Goal: Communication & Community: Answer question/provide support

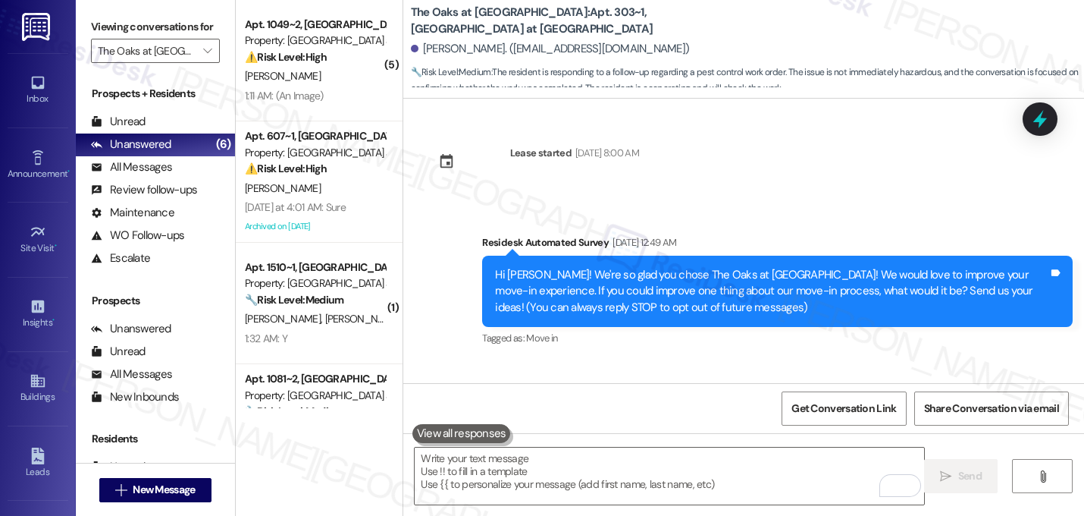
scroll to position [1076, 0]
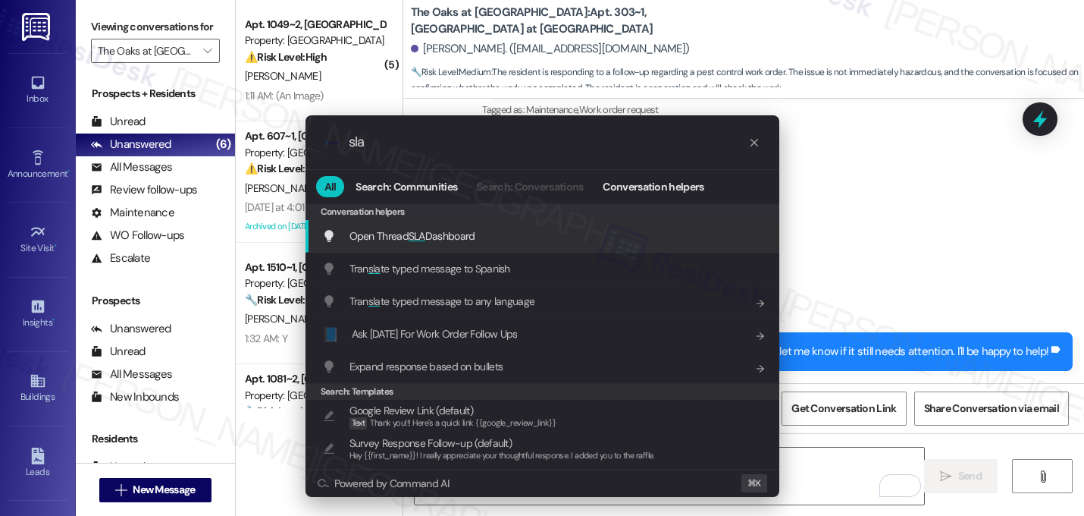
click at [436, 243] on span "Open Thread SLA Dashboard" at bounding box center [413, 236] width 126 height 14
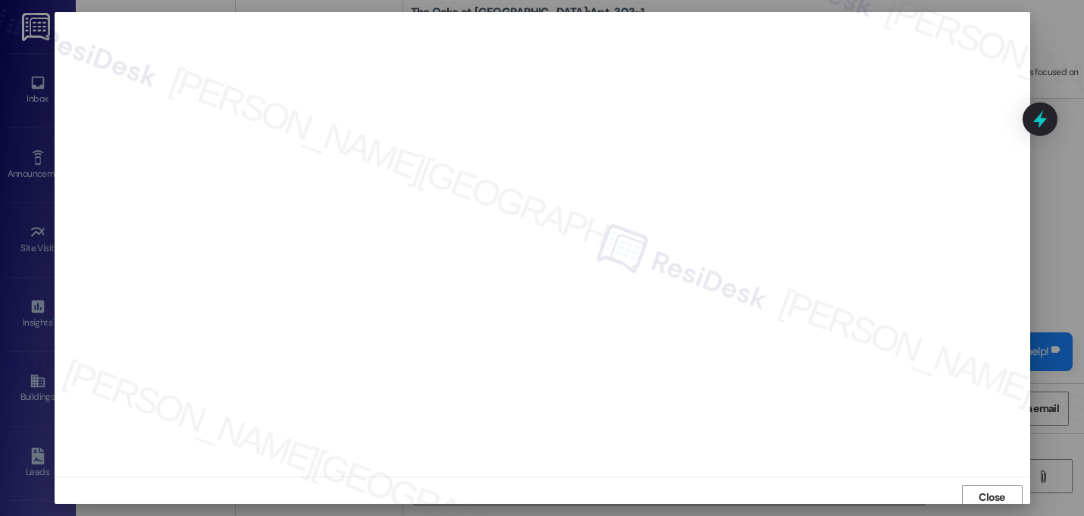
scroll to position [5, 0]
click at [996, 485] on span "Close" at bounding box center [992, 492] width 27 height 16
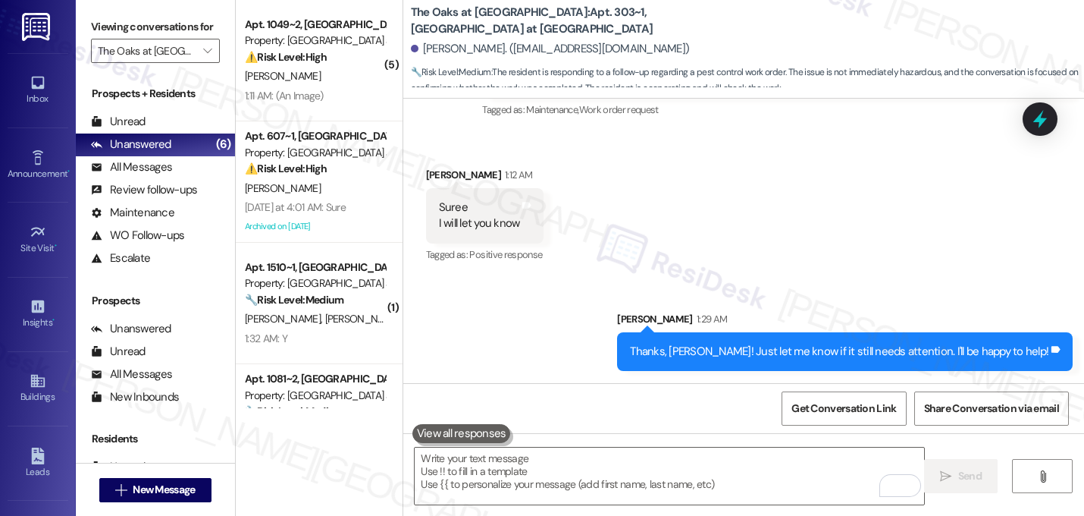
click at [836, 241] on div "Received via SMS Shreya Dasu 1:12 AM Suree I will let you know Tags and notes T…" at bounding box center [743, 205] width 681 height 144
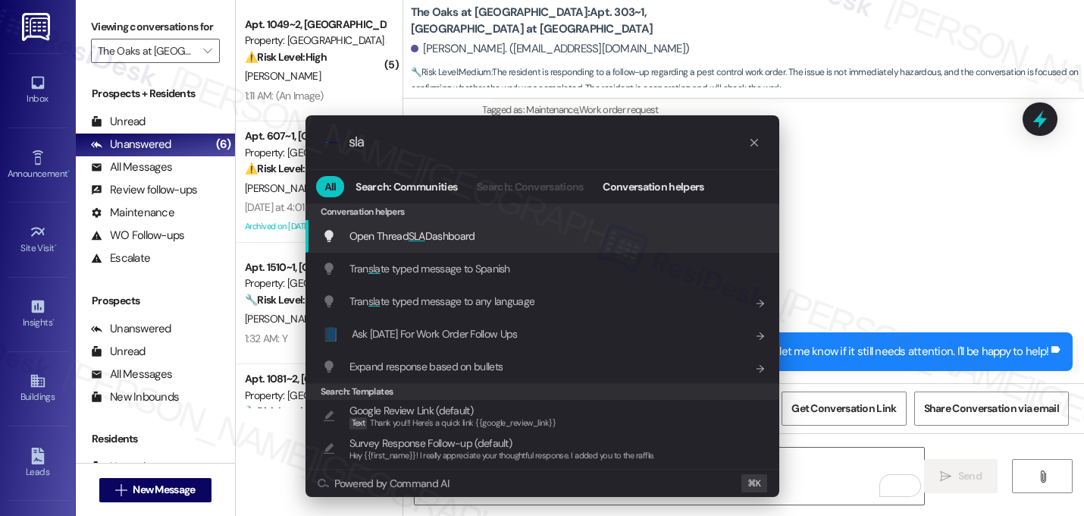
click at [628, 240] on div "Open Thread SLA Dashboard Add shortcut" at bounding box center [544, 235] width 444 height 17
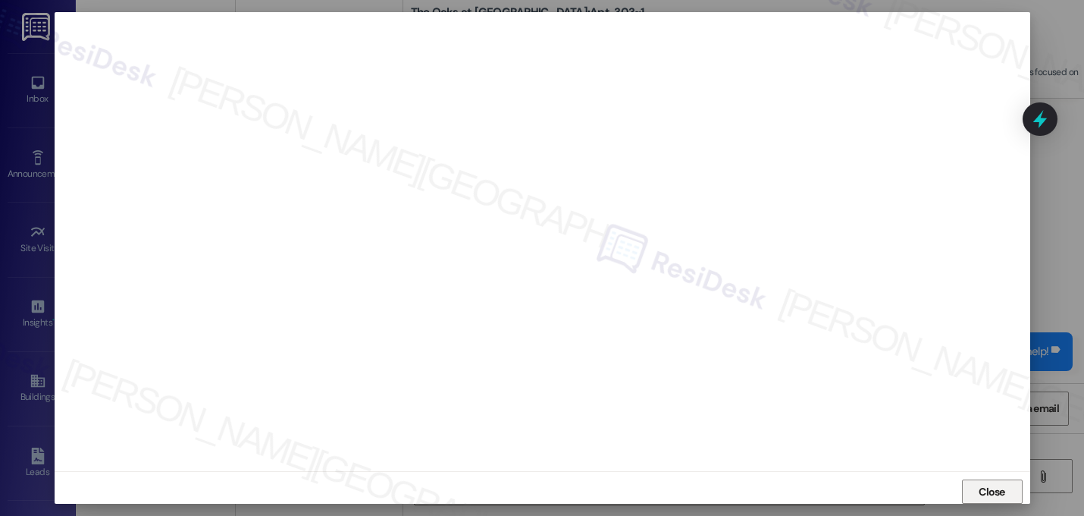
click at [996, 485] on span "Close" at bounding box center [992, 492] width 27 height 16
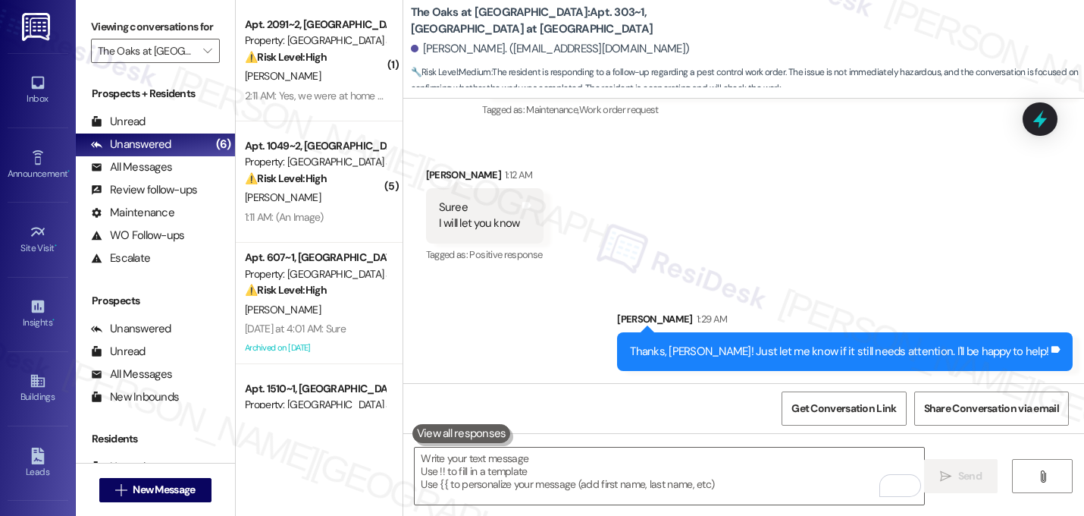
click at [843, 140] on div "Received via SMS Shreya Dasu 1:12 AM Suree I will let you know Tags and notes T…" at bounding box center [743, 205] width 681 height 144
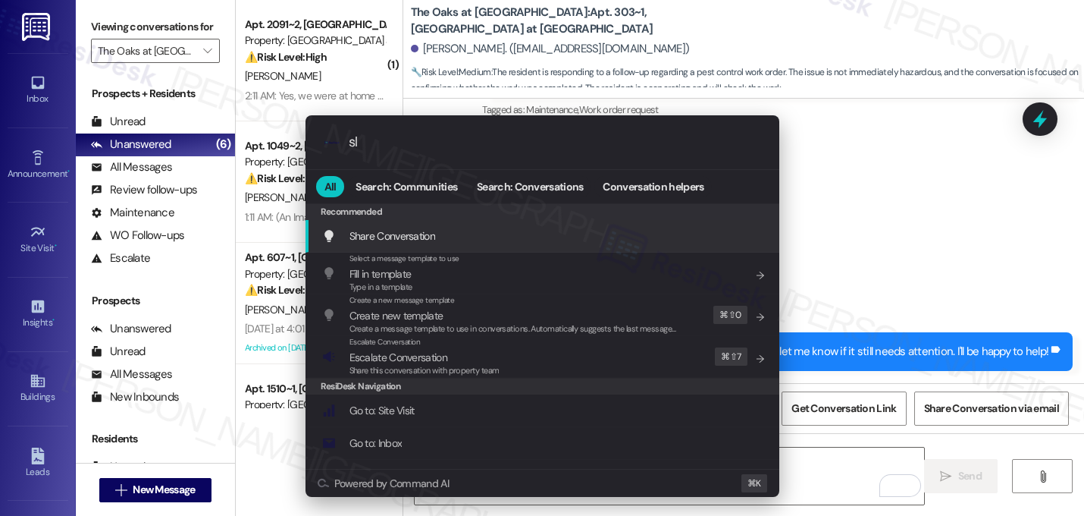
type input "sla"
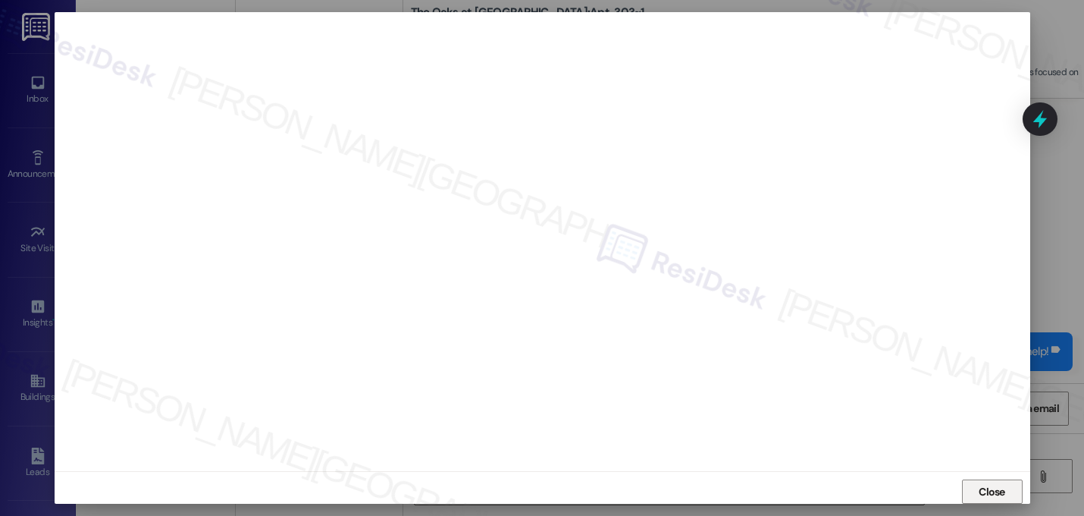
click at [986, 488] on span "Close" at bounding box center [992, 492] width 27 height 16
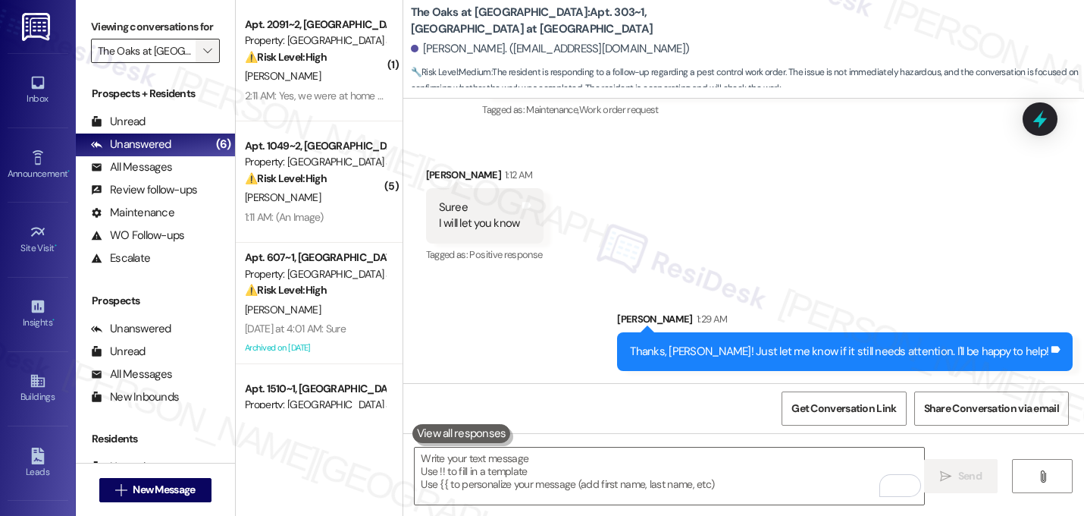
click at [196, 63] on button "" at bounding box center [208, 51] width 24 height 24
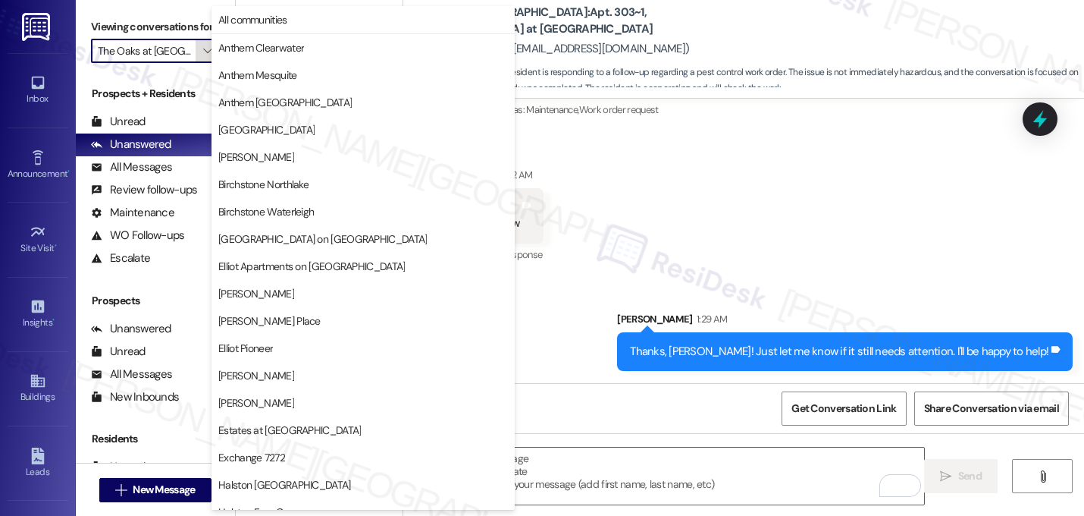
scroll to position [589, 0]
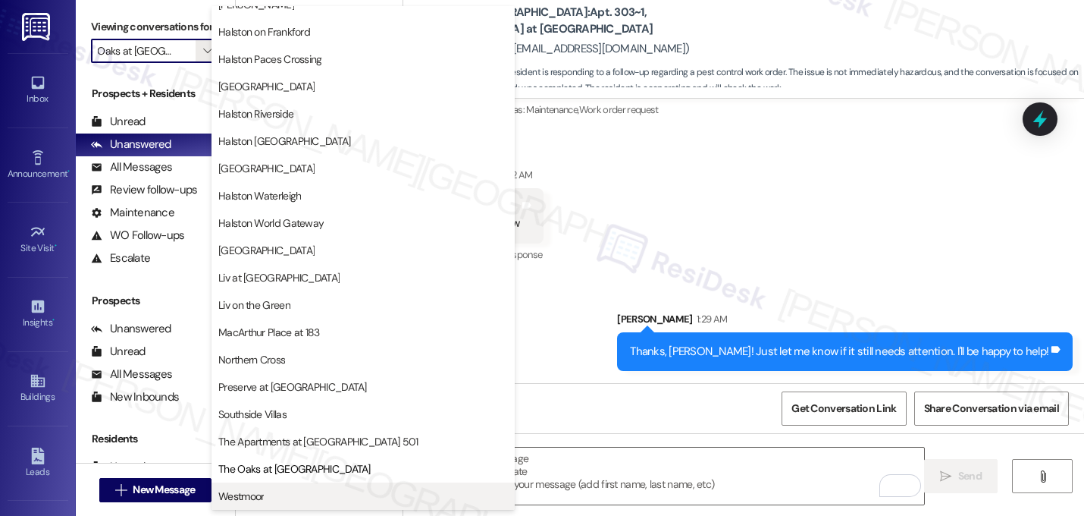
click at [324, 495] on span "Westmoor" at bounding box center [363, 495] width 290 height 15
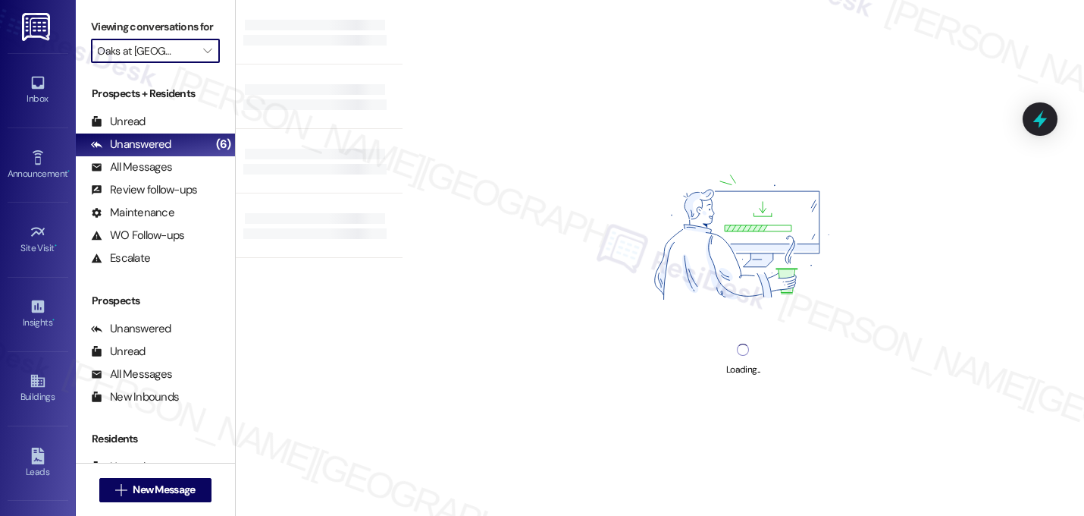
type input "Westmoor"
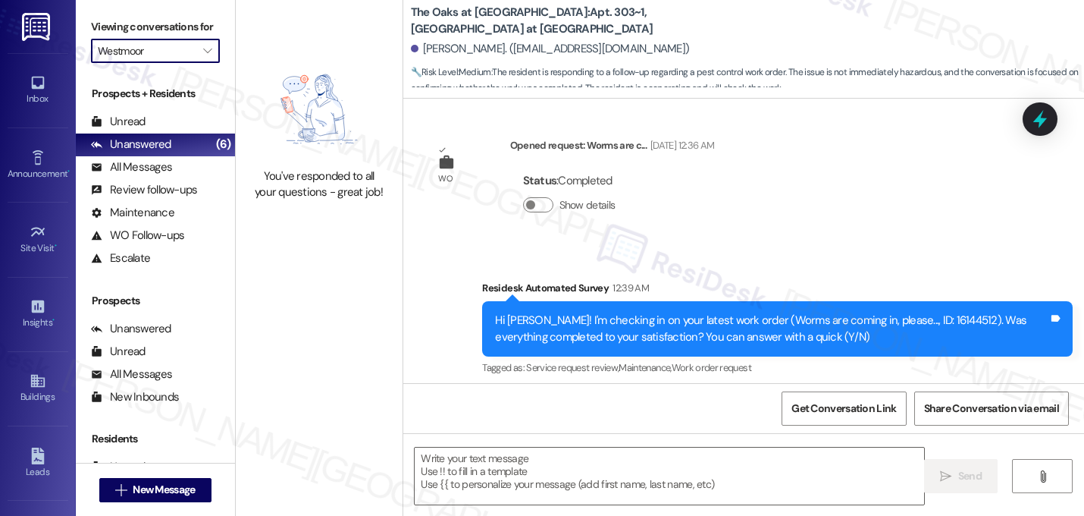
type textarea "Fetching suggested responses. Please feel free to read through the conversation…"
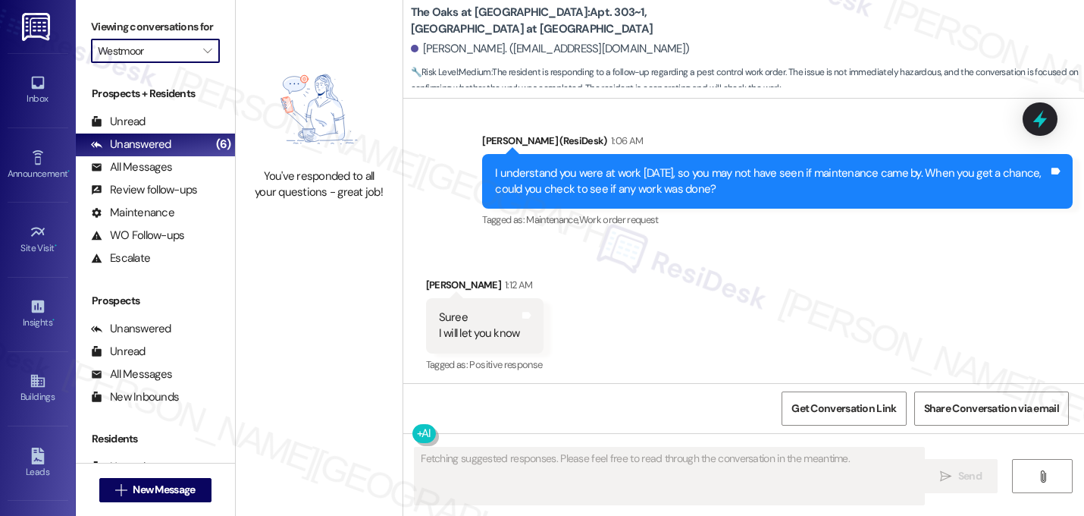
scroll to position [970, 0]
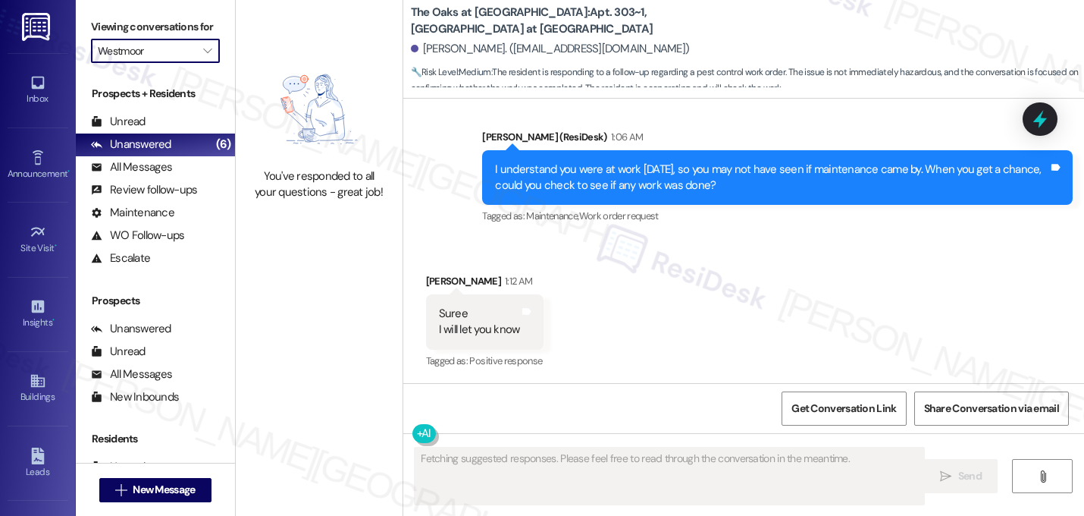
click at [172, 63] on input "Westmoor" at bounding box center [147, 51] width 98 height 24
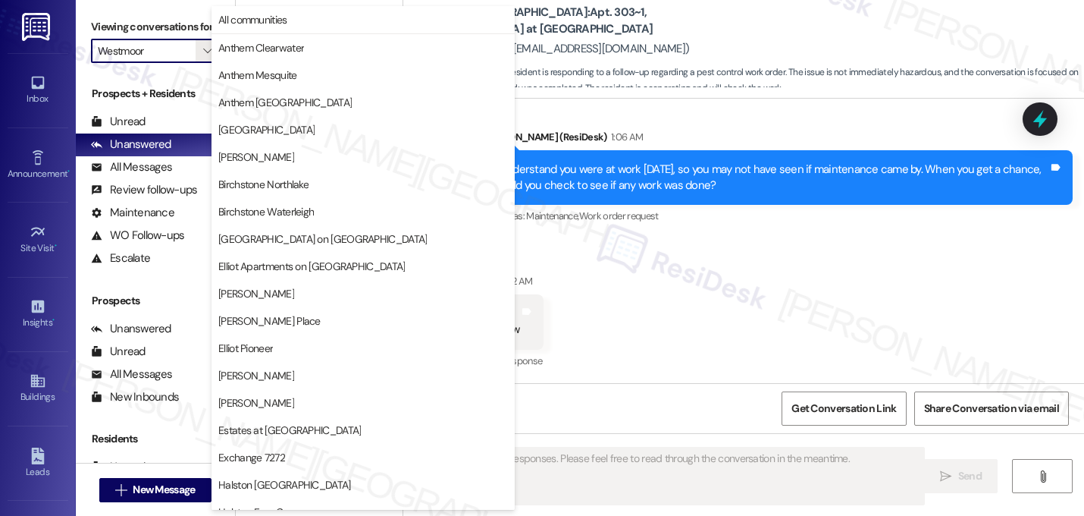
scroll to position [589, 0]
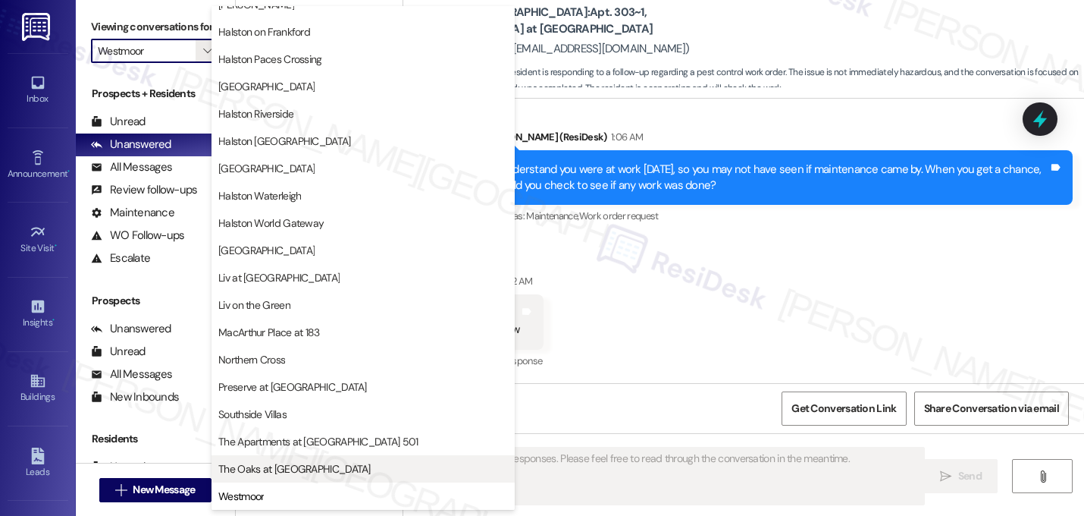
click at [335, 461] on span "The Oaks at [GEOGRAPHIC_DATA]" at bounding box center [363, 468] width 290 height 15
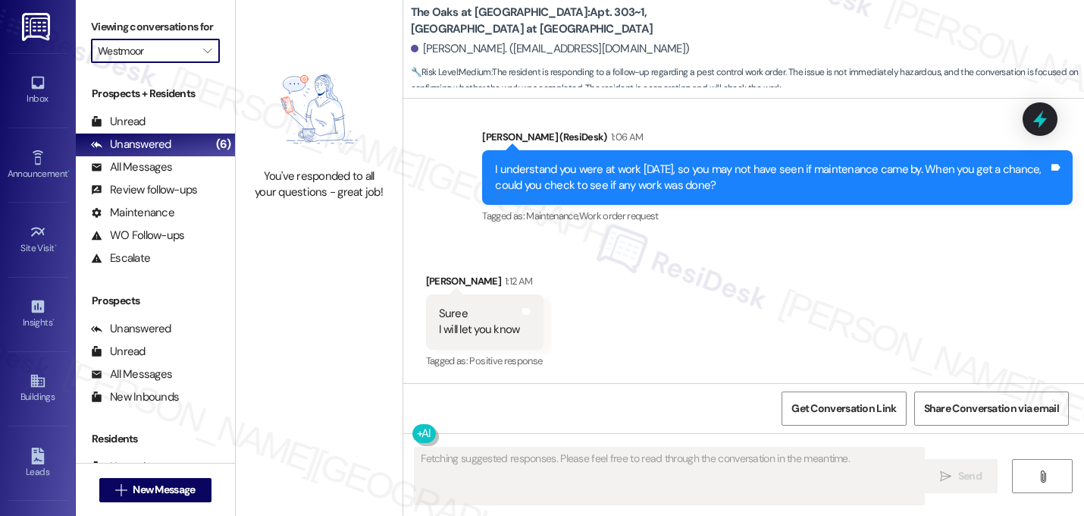
type input "The Oaks at [GEOGRAPHIC_DATA]"
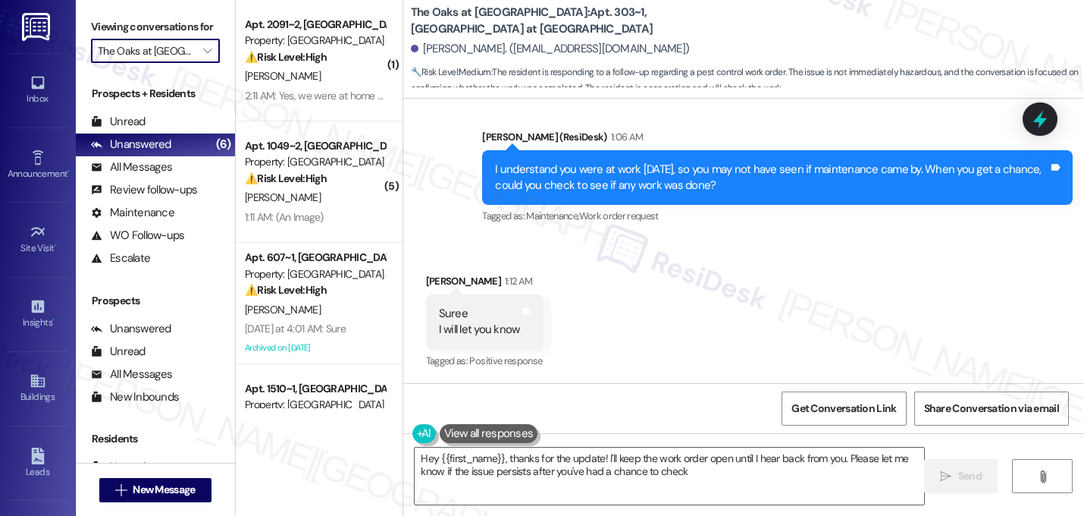
type textarea "Hey {{first_name}}, thanks for the update! I'll keep the work order open until …"
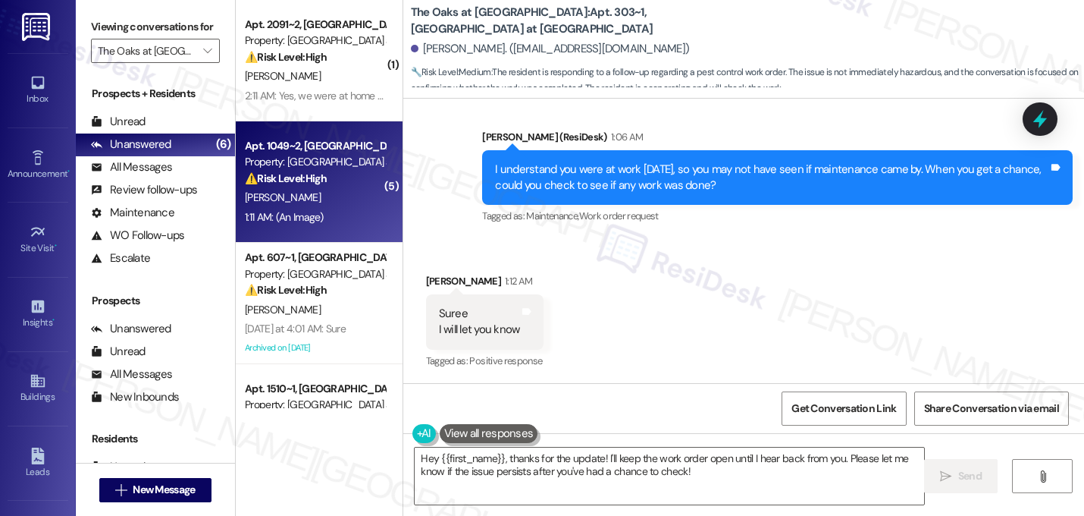
click at [342, 185] on div "⚠️ Risk Level: High The resident reports rotting siding on their porch that was…" at bounding box center [315, 179] width 140 height 16
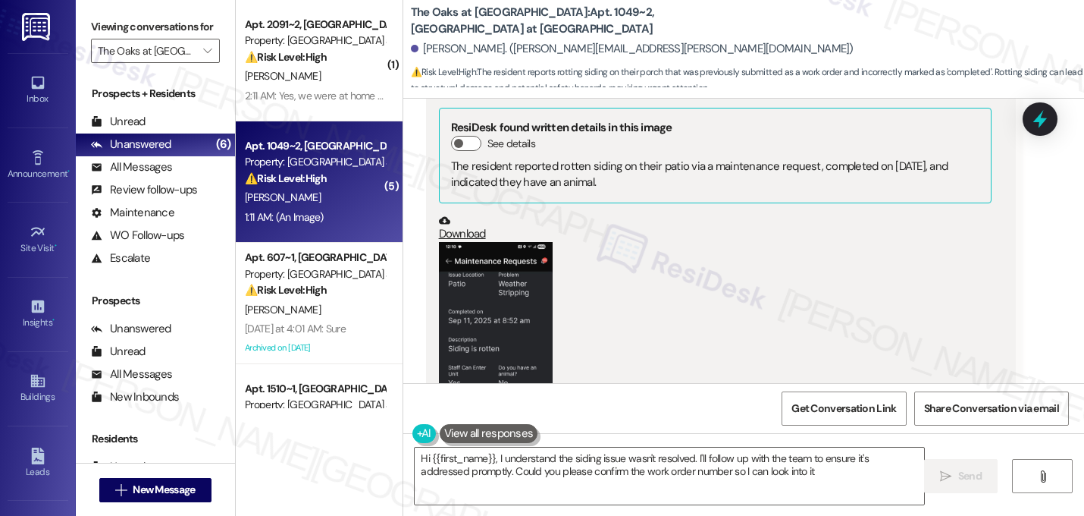
type textarea "Hi {{first_name}}, I understand the siding issue wasn't resolved. I'll follow u…"
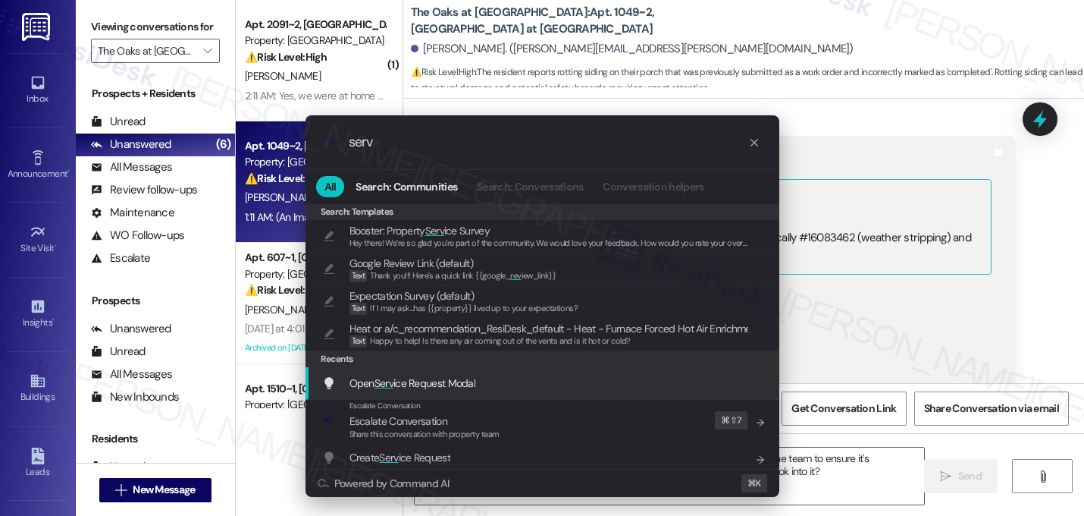
click at [439, 387] on span "Open Serv ice Request Modal" at bounding box center [413, 383] width 127 height 14
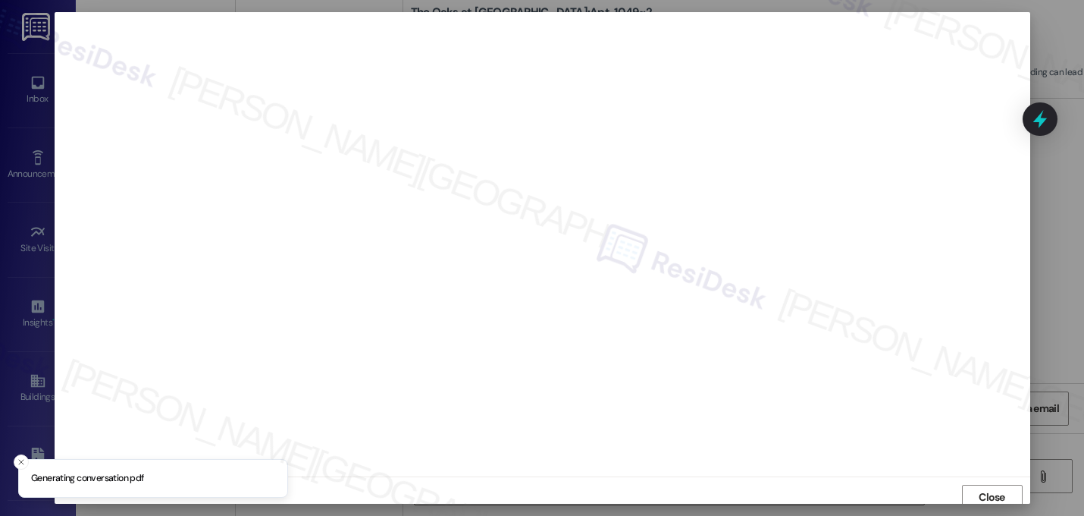
scroll to position [5, 0]
click at [1003, 491] on span "Close" at bounding box center [992, 492] width 33 height 16
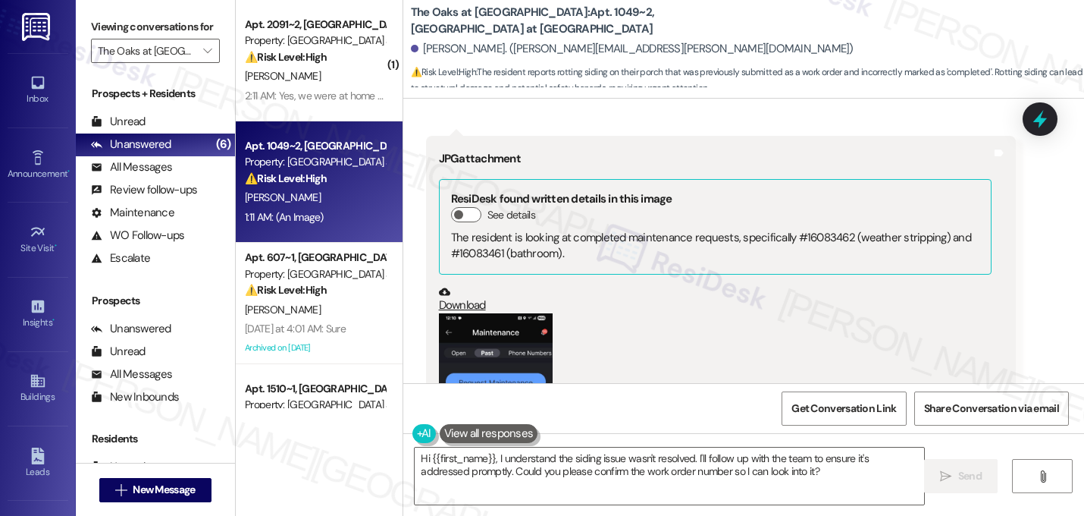
click at [988, 337] on div "Margaret Beil 1:11 AM JPG attachment ResiDesk found written details in this ima…" at bounding box center [721, 383] width 591 height 495
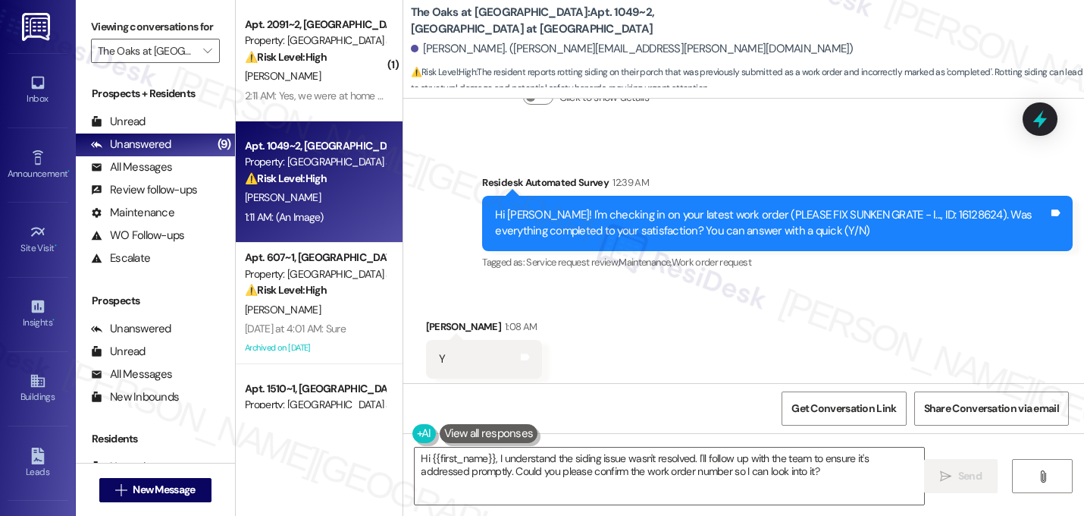
scroll to position [25039, 0]
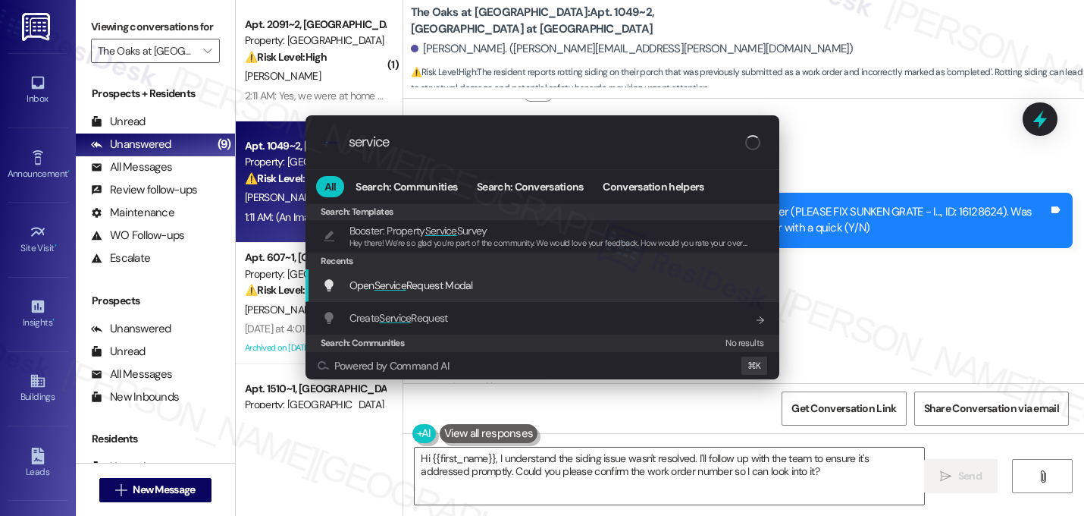
click at [470, 290] on span "Open Service Request Modal" at bounding box center [412, 285] width 124 height 14
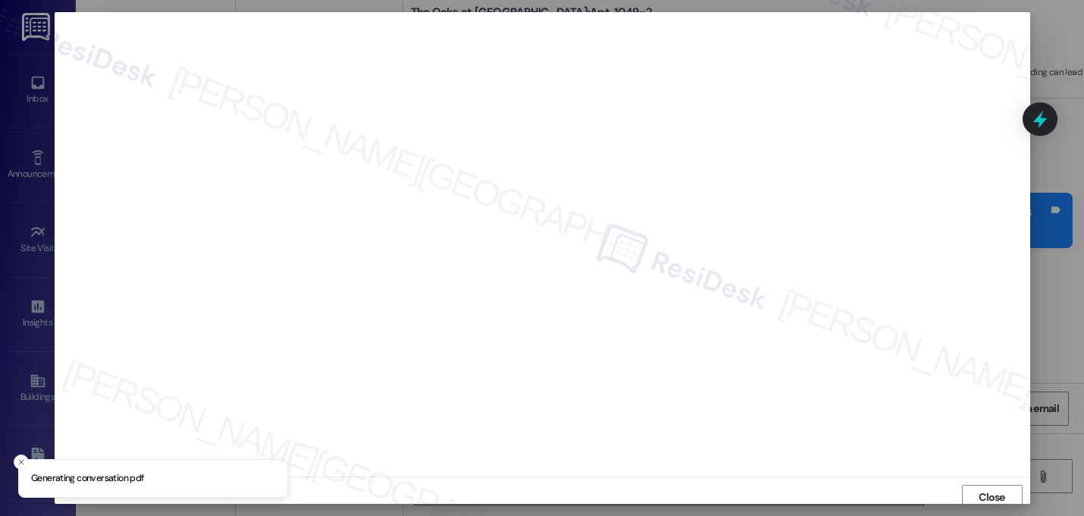
scroll to position [5, 0]
click at [984, 491] on span "Close" at bounding box center [992, 492] width 27 height 16
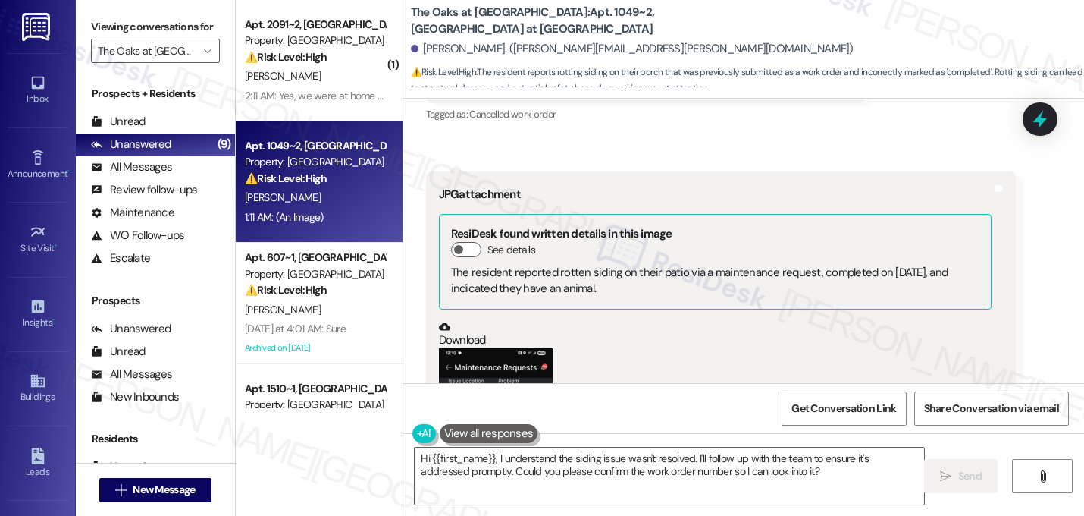
scroll to position [25585, 0]
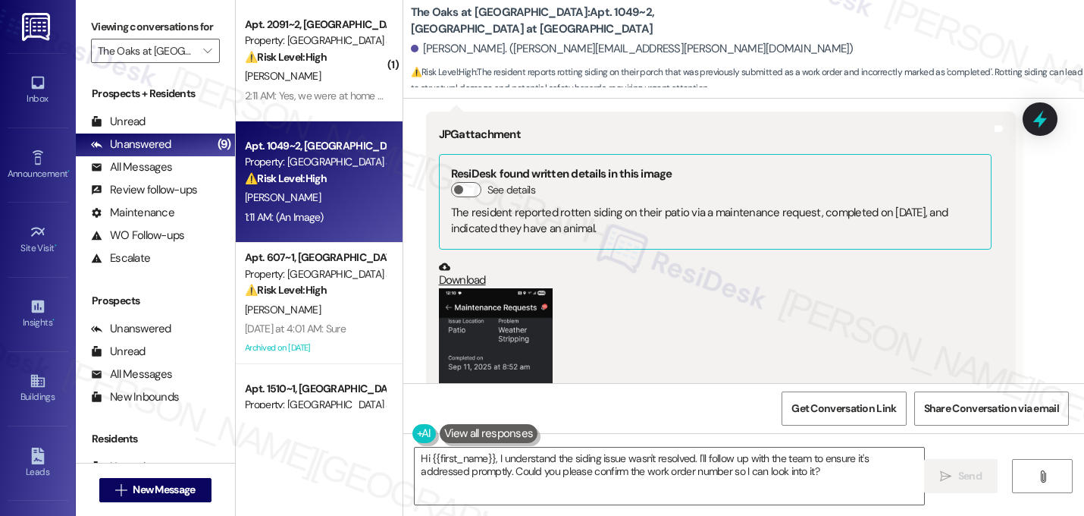
click at [472, 288] on button "Zoom image" at bounding box center [496, 411] width 114 height 246
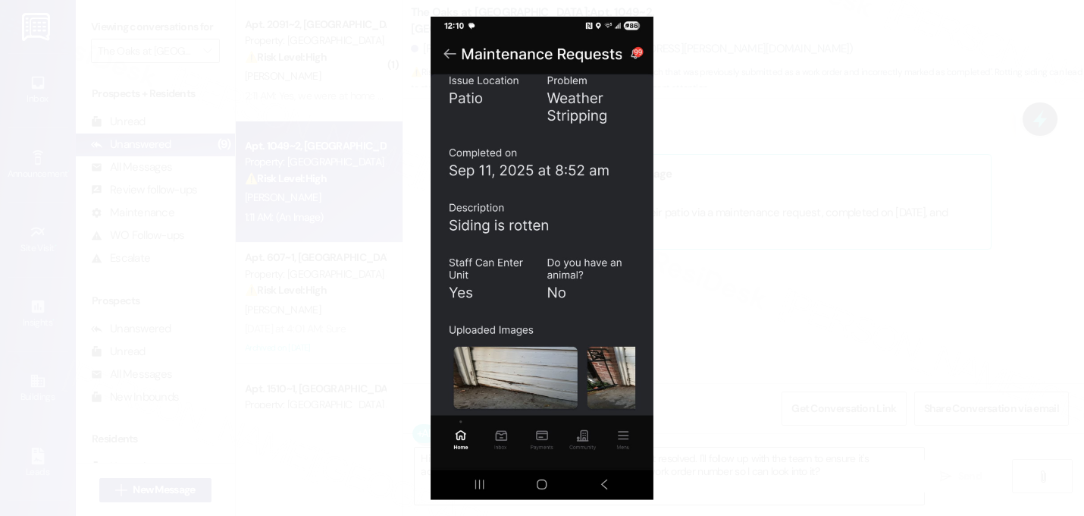
click at [707, 270] on button "Unzoom image" at bounding box center [542, 258] width 1084 height 516
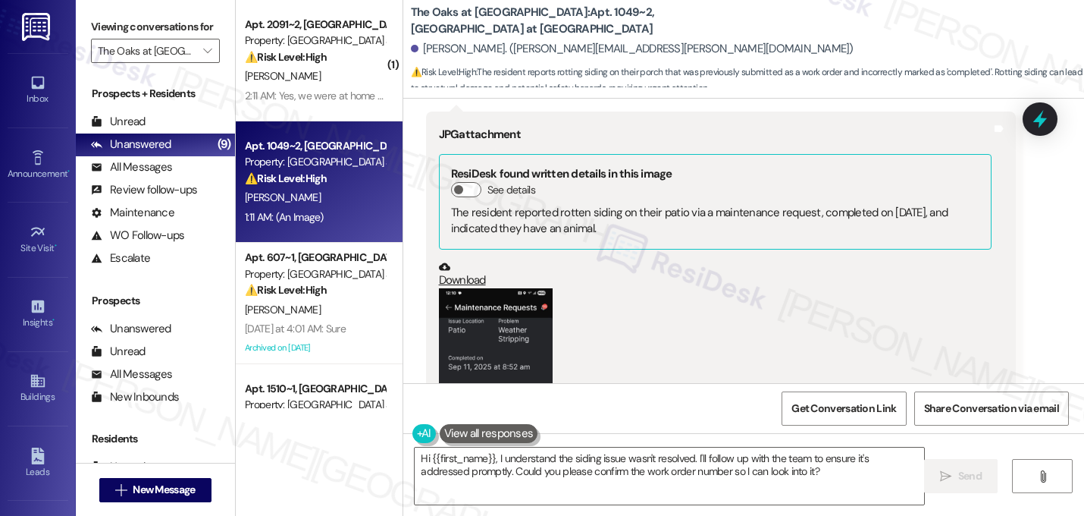
click at [705, 288] on div "(Click to zoom)" at bounding box center [715, 422] width 553 height 268
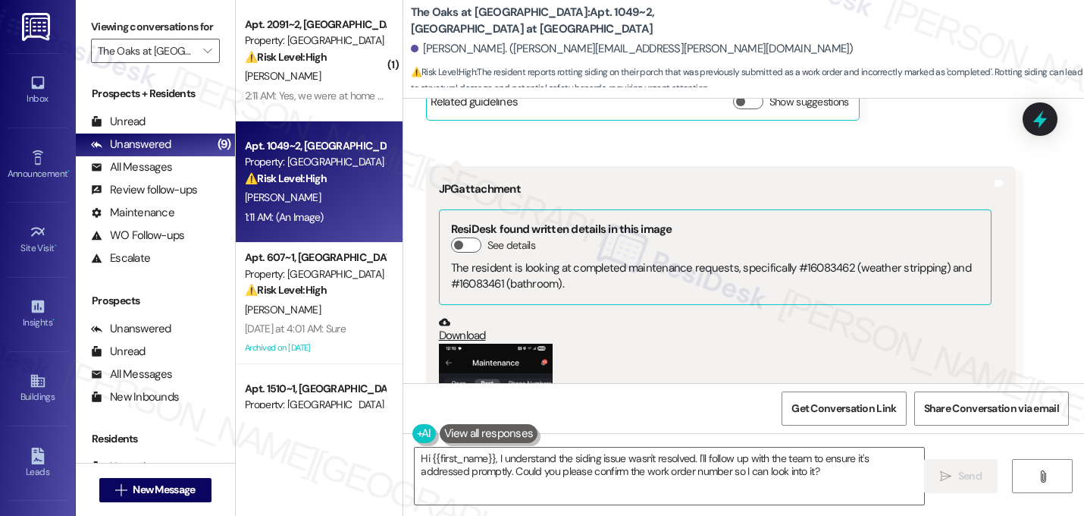
scroll to position [26100, 0]
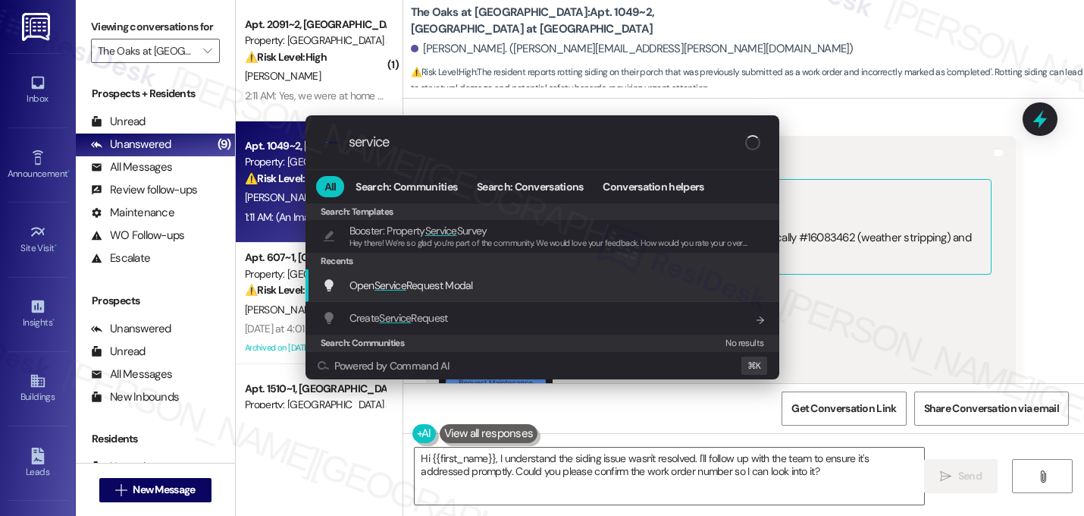
type input "service"
click at [383, 293] on span "Open Service Request Modal" at bounding box center [412, 285] width 124 height 17
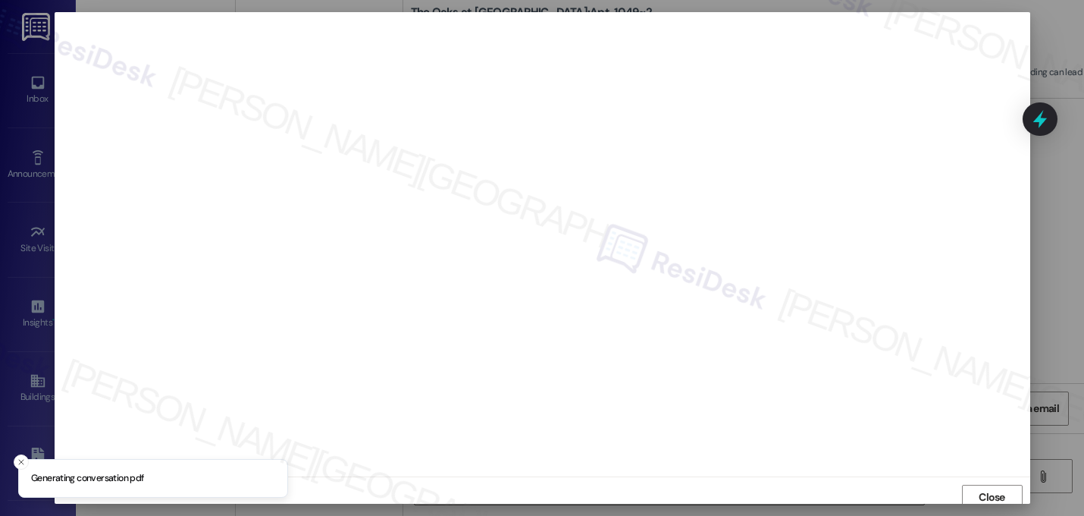
scroll to position [5, 0]
click at [983, 490] on span "Close" at bounding box center [992, 492] width 27 height 16
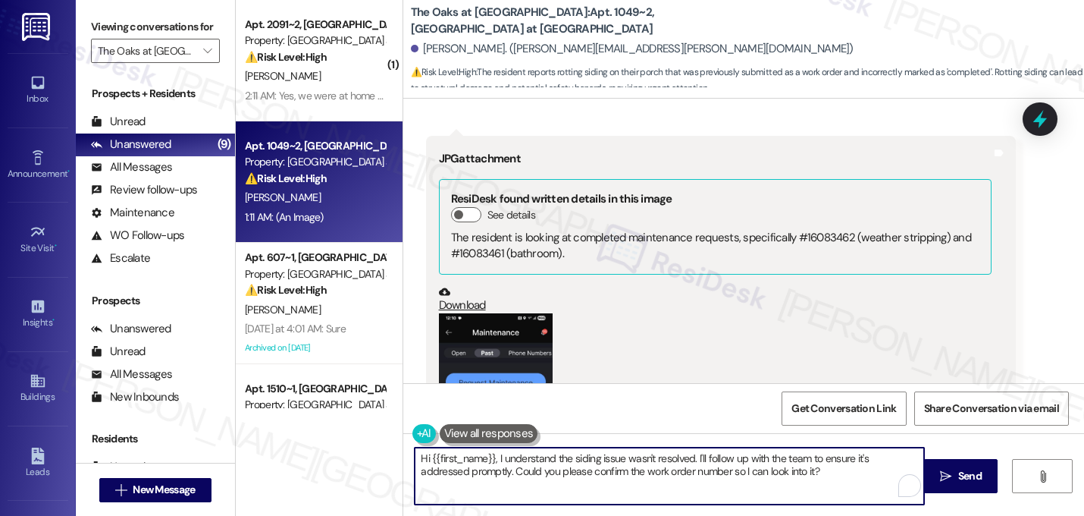
click at [725, 472] on textarea "Hi {{first_name}}, I understand the siding issue wasn't resolved. I'll follow u…" at bounding box center [670, 475] width 510 height 57
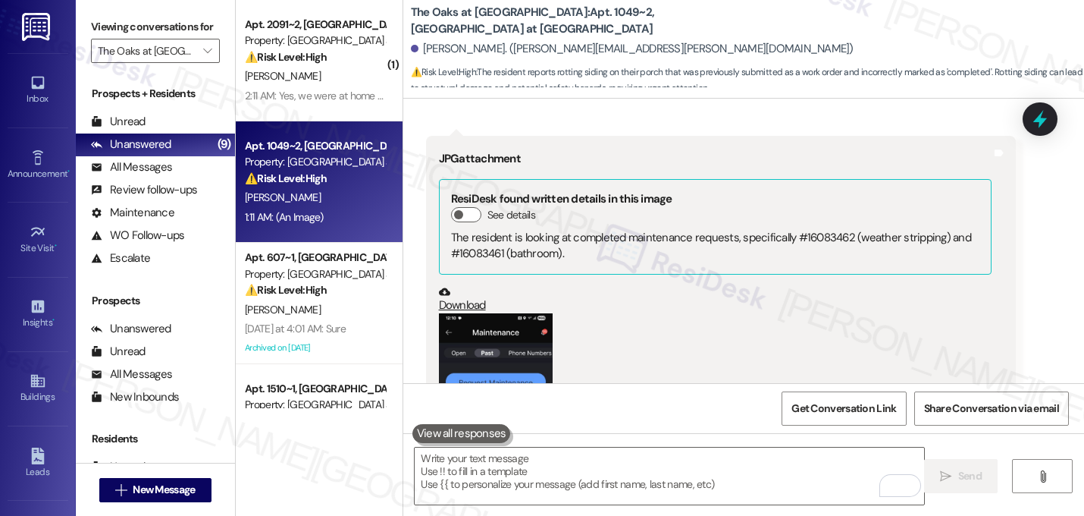
click at [869, 349] on div "Margaret Beil 1:11 AM JPG attachment ResiDesk found written details in this ima…" at bounding box center [721, 383] width 591 height 495
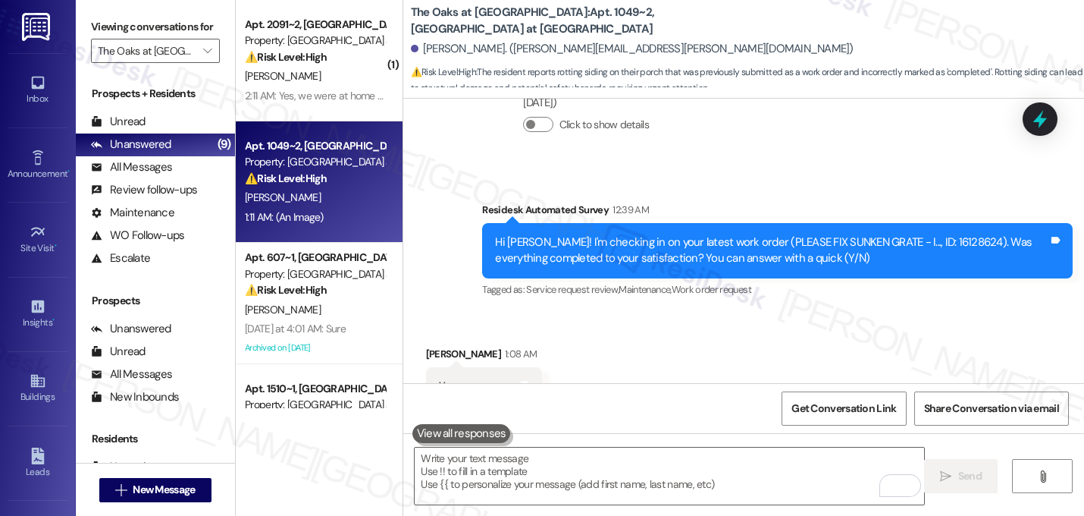
scroll to position [25039, 0]
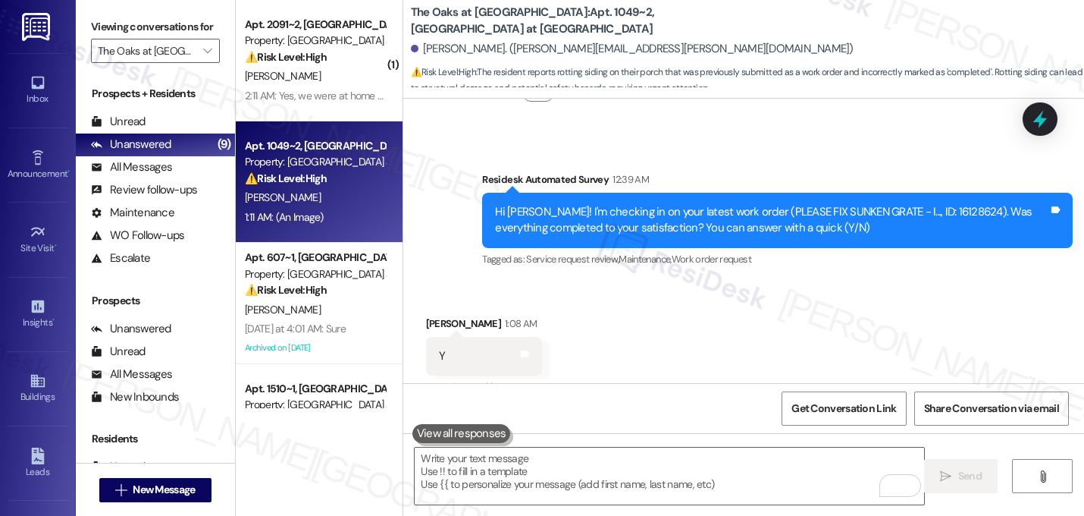
click at [641, 441] on div " Send " at bounding box center [743, 490] width 681 height 114
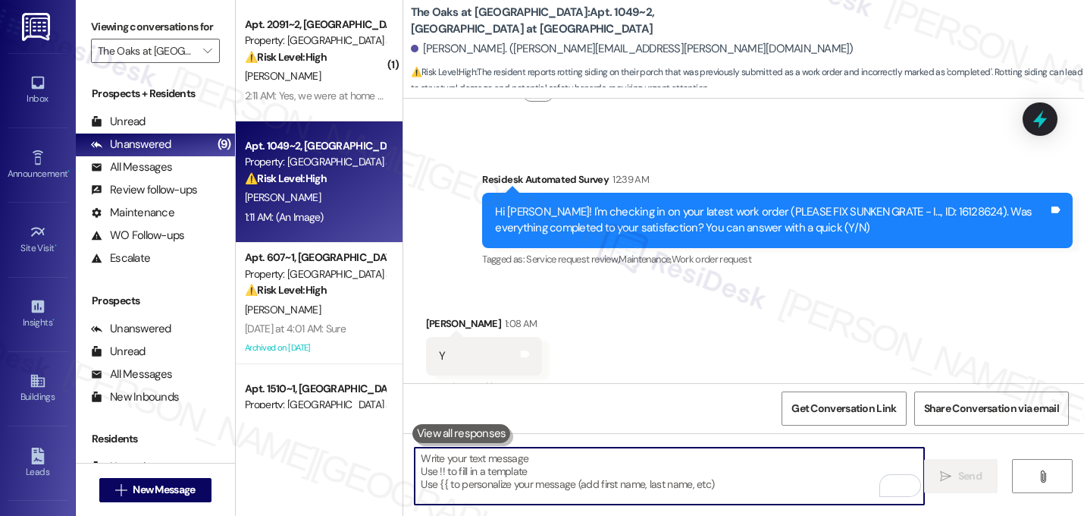
click at [627, 473] on textarea "To enrich screen reader interactions, please activate Accessibility in Grammarl…" at bounding box center [670, 475] width 510 height 57
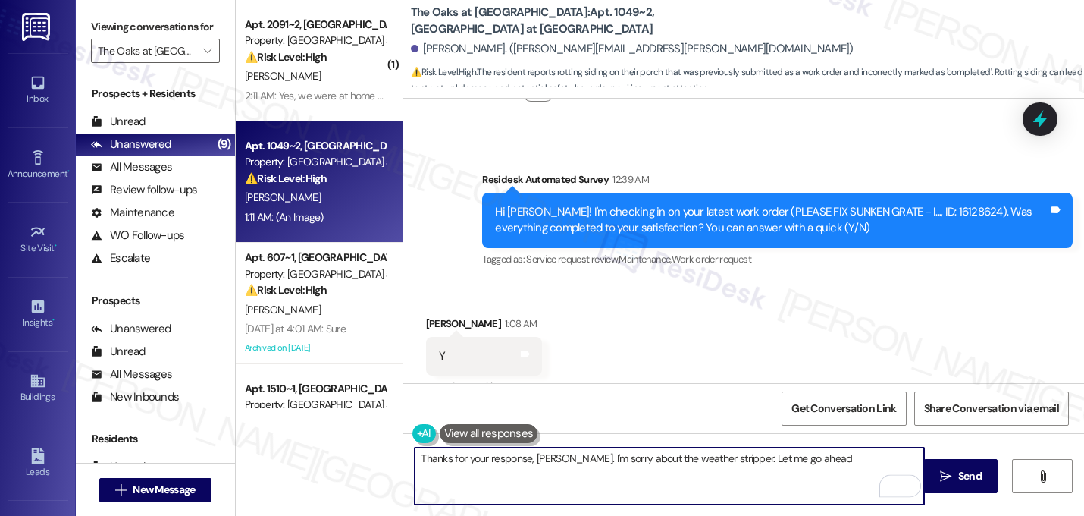
click at [654, 459] on textarea "Thanks for your response, Margaret. I'm sorry about the weather stripper. Let m…" at bounding box center [670, 475] width 510 height 57
click at [913, 463] on textarea "Thanks for your response, Margaret. I'm sorry about the ongoing issue with the …" at bounding box center [670, 475] width 510 height 57
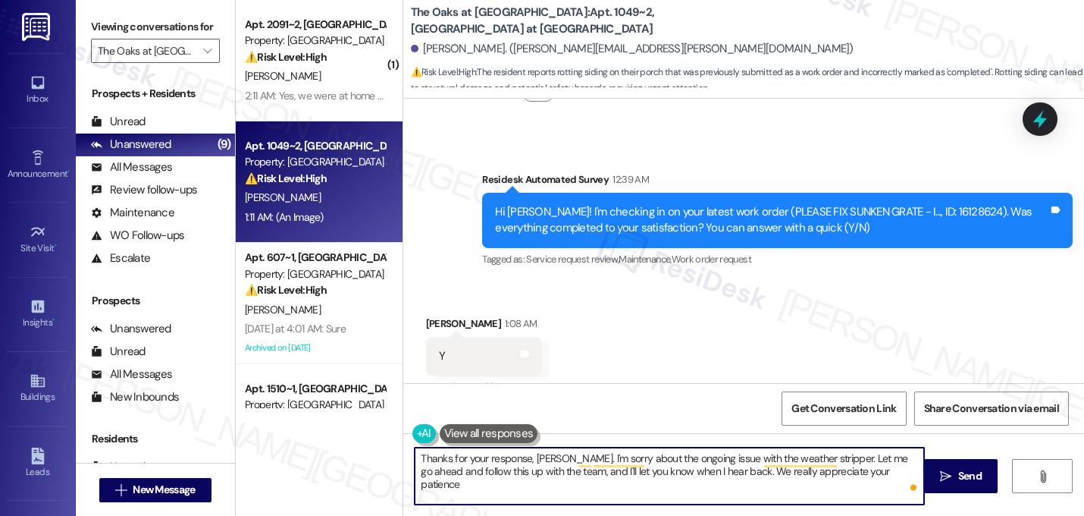
type textarea "Thanks for your response, Margaret. I'm sorry about the ongoing issue with the …"
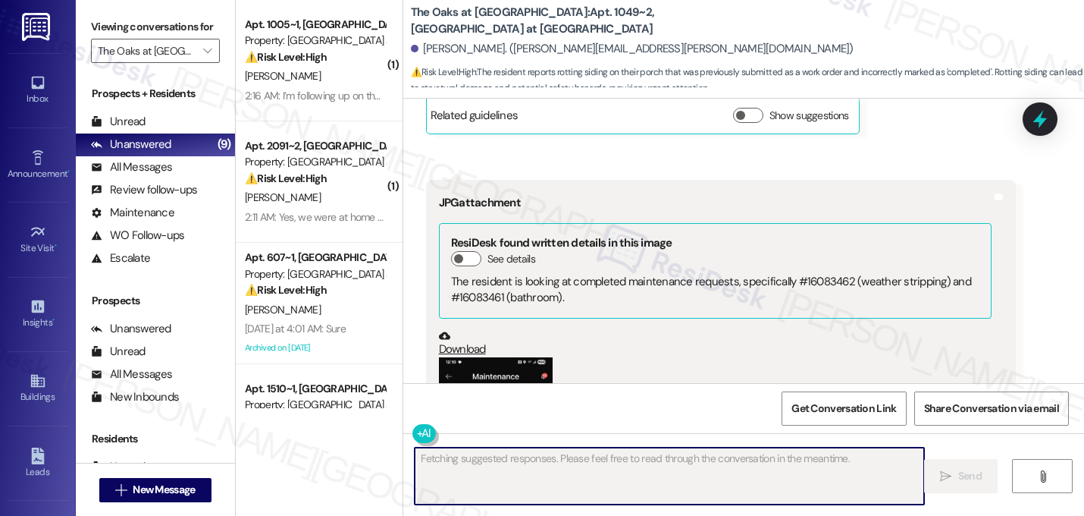
scroll to position [26099, 0]
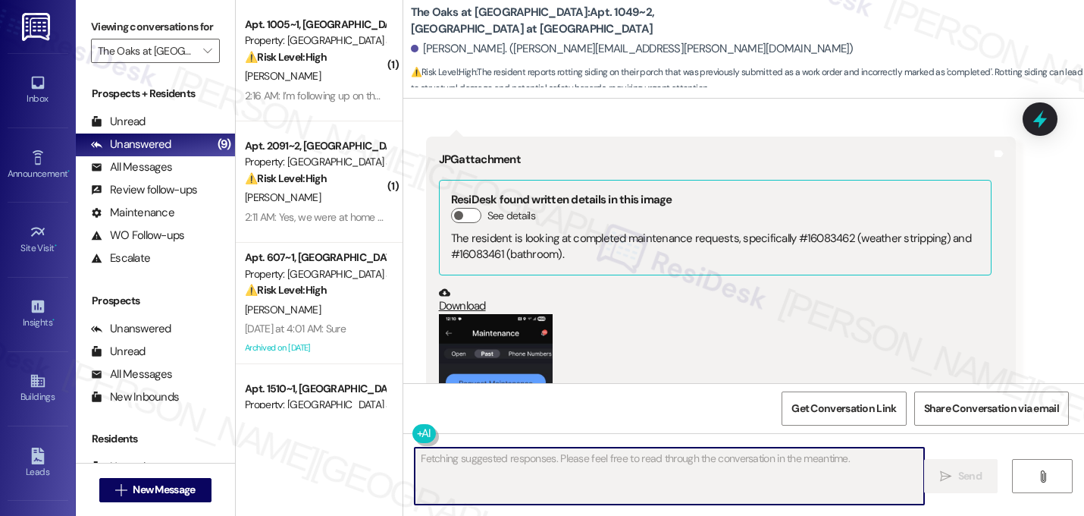
click at [1014, 342] on div "Received via SMS 1:11 AM Margaret Beil 1:11 AM JPG attachment ResiDesk found wr…" at bounding box center [721, 384] width 613 height 518
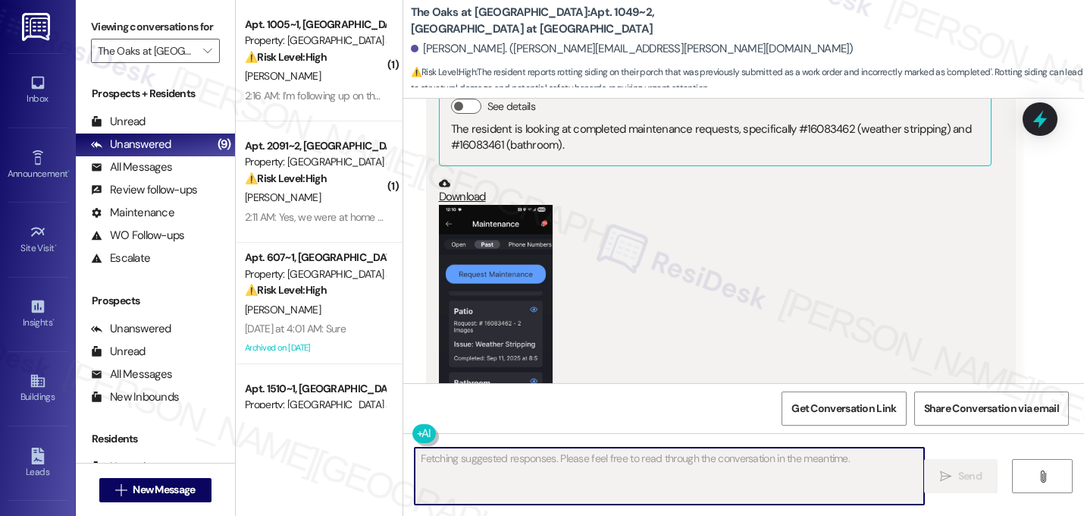
scroll to position [26222, 0]
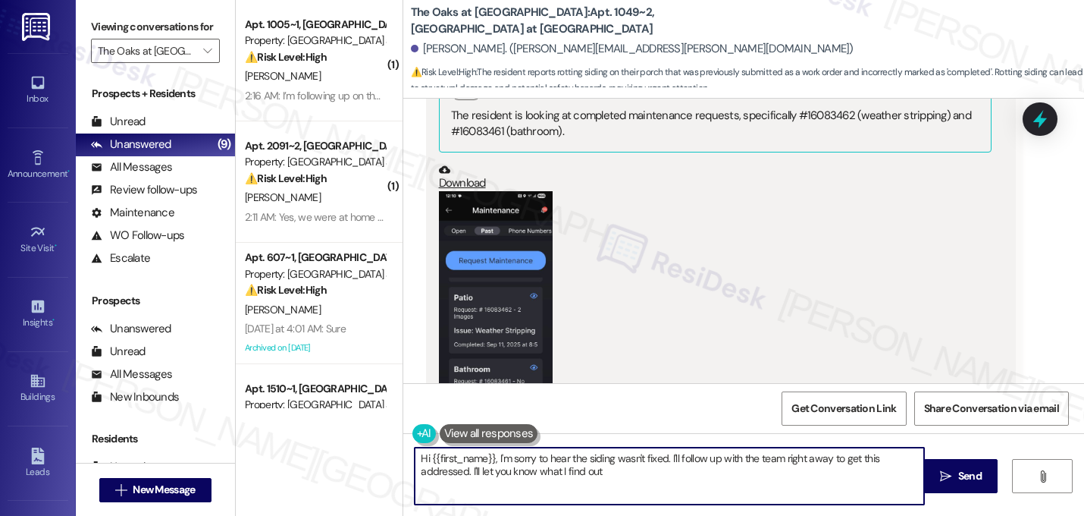
type textarea "Hi {{first_name}}, I'm sorry to hear the siding wasn't fixed. I'll follow up wi…"
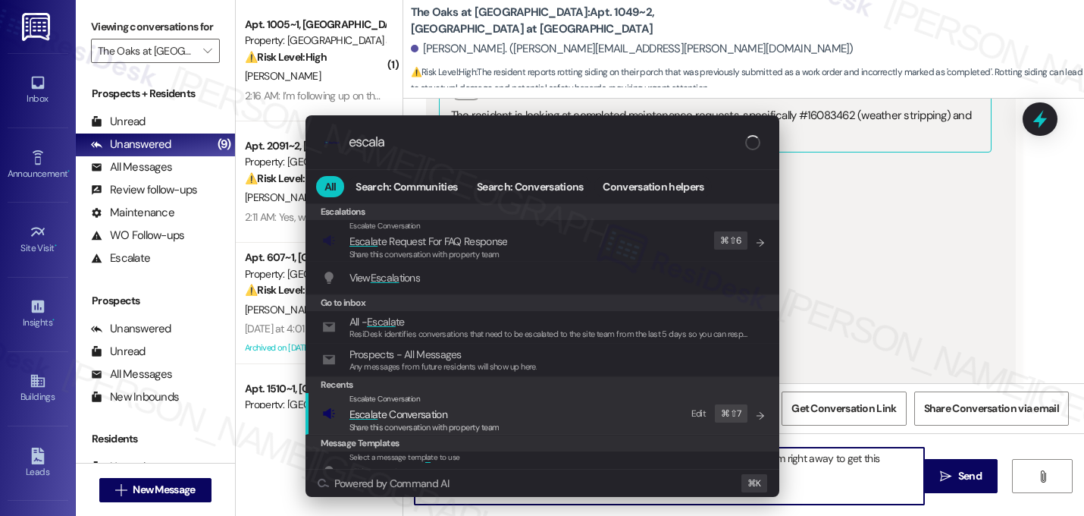
type input "escala"
click at [463, 409] on span "Escala te Conversation" at bounding box center [425, 414] width 150 height 17
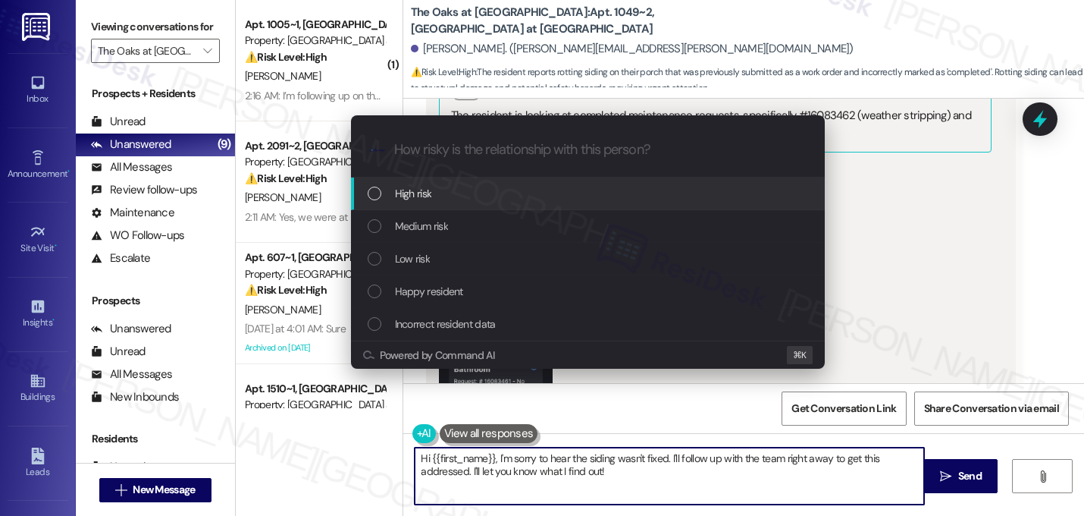
click at [482, 202] on div "High risk" at bounding box center [590, 193] width 444 height 17
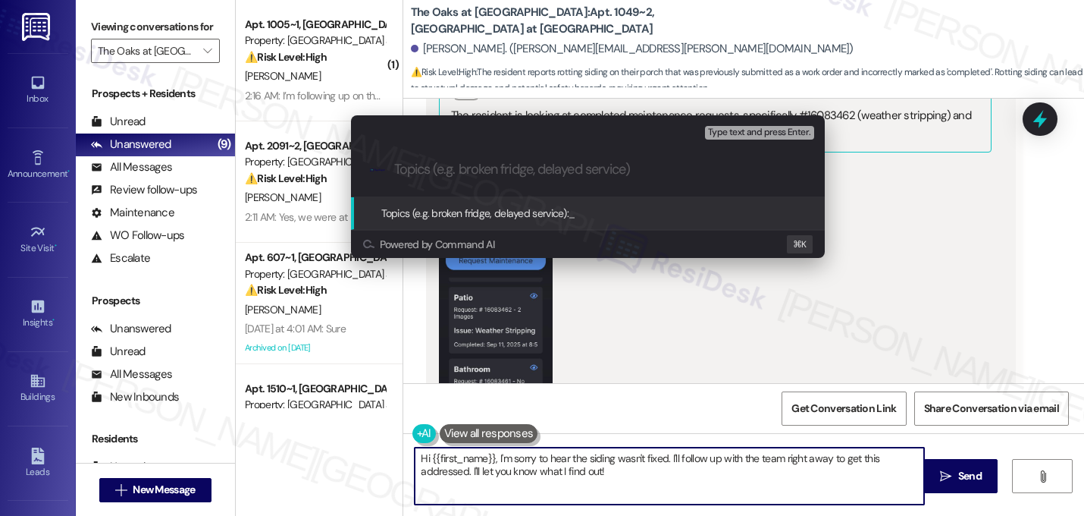
click at [556, 303] on div "Escalate Conversation High risk Topics (e.g. broken fridge, delayed service) An…" at bounding box center [542, 258] width 1084 height 516
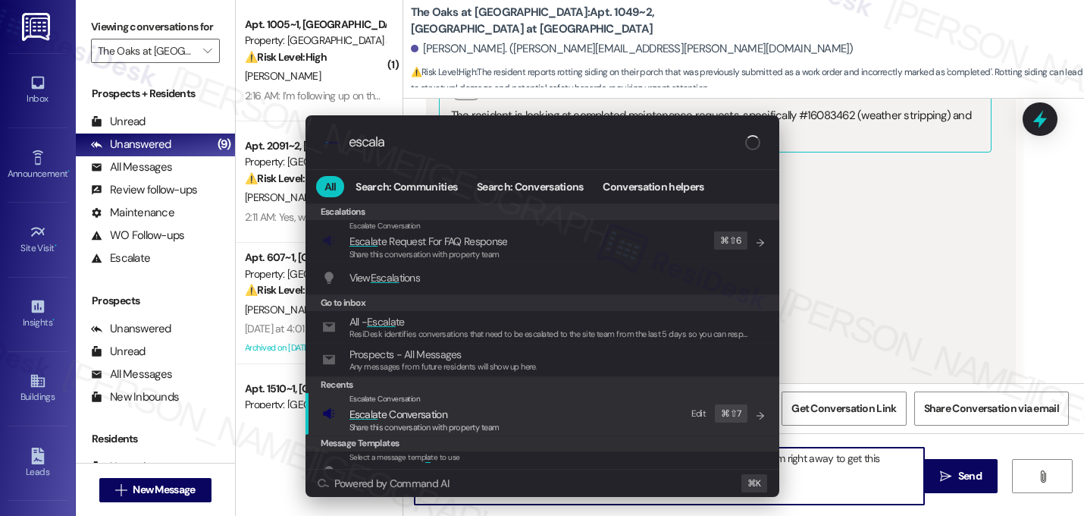
type input "escala"
click at [359, 412] on span "Escala" at bounding box center [364, 414] width 29 height 14
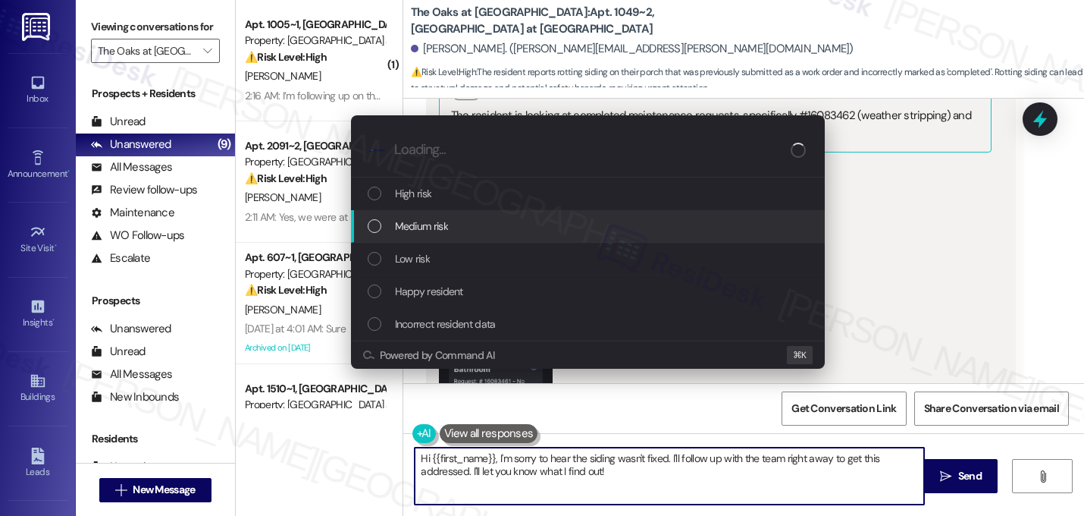
click at [427, 230] on span "Medium risk" at bounding box center [421, 226] width 53 height 17
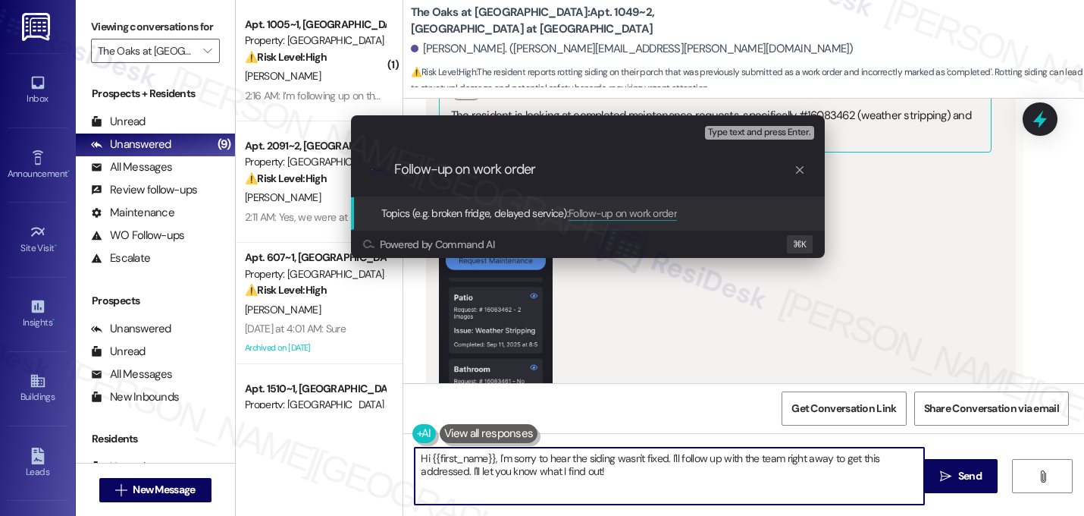
paste input "16083462"
type input "Follow-up on work order 16083462 - marked comp"
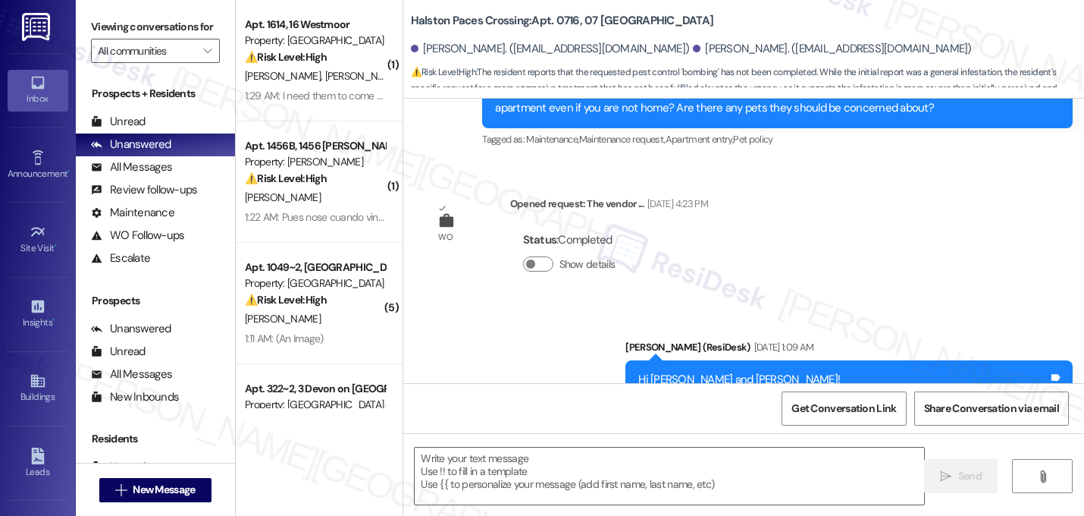
type textarea "Fetching suggested responses. Please feel free to read through the conversation…"
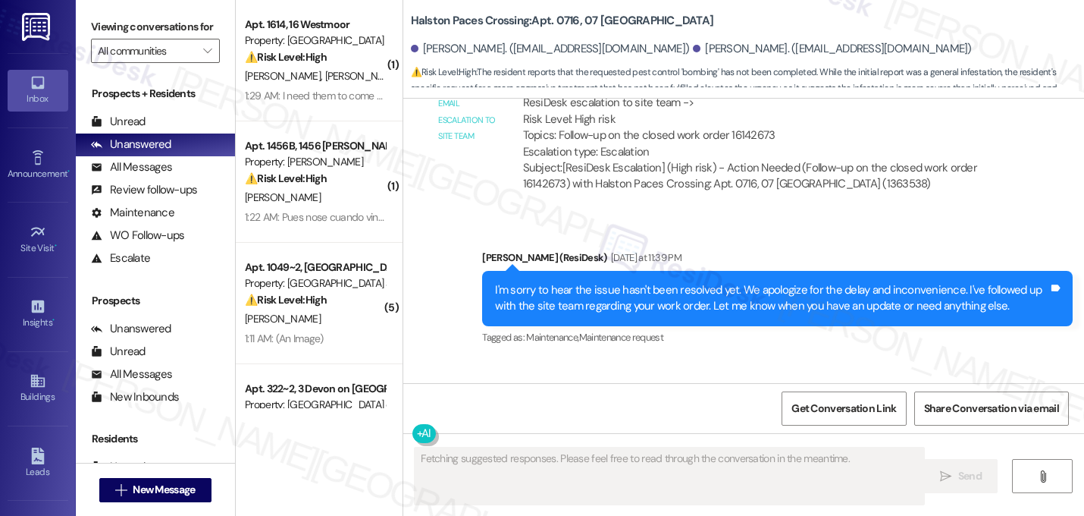
scroll to position [7362, 0]
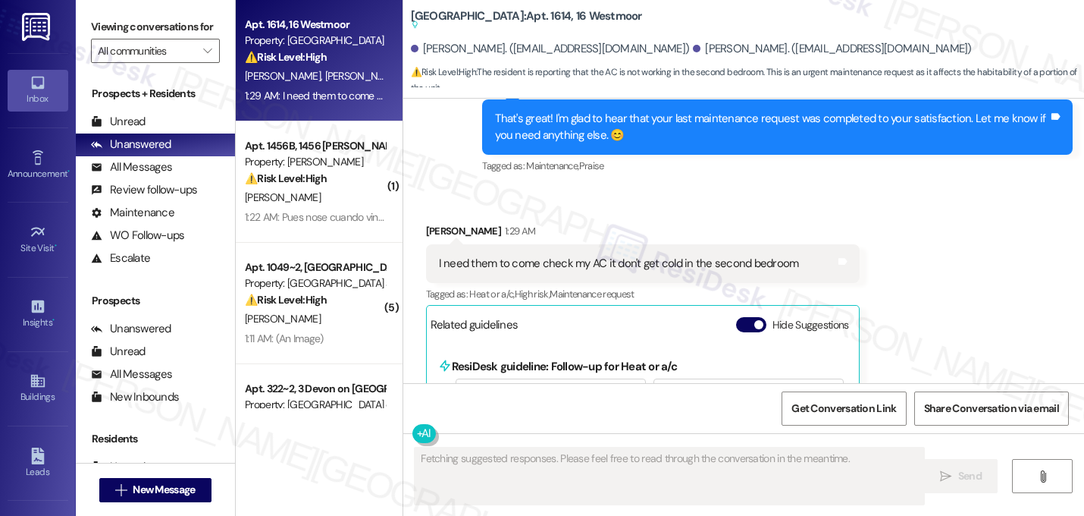
scroll to position [1260, 0]
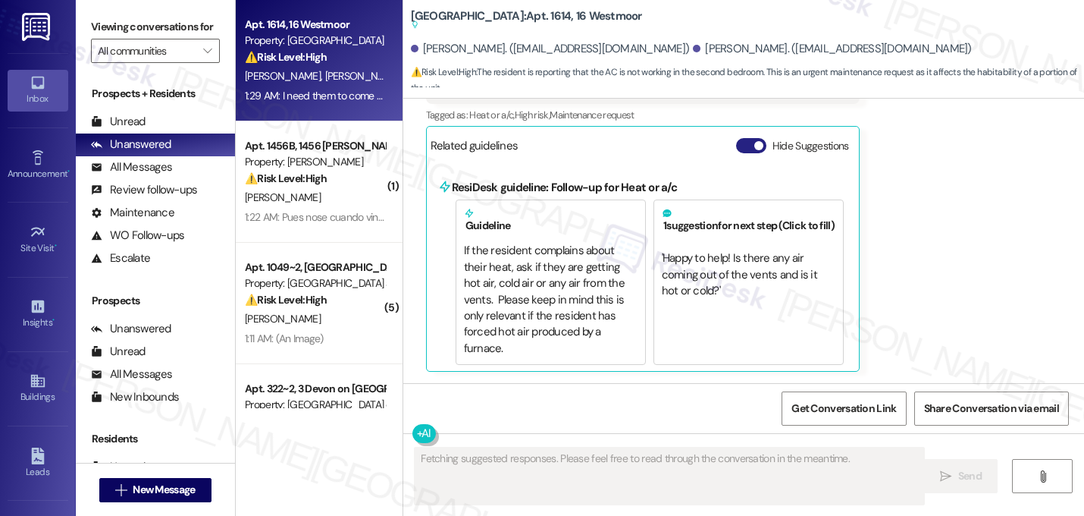
click at [754, 143] on span "button" at bounding box center [758, 145] width 9 height 9
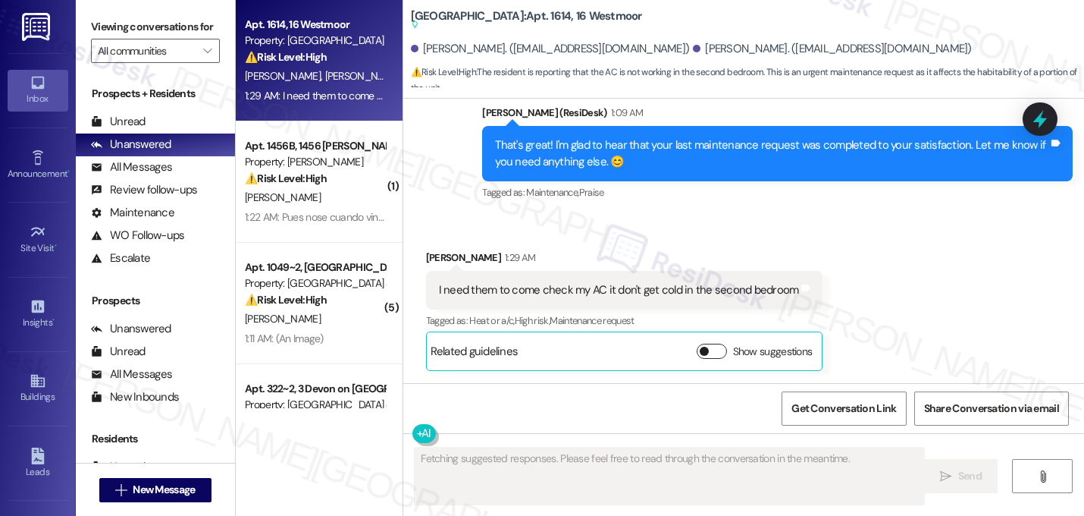
scroll to position [1055, 0]
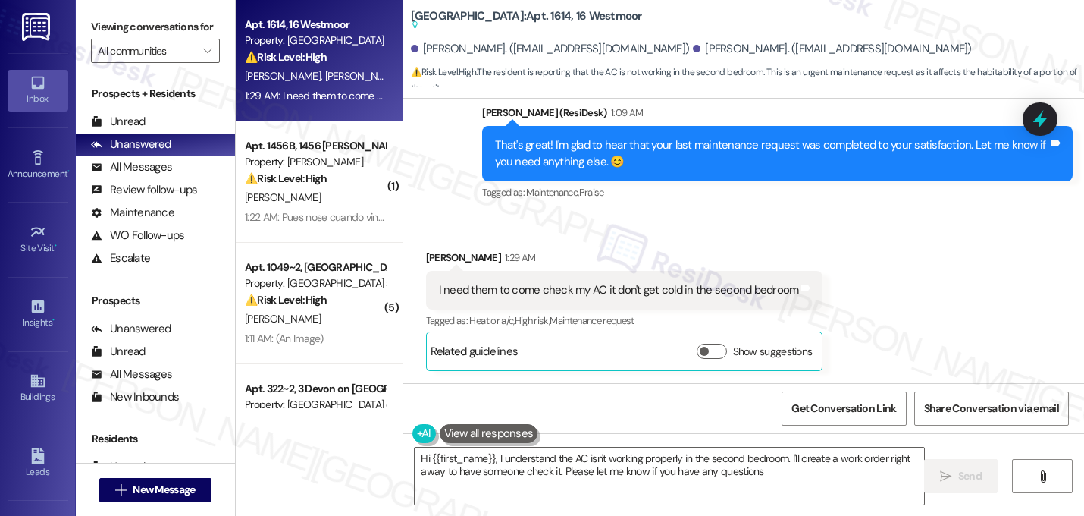
type textarea "Hi {{first_name}}, I understand the AC isn't working properly in the second bed…"
click at [646, 242] on div "Received via SMS Lisa Snyder 1:29 AM I need them to come check my AC it don't g…" at bounding box center [625, 310] width 420 height 144
click at [491, 455] on textarea "Hi {{first_name}}, I understand the AC isn't working properly in the second bed…" at bounding box center [670, 475] width 510 height 57
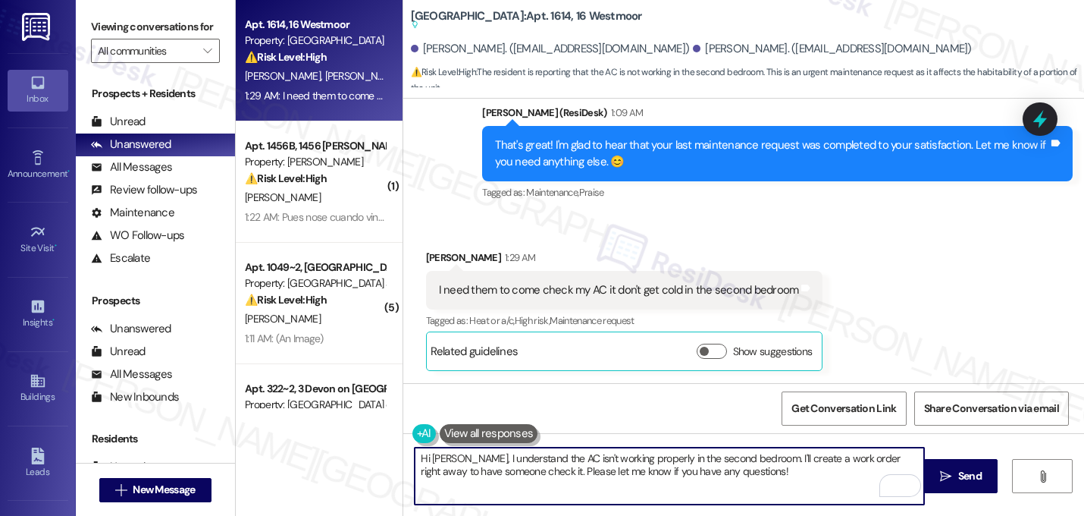
click at [735, 459] on textarea "Hi Lisa, I understand the AC isn't working properly in the second bedroom. I'll…" at bounding box center [670, 475] width 510 height 57
drag, startPoint x: 735, startPoint y: 459, endPoint x: 746, endPoint y: 472, distance: 17.2
click at [746, 472] on textarea "Hi Lisa, I understand the AC isn't working properly in the second bedroom. I'll…" at bounding box center [670, 475] width 510 height 57
click at [740, 460] on textarea "Hi Lisa, I understand the AC isn't working properly in the second bedroom. Coul…" at bounding box center [670, 475] width 510 height 57
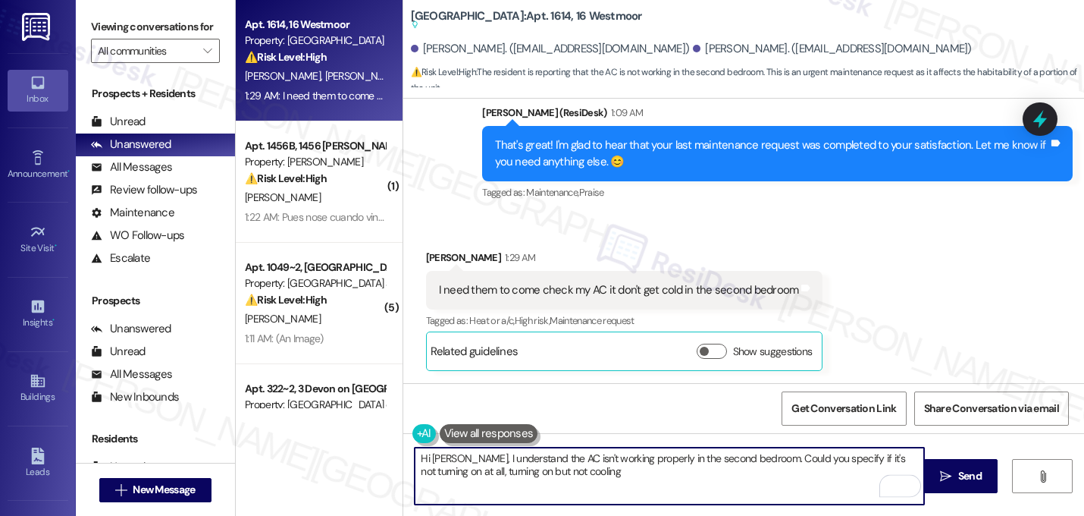
click at [740, 460] on textarea "Hi Lisa, I understand the AC isn't working properly in the second bedroom. Coul…" at bounding box center [670, 475] width 510 height 57
click at [740, 461] on textarea "Hi Lisa, I understand the AC isn't working properly in the second bedroom. Coul…" at bounding box center [670, 475] width 510 height 57
drag, startPoint x: 740, startPoint y: 459, endPoint x: 757, endPoint y: 474, distance: 22.0
click at [757, 474] on textarea "Hi Lisa, I understand the AC isn't working properly in the second bedroom. Coul…" at bounding box center [670, 475] width 510 height 57
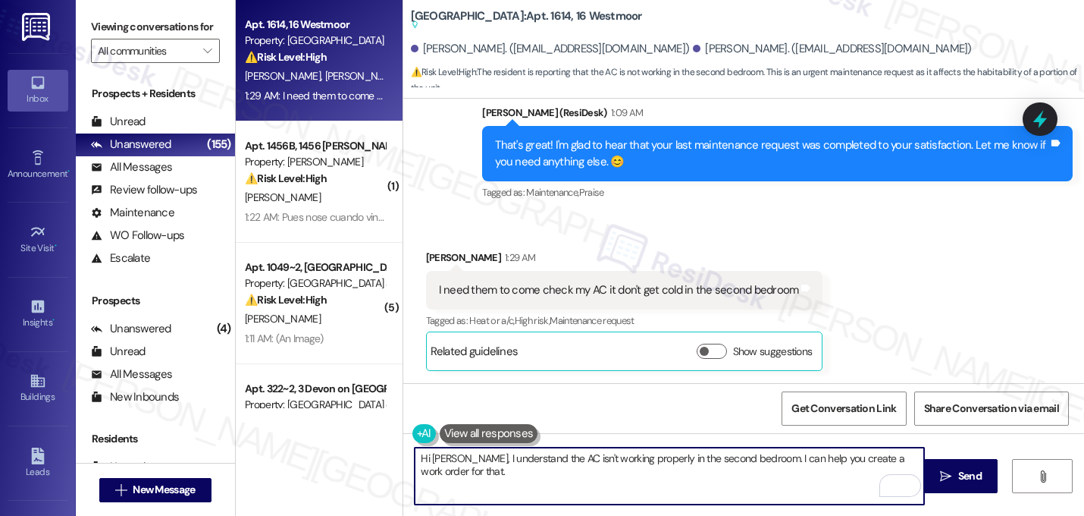
click at [497, 476] on textarea "Hi Lisa, I understand the AC isn't working properly in the second bedroom. I ca…" at bounding box center [670, 475] width 510 height 57
paste textarea "Do we have your permission to enter your unit while you're away (in case it's n…"
type textarea "Hi Lisa, I understand the AC isn't working properly in the second bedroom. I ca…"
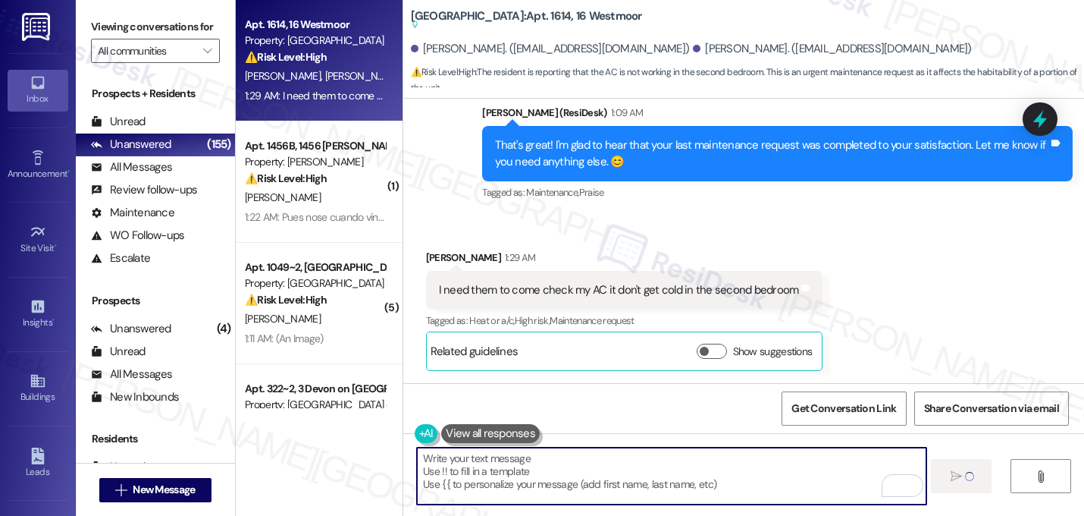
scroll to position [1014, 0]
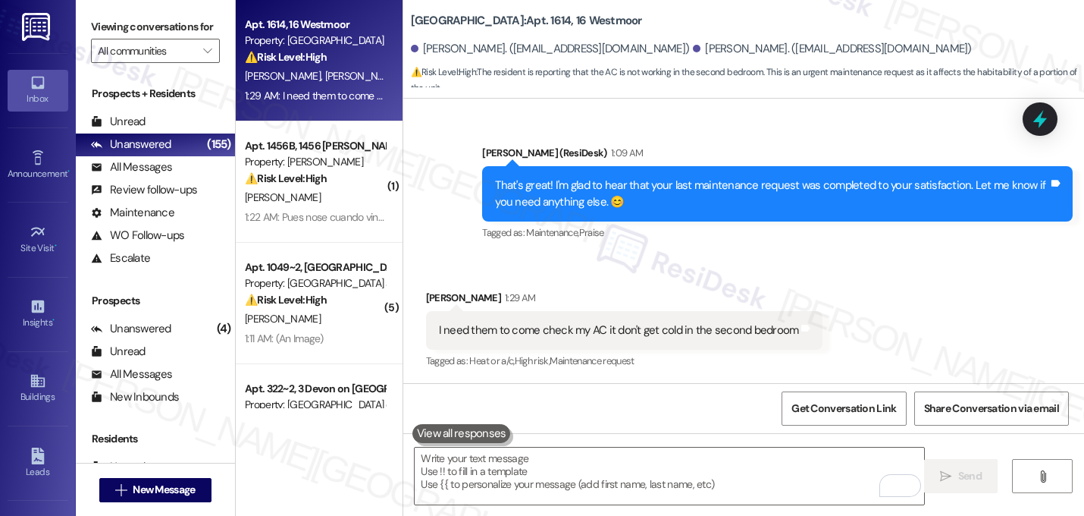
click at [741, 280] on div "Received via SMS Lisa Snyder 1:29 AM I need them to come check my AC it don't g…" at bounding box center [625, 330] width 420 height 105
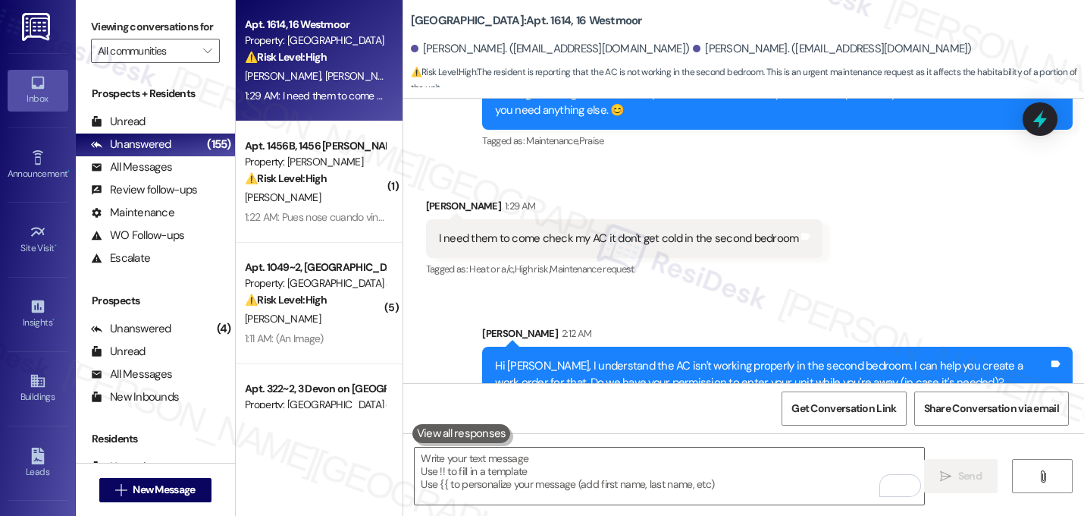
scroll to position [1137, 0]
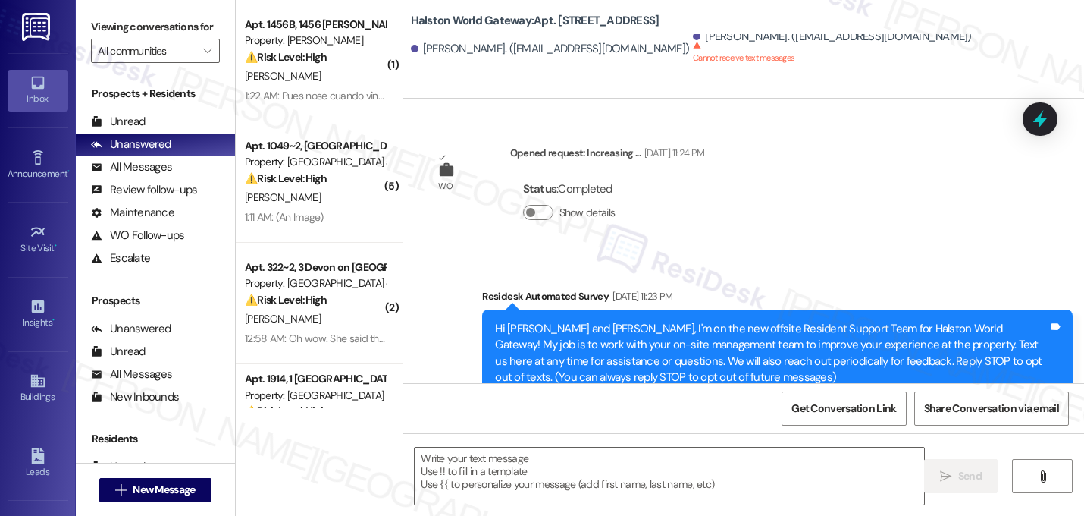
scroll to position [18721, 0]
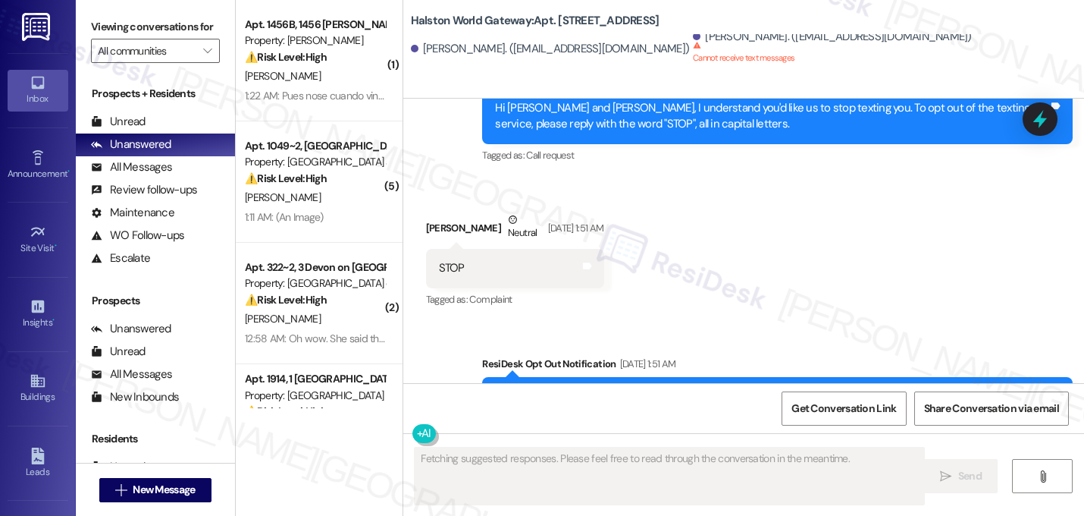
click at [750, 257] on div "WO Opened request: Increasing ... Jul 01, 2024 at 11:24 PM Status : Completed S…" at bounding box center [743, 241] width 681 height 284
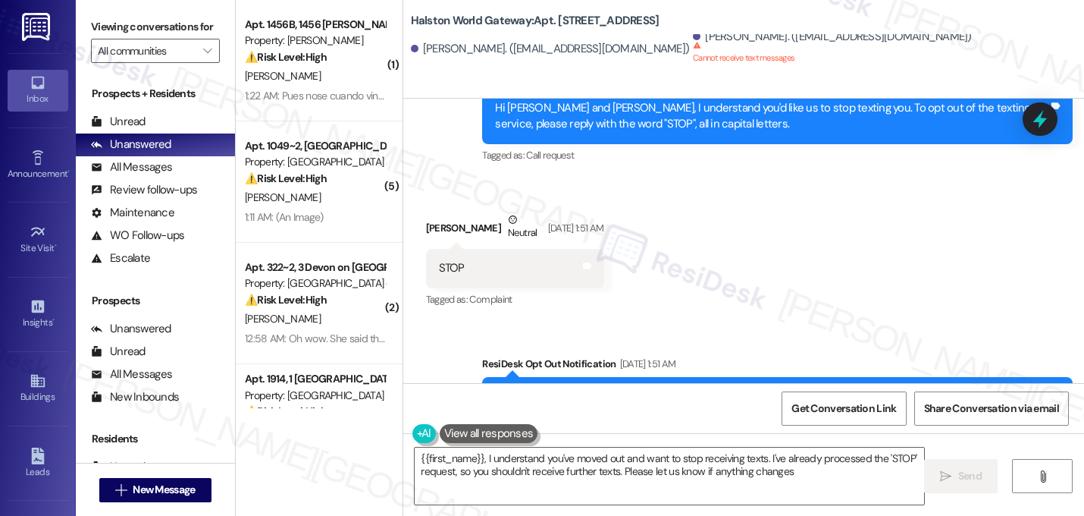
type textarea "{{first_name}}, I understand you've moved out and want to stop receiving texts.…"
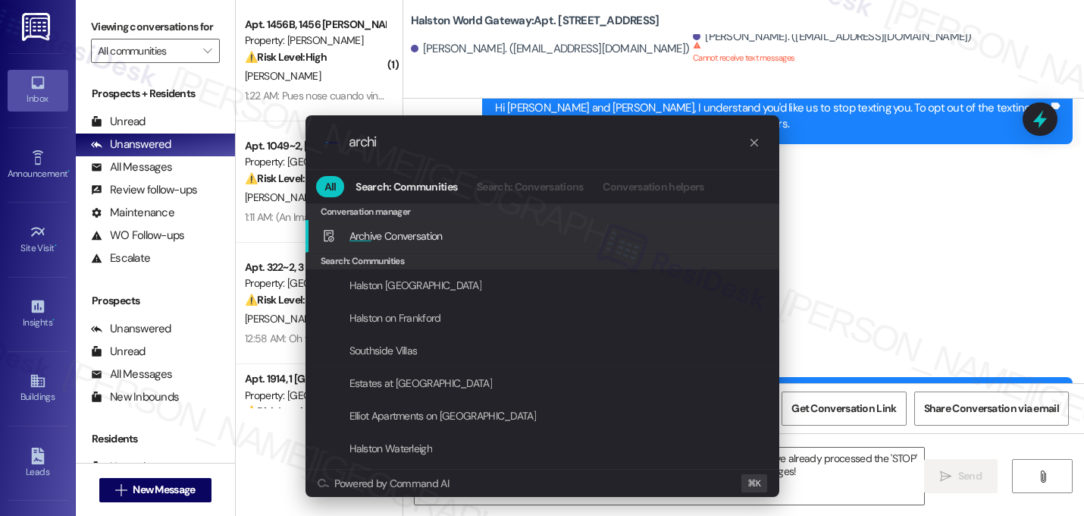
type input "archi"
click at [380, 234] on span "Archi ve Conversation" at bounding box center [396, 236] width 93 height 14
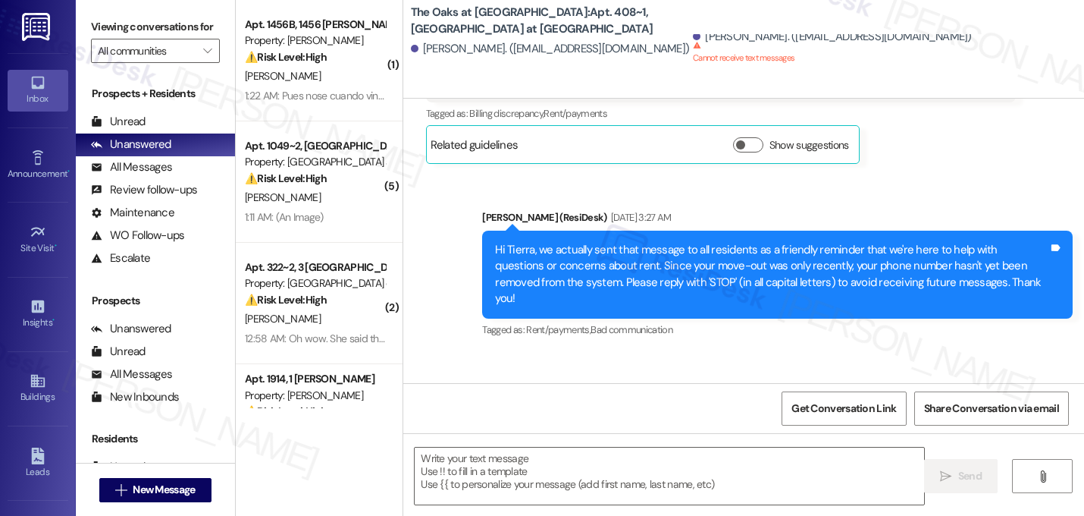
scroll to position [6078, 0]
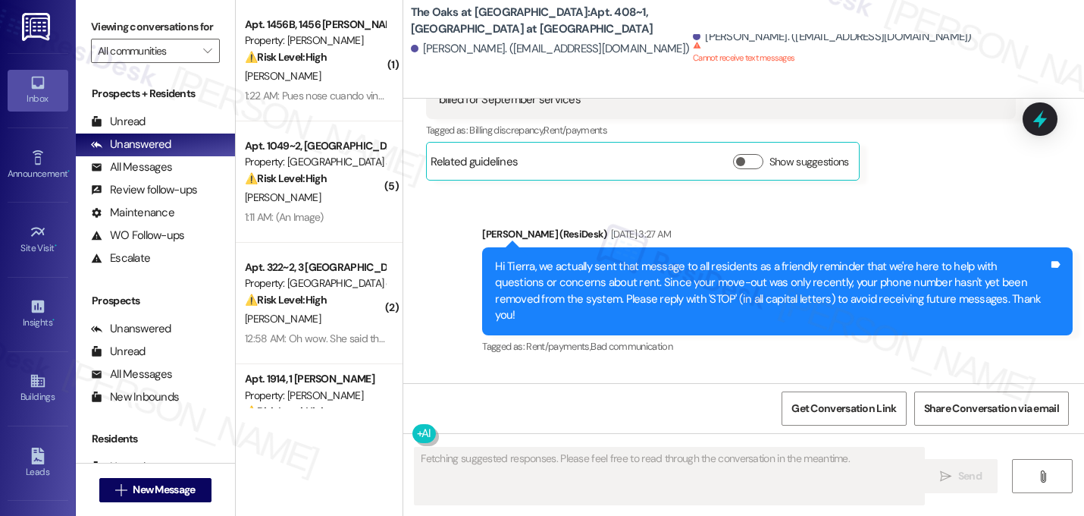
click at [518, 391] on div "Received via SMS [PERSON_NAME] Neutral [DATE] 3:28 AM STOP Tags and notes Tagge…" at bounding box center [518, 451] width 206 height 121
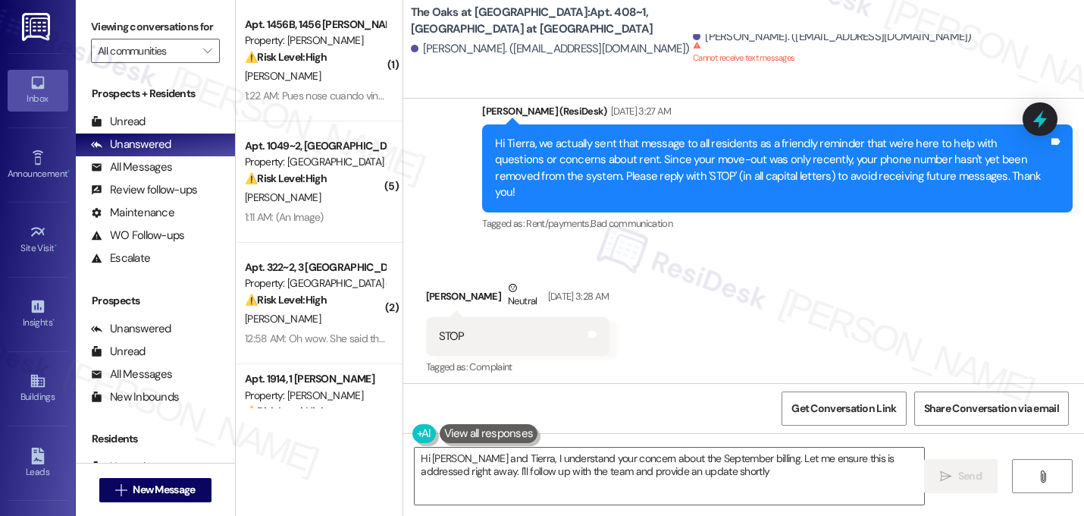
type textarea "Hi [PERSON_NAME] and Tierra, I understand your concern about the September bill…"
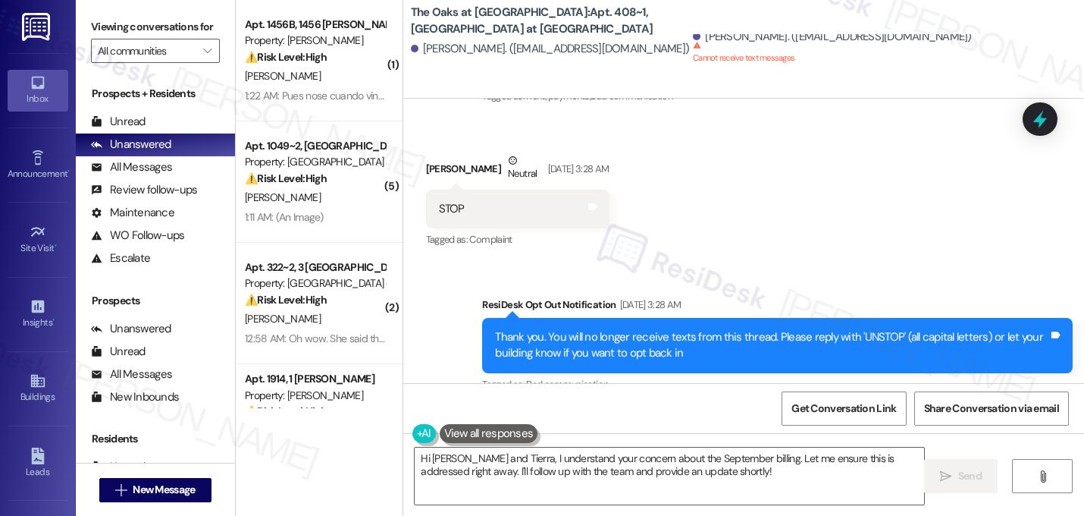
scroll to position [6366, 0]
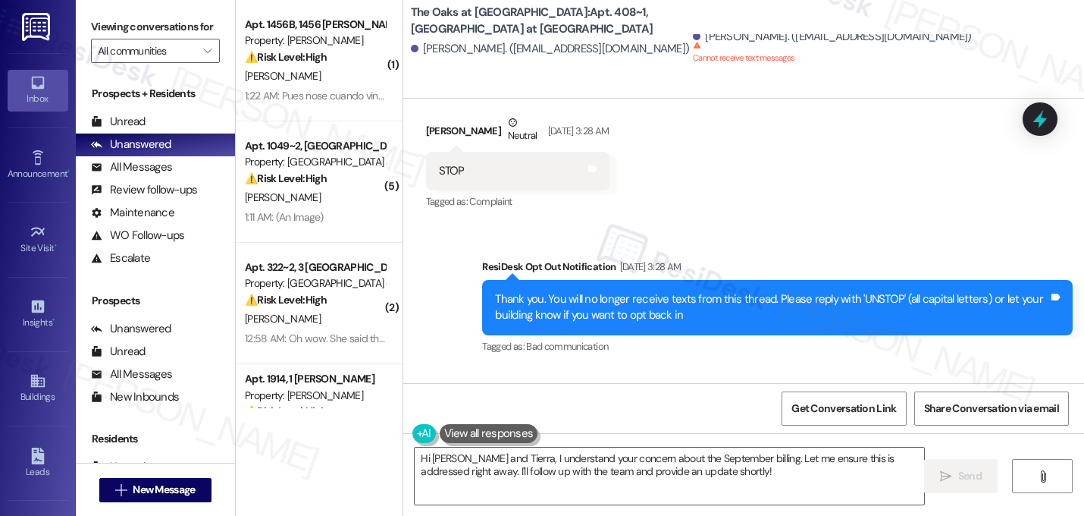
click at [541, 260] on div "WO Opened request: The tub dra... [DATE] 1:25 AM Status : Completed Show detail…" at bounding box center [743, 241] width 681 height 284
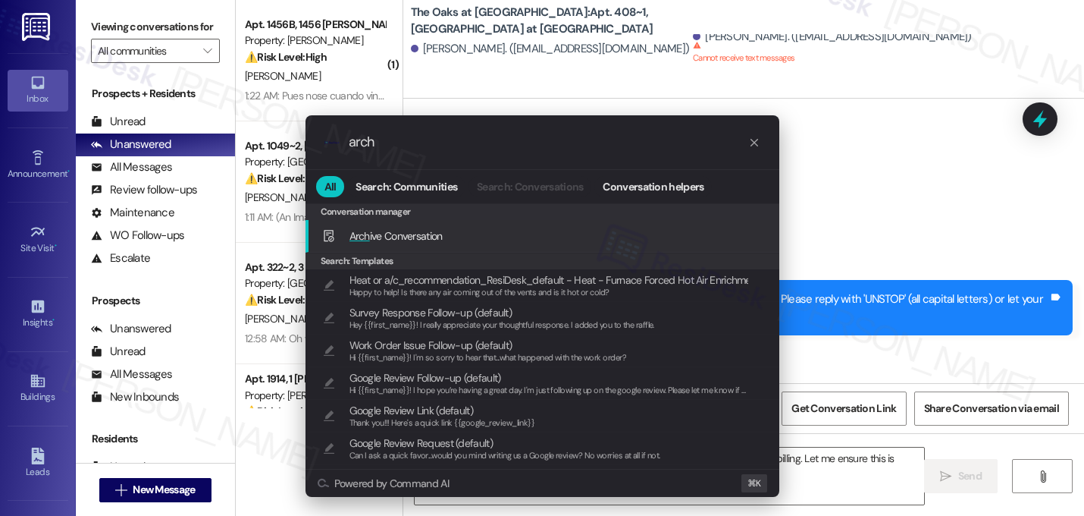
type input "arch"
click at [358, 236] on span "Arch" at bounding box center [360, 236] width 20 height 14
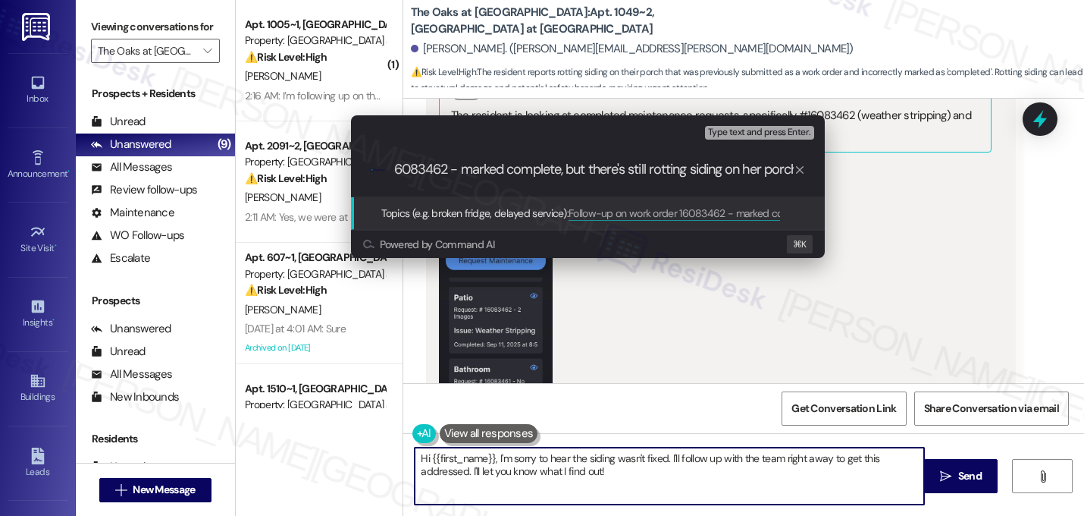
scroll to position [0, 156]
type input "Follow-up on work order 16083462 - marked complete, but there's still rotting s…"
click at [500, 178] on div ".cls-1{fill:#0a055f;}.cls-2{fill:#0cc4c4;} resideskLogoBlueOrange Follow-up on …" at bounding box center [588, 170] width 474 height 54
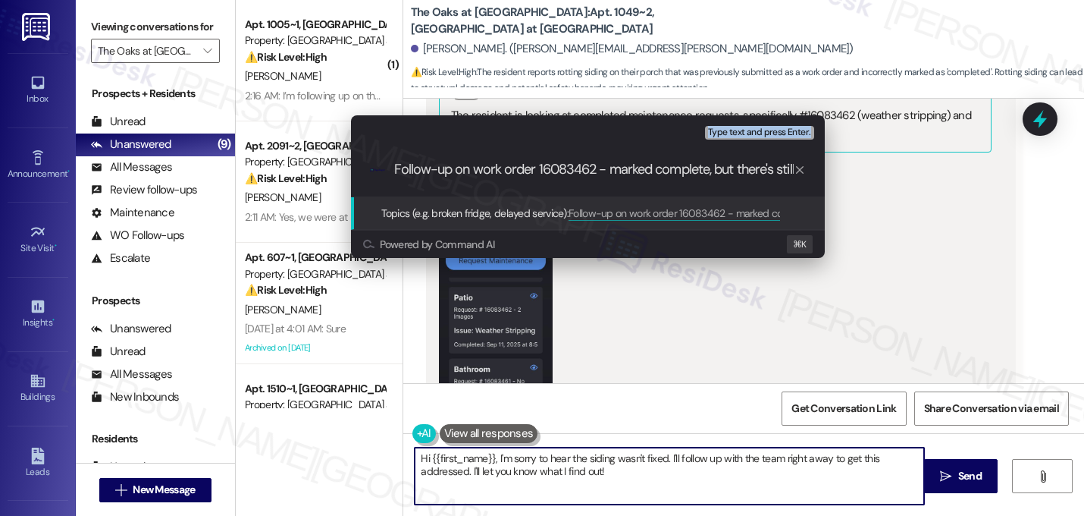
click at [500, 178] on div ".cls-1{fill:#0a055f;}.cls-2{fill:#0cc4c4;} resideskLogoBlueOrange Follow-up on …" at bounding box center [588, 170] width 474 height 54
click at [497, 171] on input "Follow-up on work order 16083462 - marked complete, but there's still rotting s…" at bounding box center [594, 170] width 400 height 16
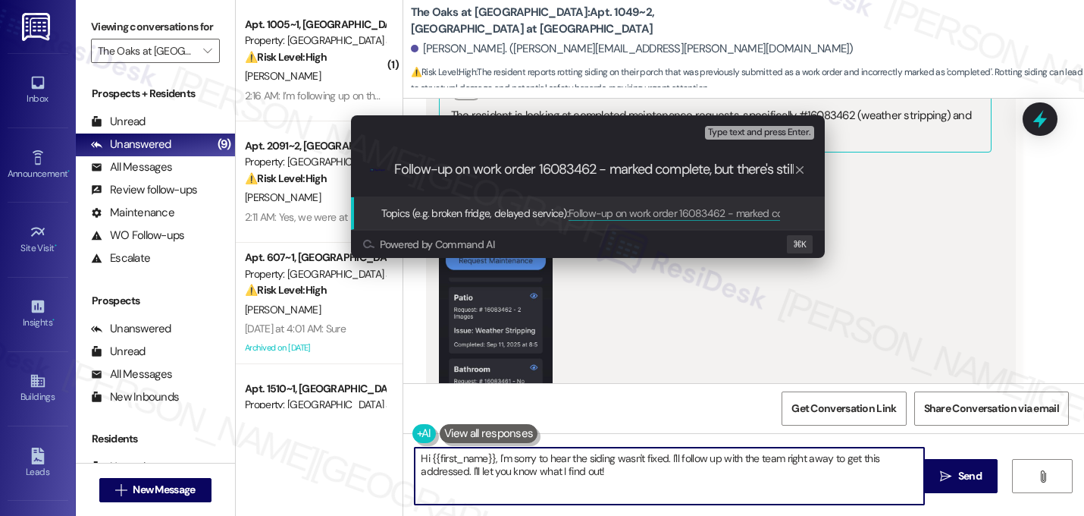
click at [497, 171] on input "Follow-up on work order 16083462 - marked complete, but there's still rotting s…" at bounding box center [594, 170] width 400 height 16
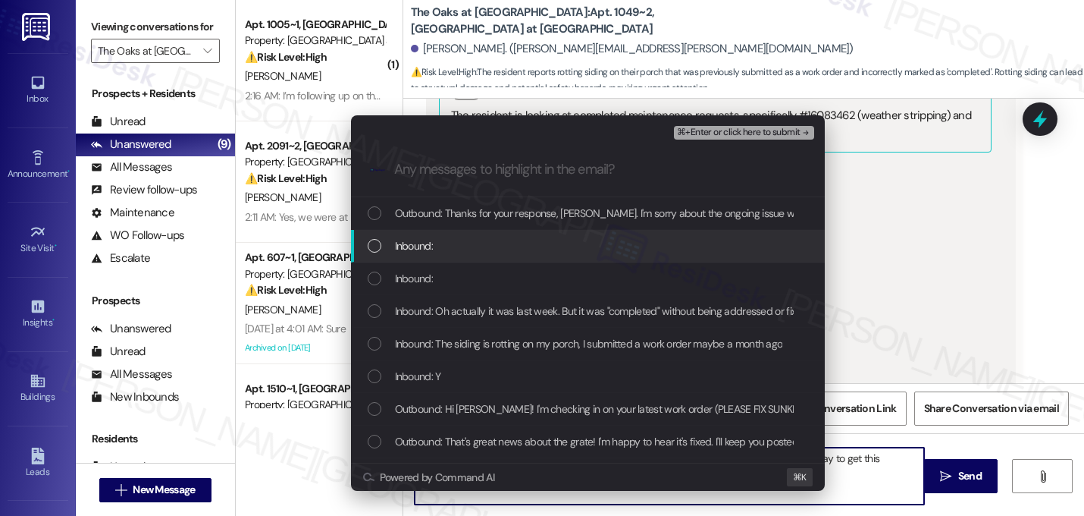
click at [503, 230] on div "Inbound:" at bounding box center [588, 246] width 474 height 33
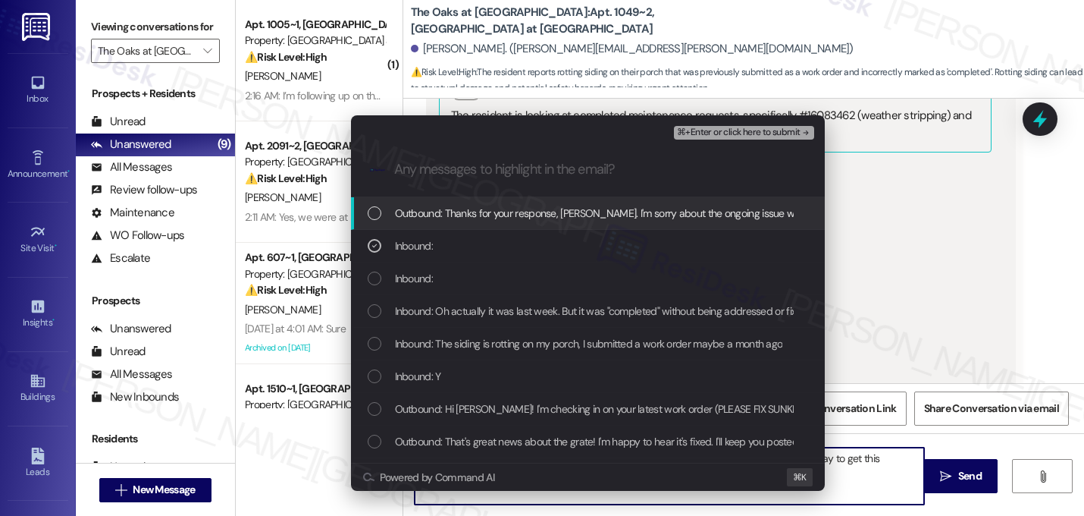
click at [500, 217] on span "Outbound: Thanks for your response, Margaret. I'm sorry about the ongoing issue…" at bounding box center [921, 213] width 1052 height 17
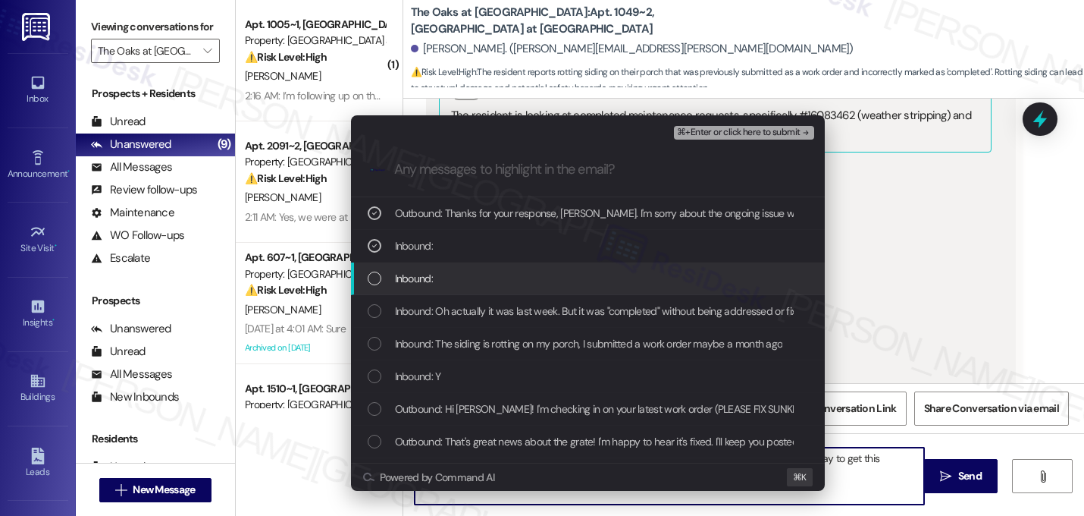
click at [496, 271] on div "Inbound:" at bounding box center [590, 278] width 444 height 17
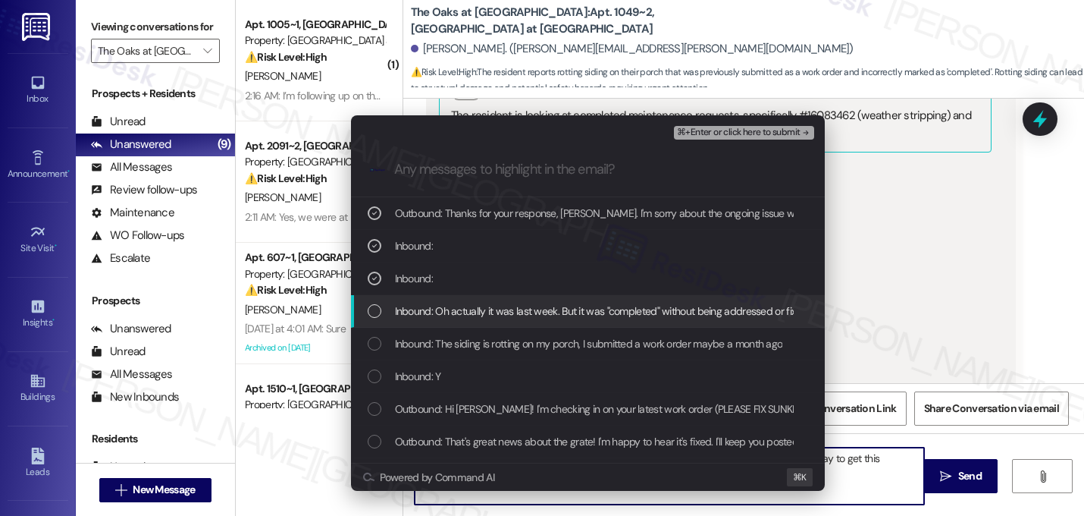
click at [488, 307] on span "Inbound: Oh actually it was last week. But it was "completed" without being add…" at bounding box center [601, 311] width 413 height 17
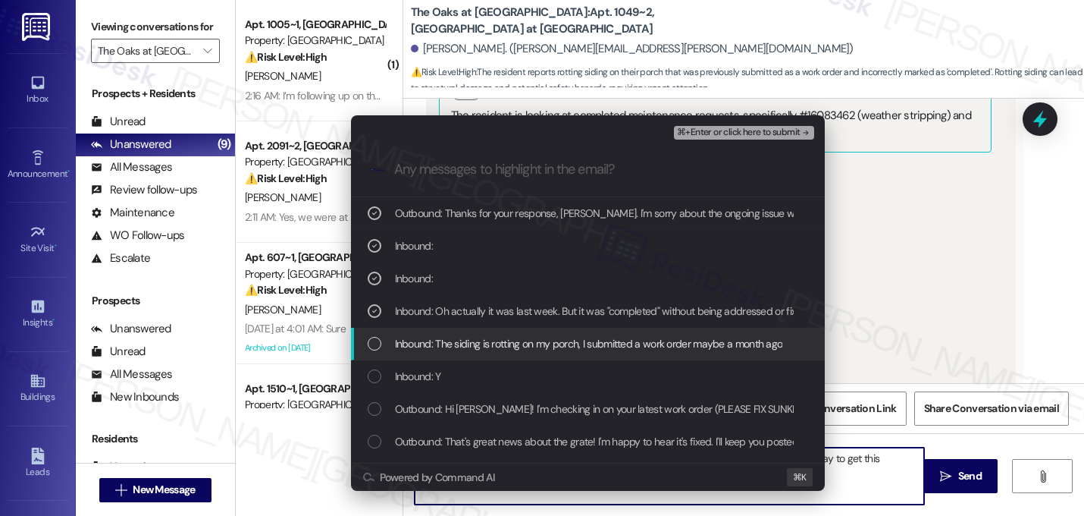
click at [475, 350] on span "Inbound: The siding is rotting on my porch, I submitted a work order maybe a mo…" at bounding box center [589, 343] width 388 height 17
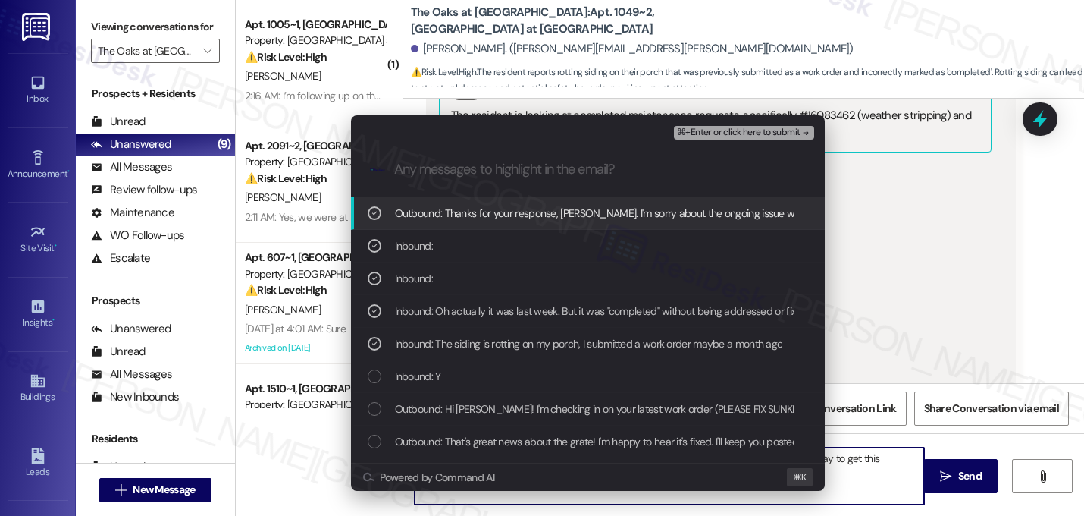
click at [795, 127] on span "⌘+Enter or click here to submit" at bounding box center [738, 132] width 123 height 11
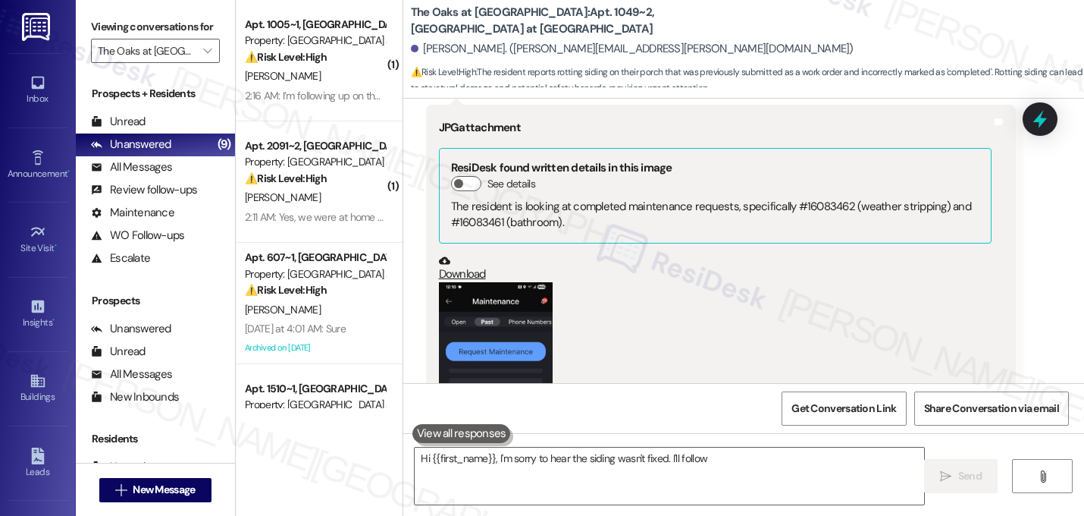
scroll to position [26121, 0]
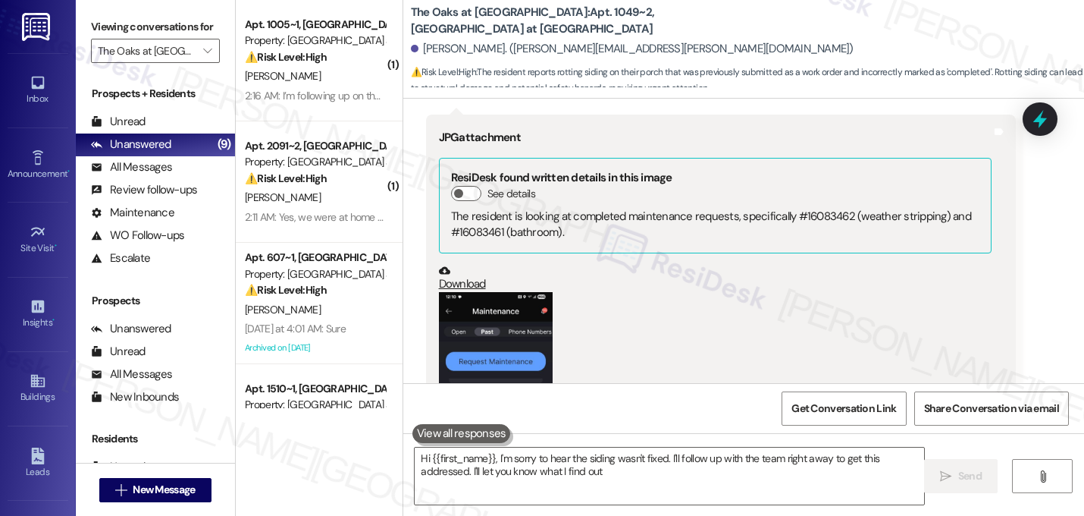
type textarea "Hi {{first_name}}, I'm sorry to hear the siding wasn't fixed. I'll follow up wi…"
click at [325, 212] on div "2:11 AM: Yes, we were at home and nobody came 2:11 AM: Yes, we were at home and…" at bounding box center [352, 217] width 215 height 14
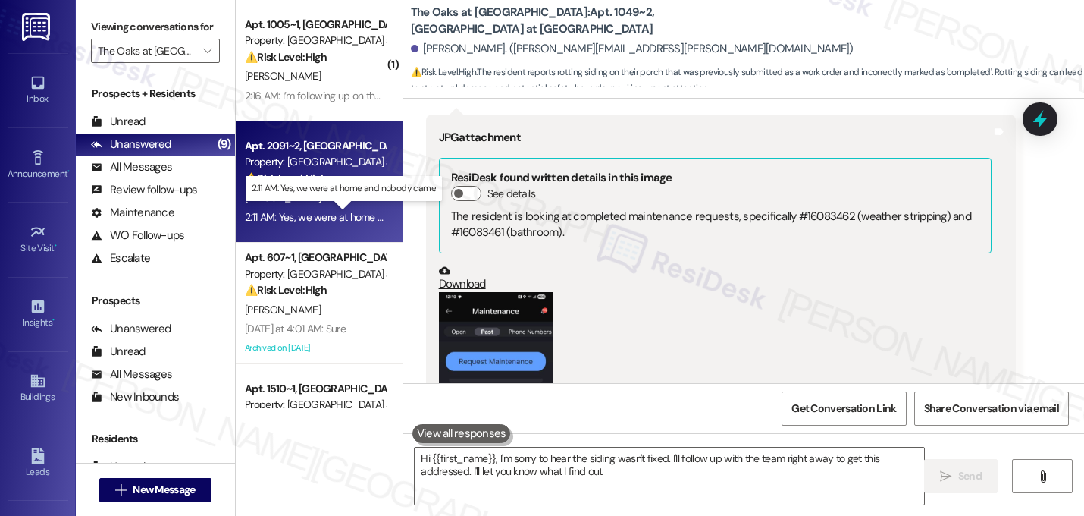
type textarea "Hi {{first_name}}, I'm sorry to hear the siding wasn't fixed. I'll follow up wi…"
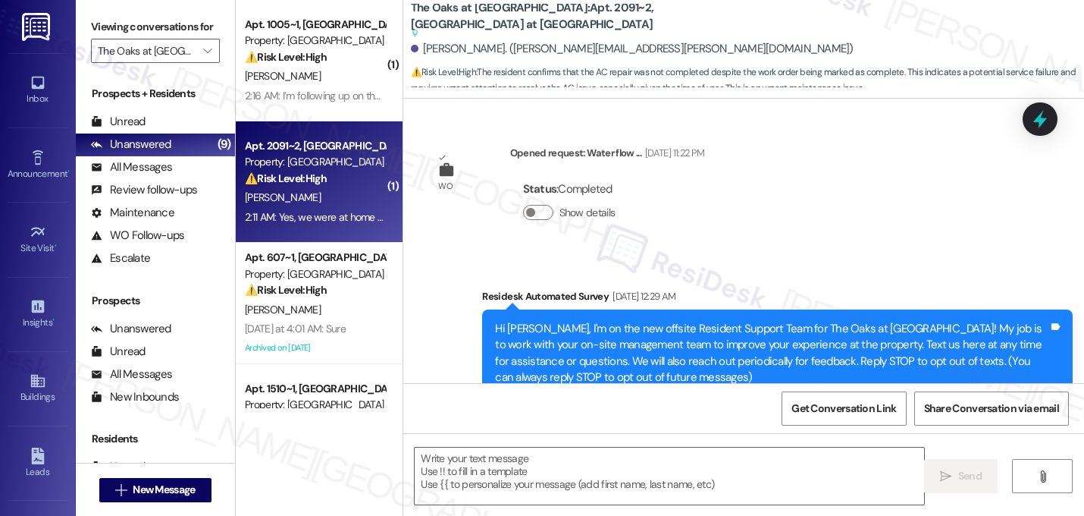
scroll to position [8270, 0]
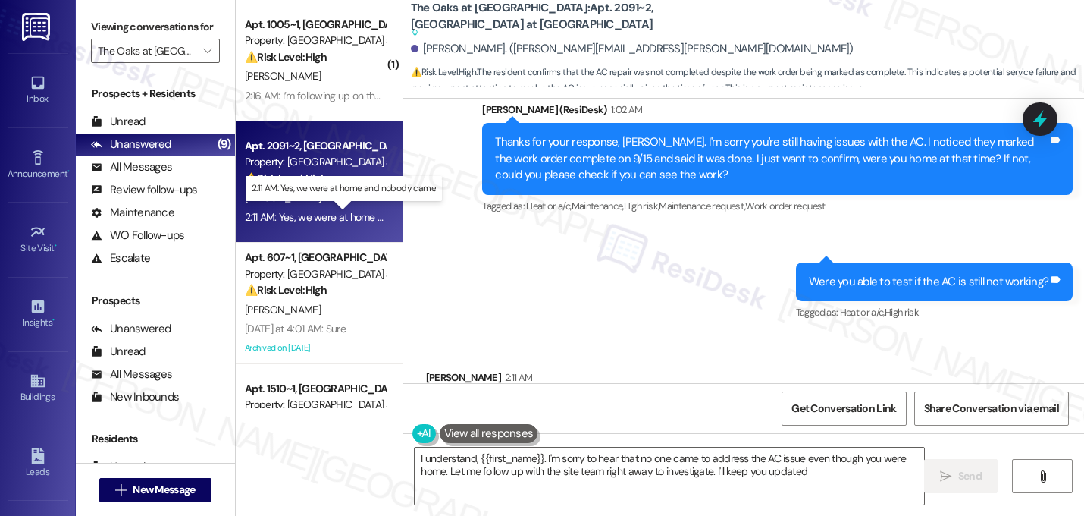
type textarea "I understand, {{first_name}}. I'm sorry to hear that no one came to address the…"
click at [591, 243] on div "Sent via SMS Sarah (ResiDesk) 1:02 AM Thanks for your response, Nityahitendrabh…" at bounding box center [743, 200] width 681 height 267
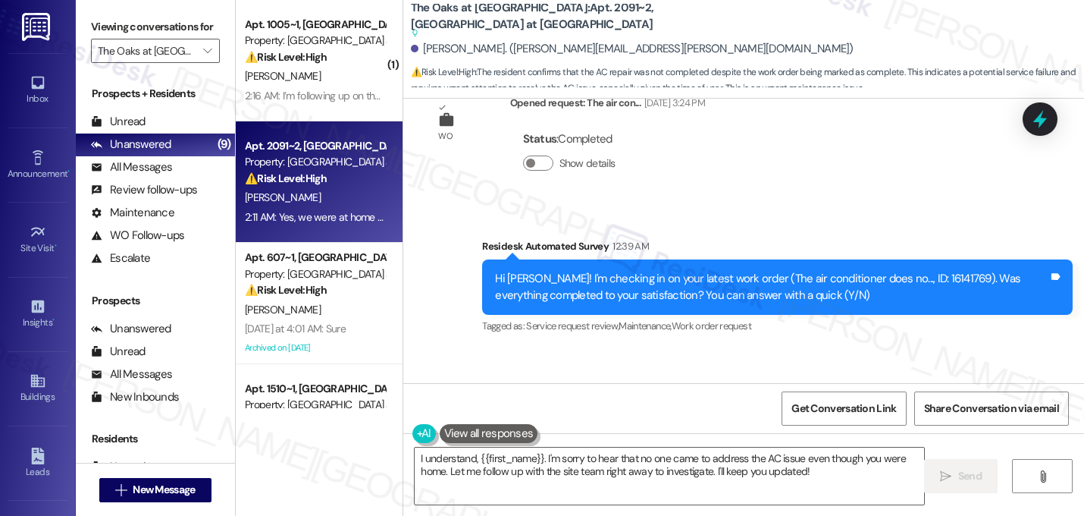
scroll to position [7694, 0]
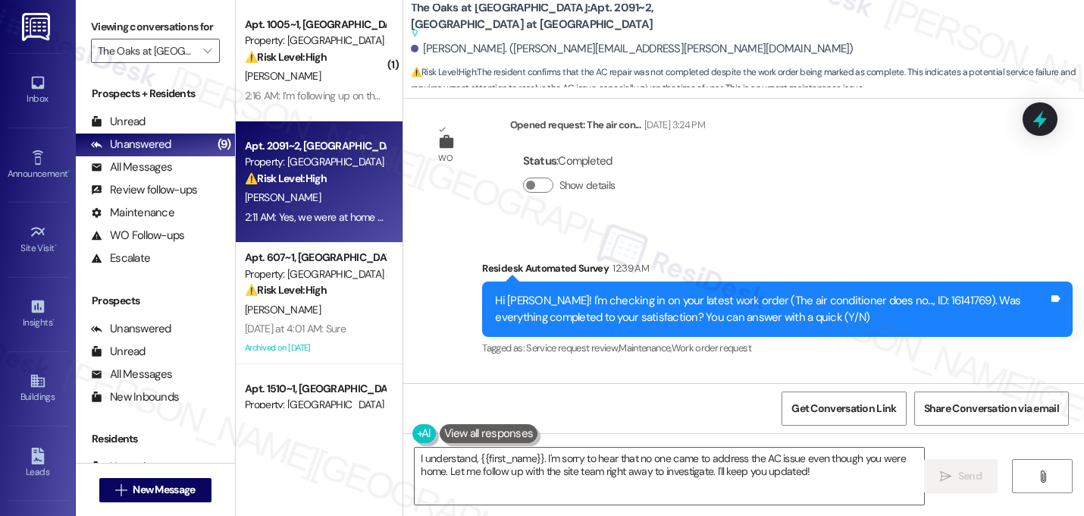
click at [948, 293] on div "Hi Nityahitendrabhai! I'm checking in on your latest work order (The air condit…" at bounding box center [771, 309] width 553 height 33
copy div "16141769"
click at [892, 370] on div "Received via SMS Nityahitendrabhai Kansara 12:40 AM N Tags and notes Tagged as:…" at bounding box center [743, 507] width 681 height 274
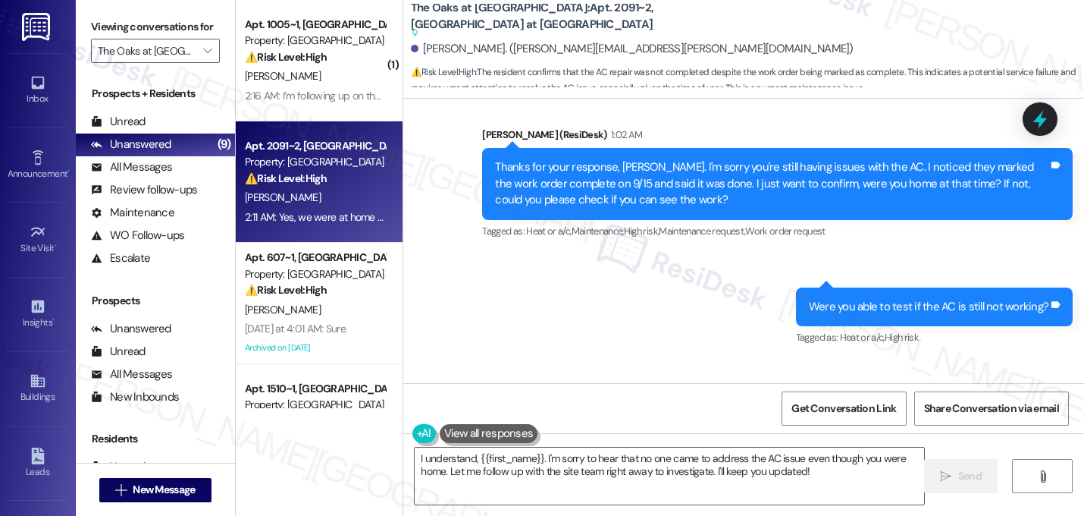
scroll to position [8271, 0]
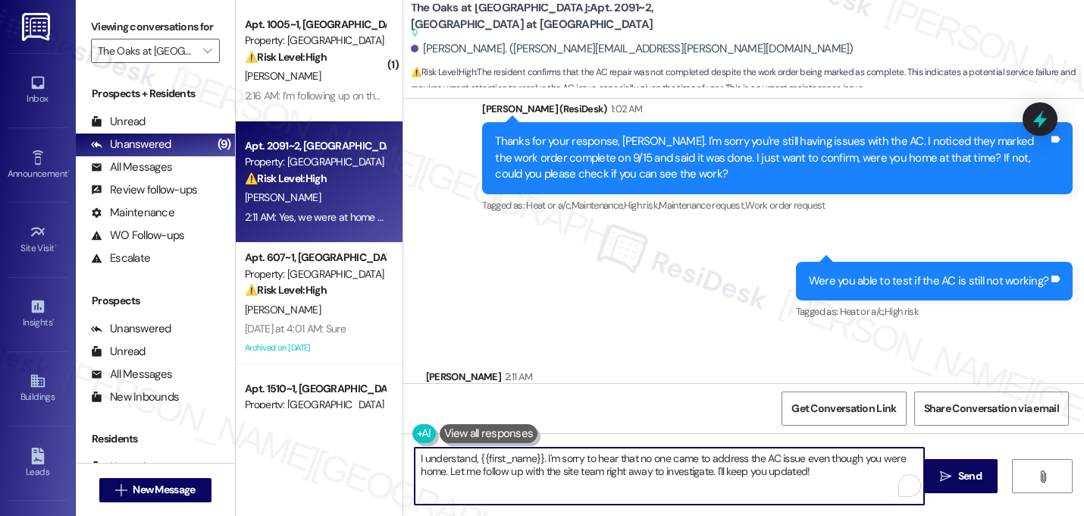
click at [746, 456] on textarea "I understand, {{first_name}}. I'm sorry to hear that no one came to address the…" at bounding box center [670, 475] width 510 height 57
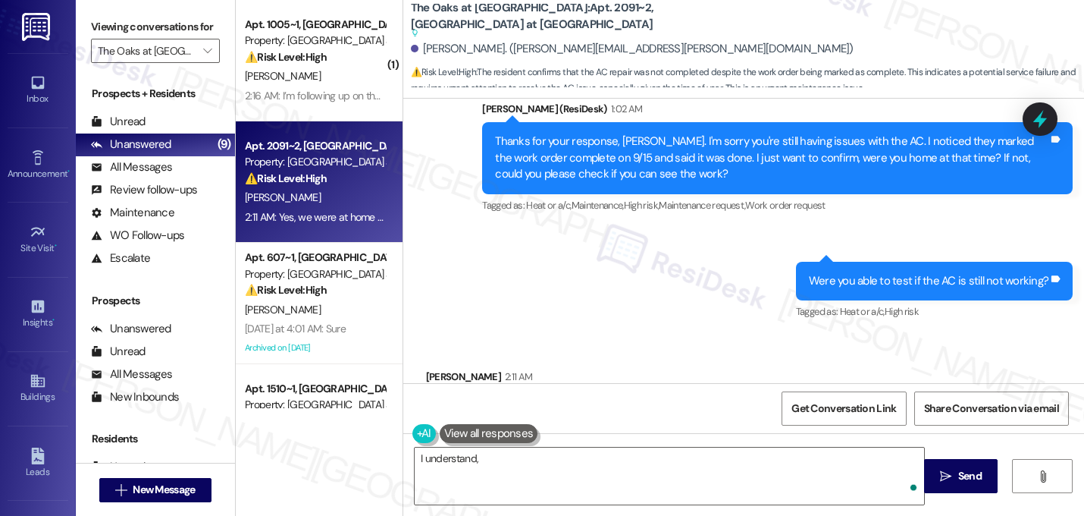
click at [820, 334] on div "Received via SMS Nityahitendrabhai Kansara 2:11 AM Yes, we were at home and nob…" at bounding box center [743, 398] width 681 height 128
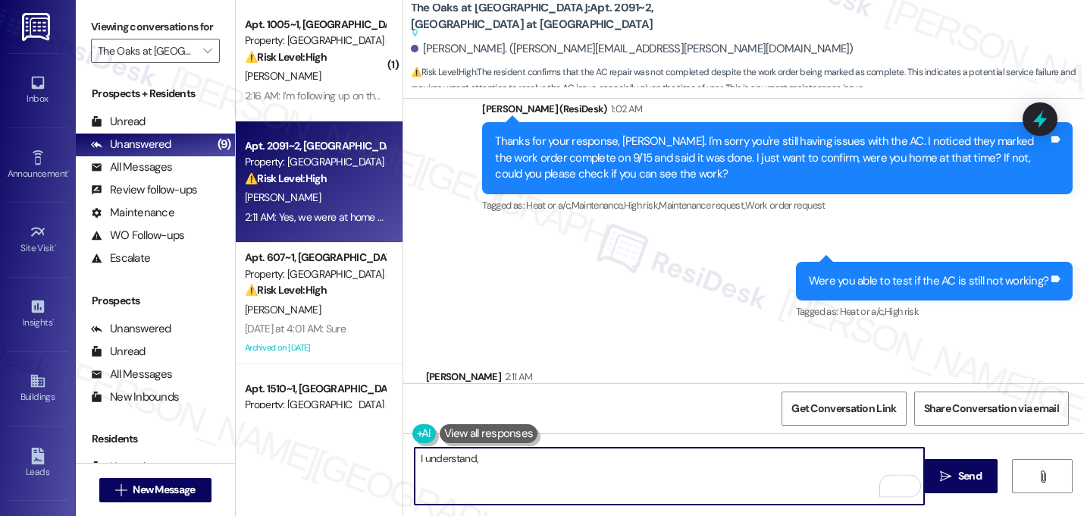
click at [670, 463] on textarea "I understand," at bounding box center [670, 475] width 510 height 57
click at [753, 456] on textarea "I understand. I'm sorry it was marked complete without being resolved." at bounding box center [670, 475] width 510 height 57
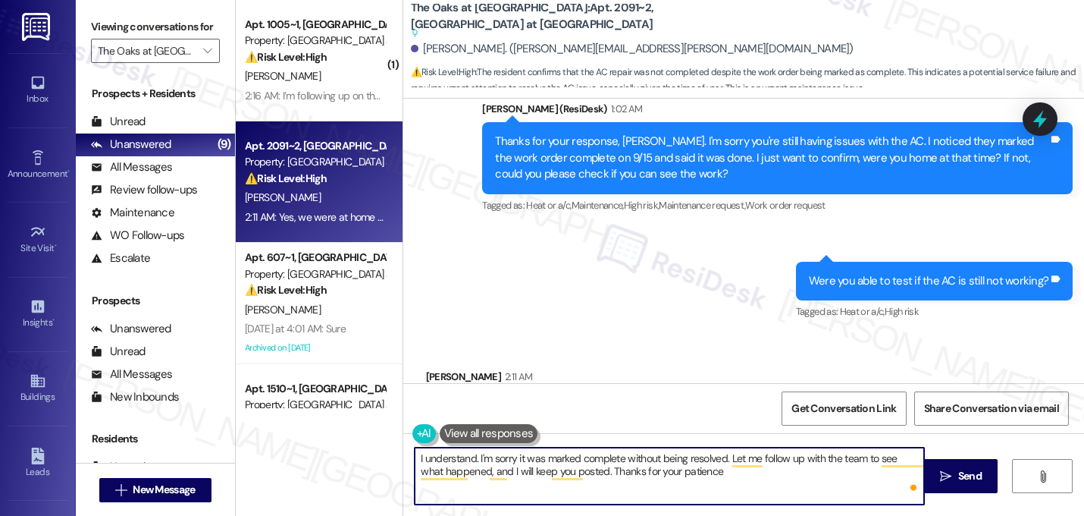
type textarea "I understand. I'm sorry it was marked complete without being resolved. Let me f…"
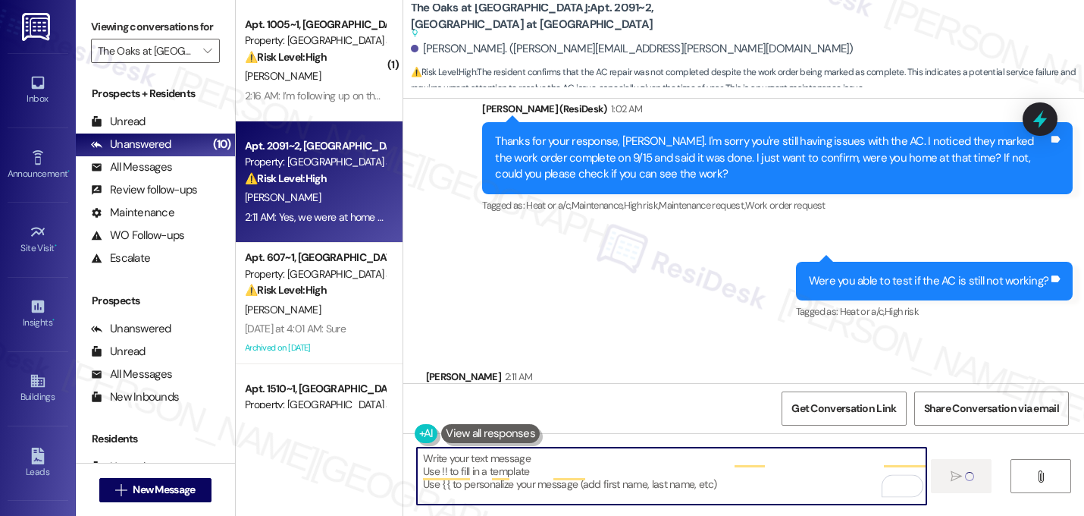
scroll to position [8230, 0]
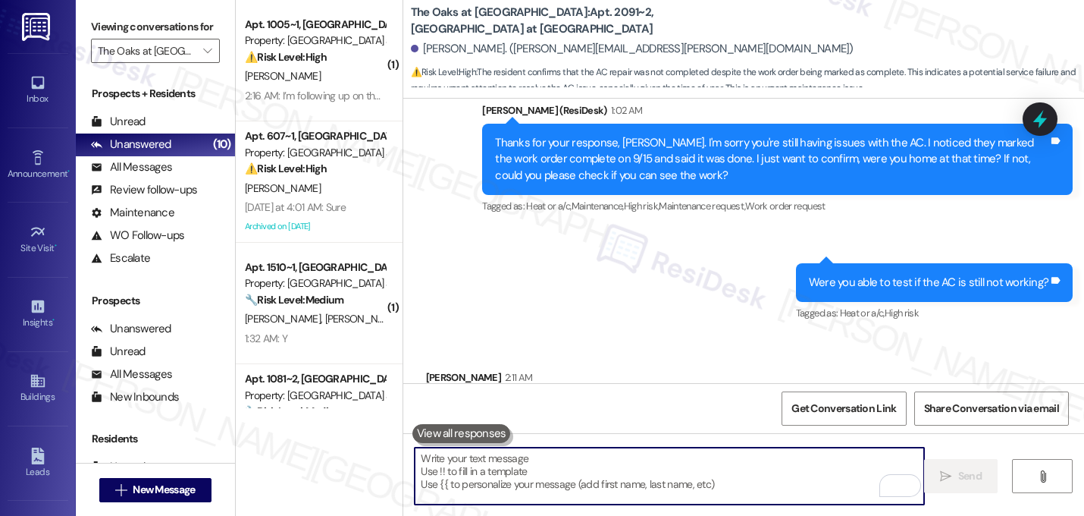
click at [866, 335] on div "Received via SMS Nityahitendrabhai Kansara 2:11 AM Yes, we were at home and nob…" at bounding box center [743, 399] width 681 height 128
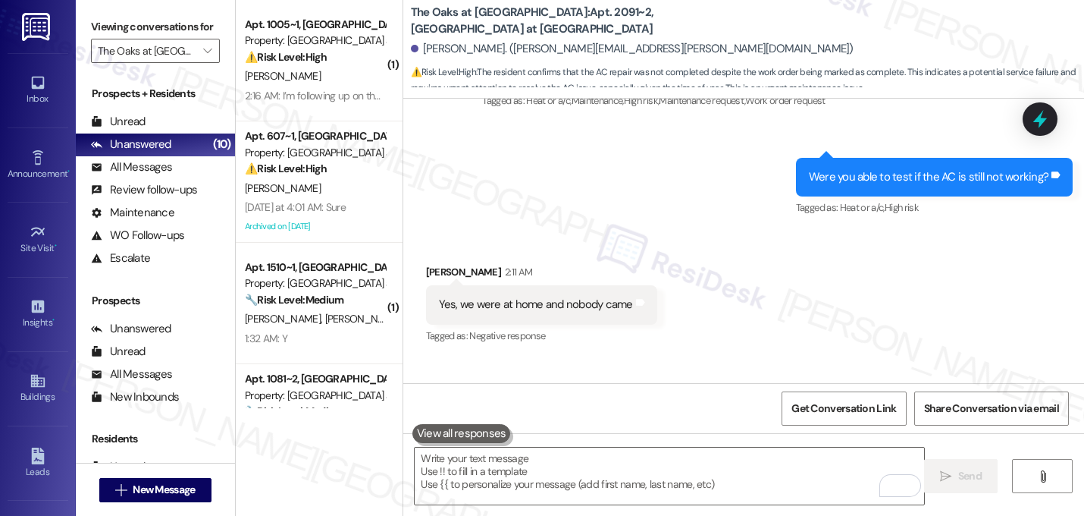
scroll to position [8353, 0]
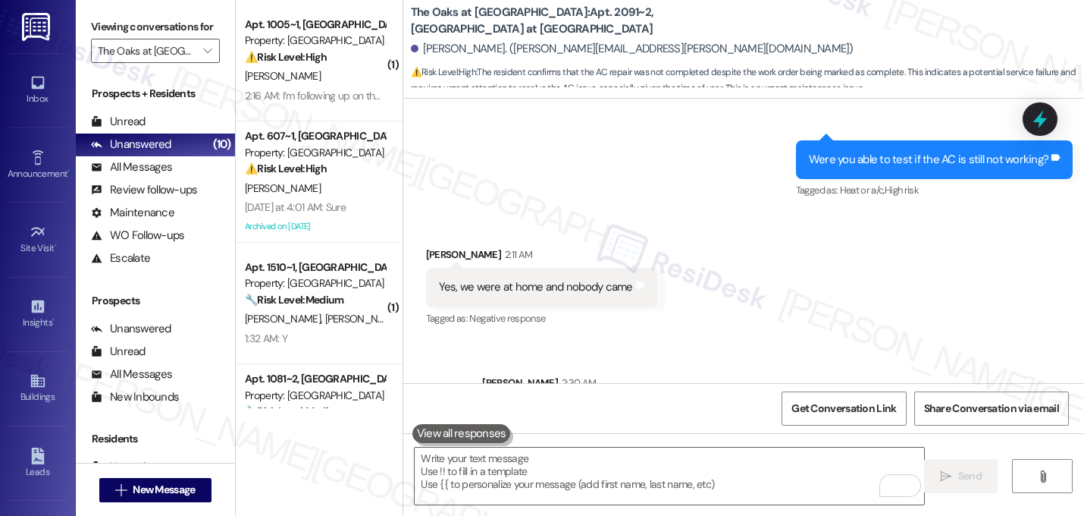
click at [757, 259] on div "Received via SMS Nityahitendrabhai Kansara 2:11 AM Yes, we were at home and nob…" at bounding box center [743, 276] width 681 height 128
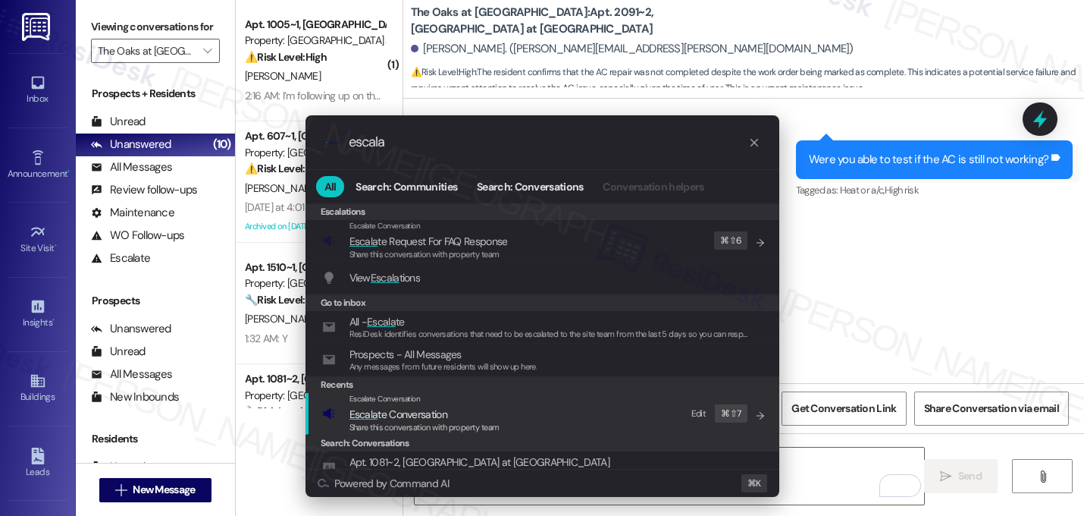
type input "escala"
click at [416, 412] on span "Escala te Conversation" at bounding box center [399, 414] width 98 height 14
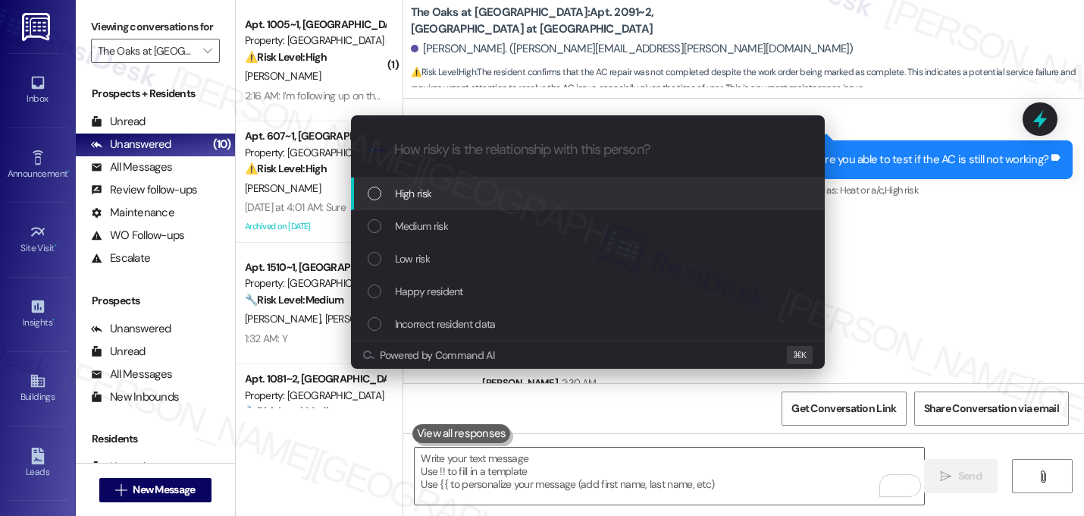
click at [493, 190] on div "High risk" at bounding box center [590, 193] width 444 height 17
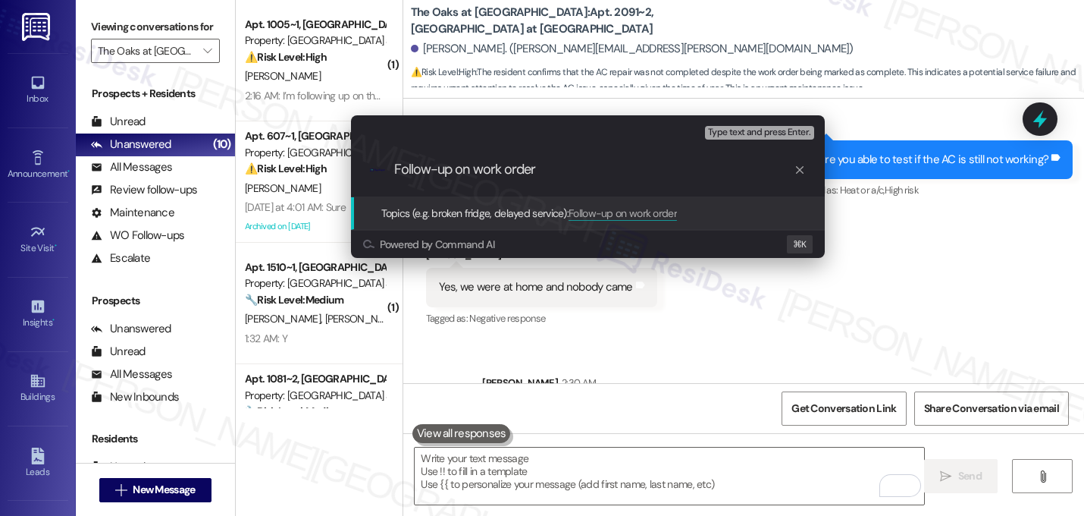
paste input "16141769"
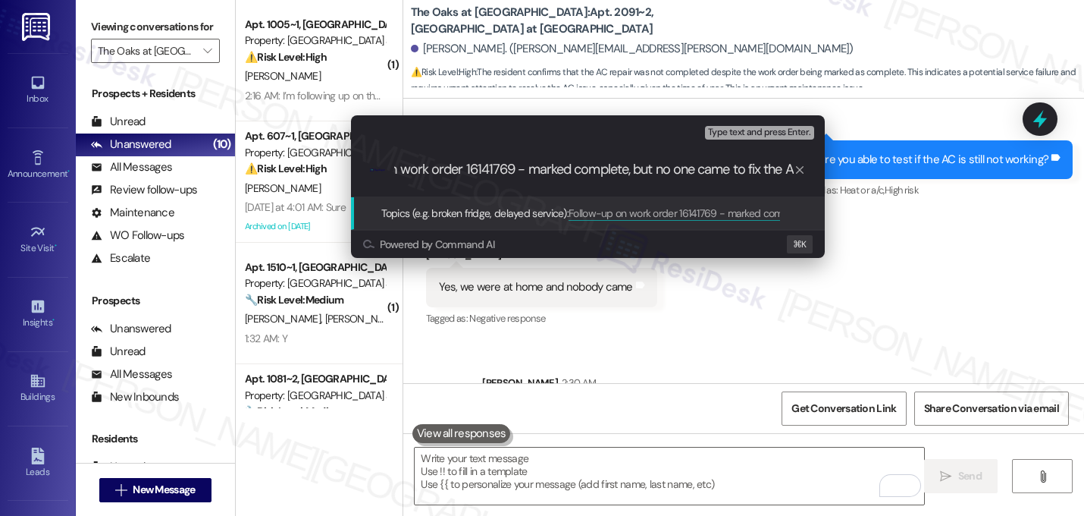
type input "Follow-up on work order 16141769 - marked complete, but no one came to fix the …"
click at [525, 171] on input "Follow-up on work order 16141769 - marked complete, but no one came to fix the …" at bounding box center [594, 170] width 400 height 16
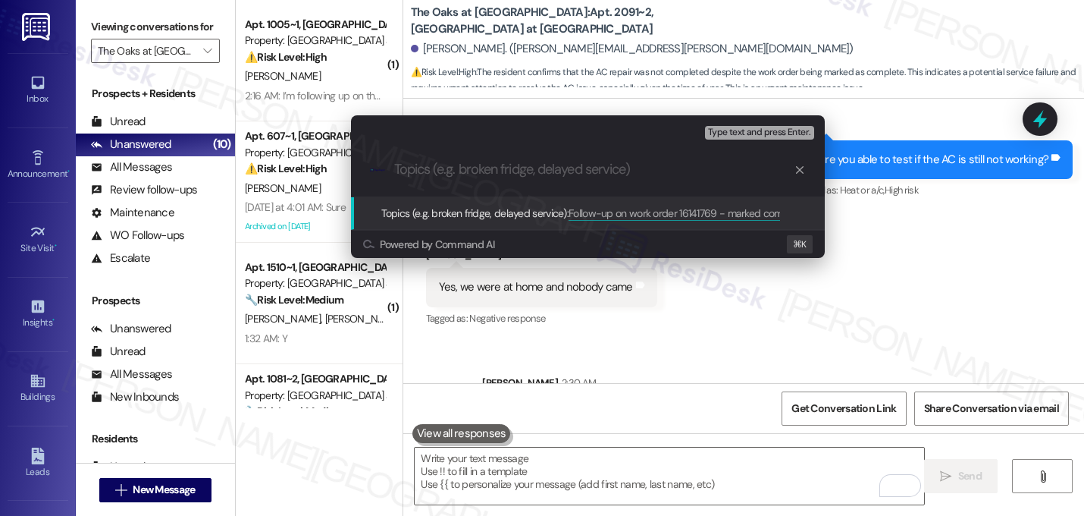
scroll to position [0, 0]
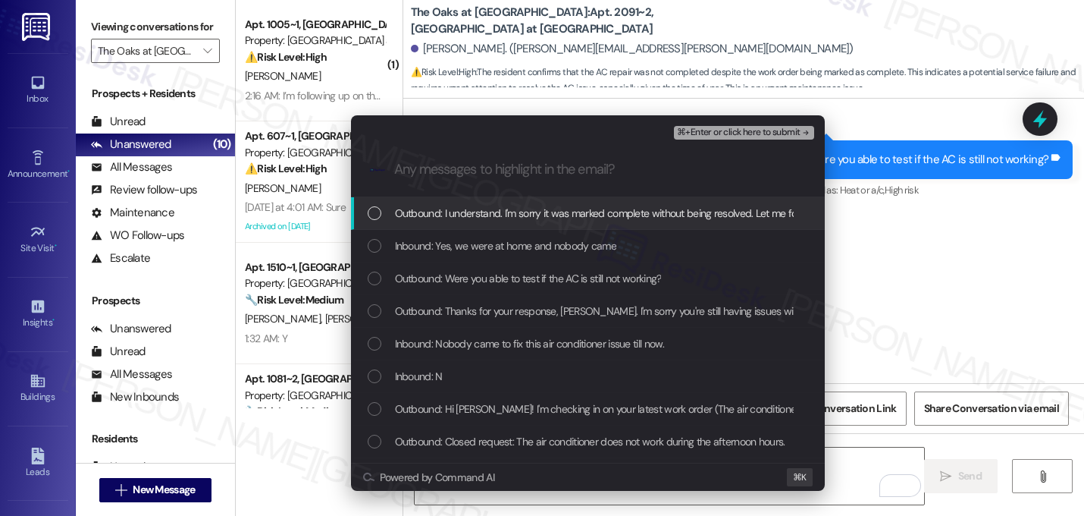
click at [527, 215] on span "Outbound: I understand. I'm sorry it was marked complete without being resolved…" at bounding box center [812, 213] width 834 height 17
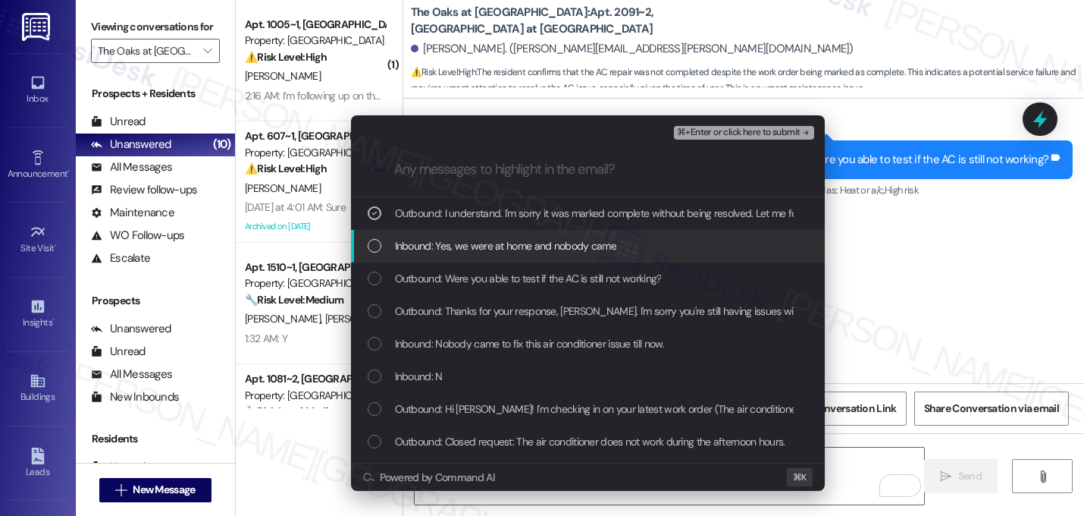
click at [527, 238] on span "Inbound: Yes, we were at home and nobody came" at bounding box center [506, 245] width 222 height 17
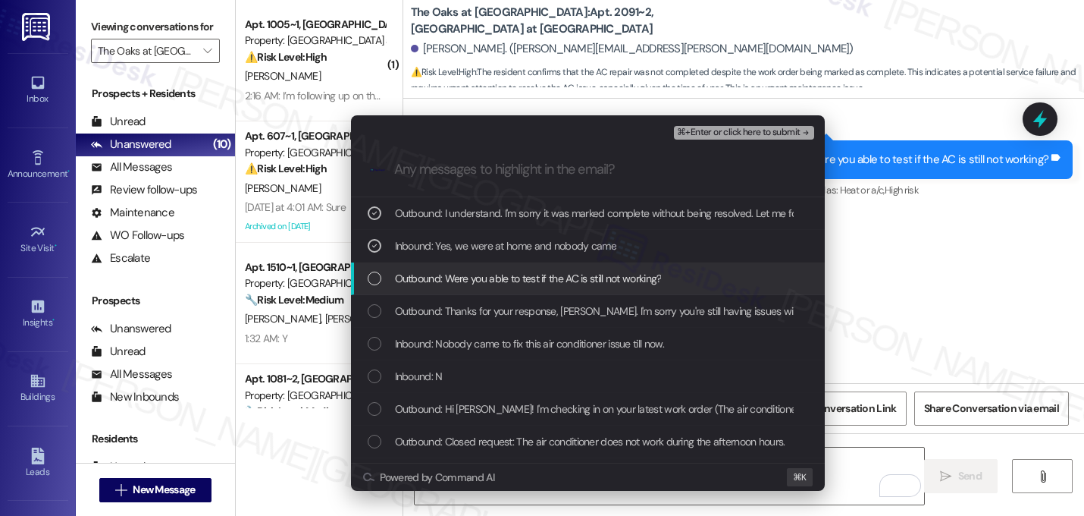
click at [520, 271] on span "Outbound: Were you able to test if the AC is still not working?" at bounding box center [528, 278] width 267 height 17
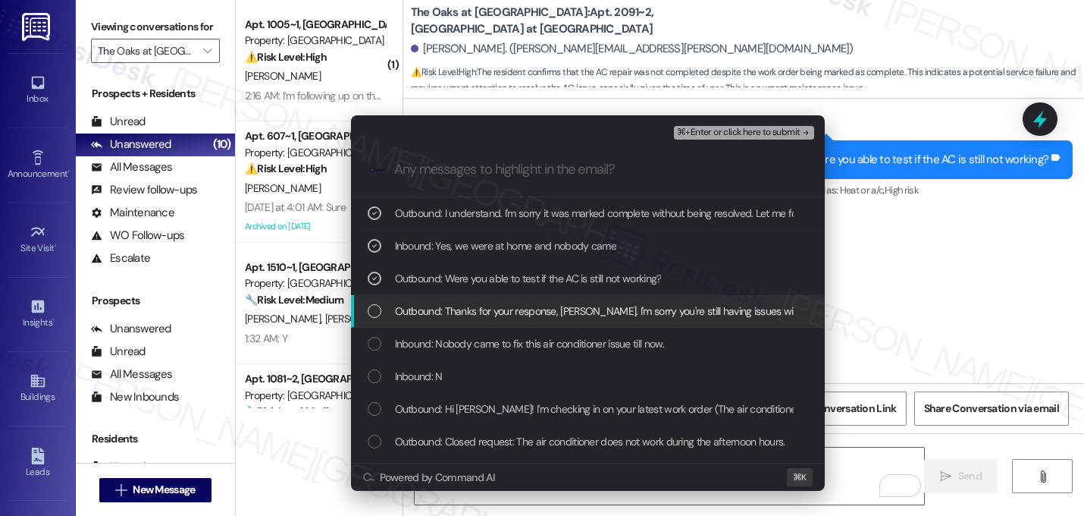
click at [519, 297] on div "Outbound: Thanks for your response, Nityahitendrabhai. I'm sorry you're still h…" at bounding box center [588, 311] width 474 height 33
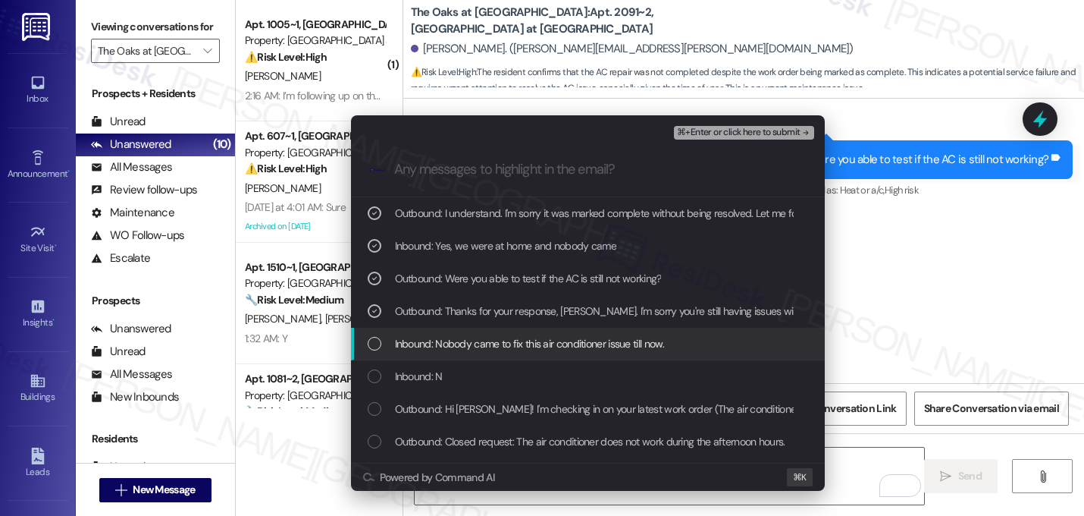
click at [506, 346] on span "Inbound: Nobody came to fix this air conditioner issue till now." at bounding box center [530, 343] width 270 height 17
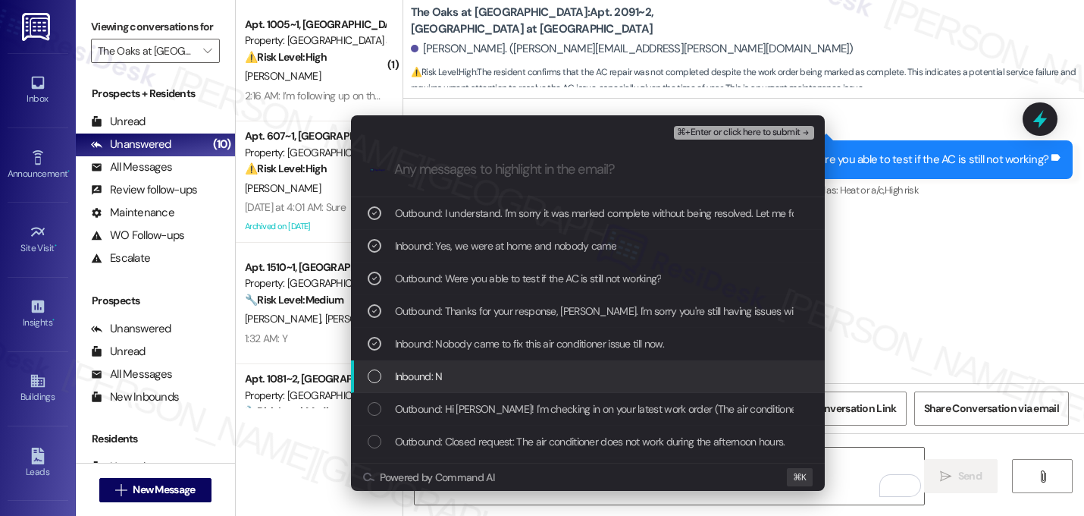
click at [500, 377] on div "Inbound: N" at bounding box center [590, 376] width 444 height 17
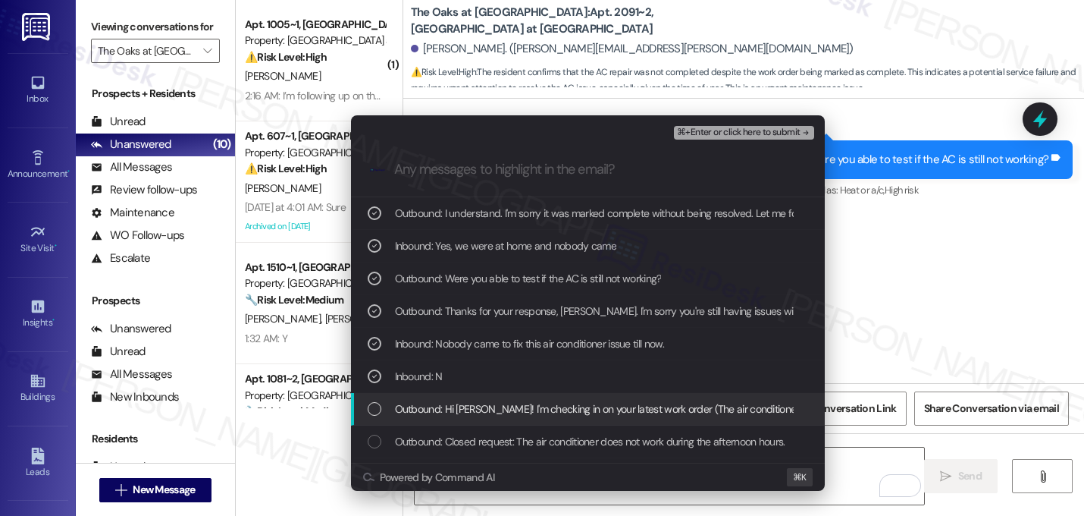
click at [498, 409] on span "Outbound: Hi Nityahitendrabhai! I'm checking in on your latest work order (The …" at bounding box center [831, 408] width 873 height 17
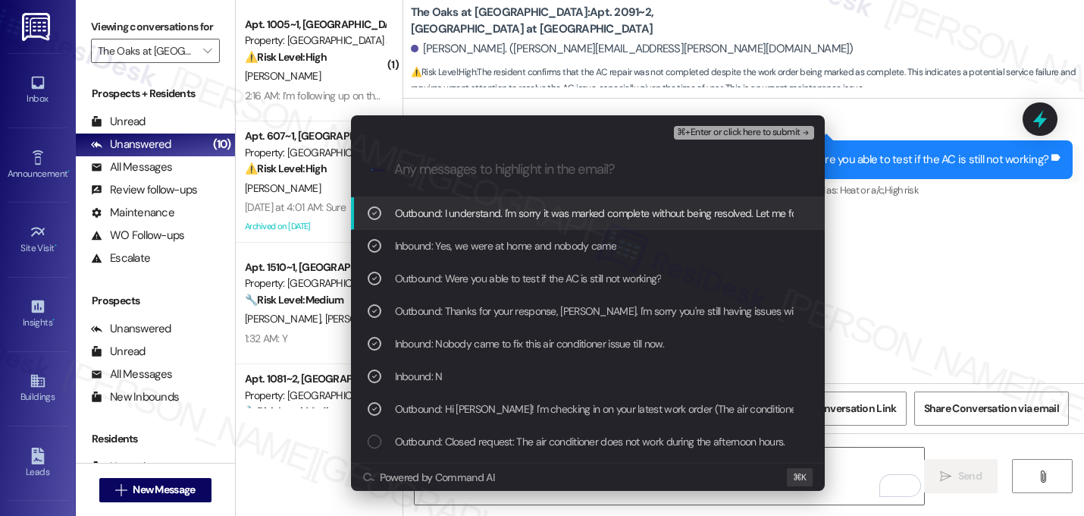
click at [788, 136] on span "⌘+Enter or click here to submit" at bounding box center [738, 132] width 123 height 11
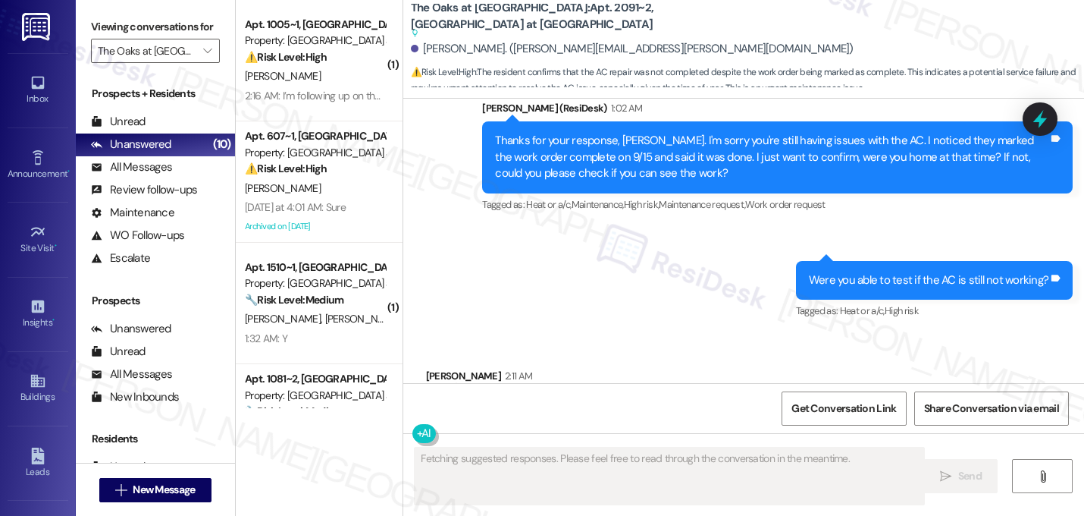
scroll to position [8270, 0]
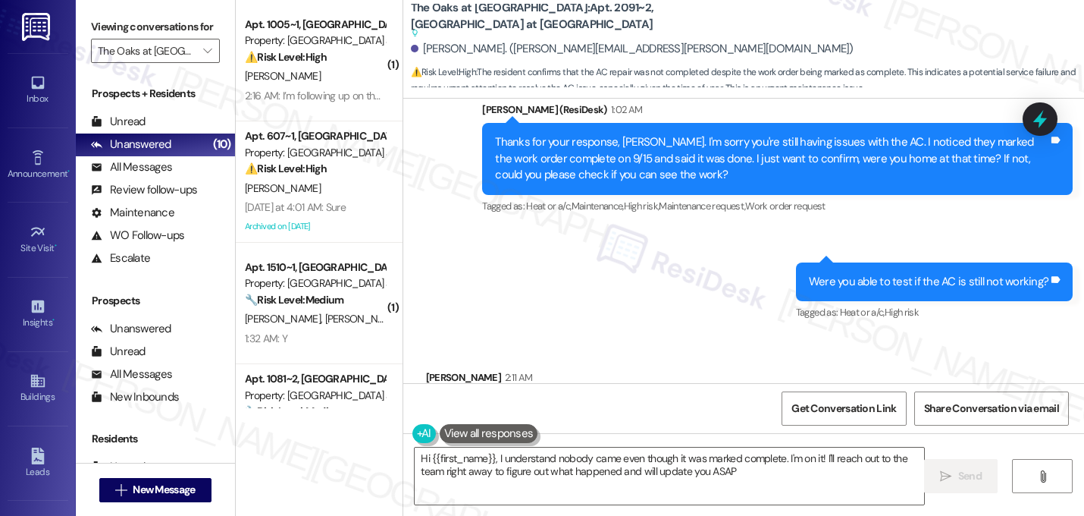
type textarea "Hi {{first_name}}, I understand nobody came even though it was marked complete.…"
click at [535, 335] on div "Received via SMS Nityahitendrabhai Kansara 2:11 AM Yes, we were at home and nob…" at bounding box center [743, 399] width 681 height 128
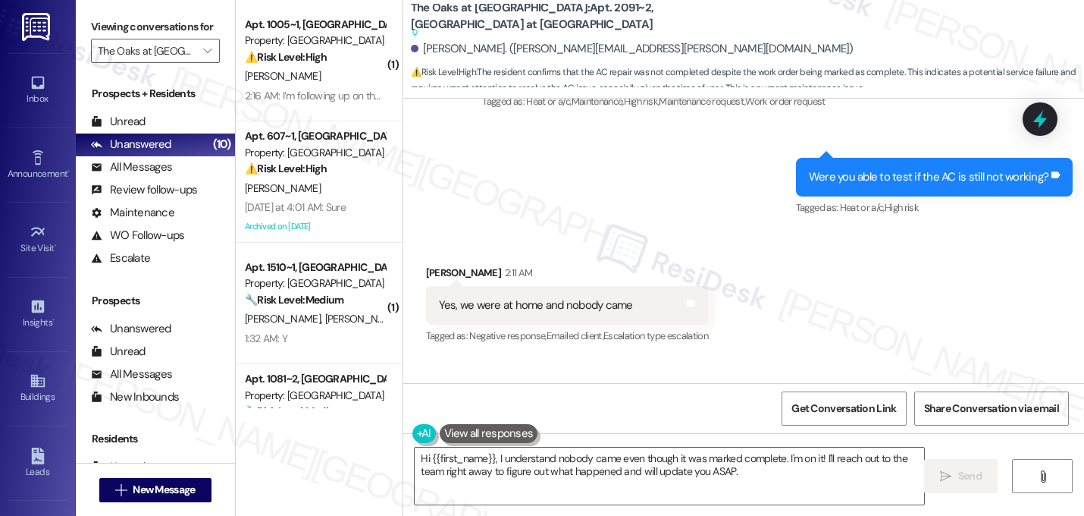
scroll to position [8415, 0]
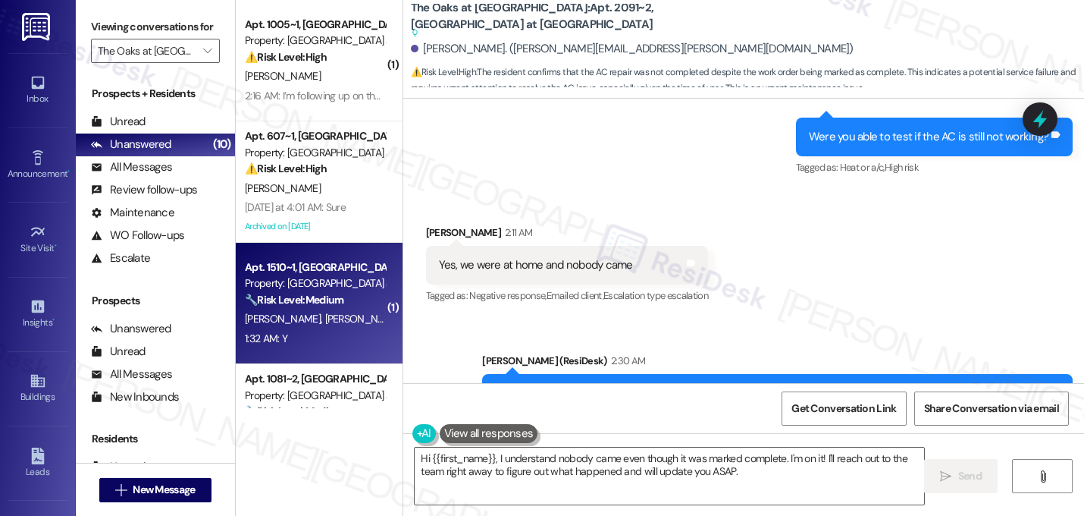
click at [332, 312] on div "M. Mcewan M. Seder" at bounding box center [314, 318] width 143 height 19
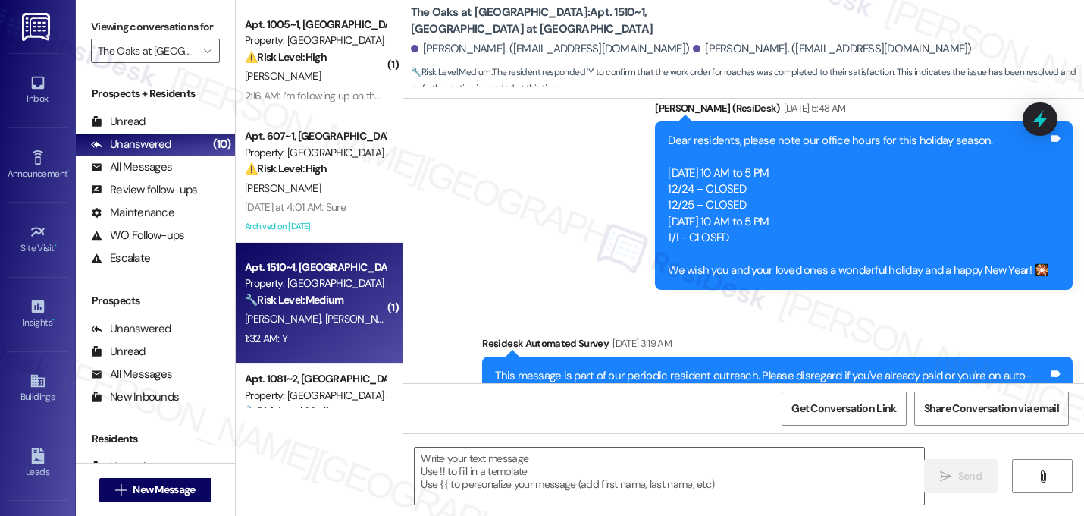
type textarea "Fetching suggested responses. Please feel free to read through the conversation…"
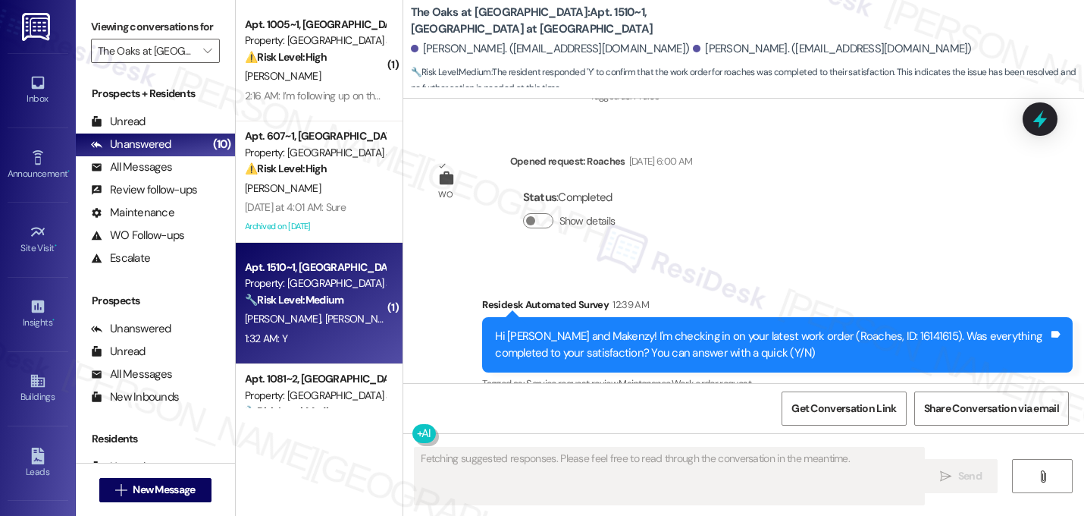
scroll to position [5813, 0]
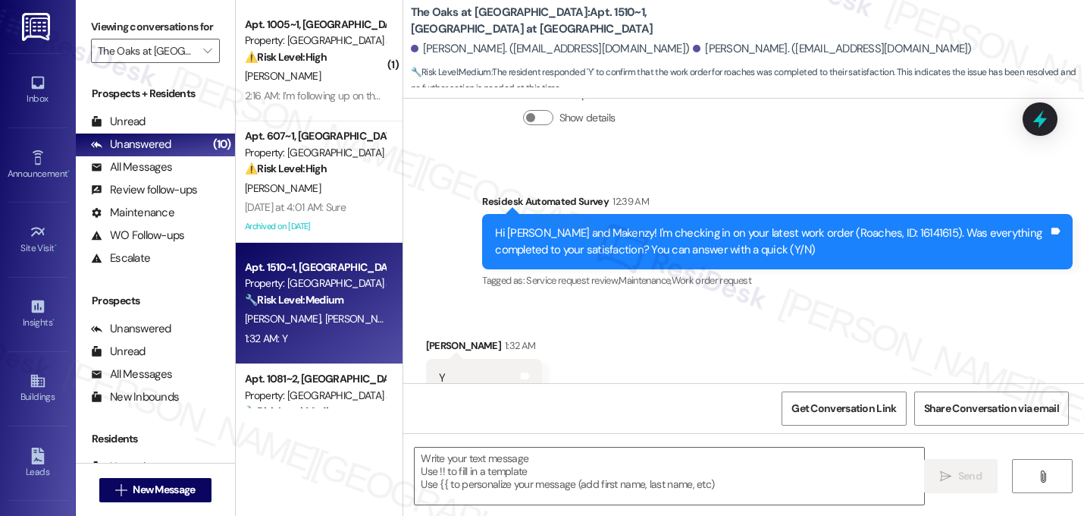
click at [924, 303] on div "Received via SMS Makenzy Mcewan 1:32 AM Y Tags and notes Tagged as: Positive re…" at bounding box center [743, 367] width 681 height 128
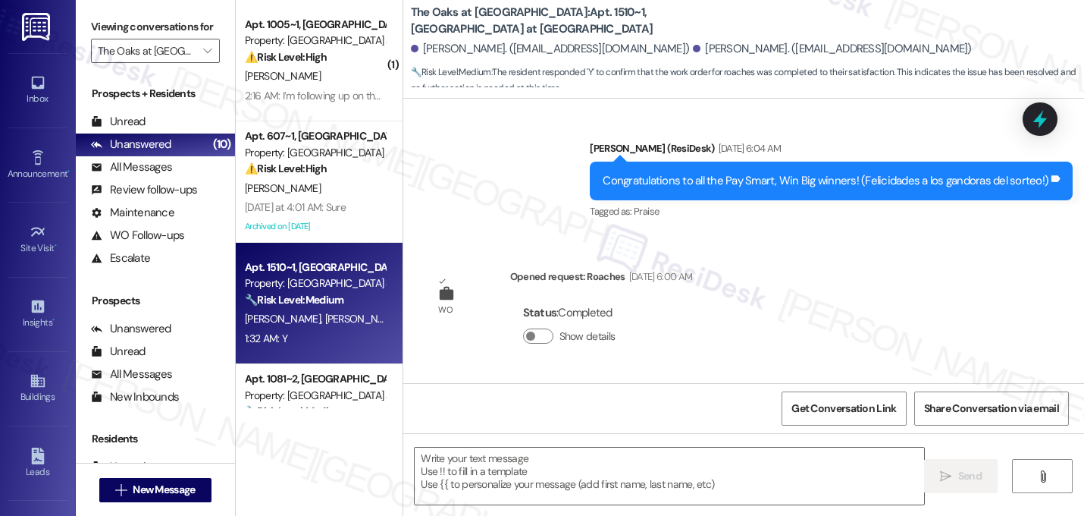
scroll to position [5814, 0]
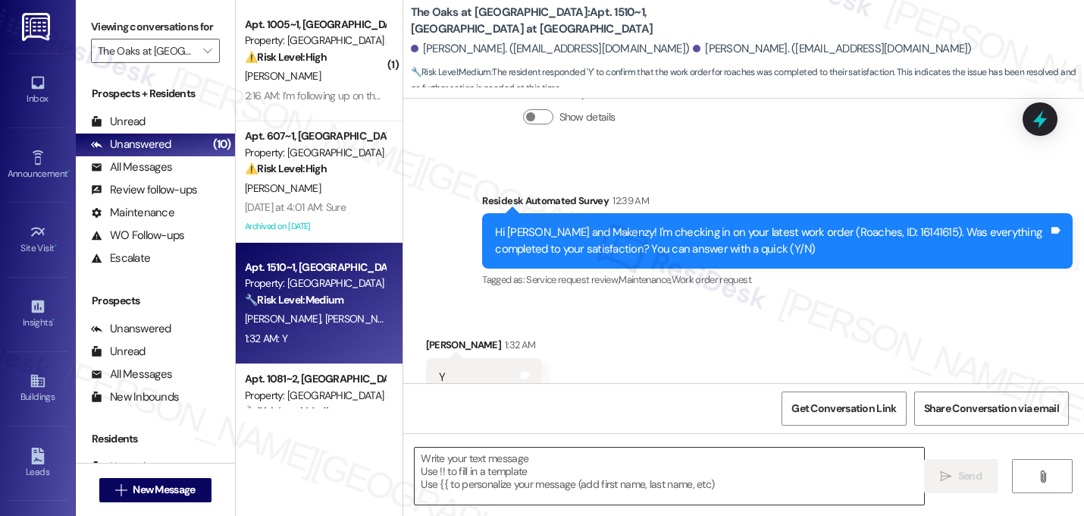
click at [516, 465] on textarea at bounding box center [670, 475] width 510 height 57
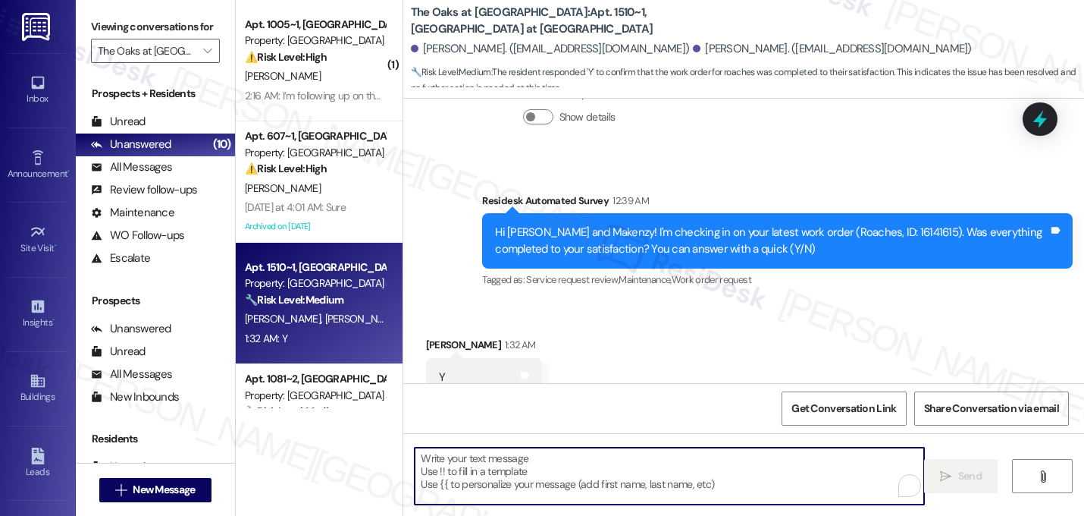
paste textarea "That's great! I'm glad to hear that your last maintenance request was completed…"
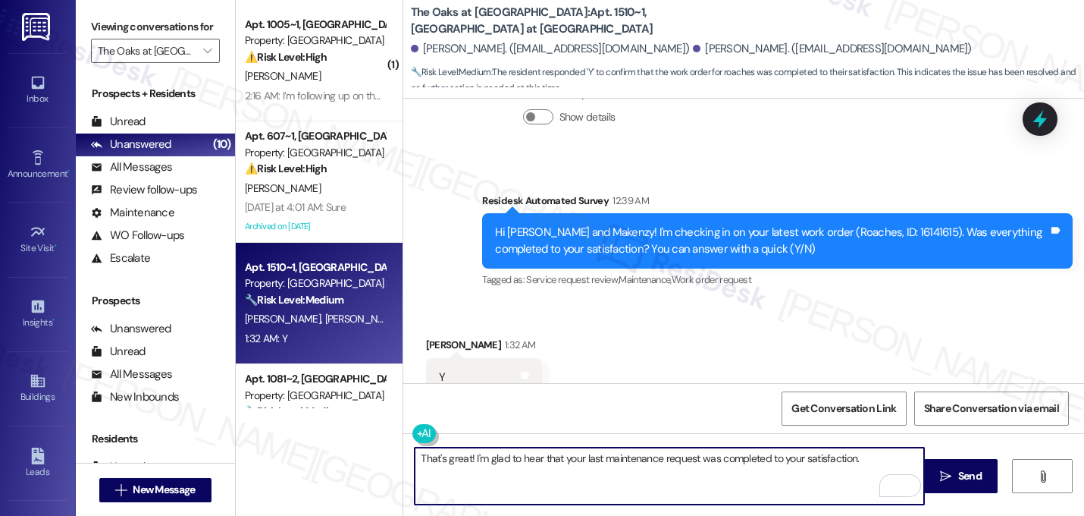
paste textarea "If I may ask...has {{property}} lived up to your expectations?"
type textarea "That's great! I'm glad to hear that your last maintenance request was completed…"
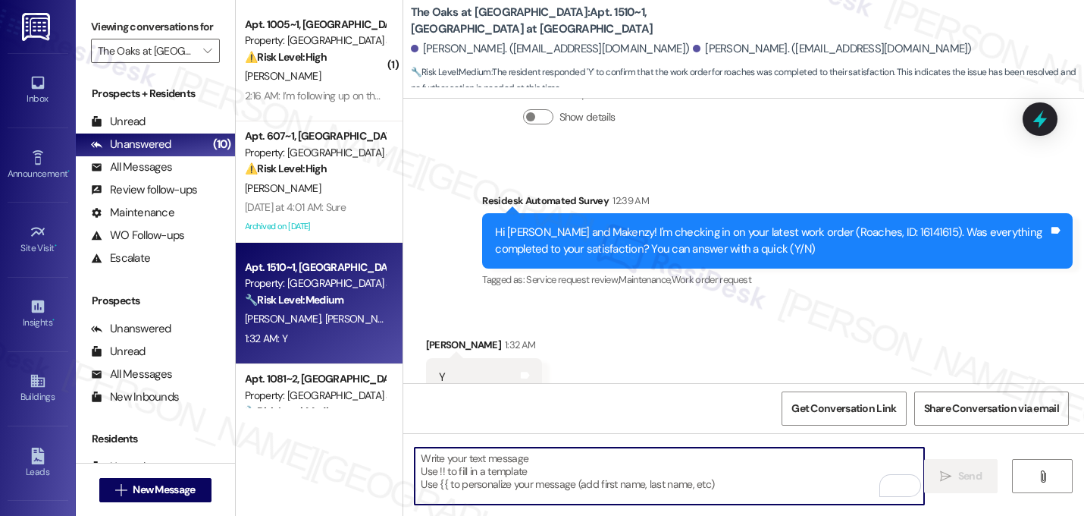
scroll to position [5813, 0]
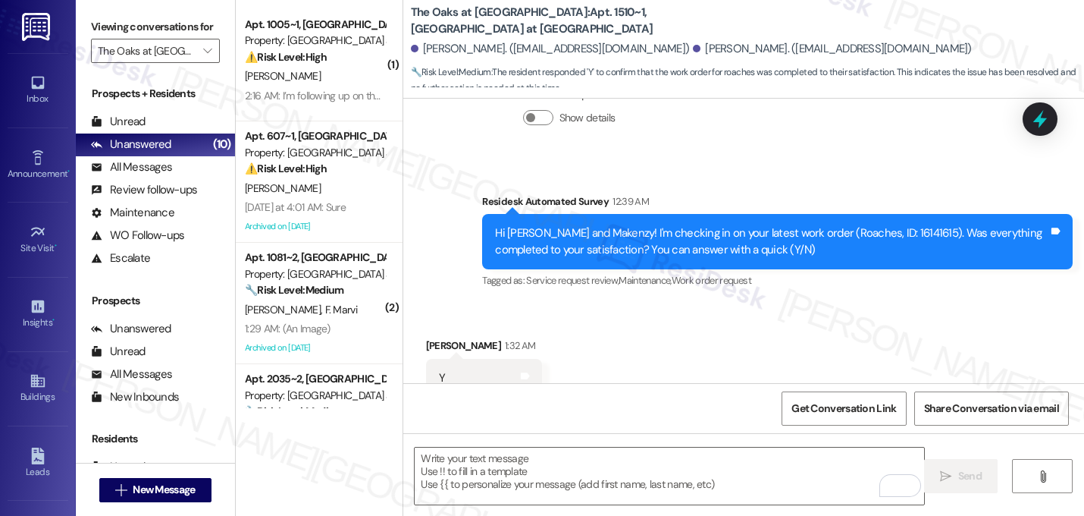
click at [776, 323] on div "Received via SMS Makenzy Mcewan 1:32 AM Y Tags and notes Tagged as: Positive re…" at bounding box center [743, 367] width 681 height 128
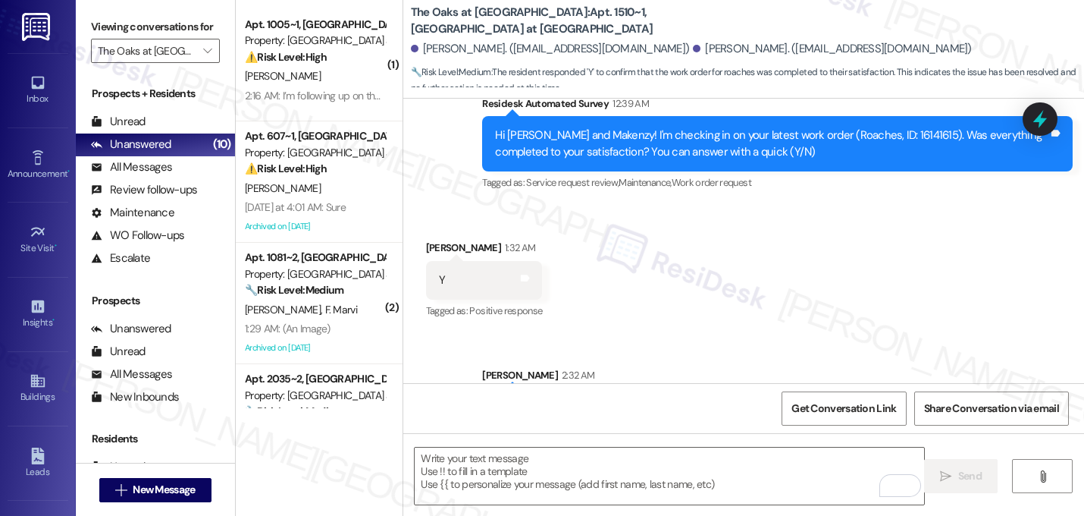
scroll to position [5936, 0]
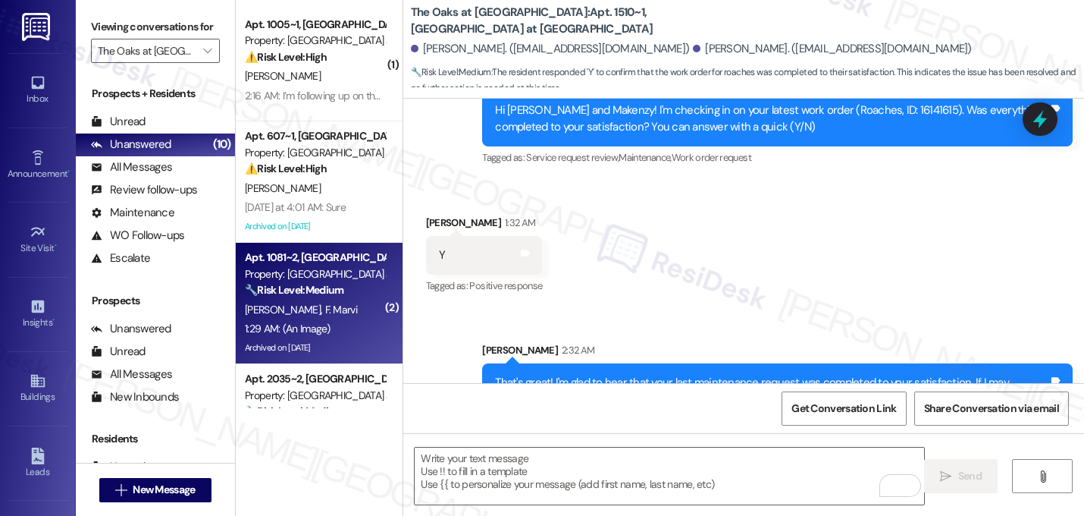
click at [325, 315] on span "F. Marvi" at bounding box center [341, 310] width 32 height 14
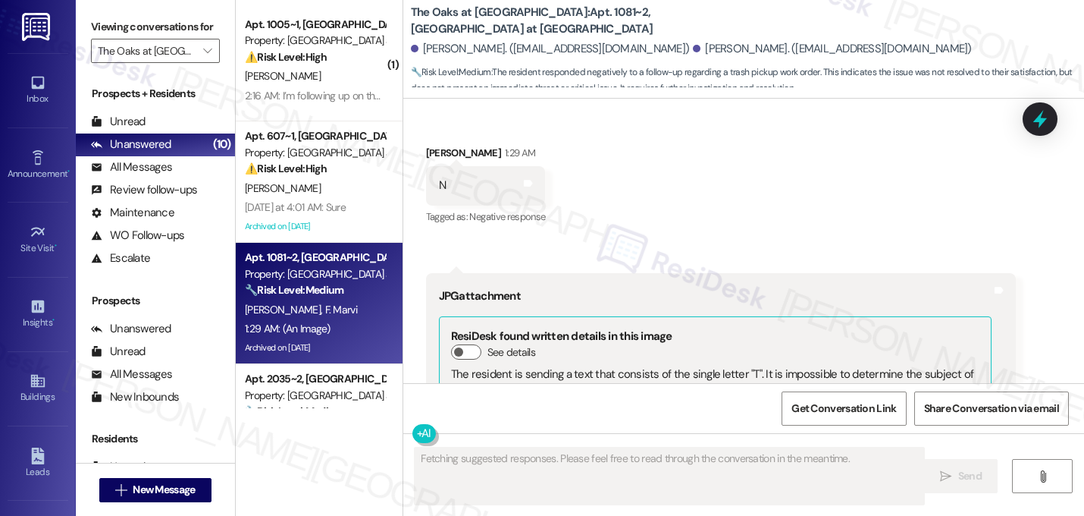
scroll to position [12708, 0]
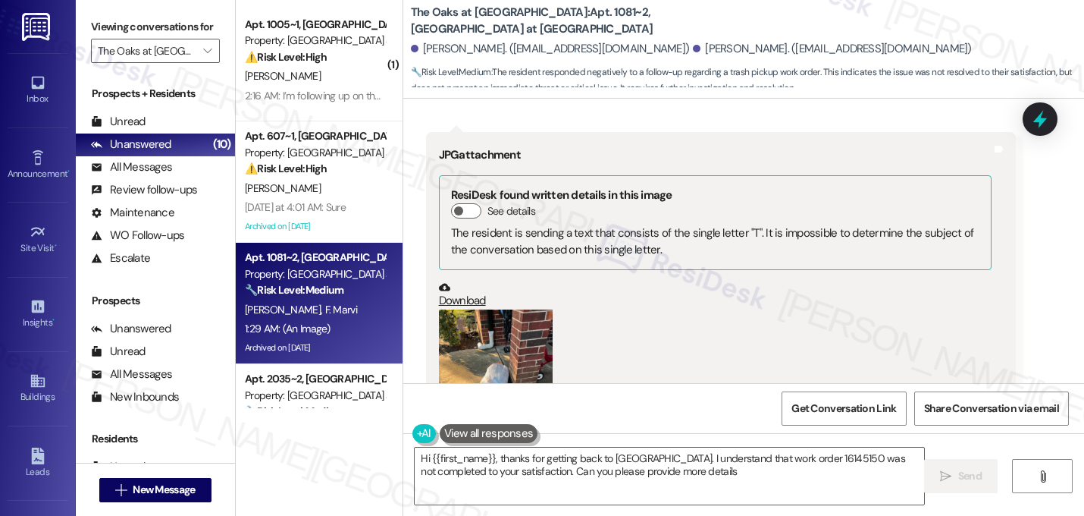
type textarea "Hi {{first_name}}, thanks for getting back to us. I understand that work order …"
click at [952, 347] on div "Murtaza Habib 1:29 AM JPG attachment ResiDesk found written details in this ima…" at bounding box center [721, 332] width 591 height 400
click at [944, 381] on div "Received via SMS 1:29 AM Murtaza Habib 1:29 AM JPG attachment ResiDesk found wr…" at bounding box center [721, 332] width 613 height 423
click at [820, 466] on div "(Click to zoom)" at bounding box center [715, 474] width 553 height 16
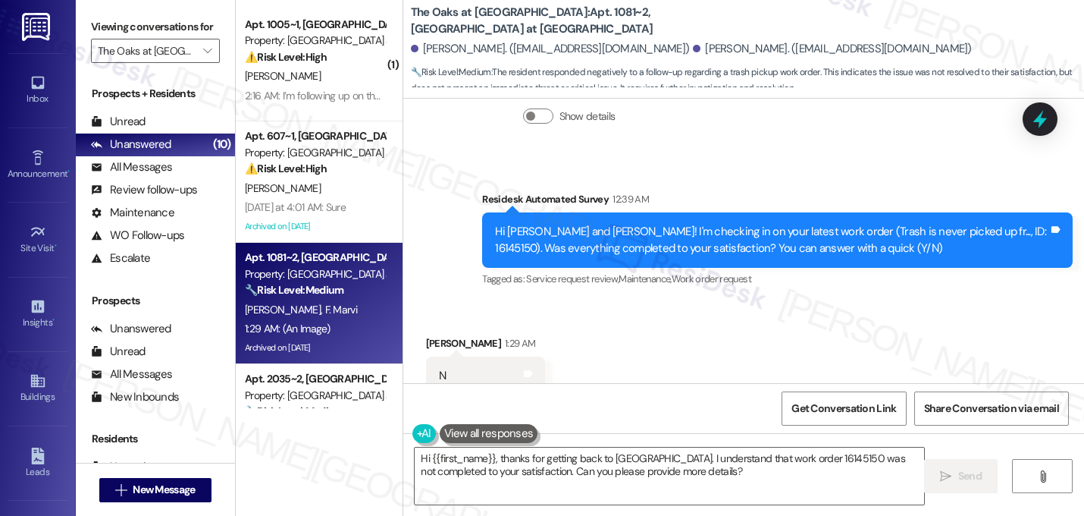
scroll to position [12375, 0]
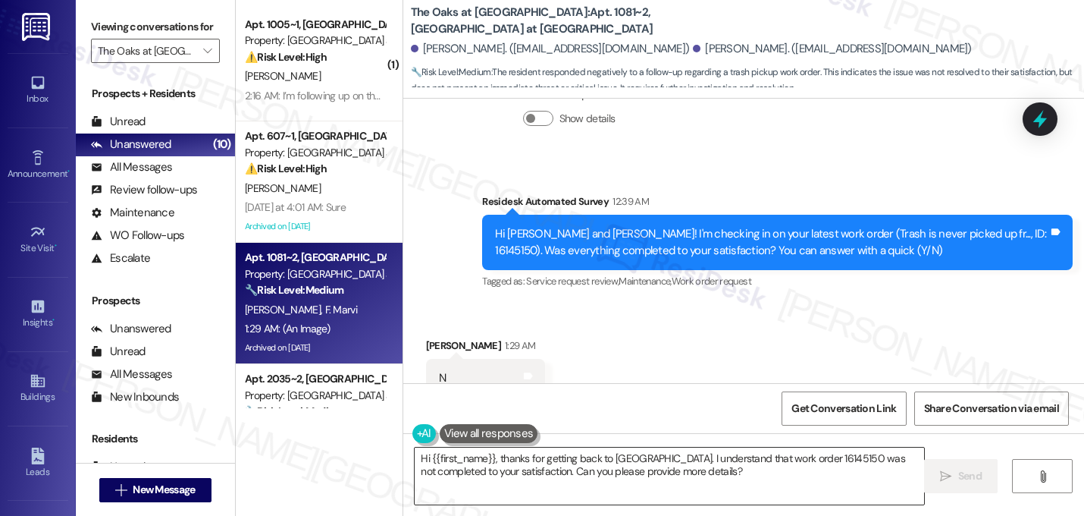
click at [626, 466] on textarea "Hi {{first_name}}, thanks for getting back to us. I understand that work order …" at bounding box center [670, 475] width 510 height 57
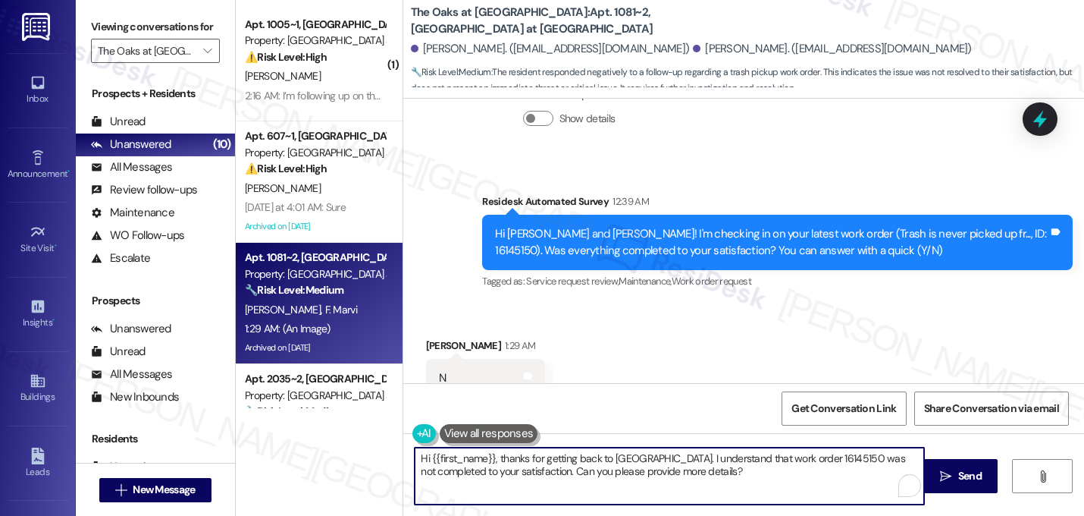
click at [626, 466] on textarea "Hi {{first_name}}, thanks for getting back to us. I understand that work order …" at bounding box center [670, 475] width 510 height 57
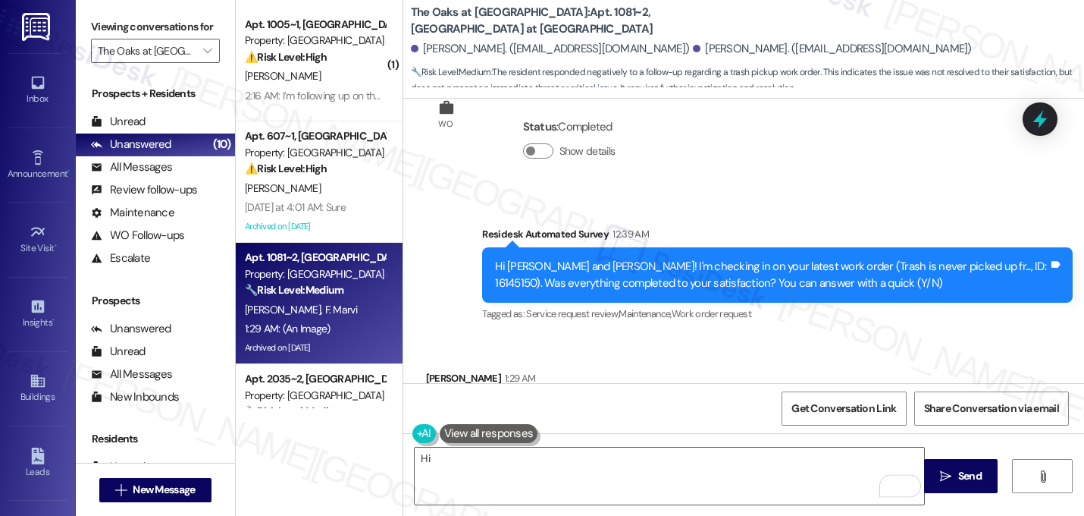
scroll to position [12314, 0]
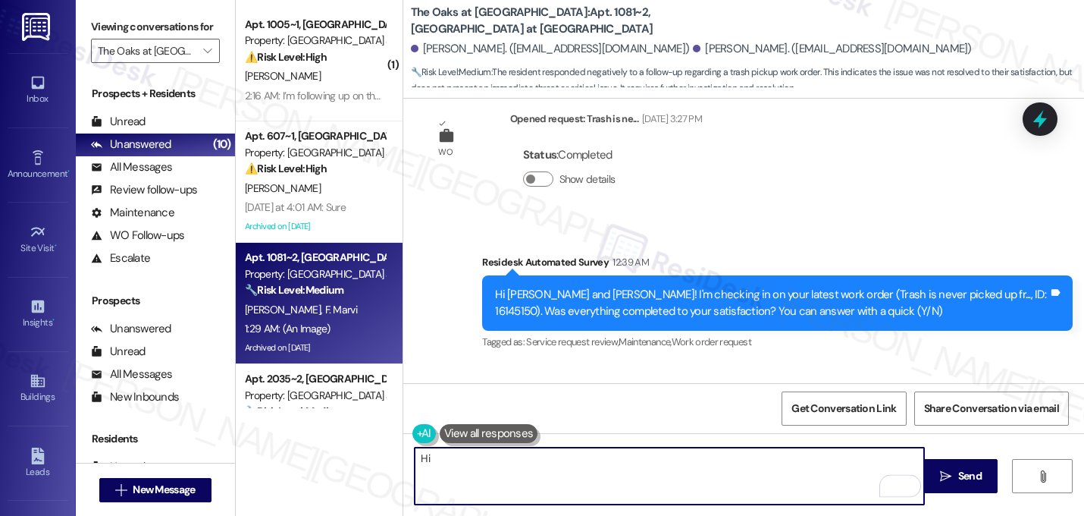
click at [499, 466] on textarea "Hi" at bounding box center [670, 475] width 510 height 57
type textarea "H"
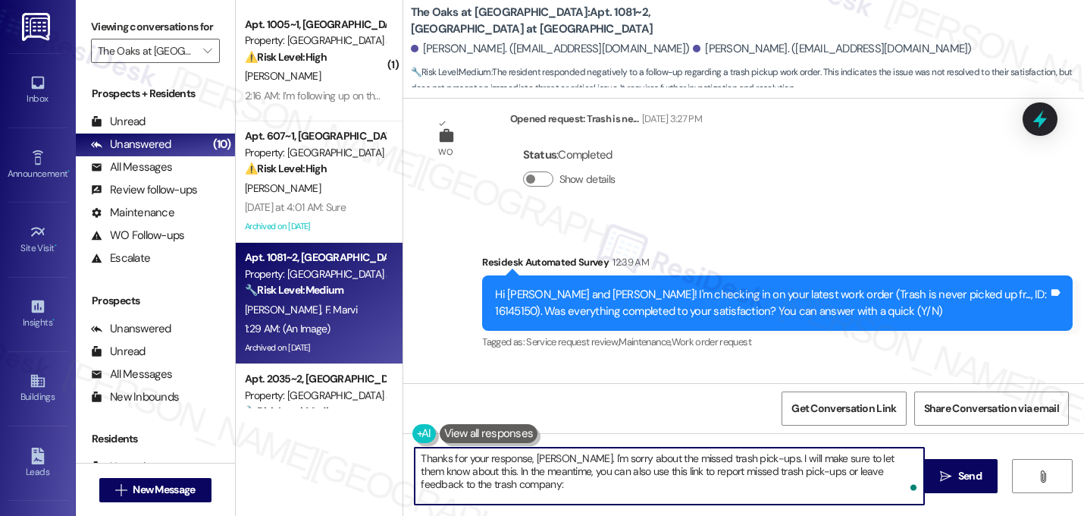
type textarea "Thanks for your response, Murtaza. I'm sorry about the missed trash pick-ups. I…"
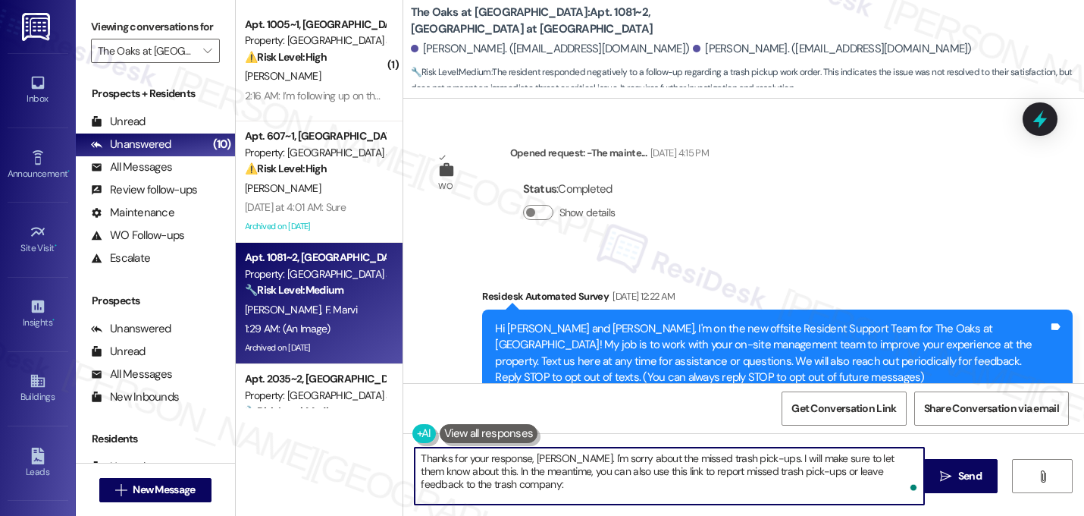
scroll to position [12314, 0]
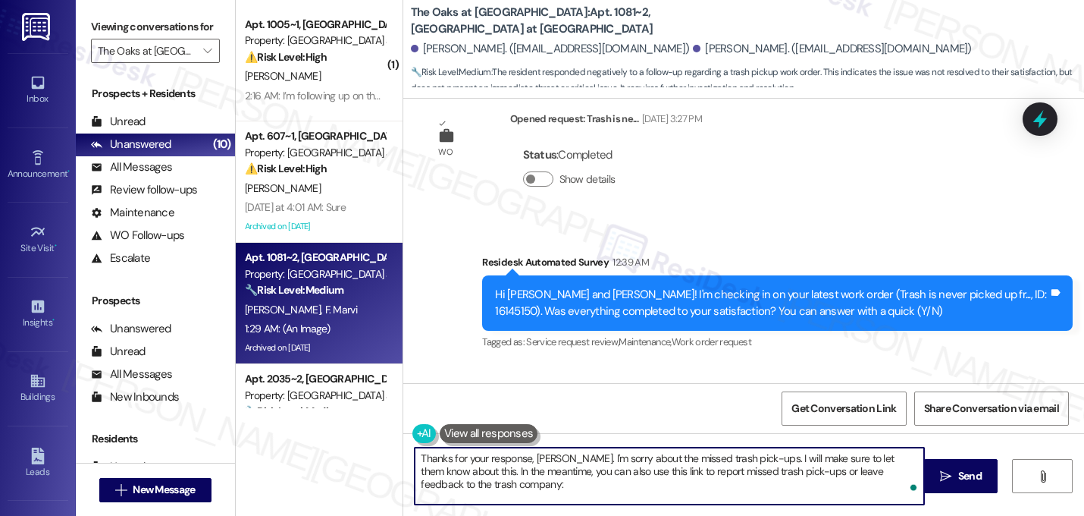
click at [498, 485] on textarea "Thanks for your response, [PERSON_NAME]. I'm sorry about the missed trash pick-…" at bounding box center [670, 475] width 510 height 57
paste textarea "https://www.doorstepfeedback.com/?utm_source=magnet&utm_medium=print&utm_campai…"
type textarea "Thanks for your response, Murtaza. I'm sorry about the missed trash pick-ups. I…"
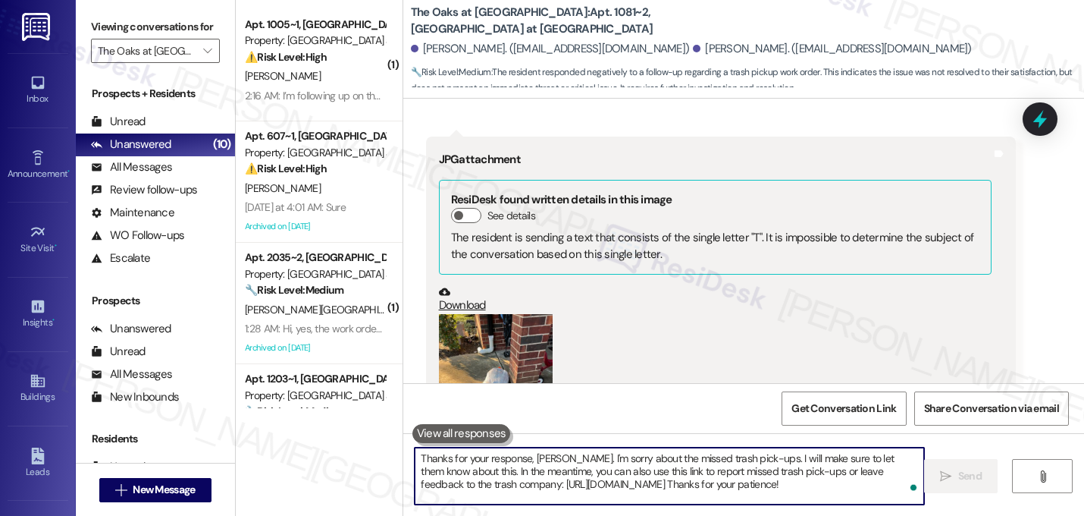
scroll to position [12708, 0]
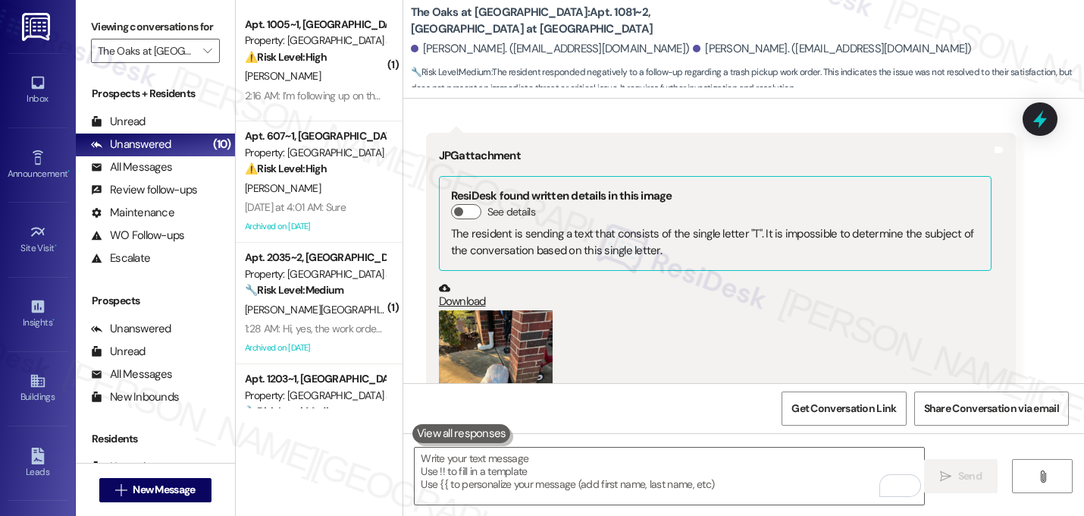
click at [917, 340] on div "Murtaza Habib 1:29 AM JPG attachment ResiDesk found written details in this ima…" at bounding box center [721, 333] width 591 height 400
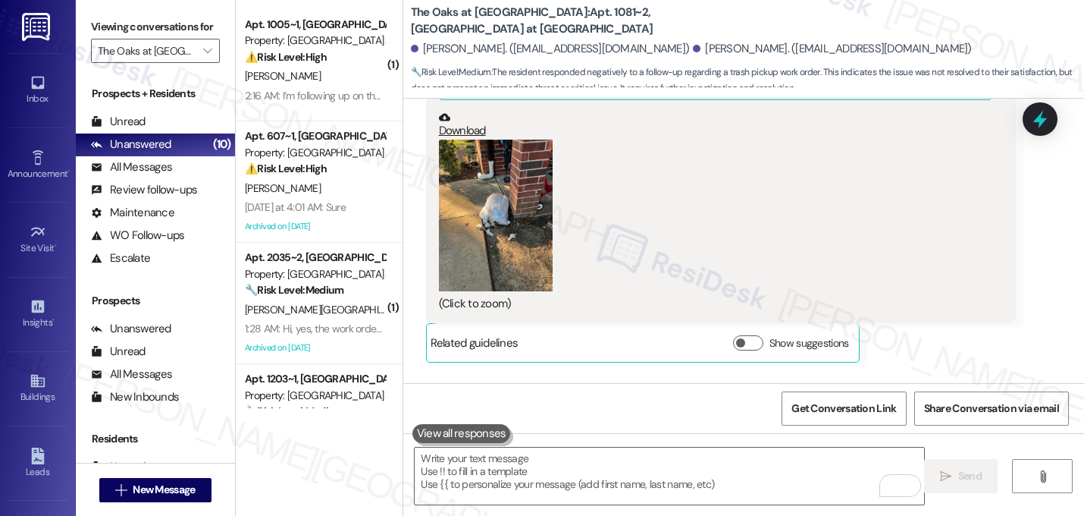
scroll to position [12879, 0]
click at [605, 472] on link "https://www.doorstepfeedback.com/?utm_source=magnet&utm_medium=print&utm_campai…" at bounding box center [643, 479] width 109 height 15
click at [686, 373] on div "Sent via SMS Sarah 2:36 AM Thanks for your response, Murtaza. I'm sorry about t…" at bounding box center [743, 442] width 681 height 138
click at [943, 373] on div "Sent via SMS Sarah 2:36 AM Thanks for your response, Murtaza. I'm sorry about t…" at bounding box center [743, 442] width 681 height 138
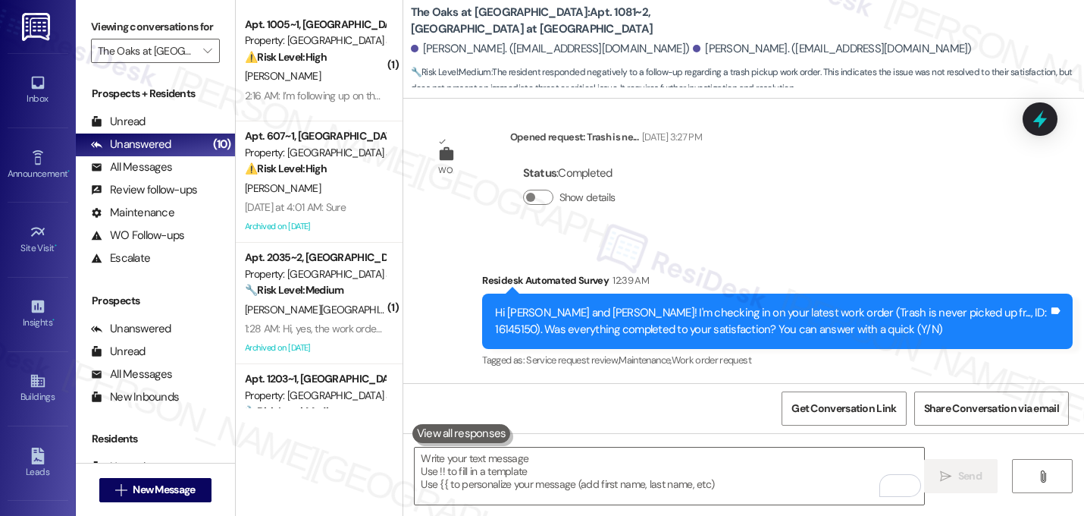
scroll to position [12272, 0]
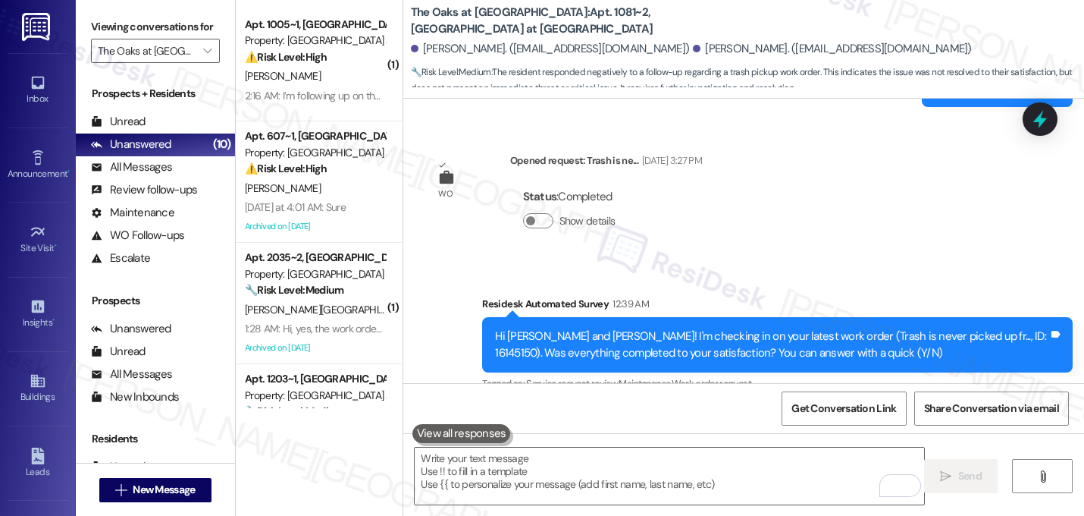
click at [956, 328] on div "Hi Murtaza and Fatema! I'm checking in on your latest work order (Trash is neve…" at bounding box center [771, 344] width 553 height 33
copy div "16145150"
click at [839, 402] on span "Get Conversation Link" at bounding box center [844, 408] width 105 height 16
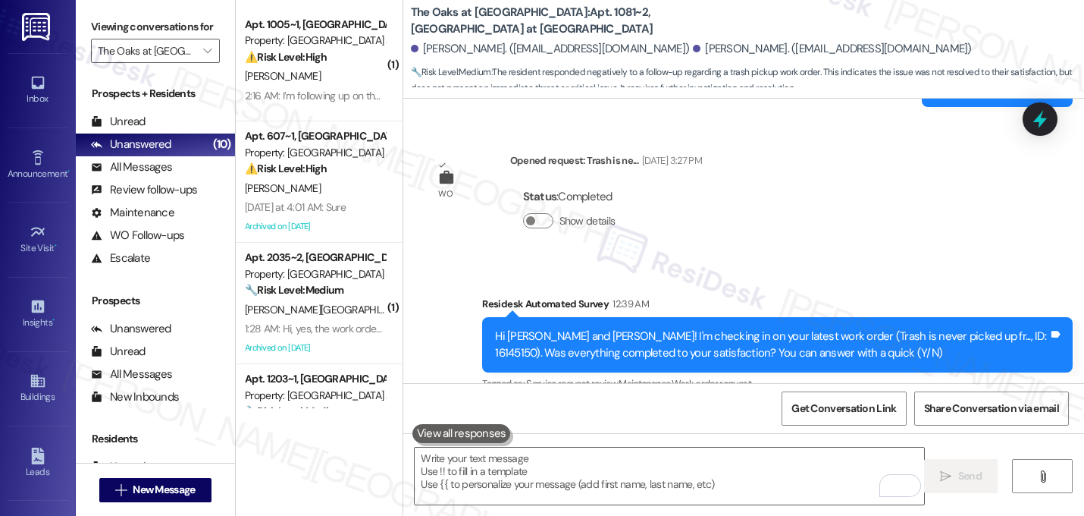
click at [960, 328] on div "Hi Murtaza and Fatema! I'm checking in on your latest work order (Trash is neve…" at bounding box center [771, 344] width 553 height 33
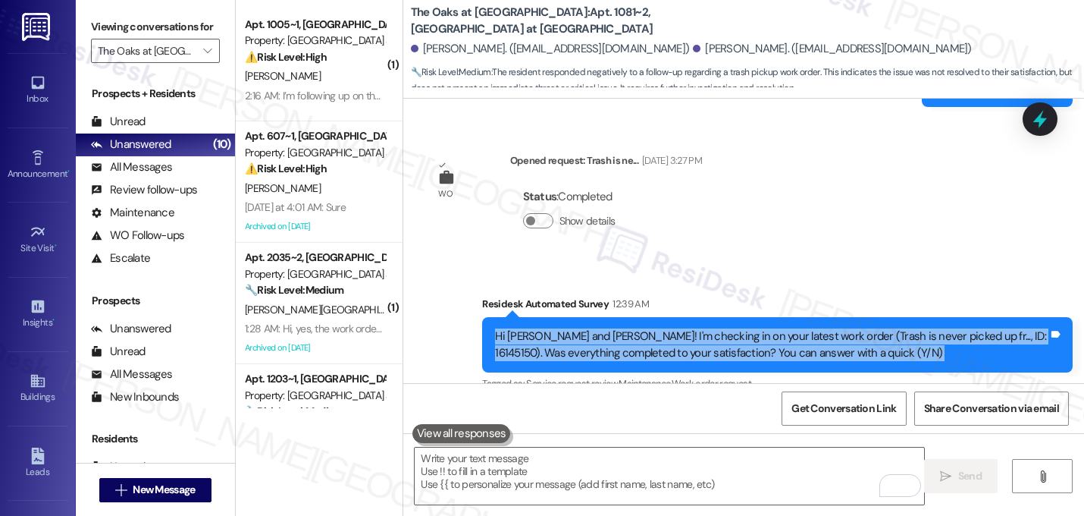
click at [960, 328] on div "Hi Murtaza and Fatema! I'm checking in on your latest work order (Trash is neve…" at bounding box center [771, 344] width 553 height 33
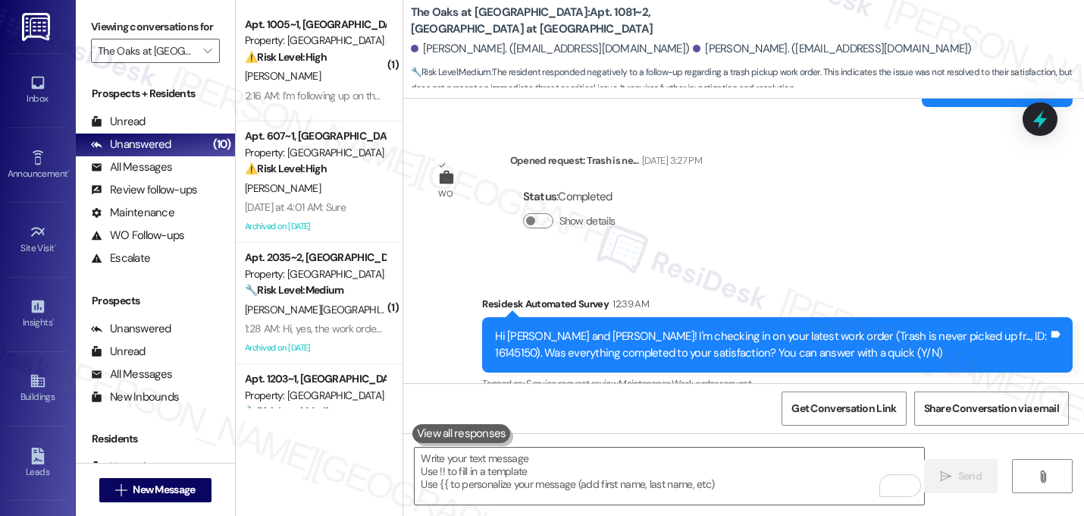
click at [958, 328] on div "Hi Murtaza and Fatema! I'm checking in on your latest work order (Trash is neve…" at bounding box center [771, 344] width 553 height 33
copy div "16145150"
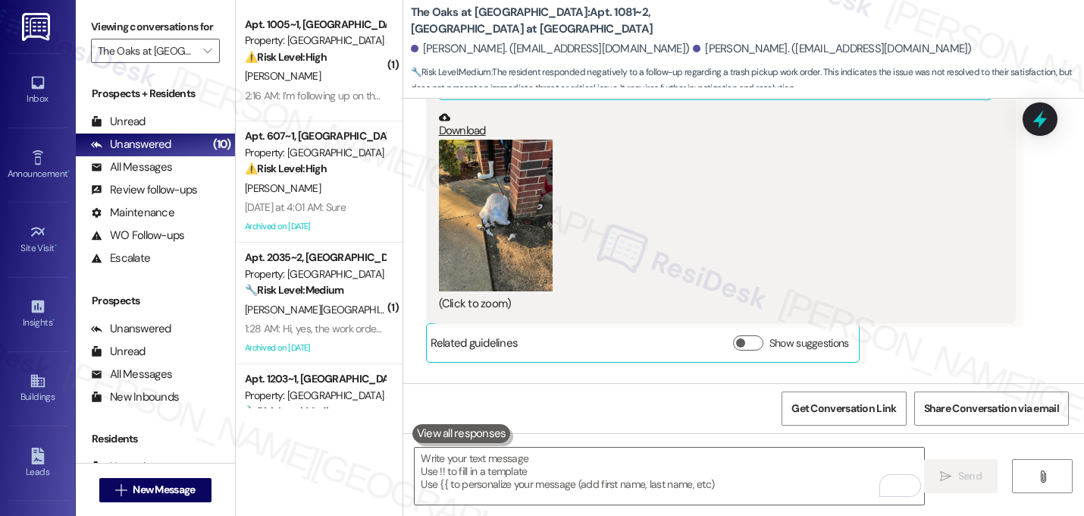
scroll to position [12879, 0]
click at [883, 407] on div "Sarah 2:36 AM" at bounding box center [777, 417] width 591 height 21
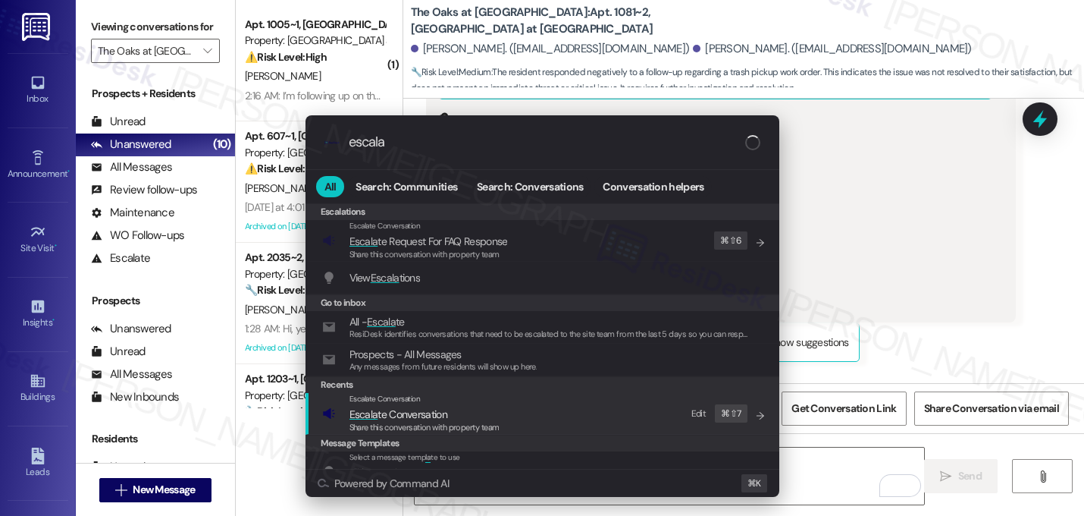
type input "escala"
click at [456, 416] on span "Escala te Conversation" at bounding box center [425, 414] width 150 height 17
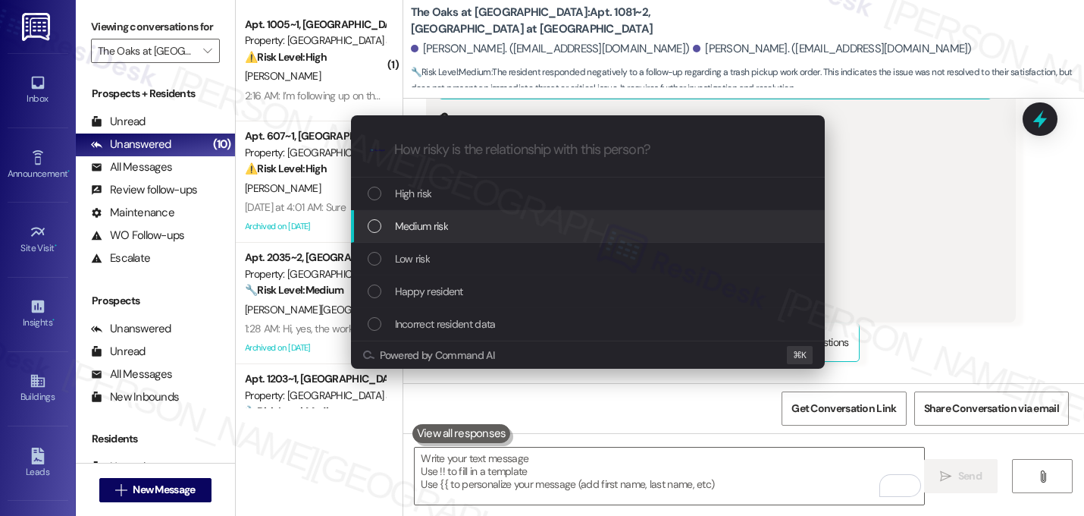
click at [397, 221] on span "Medium risk" at bounding box center [421, 226] width 53 height 17
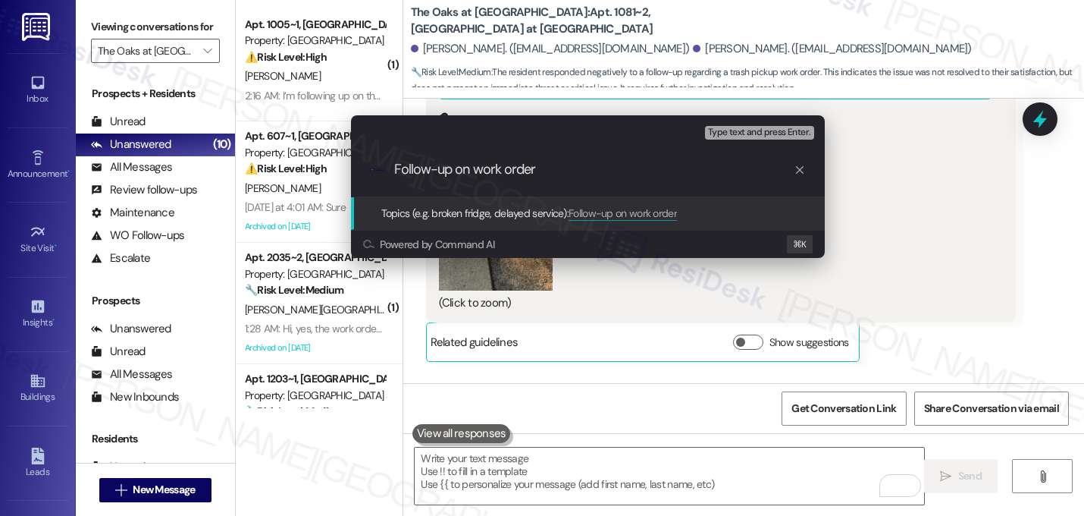
paste input "16145150"
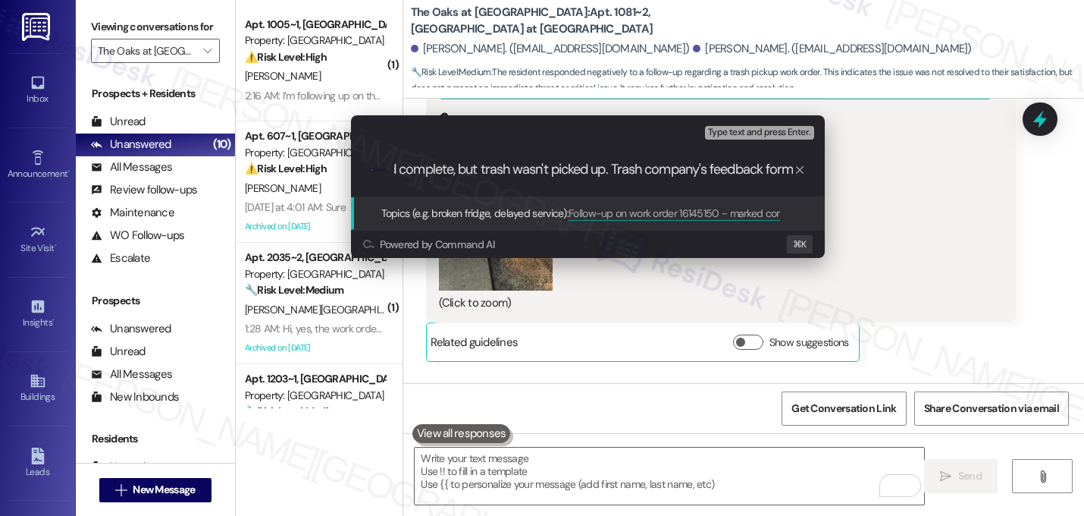
scroll to position [0, 256]
type input "Follow-up on work order 16145150 - marked complete, but trash wasn't picked up.…"
click at [456, 165] on input "Follow-up on work order 16145150 - marked complete, but trash wasn't picked up.…" at bounding box center [594, 170] width 400 height 16
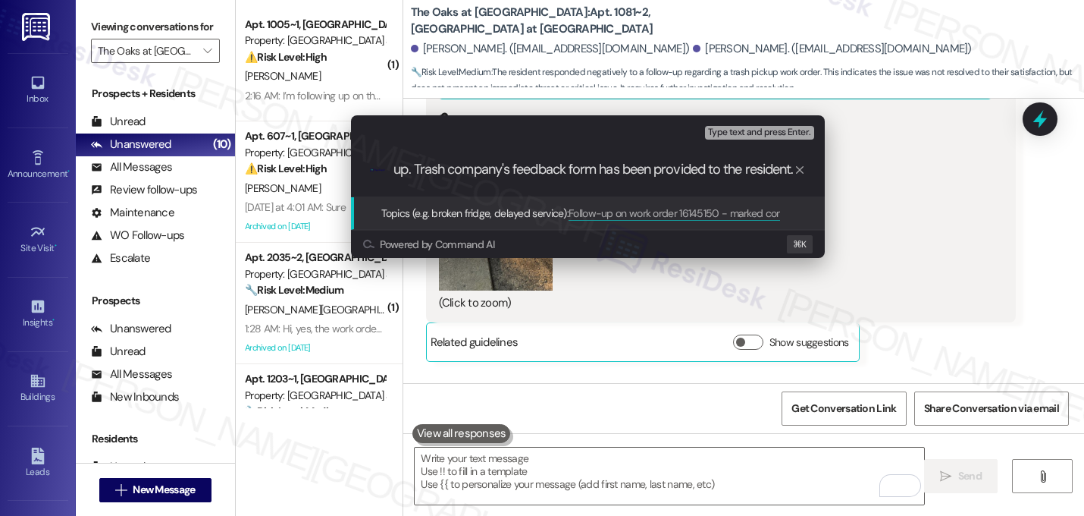
click at [456, 165] on input "Follow-up on work order 16145150 - marked complete, but trash wasn't picked up.…" at bounding box center [594, 170] width 400 height 16
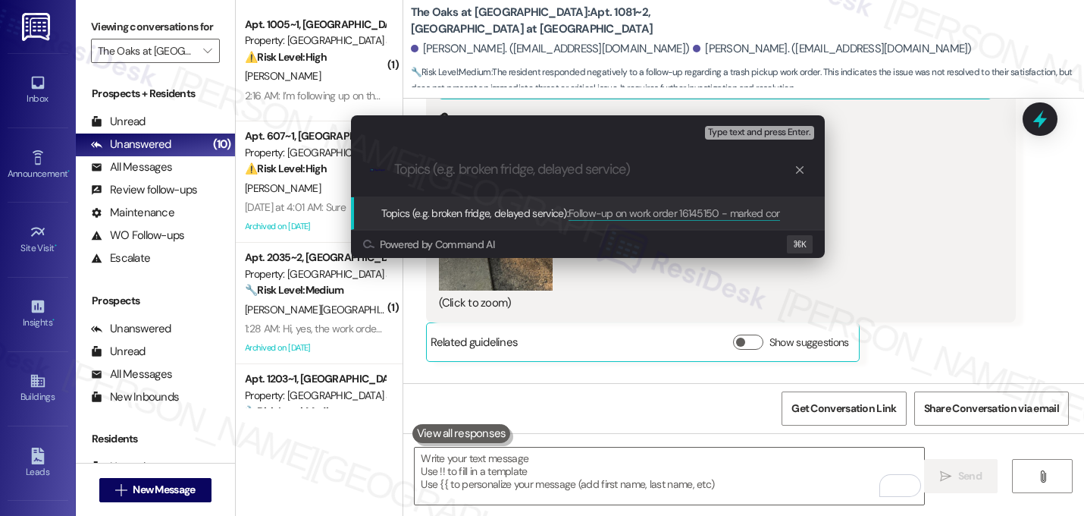
scroll to position [0, 0]
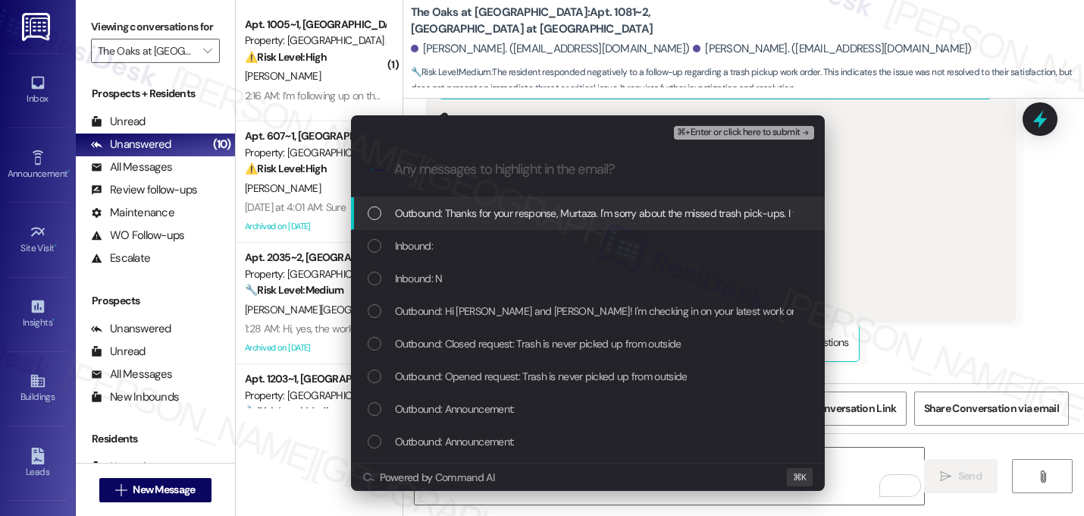
click at [430, 212] on span "Outbound: Thanks for your response, Murtaza. I'm sorry about the missed trash p…" at bounding box center [1049, 213] width 1309 height 17
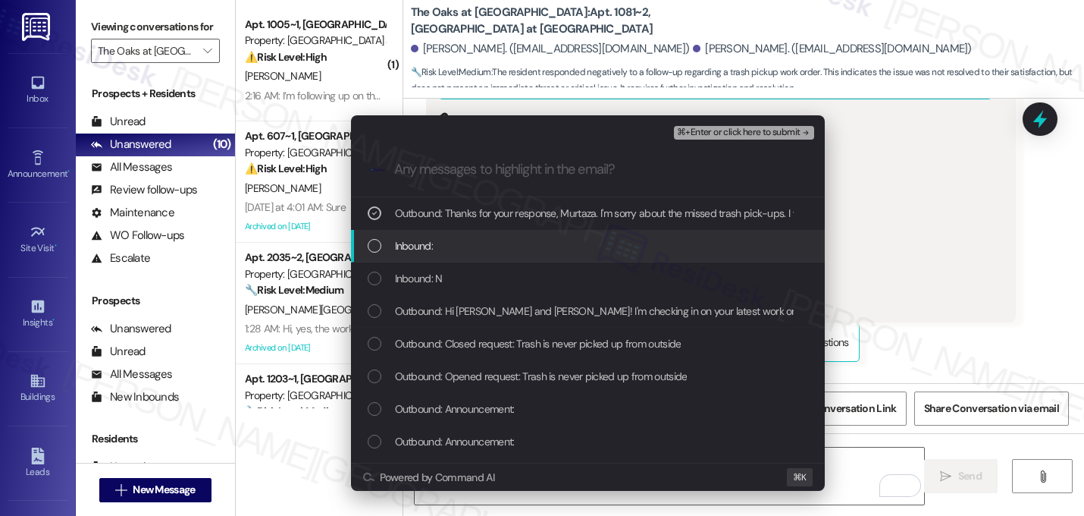
click at [421, 254] on div "Inbound:" at bounding box center [588, 246] width 474 height 33
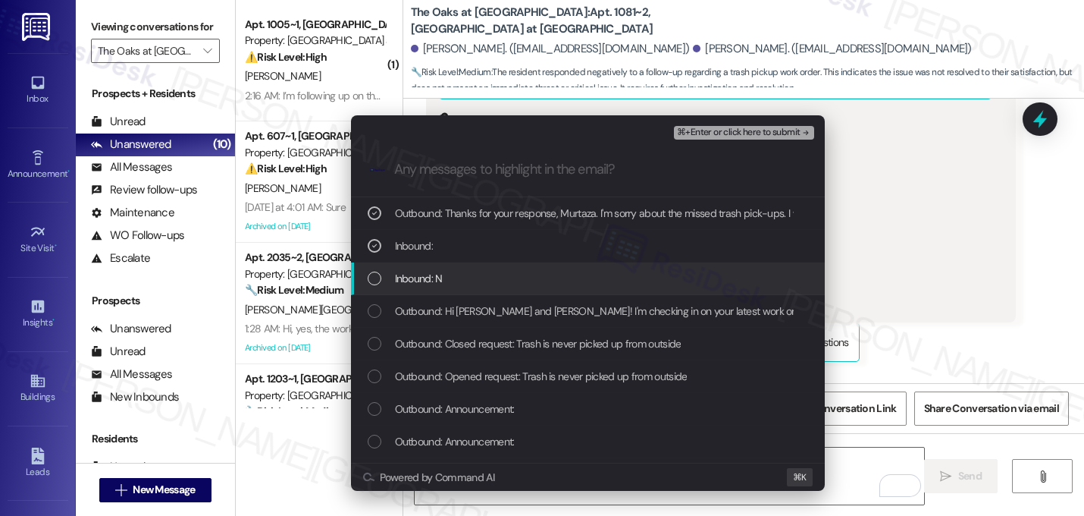
click at [421, 281] on span "Inbound: N" at bounding box center [419, 278] width 48 height 17
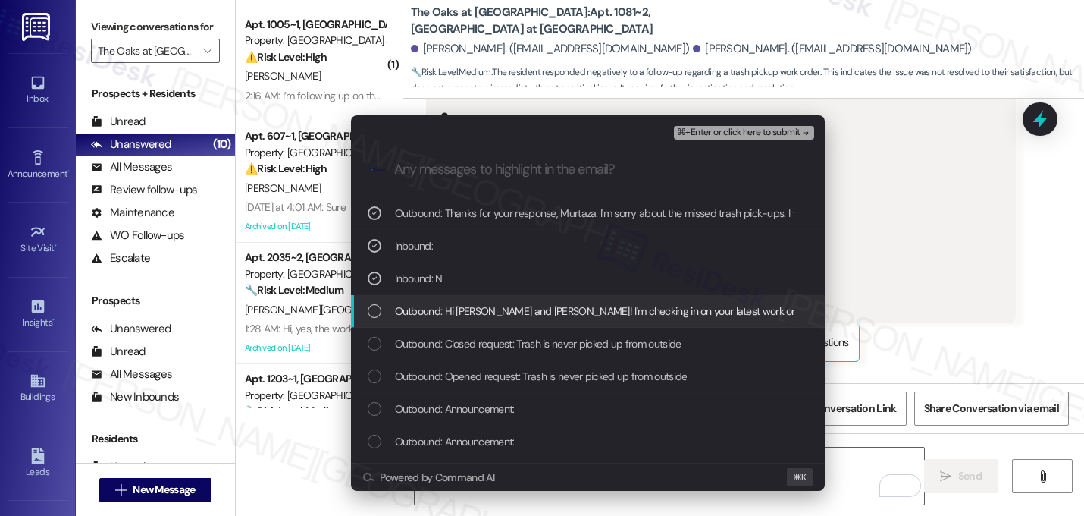
click at [421, 312] on span "Outbound: Hi Murtaza and Fatema! I'm checking in on your latest work order (Tra…" at bounding box center [878, 311] width 967 height 17
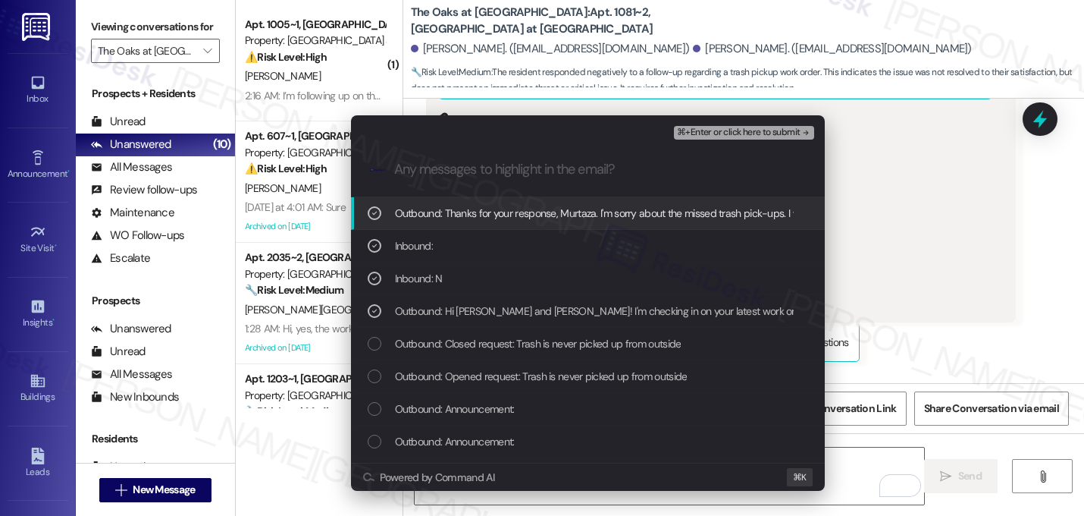
click at [779, 132] on span "⌘+Enter or click here to submit" at bounding box center [738, 132] width 123 height 11
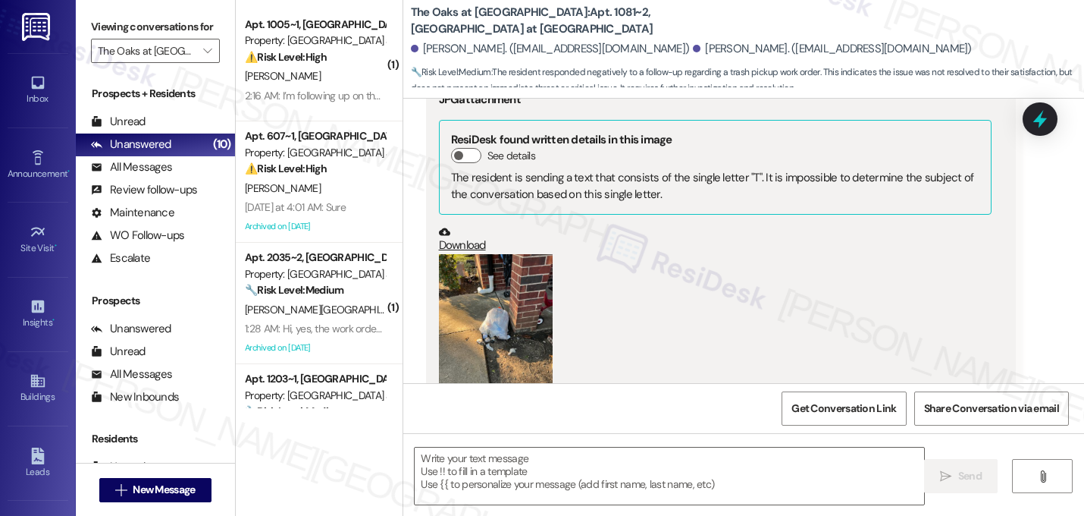
scroll to position [12730, 0]
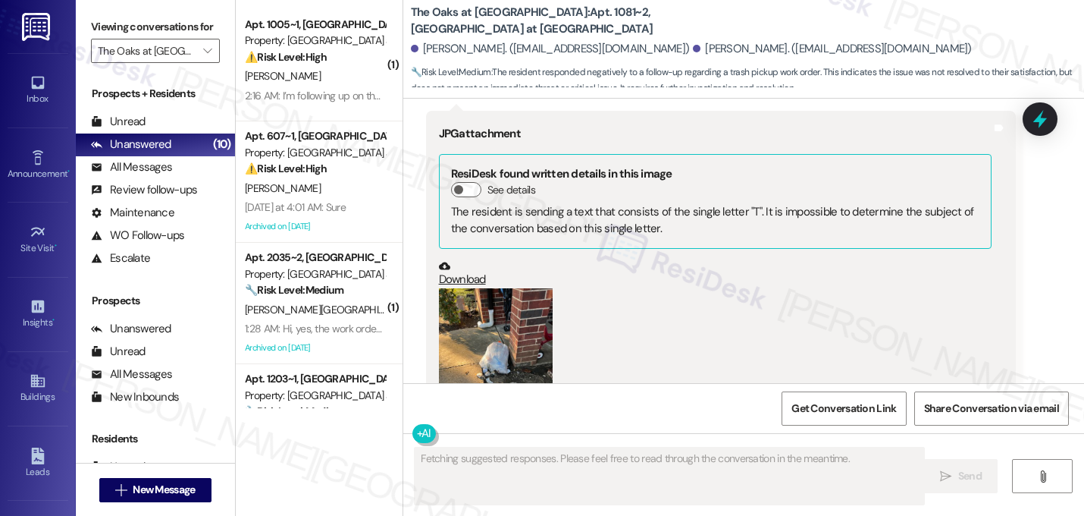
click at [968, 472] on div "Tagged as: Emailed client , Click to highlight conversations about Emailed clie…" at bounding box center [721, 483] width 591 height 22
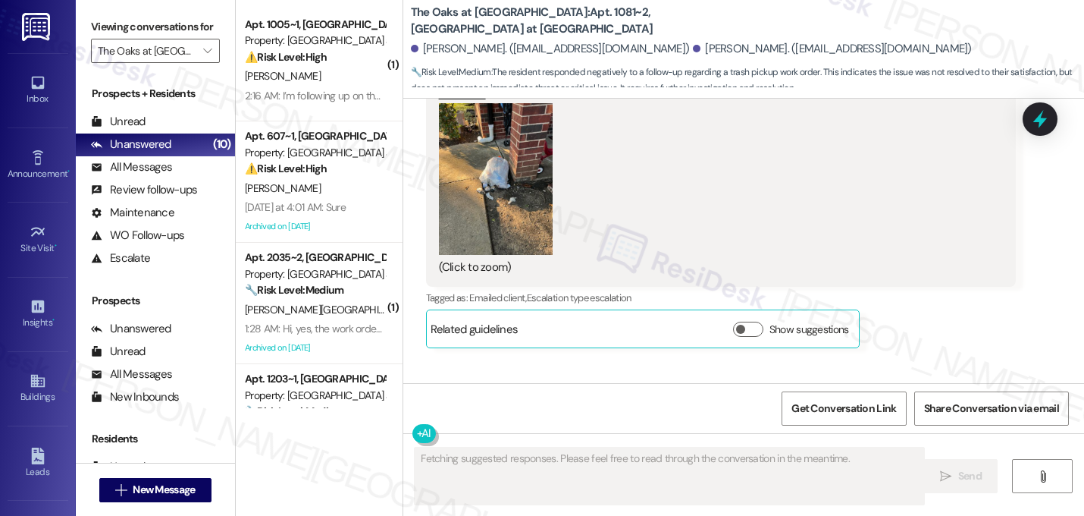
scroll to position [12923, 0]
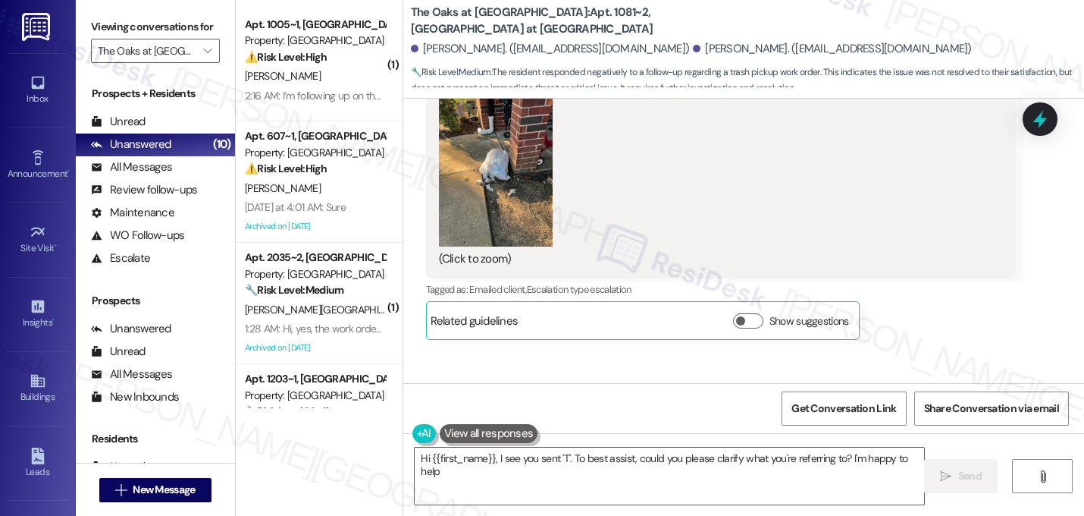
type textarea "Hi {{first_name}}, I see you sent 'T'. To best assist, could you please clarify…"
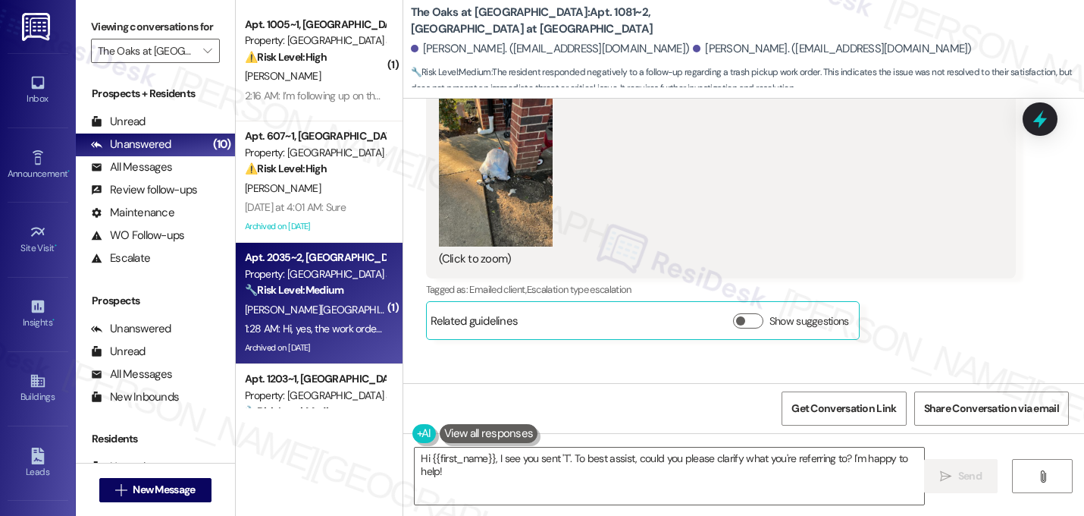
click at [334, 298] on div "🔧 Risk Level: Medium The resident confirms the work order was completed satisfa…" at bounding box center [315, 290] width 140 height 16
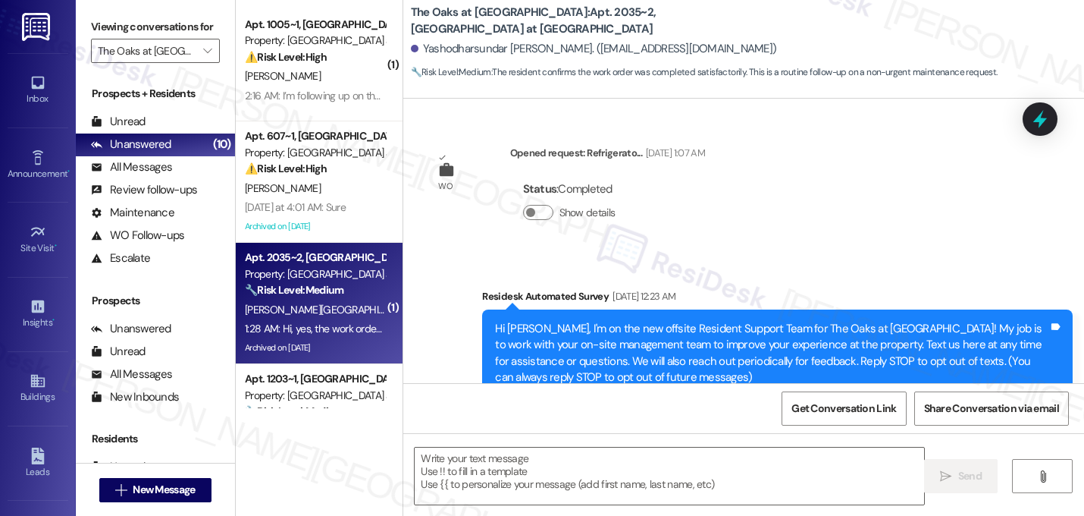
scroll to position [9083, 0]
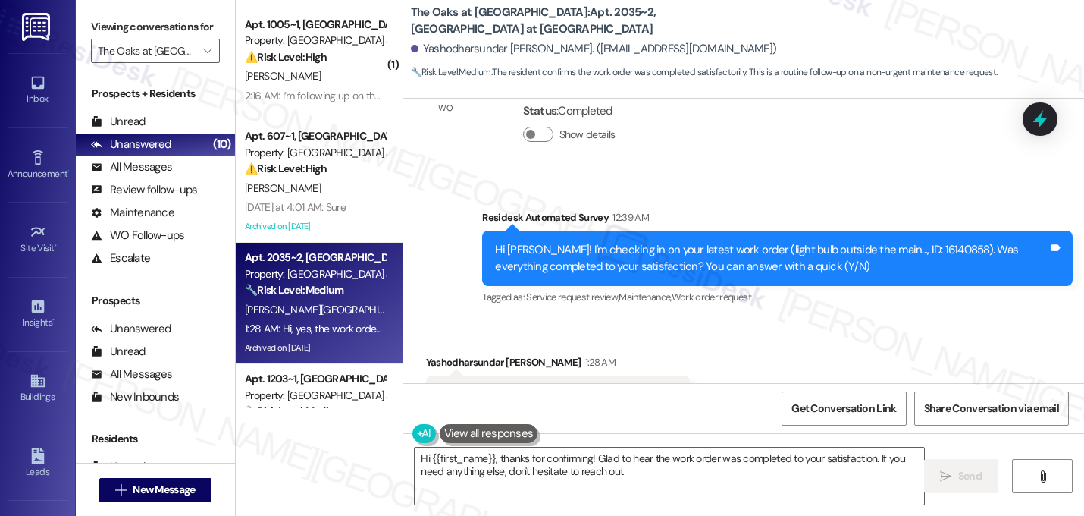
type textarea "Hi {{first_name}}, thanks for confirming! Glad to hear the work order was compl…"
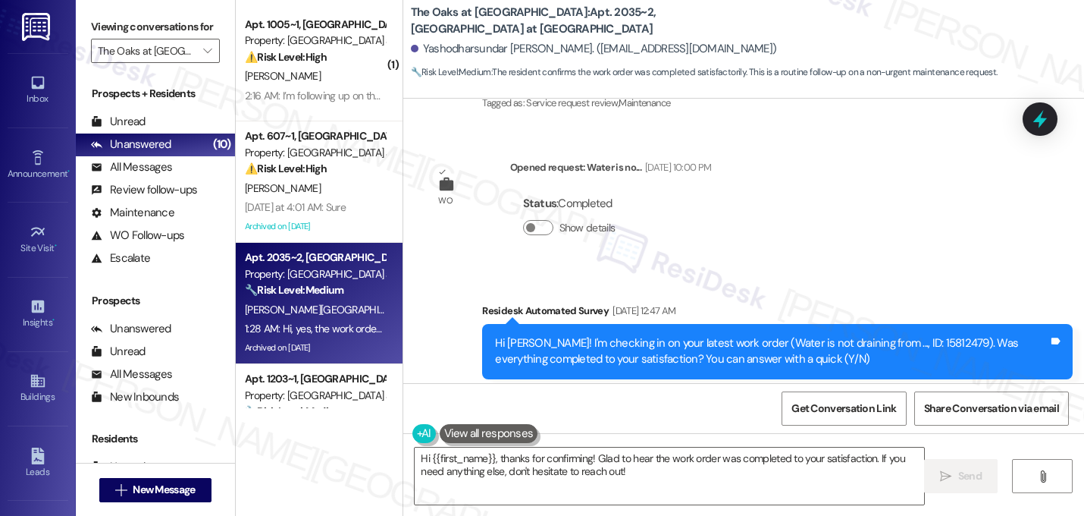
scroll to position [9083, 0]
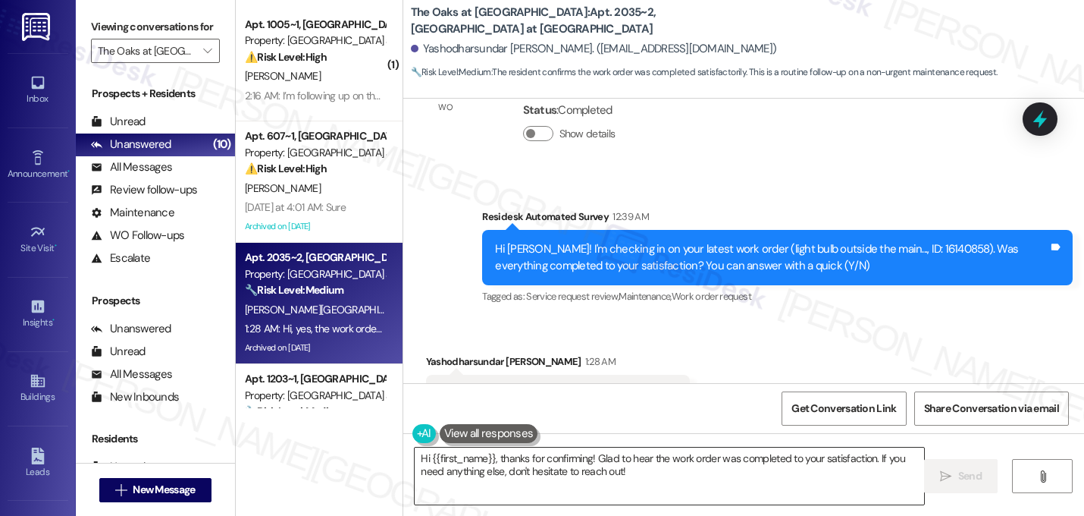
click at [542, 460] on textarea "Hi {{first_name}}, thanks for confirming! Glad to hear the work order was compl…" at bounding box center [670, 475] width 510 height 57
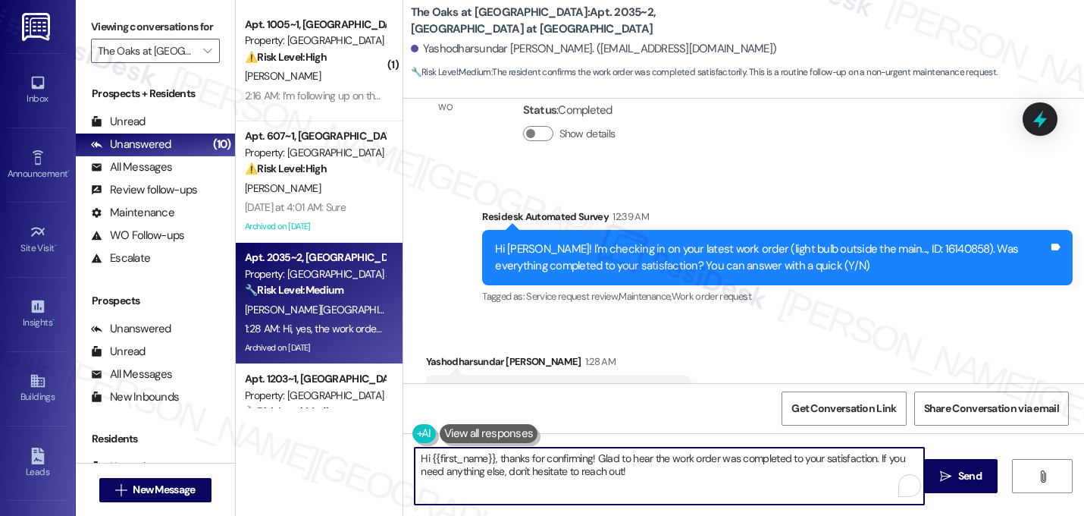
click at [542, 460] on textarea "Hi {{first_name}}, thanks for confirming! Glad to hear the work order was compl…" at bounding box center [670, 475] width 510 height 57
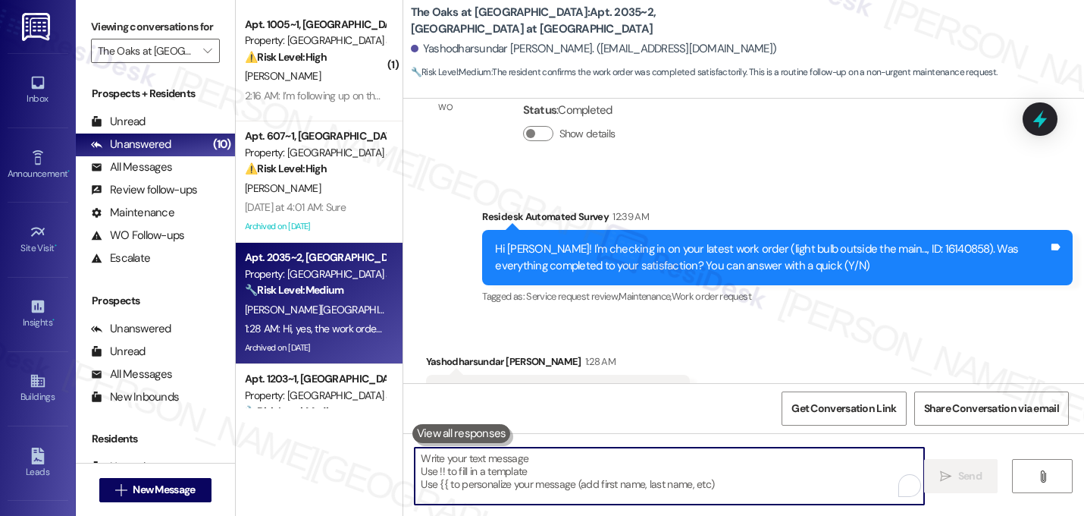
paste textarea "That's great! I'm glad to hear that your last maintenance request was completed…"
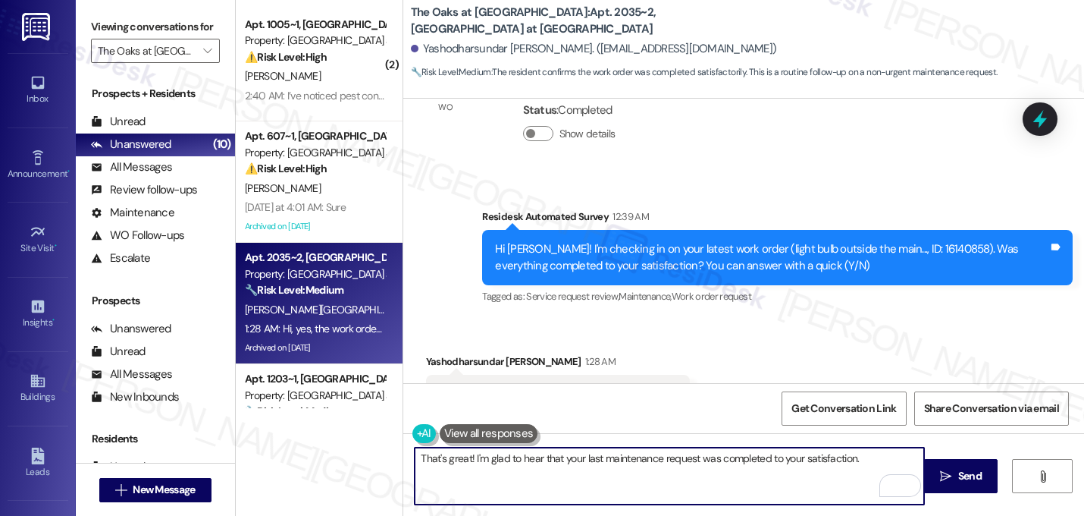
paste textarea "Let me know if you need anything else. 😊"
type textarea "That's great! I'm glad to hear that your last maintenance request was completed…"
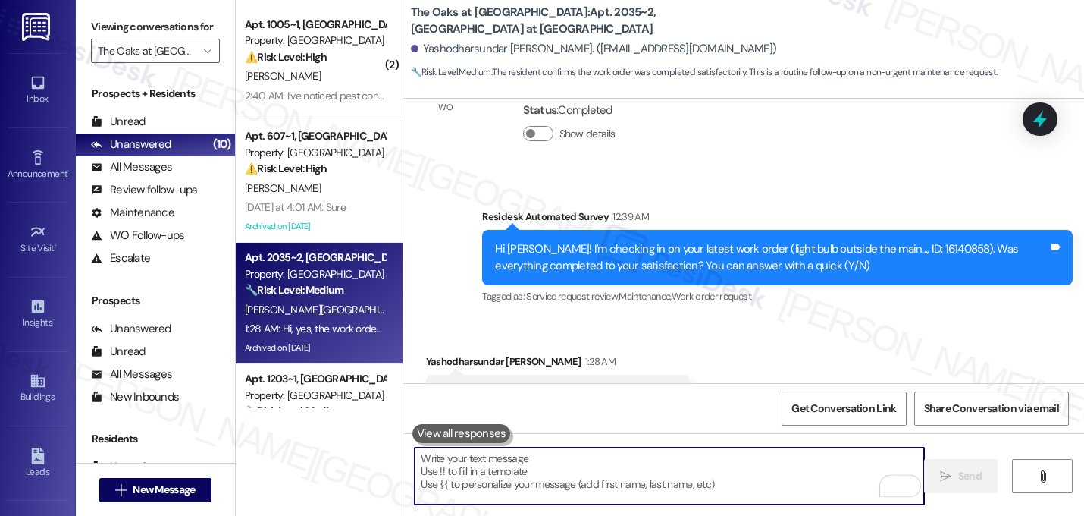
scroll to position [9083, 0]
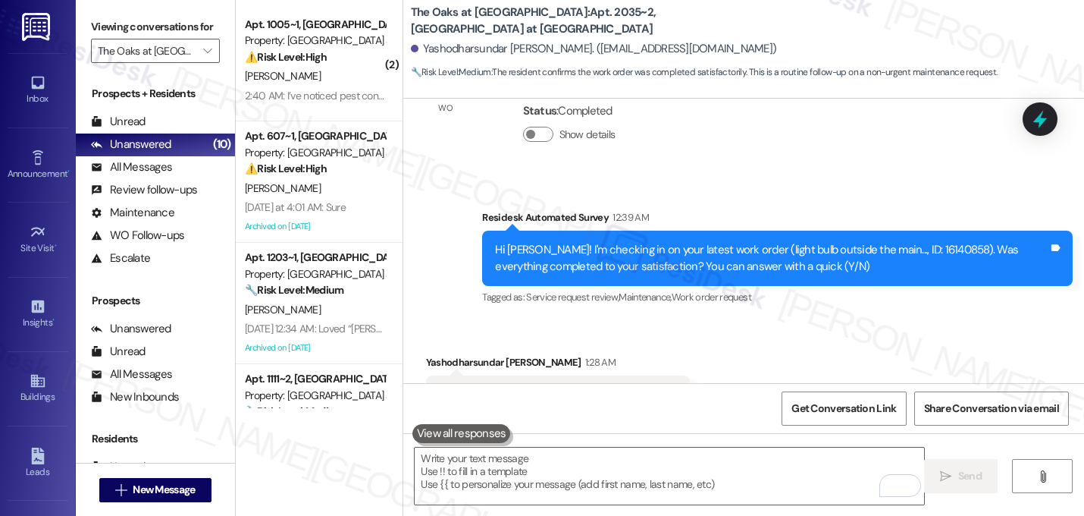
click at [851, 320] on div "Received via SMS Yashodharsundar Poojari 1:28 AM Hi, yes, the work order was cl…" at bounding box center [743, 384] width 681 height 128
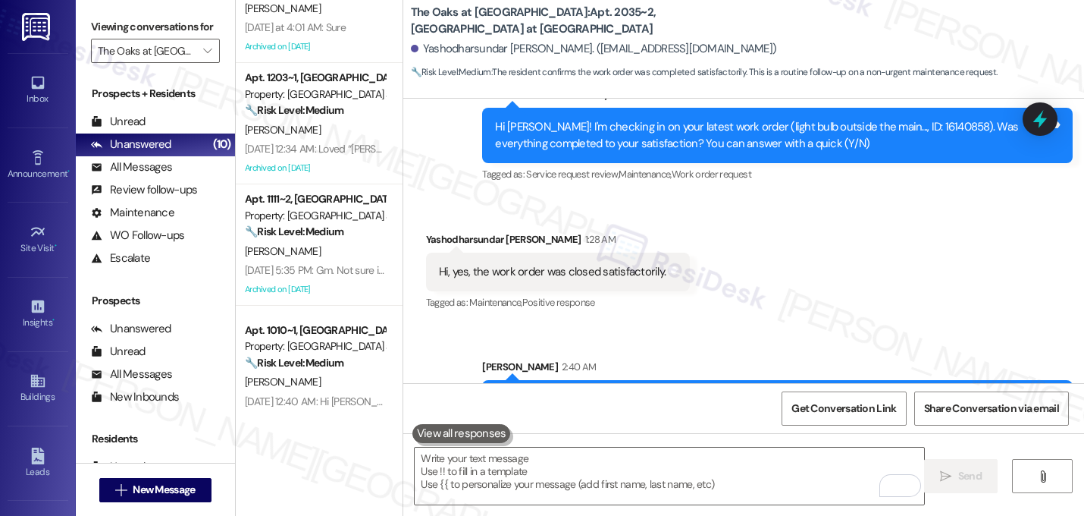
scroll to position [0, 0]
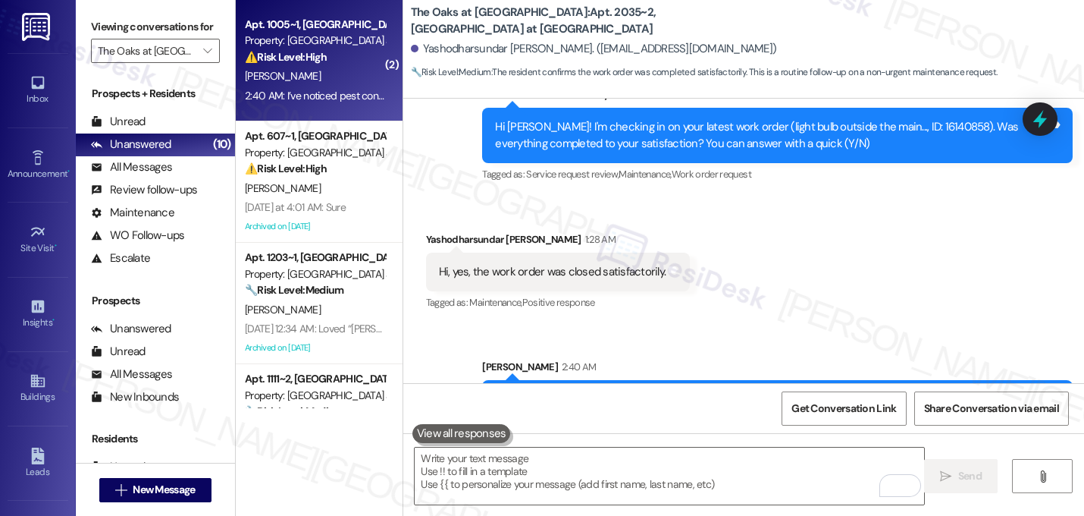
click at [350, 64] on div "⚠️ Risk Level: High The resident is reporting that pest control was scheduled b…" at bounding box center [315, 57] width 140 height 16
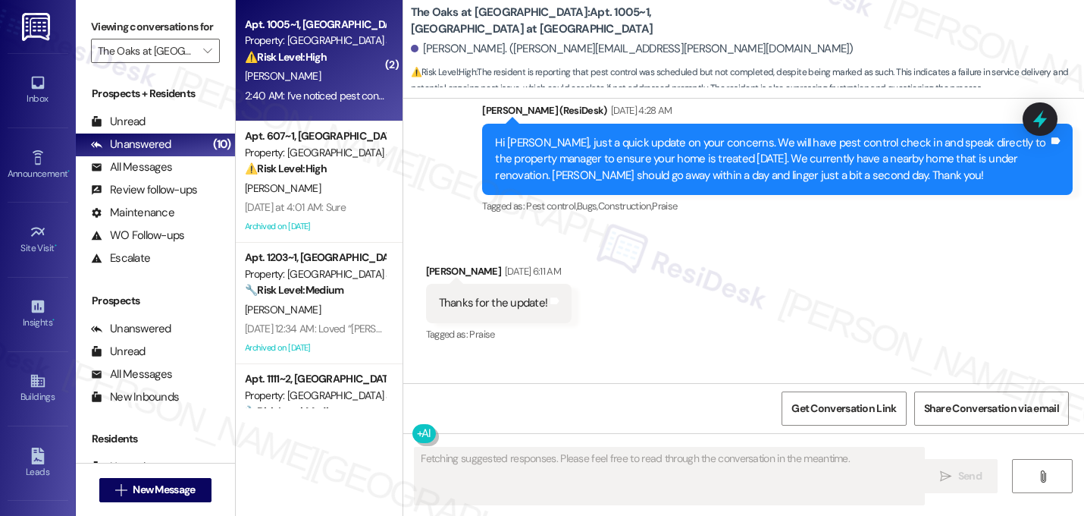
scroll to position [7521, 0]
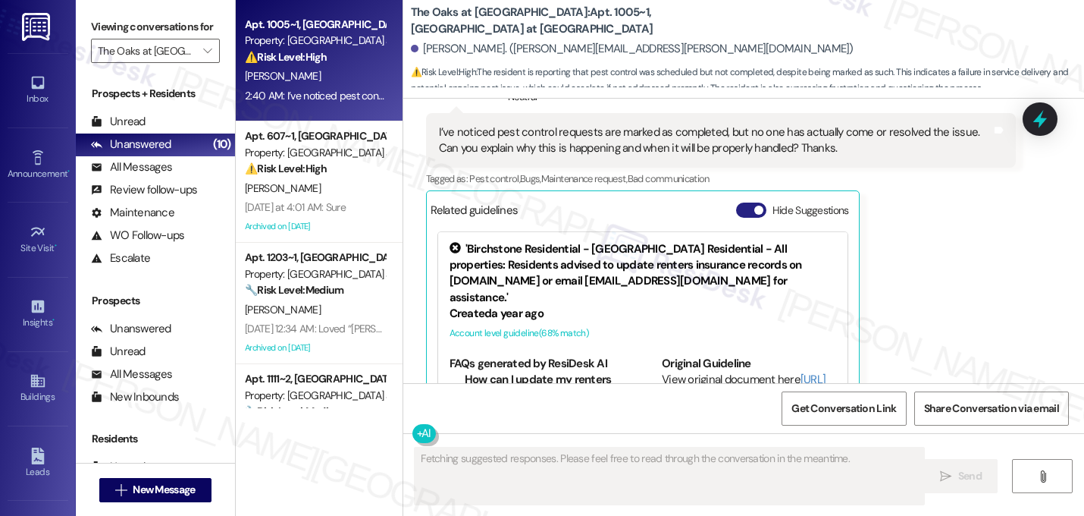
click at [744, 202] on button "Hide Suggestions" at bounding box center [751, 209] width 30 height 15
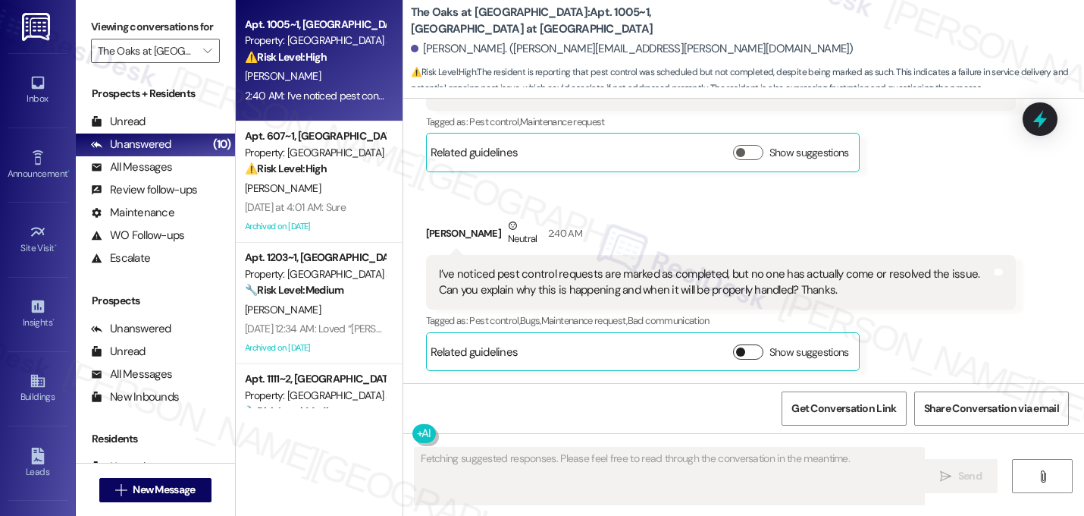
scroll to position [7315, 0]
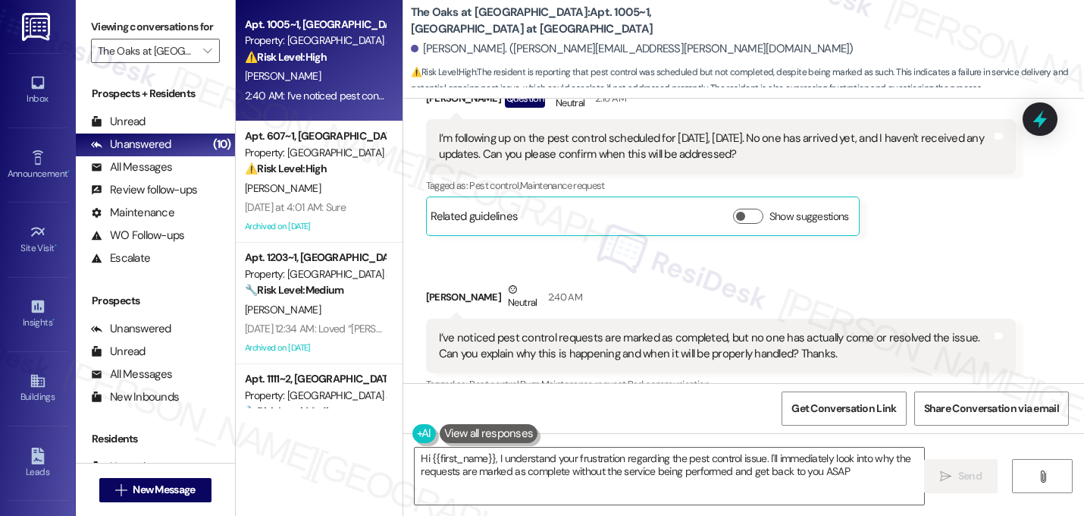
type textarea "Hi {{first_name}}, I understand your frustration regarding the pest control iss…"
click at [889, 193] on div "Received via SMS Esha Shah Question Neutral 2:16 AM I’m following up on the pes…" at bounding box center [743, 247] width 681 height 398
click at [992, 373] on div "Tagged as: Pest control , Click to highlight conversations about Pest control B…" at bounding box center [721, 384] width 591 height 22
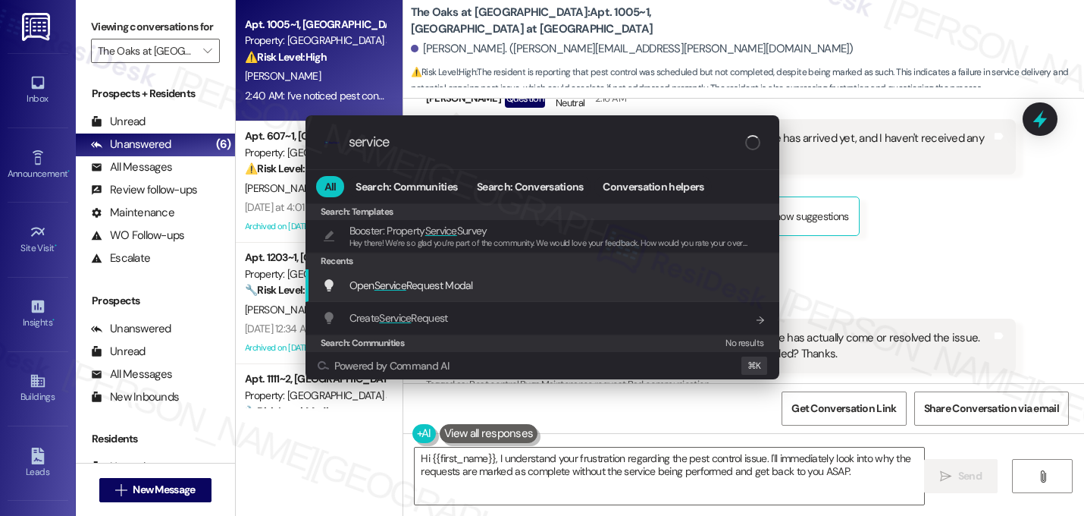
type input "service"
click at [450, 284] on span "Open Service Request Modal" at bounding box center [412, 285] width 124 height 14
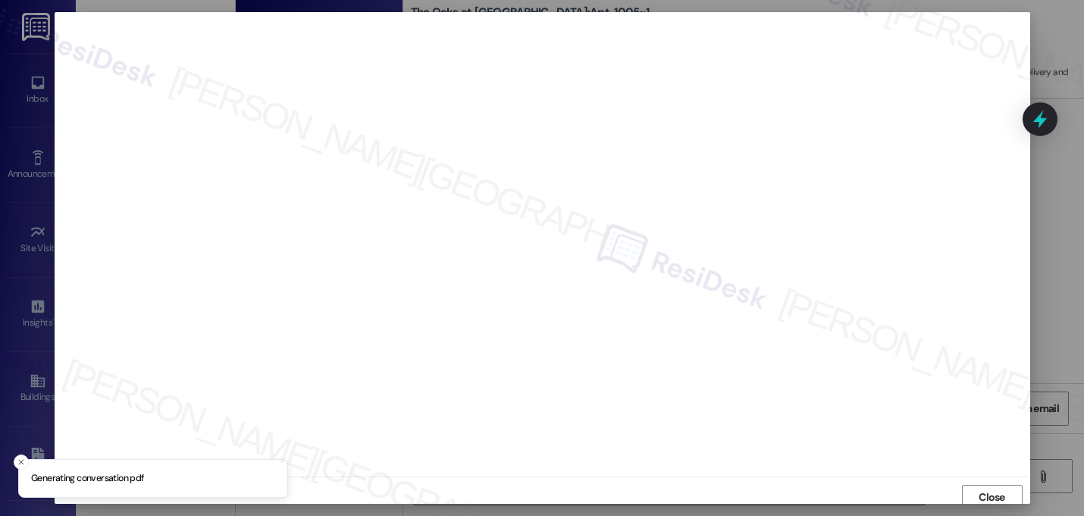
scroll to position [5, 0]
click at [968, 496] on button "Close" at bounding box center [992, 491] width 61 height 24
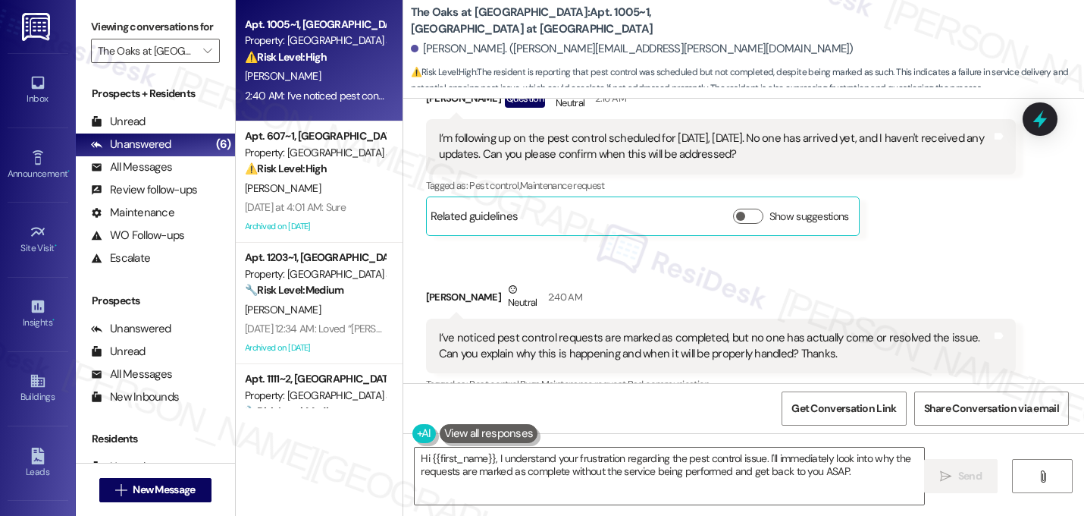
click at [736, 411] on span "button" at bounding box center [740, 415] width 9 height 9
click at [821, 270] on div "Received via SMS Esha Shah Neutral 2:40 AM I’ve noticed pest control requests a…" at bounding box center [721, 461] width 613 height 383
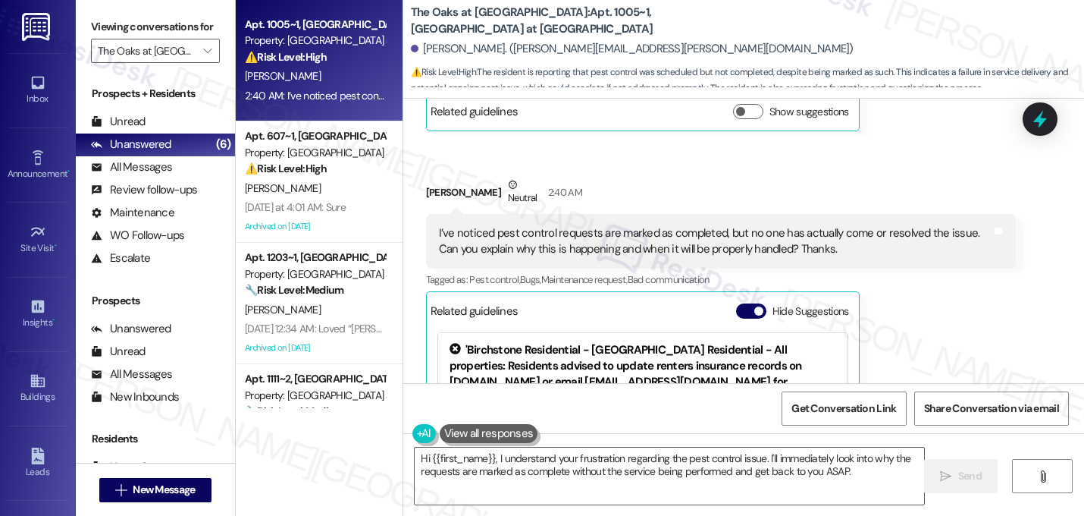
scroll to position [7437, 0]
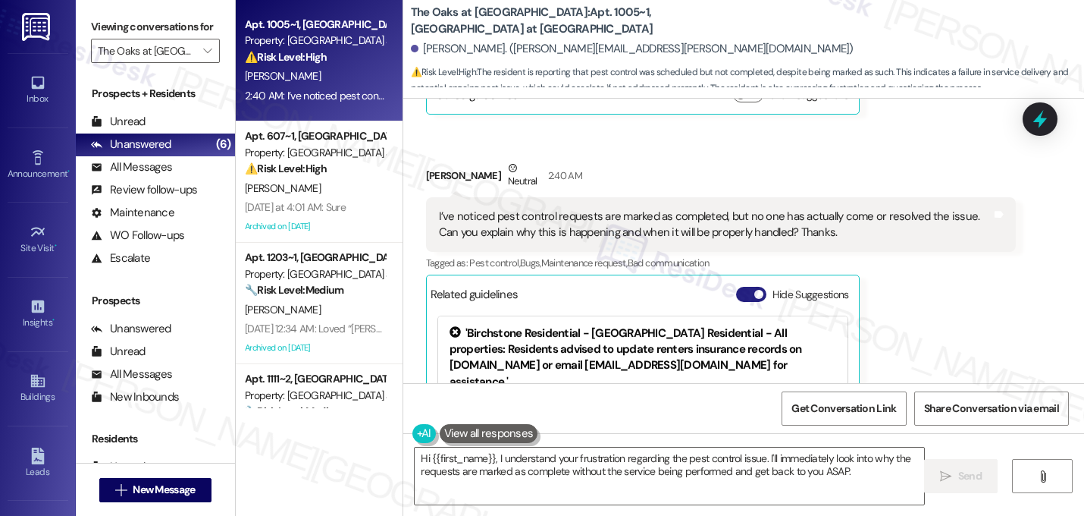
click at [741, 287] on button "Hide Suggestions" at bounding box center [751, 294] width 30 height 15
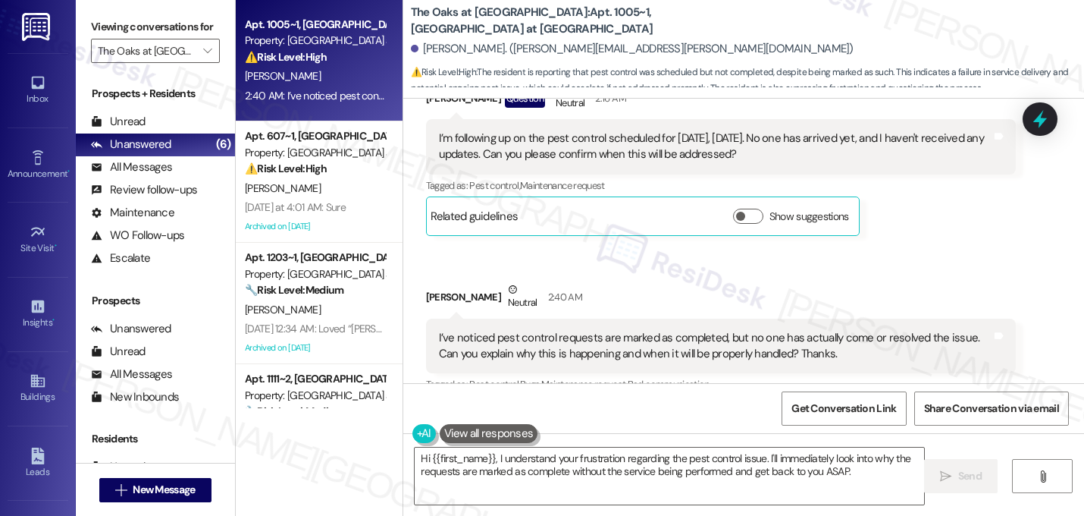
click at [936, 270] on div "Received via SMS Esha Shah Neutral 2:40 AM I’ve noticed pest control requests a…" at bounding box center [721, 358] width 613 height 177
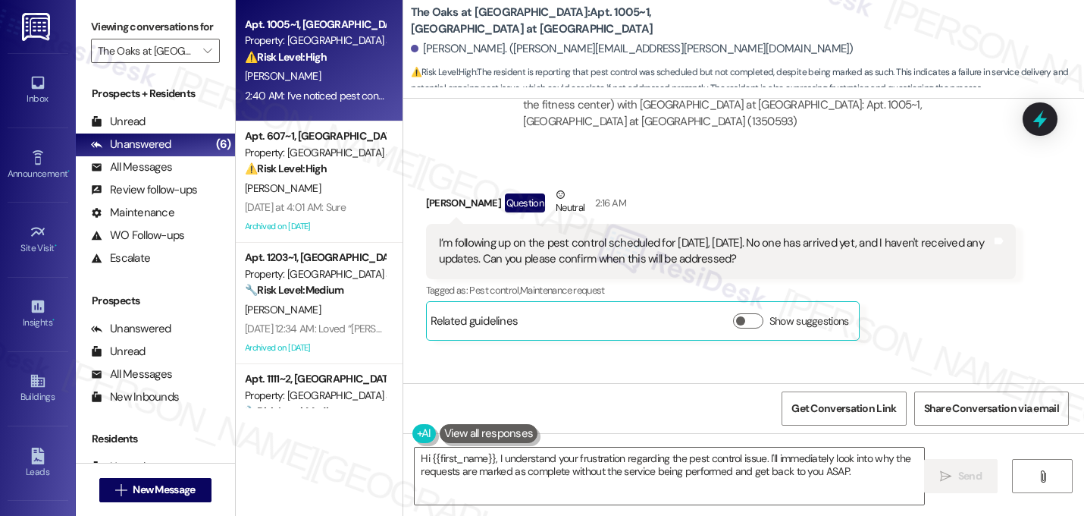
scroll to position [7164, 0]
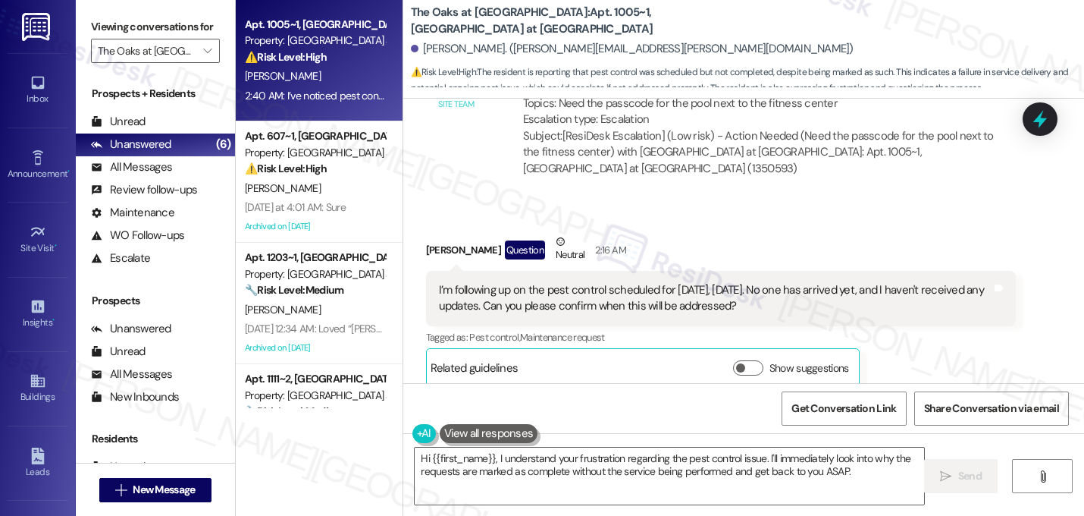
click at [670, 282] on div "I’m following up on the pest control scheduled for today, Thursday. No one has …" at bounding box center [715, 298] width 553 height 33
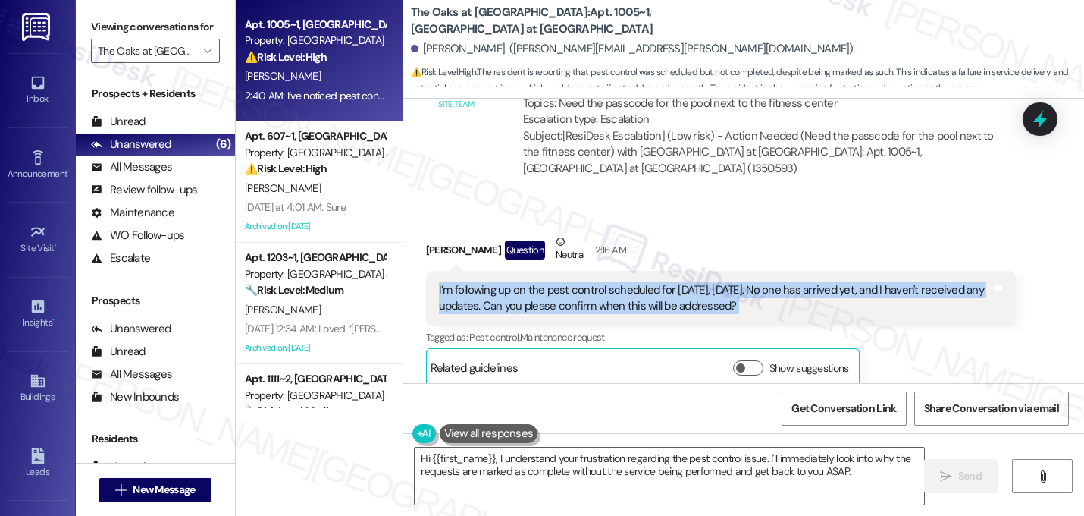
click at [670, 282] on div "I’m following up on the pest control scheduled for today, Thursday. No one has …" at bounding box center [715, 298] width 553 height 33
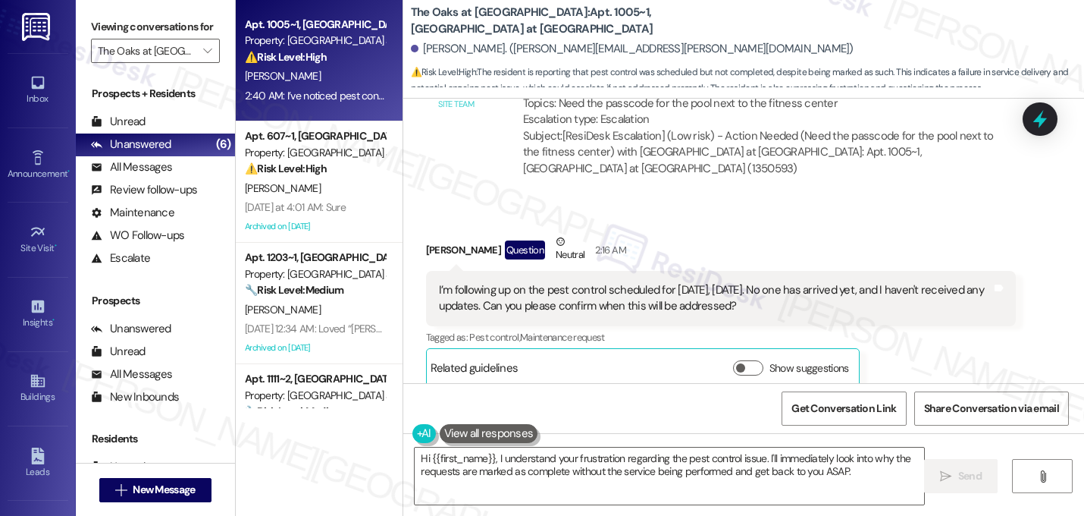
click at [745, 282] on div "I’m following up on the pest control scheduled for today, Thursday. No one has …" at bounding box center [715, 298] width 553 height 33
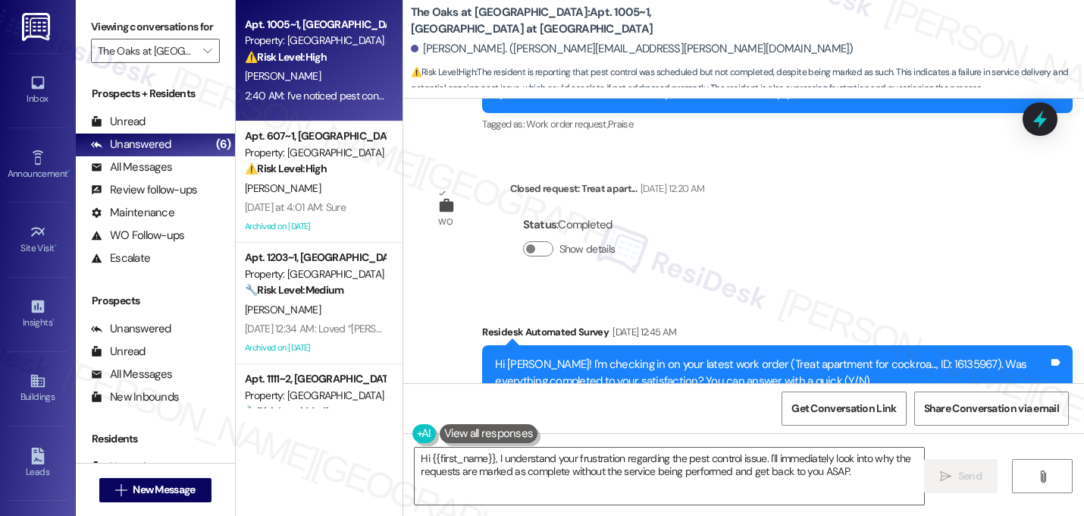
scroll to position [5405, 0]
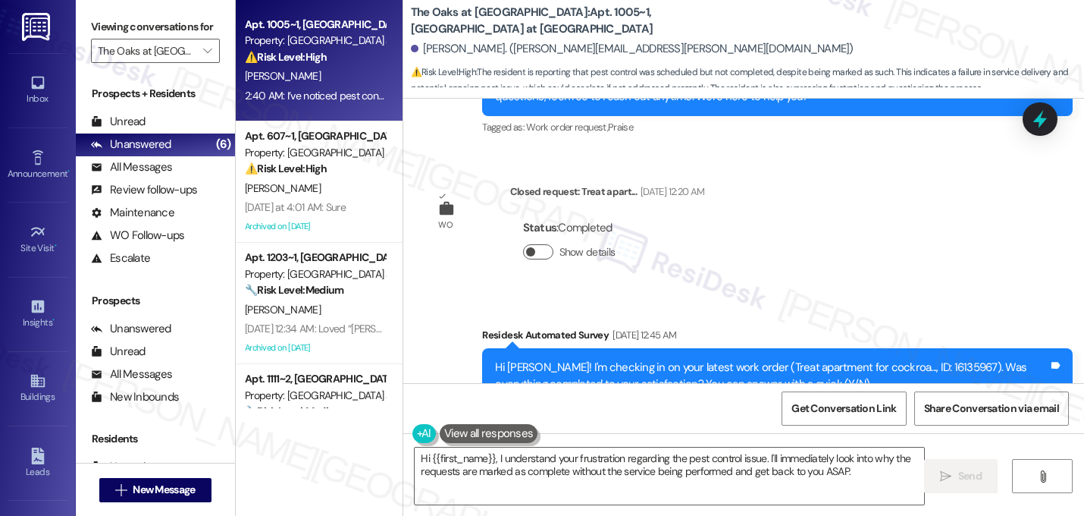
click at [528, 244] on button "Show details" at bounding box center [538, 251] width 30 height 15
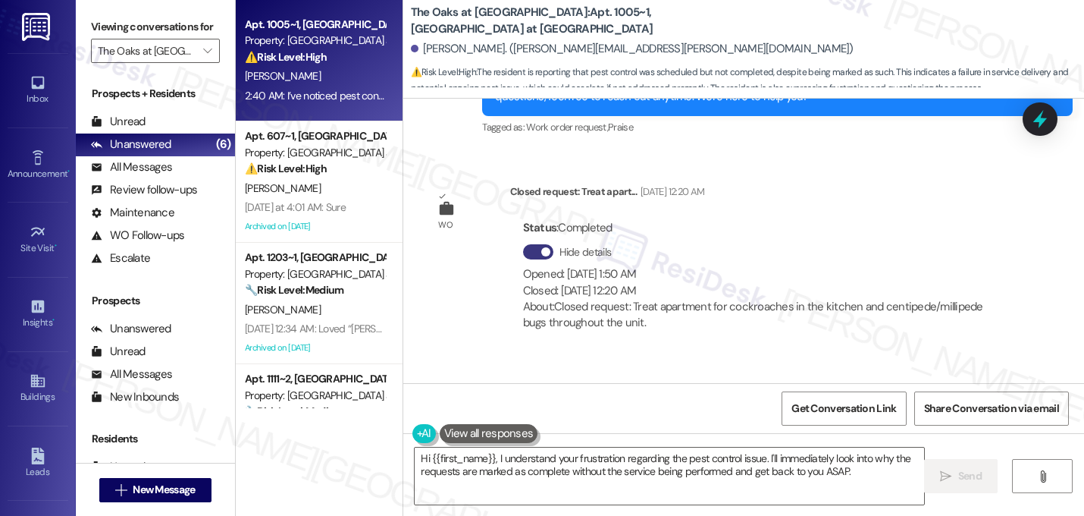
click at [479, 272] on div "WO Closed request: Treat apart... Sep 11, 2025 at 12:20 AM Status : Completed H…" at bounding box center [721, 264] width 613 height 185
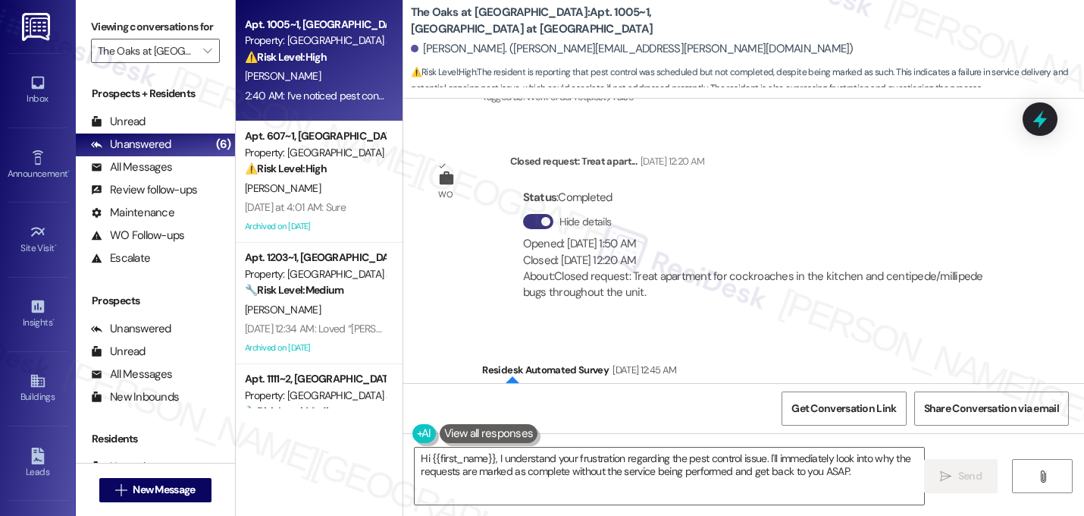
scroll to position [5465, 0]
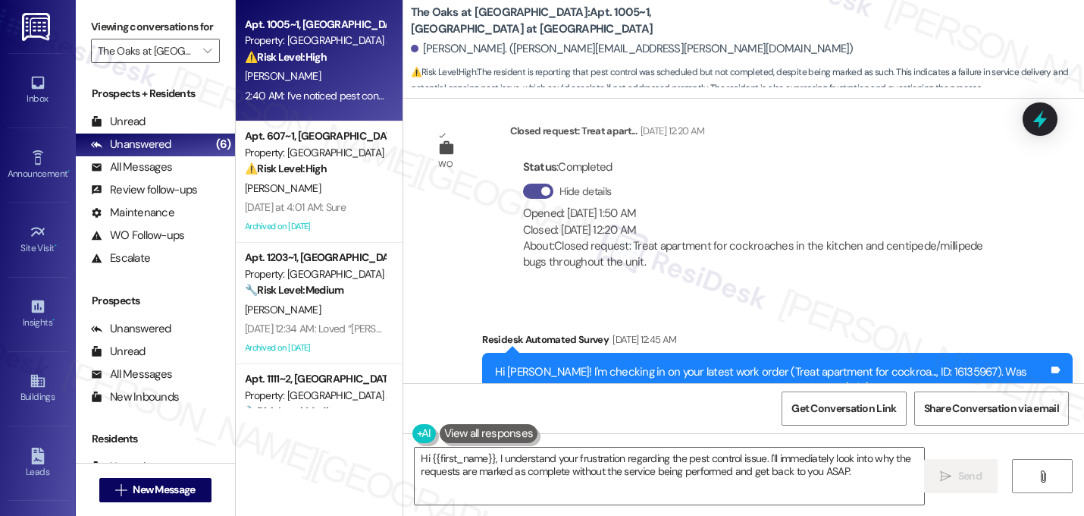
click at [525, 183] on button "Hide details" at bounding box center [538, 190] width 30 height 15
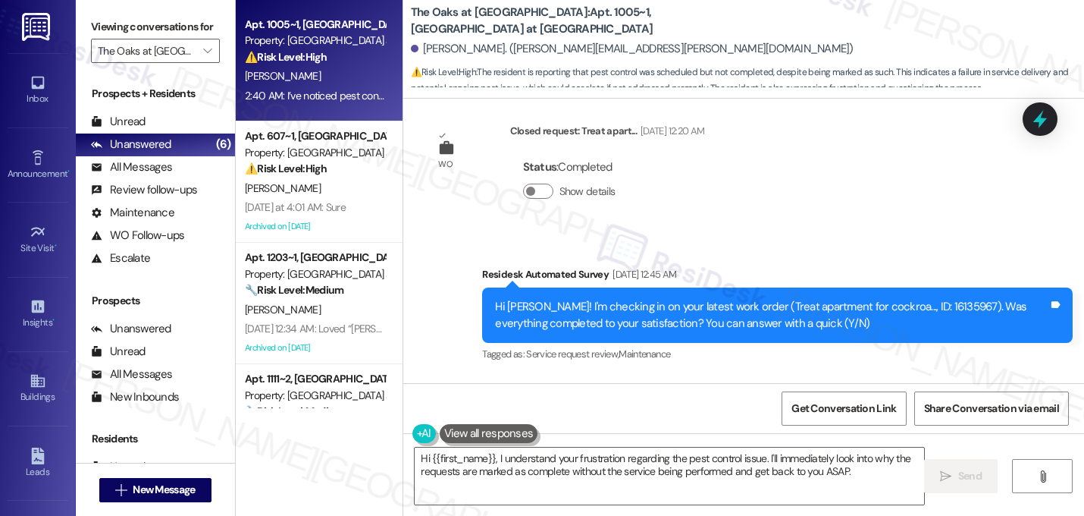
click at [731, 343] on div "Tagged as: Service request review , Click to highlight conversations about Serv…" at bounding box center [777, 354] width 591 height 22
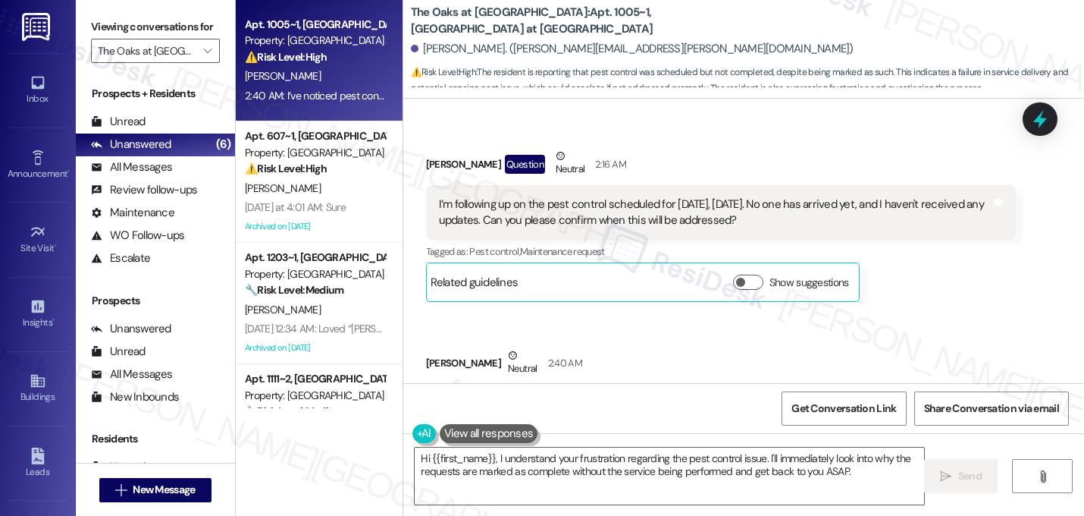
scroll to position [7224, 0]
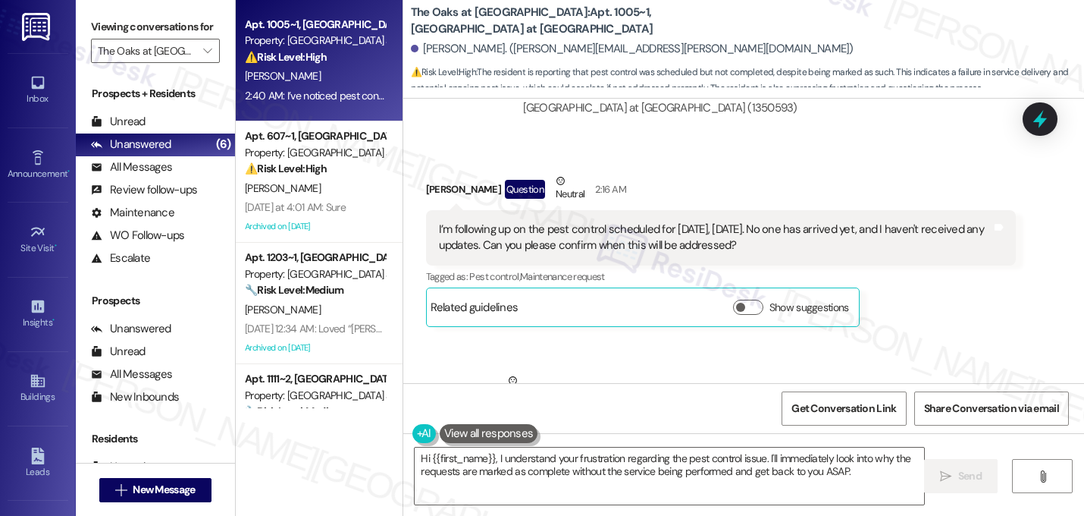
click at [669, 221] on div "I’m following up on the pest control scheduled for today, Thursday. No one has …" at bounding box center [715, 237] width 553 height 33
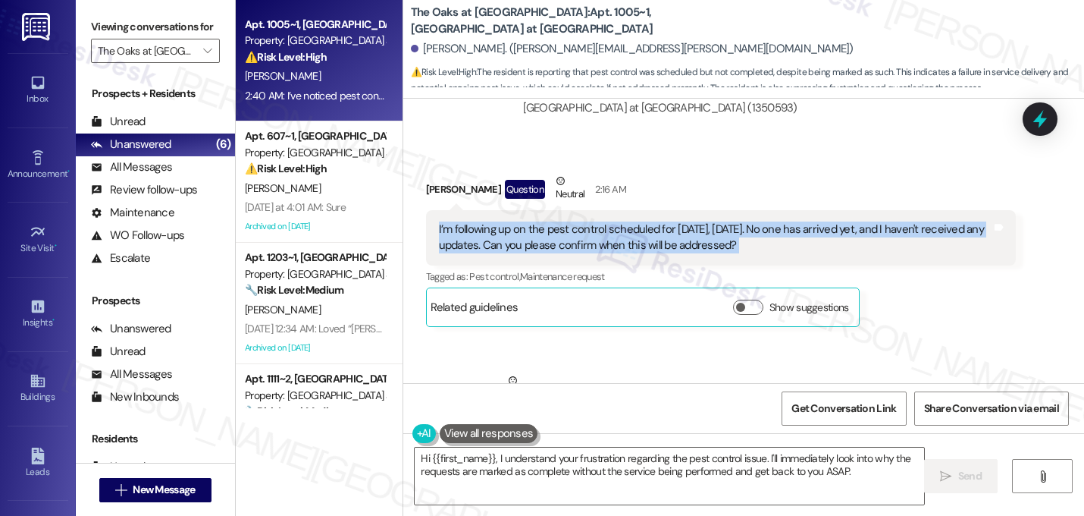
click at [669, 221] on div "I’m following up on the pest control scheduled for today, Thursday. No one has …" at bounding box center [715, 237] width 553 height 33
copy div "I’m following up on the pest control scheduled for today, Thursday. No one has …"
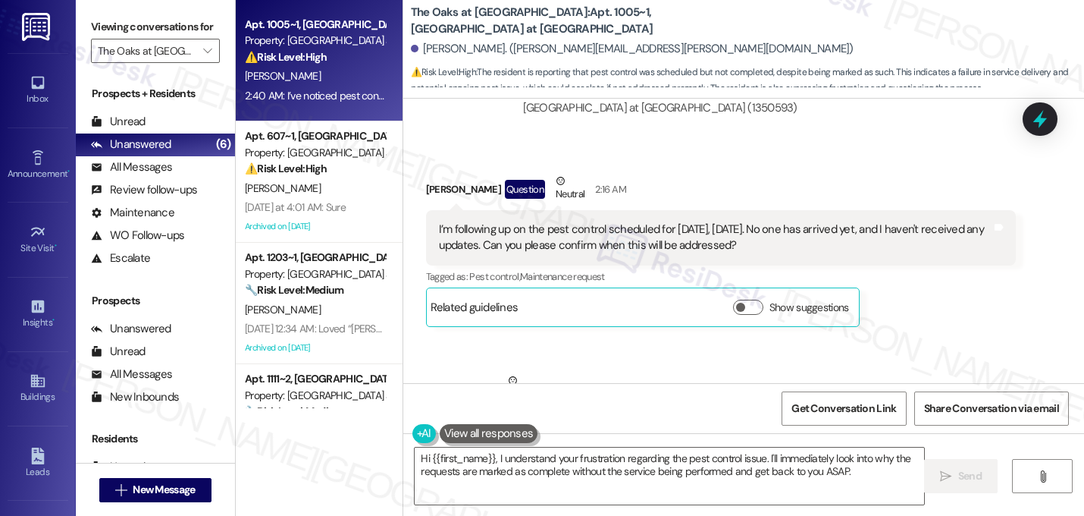
click at [586, 372] on div "Esha Shah Neutral 2:40 AM" at bounding box center [721, 390] width 591 height 37
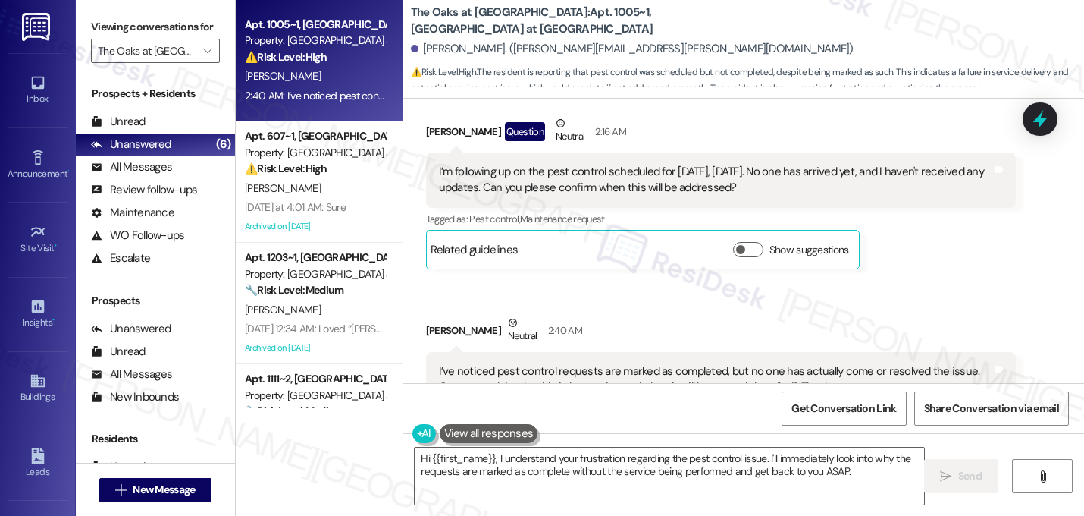
scroll to position [7285, 0]
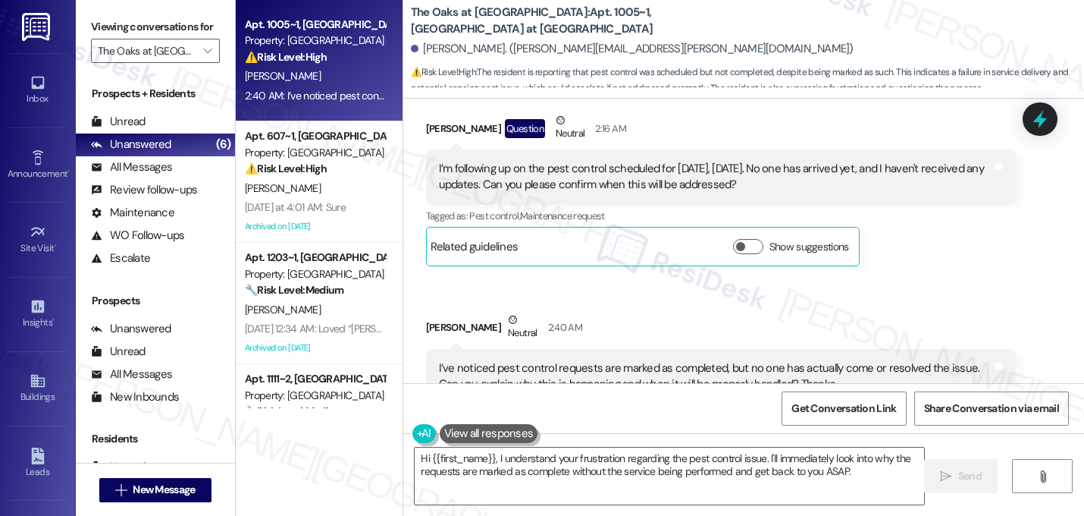
click at [592, 360] on div "I’ve noticed pest control requests are marked as completed, but no one has actu…" at bounding box center [715, 376] width 553 height 33
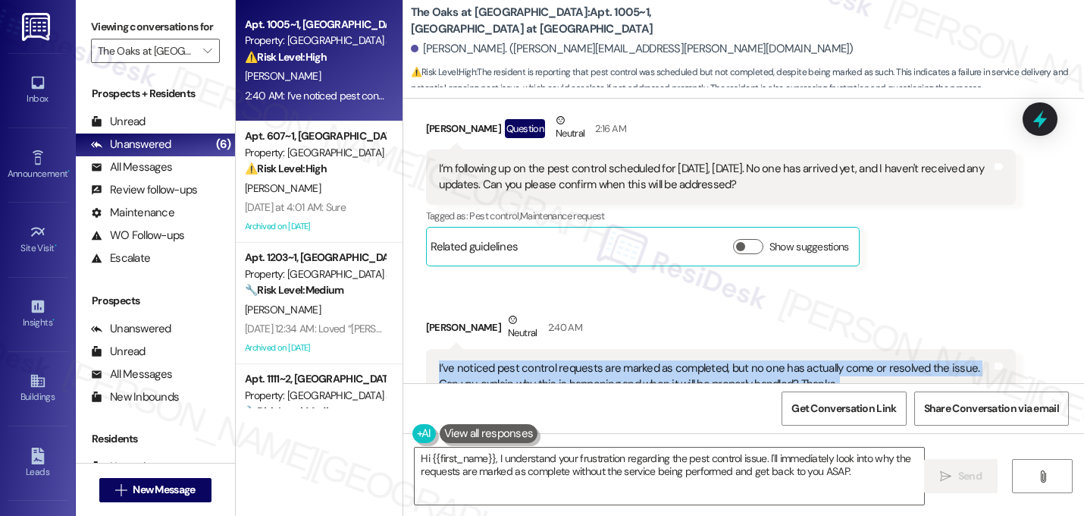
click at [592, 360] on div "I’ve noticed pest control requests are marked as completed, but no one has actu…" at bounding box center [715, 376] width 553 height 33
copy div "I’ve noticed pest control requests are marked as completed, but no one has actu…"
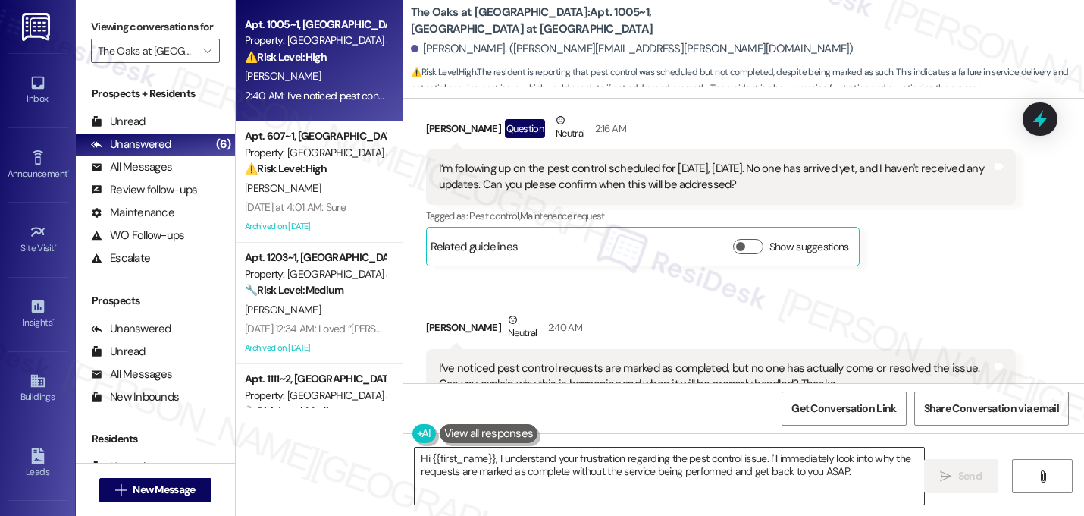
click at [538, 462] on textarea "Hi {{first_name}}, I understand your frustration regarding the pest control iss…" at bounding box center [670, 475] width 510 height 57
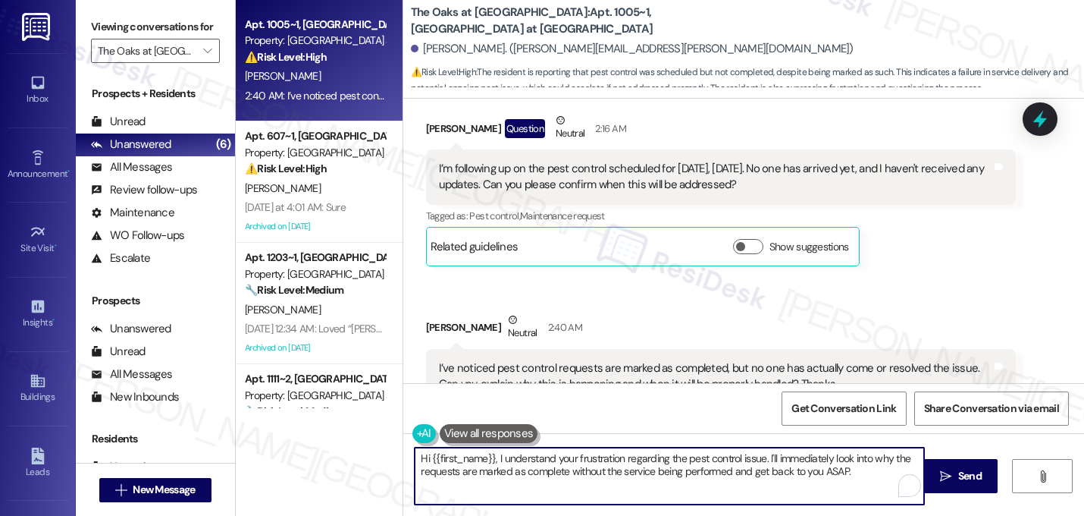
click at [538, 462] on textarea "Hi {{first_name}}, I understand your frustration regarding the pest control iss…" at bounding box center [670, 475] width 510 height 57
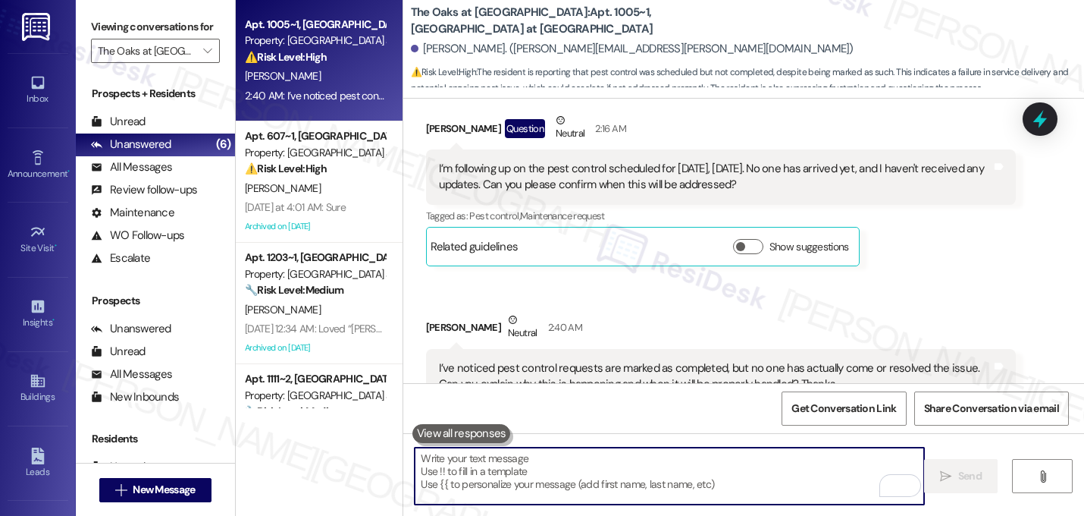
paste textarea "I’m really sorry no one has come by yet for today’s scheduled pest control and …"
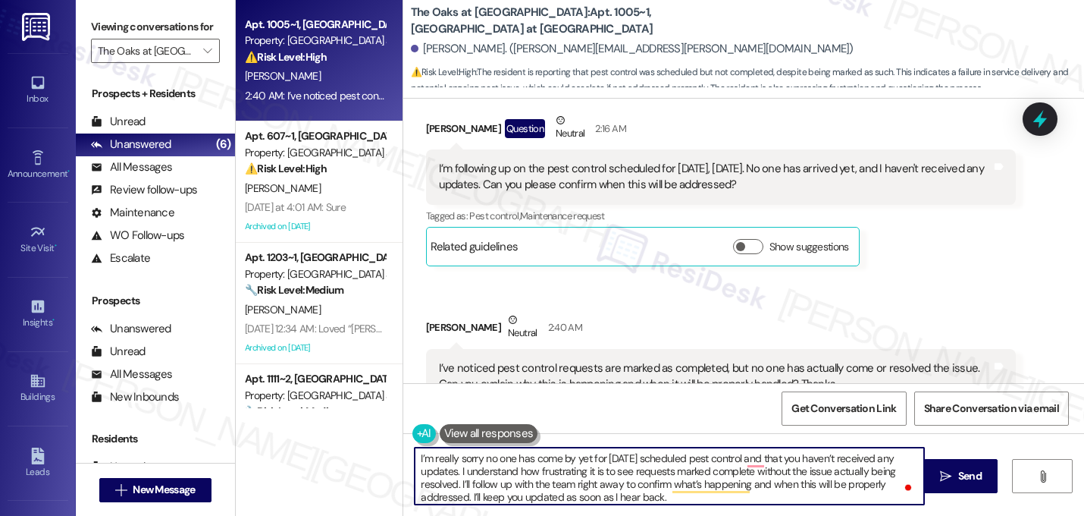
click at [415, 456] on textarea "I’m really sorry no one has come by yet for today’s scheduled pest control and …" at bounding box center [670, 475] width 510 height 57
click at [501, 495] on textarea "Hi Eshah, I’m really sorry no one has come by yet for today’s scheduled pest co…" at bounding box center [670, 475] width 510 height 57
type textarea "Hi Eshah, I’m really sorry no one has come by yet for today’s scheduled pest co…"
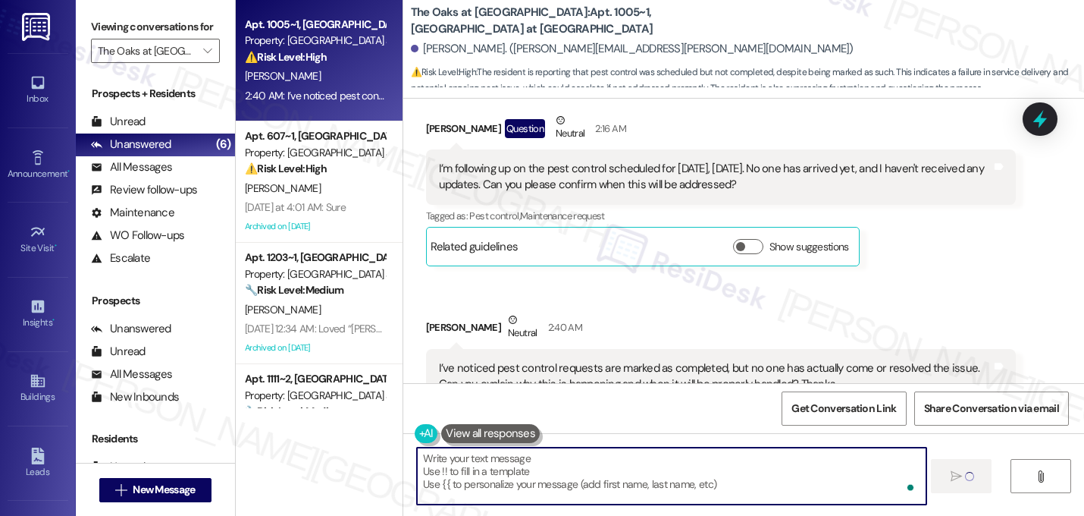
scroll to position [7315, 0]
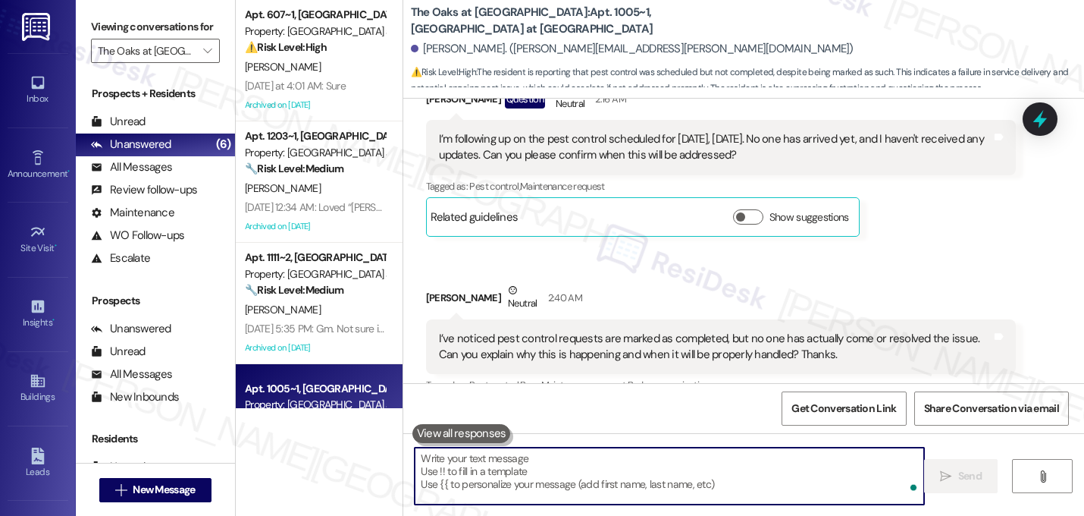
click at [859, 271] on div "Received via SMS Esha Shah Neutral 2:40 AM I’ve noticed pest control requests a…" at bounding box center [721, 359] width 613 height 177
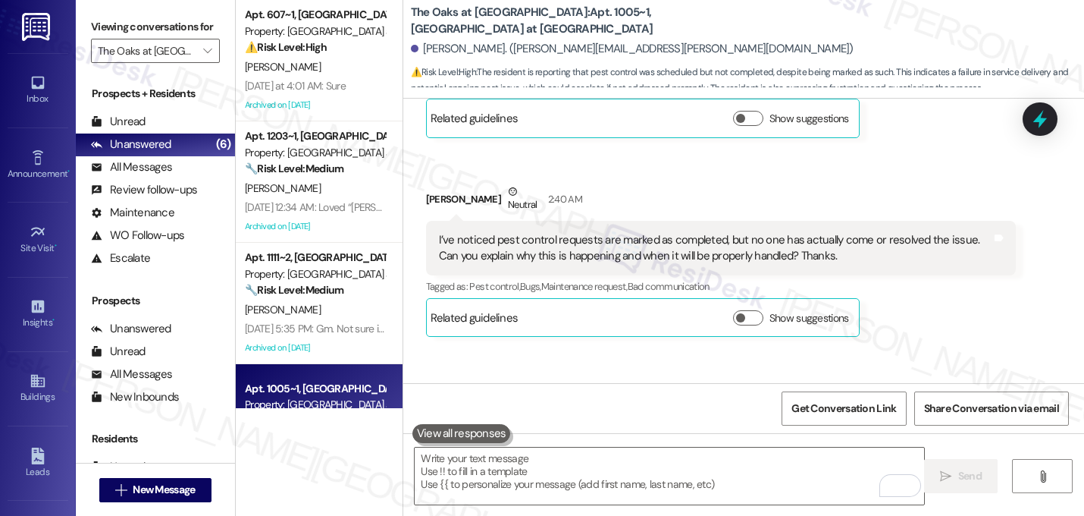
scroll to position [7453, 0]
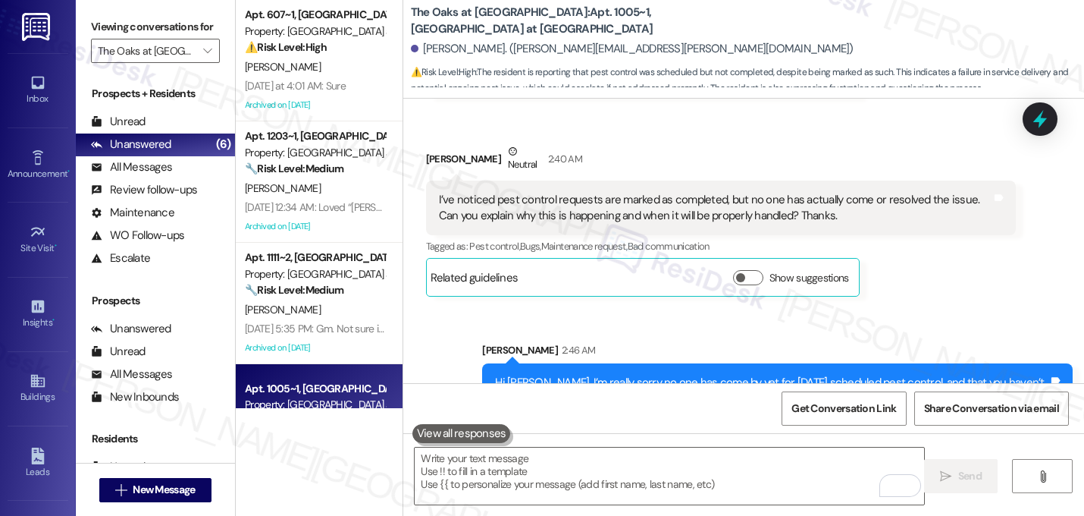
click at [869, 308] on div "Sent via SMS Sarah 2:46 AM Hi Eshah, I’m really sorry no one has come by yet fo…" at bounding box center [743, 385] width 681 height 155
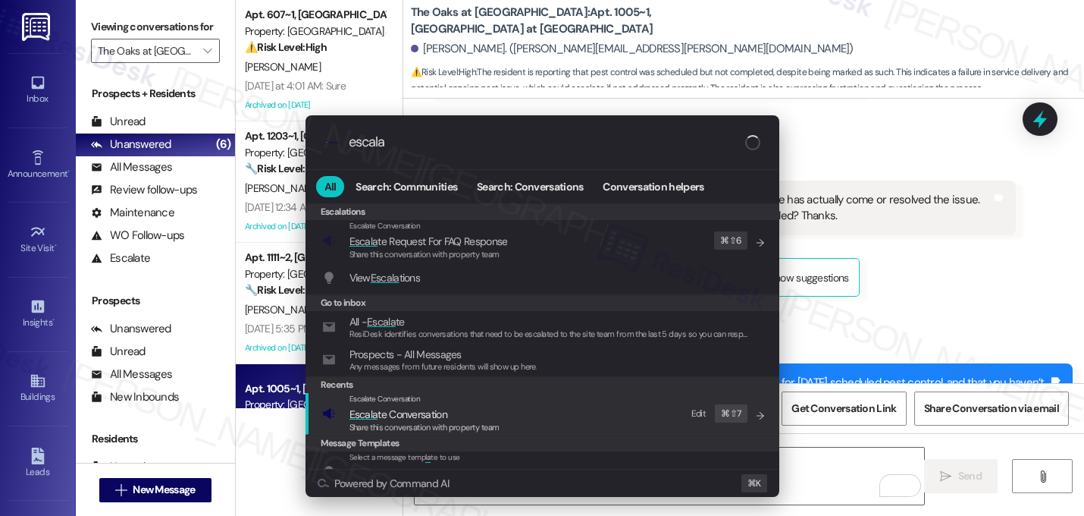
type input "escala"
click at [551, 403] on div "Escalate Conversation Escala te Conversation Share this conversation with prope…" at bounding box center [544, 413] width 444 height 41
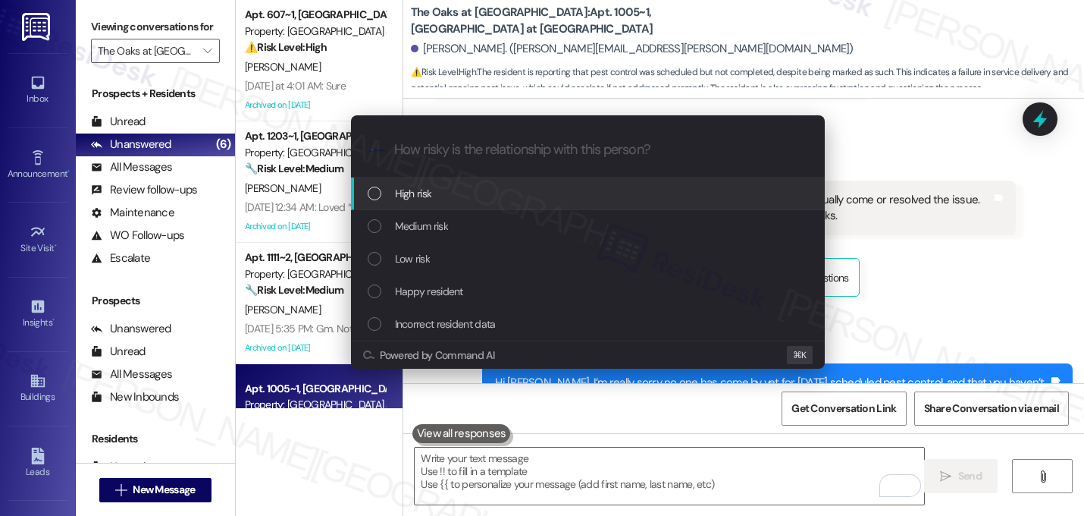
click at [477, 193] on div "High risk" at bounding box center [590, 193] width 444 height 17
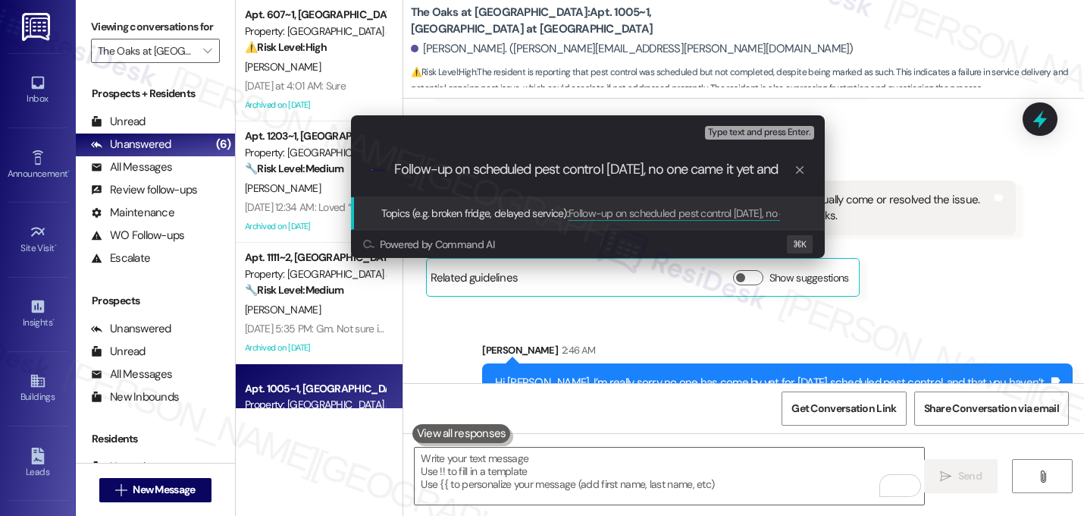
click at [750, 171] on input "Follow-up on scheduled pest control today, no one came it yet and" at bounding box center [594, 170] width 400 height 16
type input "Follow-up on scheduled pest control today, no one came it yet and"
click at [800, 168] on icon "progress bar" at bounding box center [800, 170] width 12 height 12
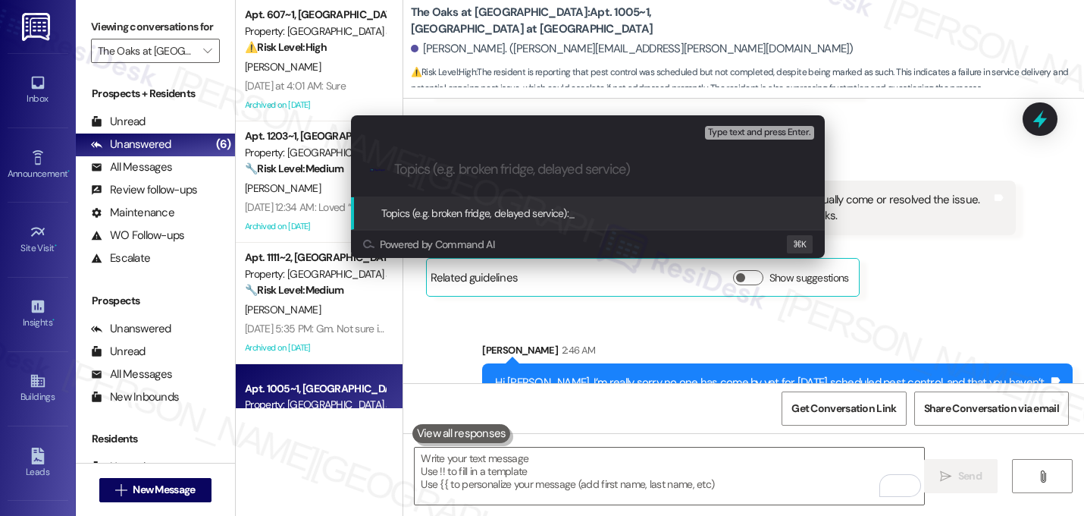
click at [914, 187] on div "Escalate Conversation High risk Topics (e.g. broken fridge, delayed service) An…" at bounding box center [542, 258] width 1084 height 516
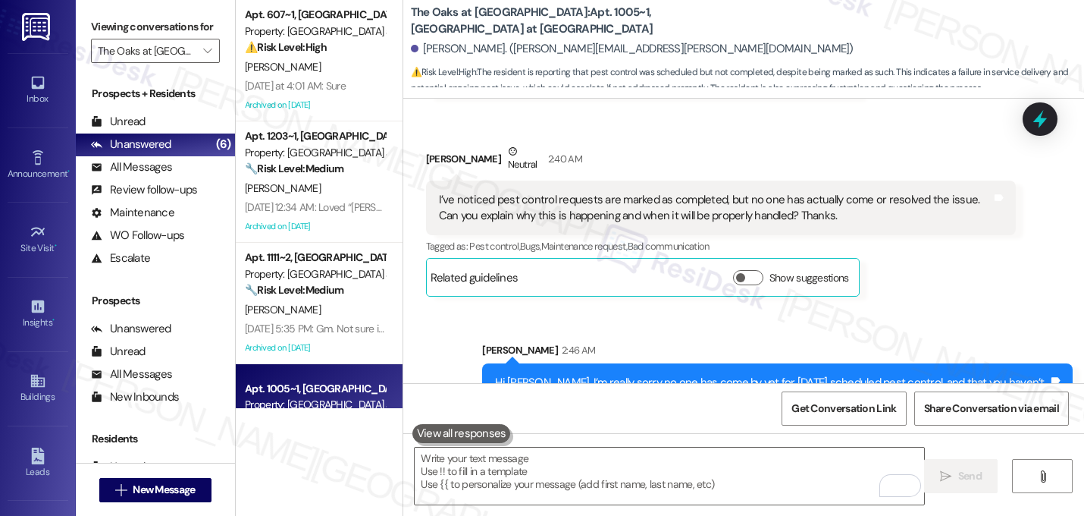
click at [892, 194] on div "Esha Shah Neutral 2:40 AM I’ve noticed pest control requests are marked as comp…" at bounding box center [721, 220] width 591 height 154
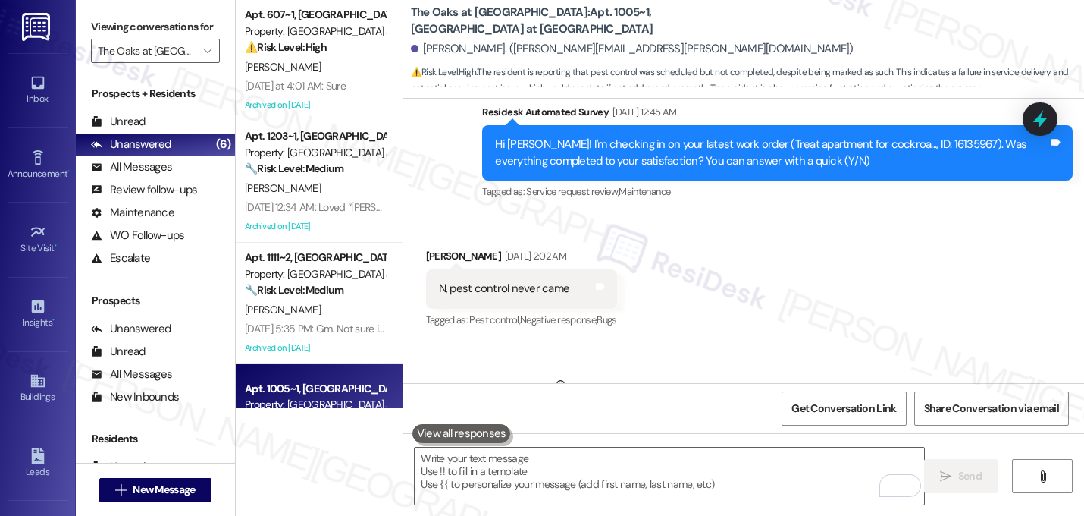
scroll to position [5573, 0]
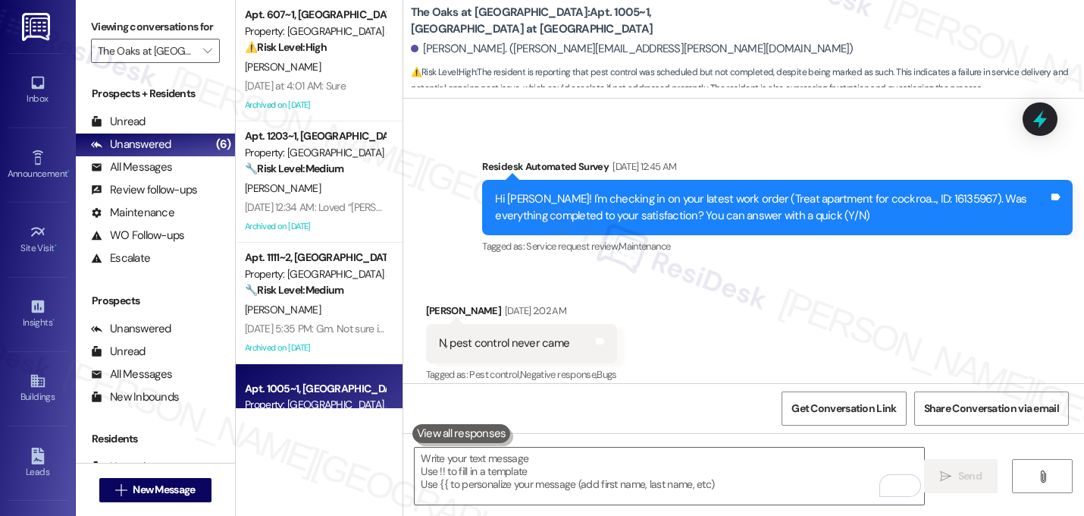
click at [910, 191] on div "Hi Esha! I'm checking in on your latest work order (Treat apartment for cockroa…" at bounding box center [771, 207] width 553 height 33
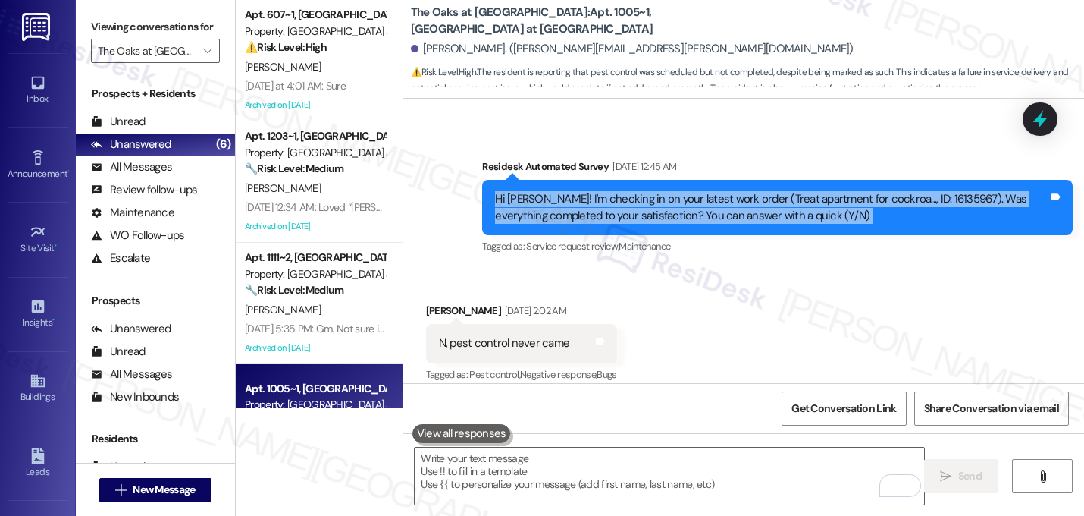
click at [910, 191] on div "Hi Esha! I'm checking in on your latest work order (Treat apartment for cockroa…" at bounding box center [771, 207] width 553 height 33
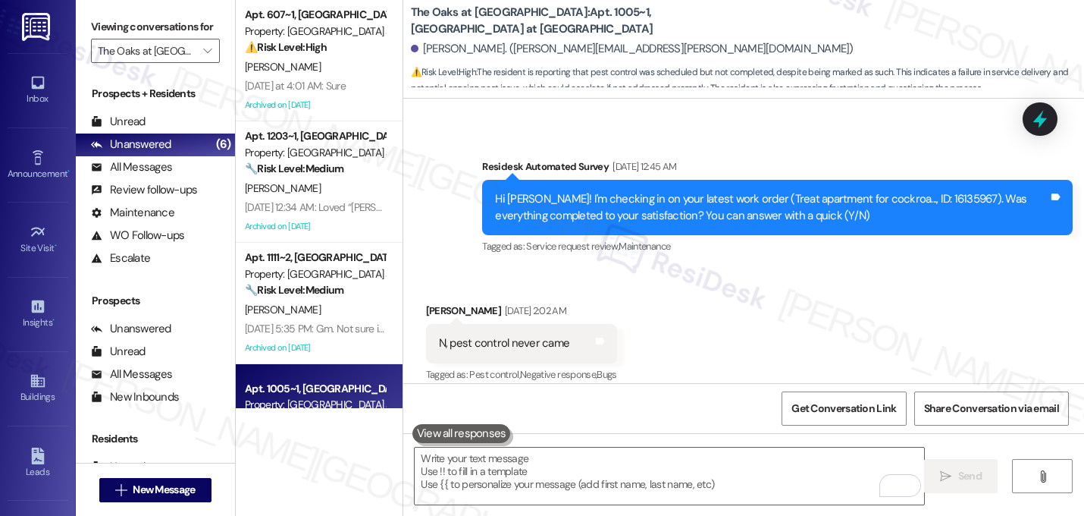
click at [864, 271] on div "Received via SMS Esha Shah Sep 13, 2025 at 2:02 AM N, pest control never came T…" at bounding box center [743, 431] width 681 height 327
click at [890, 191] on div "Hi Esha! I'm checking in on your latest work order (Treat apartment for cockroa…" at bounding box center [771, 207] width 553 height 33
copy div "16135967"
click at [713, 478] on textarea "To enrich screen reader interactions, please activate Accessibility in Grammarl…" at bounding box center [670, 475] width 510 height 57
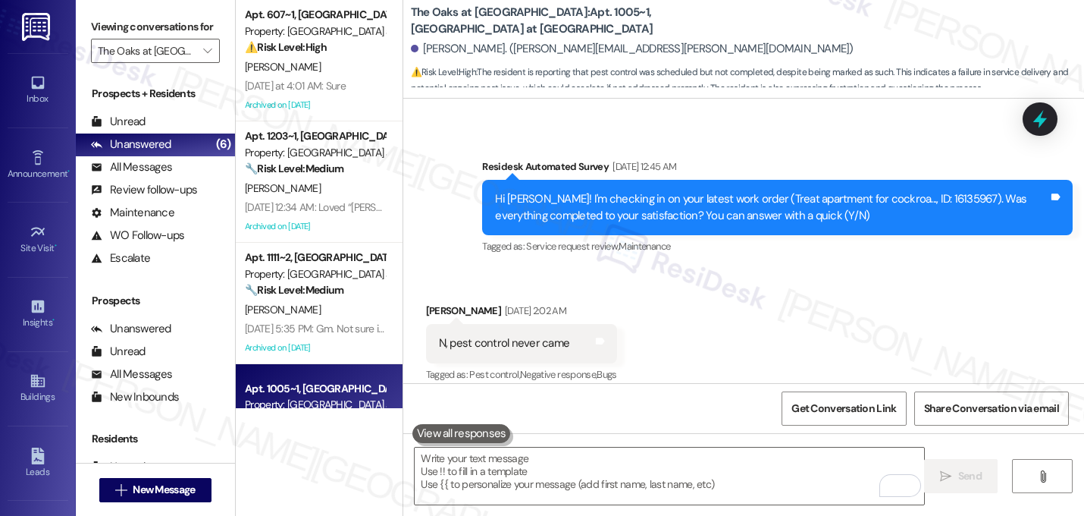
click at [810, 274] on div "Received via SMS Esha Shah Sep 13, 2025 at 2:02 AM N, pest control never came T…" at bounding box center [743, 431] width 681 height 327
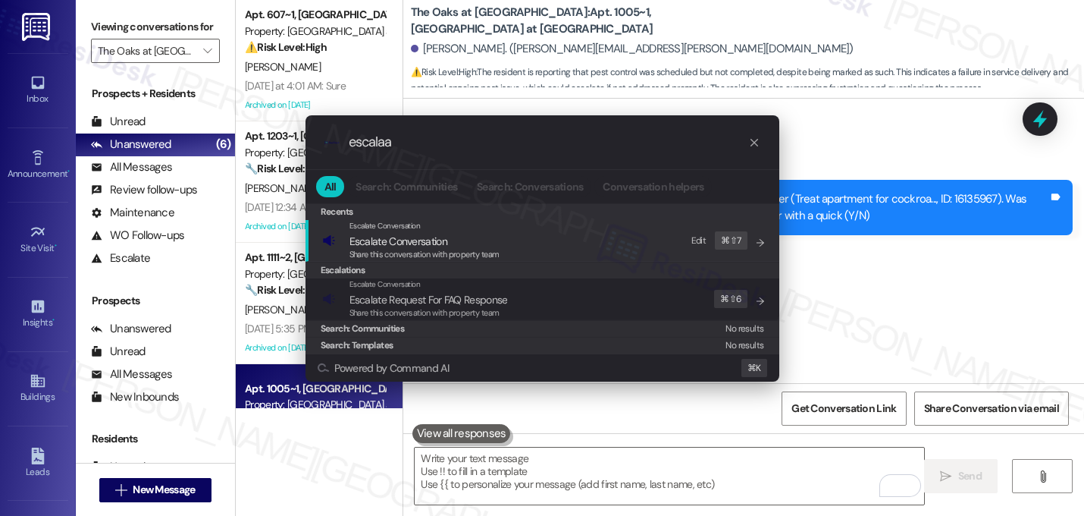
type input "escalaa"
click at [384, 257] on span "Share this conversation with property team" at bounding box center [425, 254] width 150 height 11
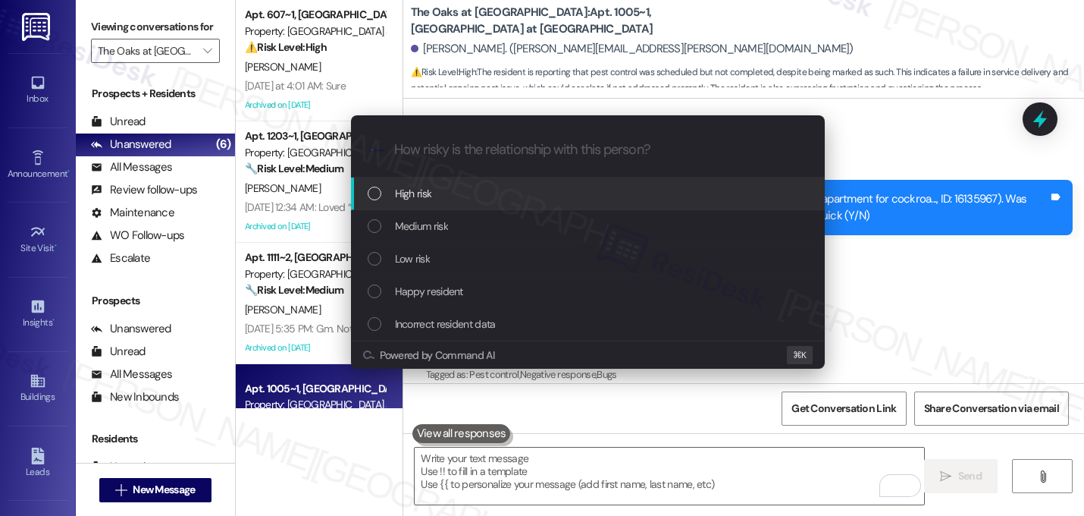
click at [406, 196] on span "High risk" at bounding box center [413, 193] width 37 height 17
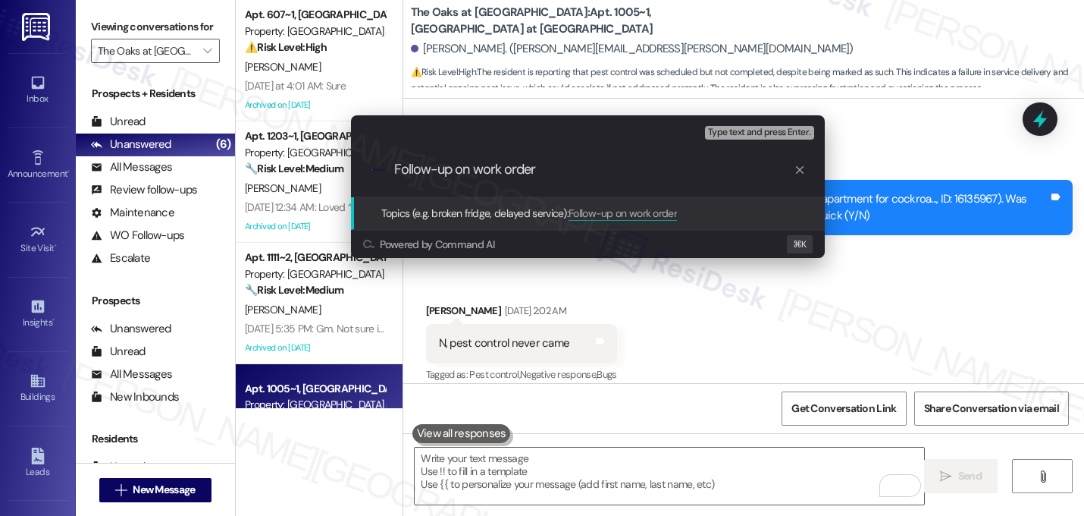
paste input "16135967"
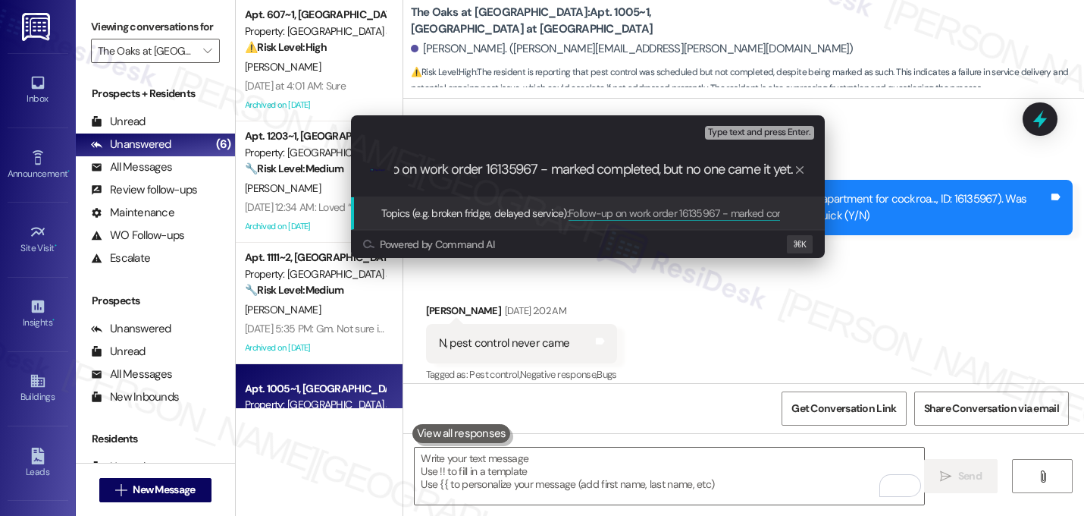
scroll to position [0, 58]
click at [460, 168] on input "Follow-up on work order 16135967 - marked completed, but no one came it yet." at bounding box center [594, 170] width 400 height 16
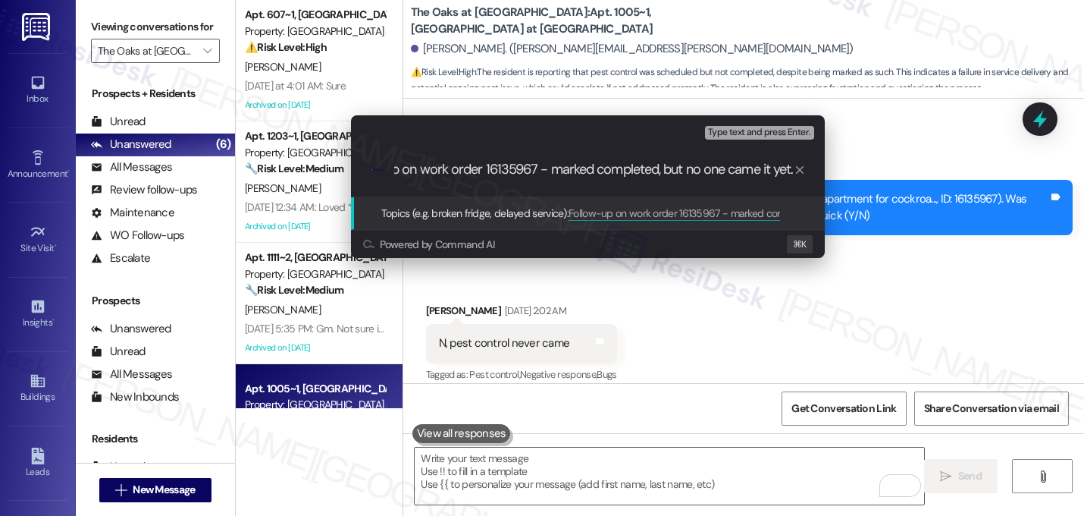
click at [723, 172] on input "Follow-up on work order 16135967 - marked completed, but no one came it yet." at bounding box center [594, 170] width 400 height 16
type input "Follow-up on work order 16135967 - marked completed, but no pest control came i…"
click at [711, 157] on div ".cls-1{fill:#0a055f;}.cls-2{fill:#0cc4c4;} resideskLogoBlueOrange Follow-up on …" at bounding box center [588, 170] width 474 height 54
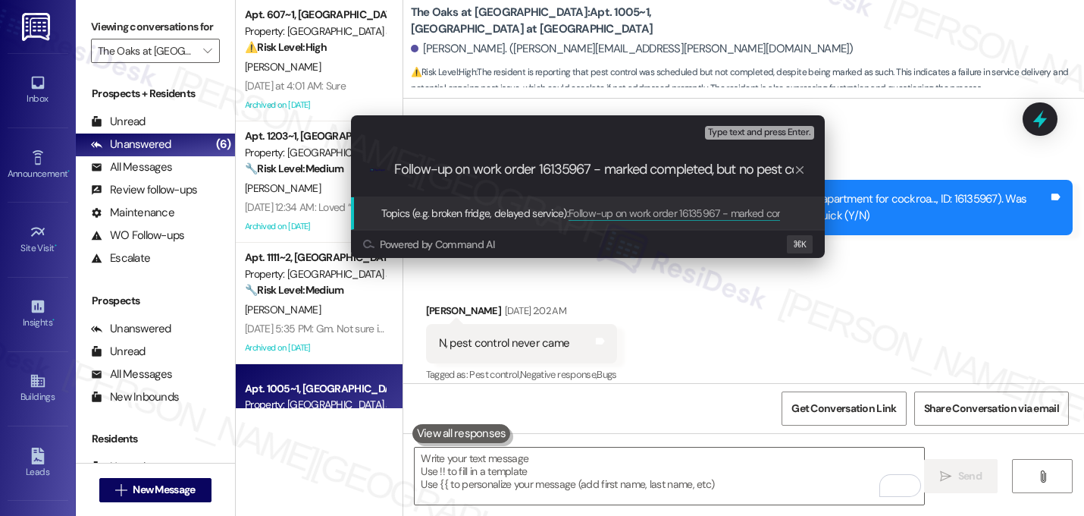
click at [711, 158] on div ".cls-1{fill:#0a055f;}.cls-2{fill:#0cc4c4;} resideskLogoBlueOrange Follow-up on …" at bounding box center [588, 170] width 474 height 54
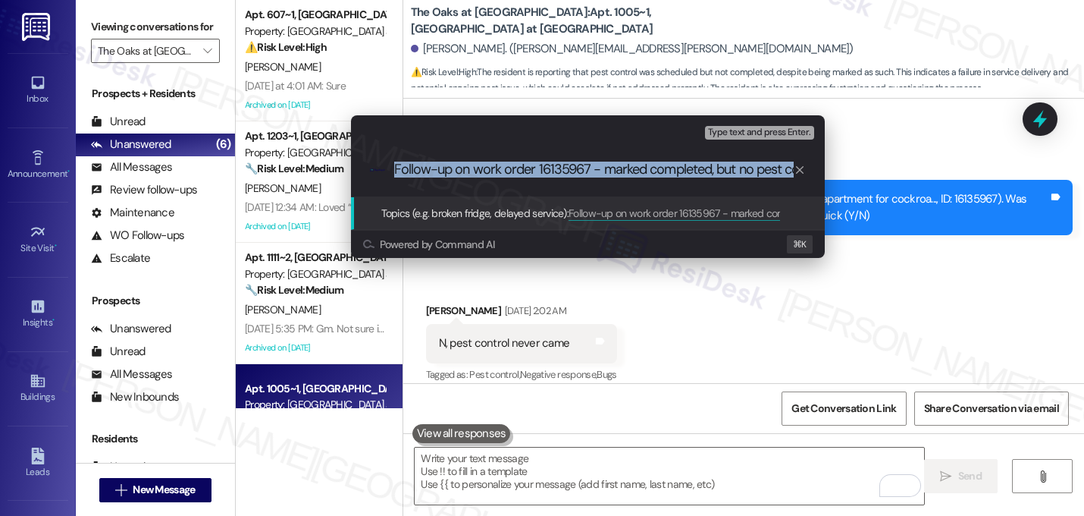
click at [711, 158] on div ".cls-1{fill:#0a055f;}.cls-2{fill:#0cc4c4;} resideskLogoBlueOrange Follow-up on …" at bounding box center [588, 170] width 474 height 54
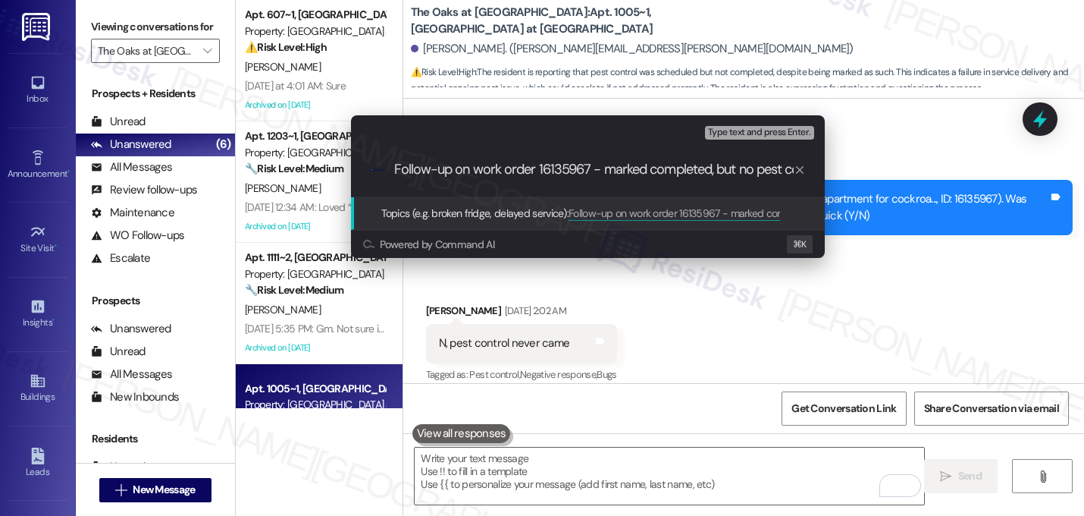
click at [695, 171] on input "Follow-up on work order 16135967 - marked completed, but no pest control came i…" at bounding box center [594, 170] width 400 height 16
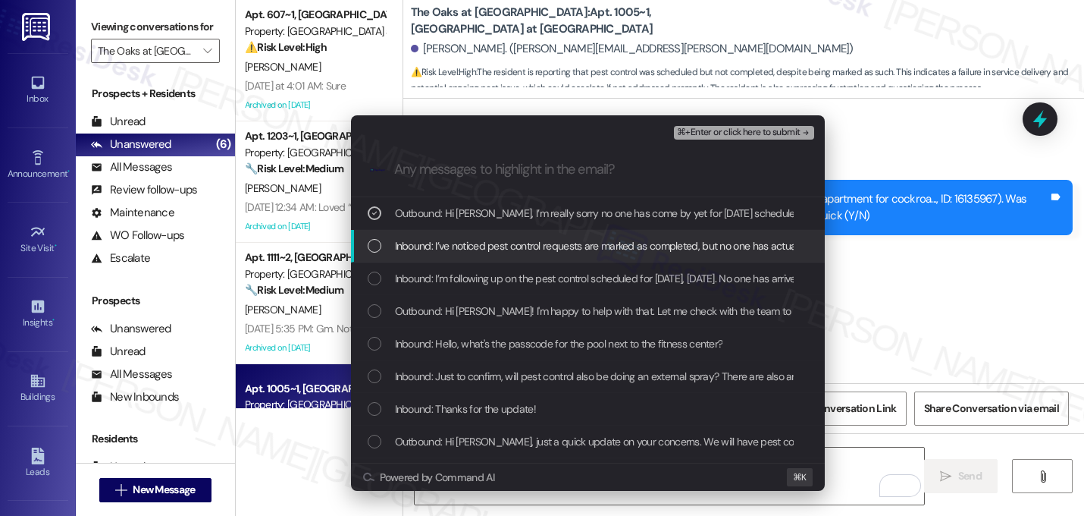
click at [615, 234] on div "Inbound: I’ve noticed pest control requests are marked as completed, but no one…" at bounding box center [588, 246] width 474 height 33
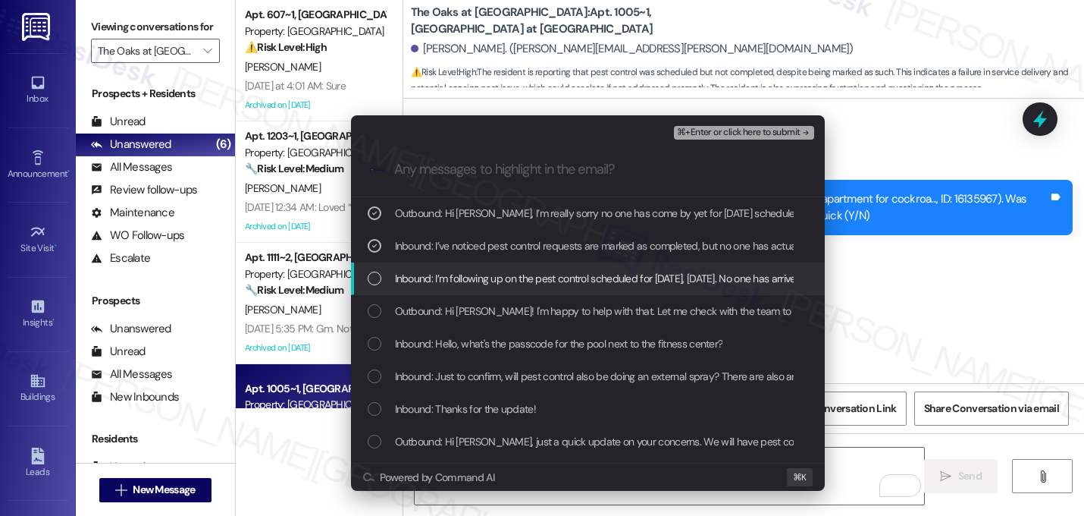
click at [605, 271] on span "Inbound: I’m following up on the pest control scheduled for today, Thursday. No…" at bounding box center [805, 278] width 821 height 17
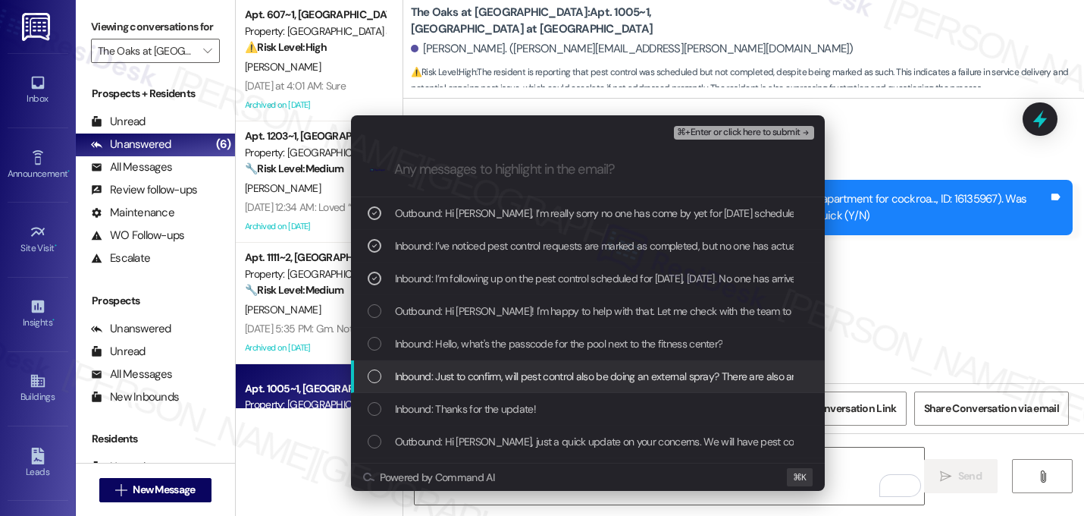
click at [566, 376] on span "Inbound: Just to confirm, will pest control also be doing an external spray? Th…" at bounding box center [627, 376] width 465 height 17
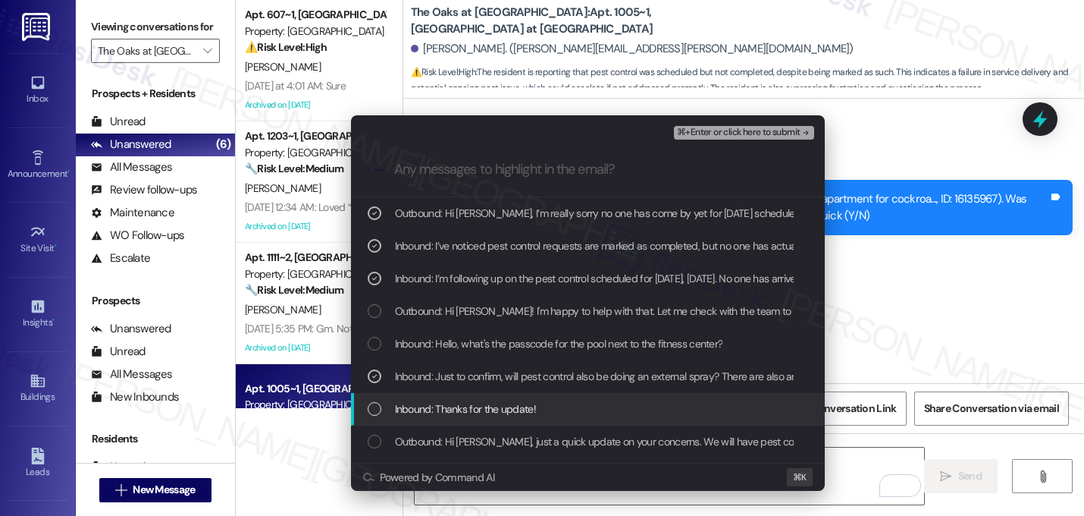
click at [552, 406] on div "Inbound: Thanks for the update!" at bounding box center [590, 408] width 444 height 17
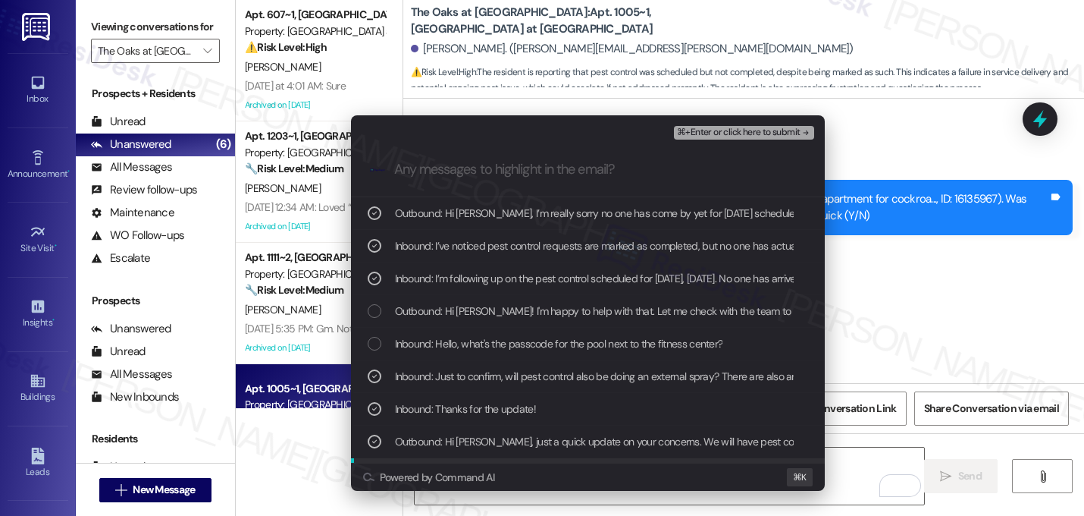
scroll to position [28, 0]
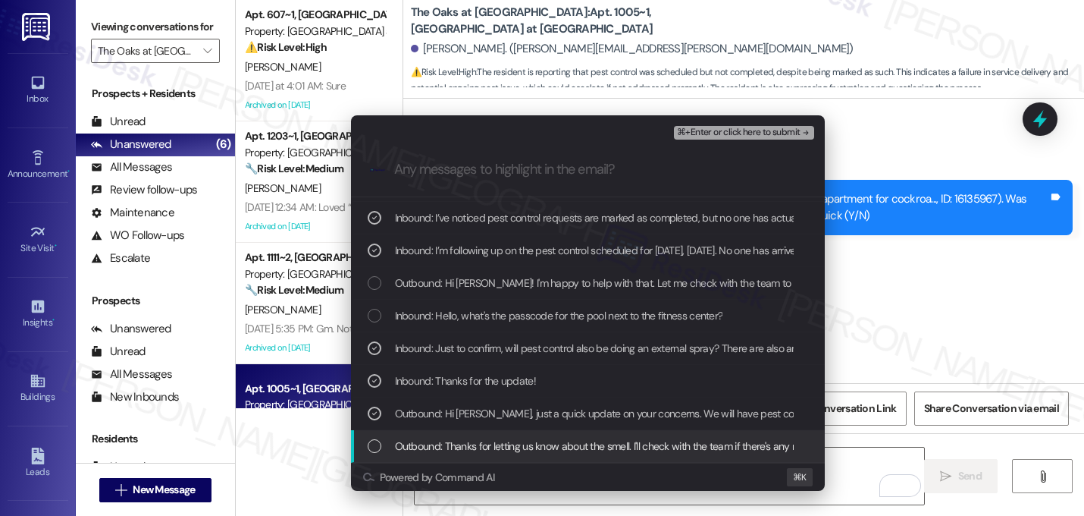
click at [508, 440] on span "Outbound: Thanks for letting us know about the smell. I'll check with the team …" at bounding box center [842, 445] width 895 height 17
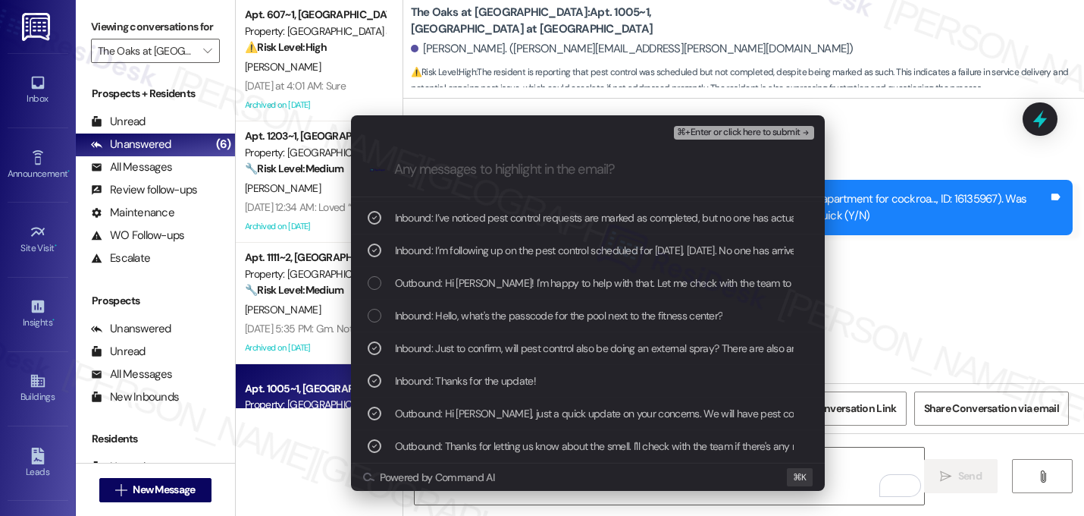
scroll to position [93, 0]
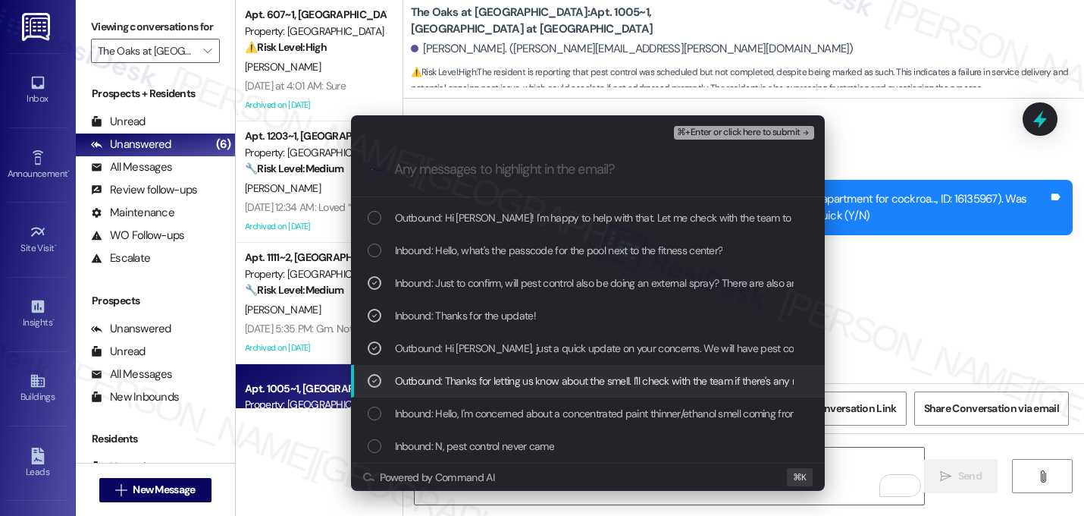
click at [497, 384] on span "Outbound: Thanks for letting us know about the smell. I'll check with the team …" at bounding box center [842, 380] width 895 height 17
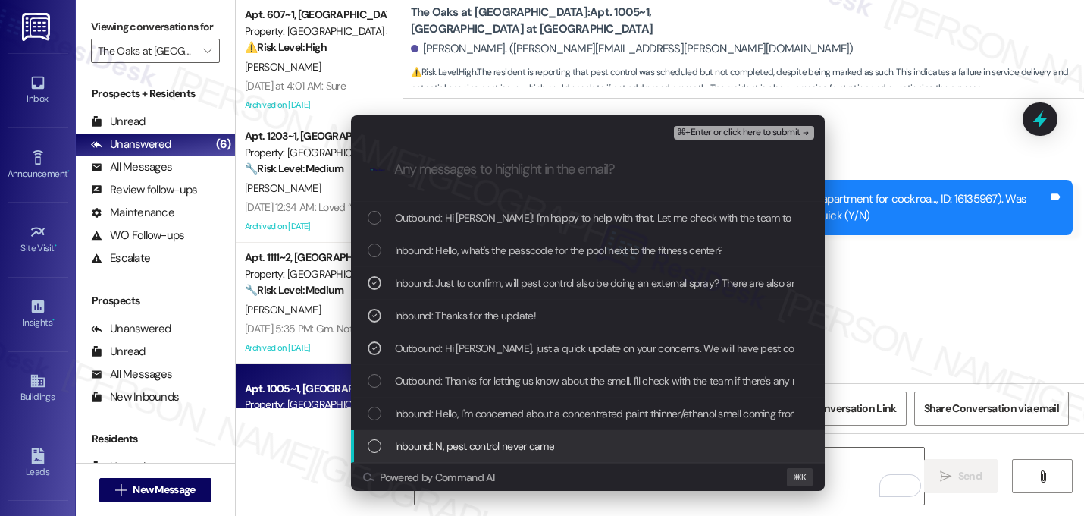
click at [522, 446] on span "Inbound: N, pest control never came" at bounding box center [475, 445] width 160 height 17
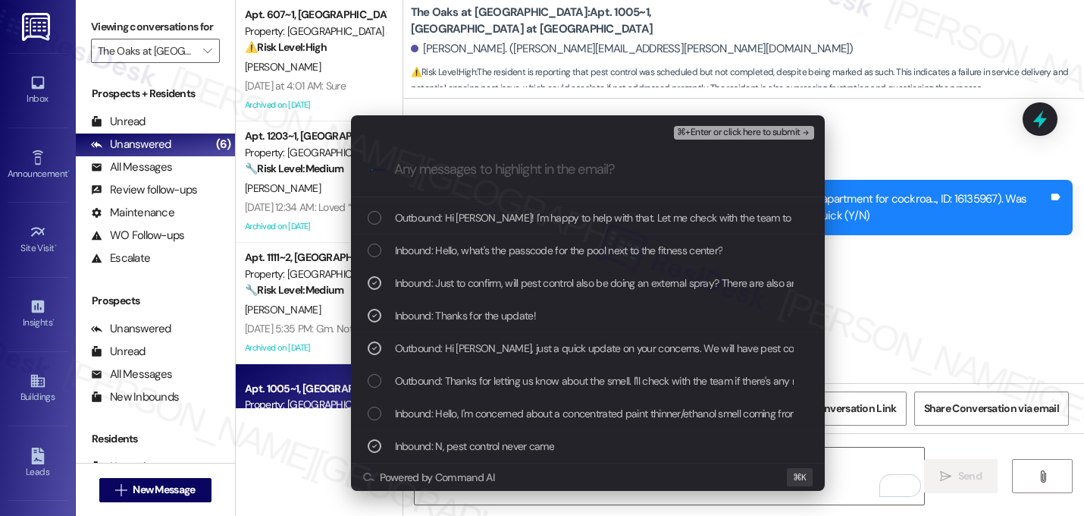
scroll to position [158, 0]
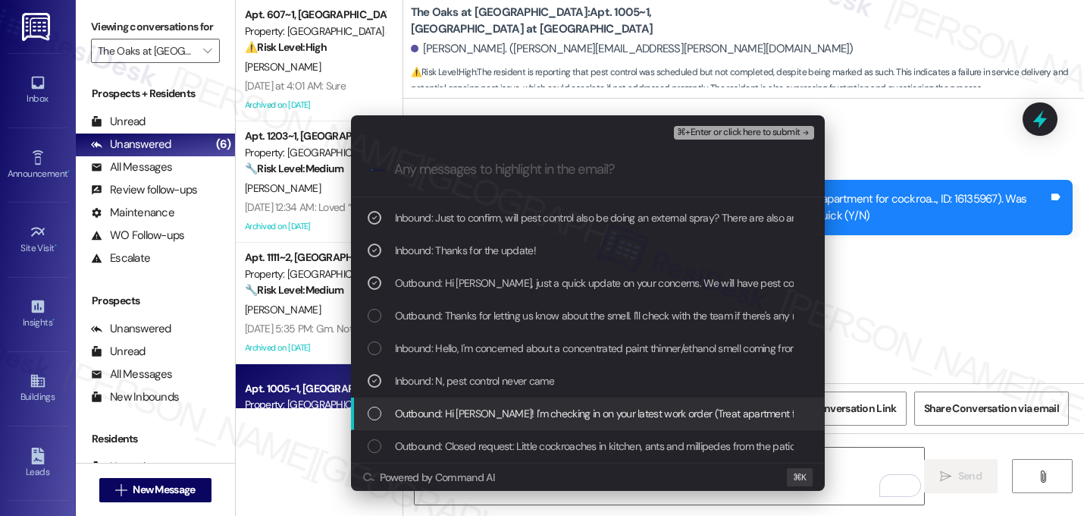
click at [500, 416] on span "Outbound: Hi Esha! I'm checking in on your latest work order (Treat apartment f…" at bounding box center [835, 413] width 880 height 17
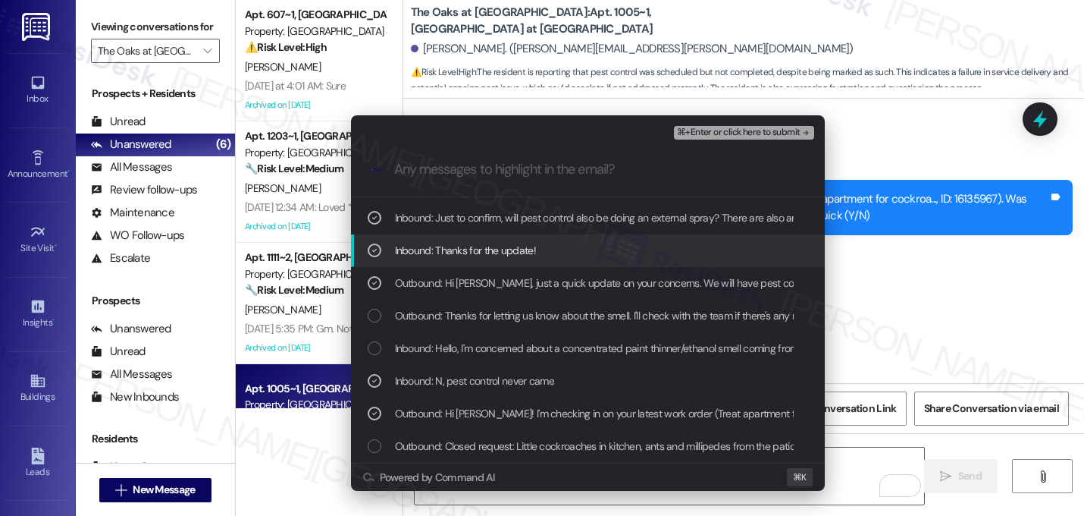
click at [789, 129] on span "⌘+Enter or click here to submit" at bounding box center [738, 132] width 123 height 11
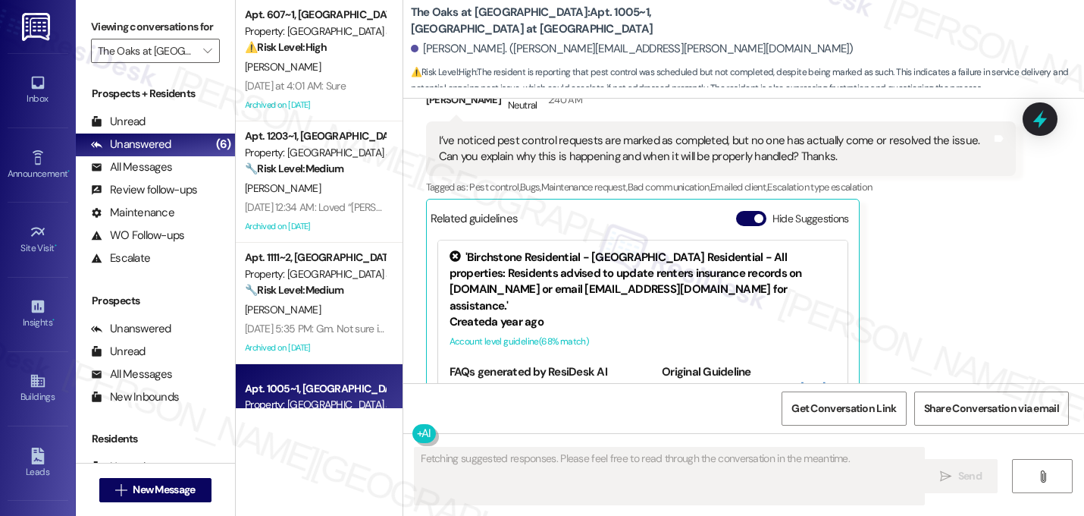
scroll to position [7521, 0]
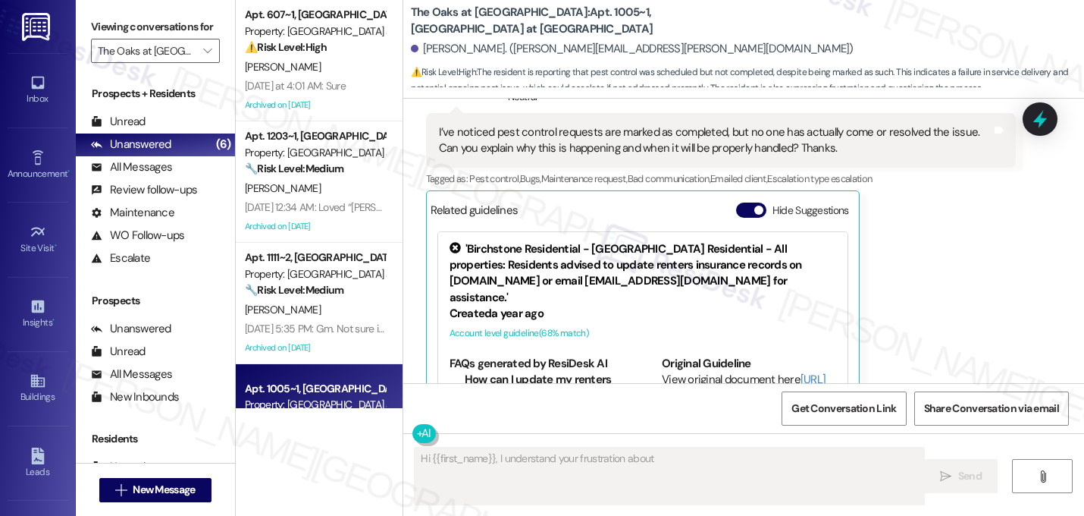
click at [952, 240] on div "Esha Shah Neutral 2:40 AM I’ve noticed pest control requests are marked as comp…" at bounding box center [721, 256] width 591 height 360
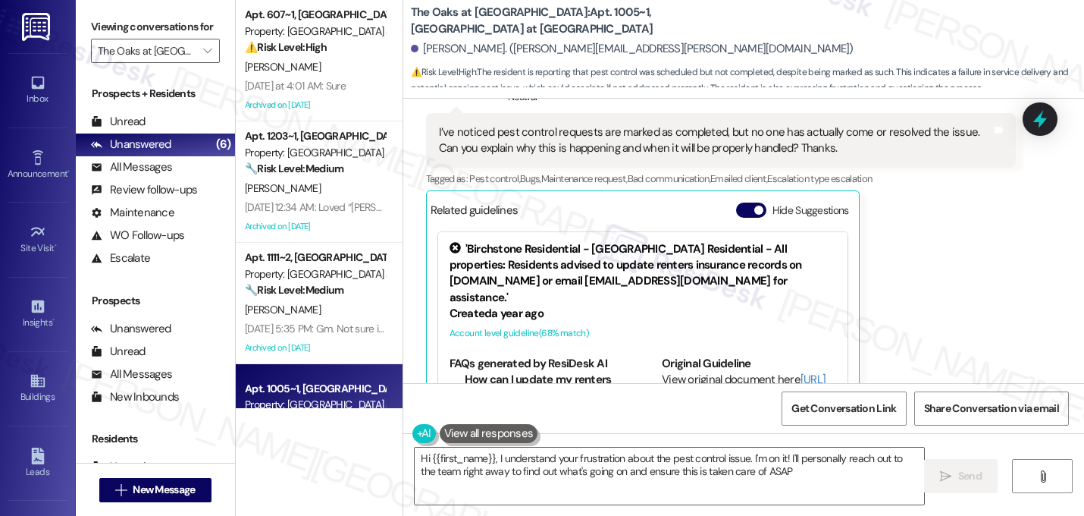
type textarea "Hi {{first_name}}, I understand your frustration about the pest control issue. …"
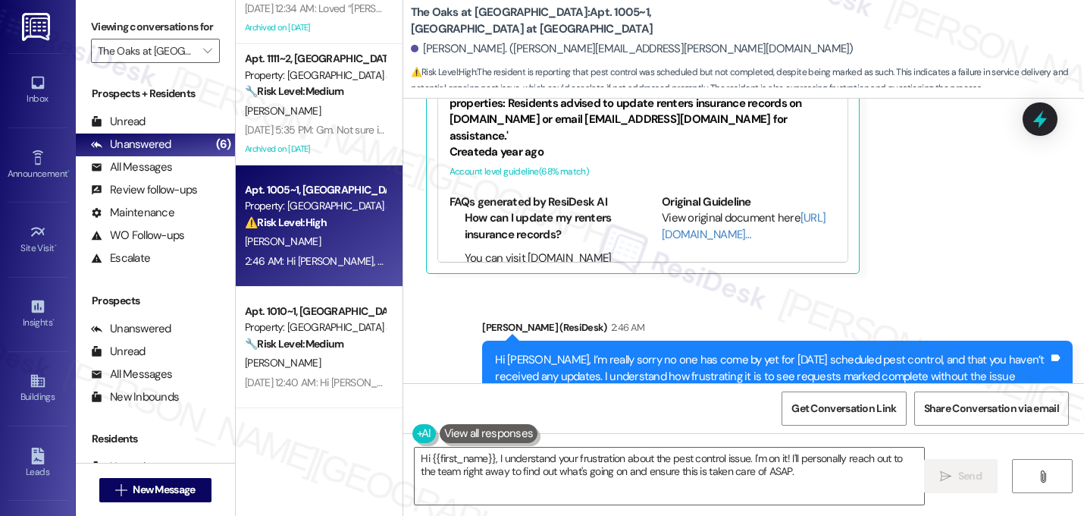
scroll to position [0, 0]
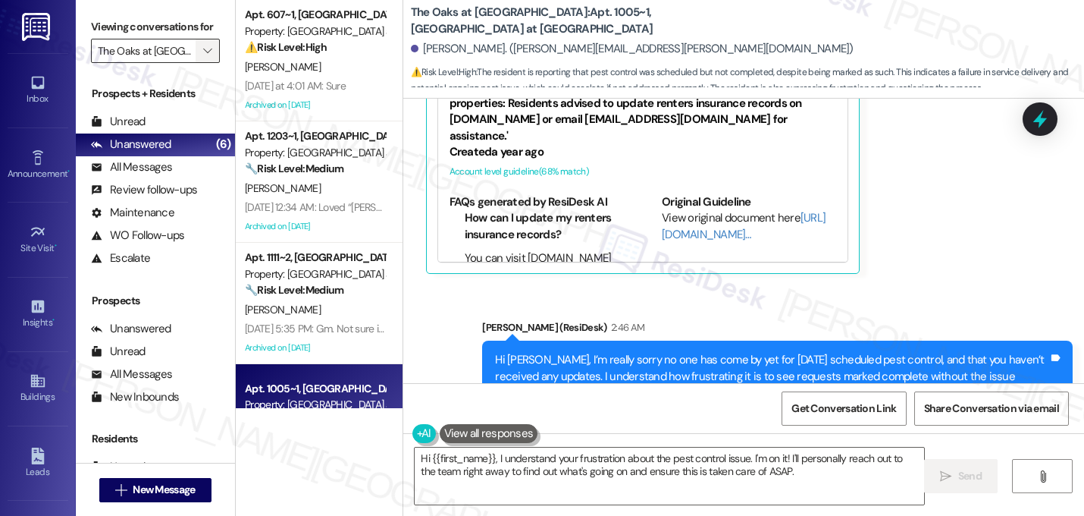
click at [205, 63] on span "" at bounding box center [207, 51] width 14 height 24
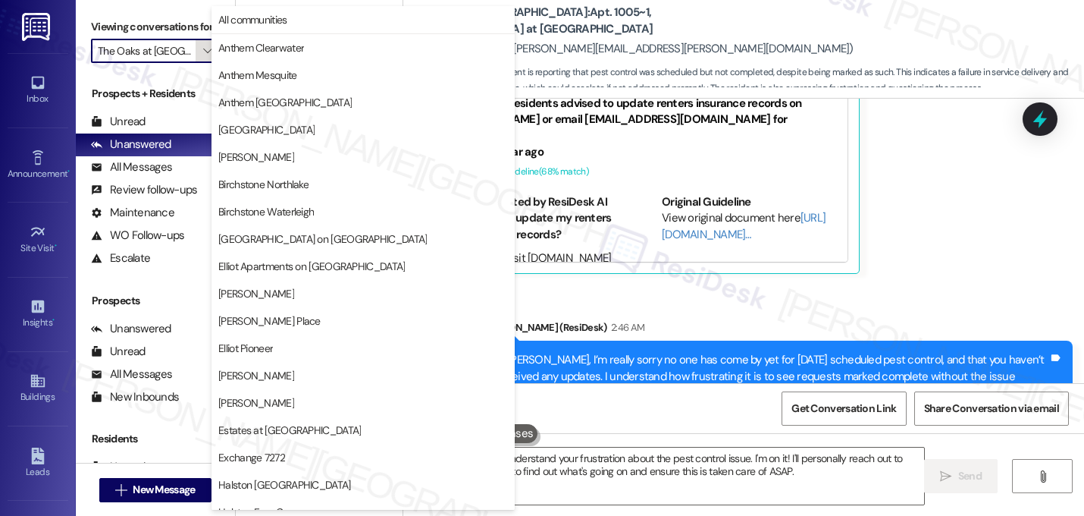
scroll to position [589, 0]
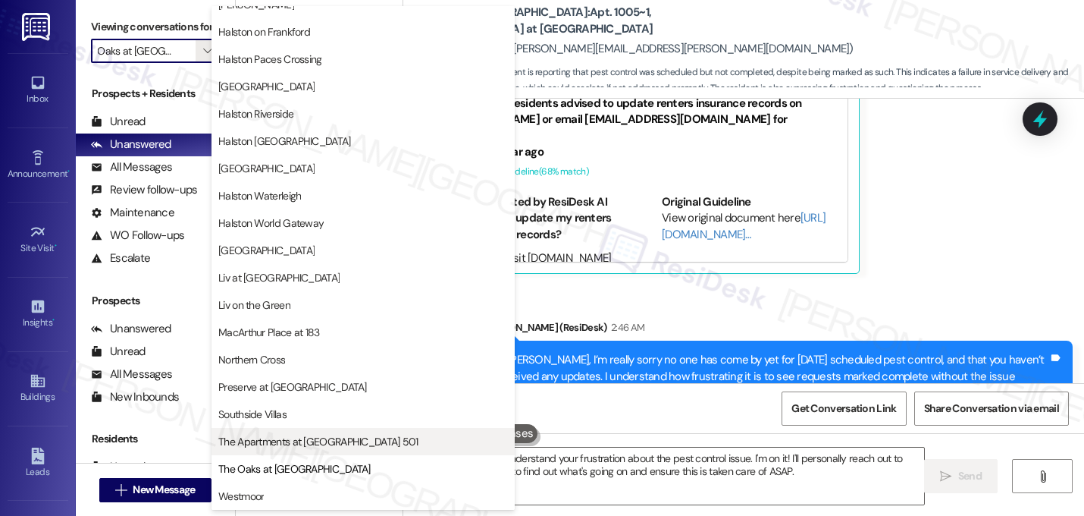
click at [315, 437] on span "The Apartments at Midtown 501" at bounding box center [318, 441] width 200 height 15
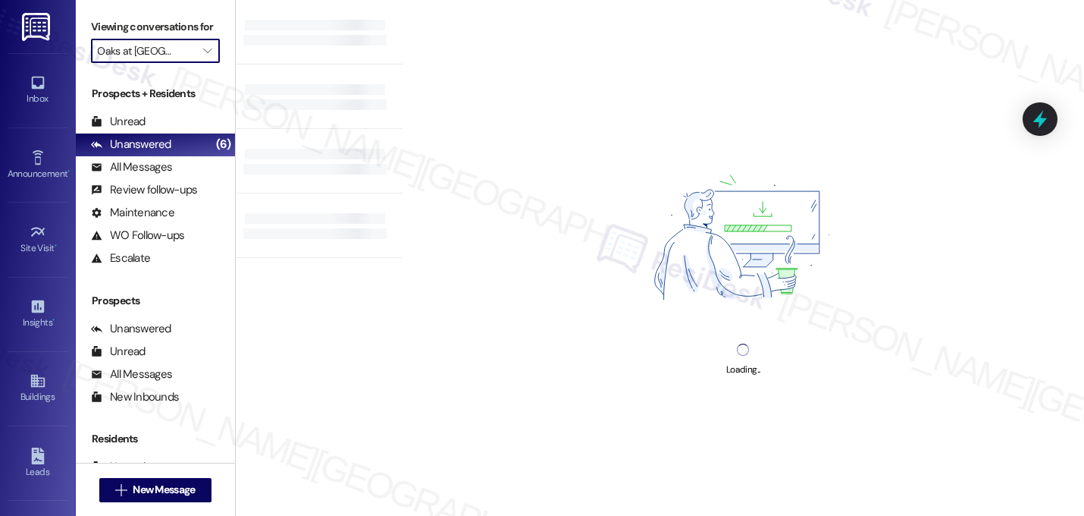
type input "The Apartments at Midtown 501"
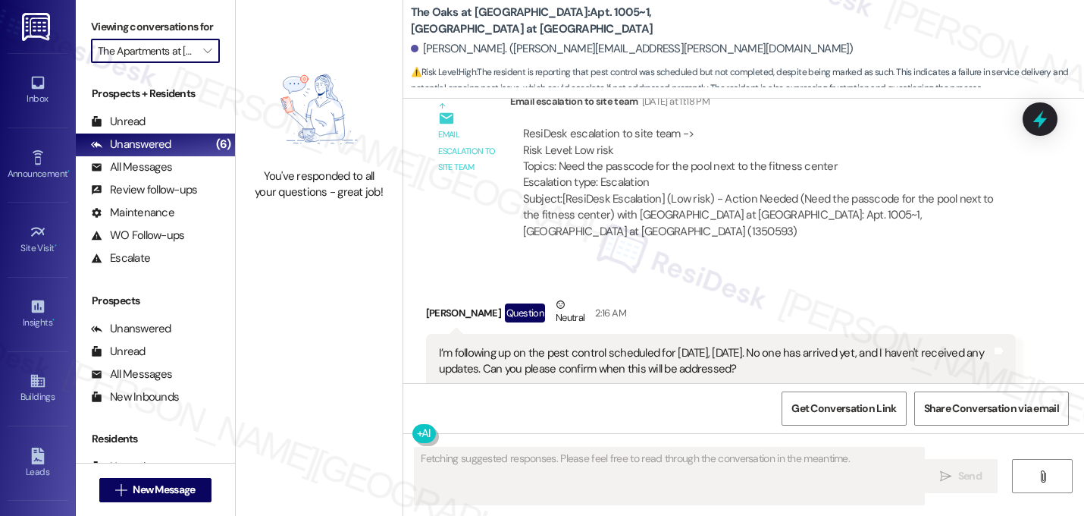
scroll to position [7521, 0]
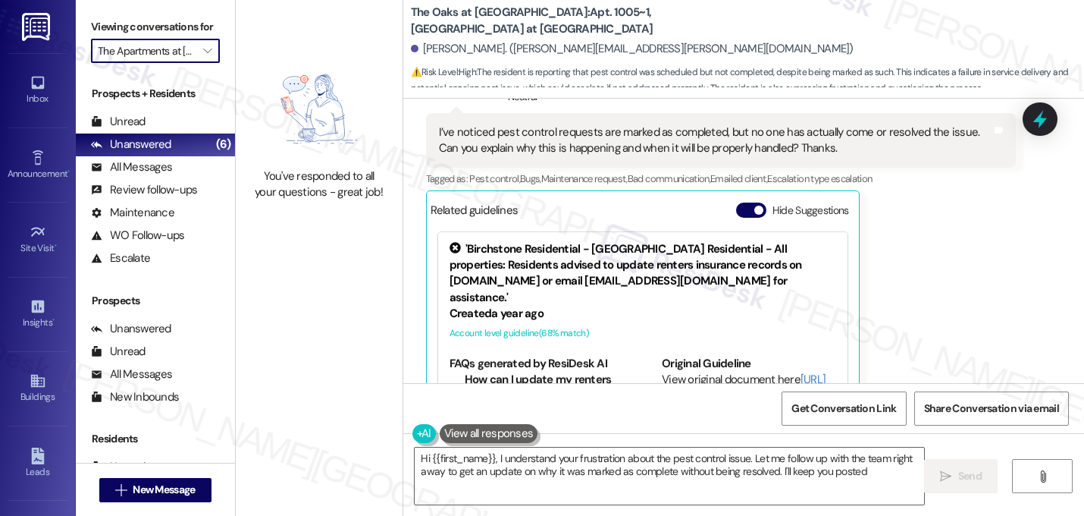
type textarea "Hi {{first_name}}, I understand your frustration about the pest control issue. …"
click at [203, 57] on icon "" at bounding box center [207, 51] width 8 height 12
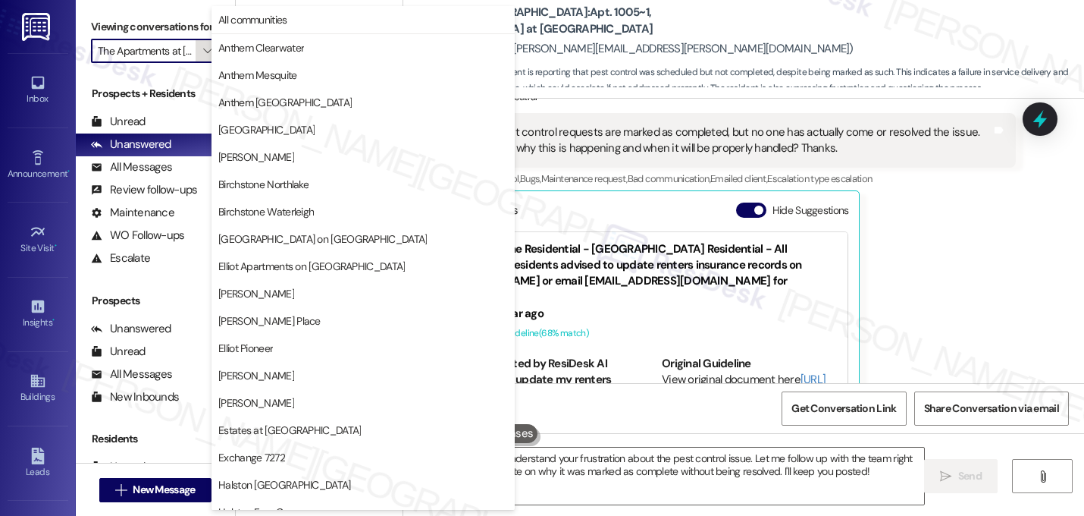
scroll to position [589, 0]
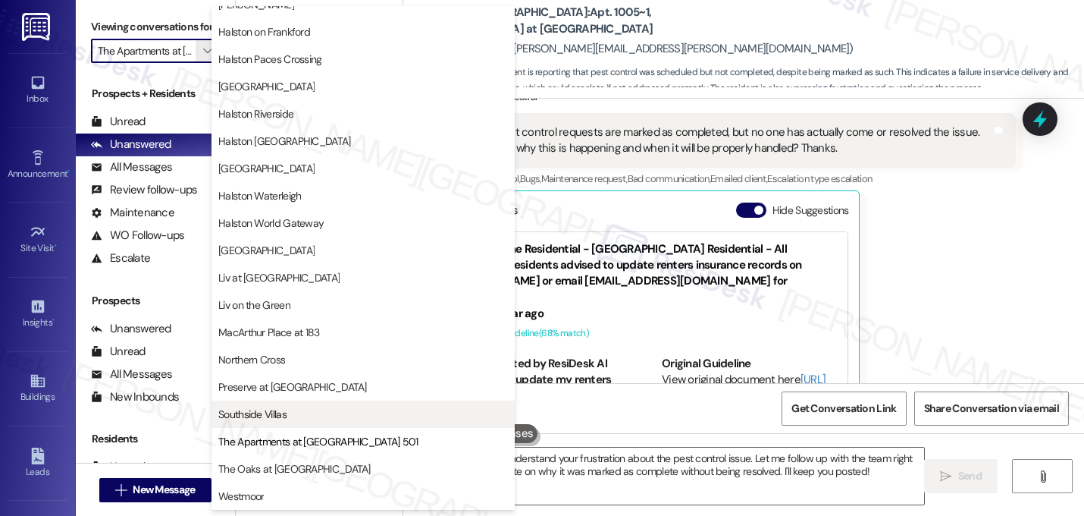
click at [269, 412] on span "Southside Villas" at bounding box center [252, 413] width 68 height 15
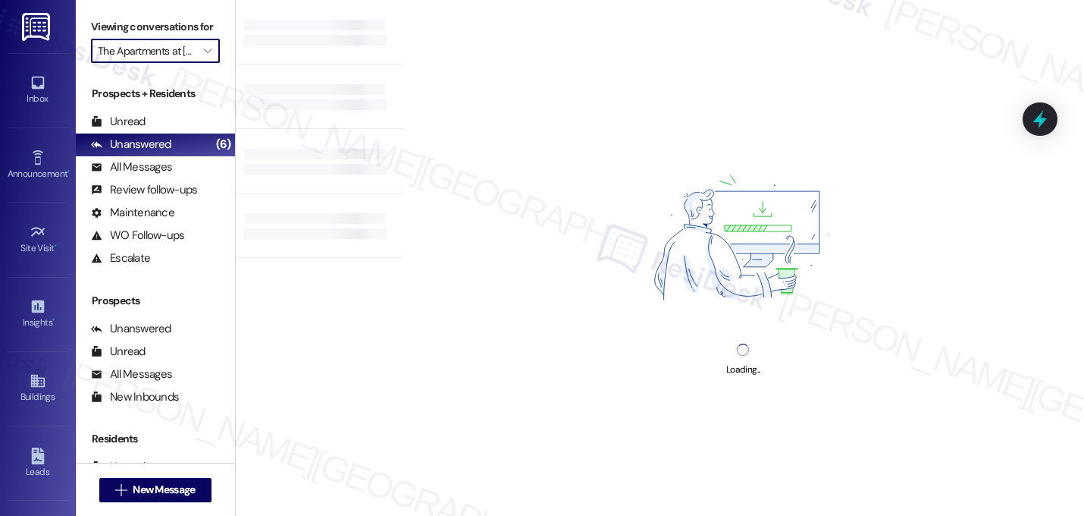
type input "Southside Villas"
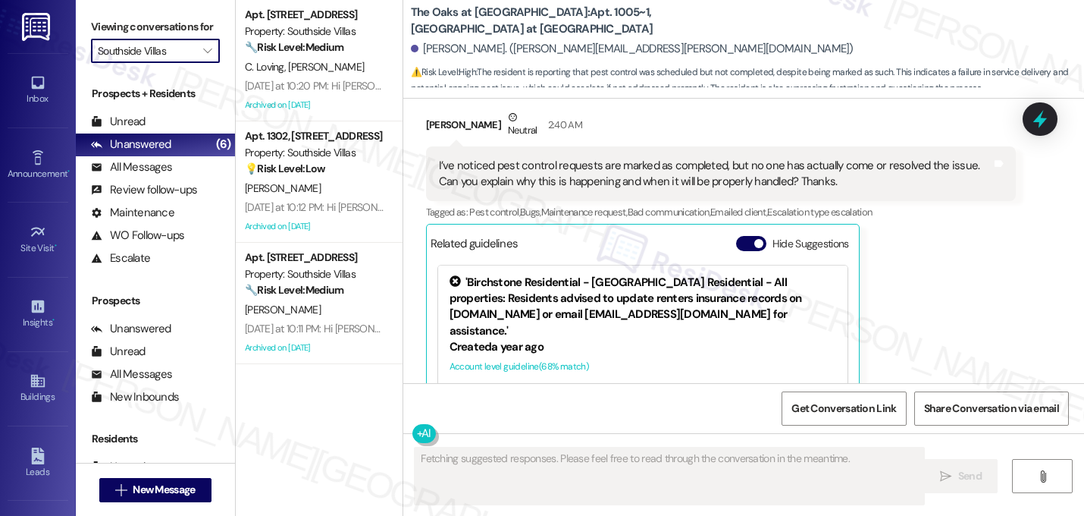
scroll to position [7521, 0]
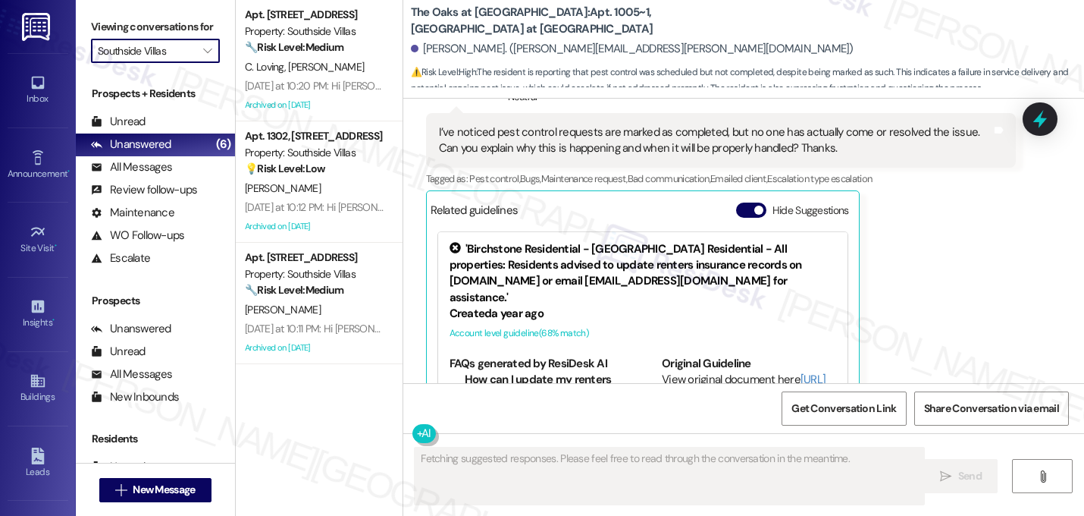
click at [146, 63] on input "Southside Villas" at bounding box center [147, 51] width 98 height 24
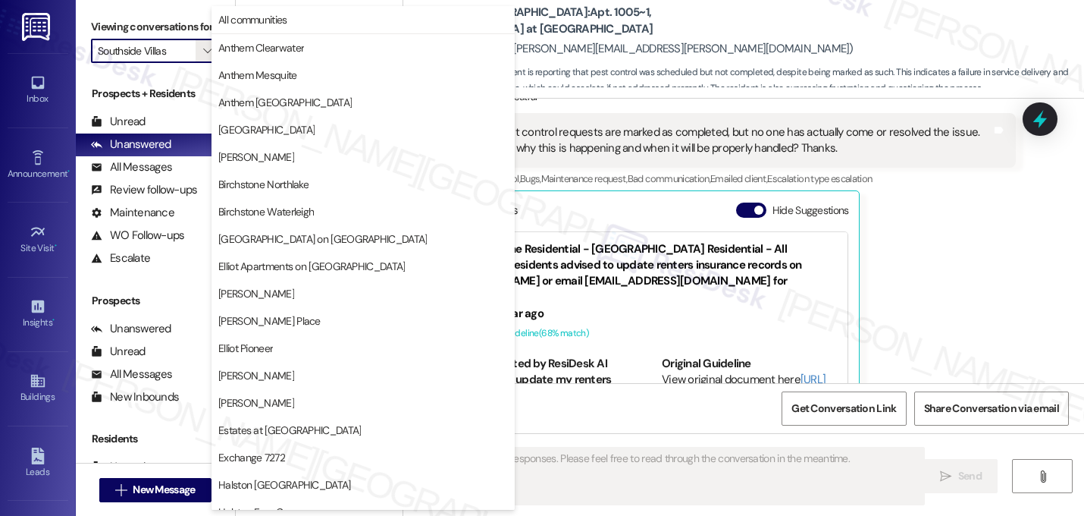
scroll to position [589, 0]
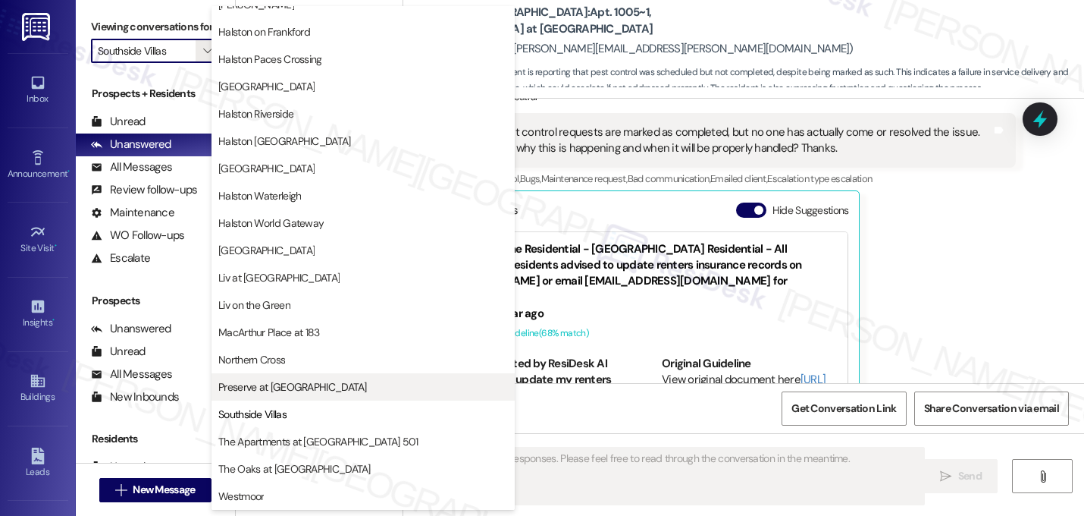
click at [268, 381] on span "Preserve at Preston" at bounding box center [292, 386] width 149 height 15
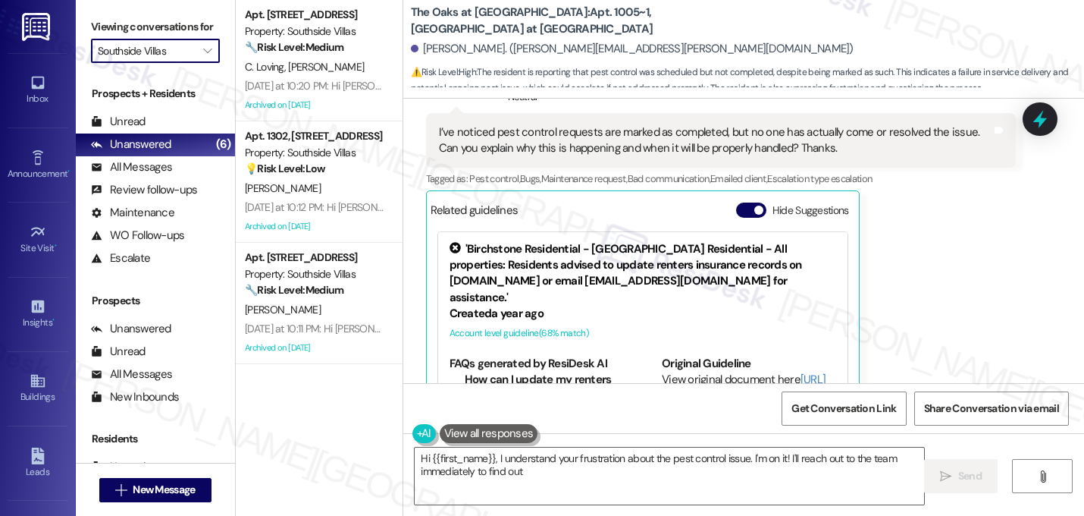
type textarea "Hi {{first_name}}, I understand your frustration about the pest control issue. …"
type input "Preserve at Preston"
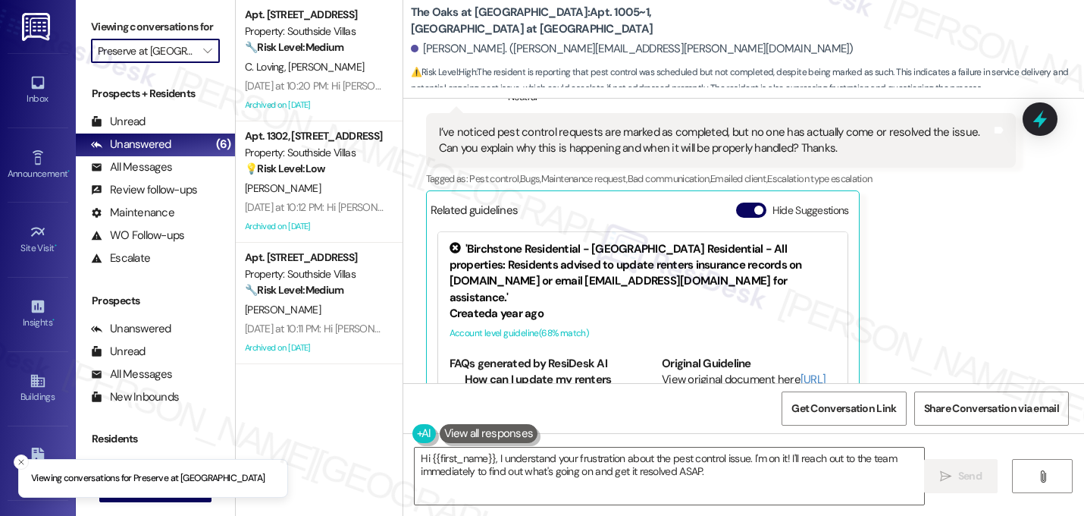
type textarea "Hi {{first_name}}, I understand your frustration about the pest control issue. …"
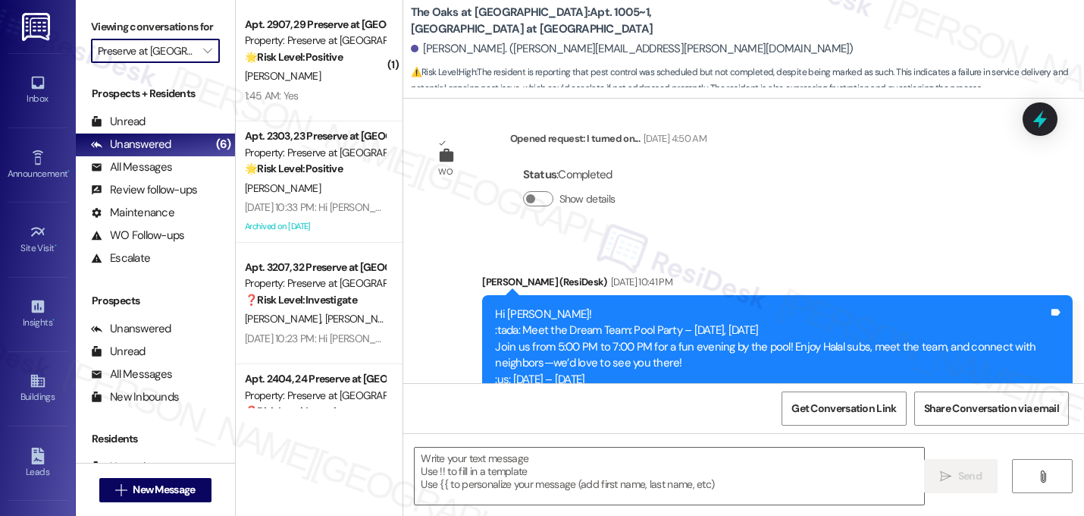
type textarea "Fetching suggested responses. Please feel free to read through the conversation…"
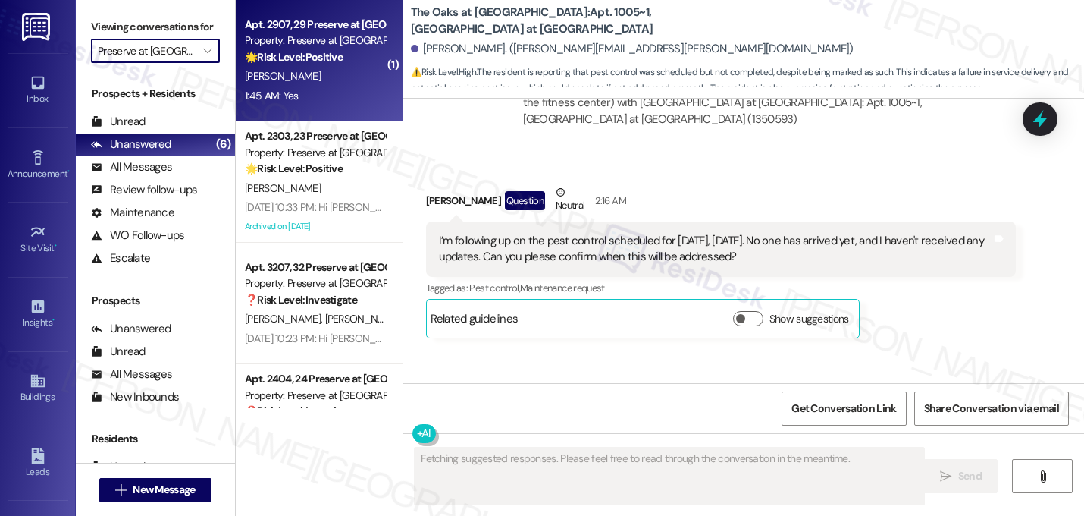
scroll to position [7521, 0]
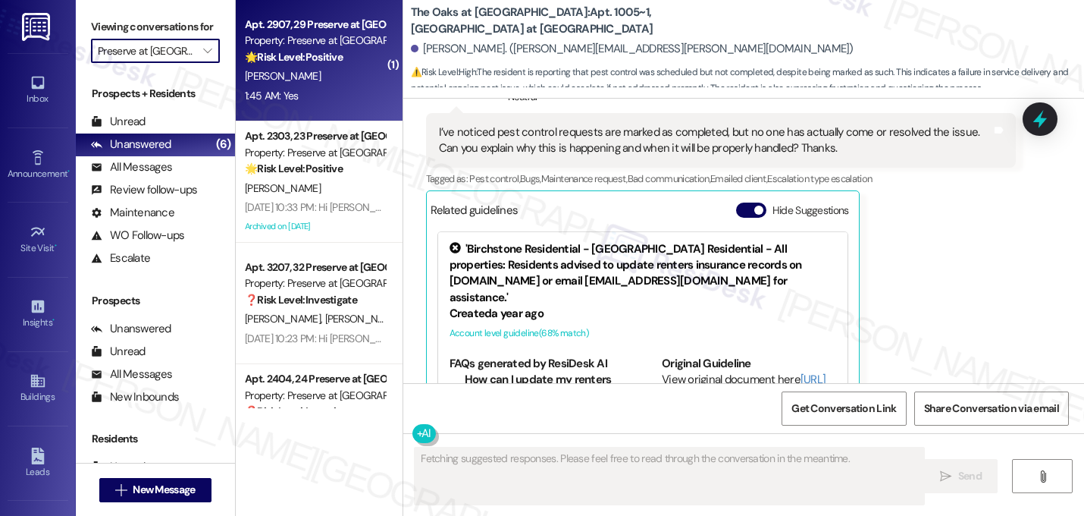
click at [331, 83] on div "S. Hall" at bounding box center [314, 76] width 143 height 19
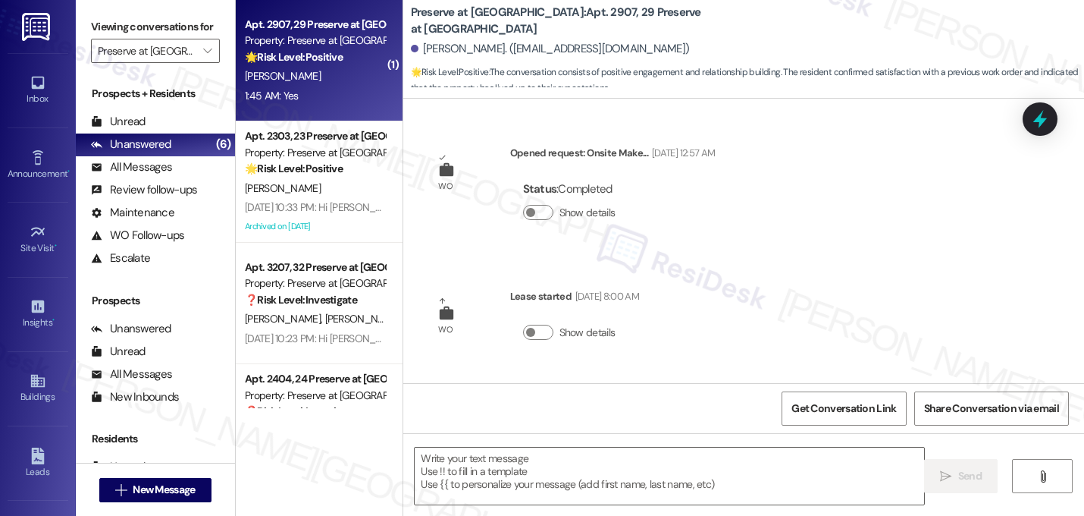
scroll to position [11024, 0]
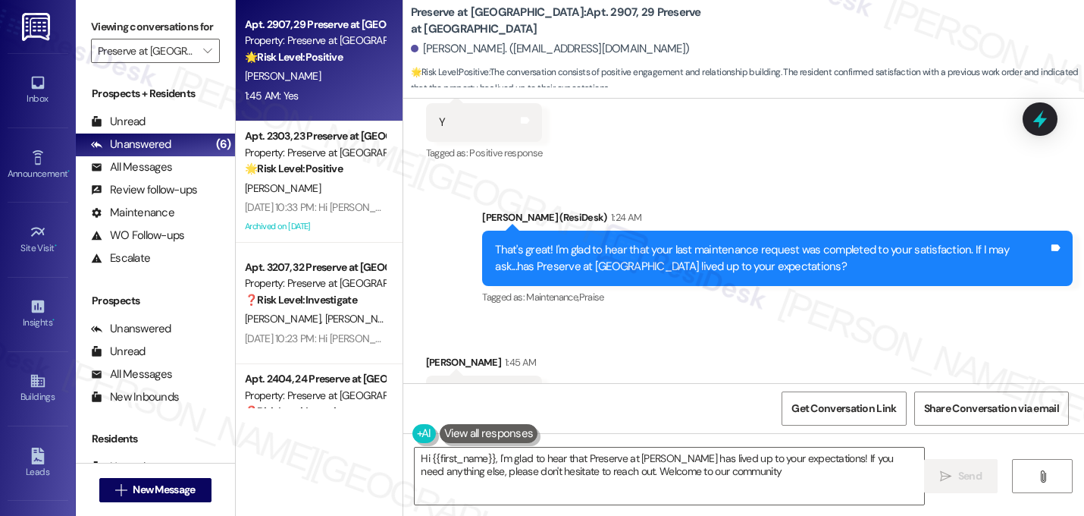
type textarea "Hi {{first_name}}, I'm glad to hear that Preserve at Preston has lived up to yo…"
click at [607, 465] on textarea "Hi {{first_name}}, I'm glad to hear that Preserve at Preston has lived up to yo…" at bounding box center [670, 475] width 510 height 57
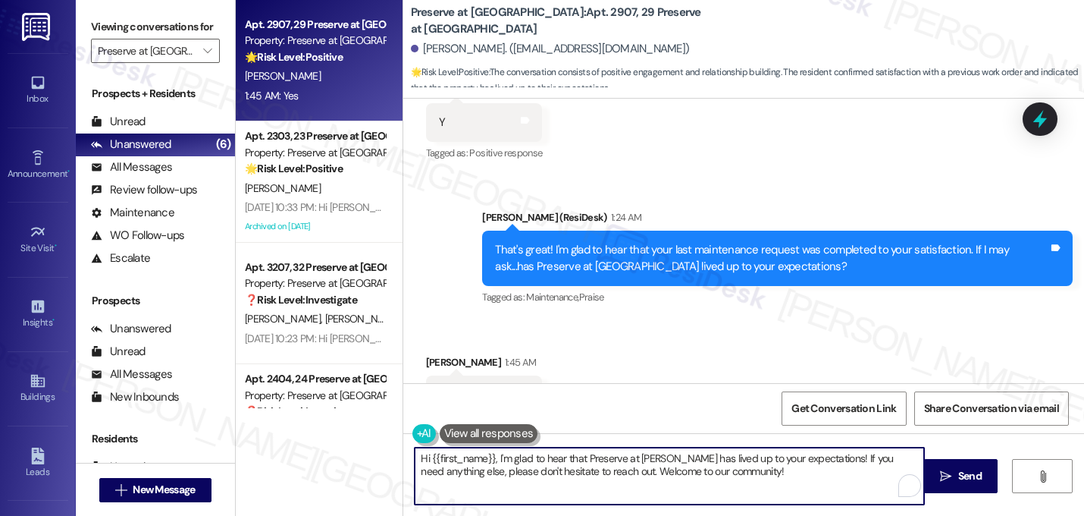
click at [607, 465] on textarea "Hi {{first_name}}, I'm glad to hear that Preserve at Preston has lived up to yo…" at bounding box center [670, 475] width 510 height 57
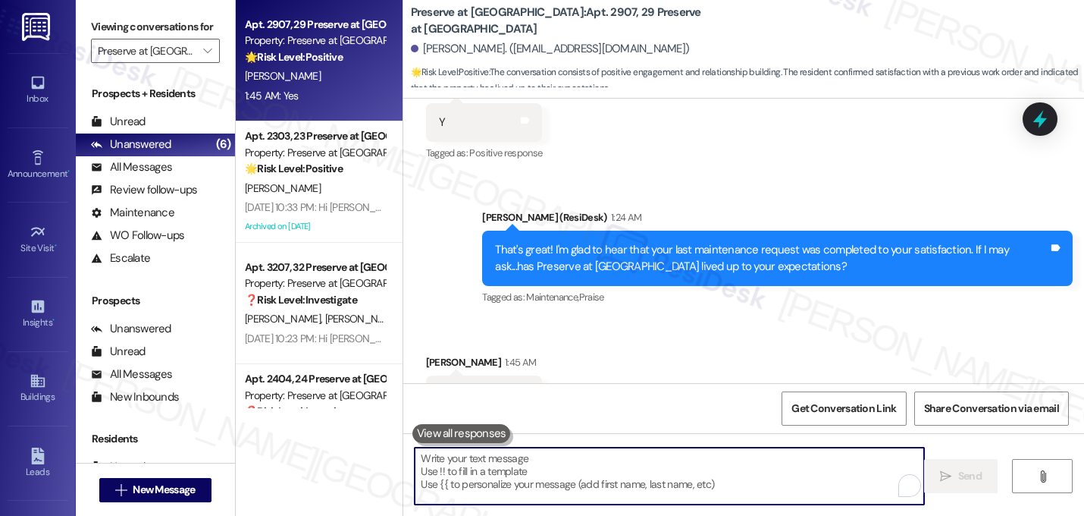
paste textarea "That makes me so happy to hear! Can I ask a quick favor...would you mind writin…"
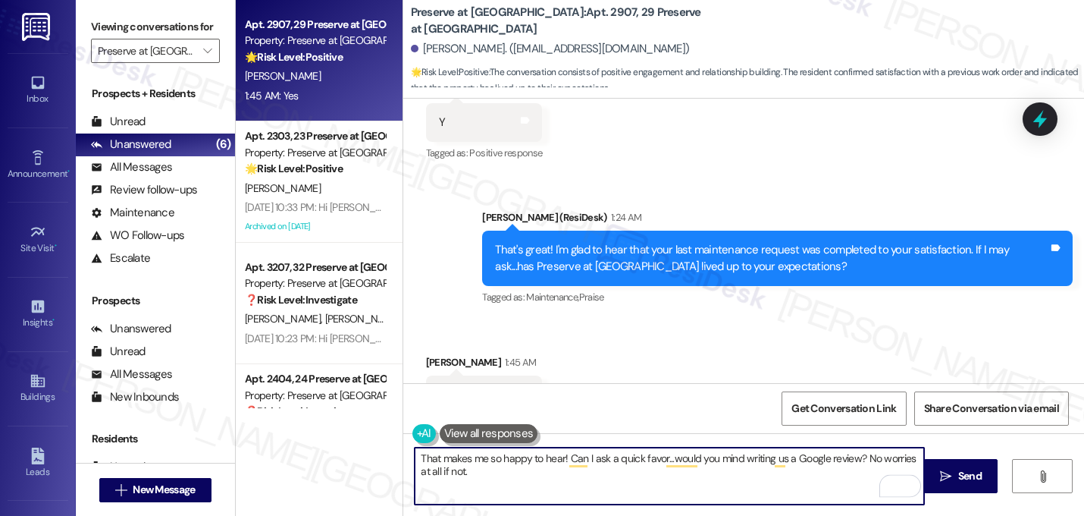
type textarea "That makes me so happy to hear! Can I ask a quick favor...would you mind writin…"
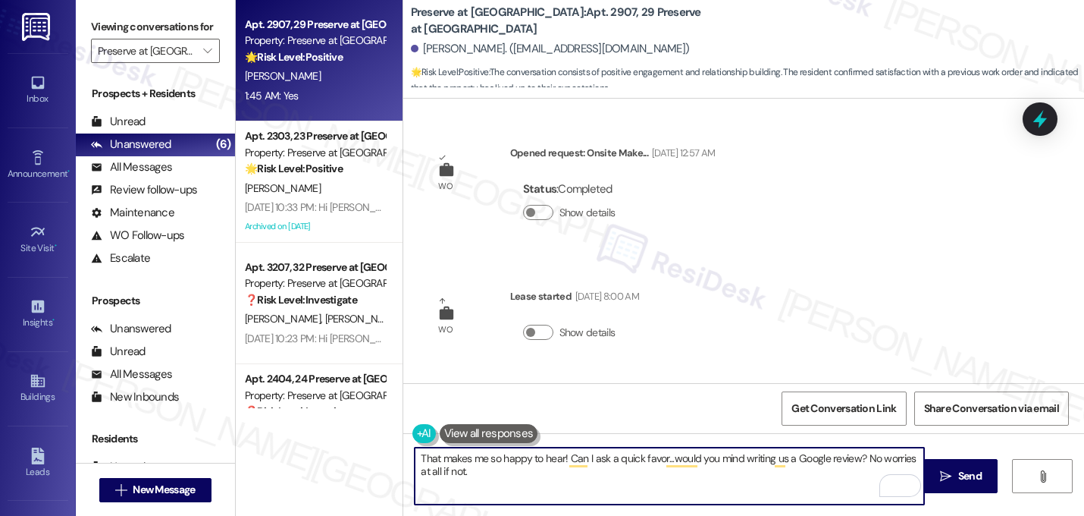
scroll to position [11024, 0]
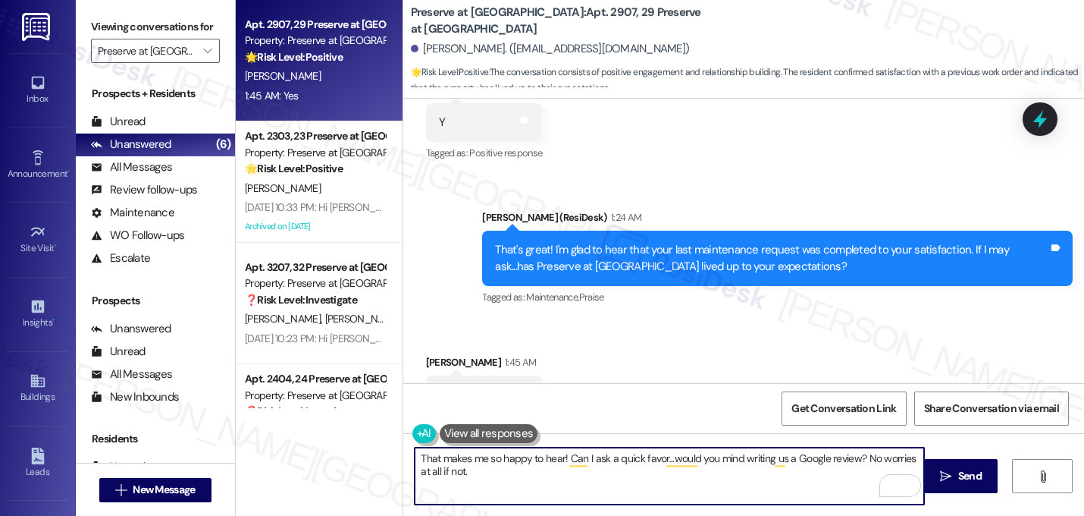
type textarea "That makes me so happy to hear! Can I ask a quick favor...would you mind writin…"
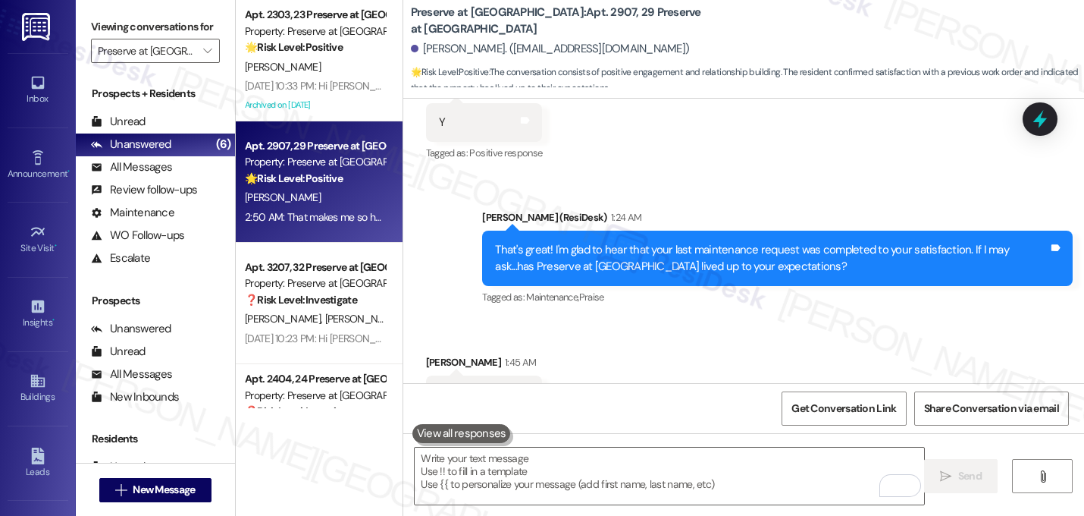
click at [649, 320] on div "Received via SMS [PERSON_NAME] 1:45 AM Yes Tags and notes Tagged as: Positive r…" at bounding box center [743, 384] width 681 height 128
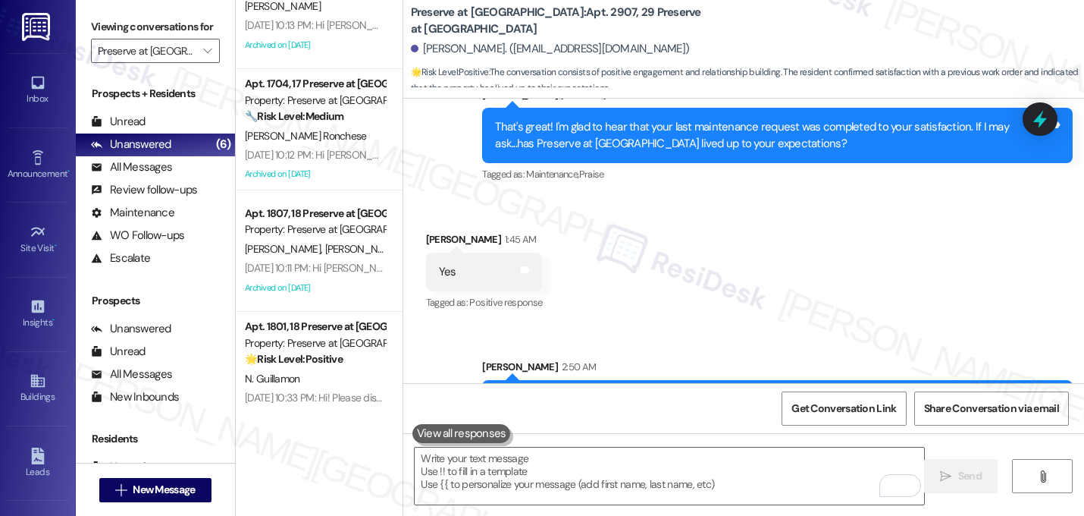
scroll to position [1048, 0]
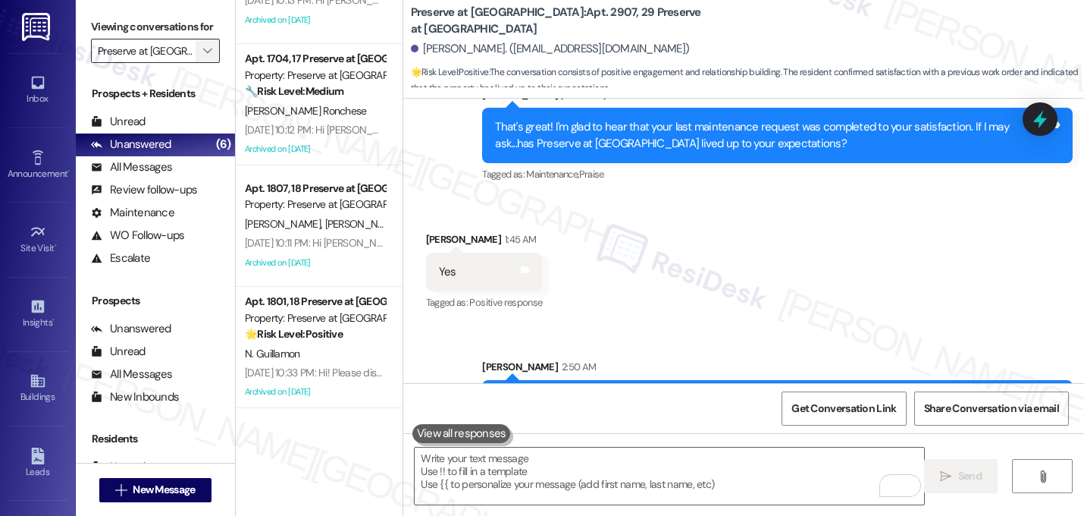
click at [203, 57] on icon "" at bounding box center [207, 51] width 8 height 12
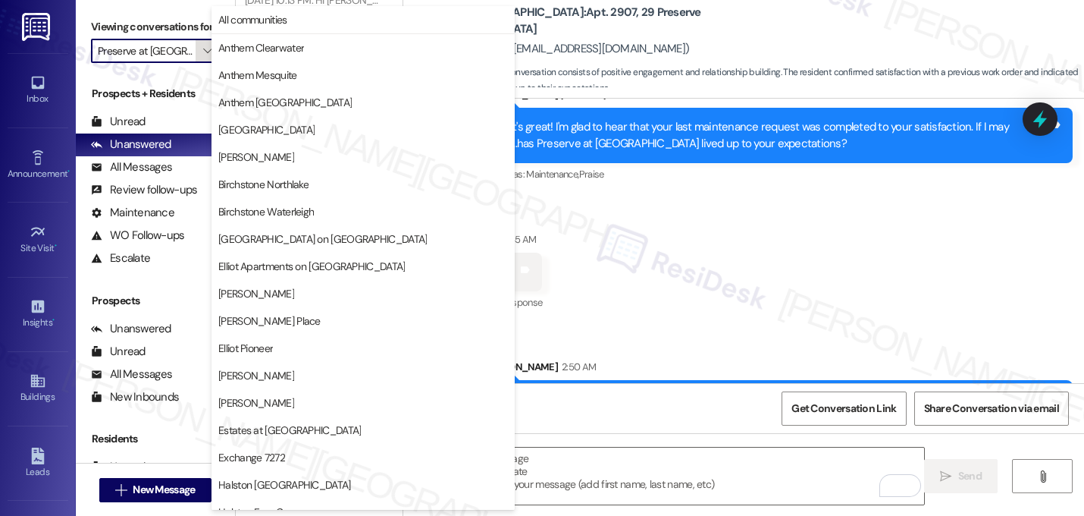
scroll to position [589, 0]
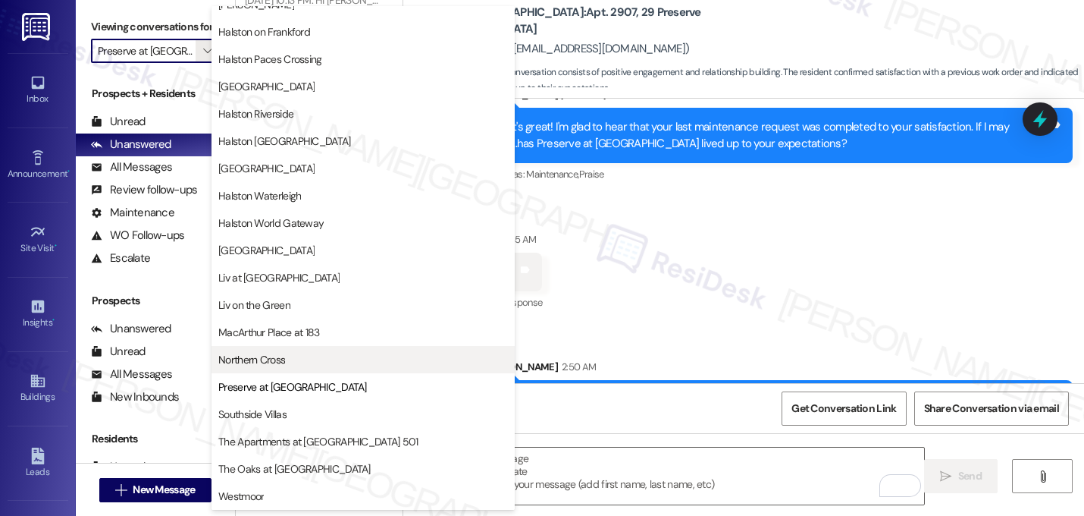
click at [291, 355] on span "Northern Cross" at bounding box center [363, 359] width 290 height 15
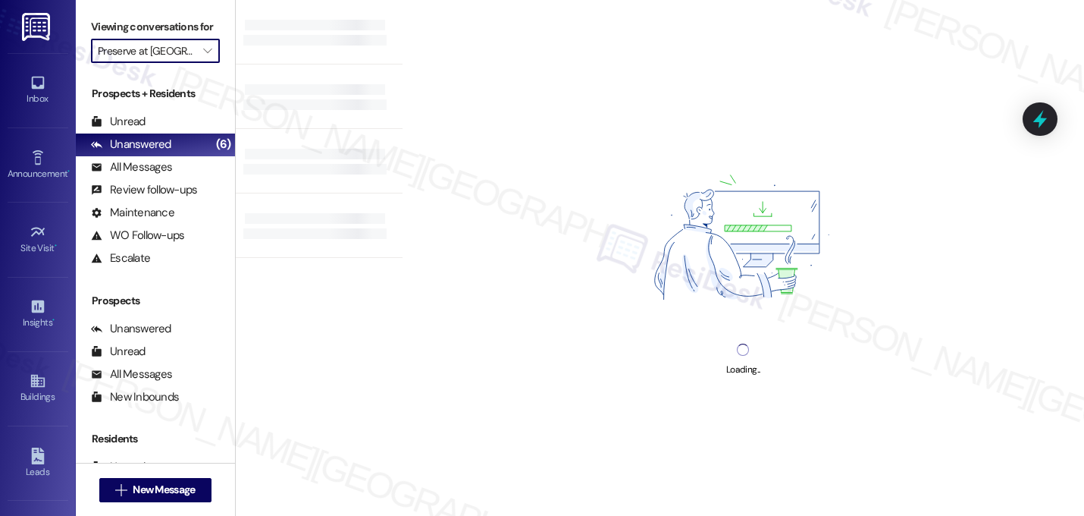
type input "Northern Cross"
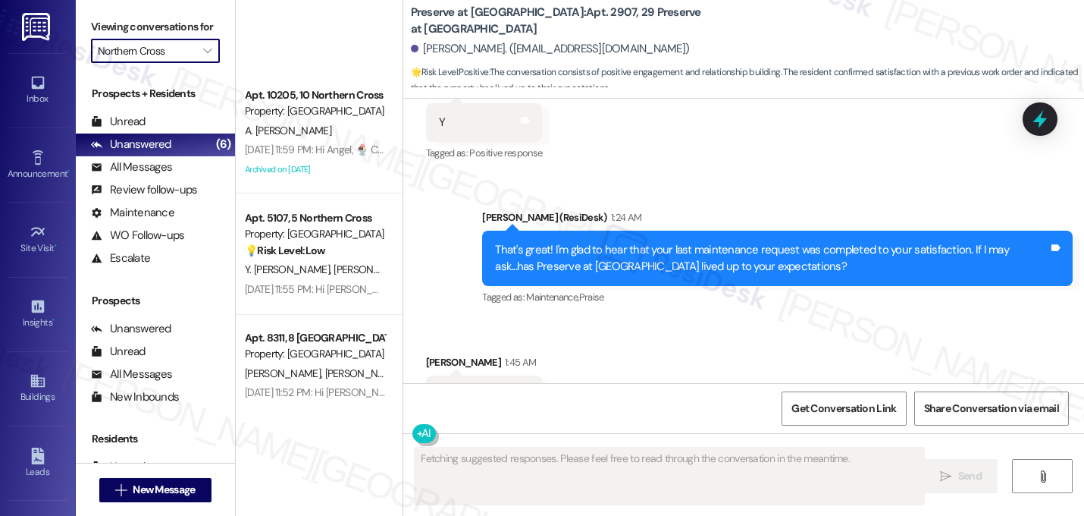
scroll to position [1169, 0]
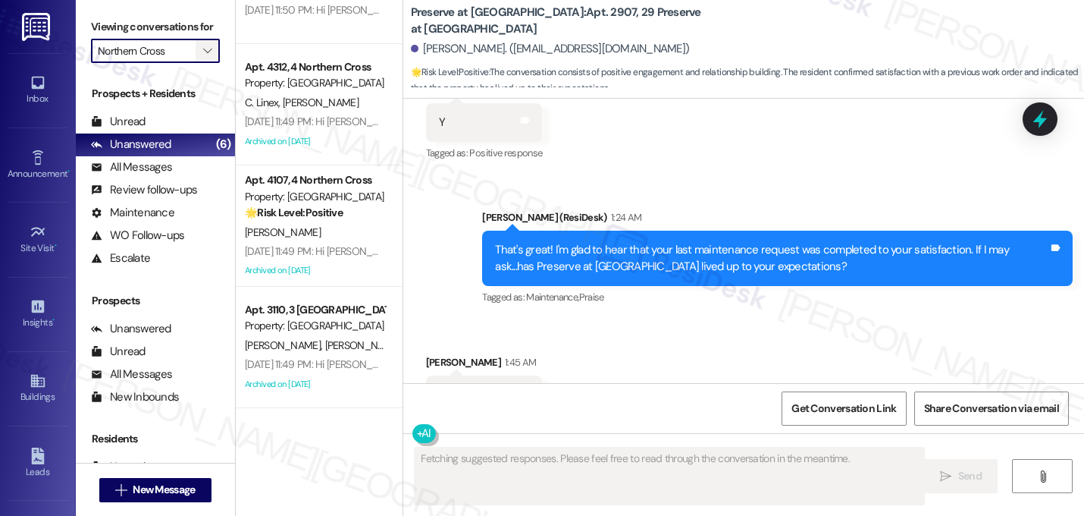
click at [200, 61] on span "" at bounding box center [207, 51] width 14 height 24
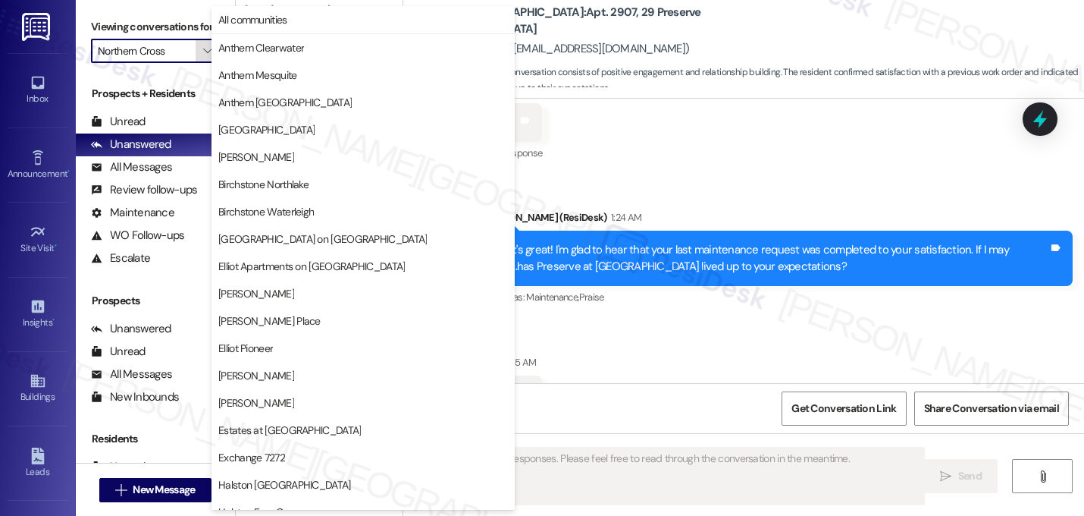
scroll to position [589, 0]
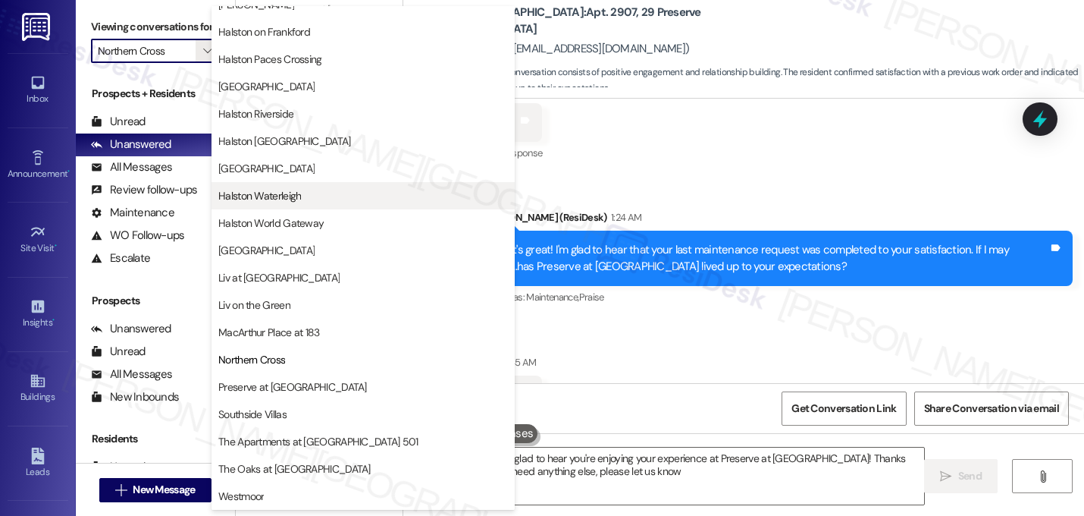
type textarea "Hi {{first_name}}, I'm glad to hear you're enjoying your experience at Preserve…"
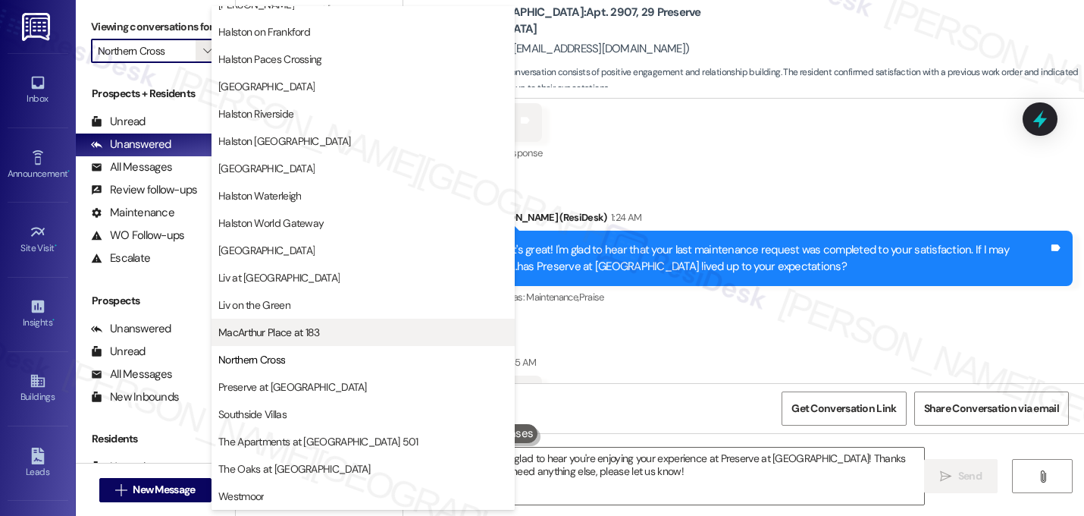
click at [265, 323] on button "MacArthur Place at 183" at bounding box center [363, 331] width 303 height 27
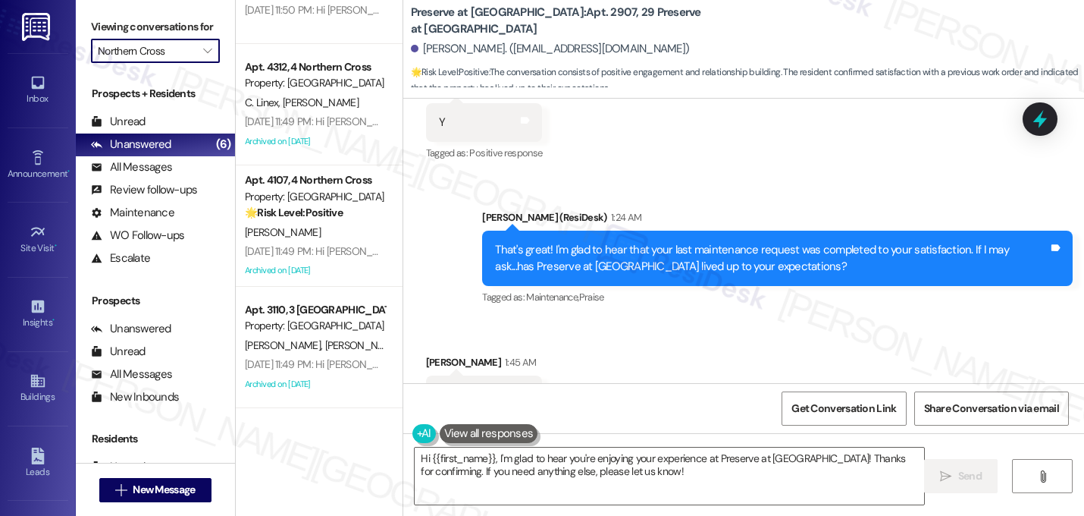
type input "MacArthur Place at 183"
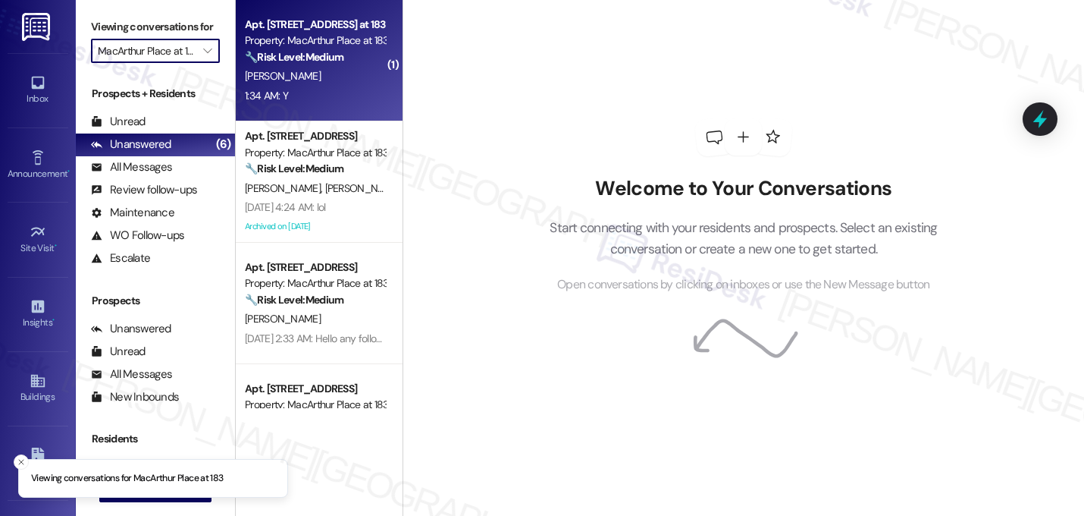
click at [327, 97] on div "1:34 AM: Y 1:34 AM: Y" at bounding box center [314, 95] width 143 height 19
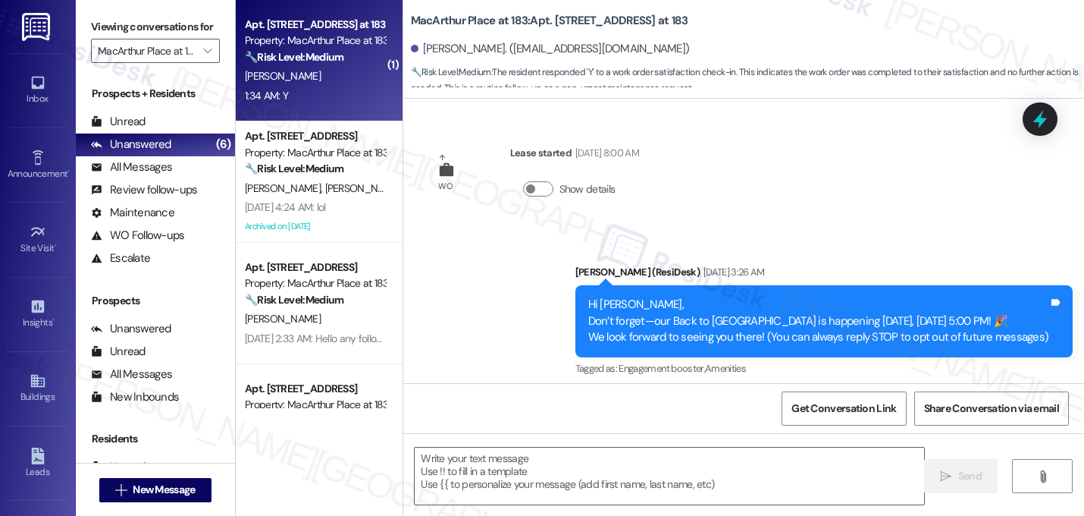
scroll to position [2934, 0]
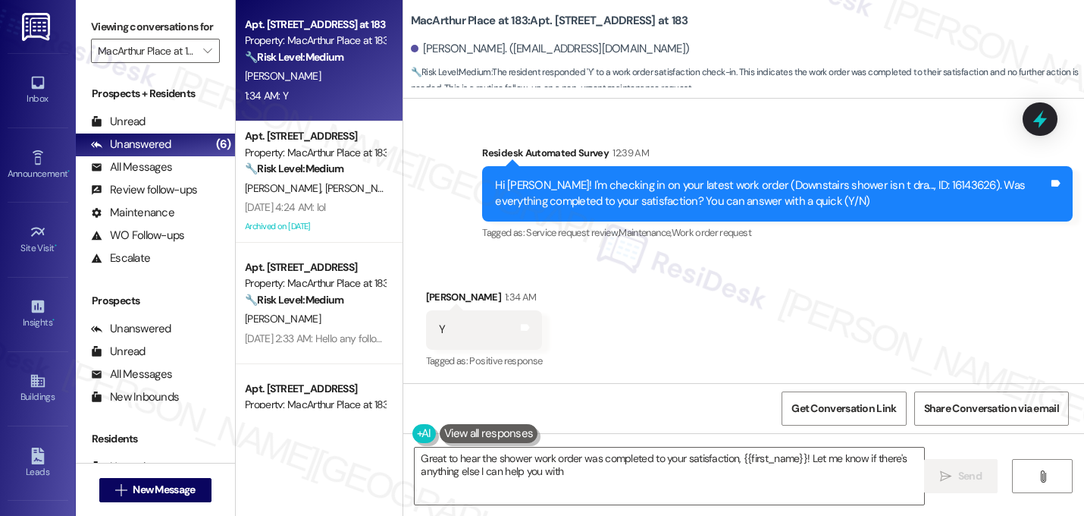
type textarea "Great to hear the shower work order was completed to your satisfaction, {{first…"
click at [531, 484] on textarea "Great to hear the shower work order was completed to your satisfaction, {{first…" at bounding box center [670, 475] width 510 height 57
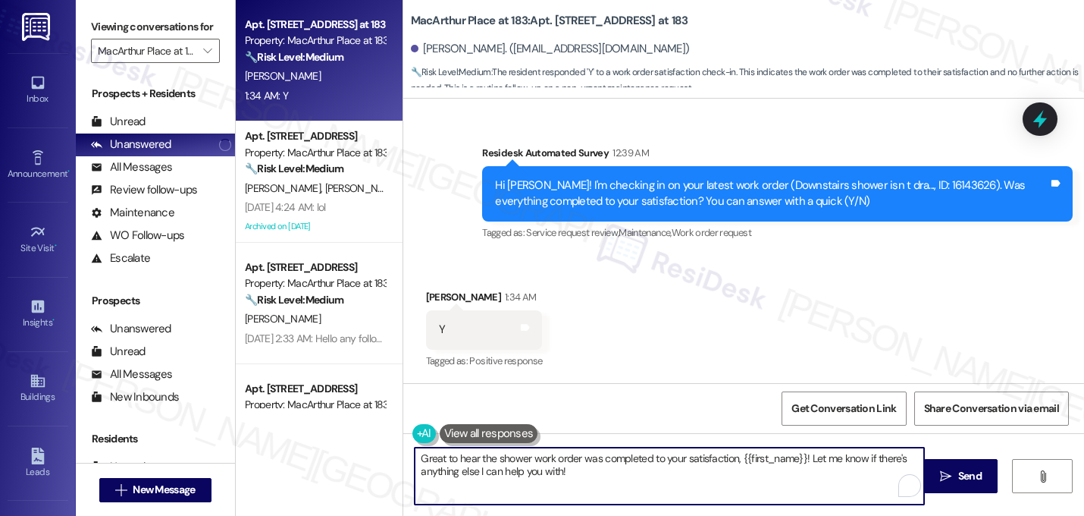
click at [531, 484] on textarea "Great to hear the shower work order was completed to your satisfaction, {{first…" at bounding box center [670, 475] width 510 height 57
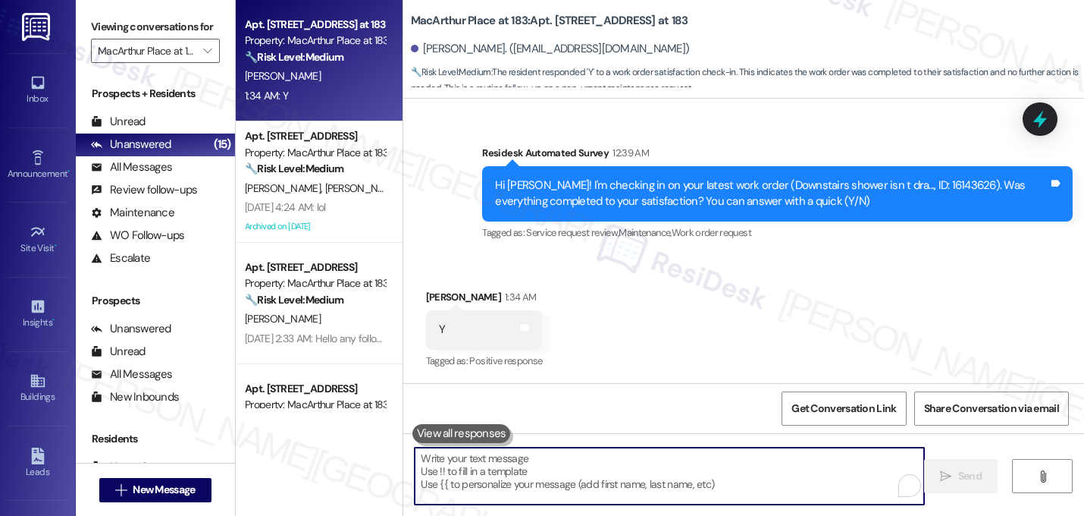
paste textarea "That's great! I'm glad to hear that your last maintenance request was completed…"
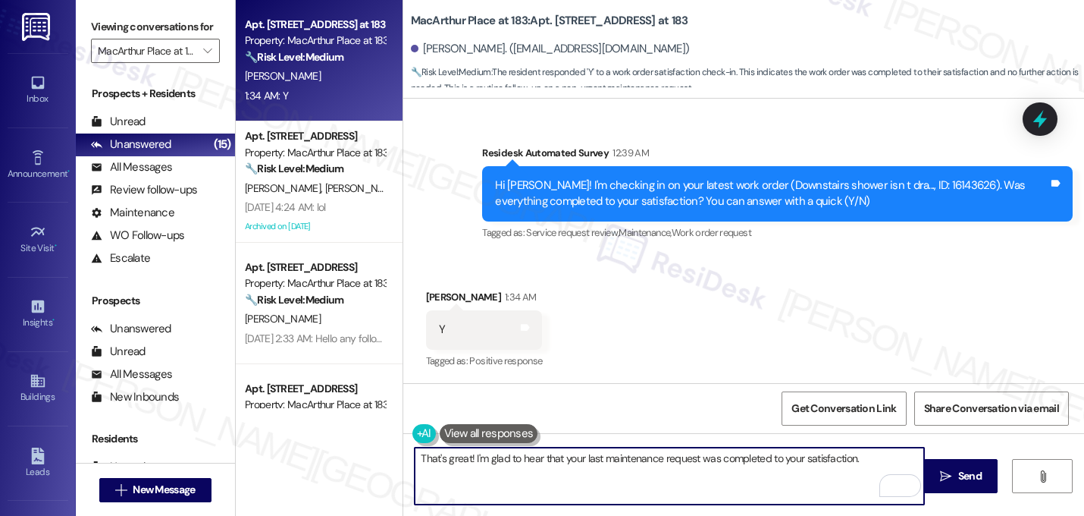
paste textarea "If I may ask...has {{property}} lived up to your expectations?"
type textarea "That's great! I'm glad to hear that your last maintenance request was completed…"
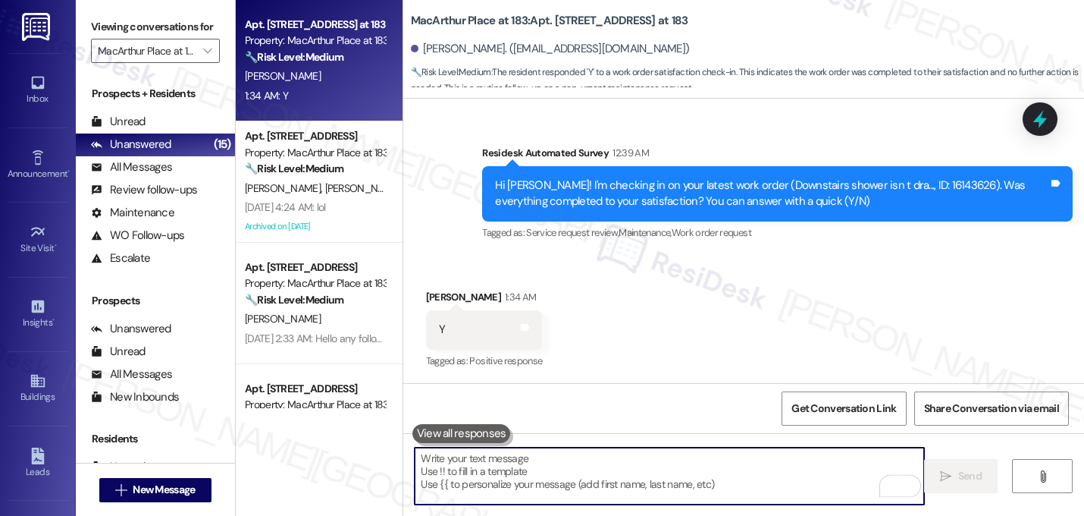
scroll to position [2933, 0]
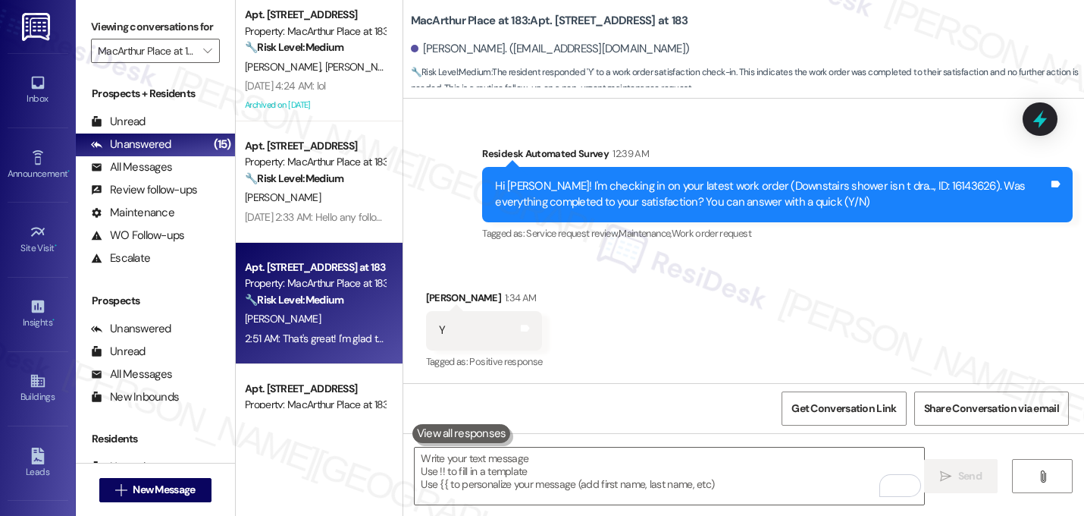
click at [760, 271] on div "Received via SMS [PERSON_NAME] 1:34 AM Y Tags and notes Tagged as: Positive res…" at bounding box center [743, 320] width 681 height 128
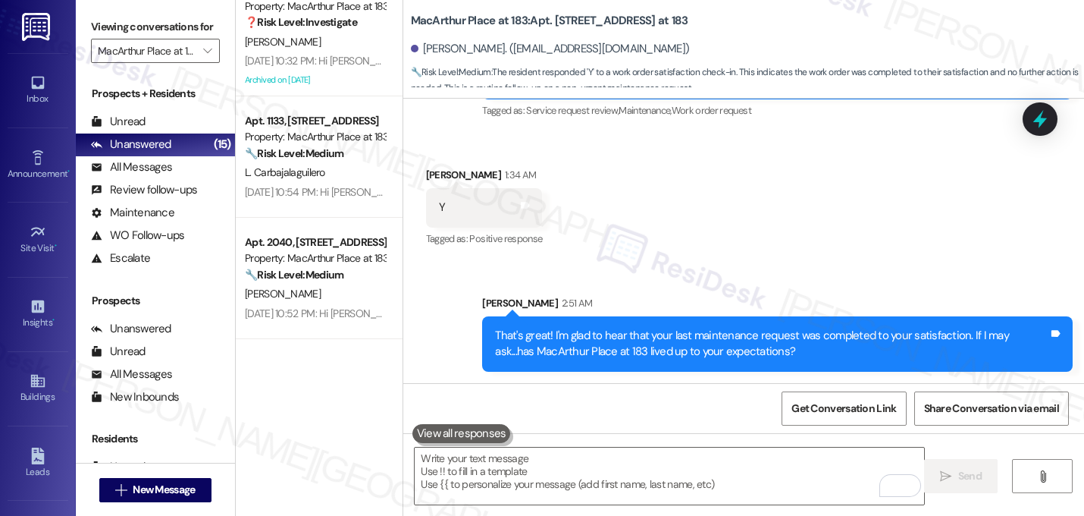
scroll to position [1361, 0]
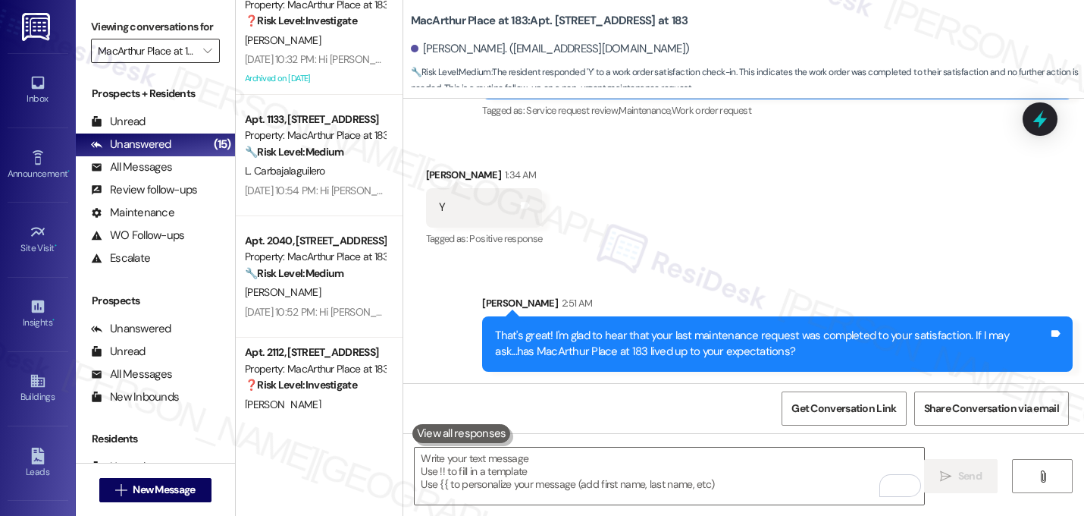
click at [171, 61] on input "MacArthur Place at 183" at bounding box center [147, 51] width 98 height 24
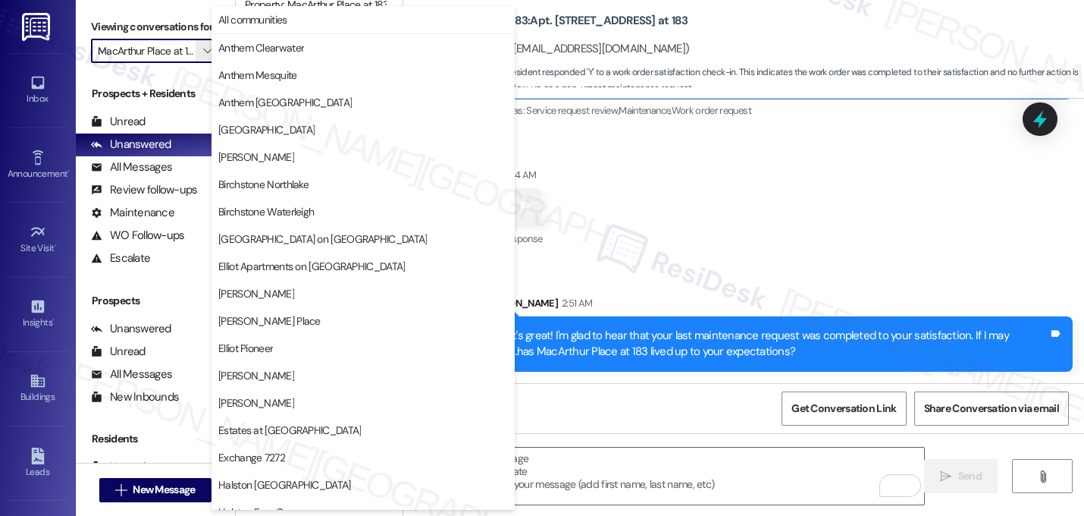
scroll to position [589, 0]
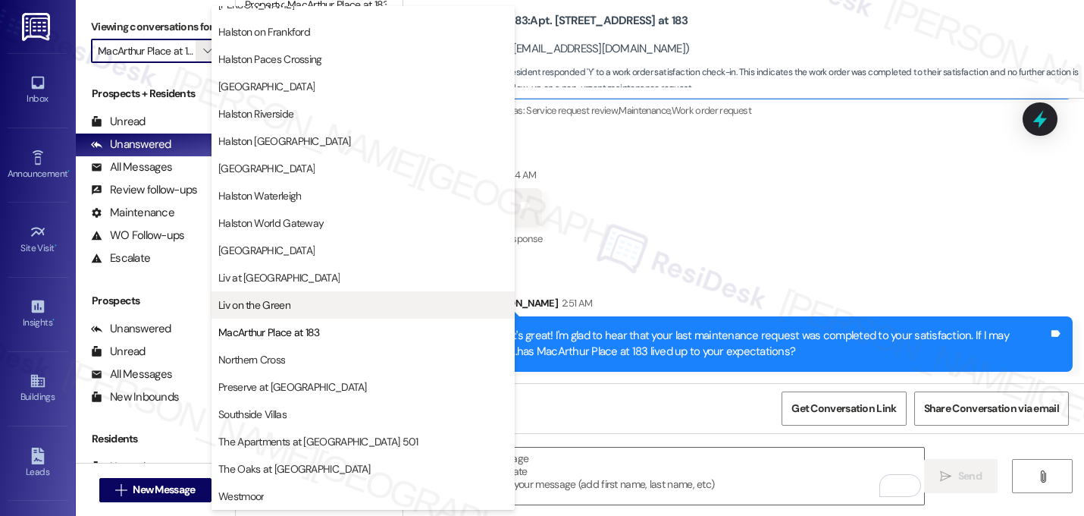
click at [276, 297] on span "Liv on the Green" at bounding box center [254, 304] width 72 height 15
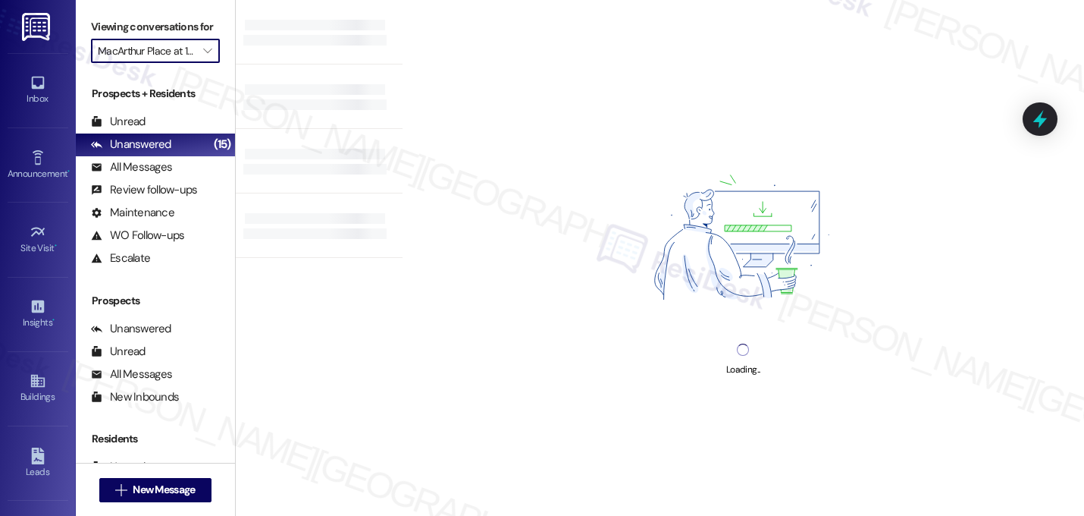
type input "Liv on the Green"
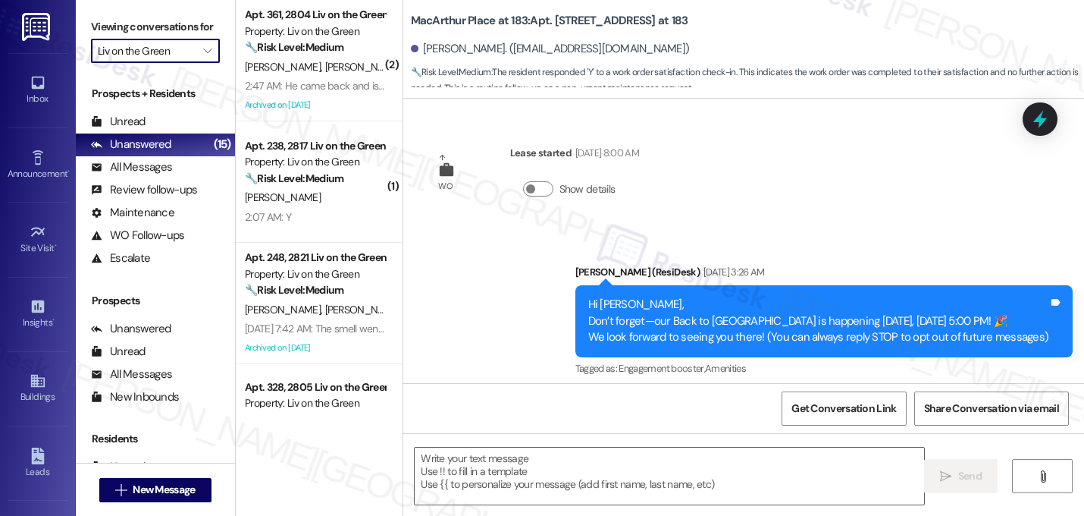
scroll to position [2933, 0]
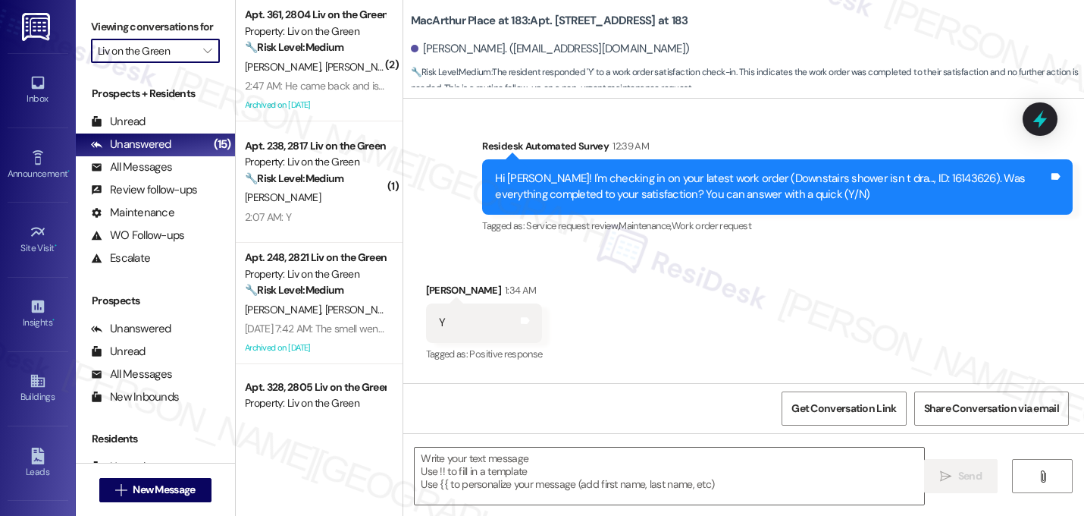
type textarea "Fetching suggested responses. Please feel free to read through the conversation…"
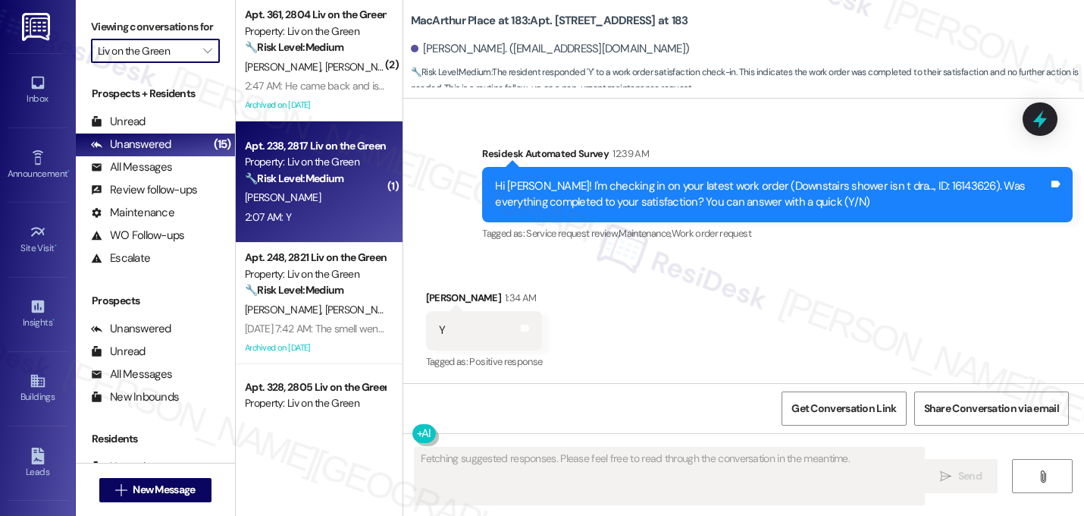
click at [309, 204] on div "[PERSON_NAME]" at bounding box center [314, 197] width 143 height 19
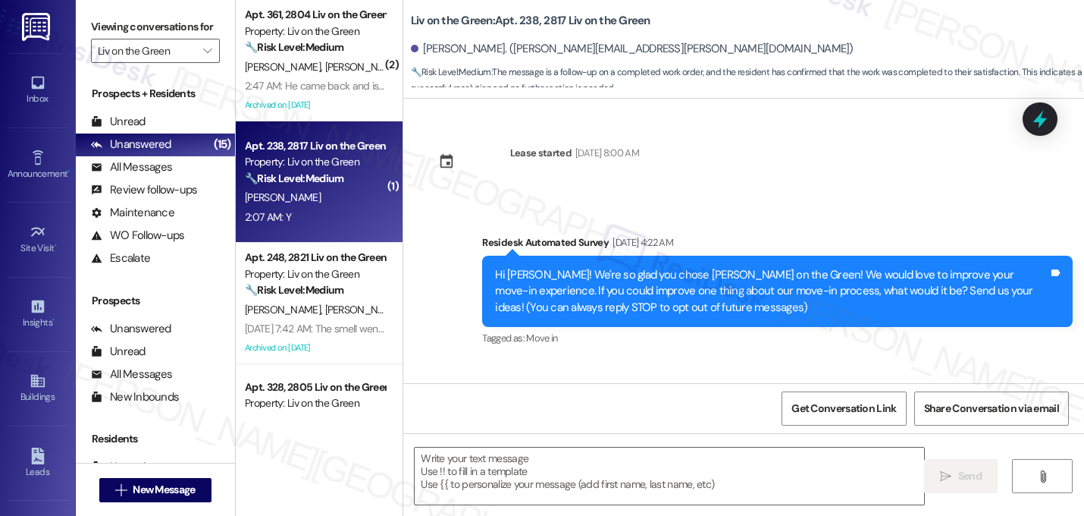
scroll to position [4039, 0]
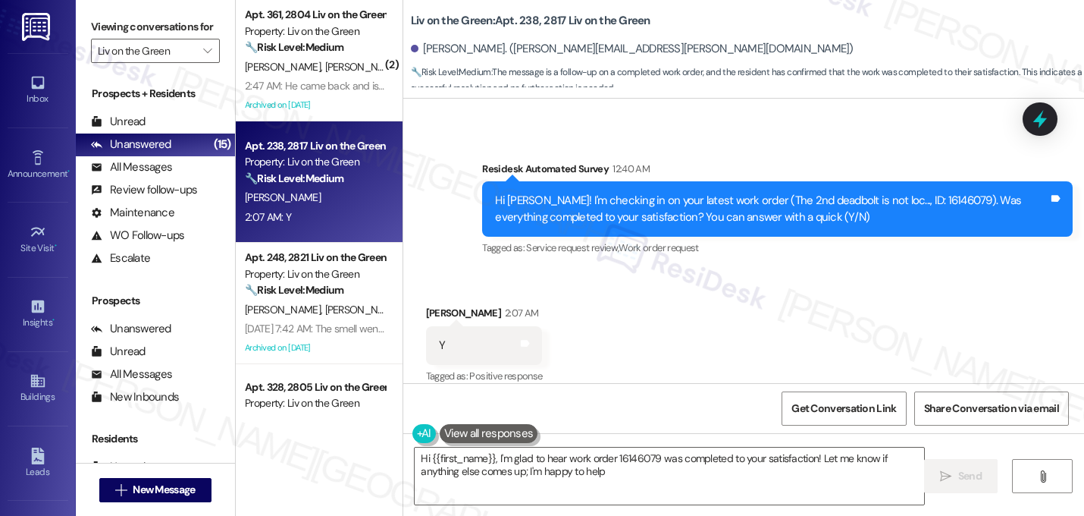
type textarea "Hi {{first_name}}, I'm glad to hear work order 16146079 was completed to your s…"
click at [512, 459] on textarea "Hi {{first_name}}, I'm glad to hear work order 16146079 was completed to your s…" at bounding box center [670, 475] width 510 height 57
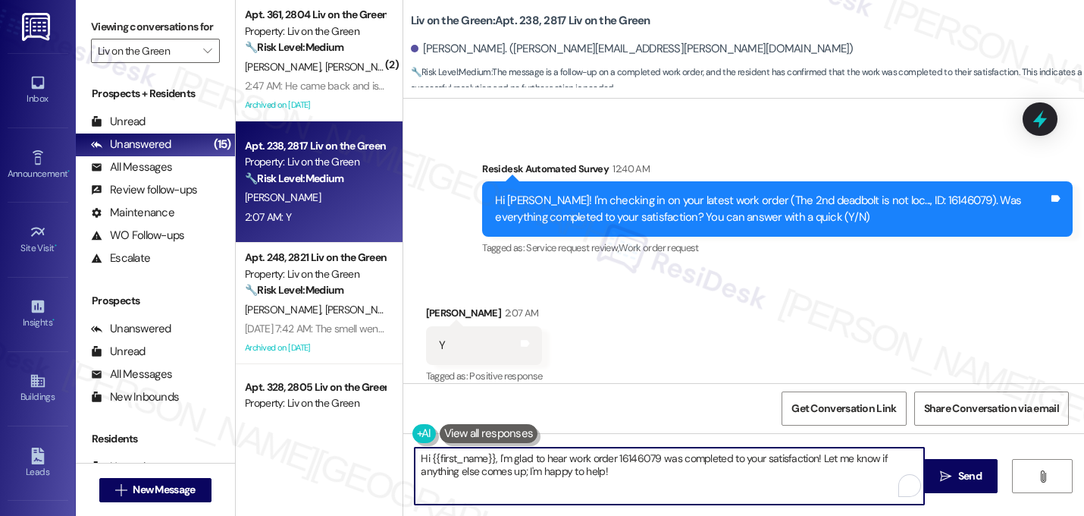
click at [512, 459] on textarea "Hi {{first_name}}, I'm glad to hear work order 16146079 was completed to your s…" at bounding box center [670, 475] width 510 height 57
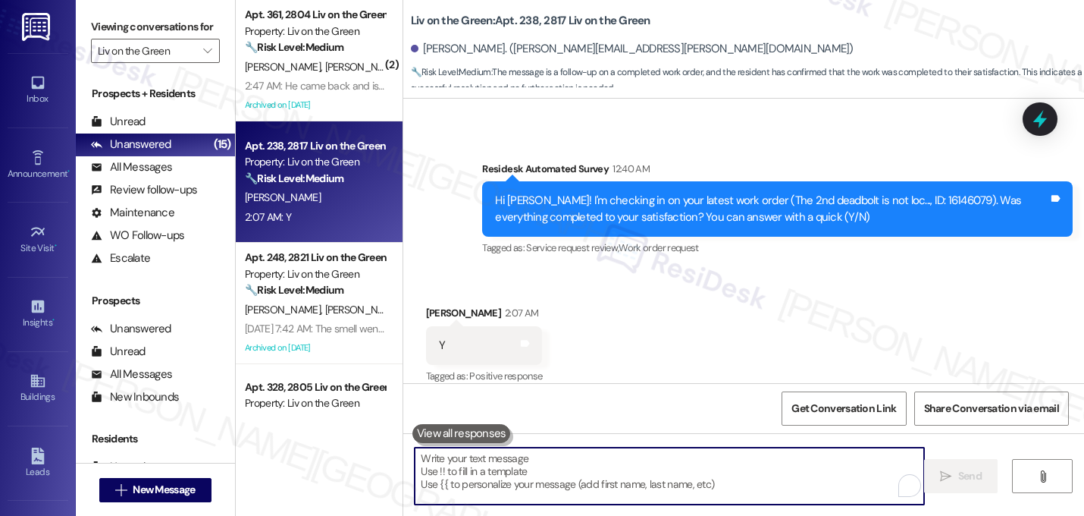
paste textarea "That's great! I'm glad to hear that your last maintenance request was completed…"
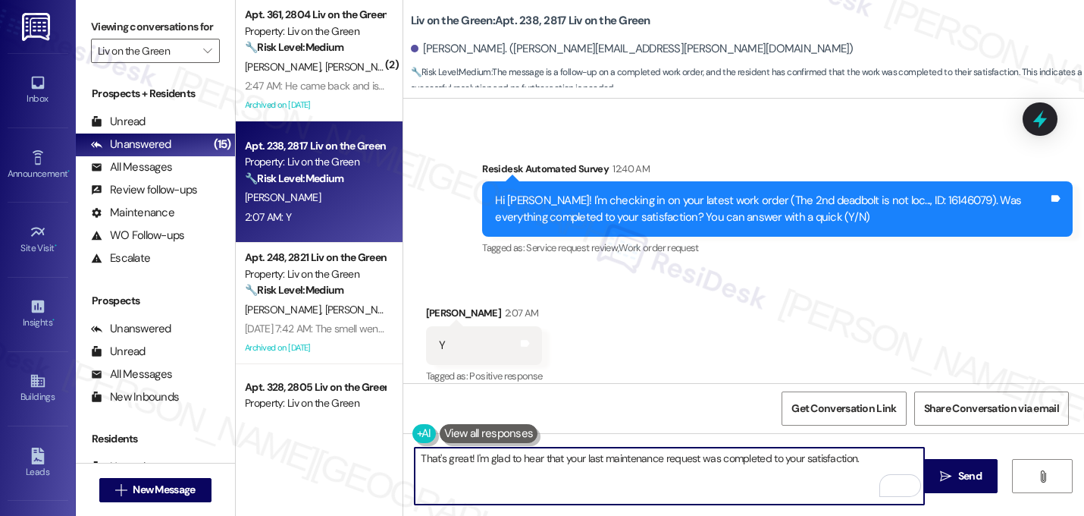
paste textarea "If I may ask...has {{property}} lived up to your expectations?"
type textarea "That's great! I'm glad to hear that your last maintenance request was completed…"
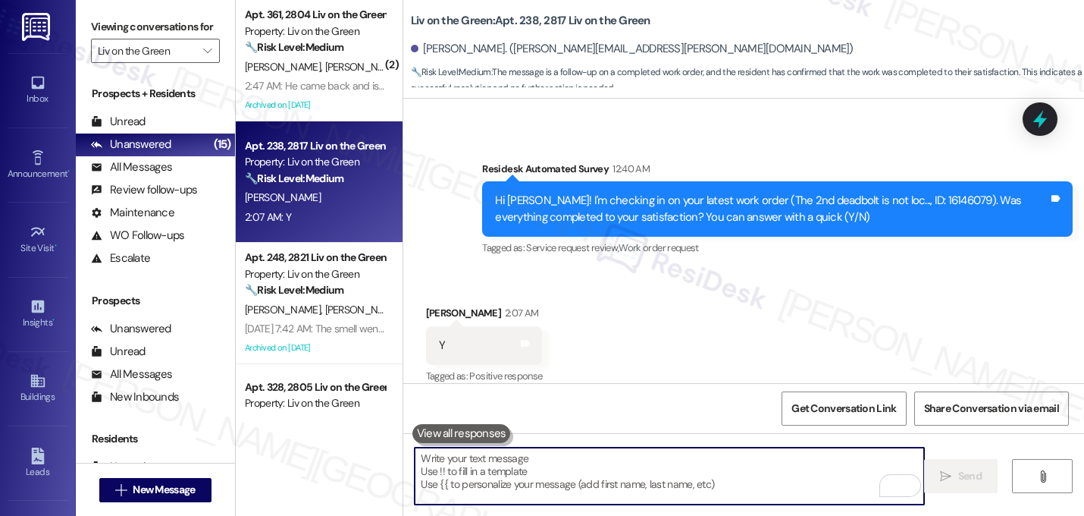
scroll to position [4038, 0]
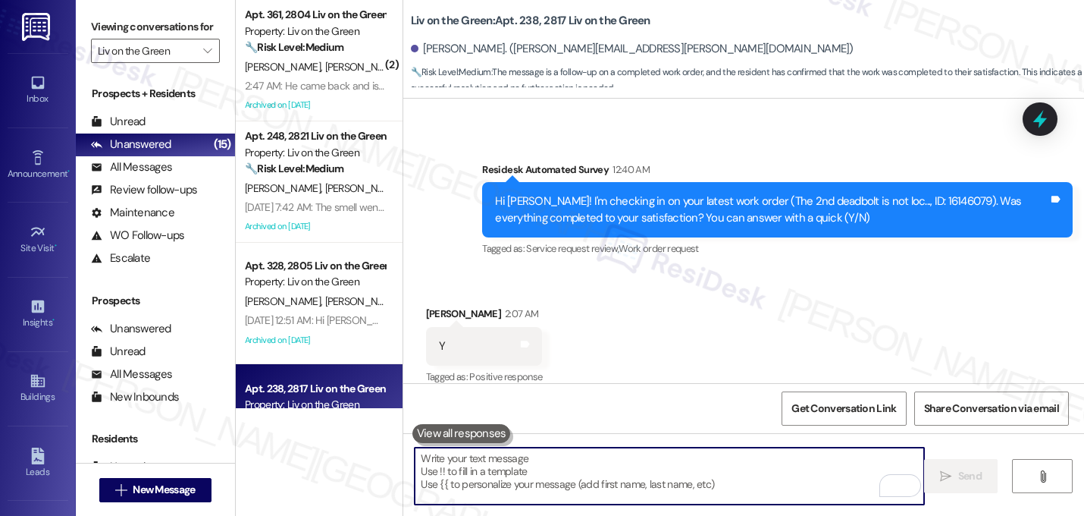
click at [723, 219] on div "Hi [PERSON_NAME]! I'm checking in on your latest work order (The 2nd deadbolt i…" at bounding box center [777, 209] width 591 height 55
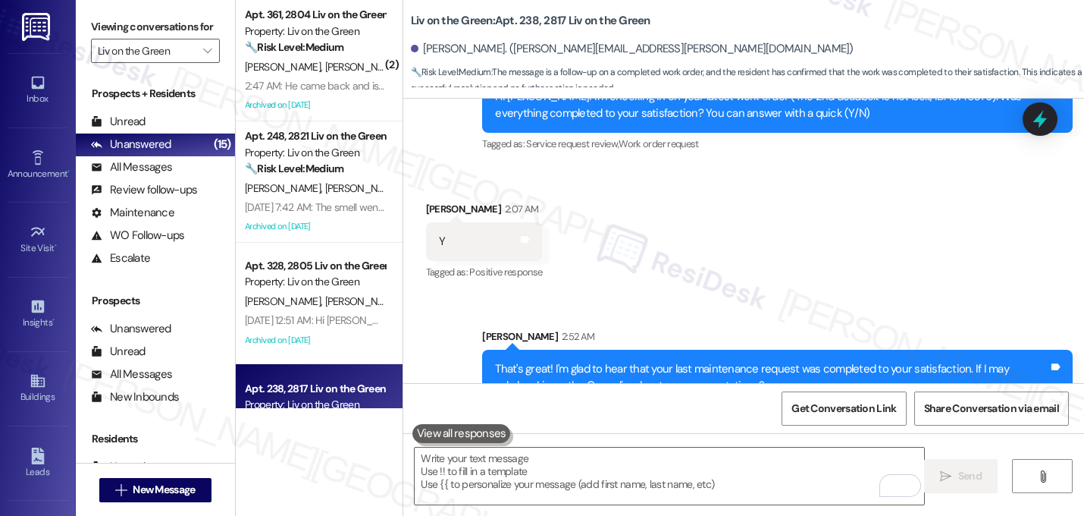
scroll to position [4160, 0]
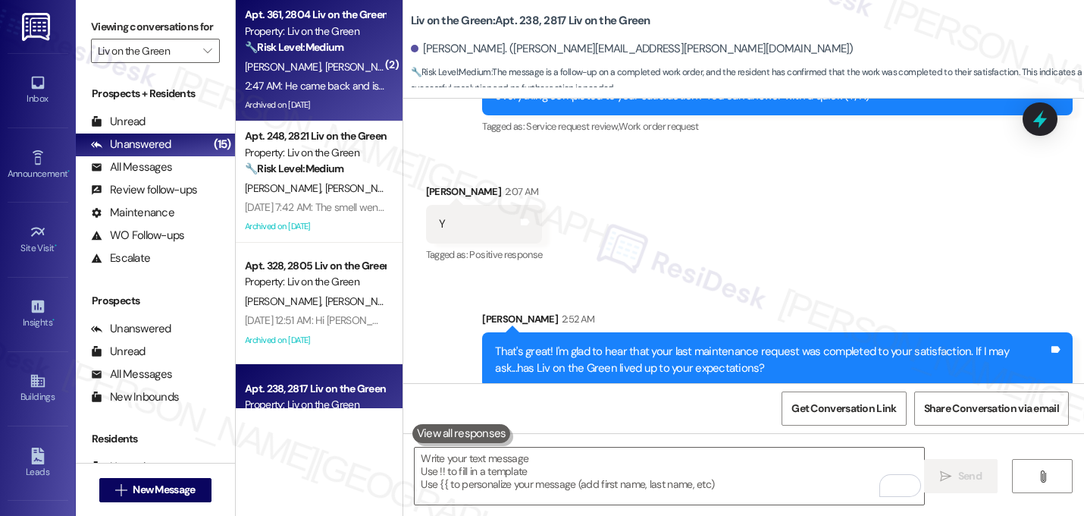
click at [321, 45] on strong "🔧 Risk Level: Medium" at bounding box center [294, 47] width 99 height 14
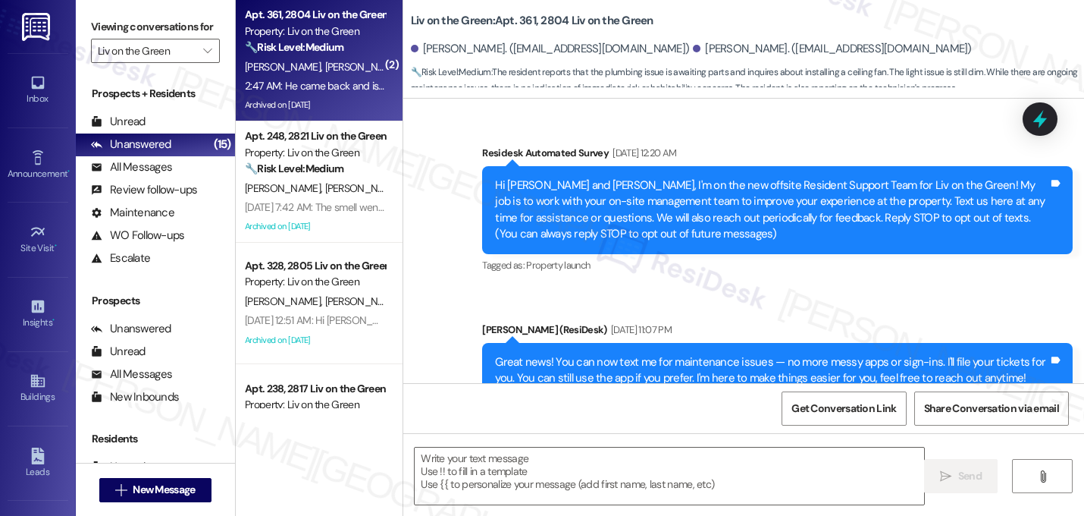
scroll to position [23566, 0]
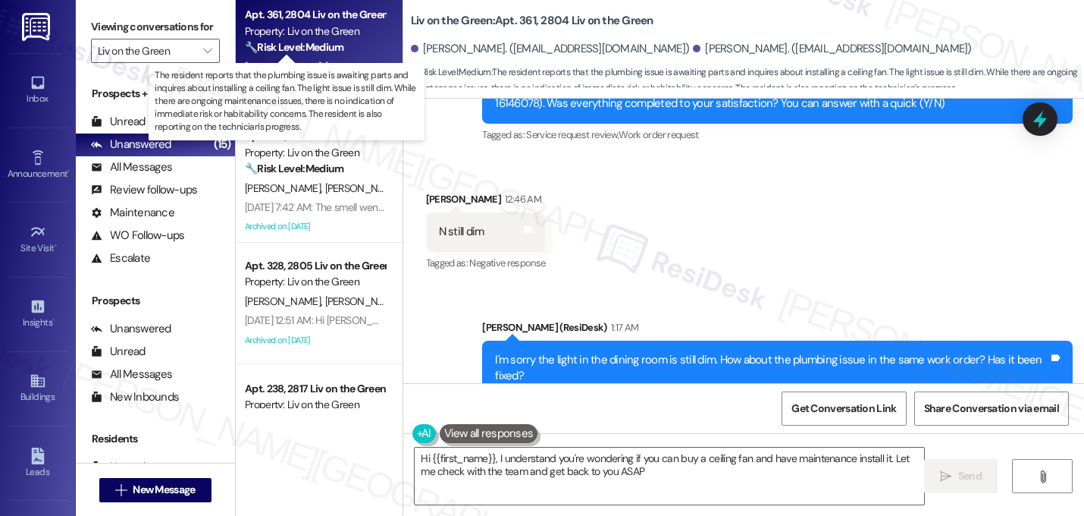
type textarea "Hi {{first_name}}, I understand you're wondering if you can buy a ceiling fan a…"
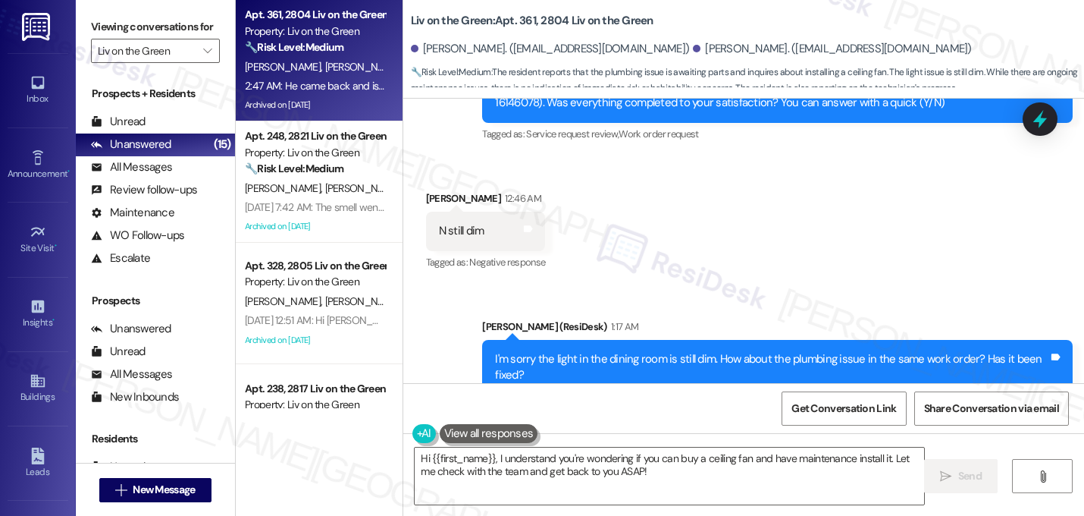
click at [676, 498] on div "They came [DATE]. Needing additional parts. Can we buy a ceiling fan and mainte…" at bounding box center [680, 506] width 482 height 16
copy div "They came [DATE]. Needing additional parts. Can we buy a ceiling fan and mainte…"
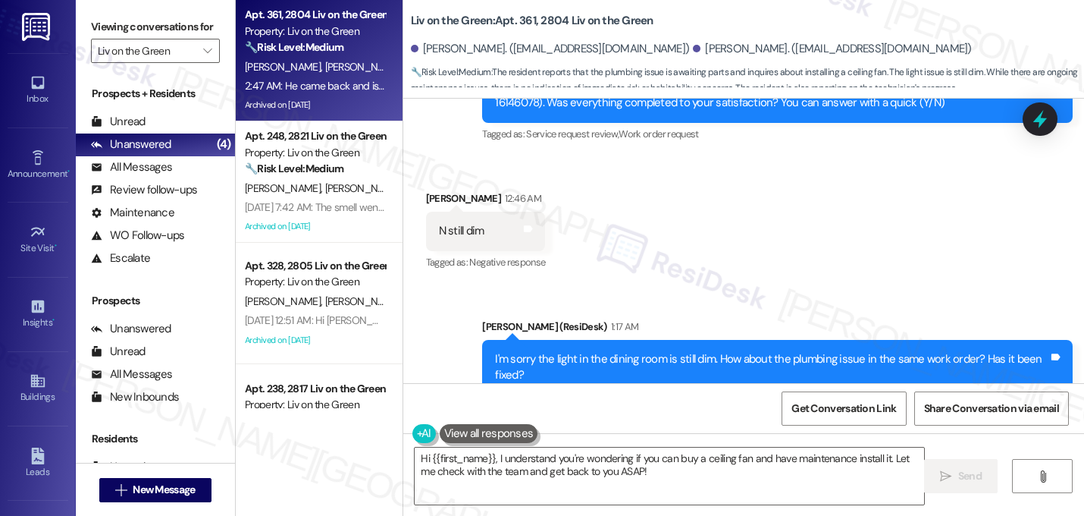
copy div "He came back and is trying to fix it . Tags and notes"
click at [510, 474] on textarea "Hi {{first_name}}, I understand you're wondering if you can buy a ceiling fan a…" at bounding box center [670, 475] width 510 height 57
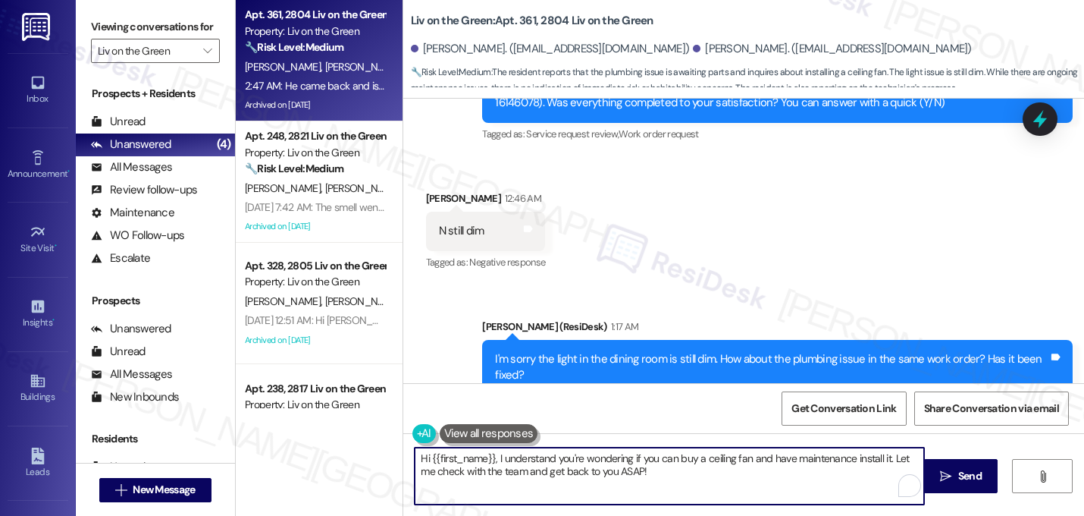
click at [510, 474] on textarea "Hi {{first_name}}, I understand you're wondering if you can buy a ceiling fan a…" at bounding box center [670, 475] width 510 height 57
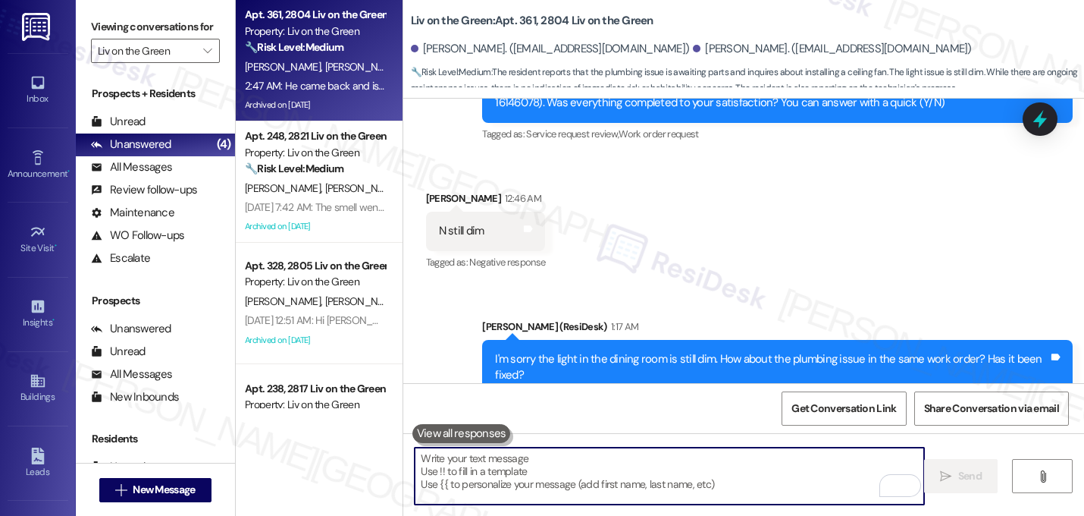
paste textarea "Thanks for the updates! I understand additional parts are needed for the repair…"
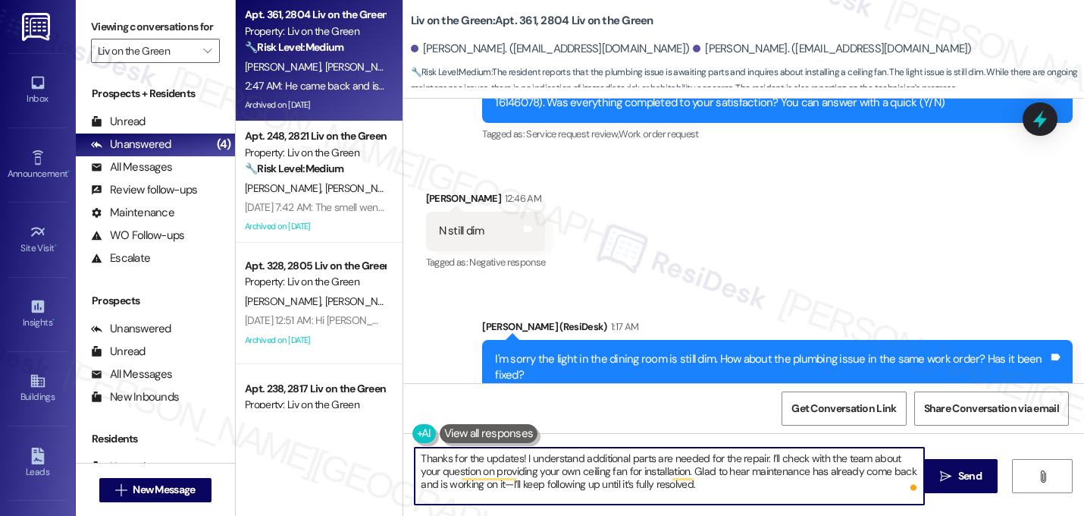
click at [565, 486] on textarea "Thanks for the updates! I understand additional parts are needed for the repair…" at bounding box center [670, 475] width 510 height 57
type textarea "Thanks for the updates! I understand additional parts are needed for the repair…"
click at [726, 482] on textarea "Thanks for the updates! I understand additional parts are needed for the repair…" at bounding box center [670, 475] width 510 height 57
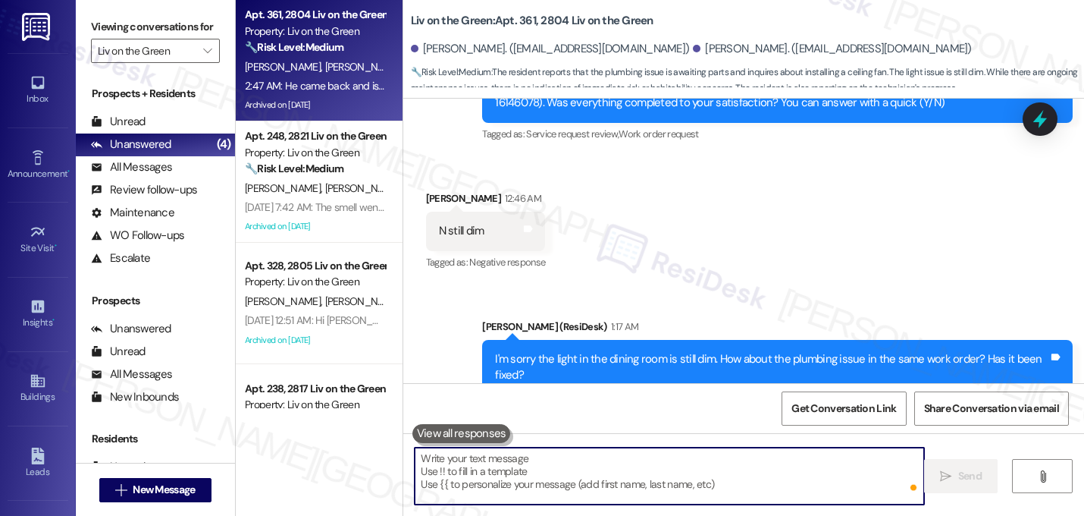
scroll to position [23566, 0]
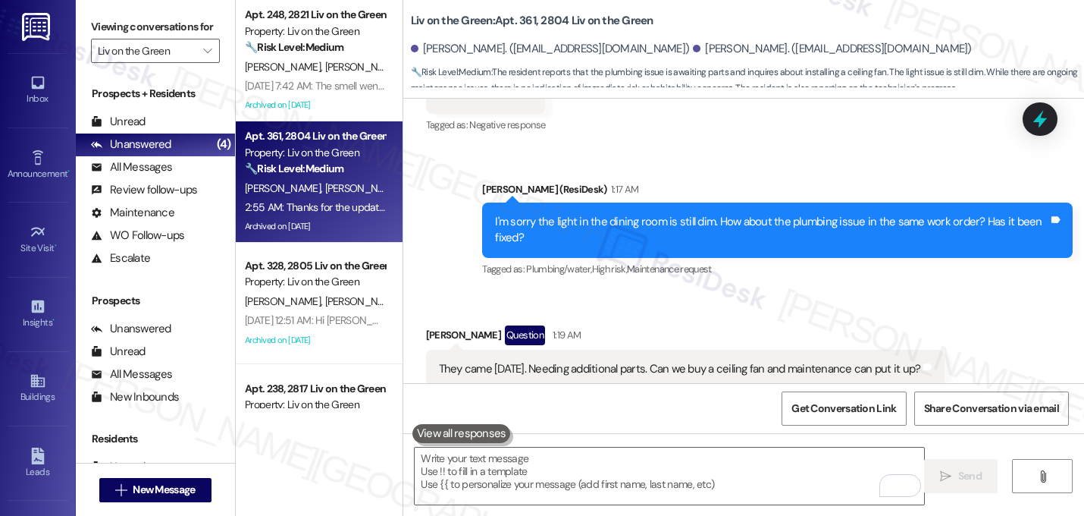
scroll to position [23705, 0]
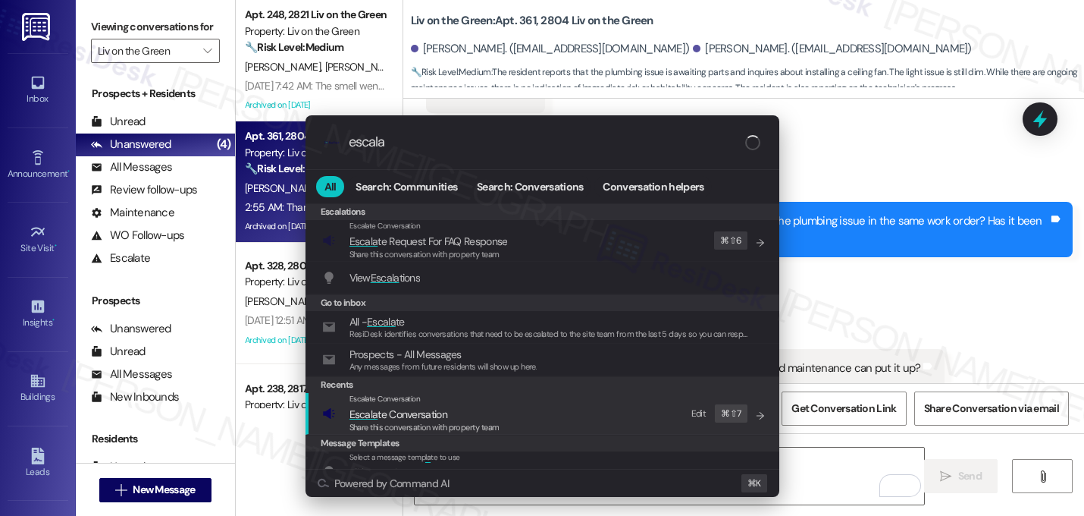
type input "escala"
click at [509, 423] on div "Escalate Conversation Escala te Conversation Share this conversation with prope…" at bounding box center [544, 413] width 444 height 41
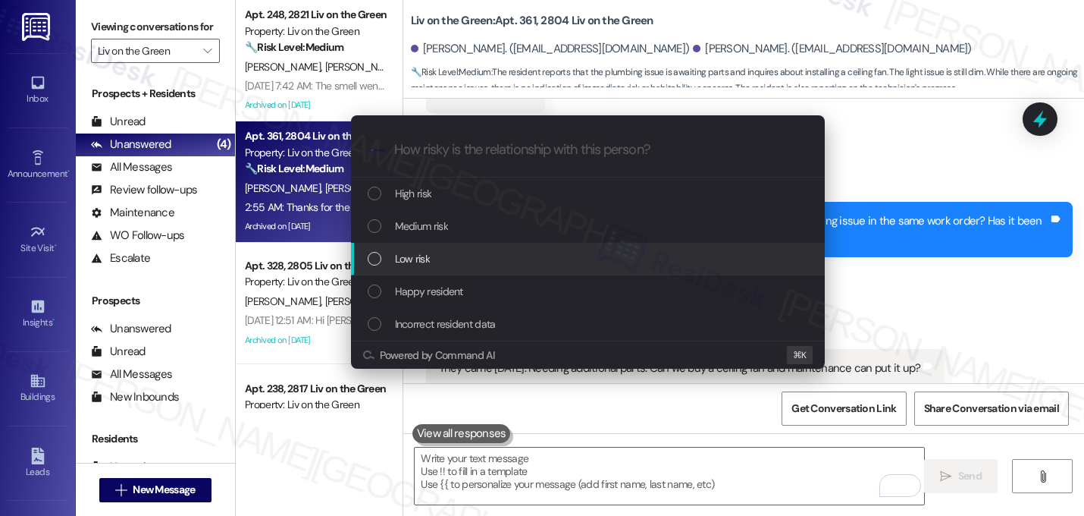
click at [430, 259] on div "Low risk" at bounding box center [590, 258] width 444 height 17
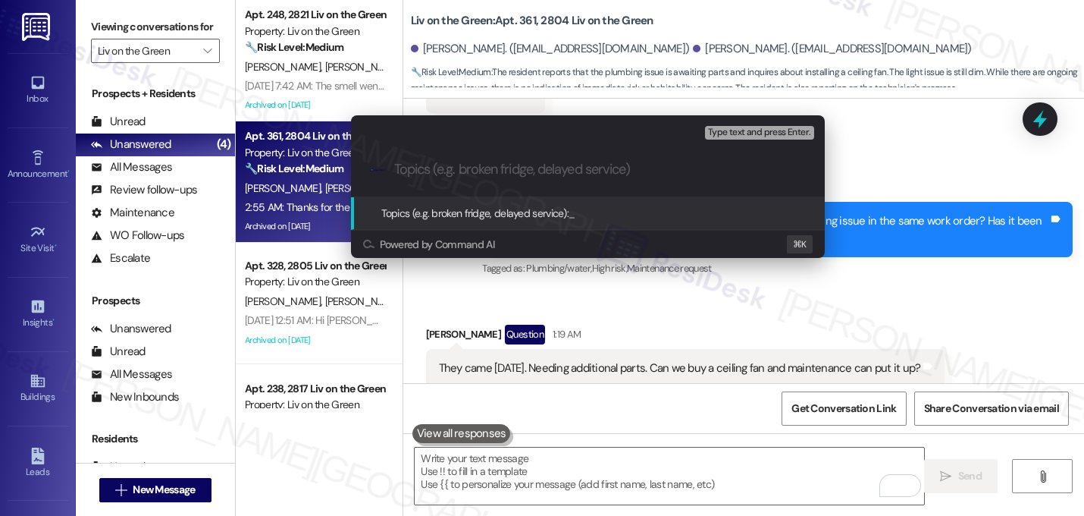
type input "C"
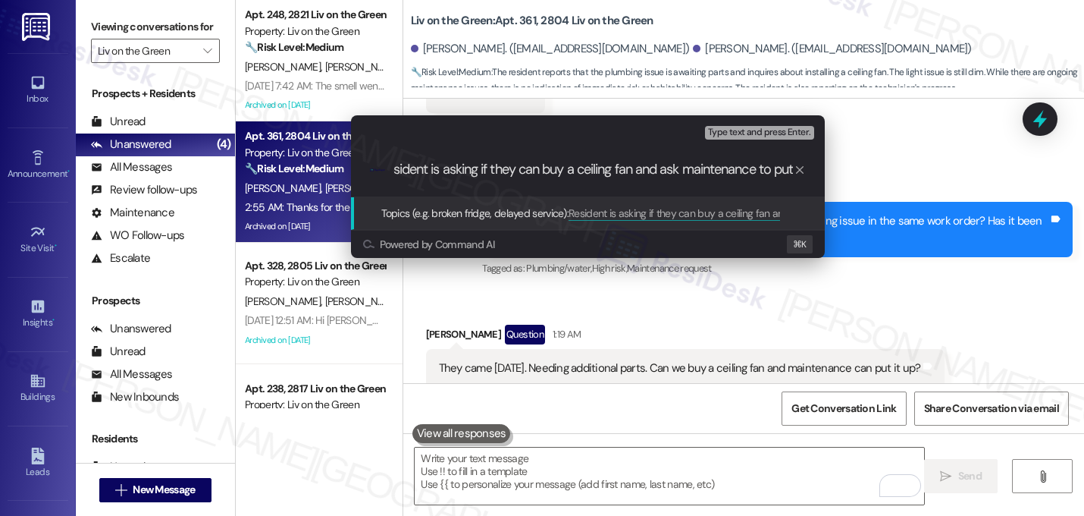
scroll to position [0, 26]
type input "Resident is asking if they can buy a ceiling fan and ask maintenance to install…"
click at [463, 171] on input "Resident is asking if they can buy a ceiling fan and ask maintenance to install…" at bounding box center [594, 170] width 400 height 16
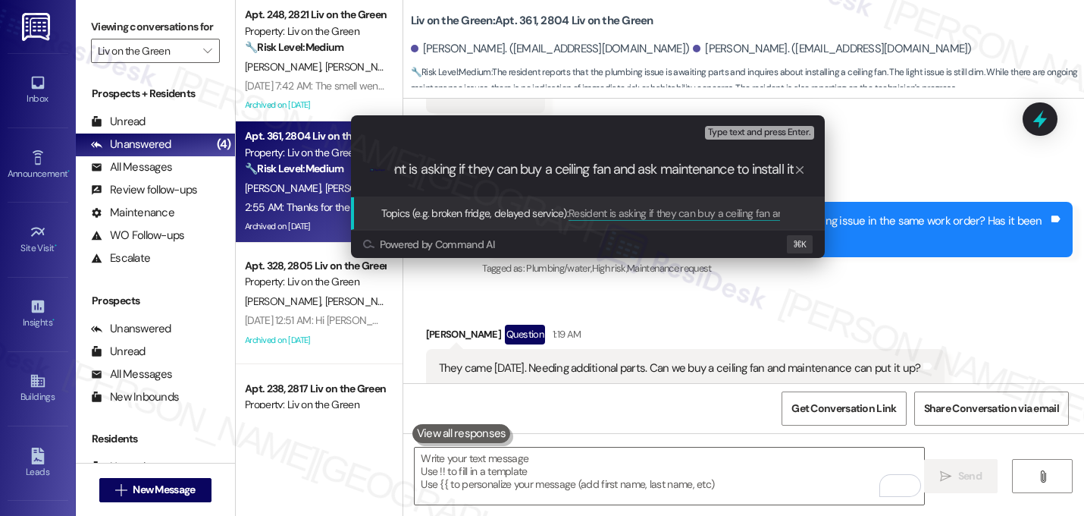
click at [463, 171] on input "Resident is asking if they can buy a ceiling fan and ask maintenance to install…" at bounding box center [594, 170] width 400 height 16
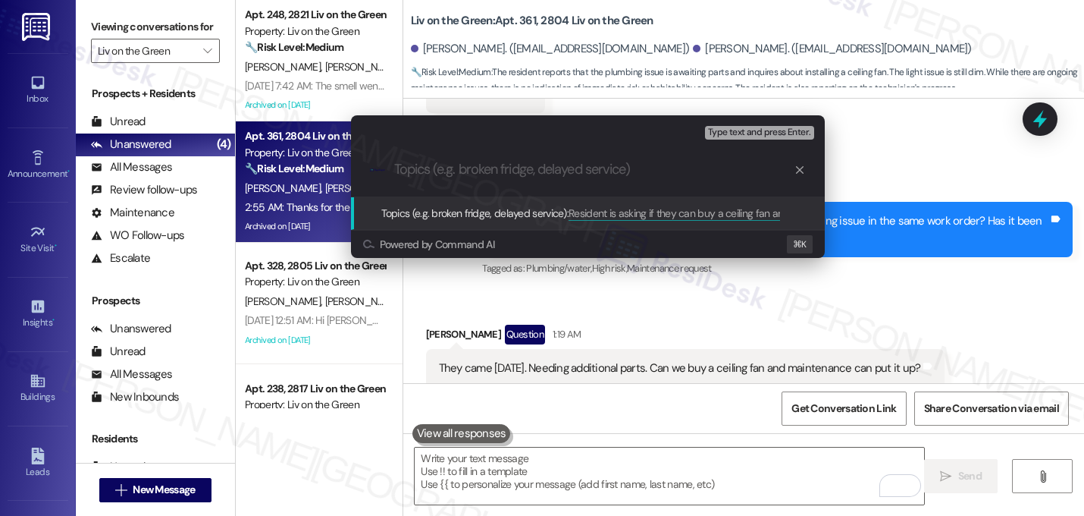
scroll to position [0, 0]
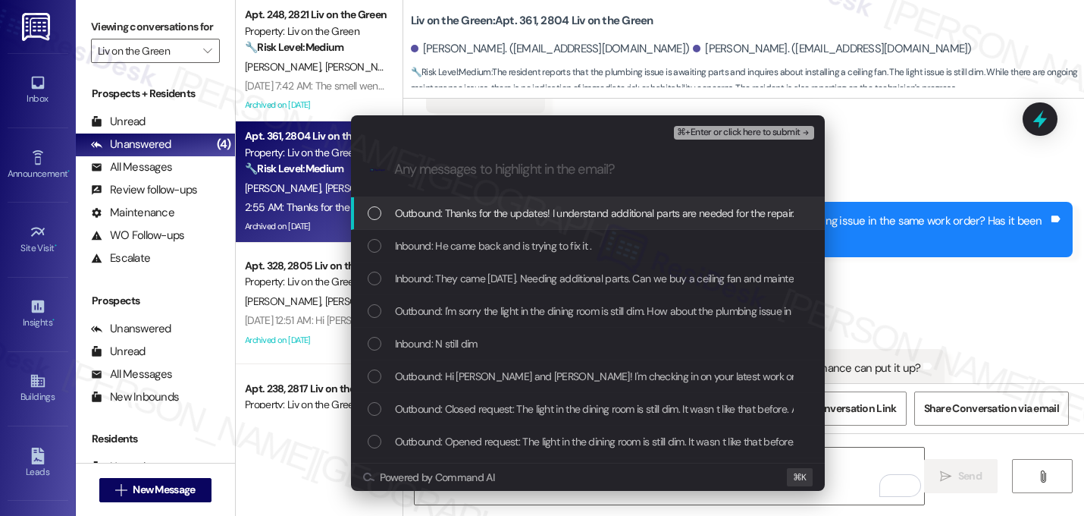
click at [455, 209] on span "Outbound: Thanks for the updates! I understand additional parts are needed for …" at bounding box center [1054, 213] width 1319 height 17
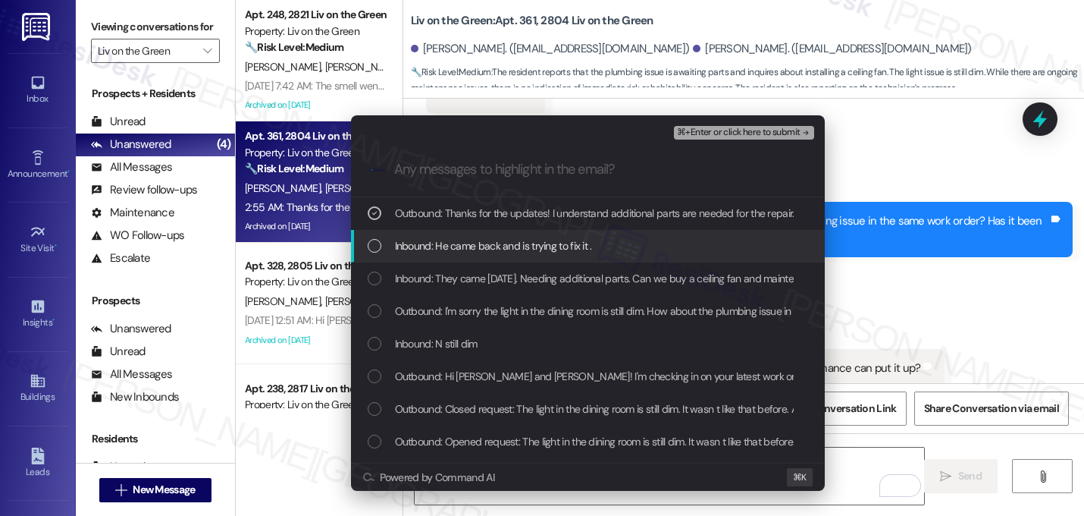
click at [453, 234] on div "Inbound: He came back and is trying to fix it ." at bounding box center [588, 246] width 474 height 33
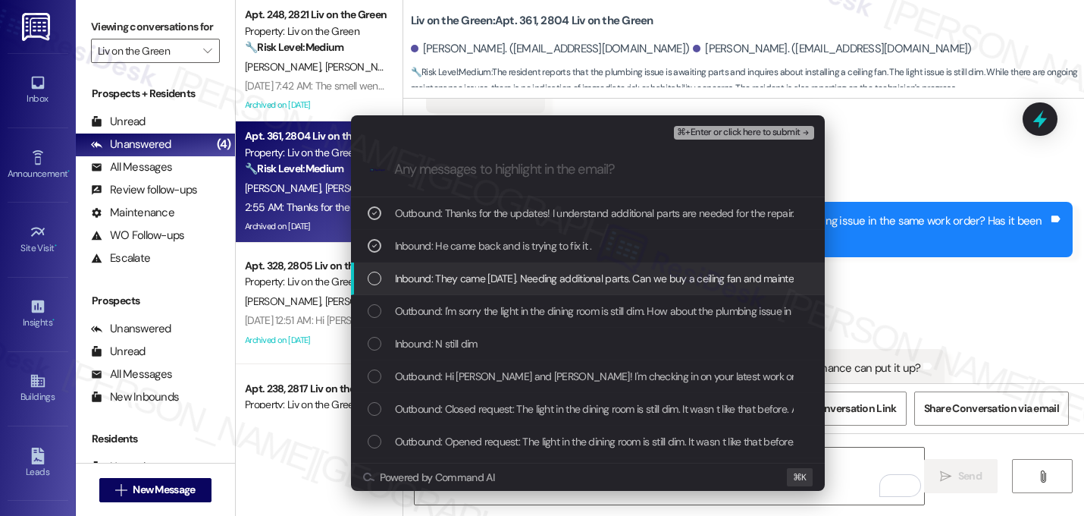
click at [448, 268] on div "Inbound: They came today. Needing additional parts. Can we buy a ceiling fan an…" at bounding box center [588, 278] width 474 height 33
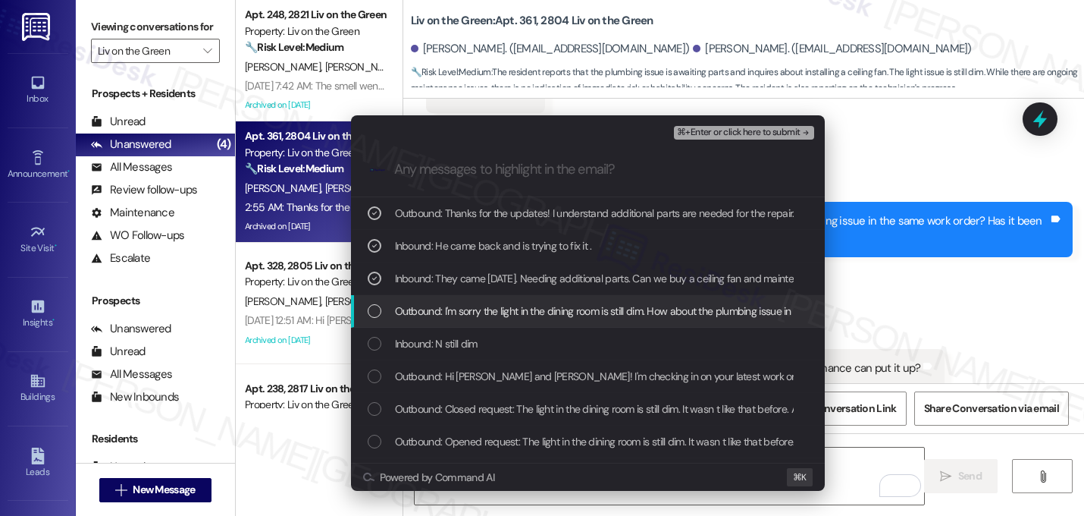
click at [444, 299] on div "Outbound: I'm sorry the light in the dining room is still dim. How about the pl…" at bounding box center [588, 311] width 474 height 33
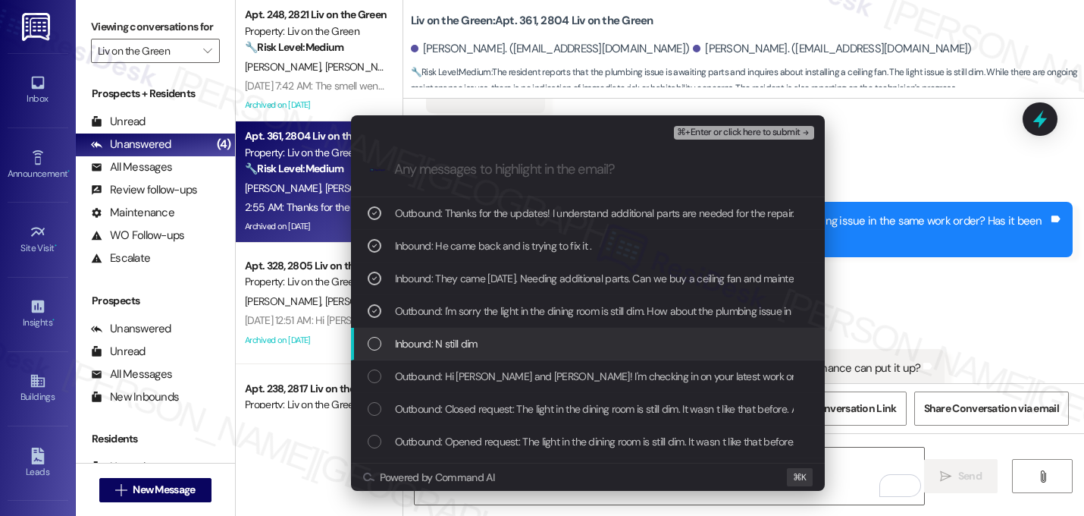
click at [441, 334] on div "Inbound: N still dim" at bounding box center [588, 344] width 474 height 33
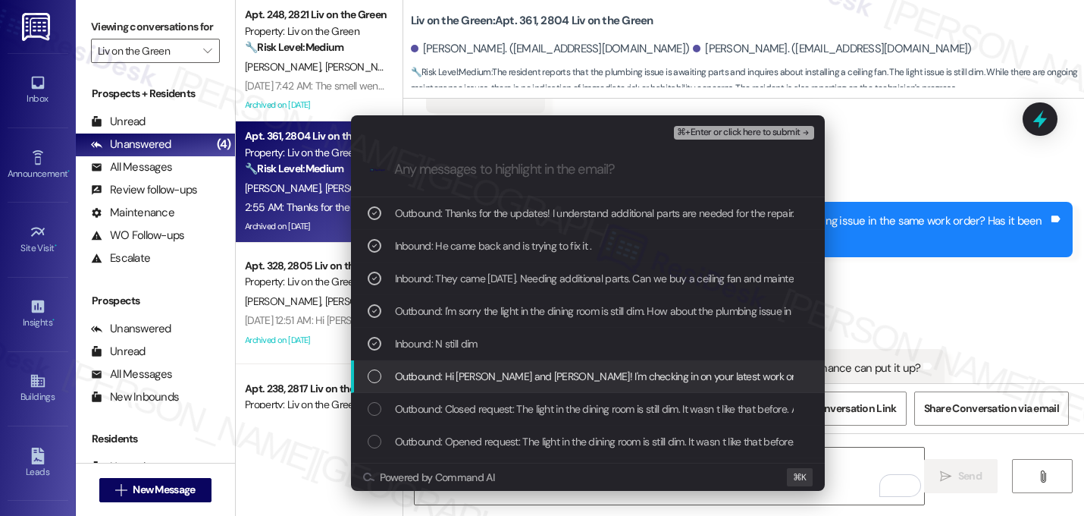
click at [445, 368] on span "Outbound: Hi Victor and Ashley! I'm checking in on your latest work order (The …" at bounding box center [877, 376] width 964 height 17
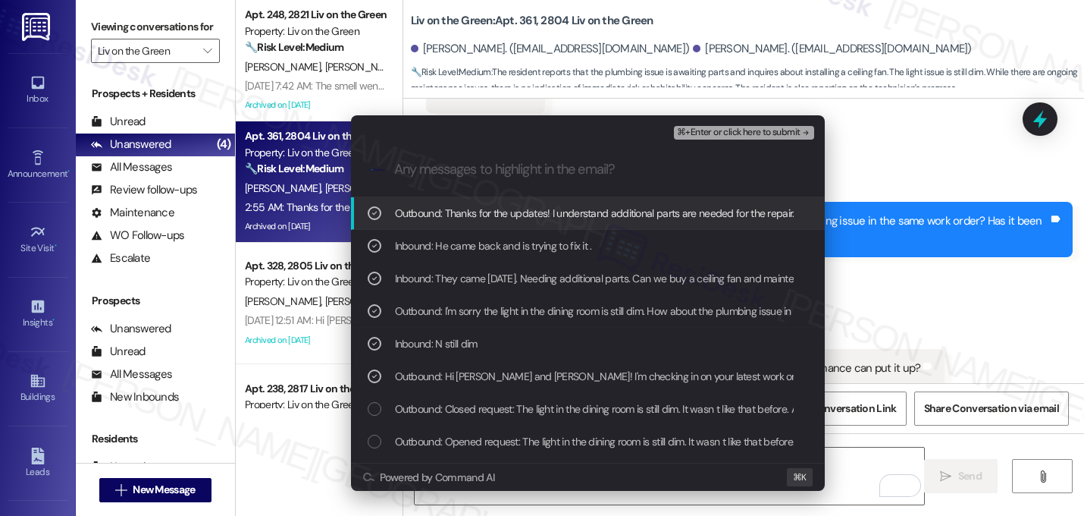
click at [720, 130] on span "⌘+Enter or click here to submit" at bounding box center [738, 132] width 123 height 11
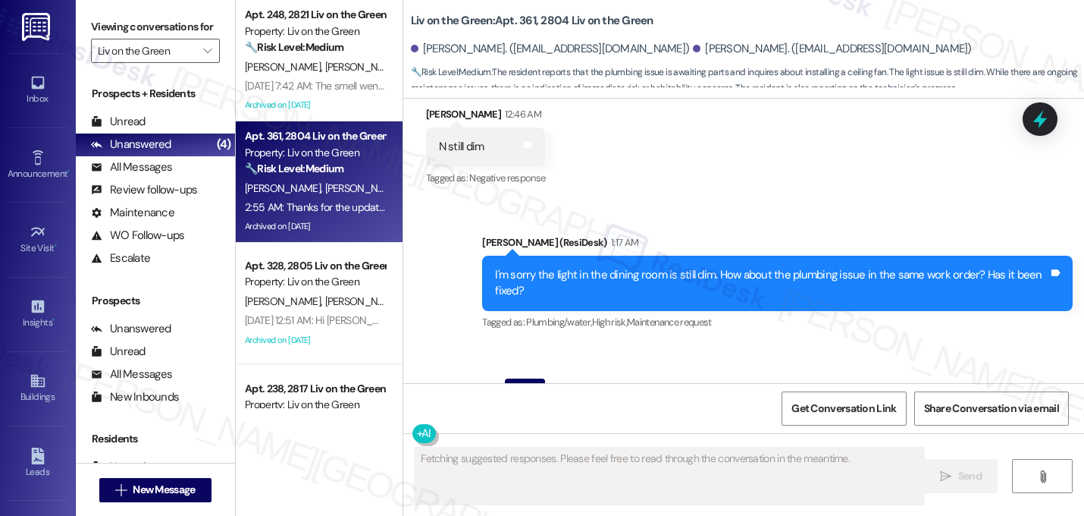
scroll to position [23566, 0]
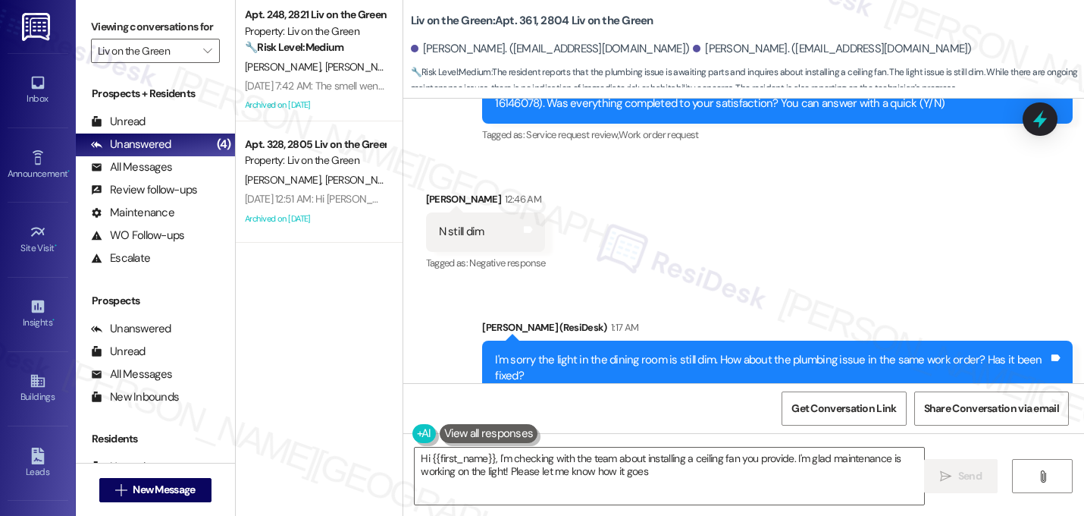
type textarea "Hi {{first_name}}, I'm checking with the team about installing a ceiling fan yo…"
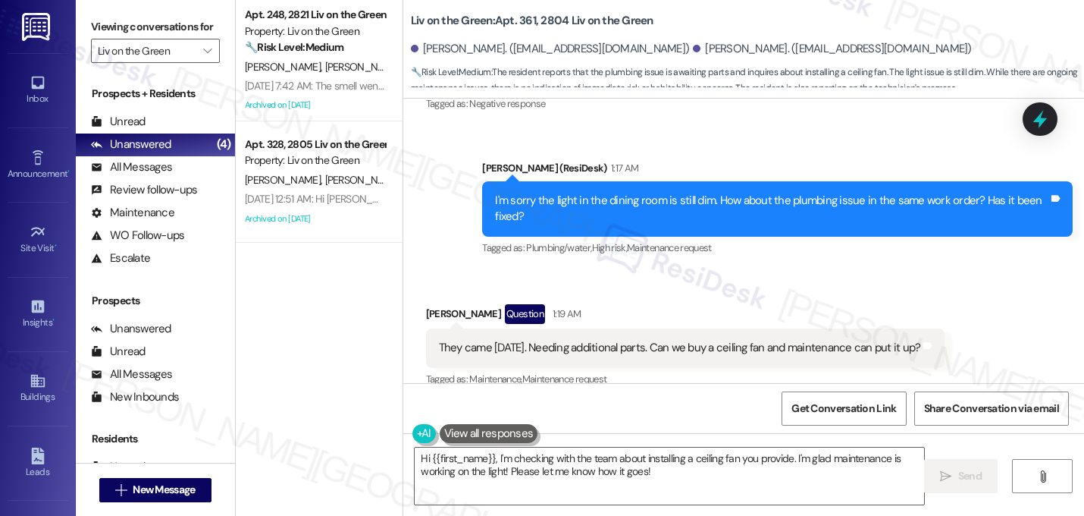
scroll to position [23728, 0]
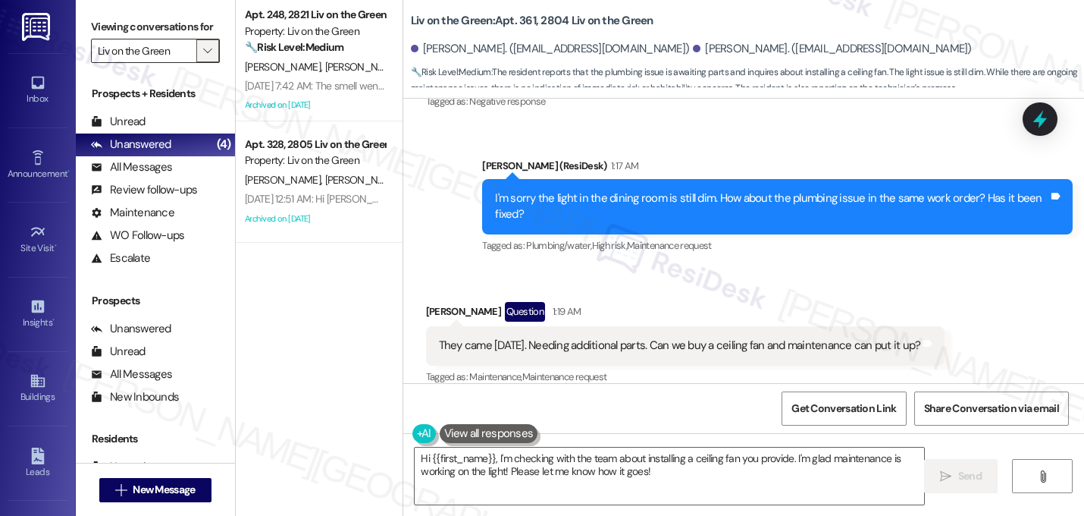
click at [203, 57] on icon "" at bounding box center [207, 51] width 8 height 12
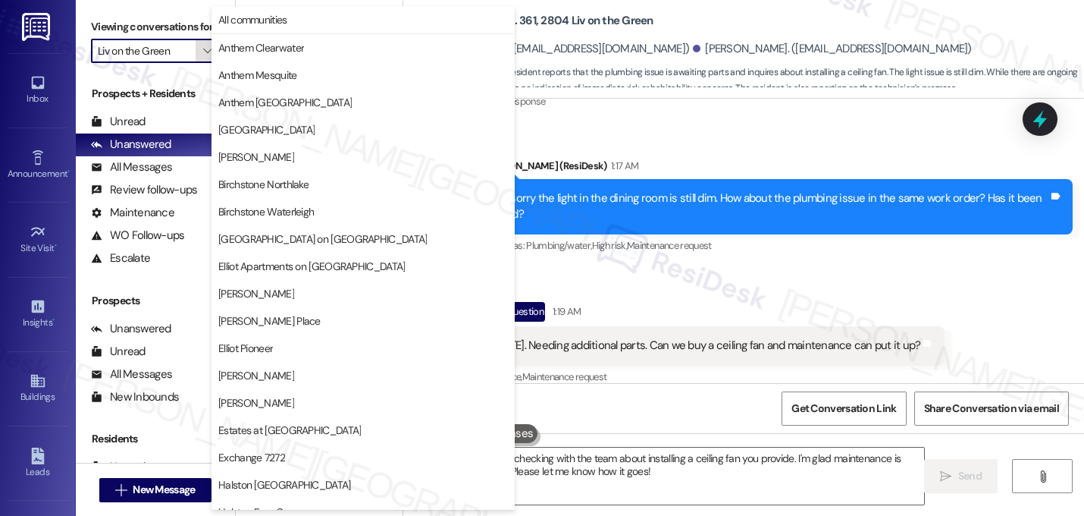
scroll to position [589, 0]
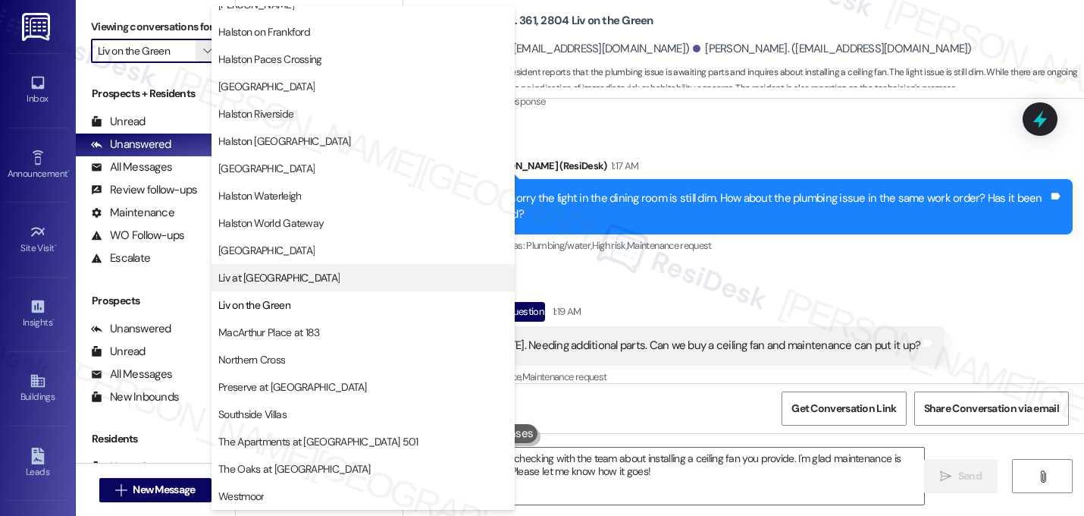
click at [284, 274] on span "Liv at Winter Park" at bounding box center [278, 277] width 121 height 15
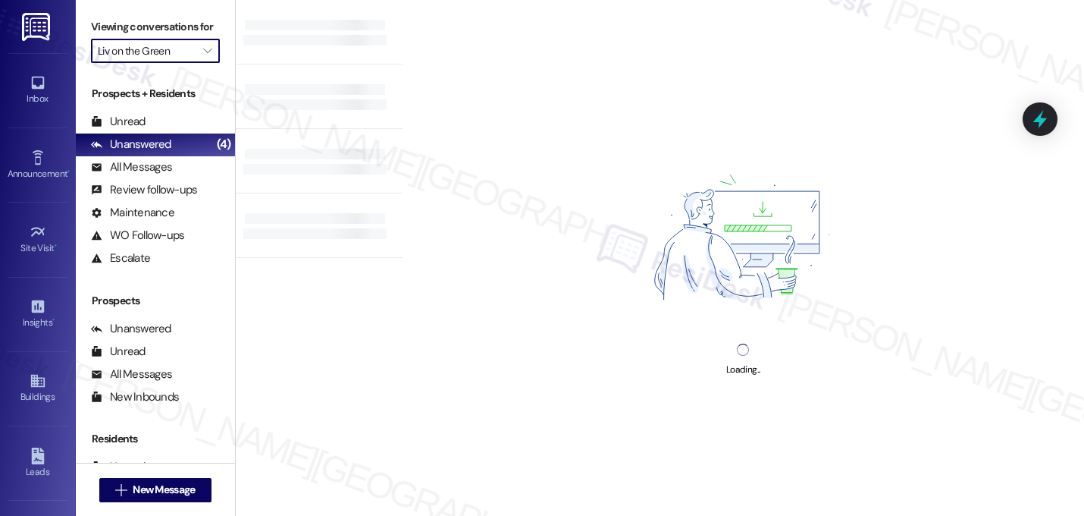
type input "Liv at Winter Park"
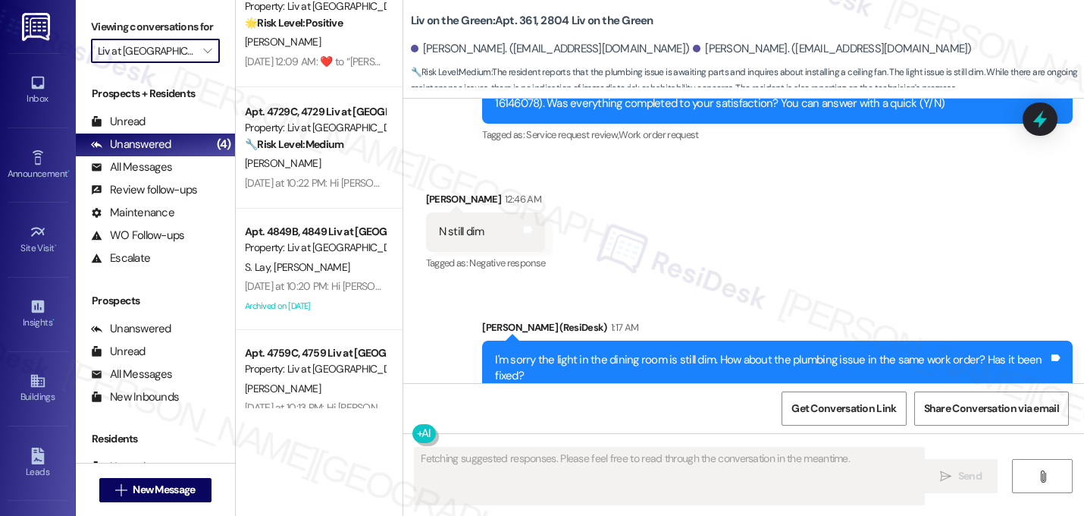
scroll to position [320, 0]
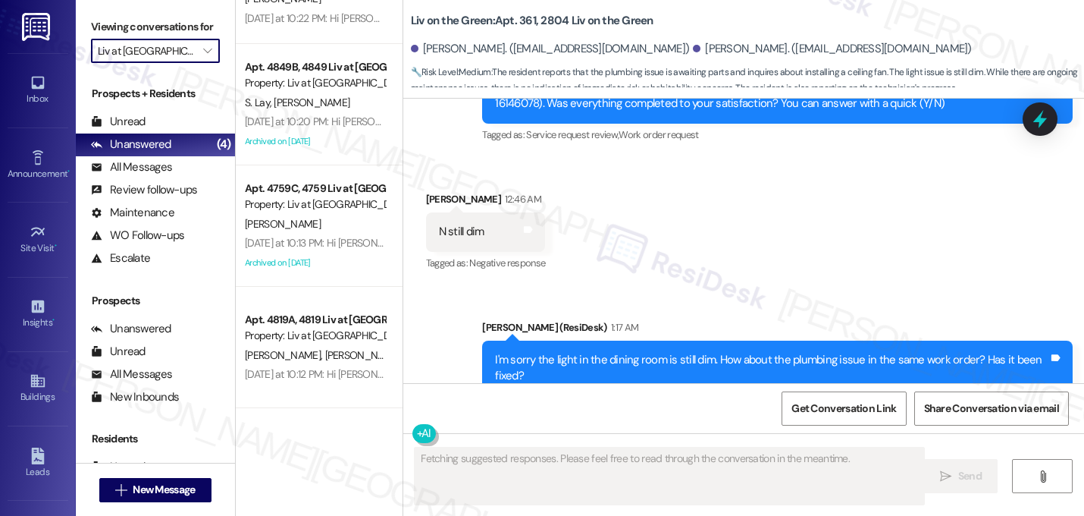
click at [173, 63] on input "Liv at Winter Park" at bounding box center [147, 51] width 98 height 24
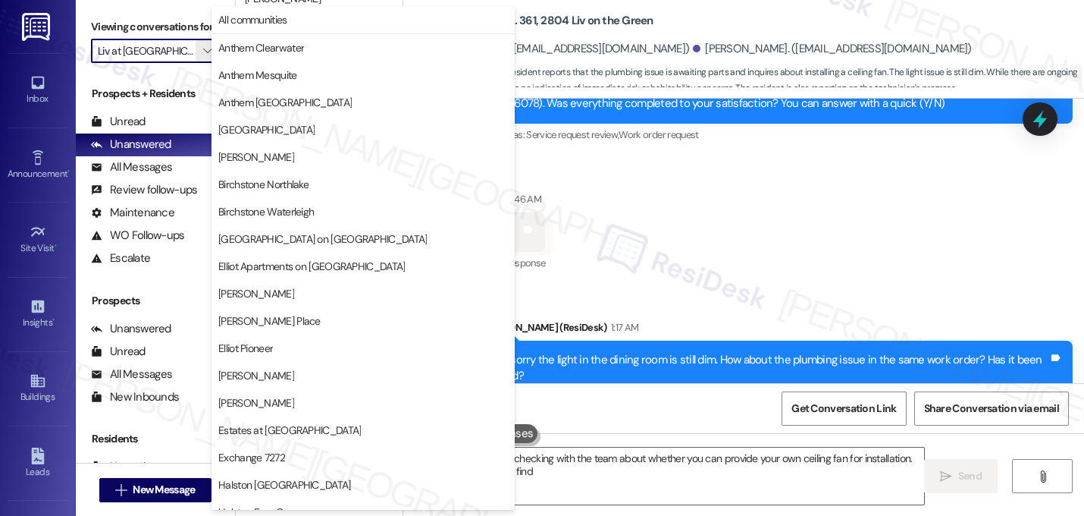
scroll to position [589, 0]
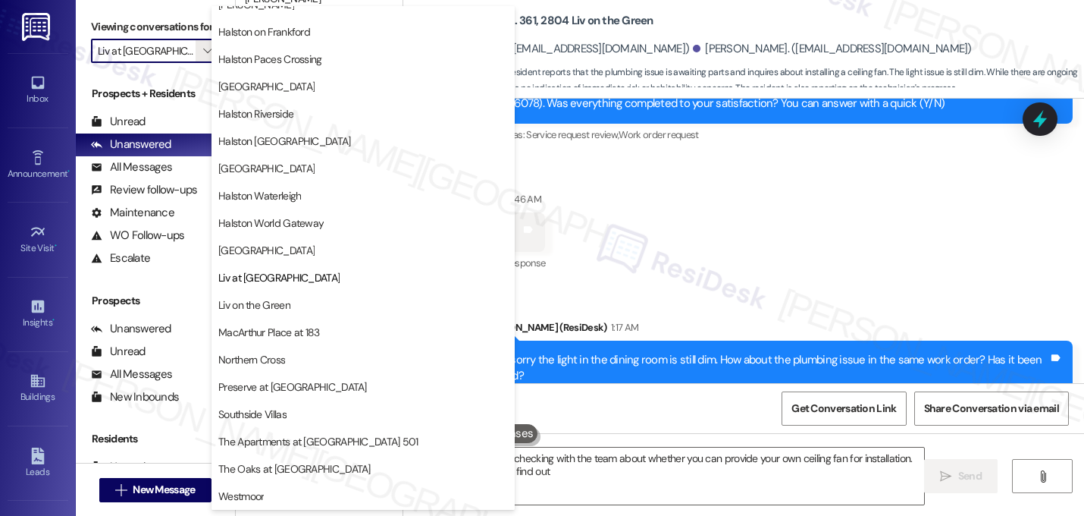
type textarea "Hi {{first_name}}, I'm checking with the team about whether you can provide you…"
click at [286, 249] on span "Lexington" at bounding box center [363, 250] width 290 height 15
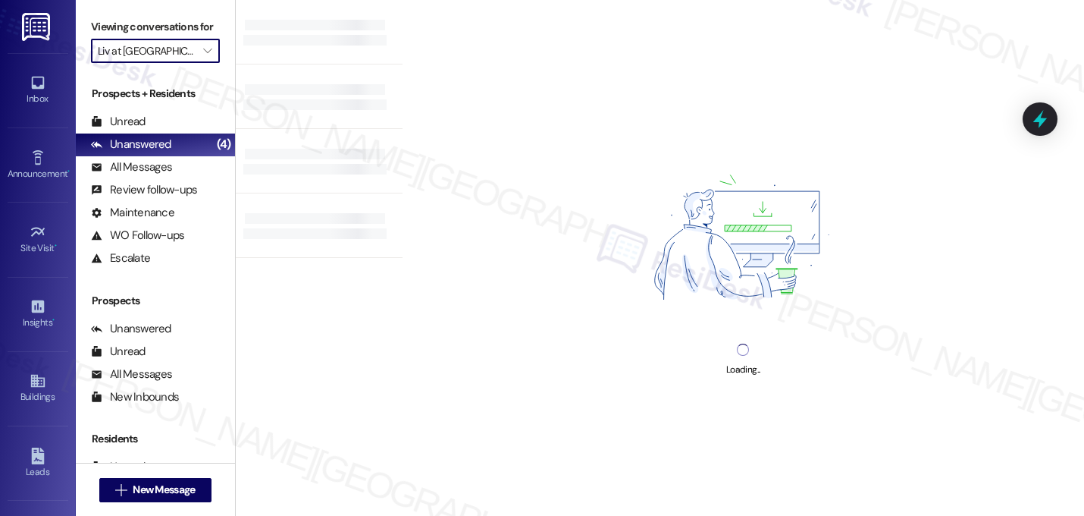
type input "Lexington"
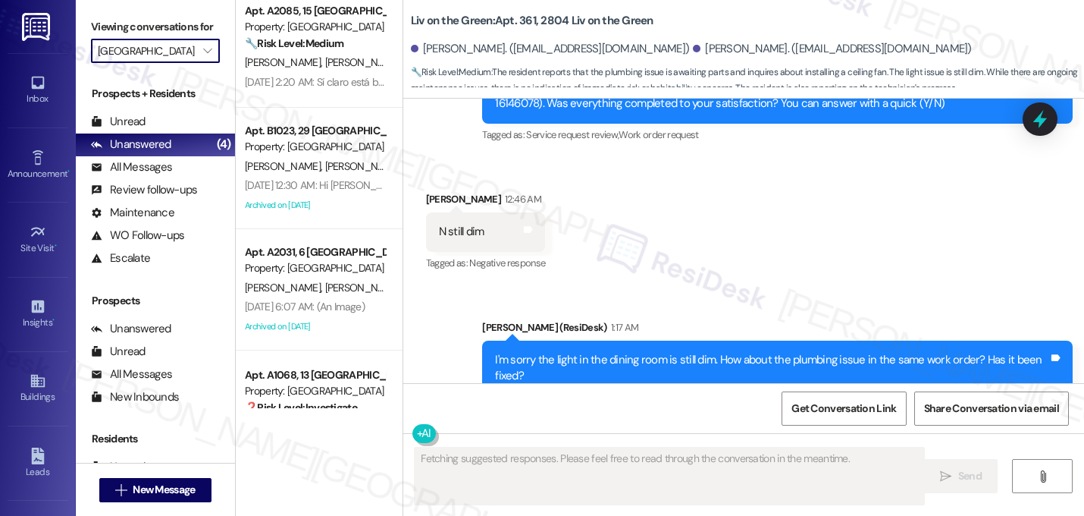
scroll to position [1240, 0]
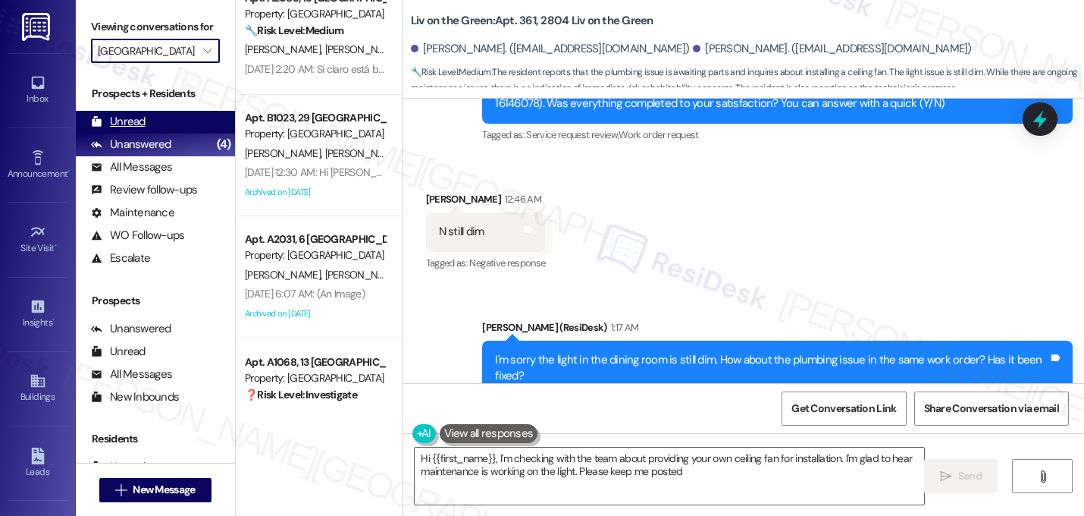
type textarea "Hi {{first_name}}, I'm checking with the team about providing your own ceiling …"
click at [165, 63] on input "Lexington" at bounding box center [147, 51] width 98 height 24
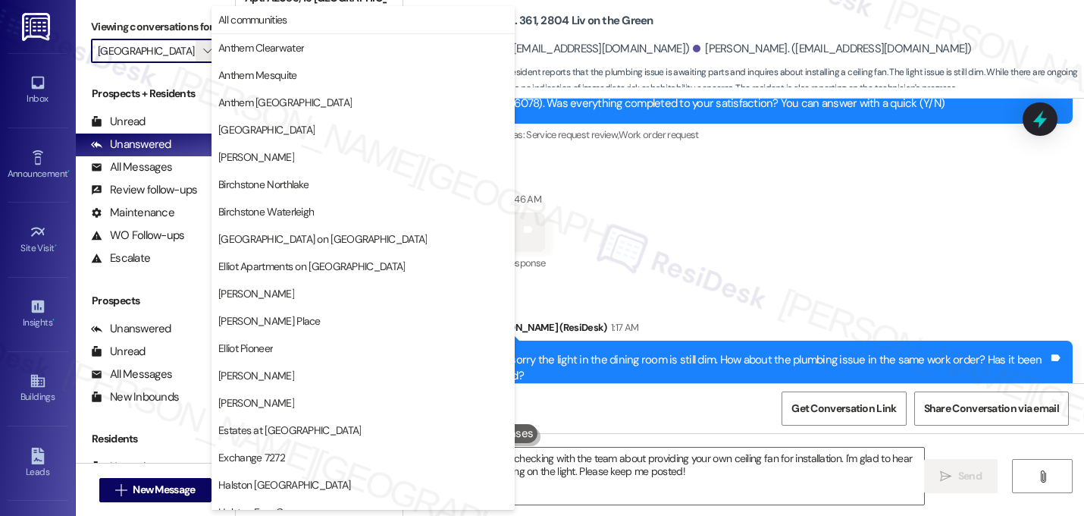
scroll to position [589, 0]
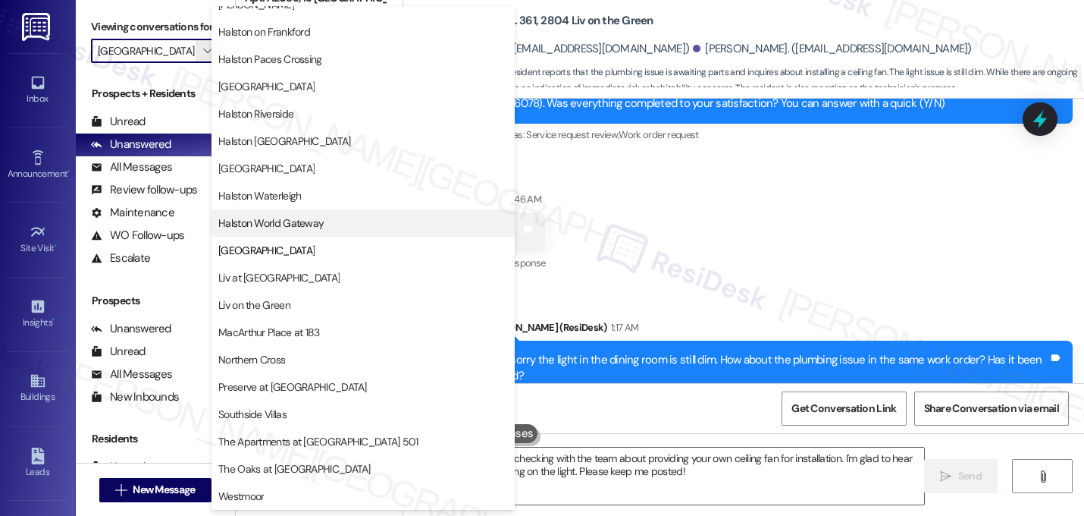
click at [289, 230] on span "Halston World Gateway" at bounding box center [270, 222] width 105 height 15
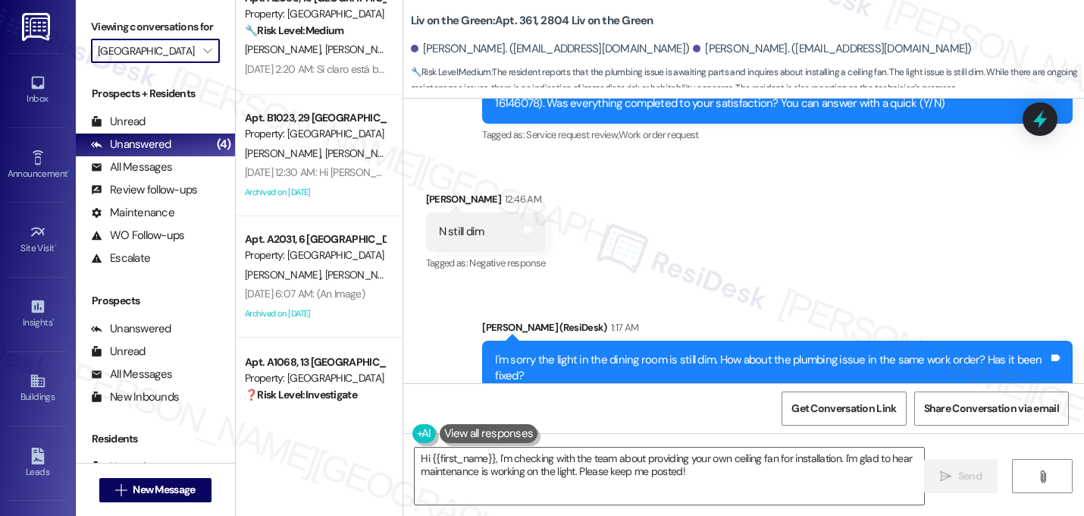
type input "Halston World Gateway"
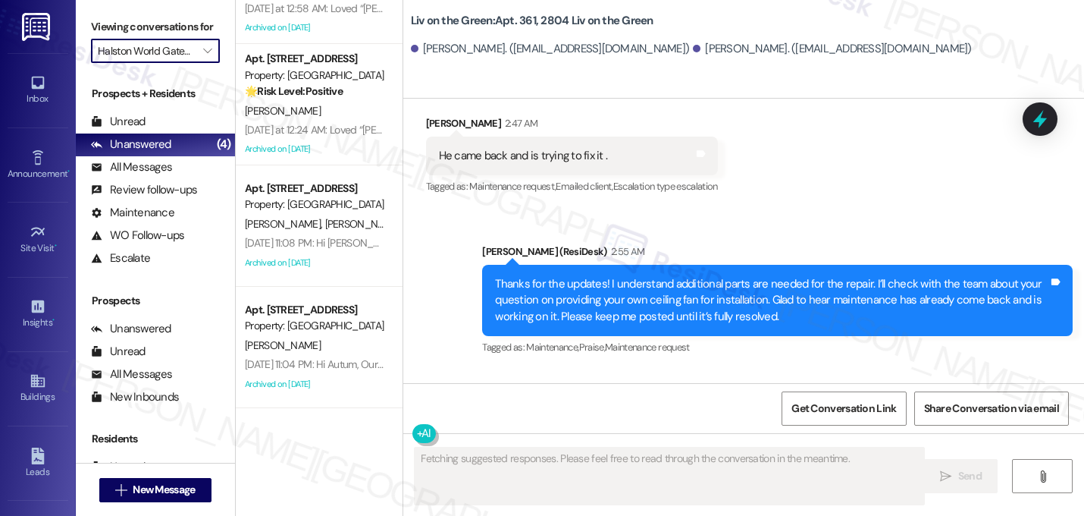
scroll to position [24045, 0]
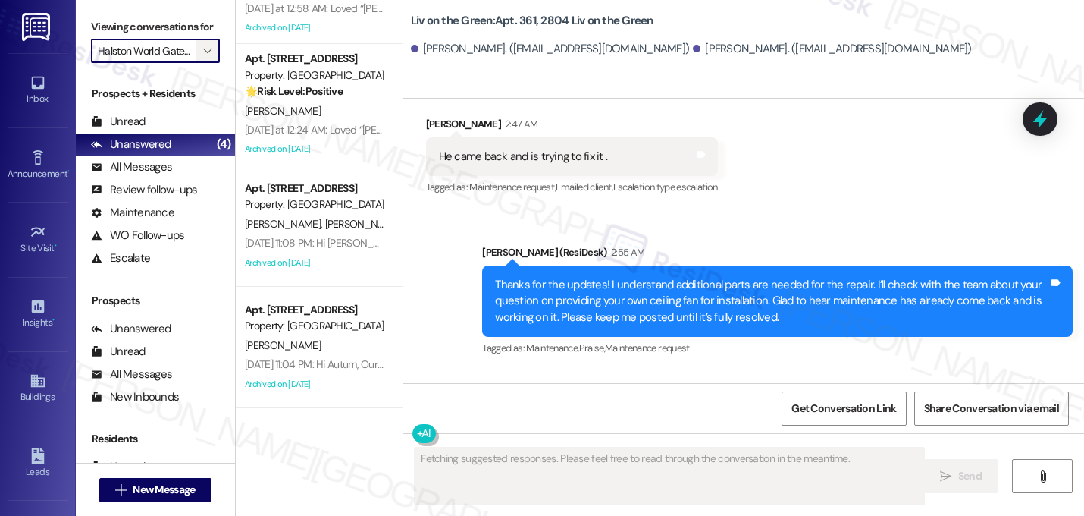
click at [203, 57] on icon "" at bounding box center [207, 51] width 8 height 12
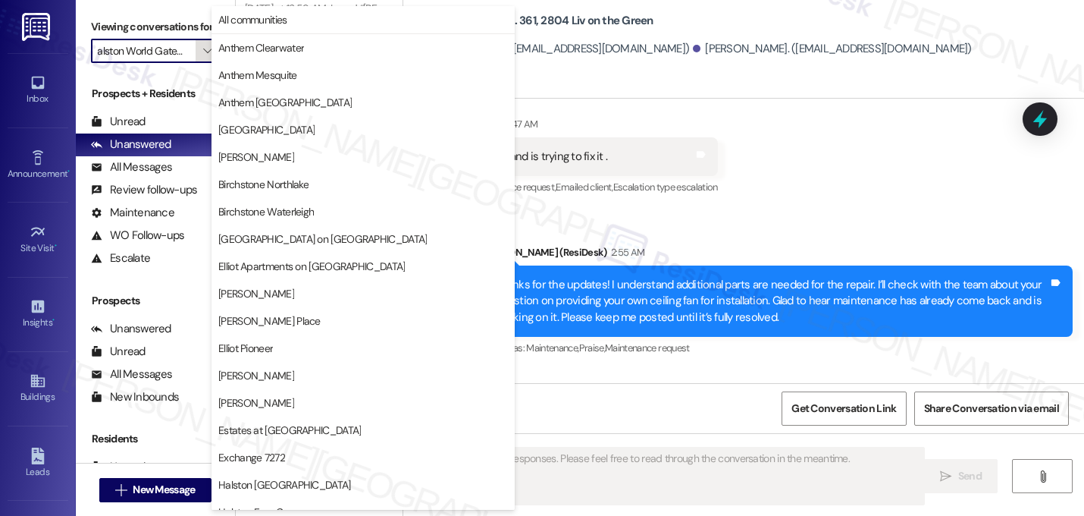
scroll to position [589, 0]
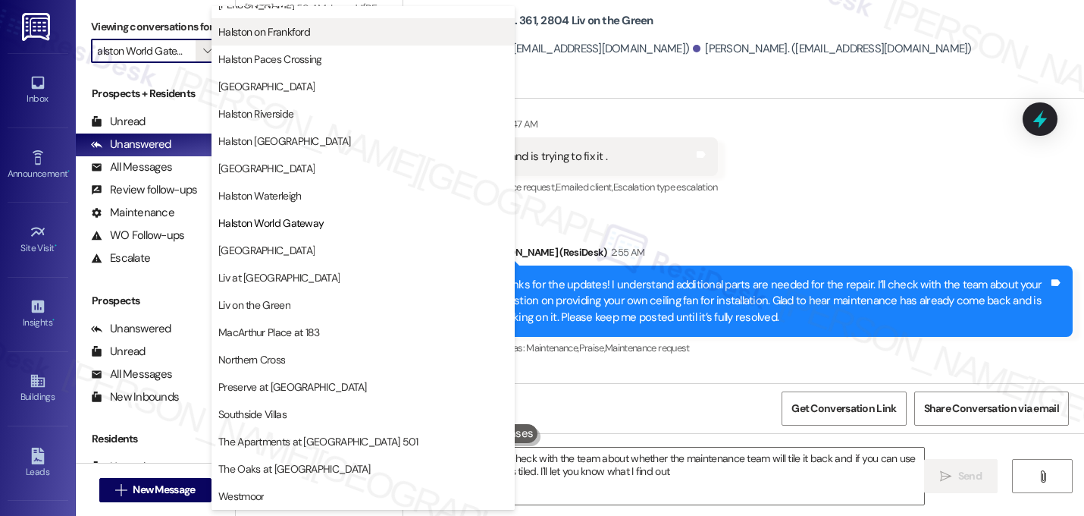
type textarea "Hi {{first_name}}! I'll check with the team about whether the maintenance team …"
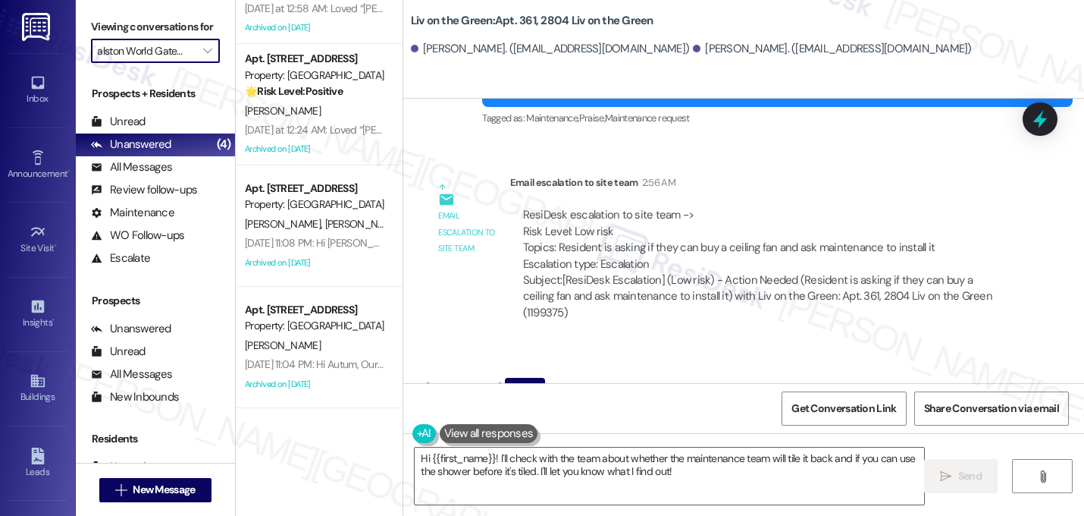
scroll to position [24289, 0]
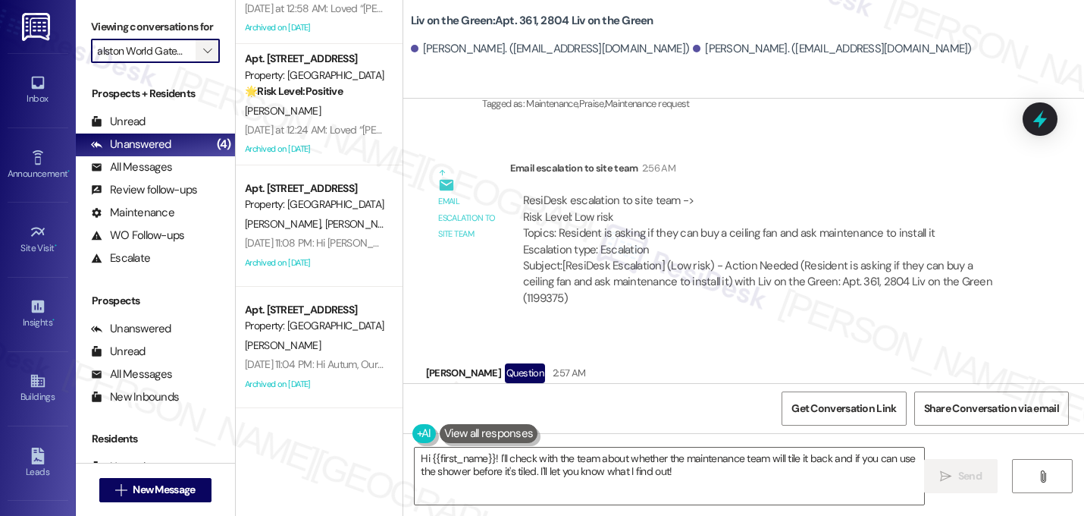
click at [203, 57] on icon "" at bounding box center [207, 51] width 8 height 12
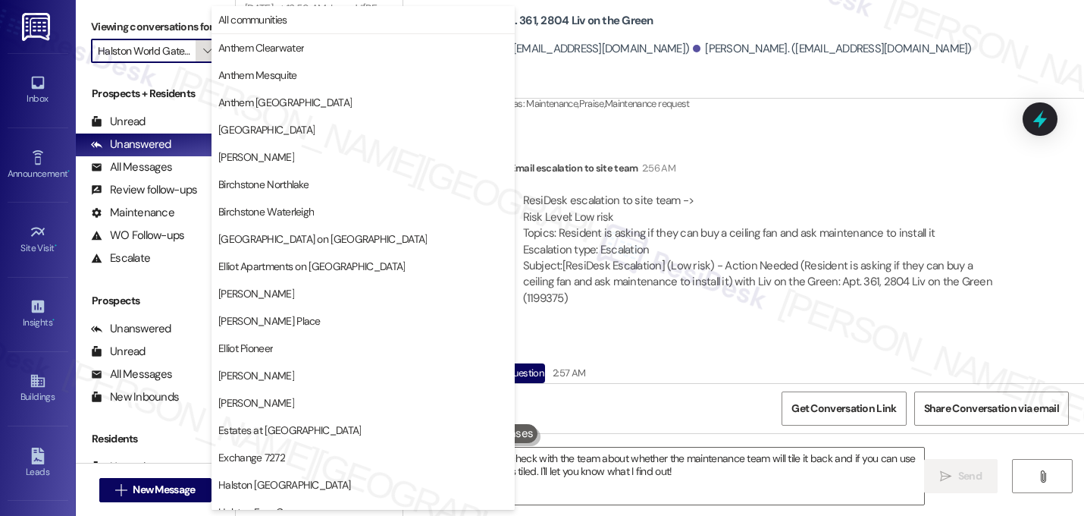
scroll to position [589, 0]
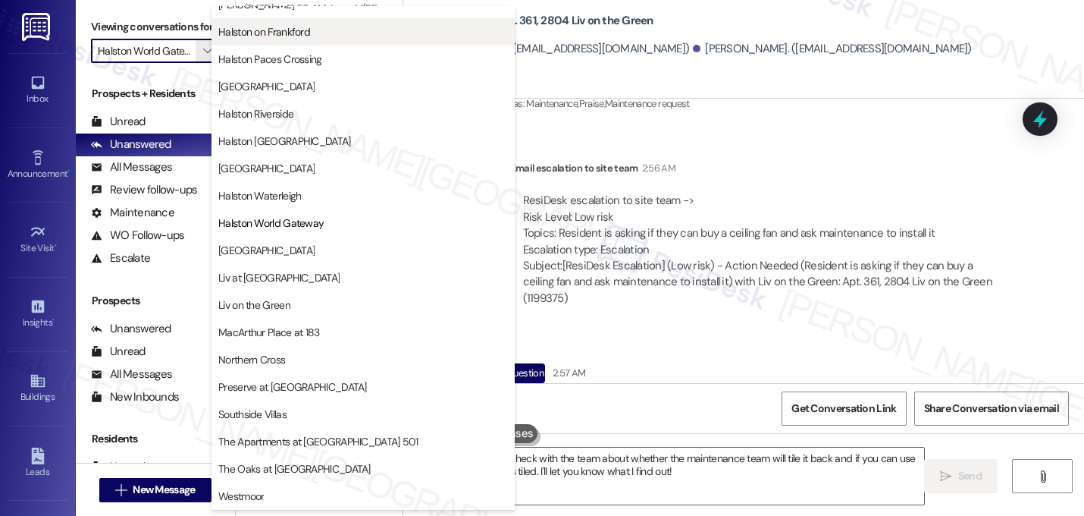
click at [302, 30] on span "Halston on Frankford" at bounding box center [264, 31] width 92 height 15
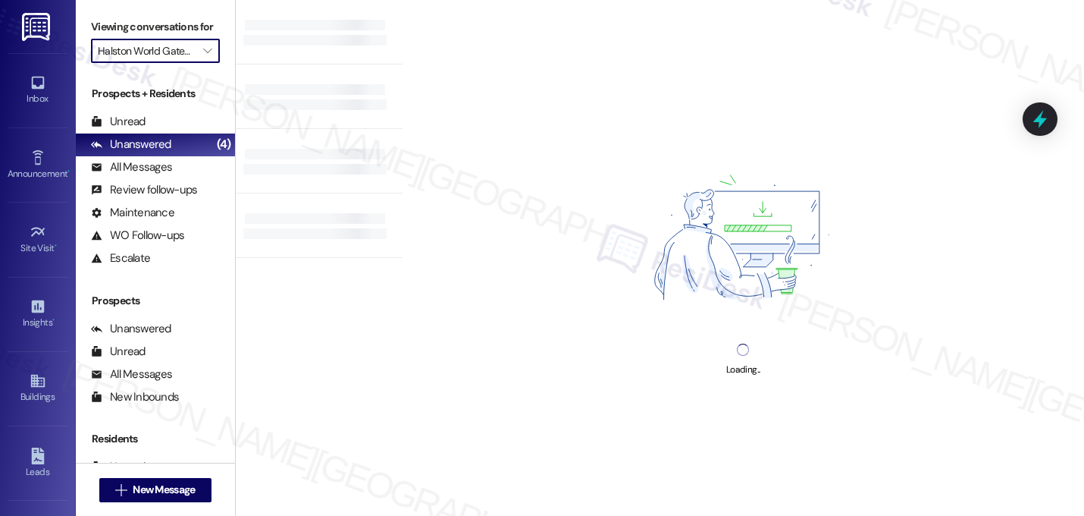
type input "Halston on Frankford"
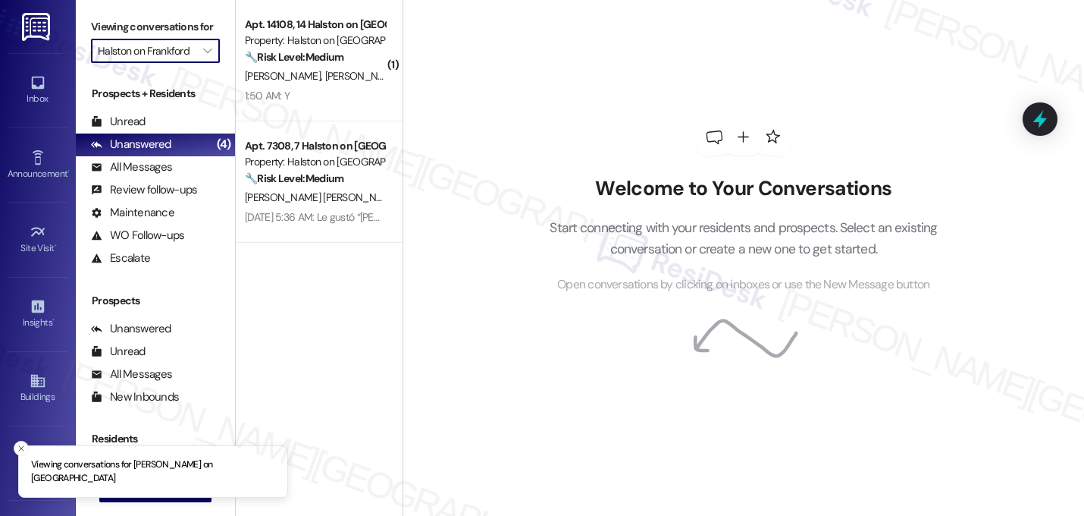
click at [302, 30] on div "Apt. 14108, 14 Halston on Frankford" at bounding box center [315, 25] width 140 height 16
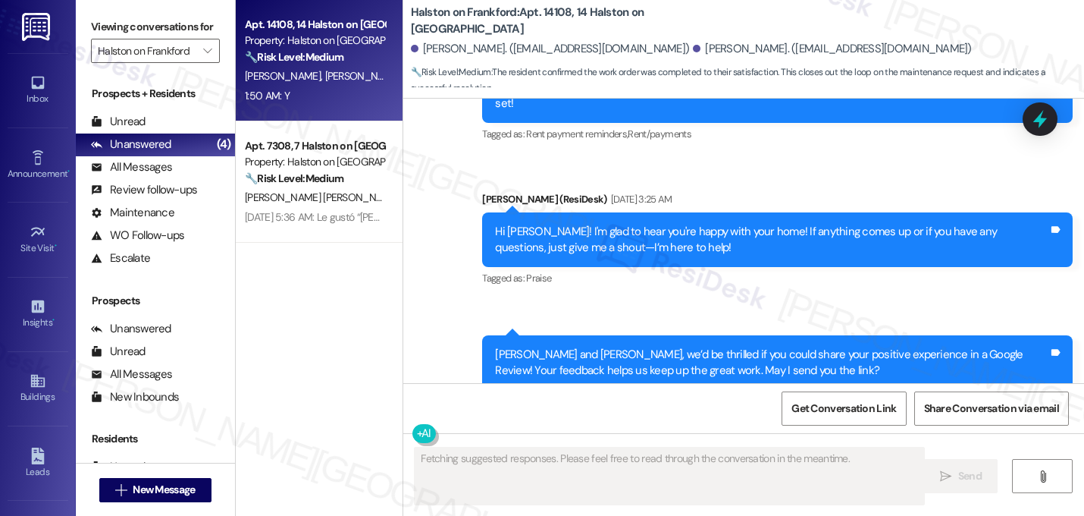
scroll to position [3685, 0]
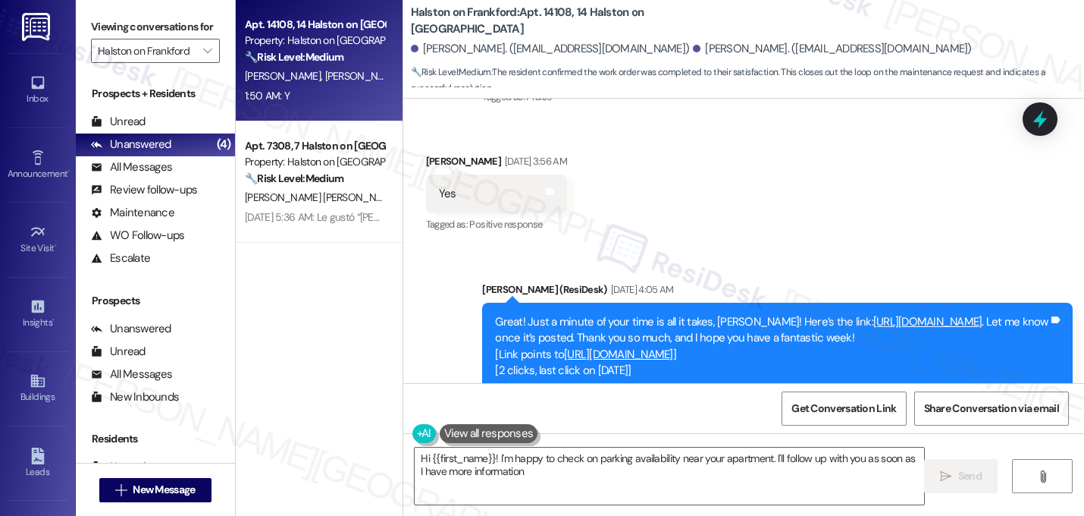
type textarea "Hi {{first_name}}! I'm happy to check on parking availability near your apartme…"
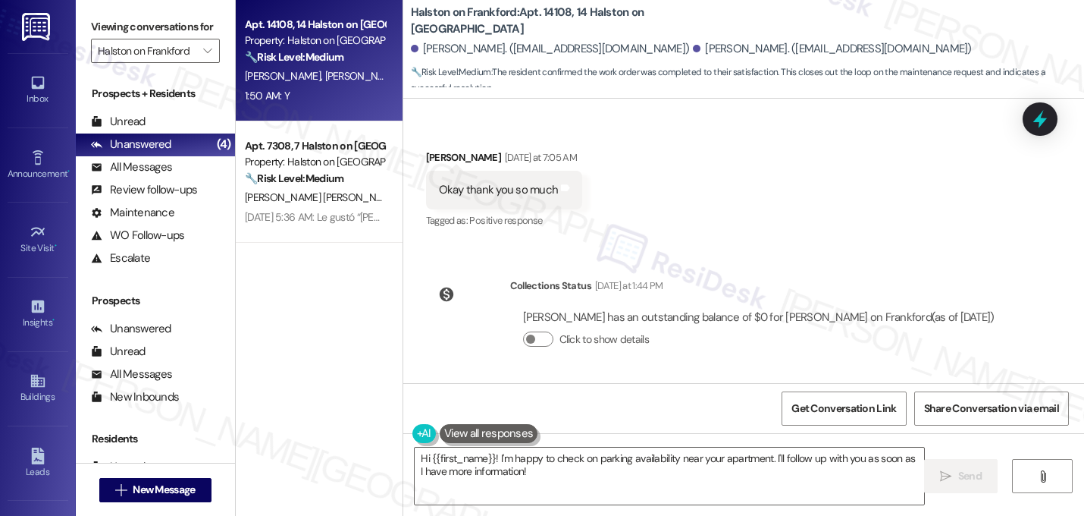
scroll to position [14723, 0]
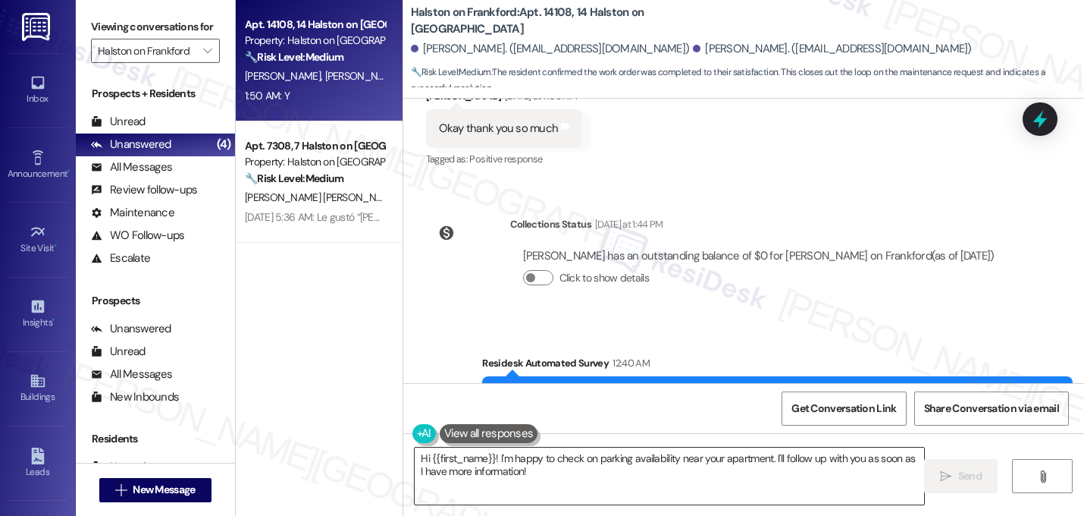
click at [542, 474] on textarea "Hi {{first_name}}! I'm happy to check on parking availability near your apartme…" at bounding box center [670, 475] width 510 height 57
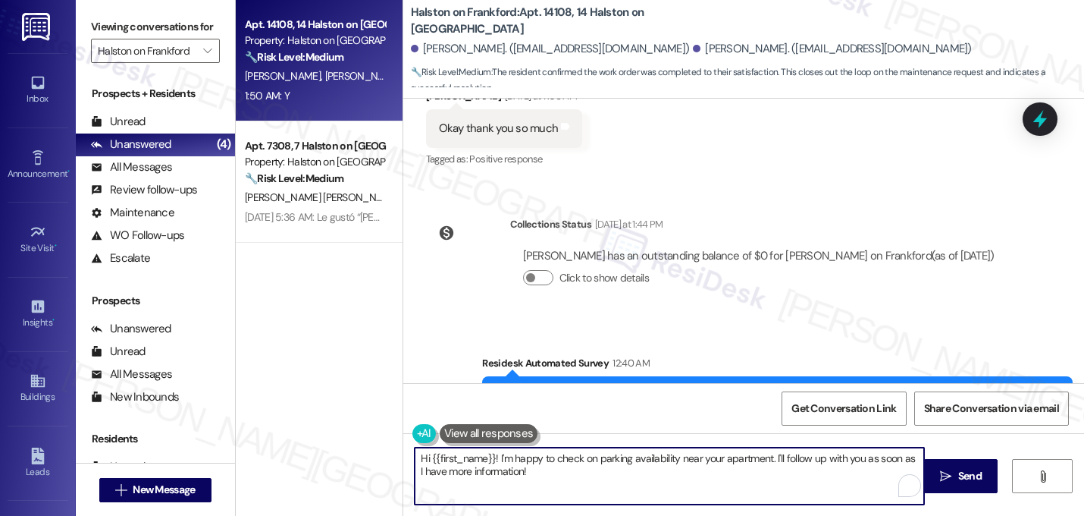
click at [542, 474] on textarea "Hi {{first_name}}! I'm happy to check on parking availability near your apartme…" at bounding box center [670, 475] width 510 height 57
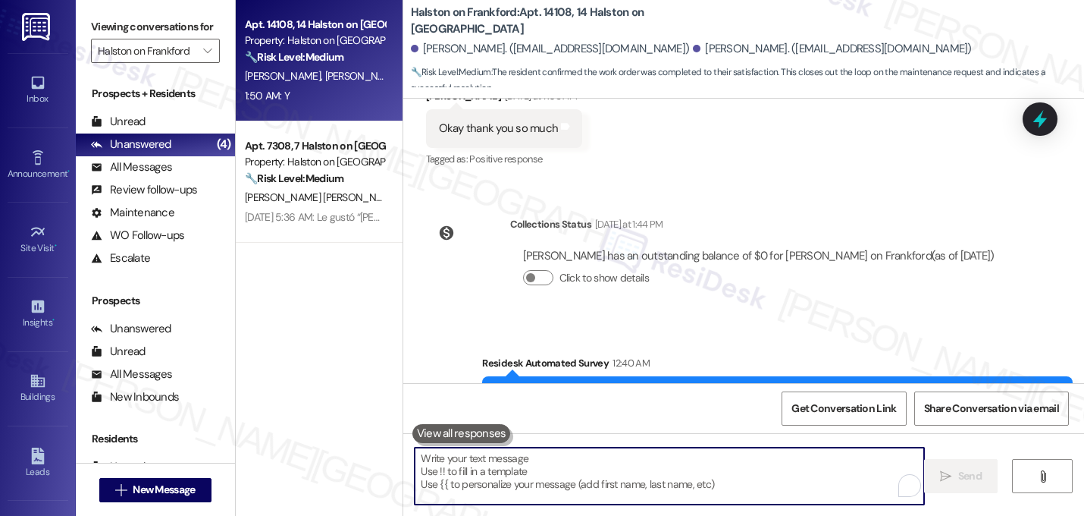
paste textarea "That's great! I'm glad to hear that your last maintenance request was completed…"
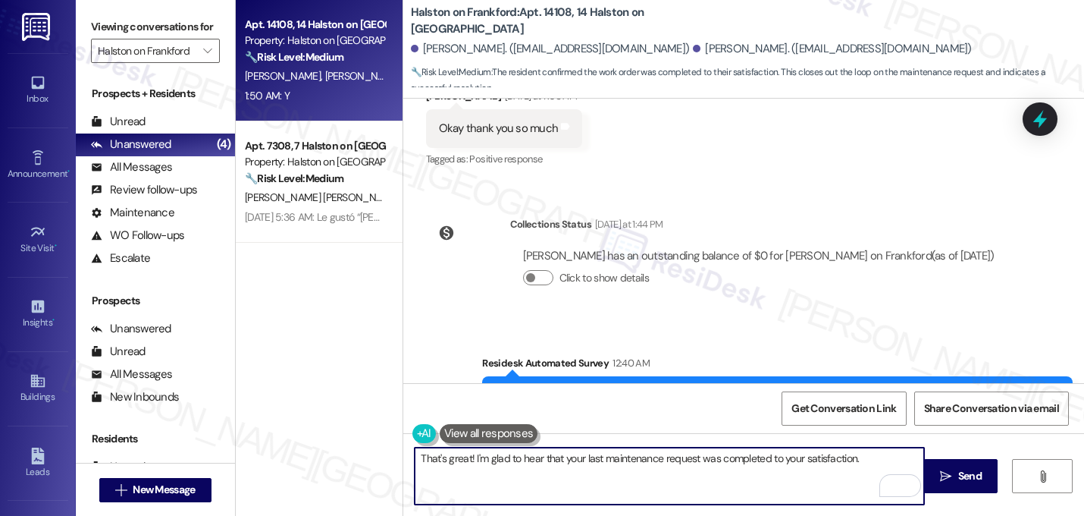
type textarea "That's great! I'm glad to hear that your last maintenance request was completed…"
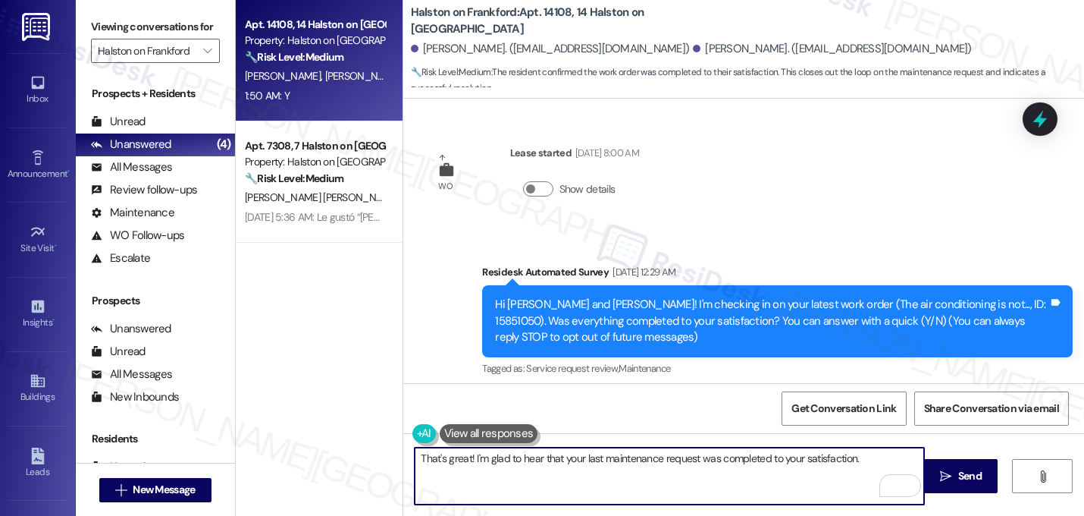
scroll to position [14723, 0]
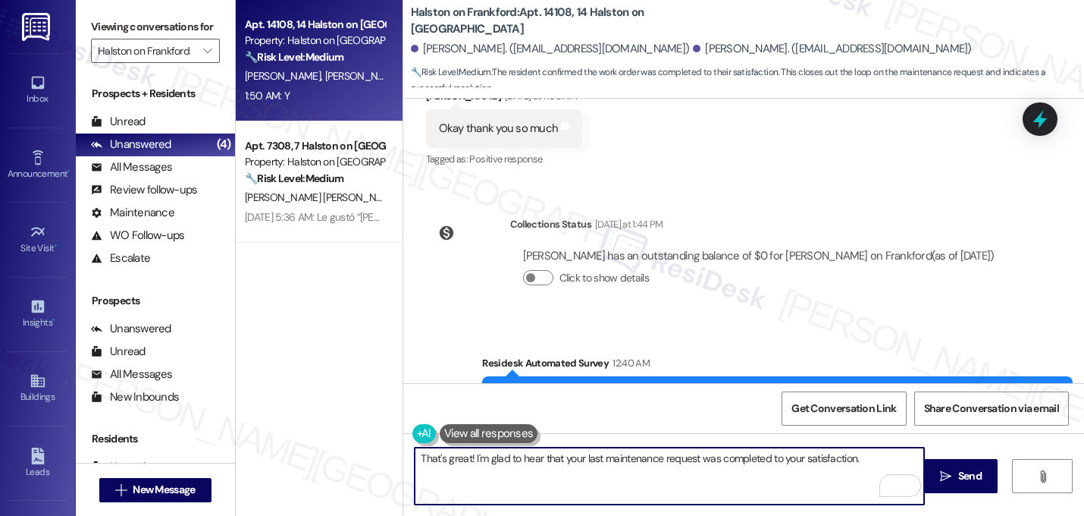
paste textarea "Let me know if you need anything else. 😊"
type textarea "That's great! I'm glad to hear that your last maintenance request was completed…"
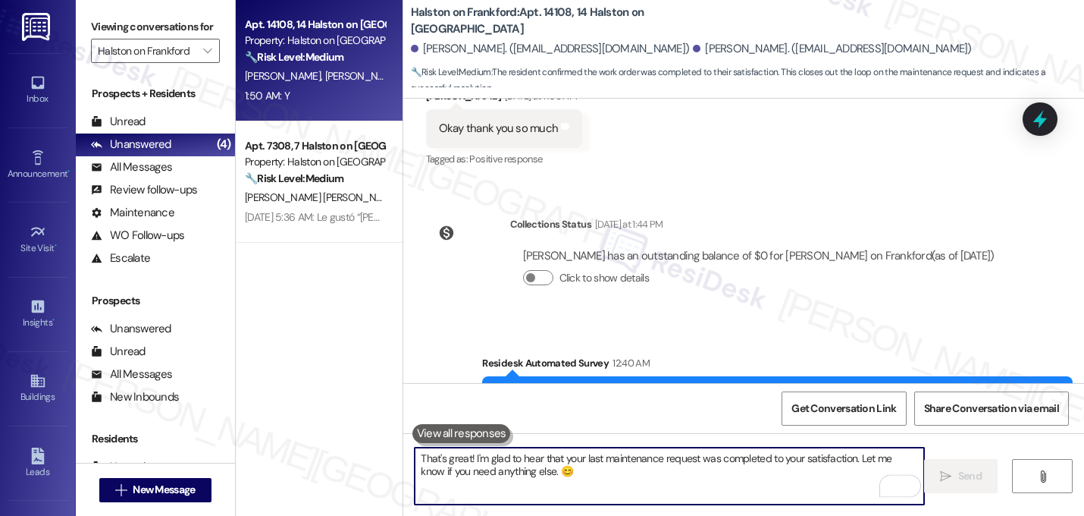
scroll to position [14722, 0]
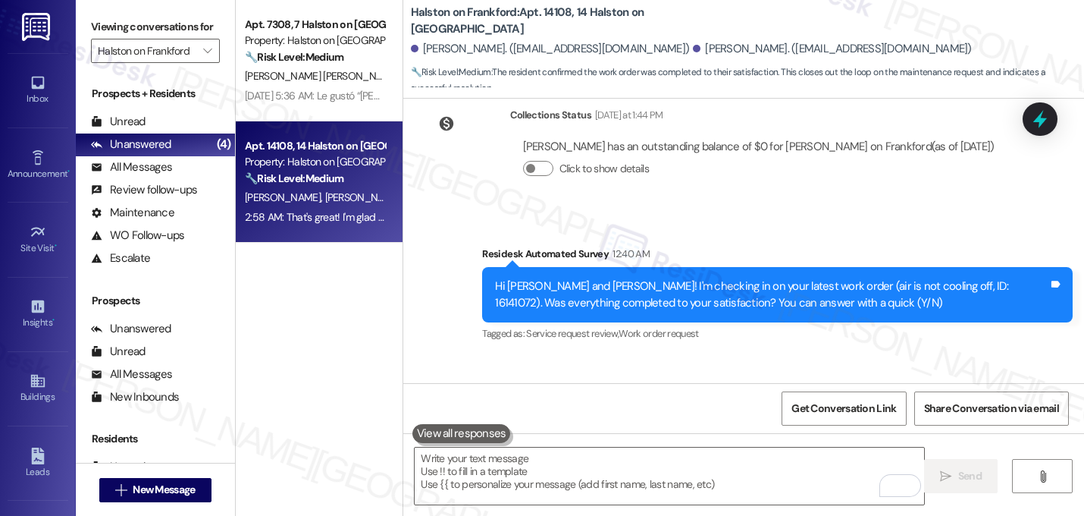
scroll to position [14845, 0]
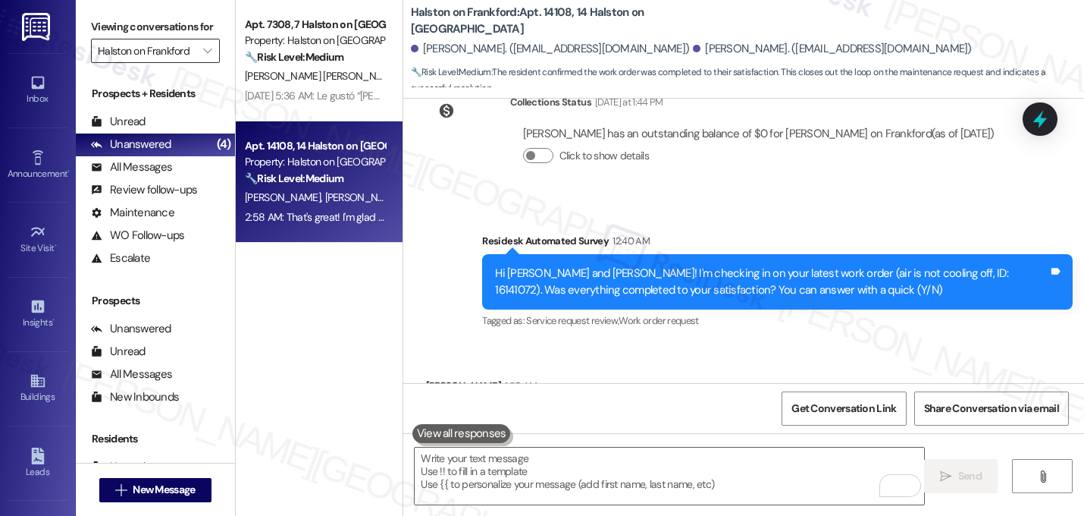
click at [178, 63] on input "Halston on Frankford" at bounding box center [147, 51] width 98 height 24
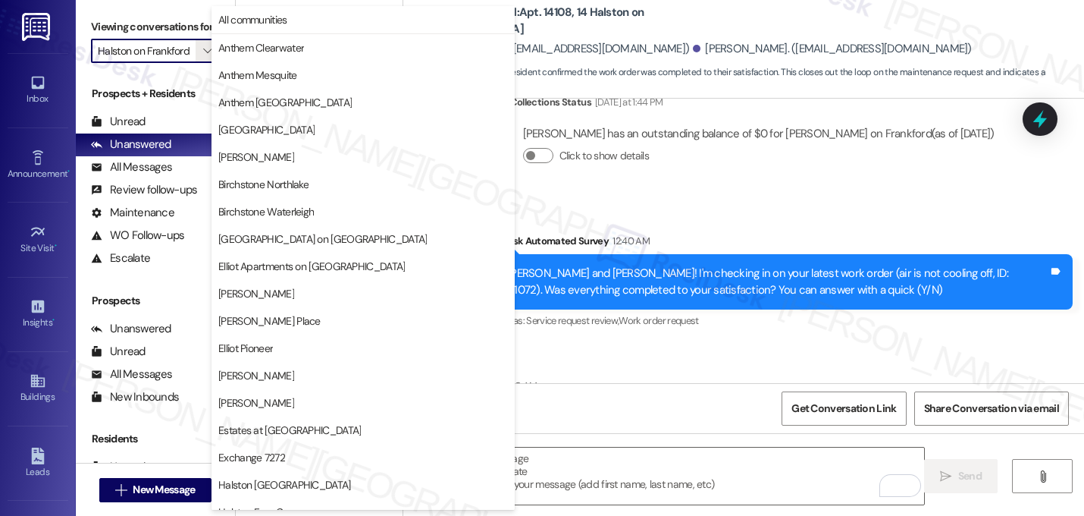
scroll to position [519, 0]
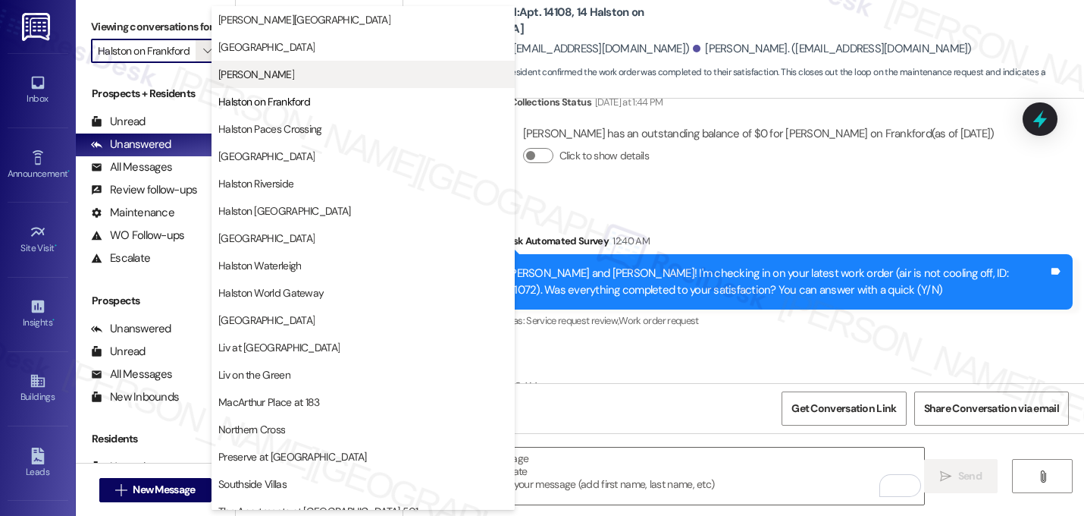
click at [279, 76] on span "[PERSON_NAME]" at bounding box center [256, 74] width 76 height 15
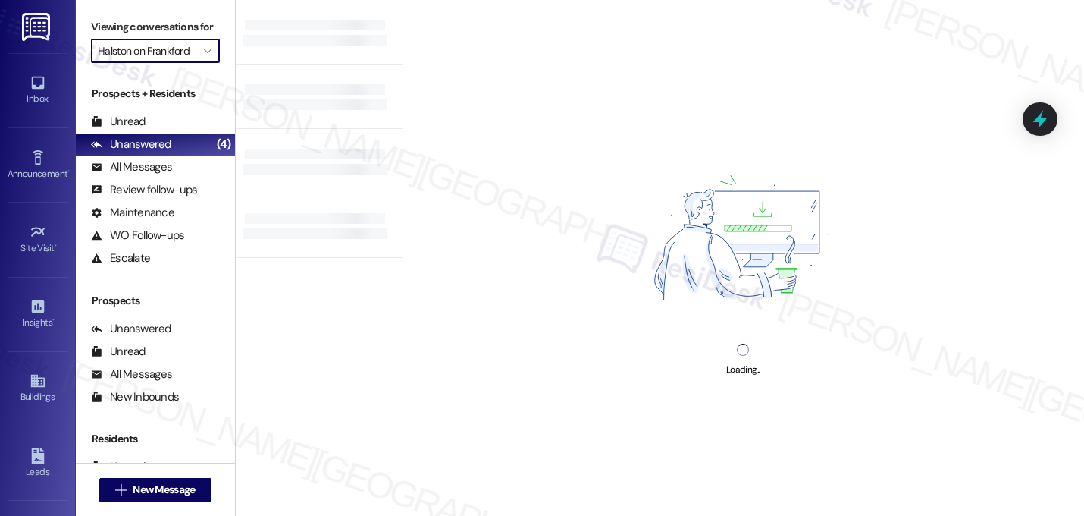
type input "[PERSON_NAME]"
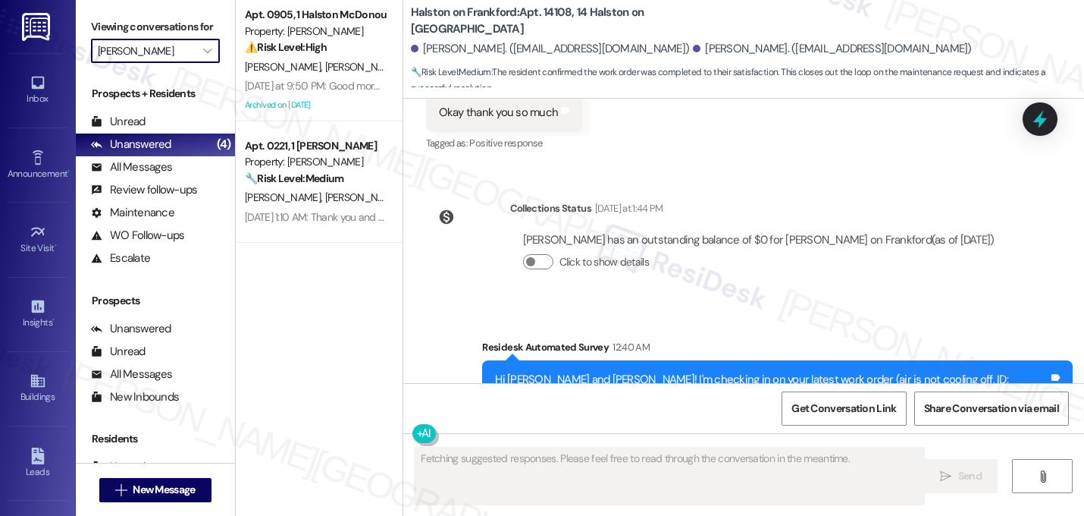
scroll to position [14722, 0]
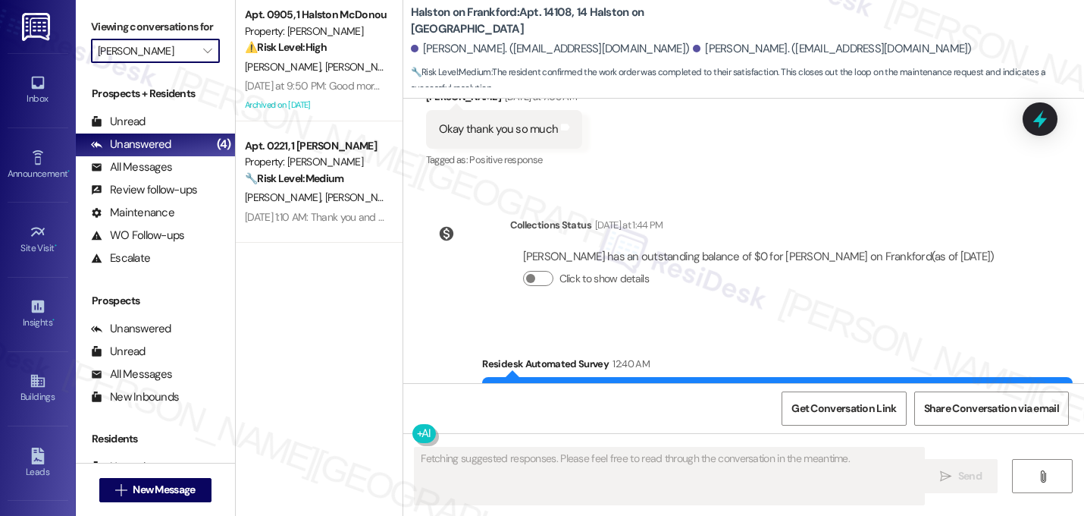
click at [183, 63] on input "[PERSON_NAME]" at bounding box center [147, 51] width 98 height 24
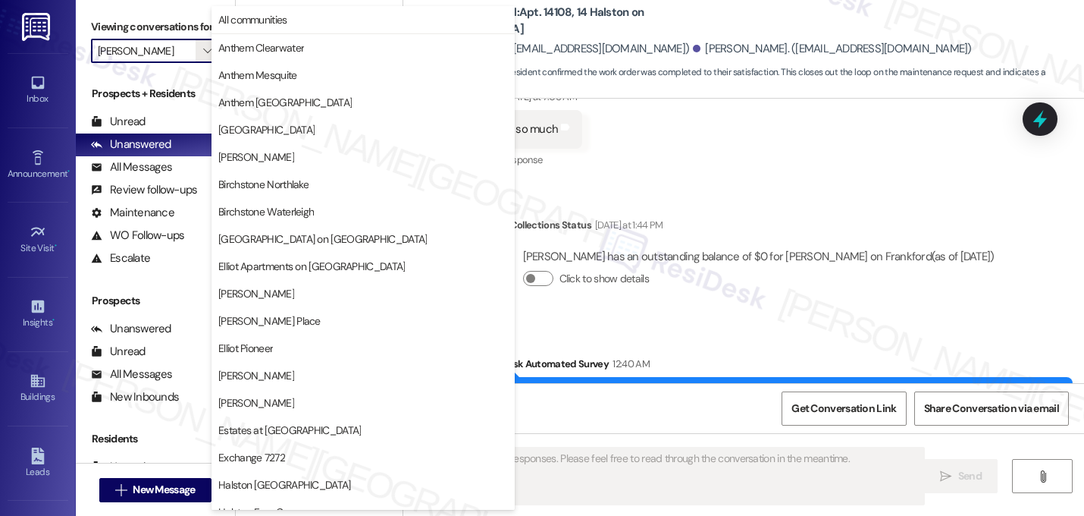
scroll to position [519, 0]
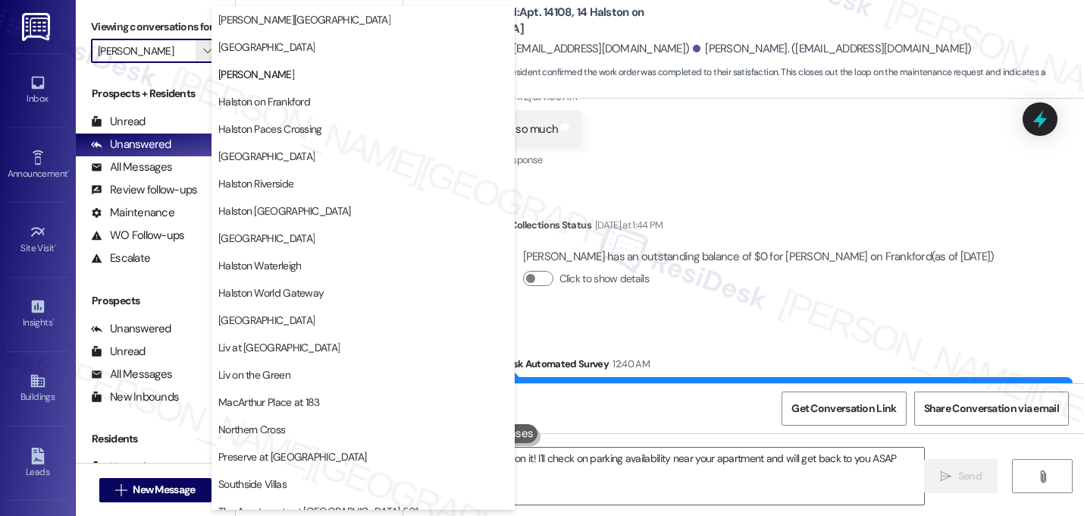
type textarea "Hi {{first_name}}! I'm on it! I'll check on parking availability near your apar…"
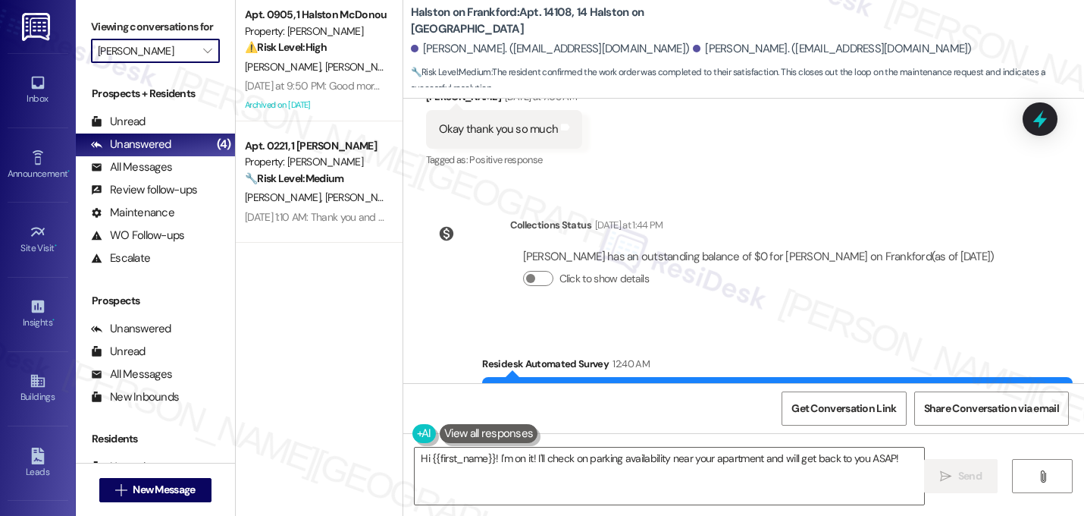
click at [142, 63] on input "[PERSON_NAME]" at bounding box center [147, 51] width 98 height 24
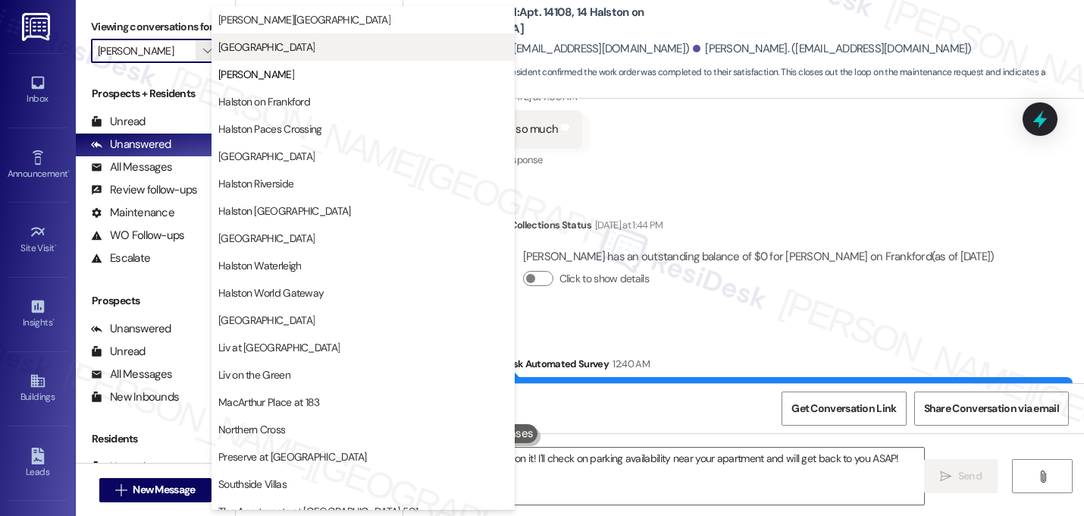
click at [258, 53] on span "[GEOGRAPHIC_DATA]" at bounding box center [266, 46] width 96 height 15
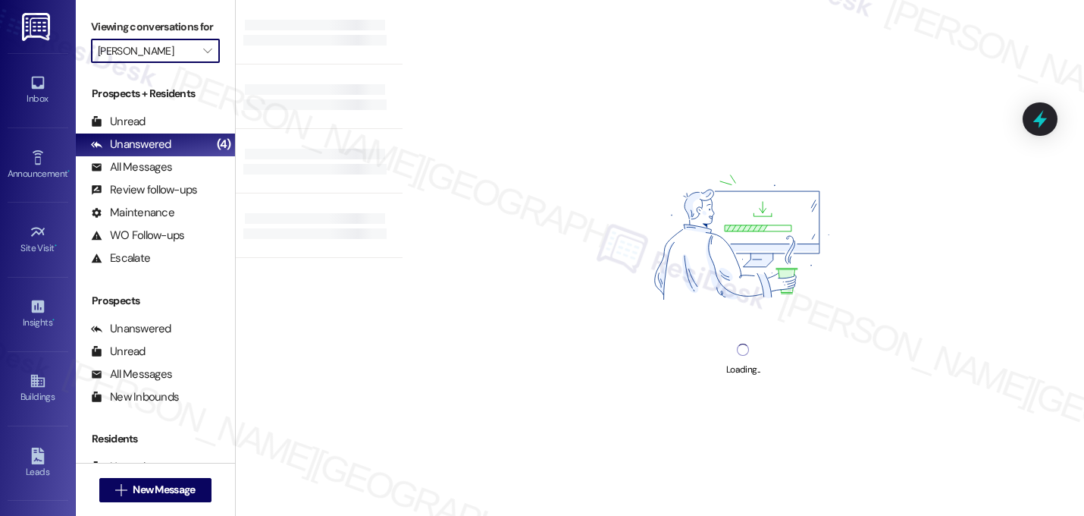
type input "[GEOGRAPHIC_DATA]"
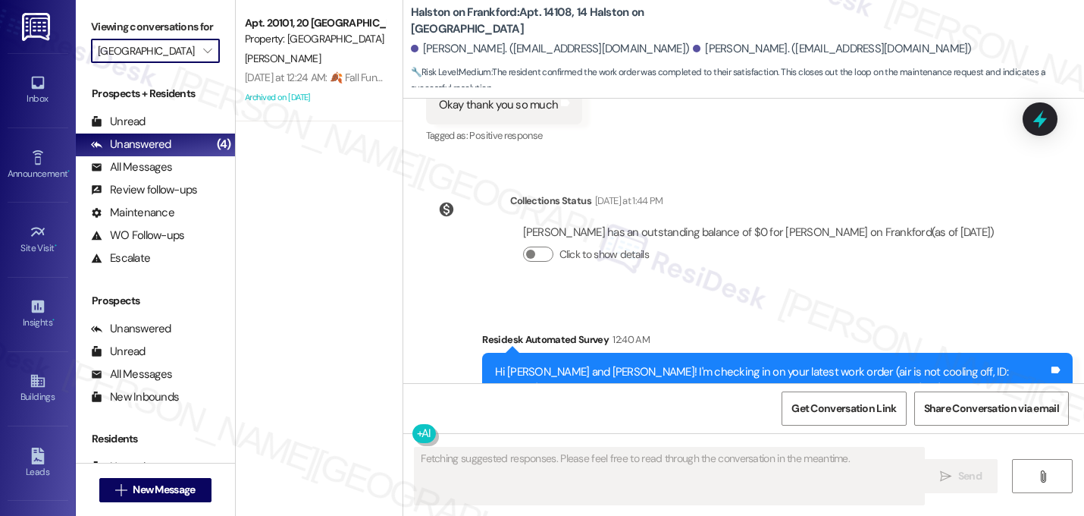
scroll to position [14722, 0]
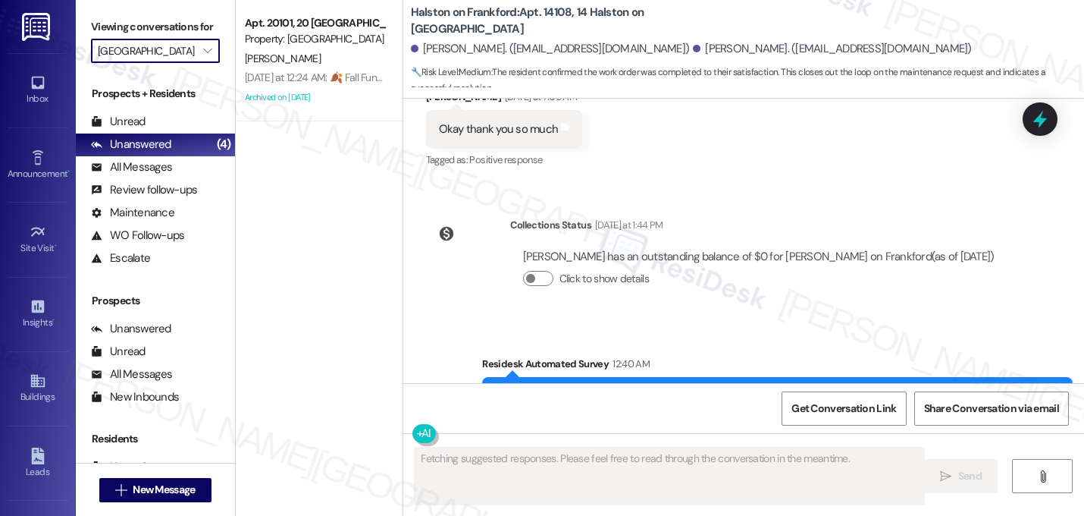
click at [183, 63] on input "[GEOGRAPHIC_DATA]" at bounding box center [147, 51] width 98 height 24
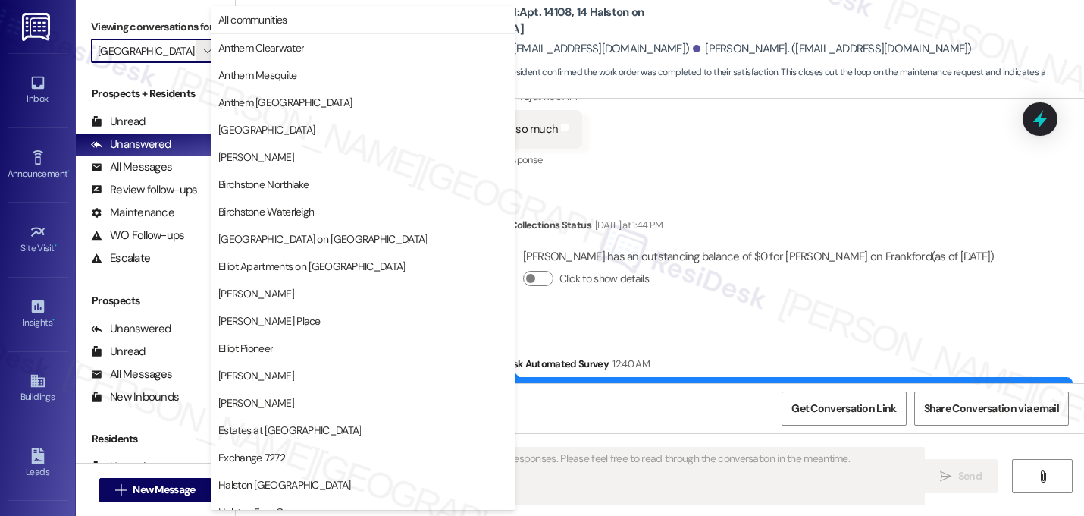
scroll to position [519, 0]
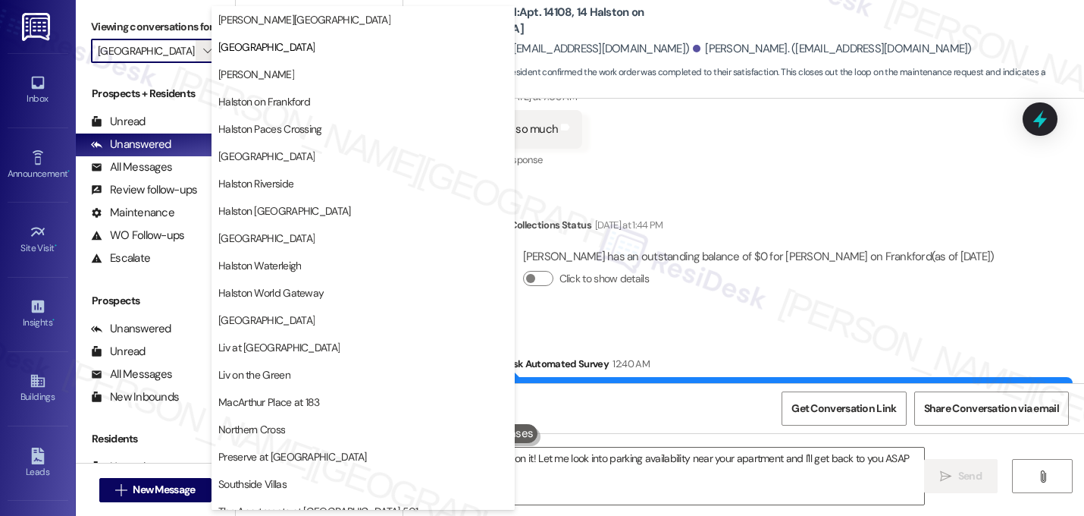
type textarea "Hi {{first_name}}! I'm on it! Let me look into parking availability near your a…"
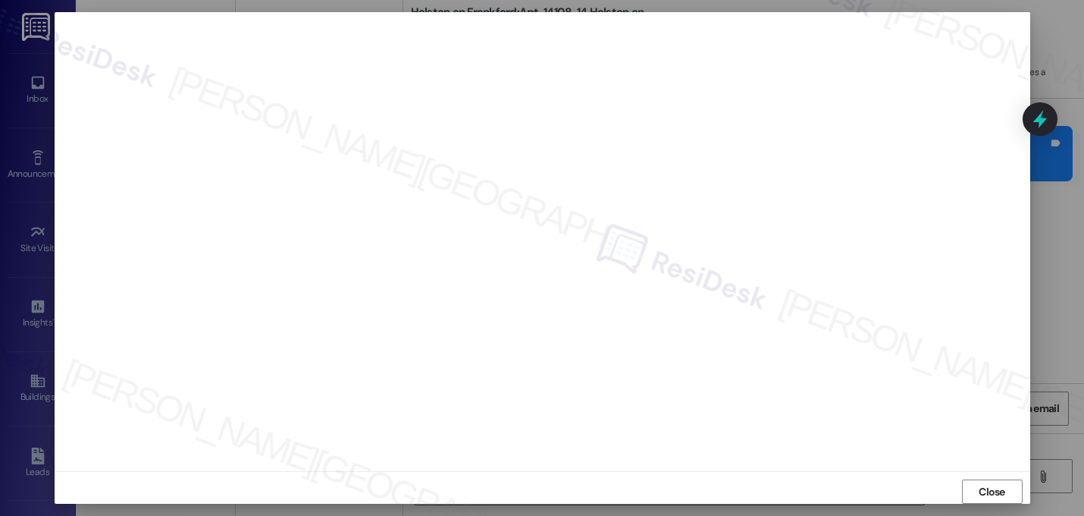
scroll to position [14988, 0]
click at [980, 494] on span "Close" at bounding box center [992, 492] width 27 height 16
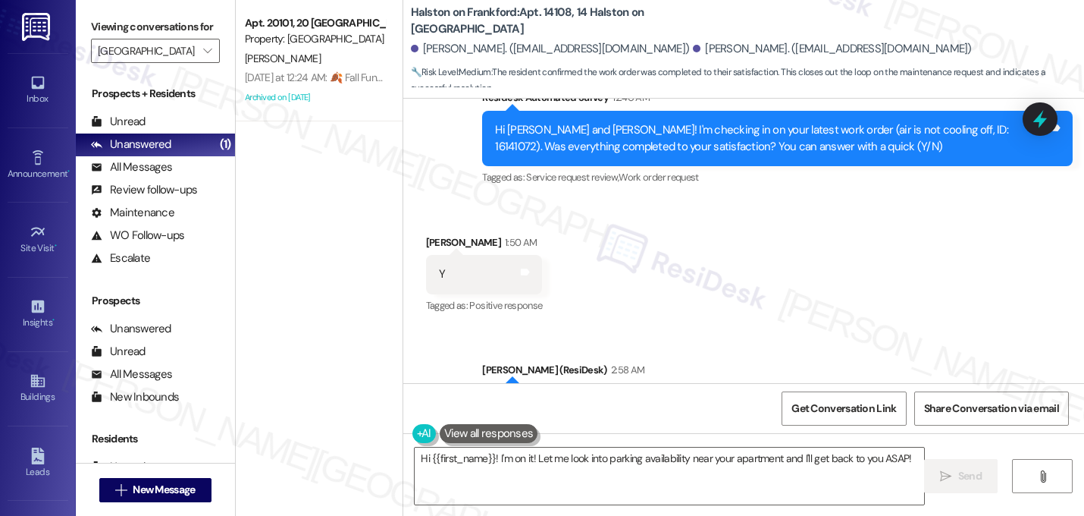
click at [616, 200] on div "Received via SMS Jerren Butts 1:50 AM Y Tags and notes Tagged as: Positive resp…" at bounding box center [743, 264] width 681 height 128
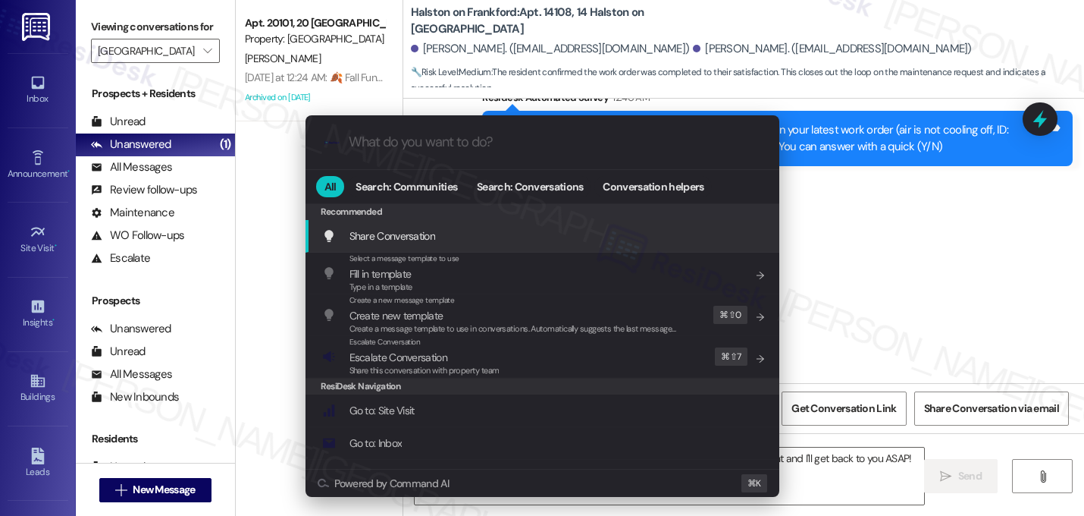
type input "e"
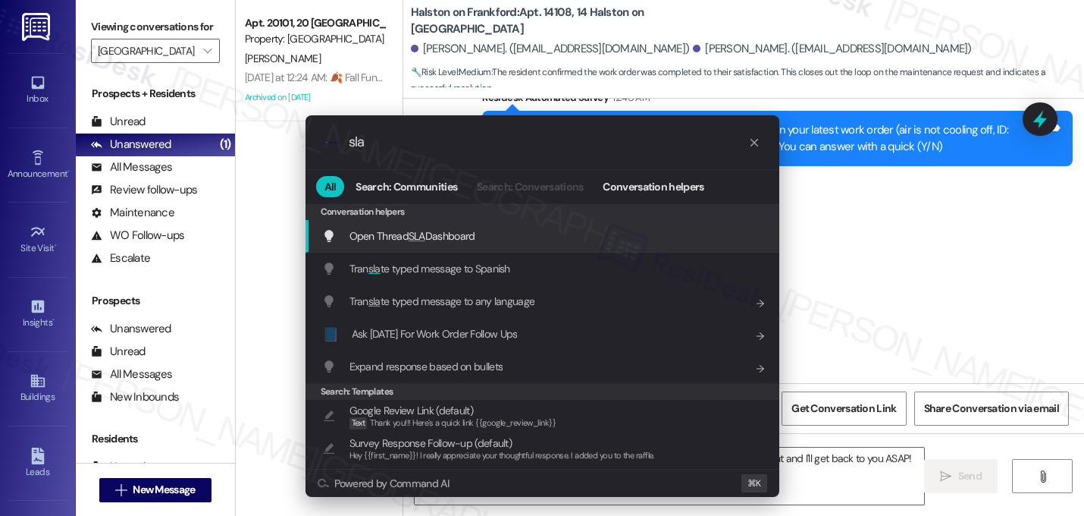
click at [379, 234] on span "Open Thread SLA Dashboard" at bounding box center [413, 236] width 126 height 14
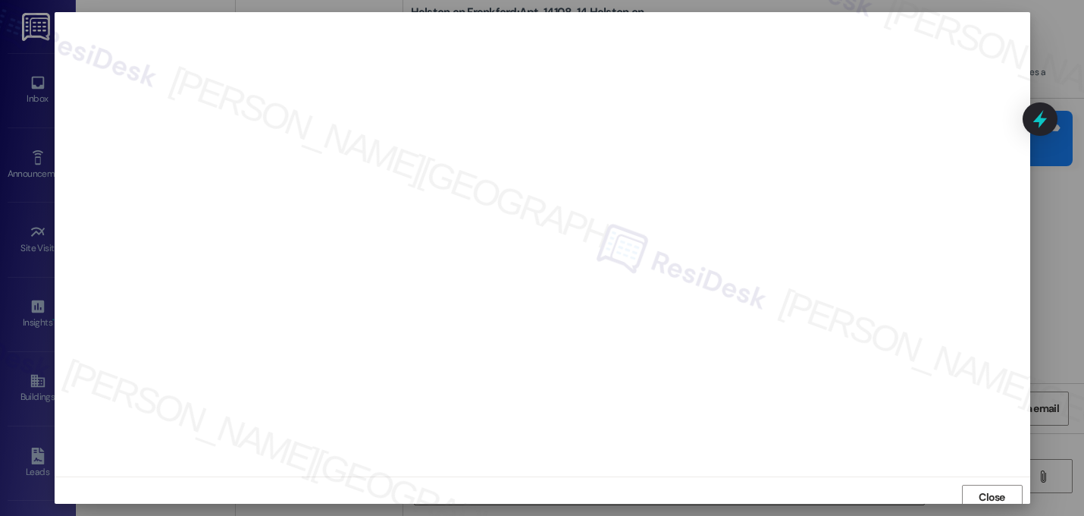
scroll to position [5, 0]
click at [985, 492] on span "Close" at bounding box center [992, 492] width 27 height 16
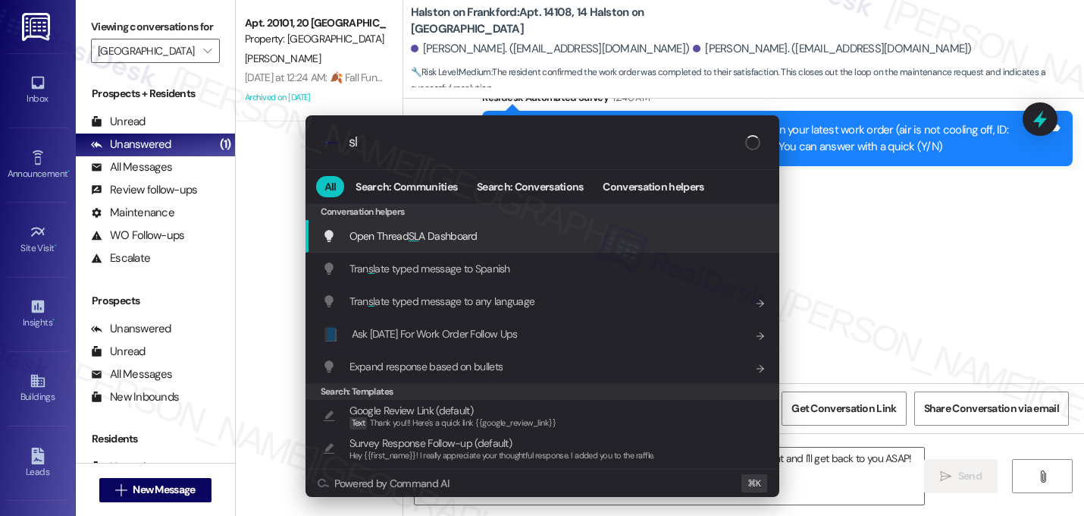
type input "sla"
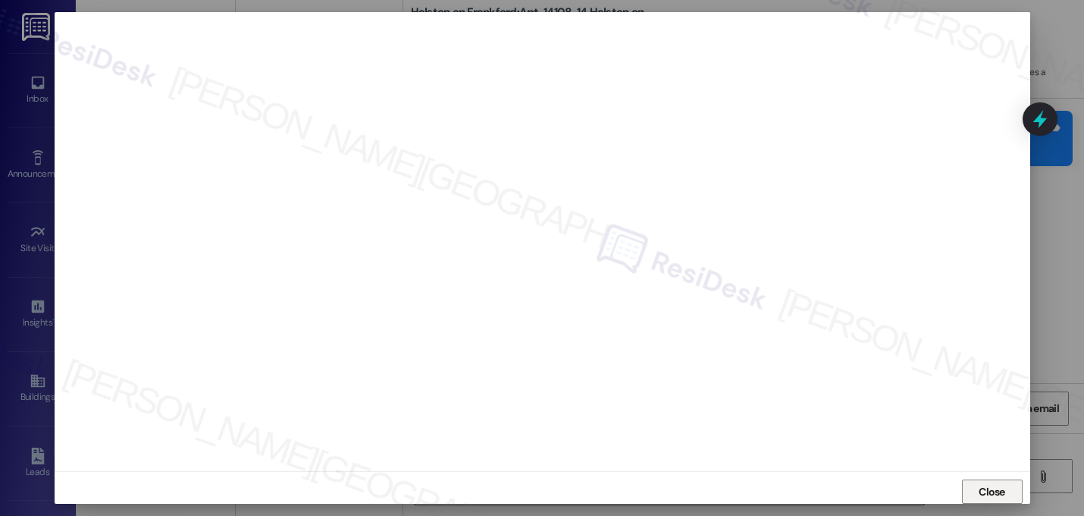
click at [995, 489] on span "Close" at bounding box center [992, 492] width 27 height 16
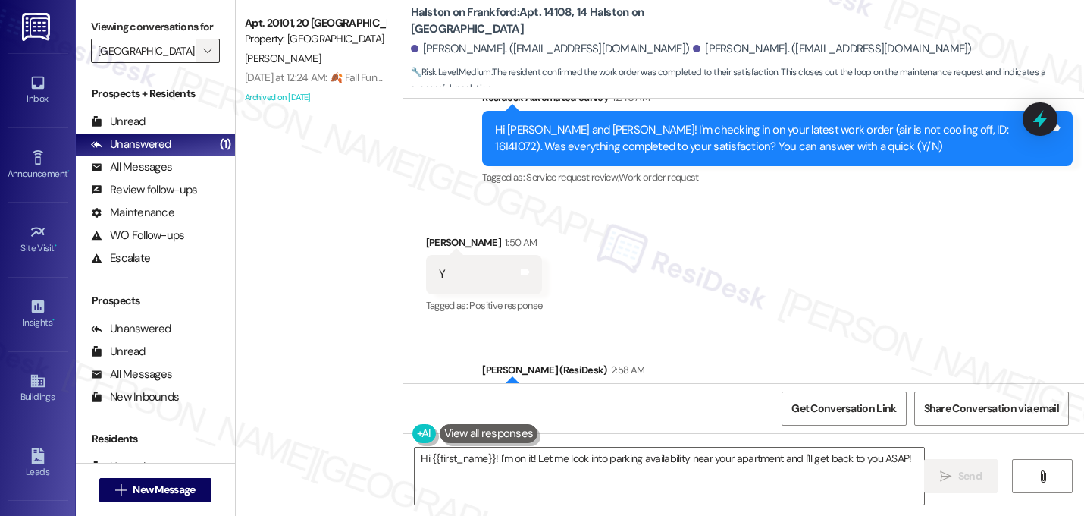
click at [200, 63] on span "" at bounding box center [207, 51] width 14 height 24
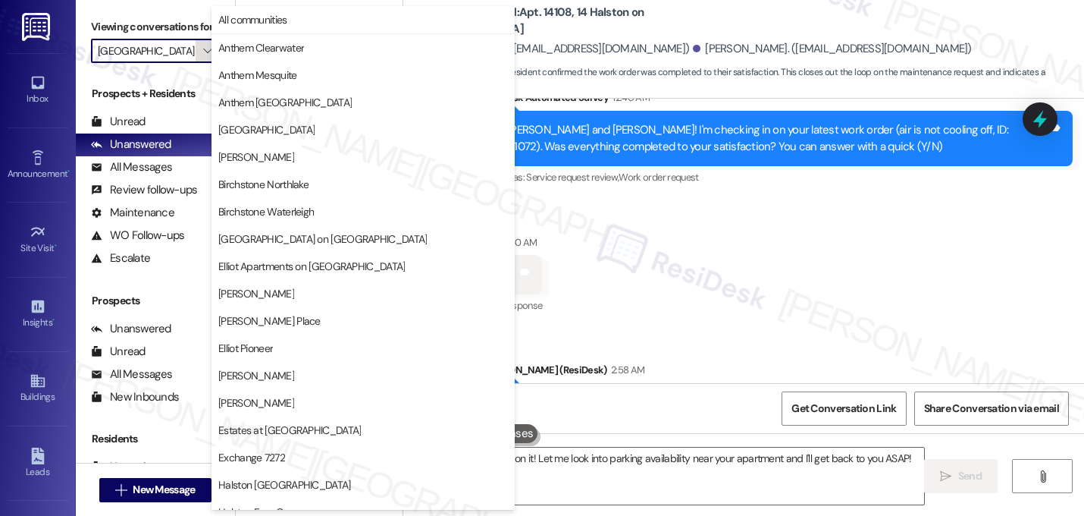
scroll to position [519, 0]
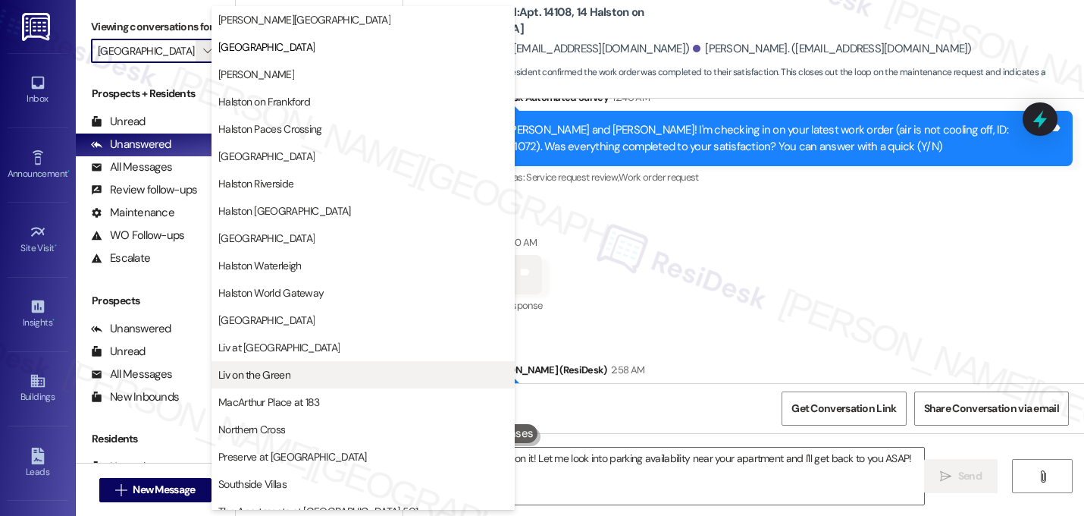
click at [276, 373] on span "Liv on the Green" at bounding box center [254, 374] width 72 height 15
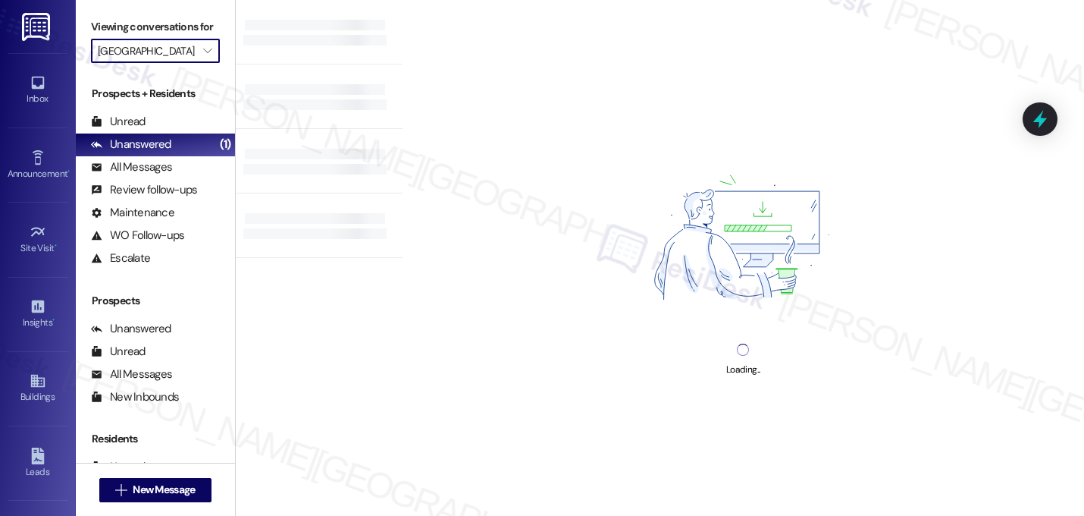
type input "Liv on the Green"
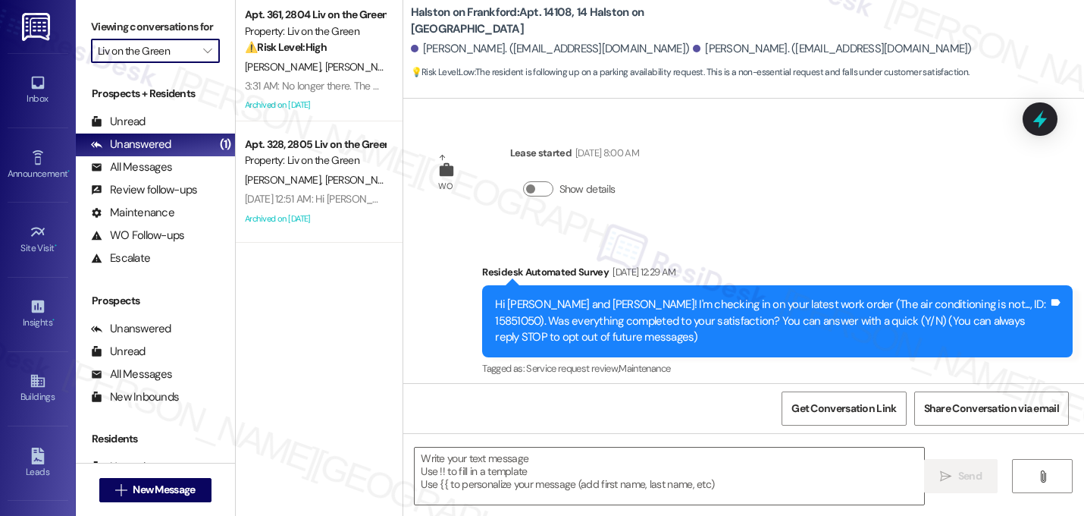
scroll to position [15256, 0]
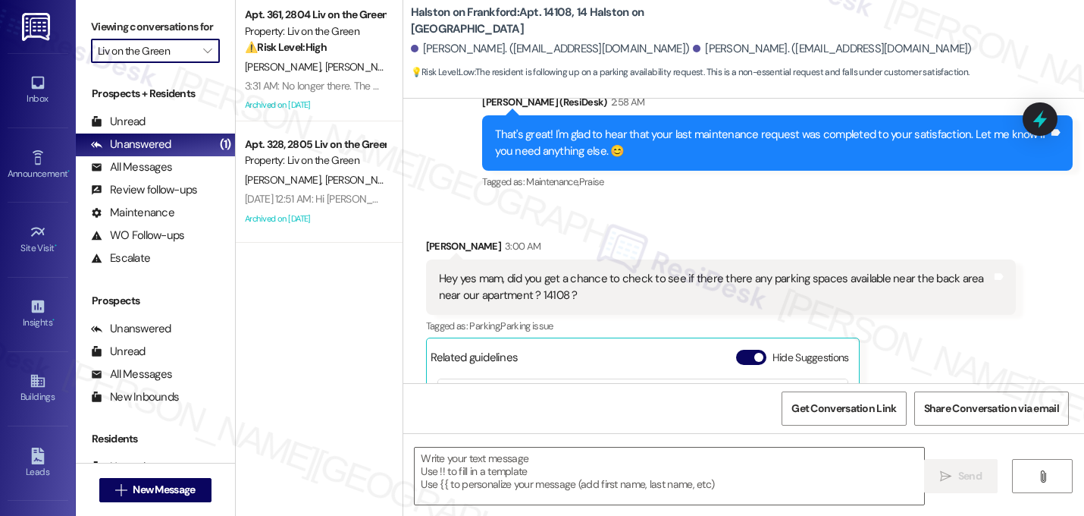
type textarea "Fetching suggested responses. Please feel free to read through the conversation…"
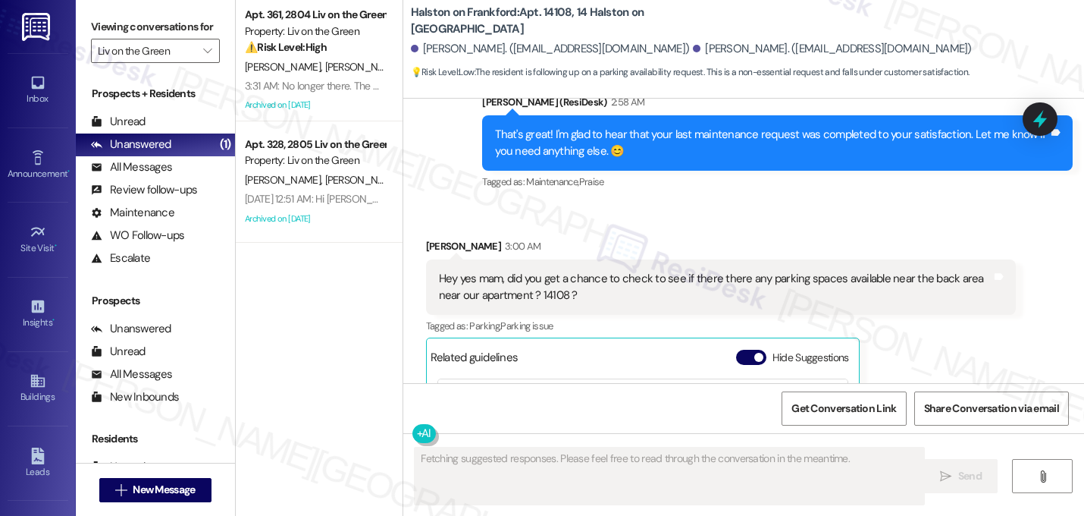
click at [309, 339] on div "Apt. 361, 2804 Liv on the Green Property: Liv on the Green ⚠️ Risk Level: High …" at bounding box center [319, 204] width 167 height 408
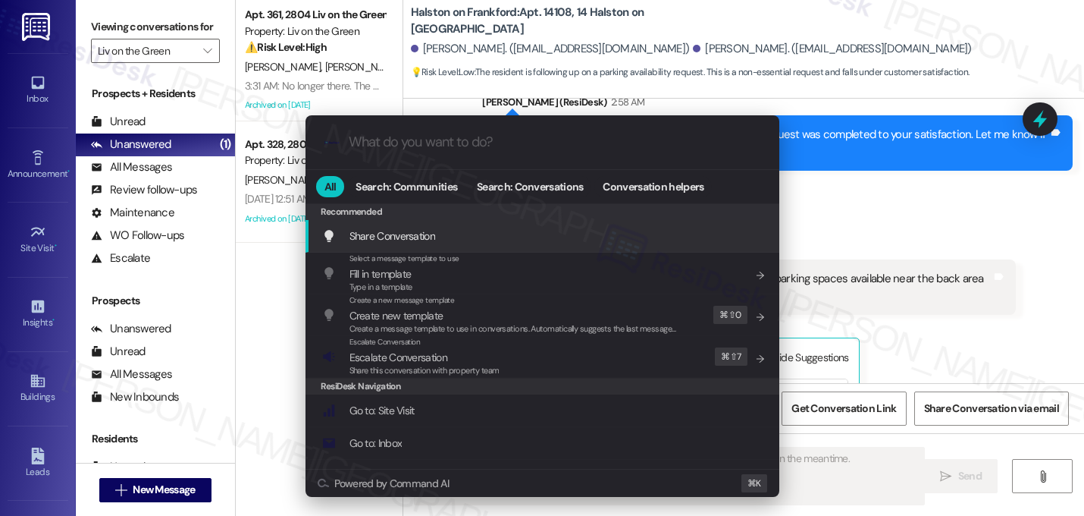
type input "s"
type textarea "Hi"
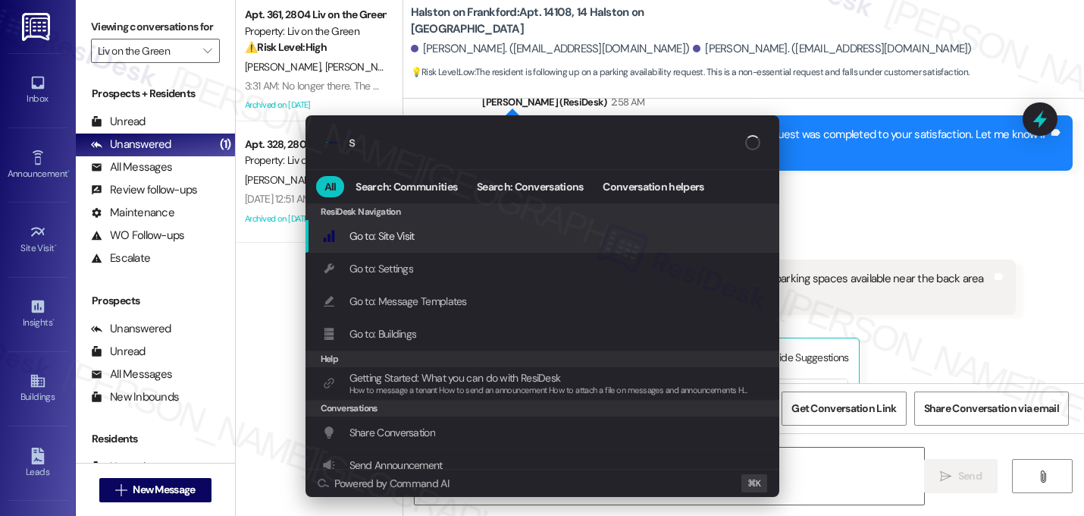
type input "sl"
type textarea "Hi {{first_name}},"
type input "sla"
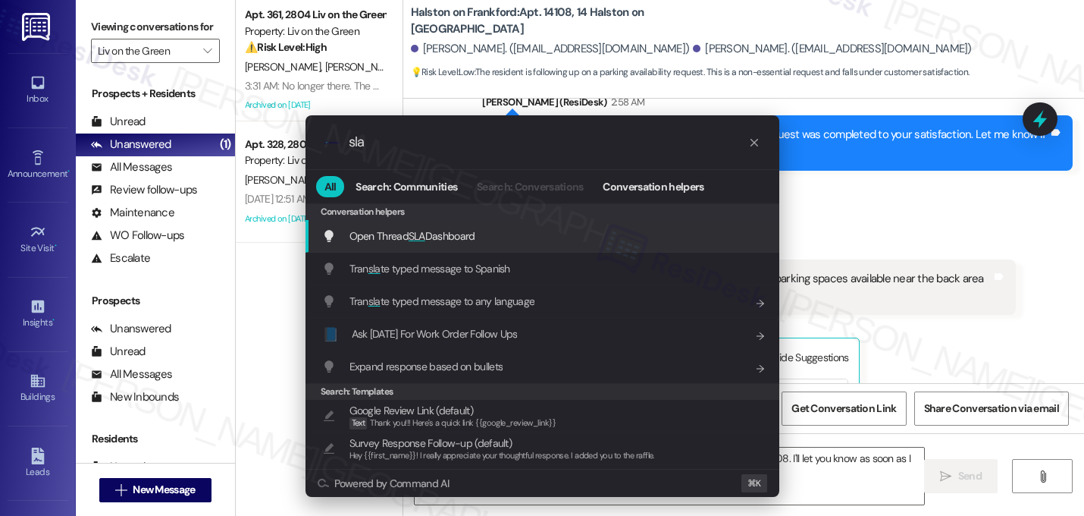
type textarea "Hi {{first_name}}, I'm still checking on parking availability near your apartme…"
type input "sla"
click at [409, 233] on span "Open Thread SLA Dashboard" at bounding box center [413, 236] width 126 height 14
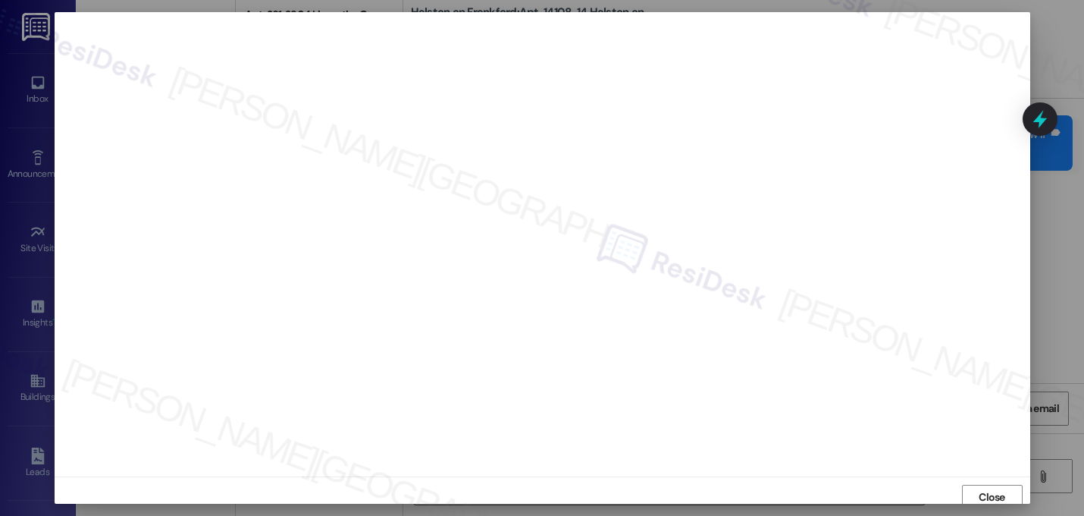
scroll to position [5, 0]
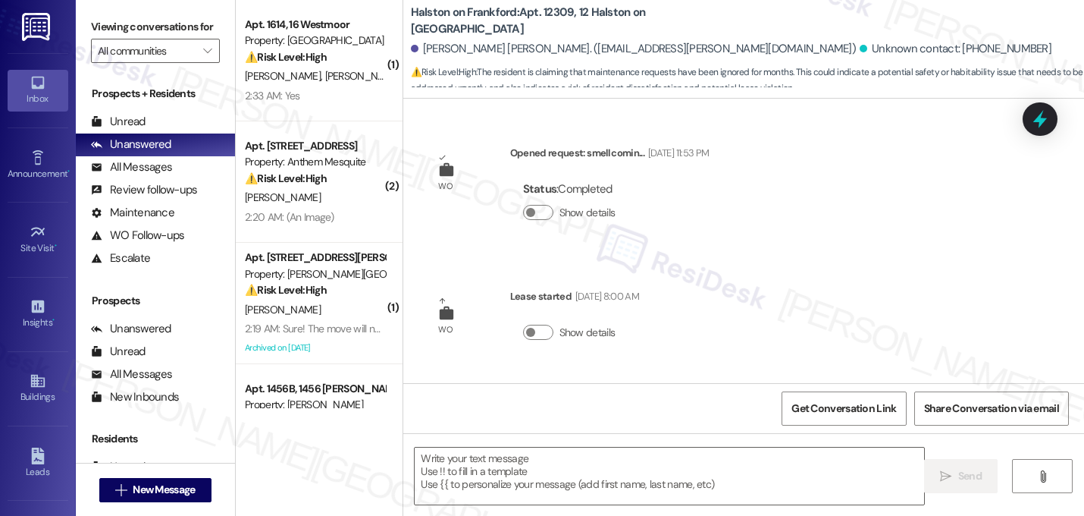
scroll to position [4514, 0]
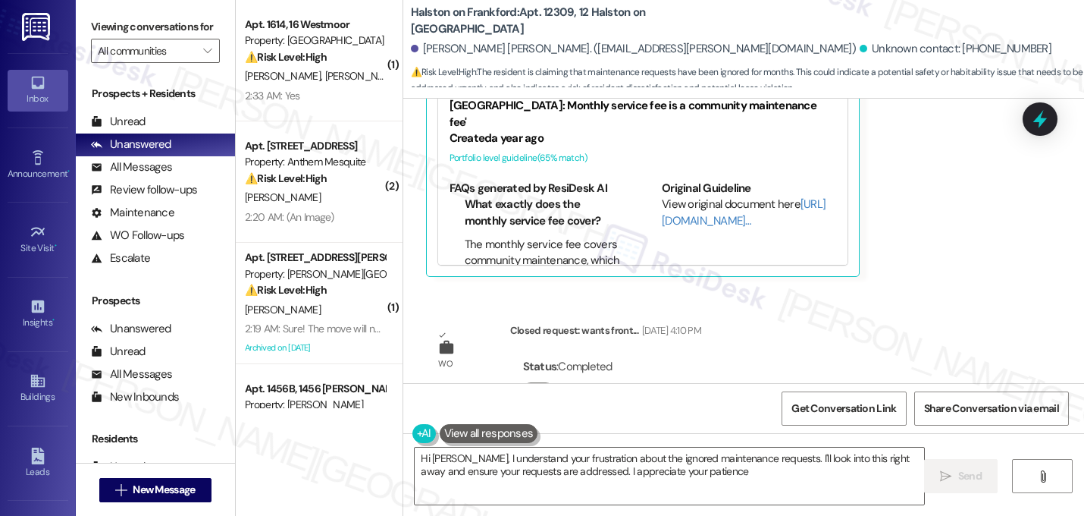
type textarea "Hi [PERSON_NAME], I understand your frustration about the ignored maintenance r…"
drag, startPoint x: 932, startPoint y: 284, endPoint x: 932, endPoint y: 275, distance: 8.3
click at [932, 284] on div "WO Opened request: smell comin... [DATE] 11:53 PM Status : Completed Show detai…" at bounding box center [743, 241] width 681 height 284
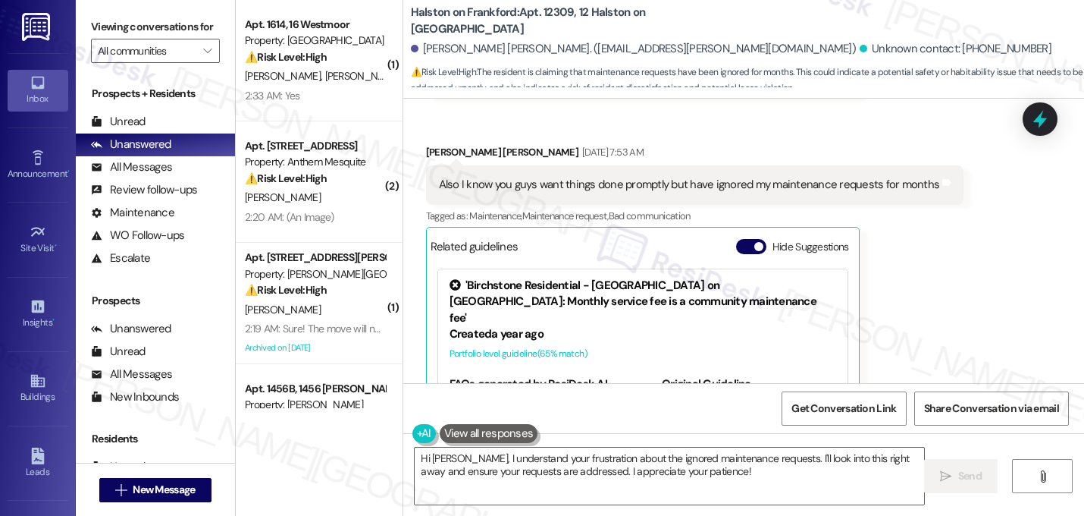
scroll to position [4302, 0]
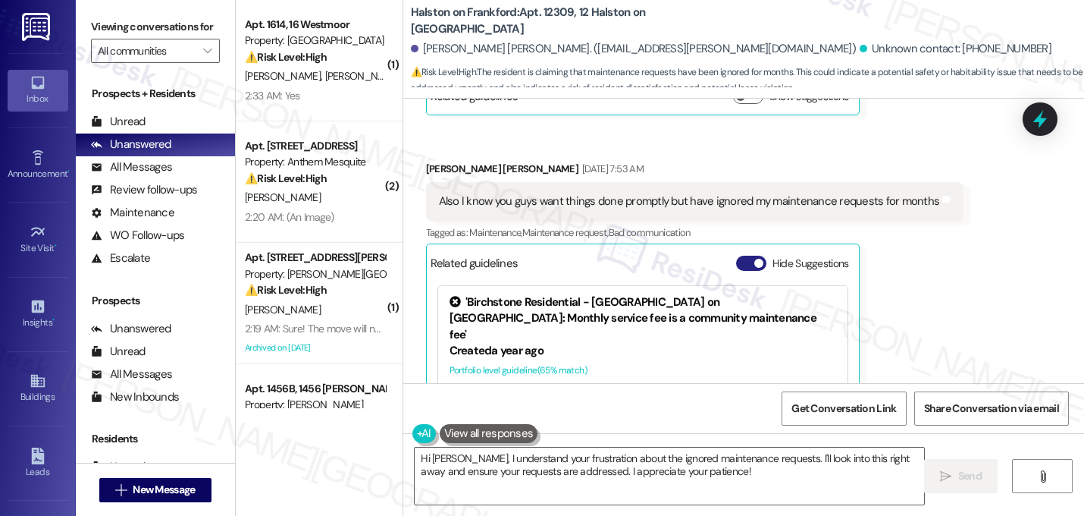
click at [744, 256] on button "Hide Suggestions" at bounding box center [751, 263] width 30 height 15
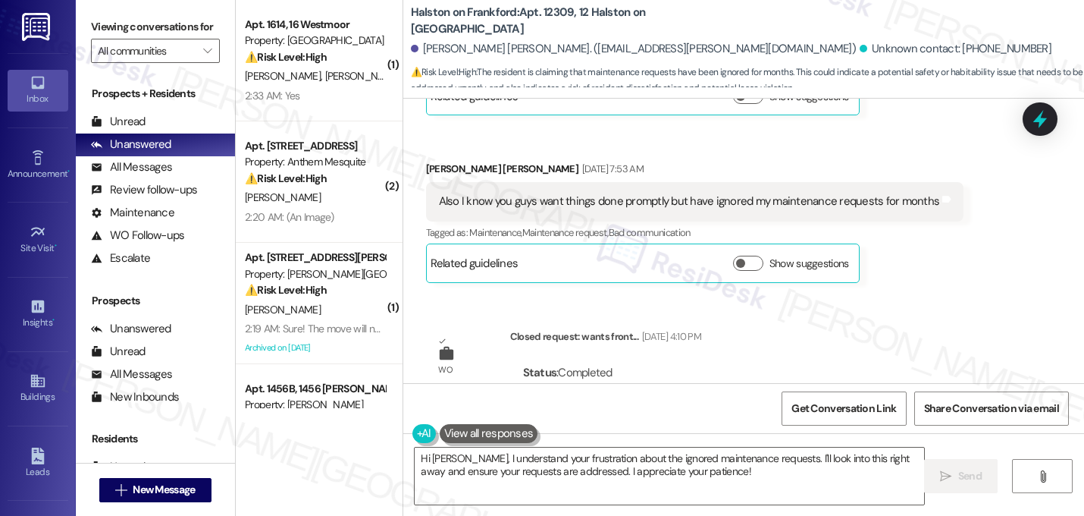
click at [952, 259] on div "WO Opened request: smell comin... [DATE] 11:53 PM Status : Completed Show detai…" at bounding box center [743, 241] width 681 height 284
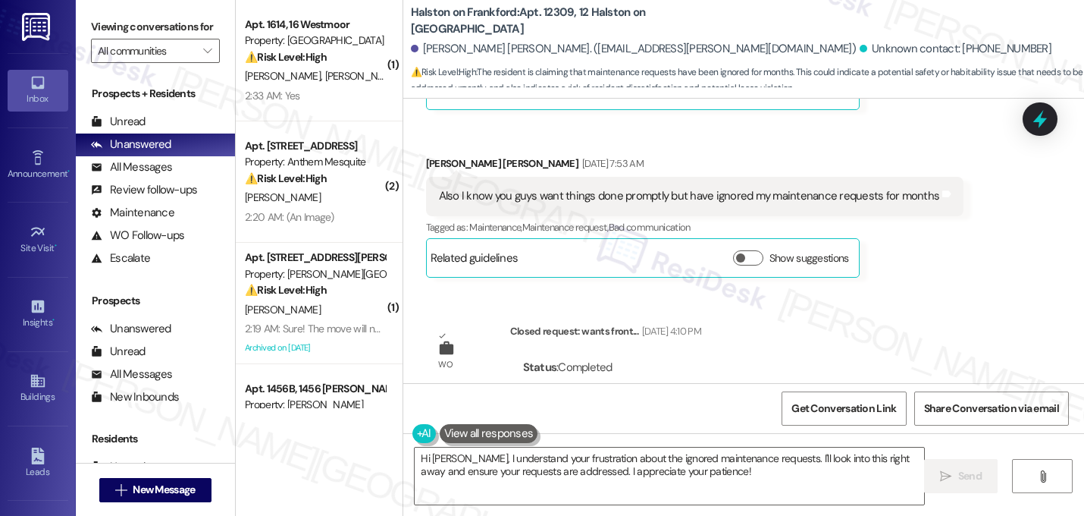
scroll to position [4308, 0]
click at [948, 264] on div "WO Opened request: smell comin... [DATE] 11:53 PM Status : Completed Show detai…" at bounding box center [743, 241] width 681 height 284
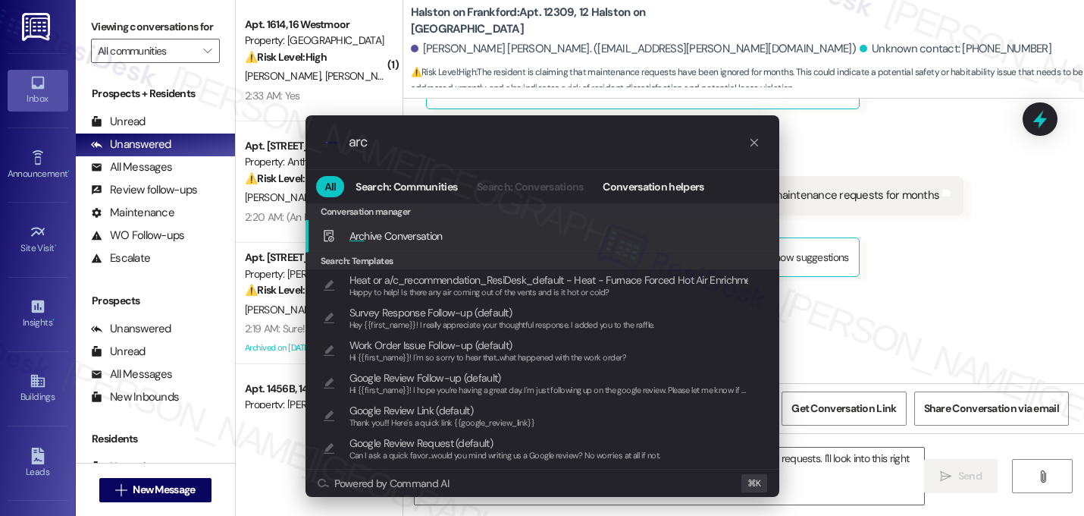
click at [924, 246] on div ".cls-1{fill:#0a055f;}.cls-2{fill:#0cc4c4;} resideskLogoBlueOrange arc All Searc…" at bounding box center [542, 258] width 1084 height 516
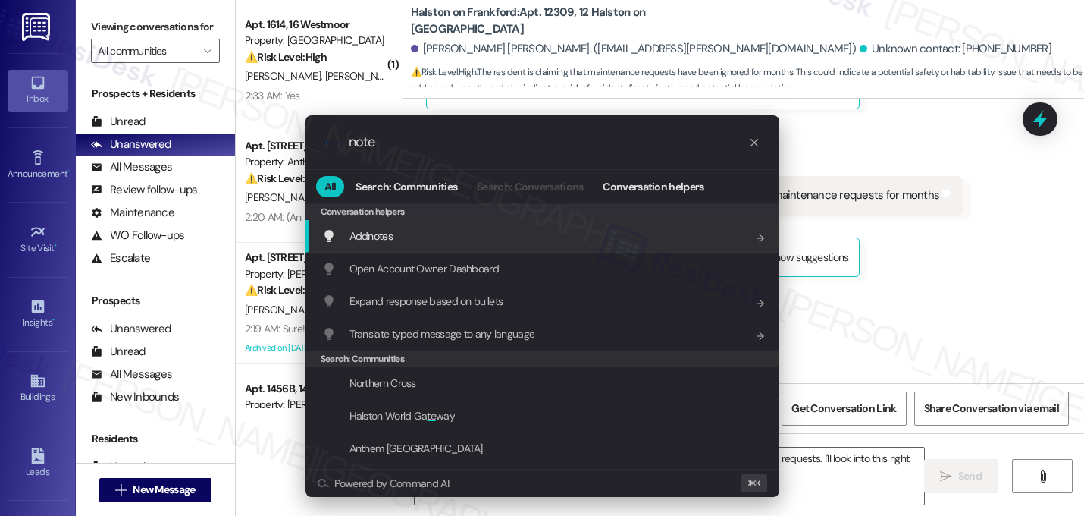
type input "note"
click at [543, 238] on div "Add note s Add shortcut" at bounding box center [544, 235] width 444 height 17
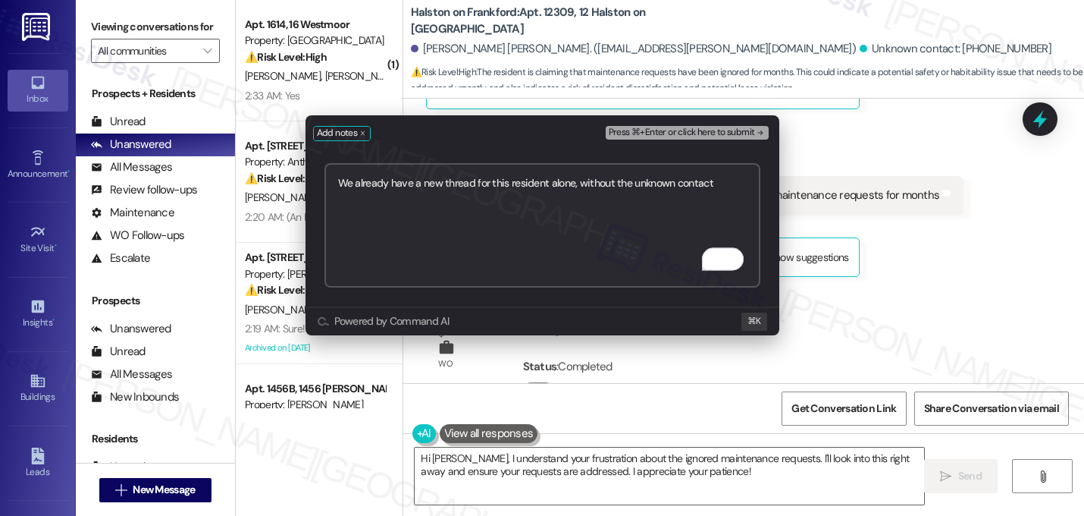
type textarea "We already have a new thread for this resident alone, without the unknown conta…"
click at [748, 127] on span "Press ⌘+Enter or click here to submit" at bounding box center [682, 132] width 146 height 11
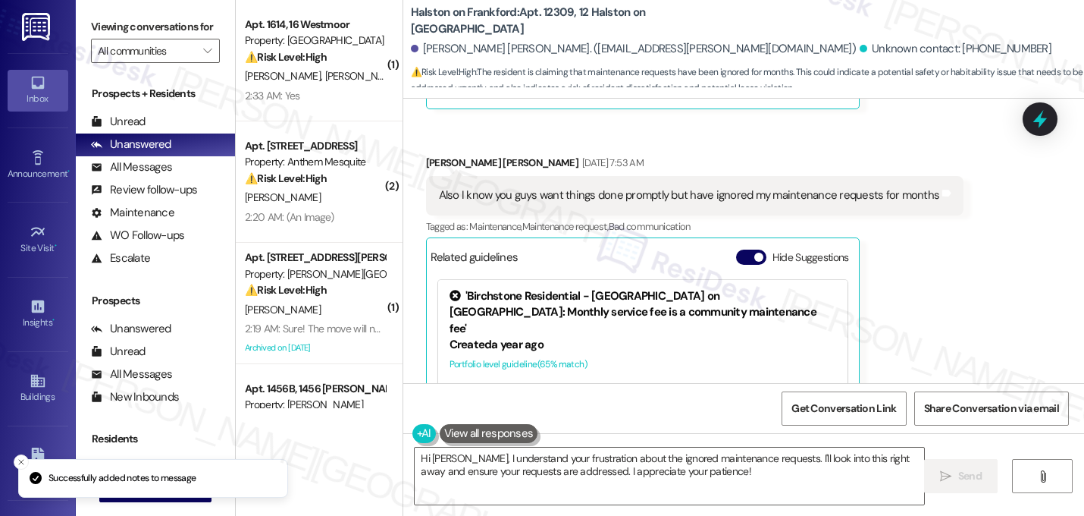
scroll to position [4514, 0]
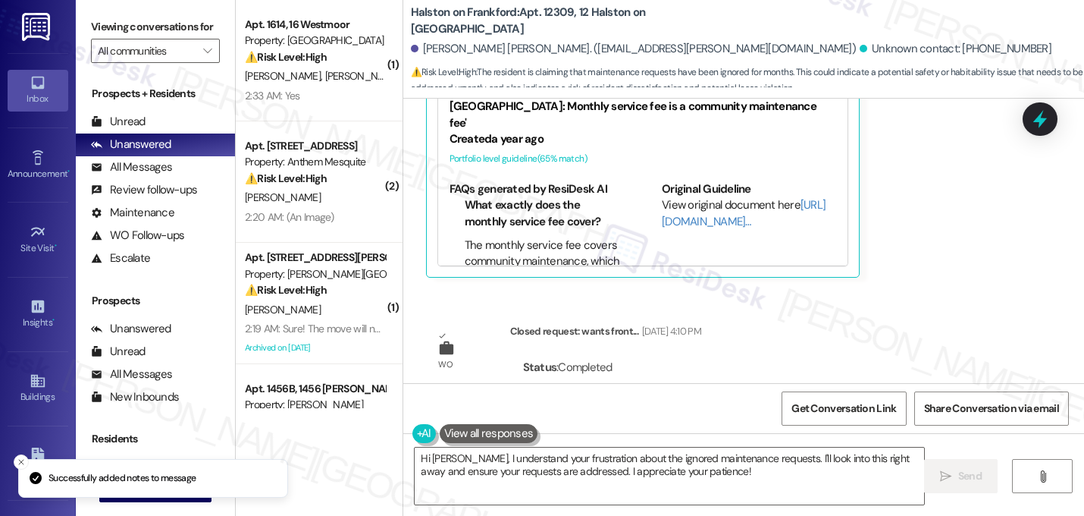
click at [917, 240] on div "WO Opened request: smell comin... [DATE] 11:53 PM Status : Completed Show detai…" at bounding box center [743, 241] width 681 height 284
click at [928, 246] on div "WO Opened request: smell comin... [DATE] 11:53 PM Status : Completed Show detai…" at bounding box center [743, 241] width 681 height 284
click at [1018, 200] on div "Received via SMS [PERSON_NAME] [PERSON_NAME] [DATE] 7:06 AM Okay [PERSON_NAME] …" at bounding box center [743, 10] width 681 height 557
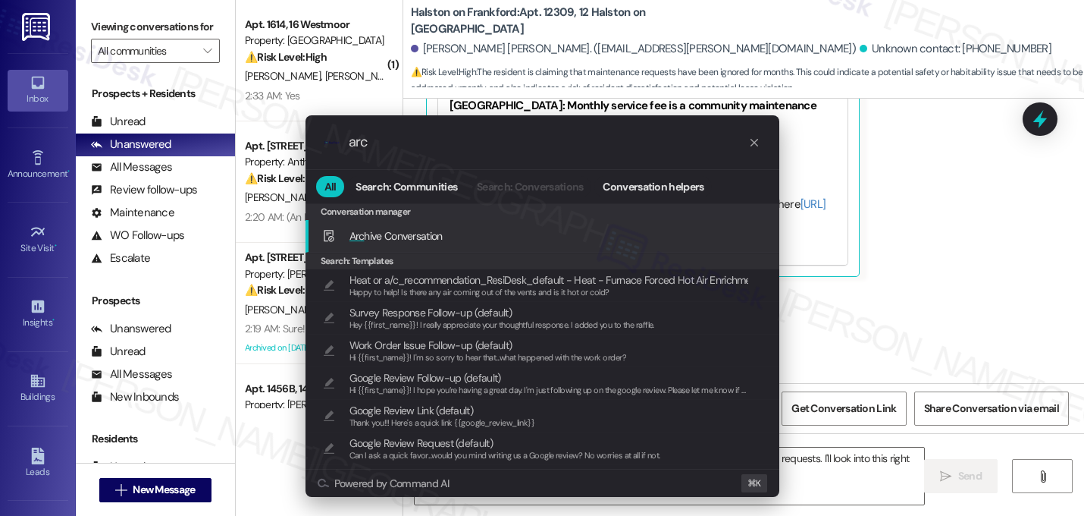
type input "arc"
click at [641, 221] on div "Arc hive Conversation Add shortcut" at bounding box center [543, 236] width 474 height 33
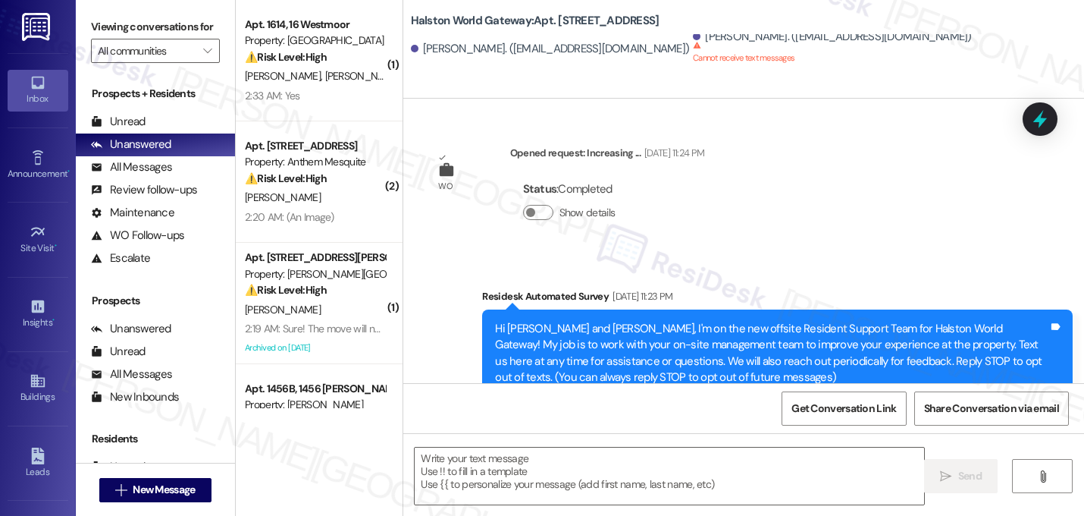
scroll to position [18721, 0]
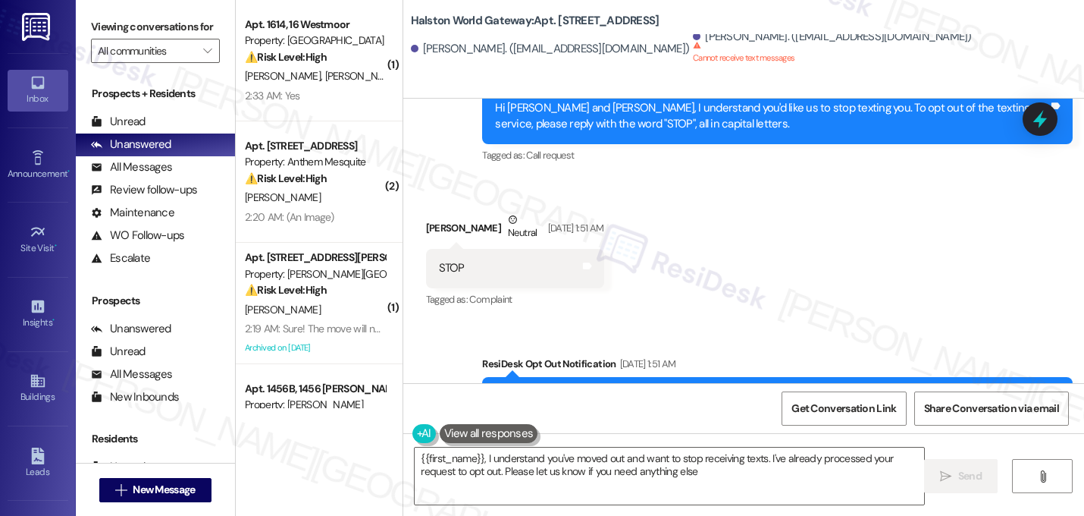
type textarea "{{first_name}}, I understand you've moved out and want to stop receiving texts.…"
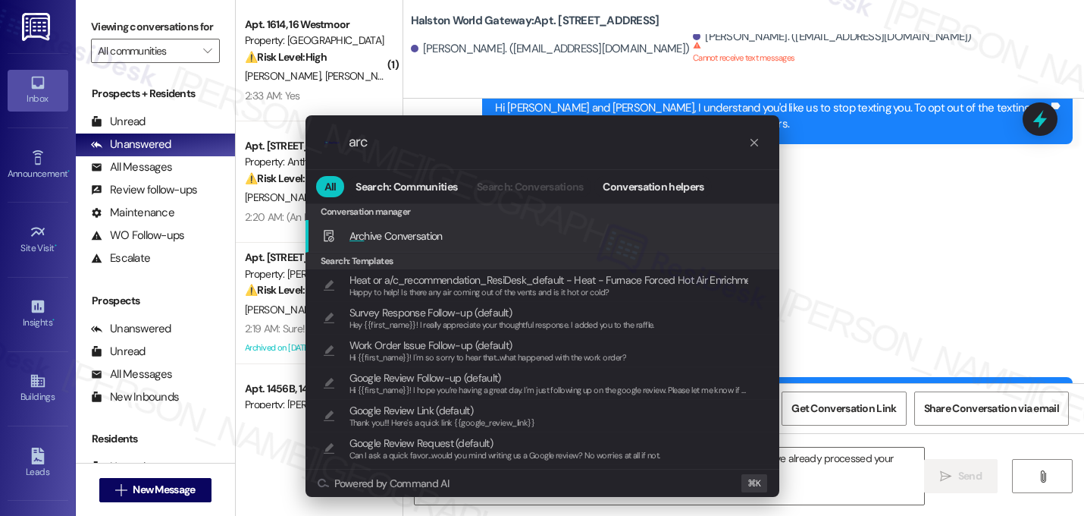
type input "arc"
click at [379, 235] on span "Arc hive Conversation" at bounding box center [396, 236] width 93 height 14
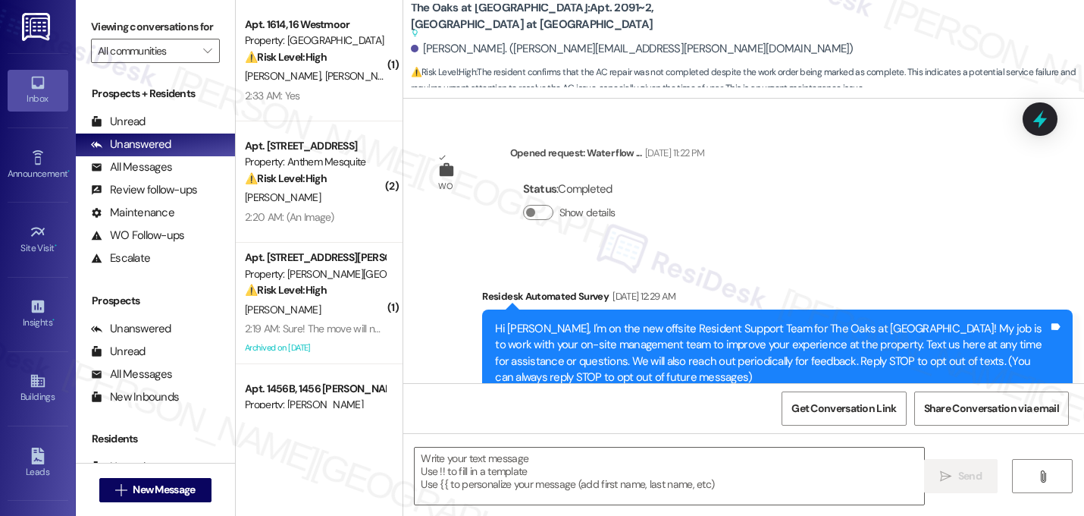
scroll to position [8618, 0]
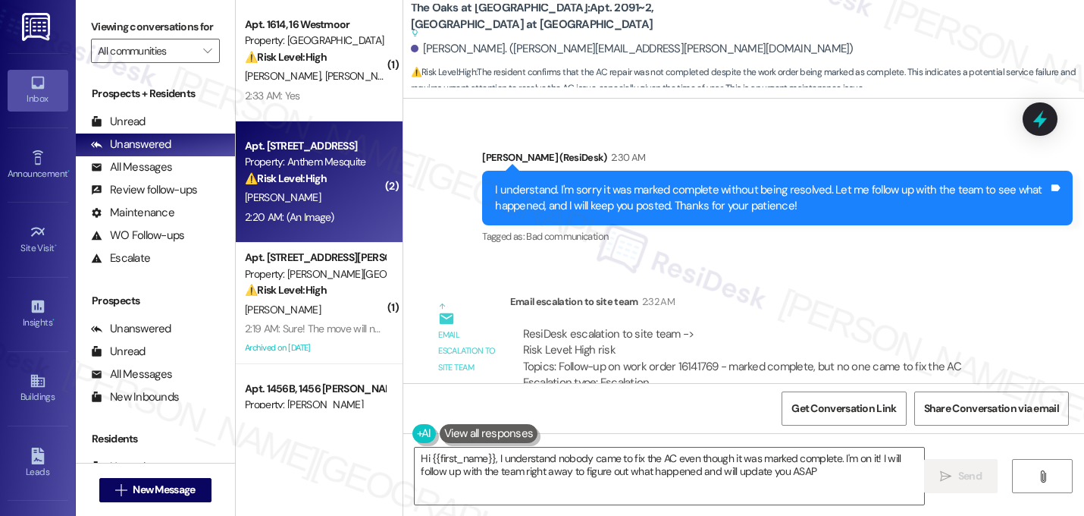
type textarea "Hi {{first_name}}, I understand nobody came to fix the AC even though it was ma…"
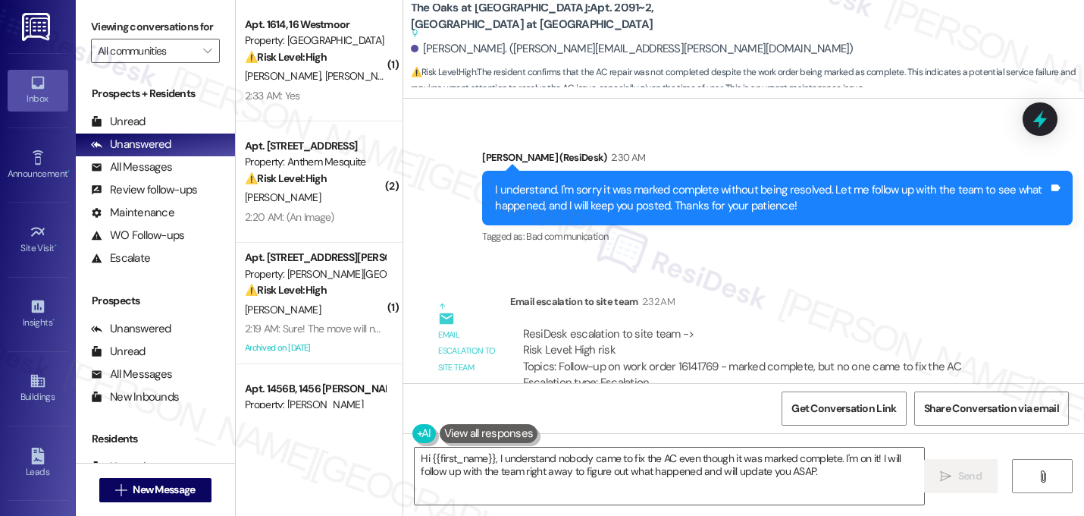
click at [705, 293] on div "Email escalation to site team 2:32 AM" at bounding box center [763, 303] width 506 height 21
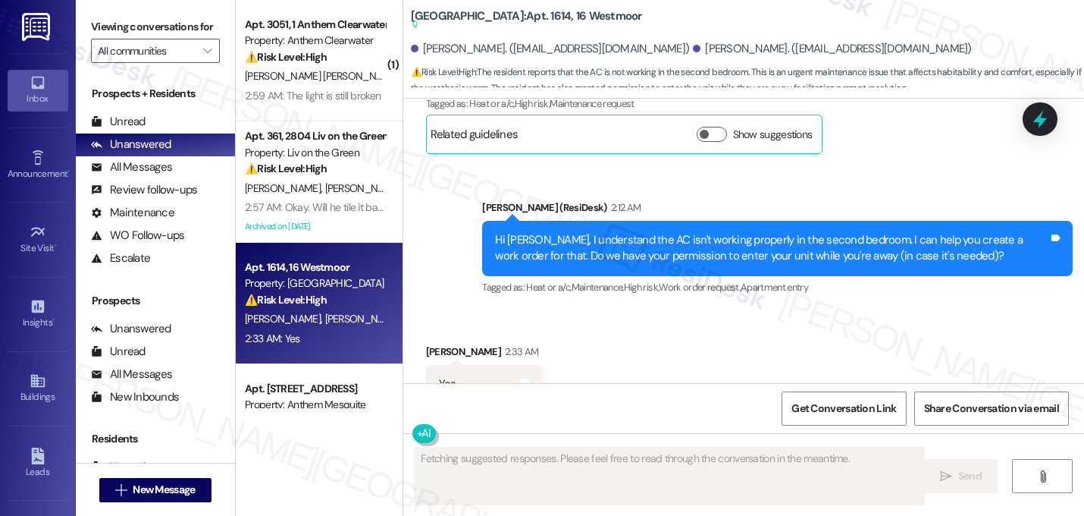
scroll to position [1326, 0]
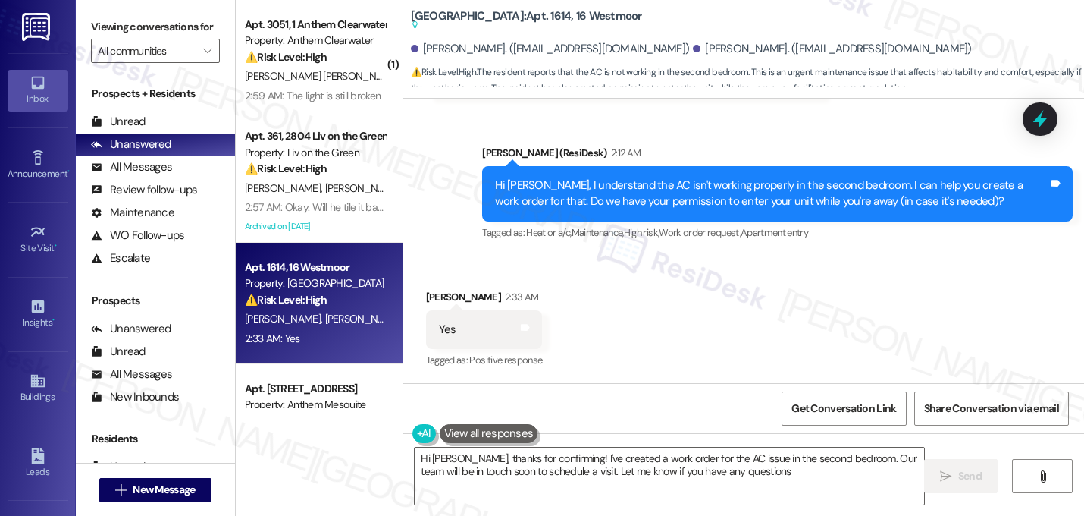
type textarea "Hi [PERSON_NAME], thanks for confirming! I've created a work order for the AC i…"
click at [588, 388] on div "Get Conversation Link Share Conversation via email" at bounding box center [743, 408] width 681 height 50
click at [717, 290] on div "Received via SMS [PERSON_NAME] 2:33 AM Yes Tags and notes Tagged as: Positive r…" at bounding box center [743, 319] width 681 height 128
click at [670, 356] on div "Received via SMS Lisa Snyder 2:33 AM Yes Tags and notes Tagged as: Positive res…" at bounding box center [743, 319] width 681 height 128
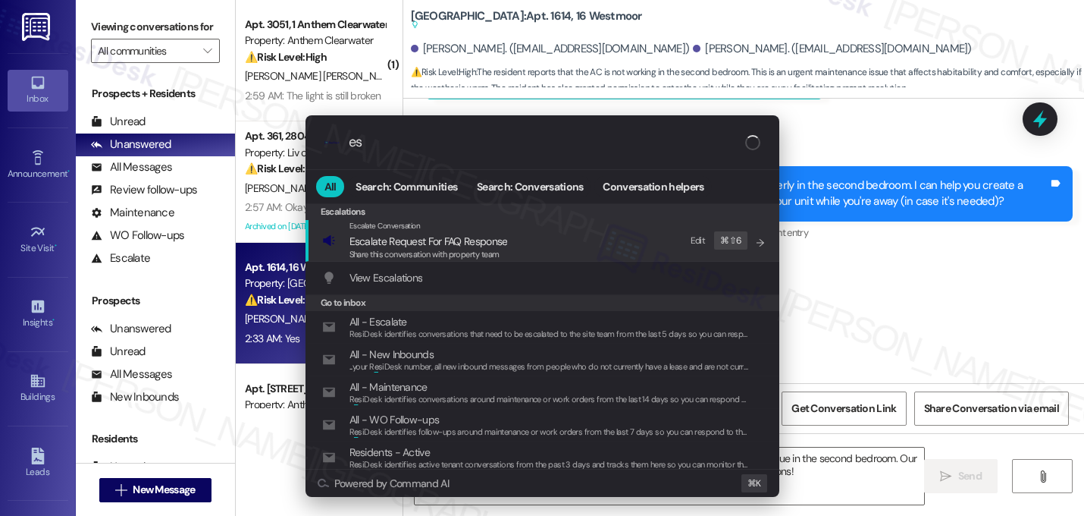
type input "e"
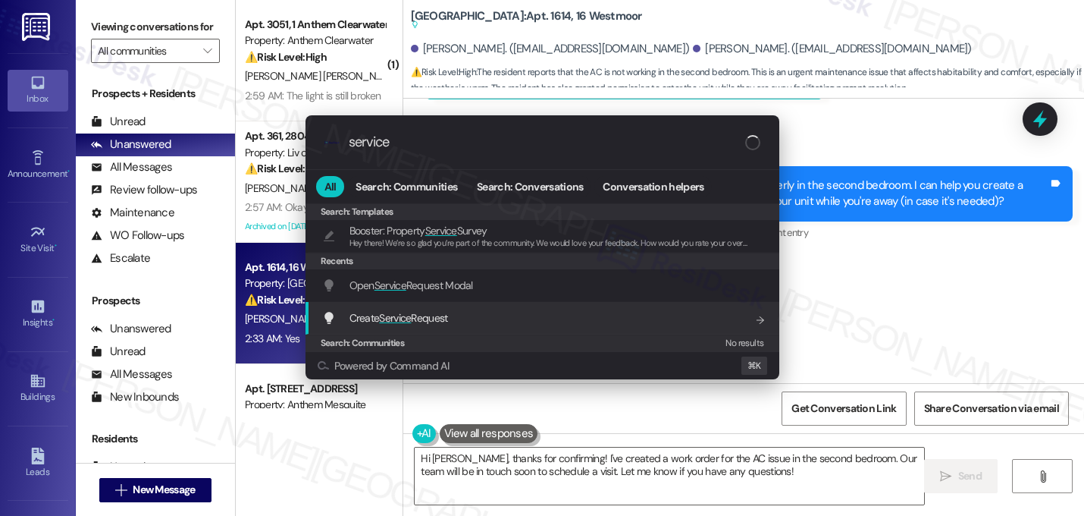
type input "service"
click at [415, 318] on span "Create Service Request" at bounding box center [399, 318] width 99 height 14
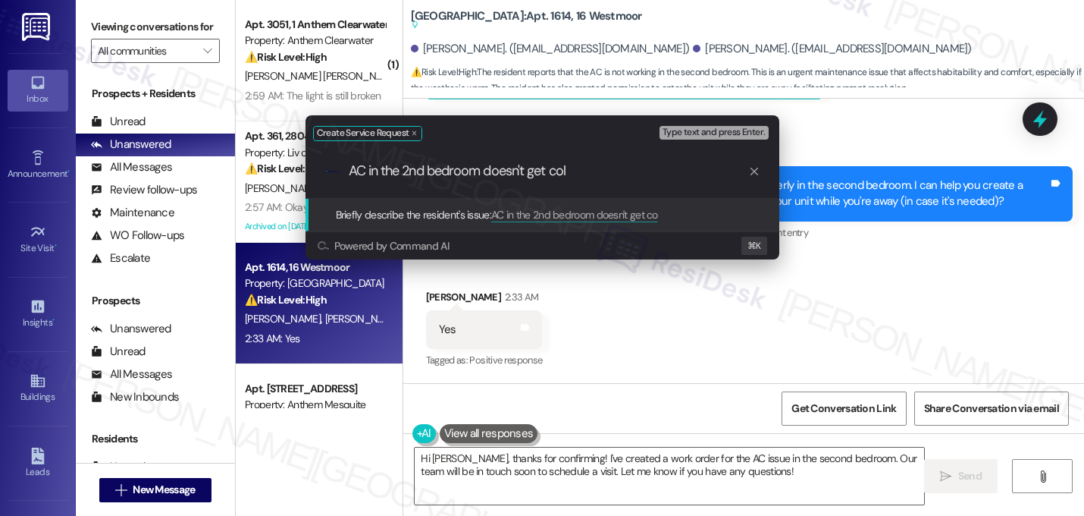
type input "AC in the 2nd bedroom doesn't get cold"
click at [462, 176] on input "AC in the 2nd bedroom doesn't get cold" at bounding box center [549, 171] width 400 height 16
click at [566, 168] on input "AC in the 2nd bedroom doesn't get cold" at bounding box center [549, 171] width 400 height 16
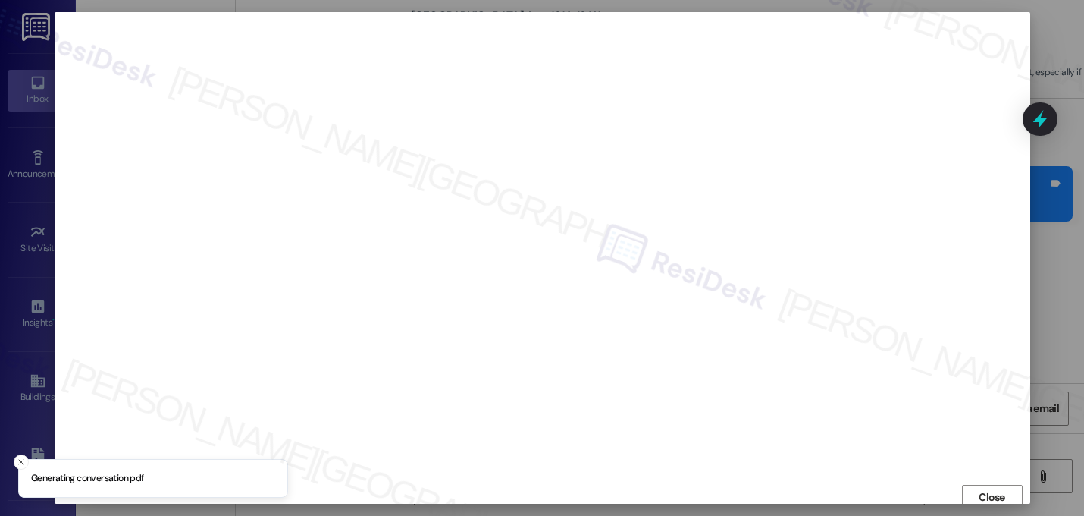
scroll to position [5, 0]
click at [979, 492] on span "Close" at bounding box center [992, 492] width 27 height 16
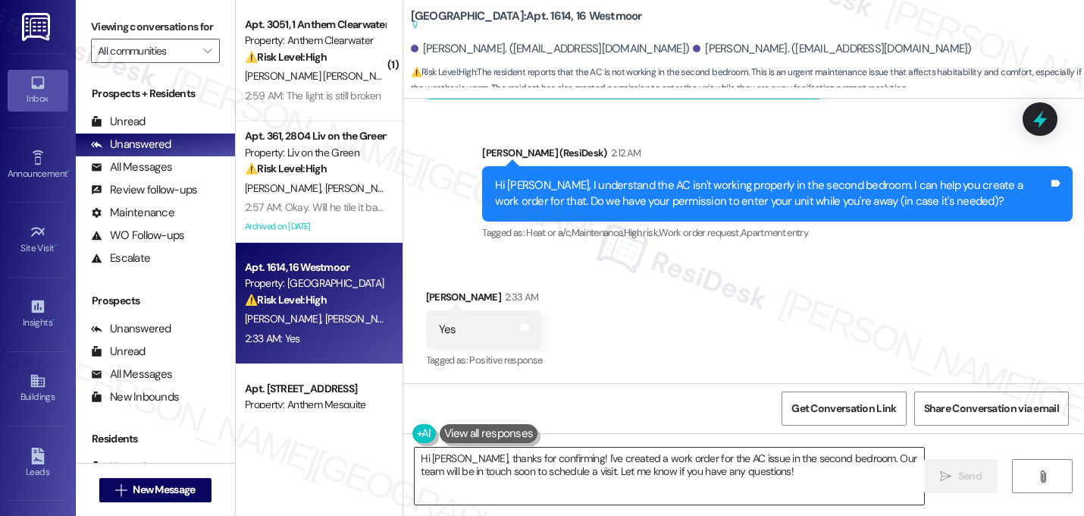
click at [499, 467] on textarea "Hi Lisa, thanks for confirming! I've created a work order for the AC issue in t…" at bounding box center [670, 475] width 510 height 57
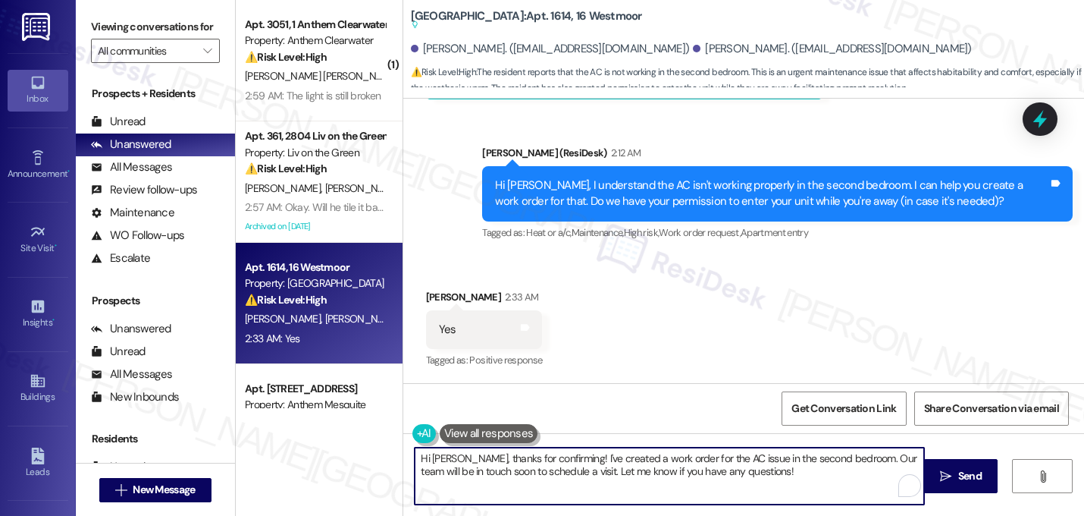
click at [499, 467] on textarea "Hi Lisa, thanks for confirming! I've created a work order for the AC issue in t…" at bounding box center [670, 475] width 510 height 57
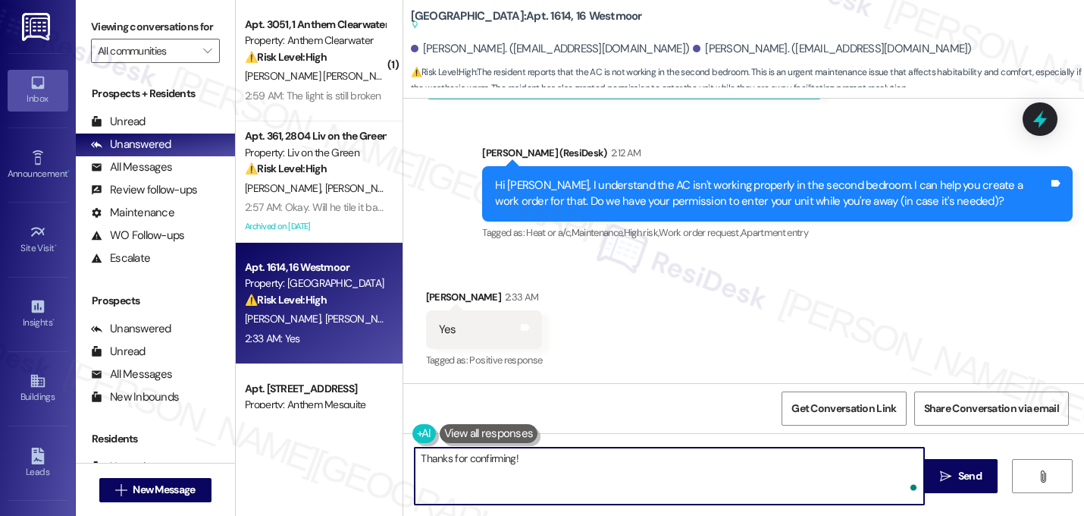
paste textarea "I submitted the work order, notified the team, and will update you as soon as I…"
type textarea "Thanks for confirming! I submitted the work order, notified the team, and will …"
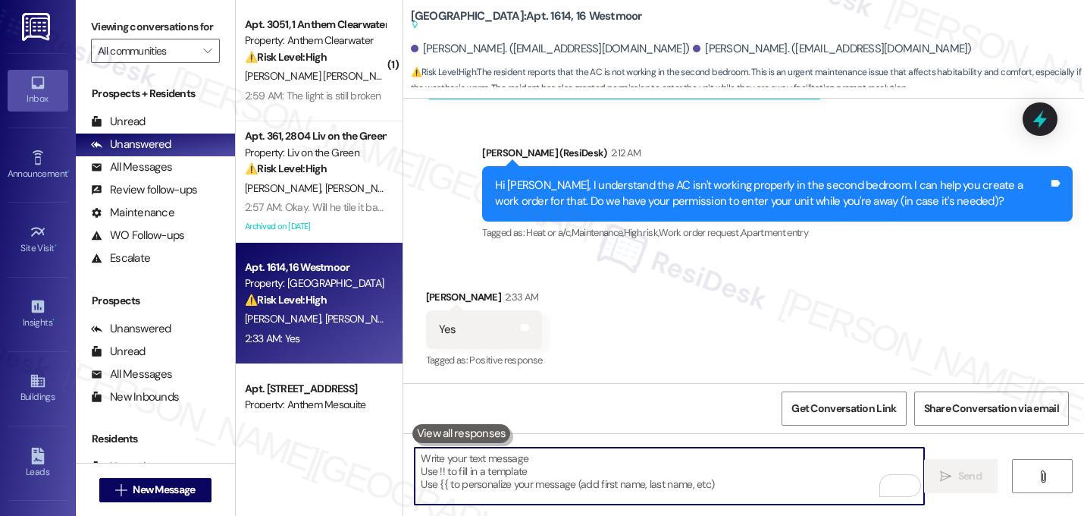
scroll to position [1287, 0]
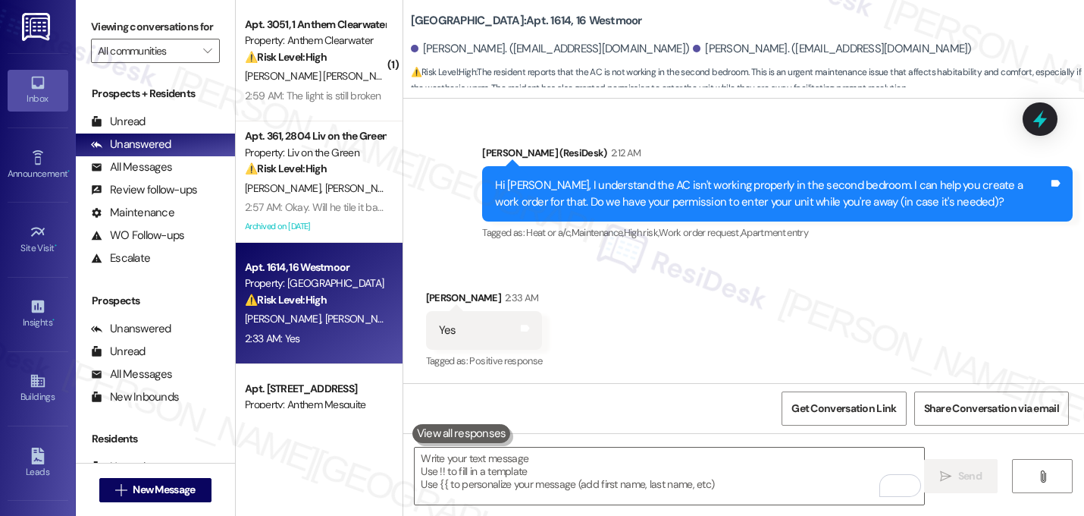
click at [659, 278] on div "Received via SMS Lisa Snyder 2:33 AM Yes Tags and notes Tagged as: Positive res…" at bounding box center [743, 320] width 681 height 128
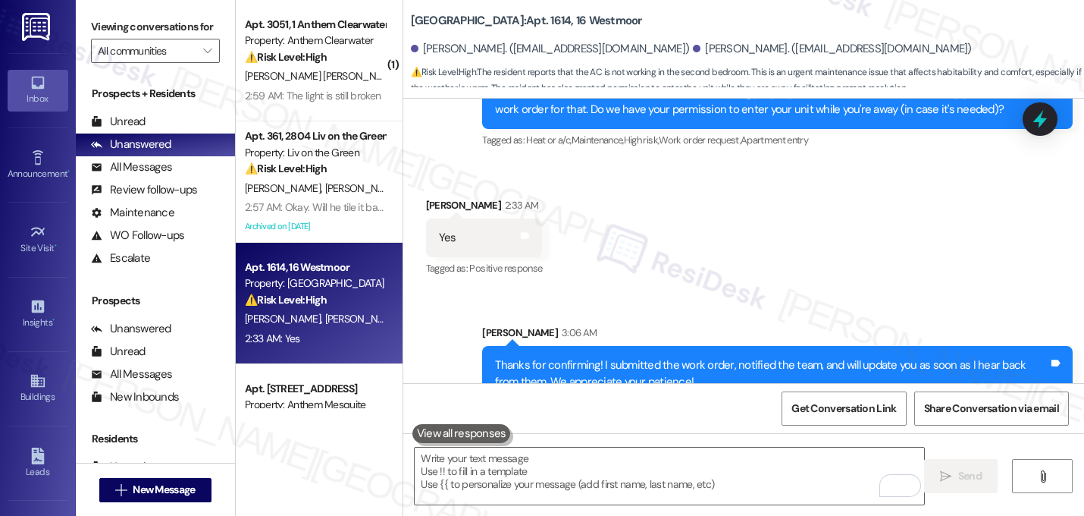
scroll to position [1410, 0]
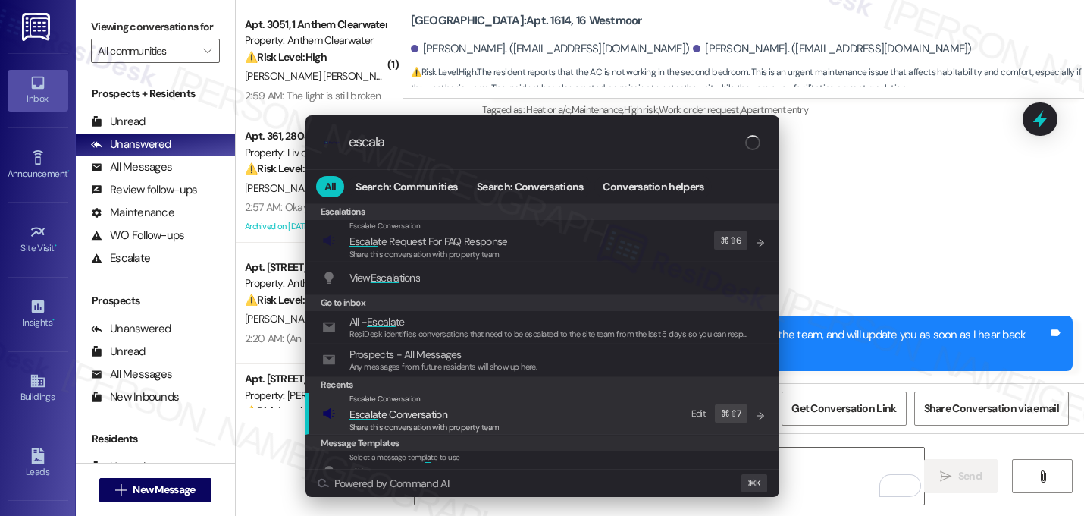
type input "escala"
click at [428, 433] on div "Share this conversation with property team" at bounding box center [425, 428] width 150 height 14
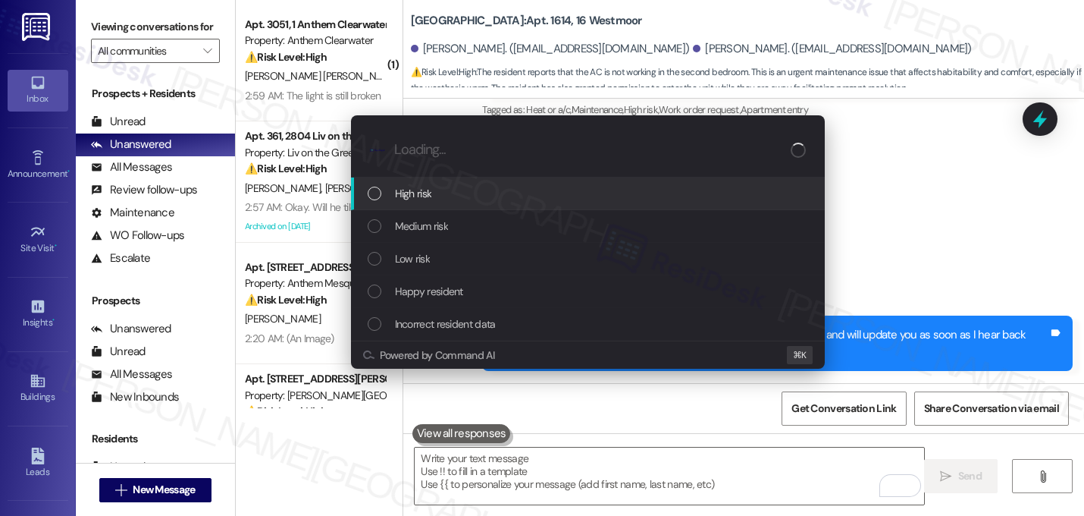
click at [438, 203] on div "High risk" at bounding box center [588, 193] width 474 height 33
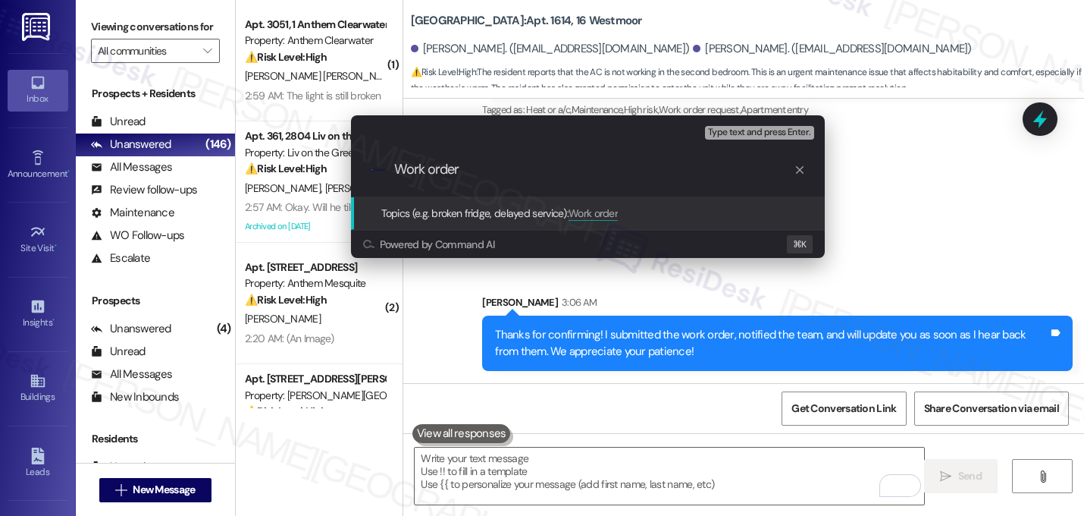
paste input "16149494"
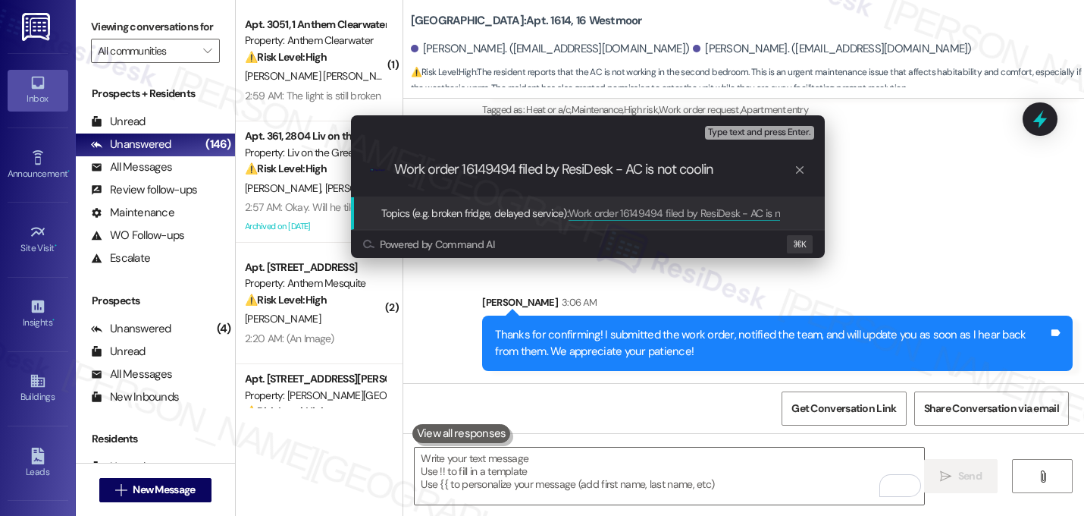
type input "Work order 16149494 filed by ResiDesk - AC is not cooling"
click at [633, 176] on input "Work order 16149494 filed by ResiDesk - AC is not cooling" at bounding box center [594, 170] width 400 height 16
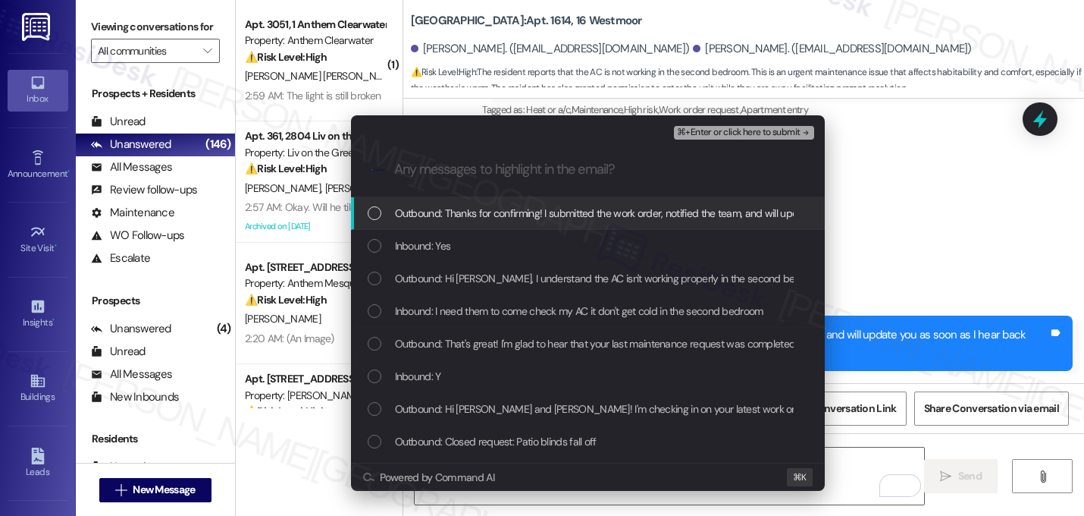
click at [594, 223] on div "Outbound: Thanks for confirming! I submitted the work order, notified the team,…" at bounding box center [588, 213] width 474 height 33
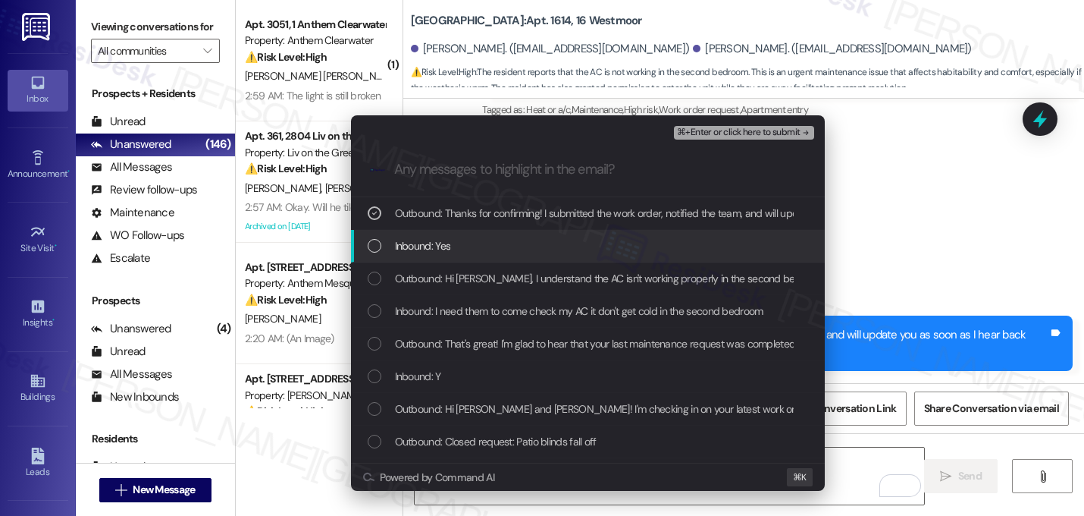
click at [576, 249] on div "Inbound: Yes" at bounding box center [590, 245] width 444 height 17
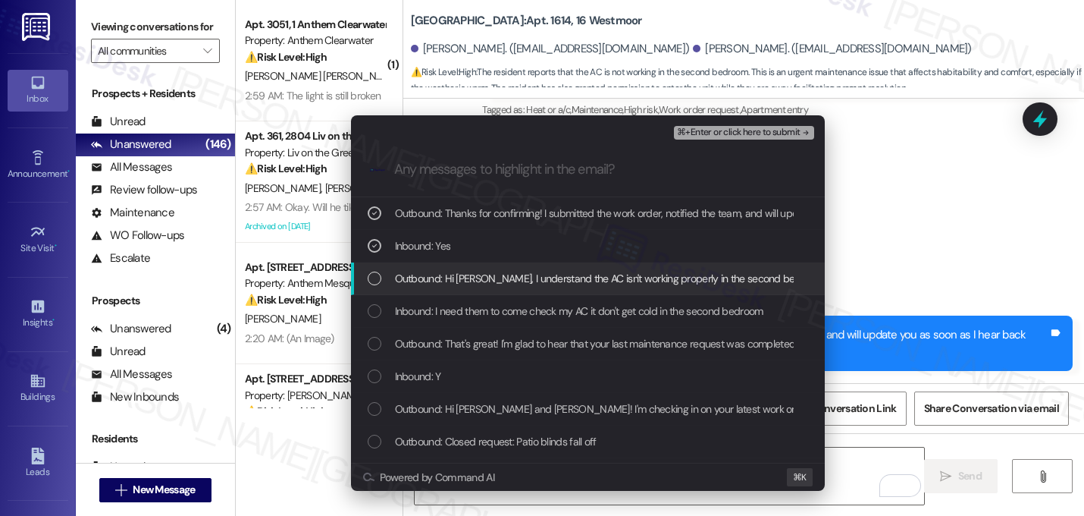
click at [574, 273] on span "Outbound: Hi Lisa, I understand the AC isn't working properly in the second bed…" at bounding box center [895, 278] width 1000 height 17
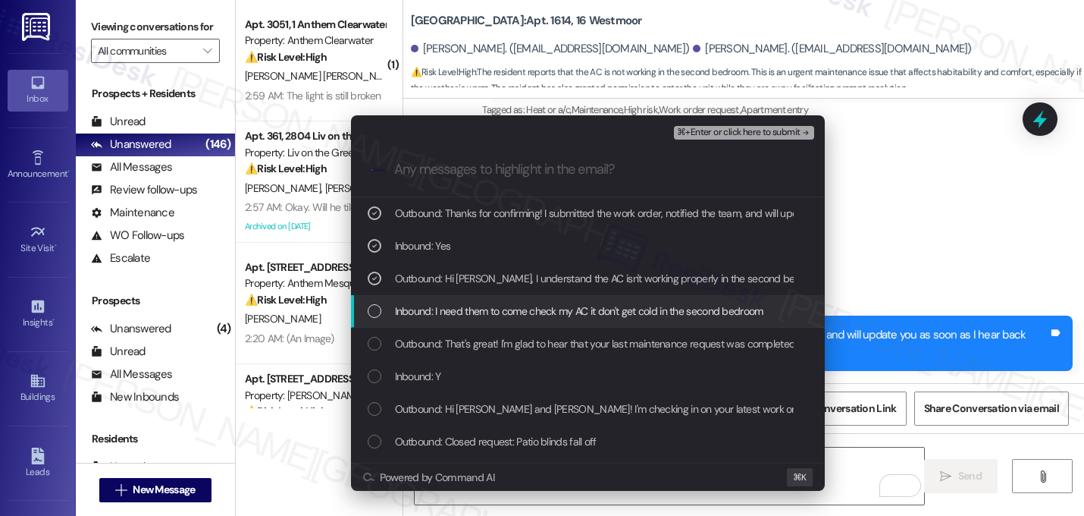
click at [559, 306] on span "Inbound: I need them to come check my AC it don't get cold in the second bedroom" at bounding box center [579, 311] width 368 height 17
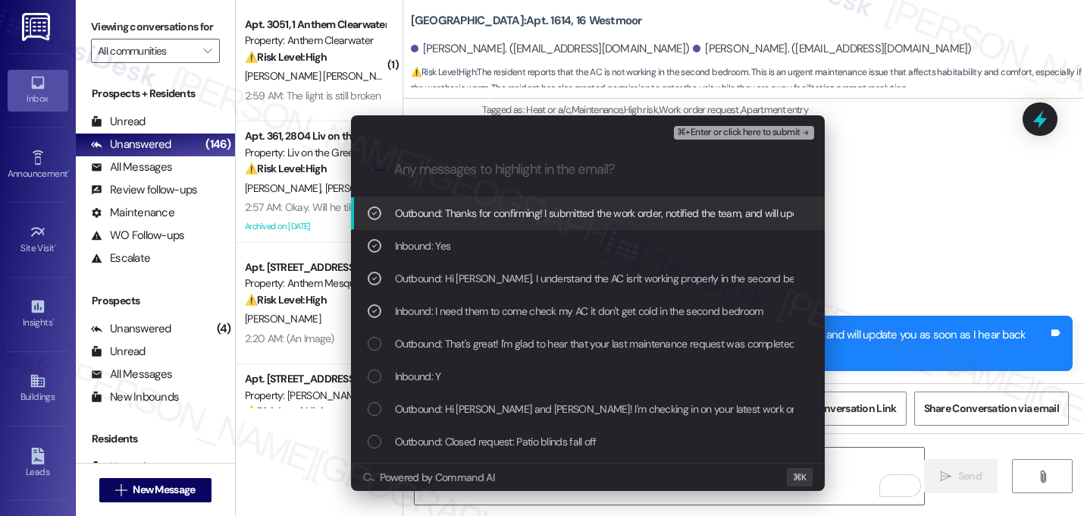
click at [769, 133] on span "⌘+Enter or click here to submit" at bounding box center [738, 132] width 123 height 11
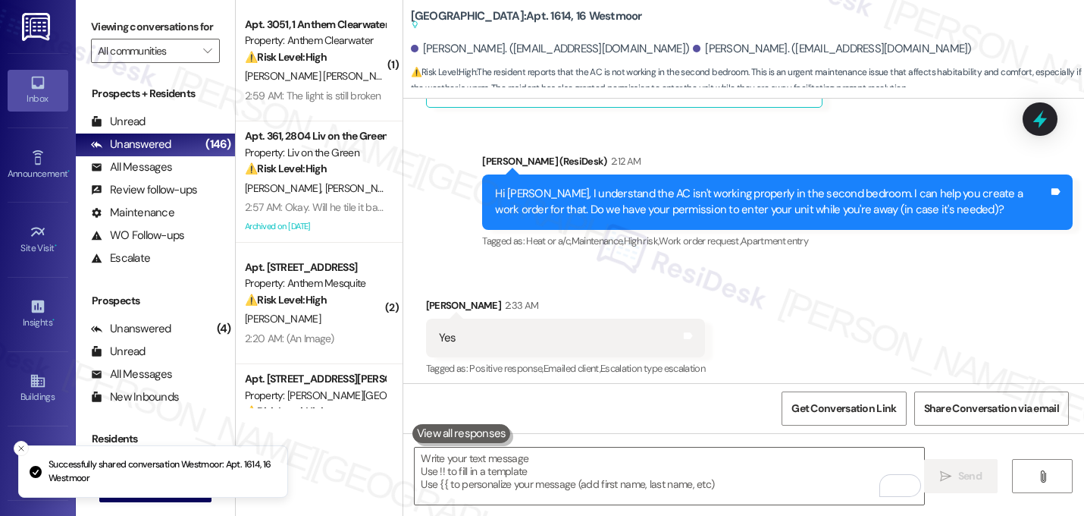
scroll to position [1326, 0]
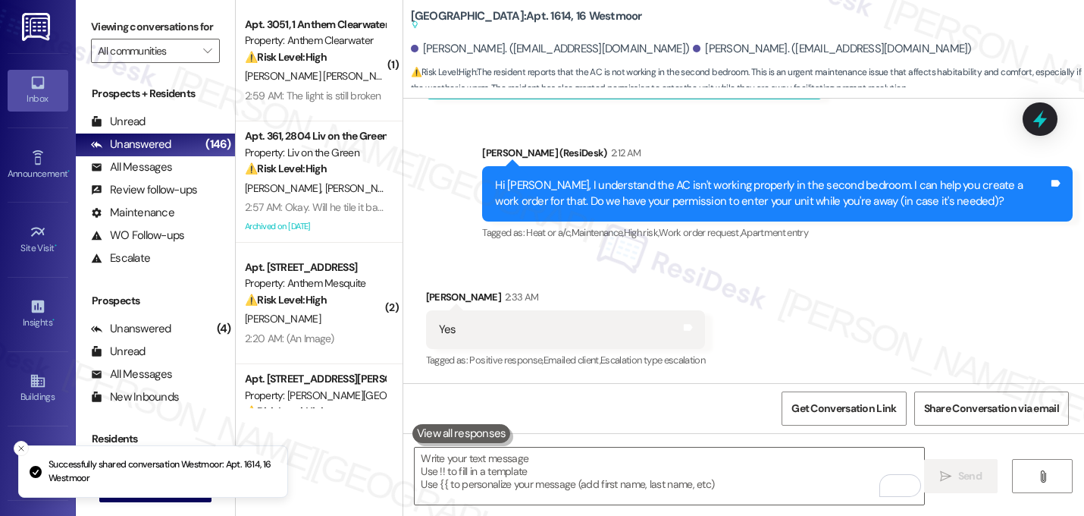
click at [937, 313] on div "Received via SMS Lisa Snyder 2:33 AM Yes Tags and notes Tagged as: Positive res…" at bounding box center [743, 319] width 681 height 128
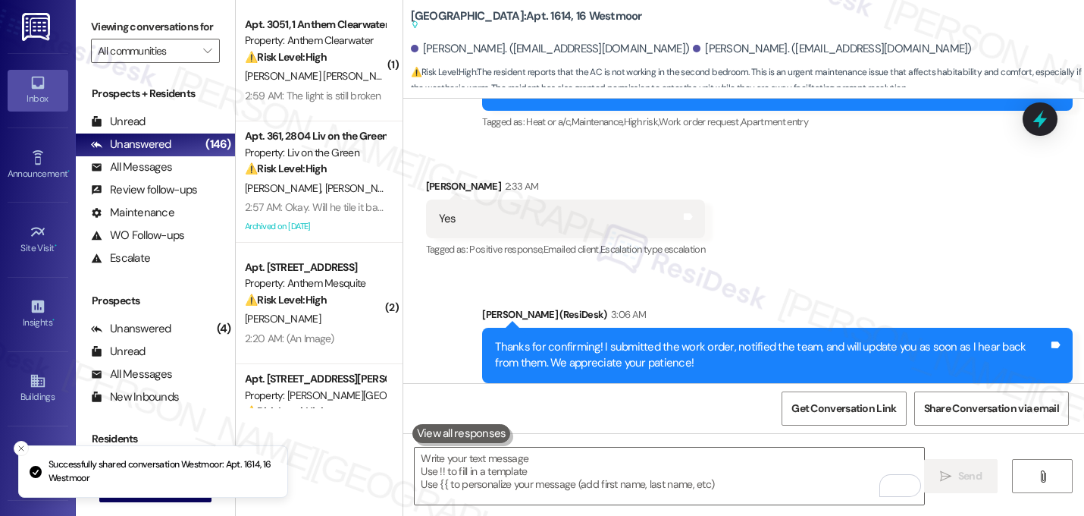
scroll to position [1471, 0]
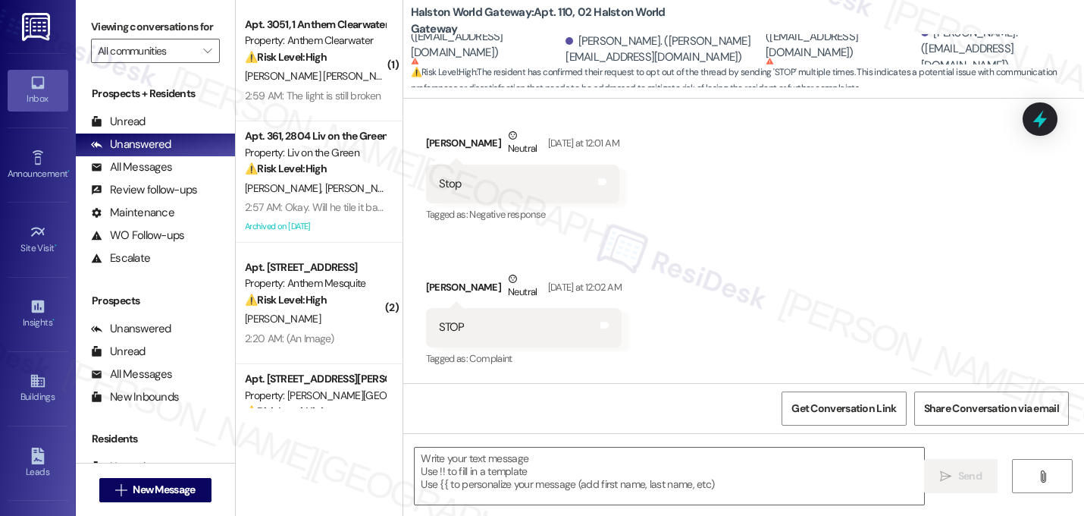
type textarea "Fetching suggested responses. Please feel free to read through the conversation…"
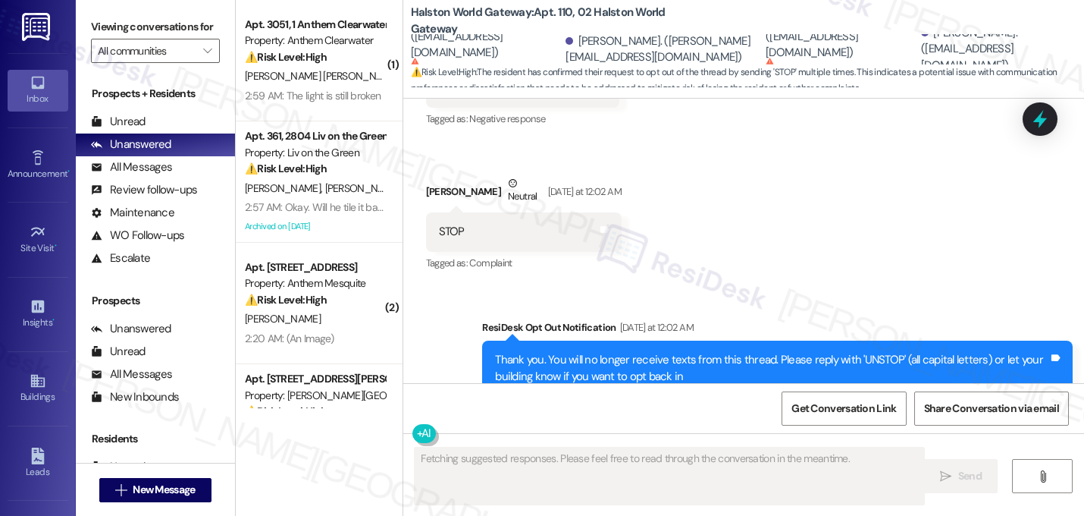
scroll to position [1470, 0]
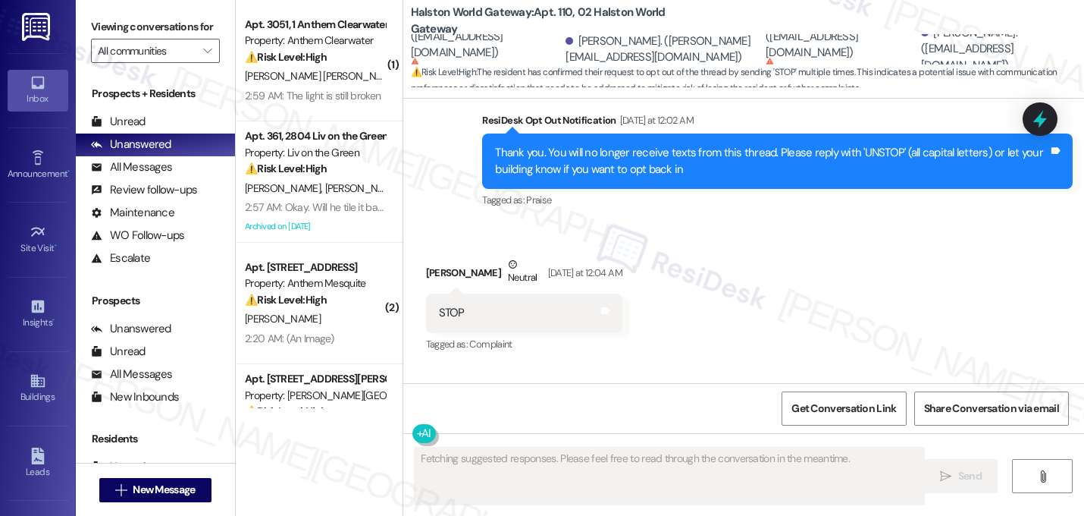
click at [742, 275] on div "Received via SMS [PERSON_NAME] Neutral [DATE] at 12:04 AM STOP Tags and notes T…" at bounding box center [743, 294] width 681 height 144
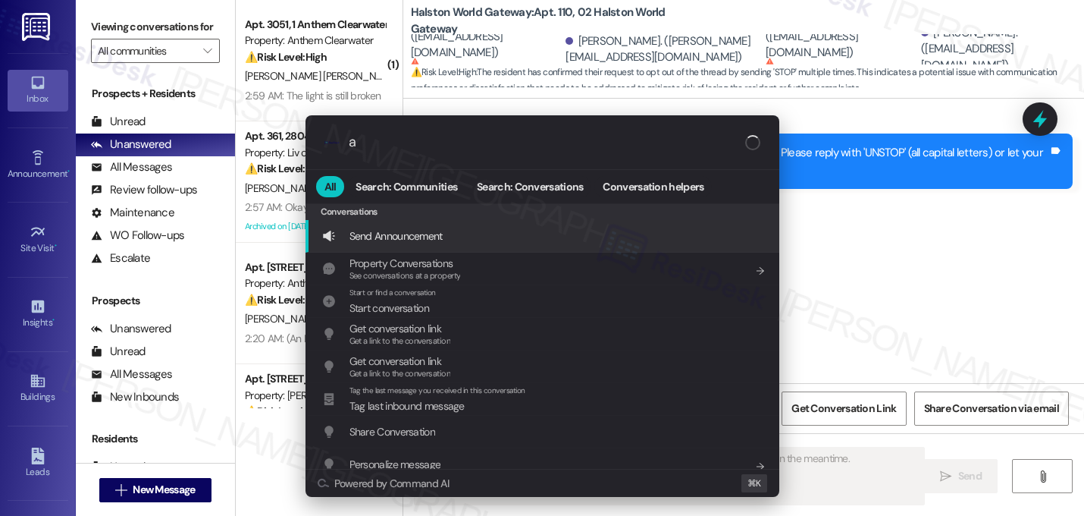
type input "ar"
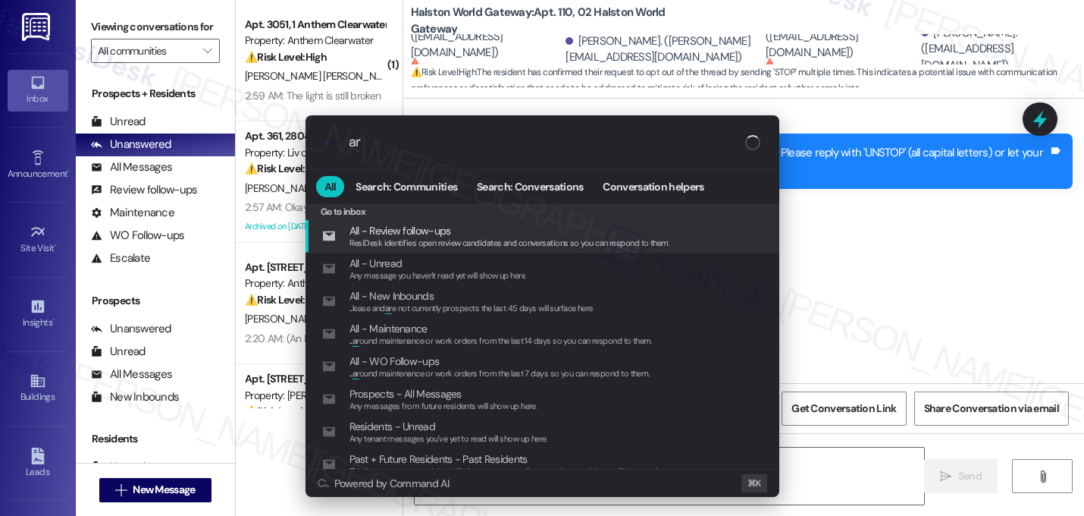
type textarea "{{first_name}}, I see you've sent"
type input "arc"
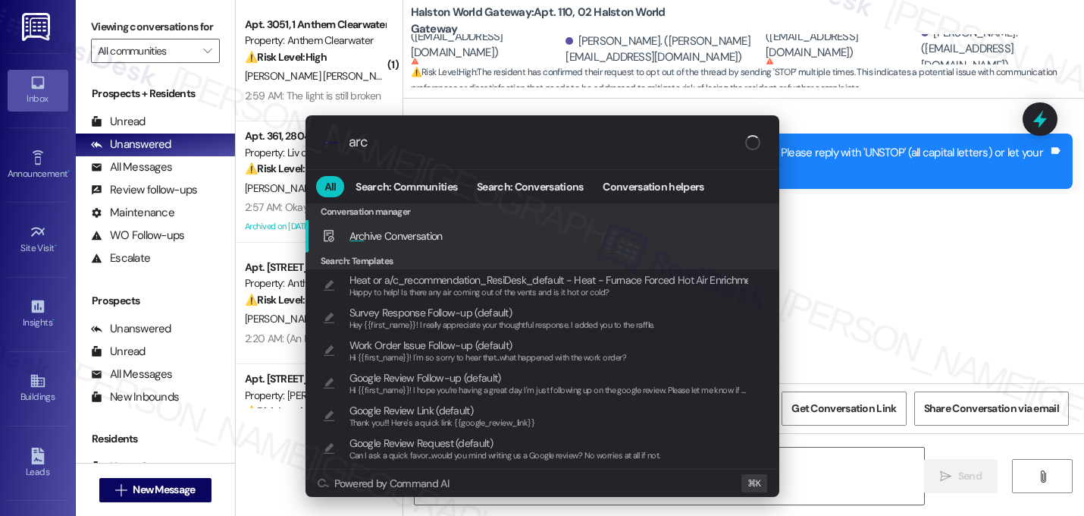
type textarea "{{first_name}}, I see you've sent another STOP message. Just confirming"
type input "arch"
type textarea "{{first_name}}, I see you've sent another STOP message. Just confirming you wis…"
type input "arch"
click at [364, 237] on span "Arch" at bounding box center [360, 236] width 20 height 14
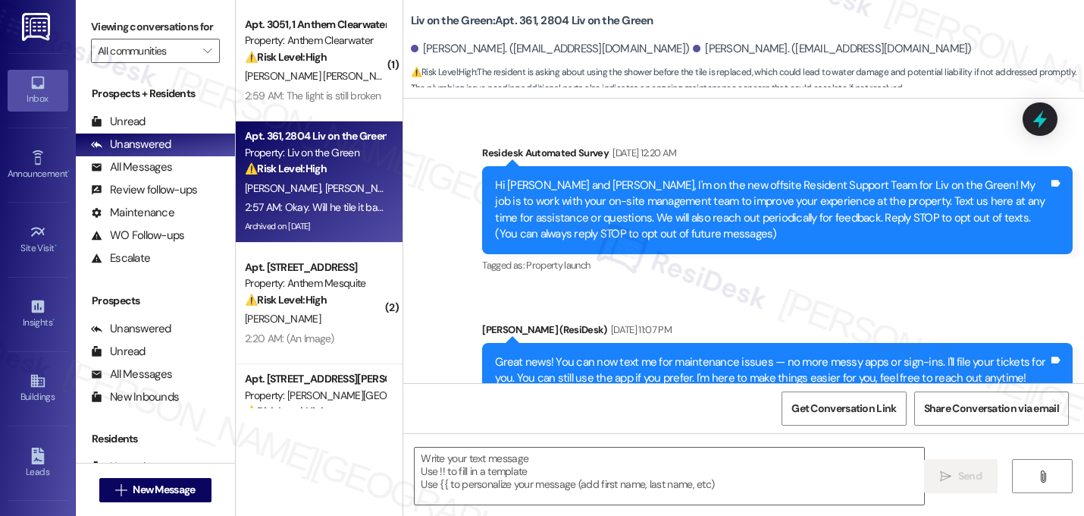
scroll to position [24291, 0]
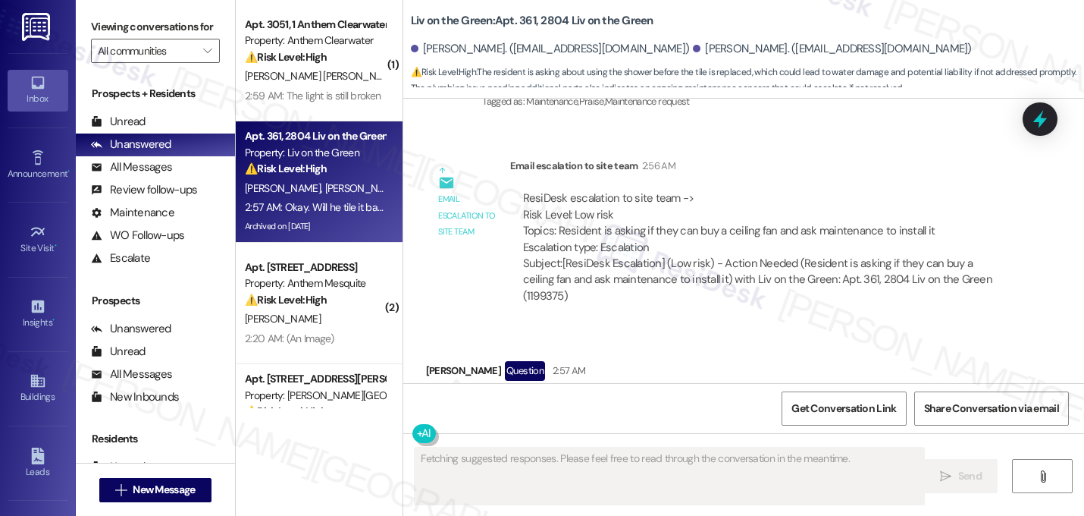
click at [744, 459] on button "Hide Suggestions" at bounding box center [751, 466] width 30 height 15
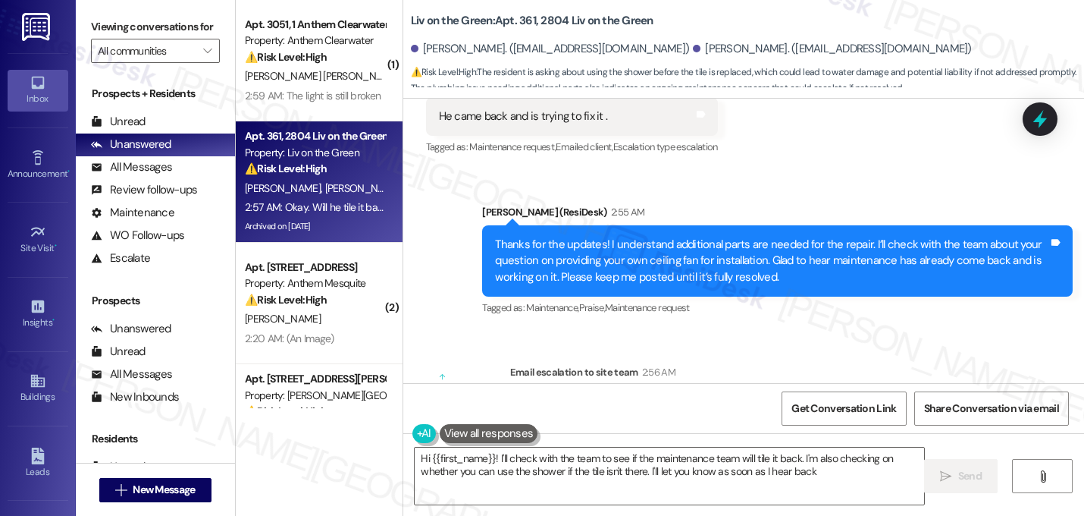
type textarea "Hi {{first_name}}! I'll check with the team to see if the maintenance team will…"
click at [717, 474] on textarea "Hi {{first_name}}! I'll check with the team to see if the maintenance team will…" at bounding box center [670, 475] width 510 height 57
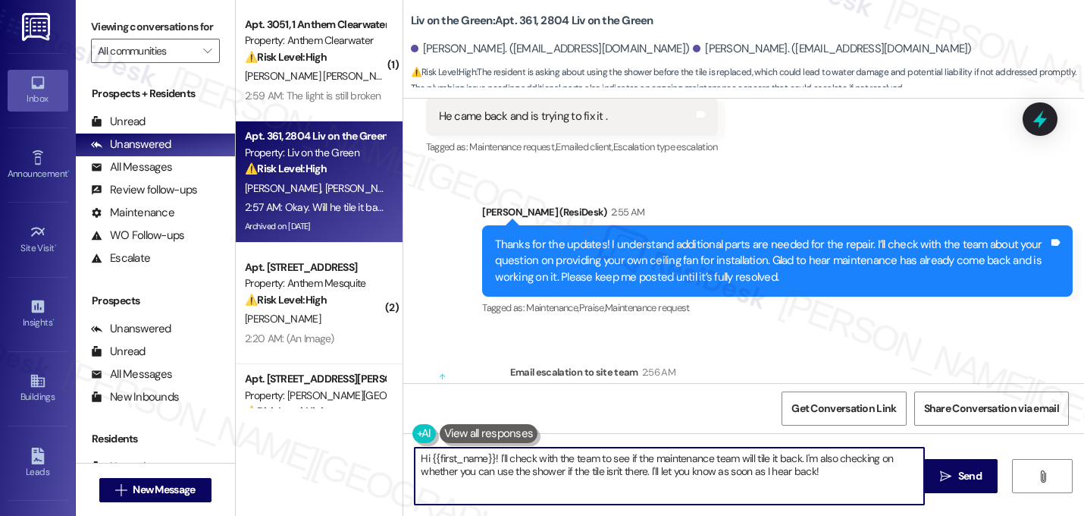
click at [717, 474] on textarea "Hi {{first_name}}! I'll check with the team to see if the maintenance team will…" at bounding box center [670, 475] width 510 height 57
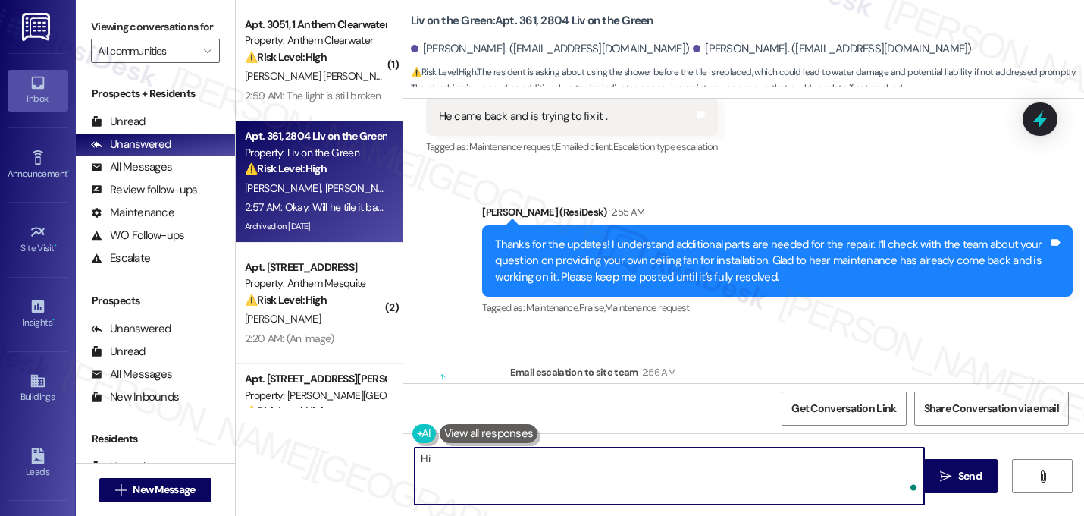
type textarea "H"
type textarea "i"
click at [612, 469] on textarea "Is the maintenance guy still on-site?" at bounding box center [670, 475] width 510 height 57
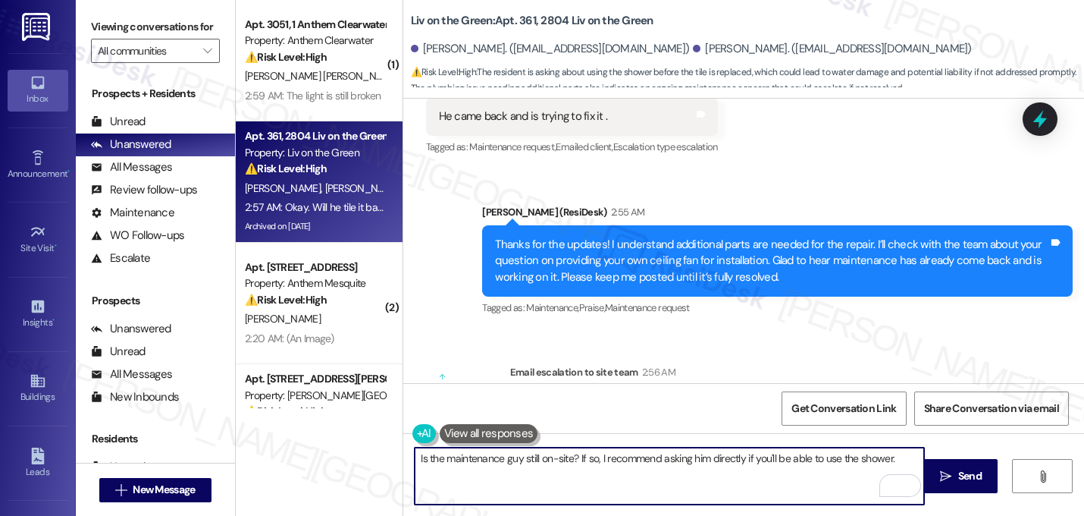
click at [750, 460] on textarea "Is the maintenance guy still on-site? If so, I recommend asking him directly if…" at bounding box center [670, 475] width 510 height 57
click at [548, 466] on textarea "Is the maintenance guy still on-site? If so, I recommend asking him directly if…" at bounding box center [670, 475] width 510 height 57
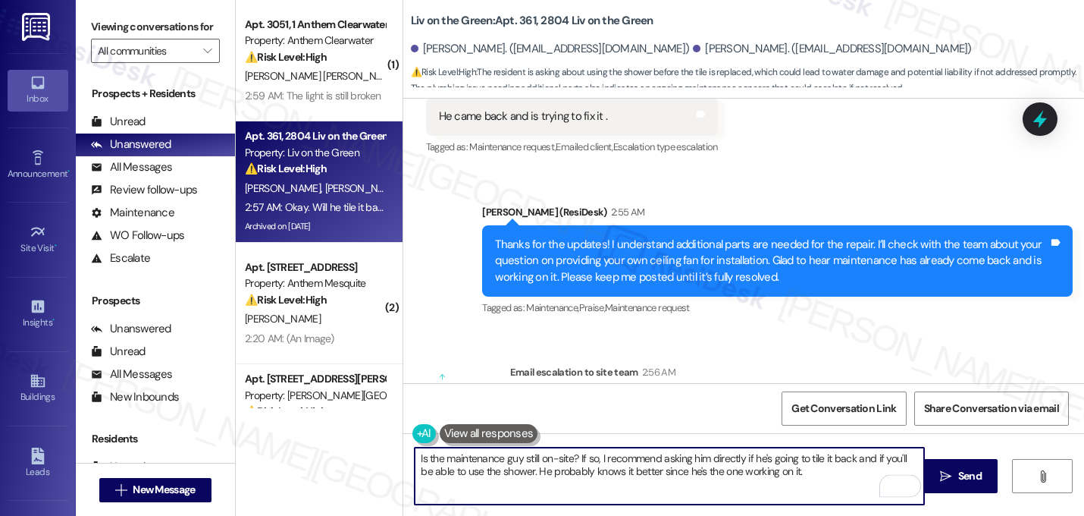
click at [566, 463] on textarea "Is the maintenance guy still on-site? If so, I recommend asking him directly if…" at bounding box center [670, 475] width 510 height 57
type textarea "Is the maintenance guy still on-site? If so, I recommend asking him directly if…"
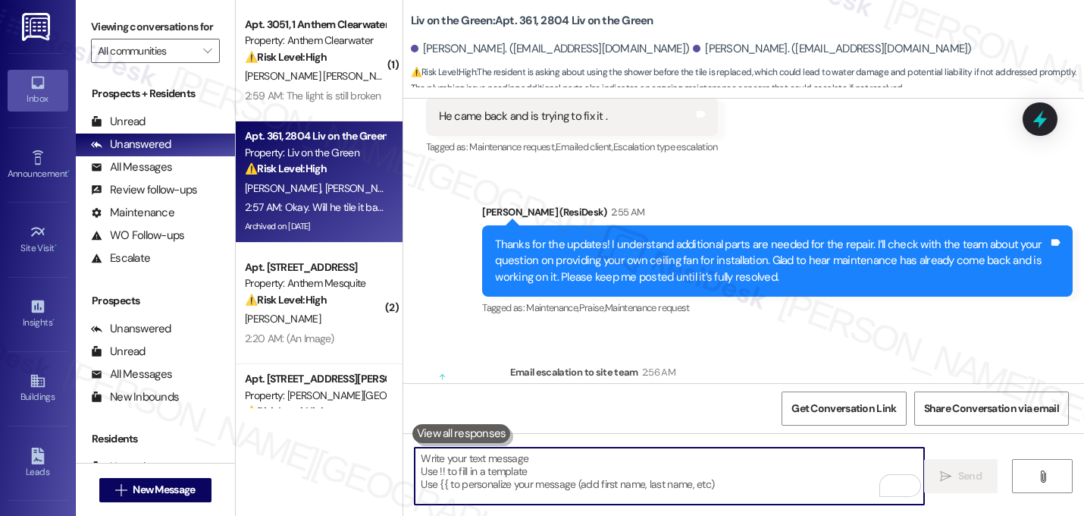
paste textarea "Is the maintenance technician still there? If so, I’d suggest asking him direct…"
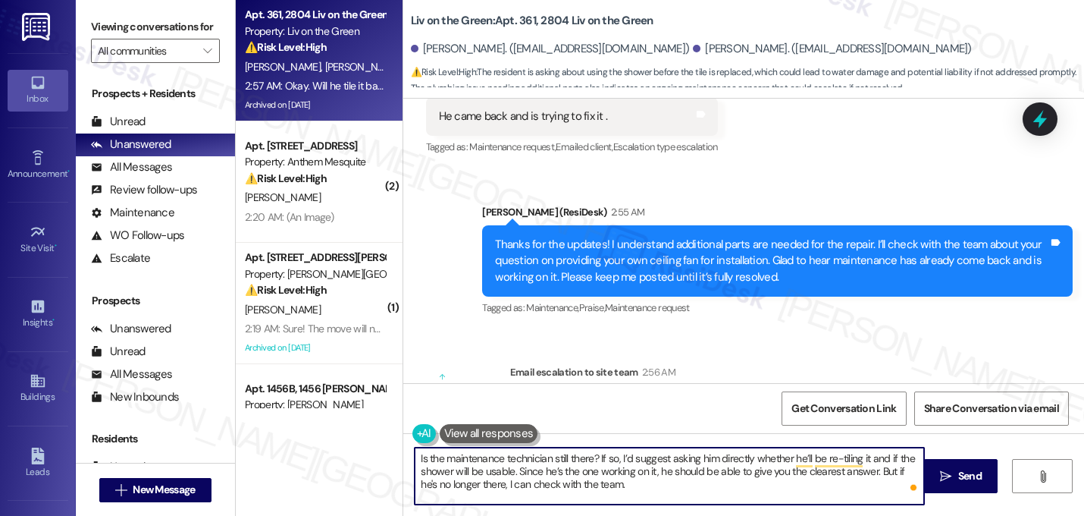
type textarea "Is the maintenance technician still there? If so, I’d suggest asking him direct…"
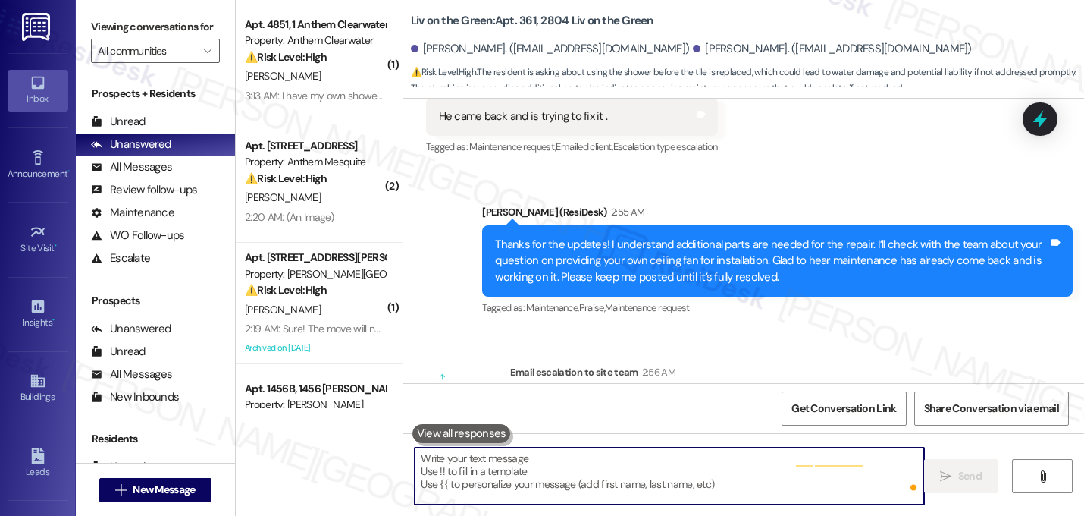
scroll to position [24084, 0]
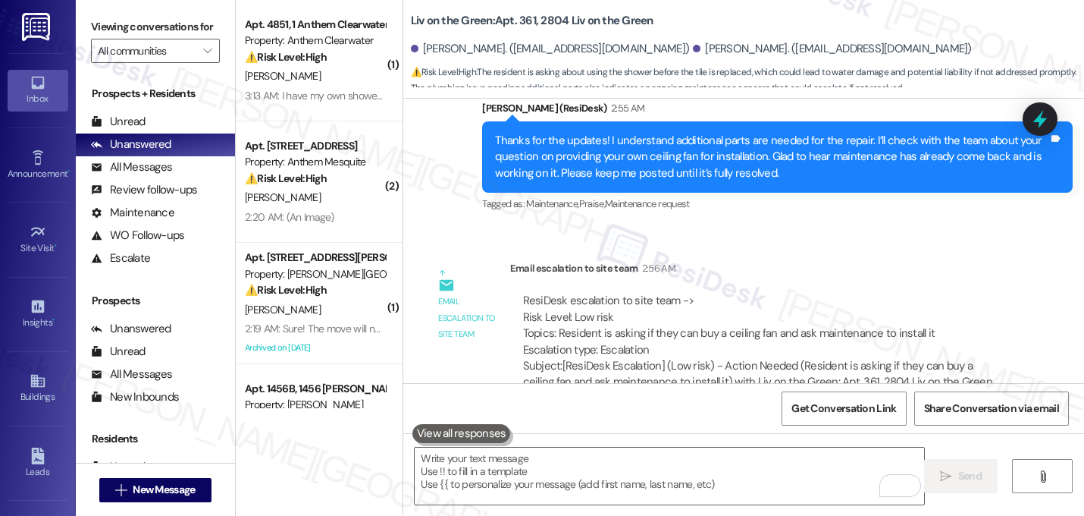
scroll to position [24223, 0]
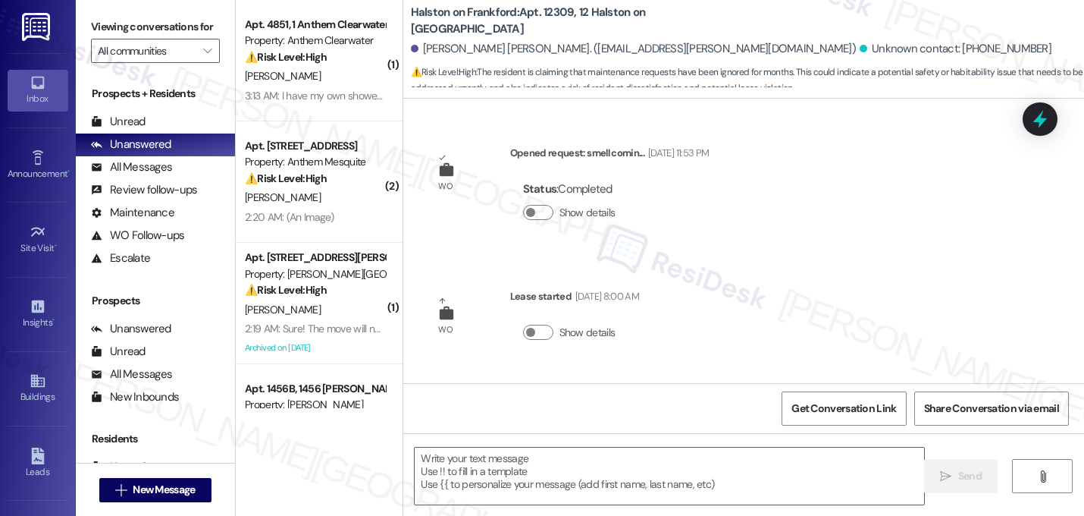
scroll to position [4514, 0]
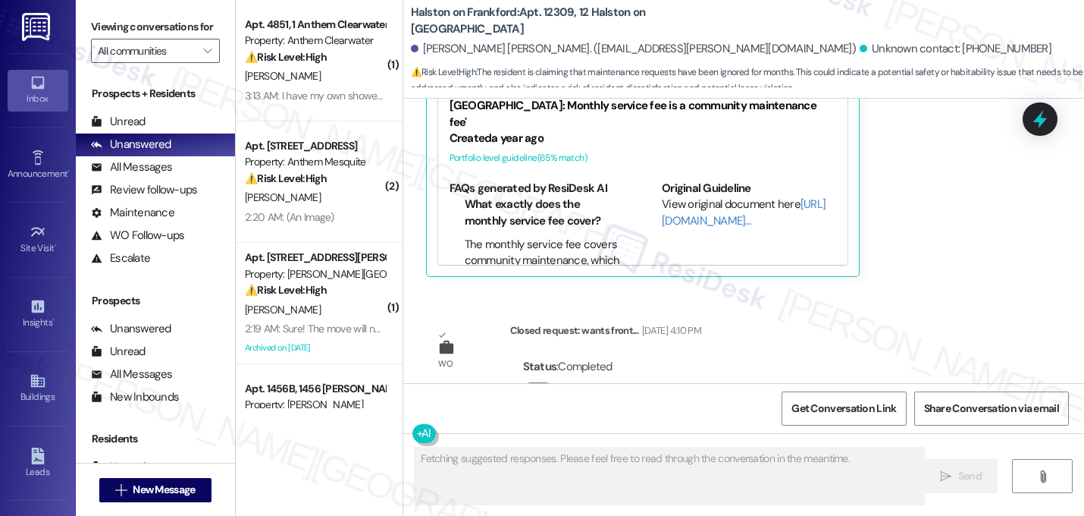
click at [900, 247] on div "WO Opened request: smell comin... Jul 26, 2024 at 11:53 PM Status : Completed S…" at bounding box center [743, 241] width 681 height 284
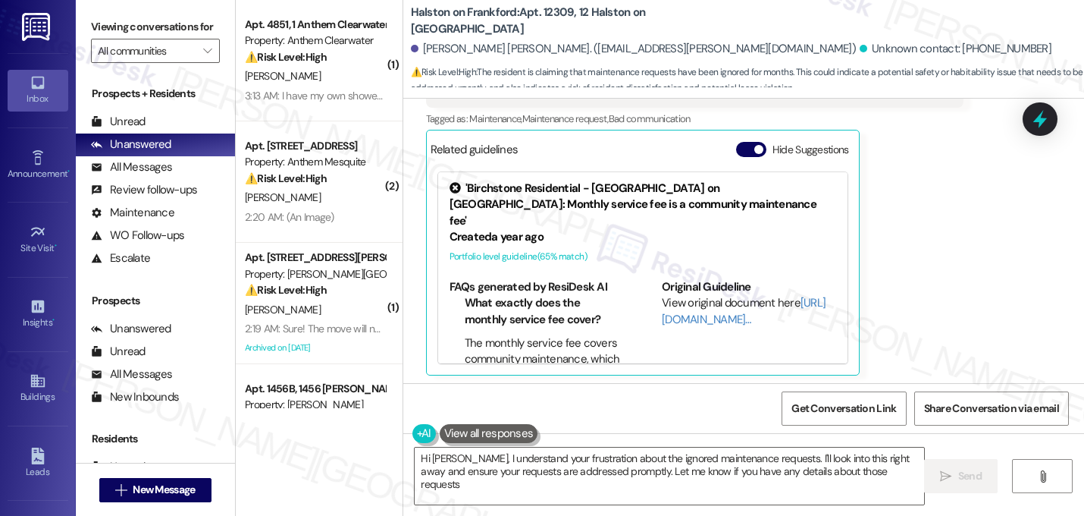
type textarea "Hi Connor, I understand your frustration about the ignored maintenance requests…"
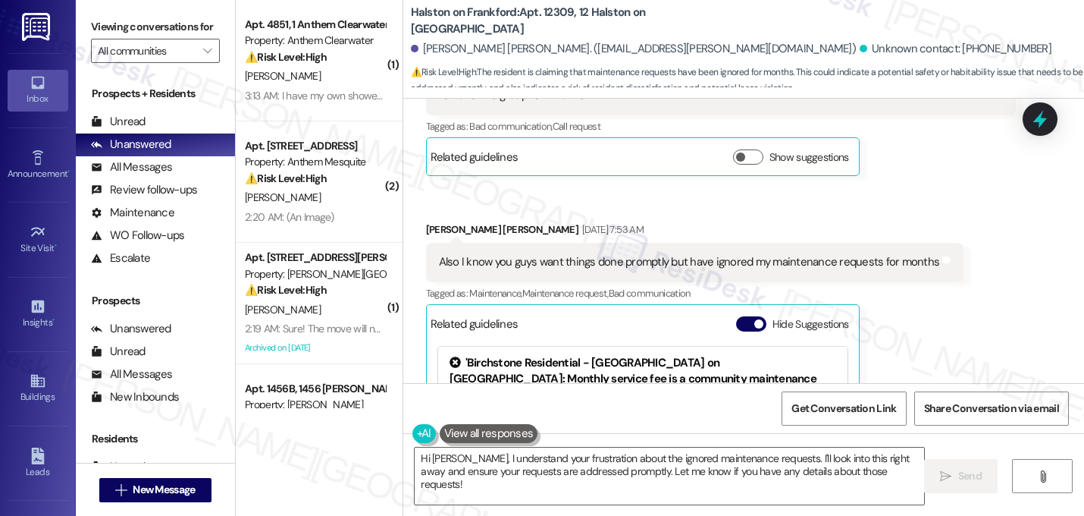
scroll to position [4211, 0]
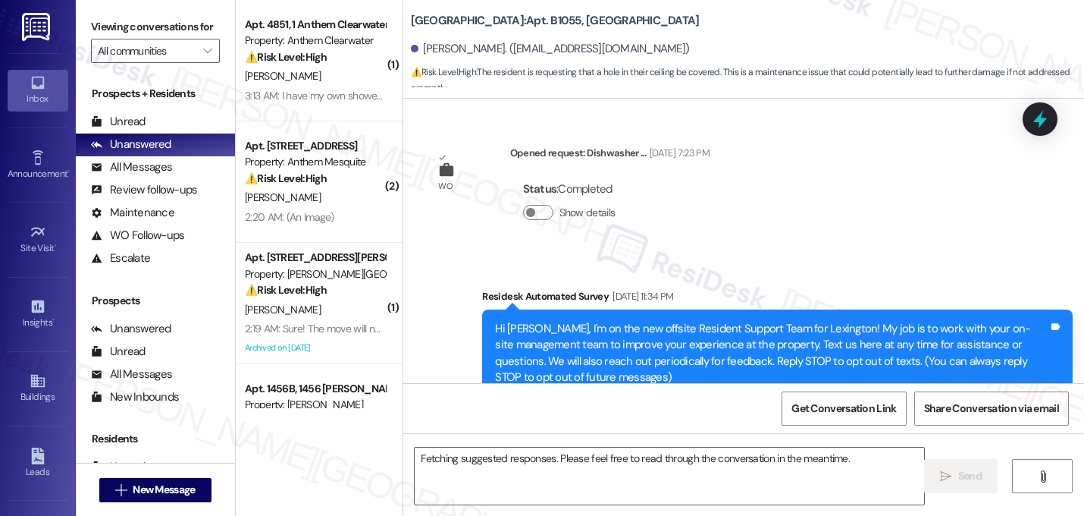
scroll to position [46266, 0]
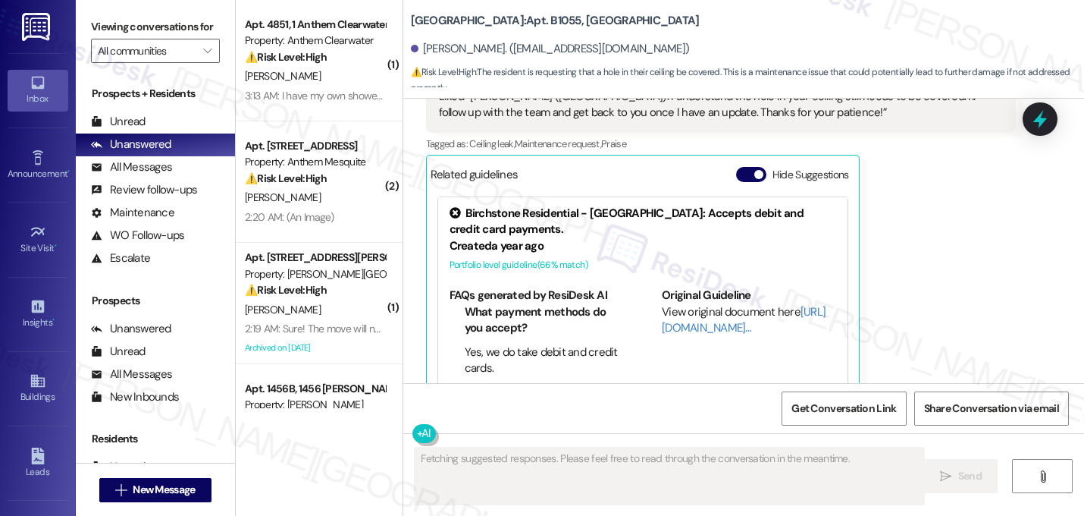
click at [920, 265] on div "WO Opened request: Dishwasher ... Jun 14, 2024 at 7:23 PM Status : Completed Sh…" at bounding box center [743, 241] width 681 height 284
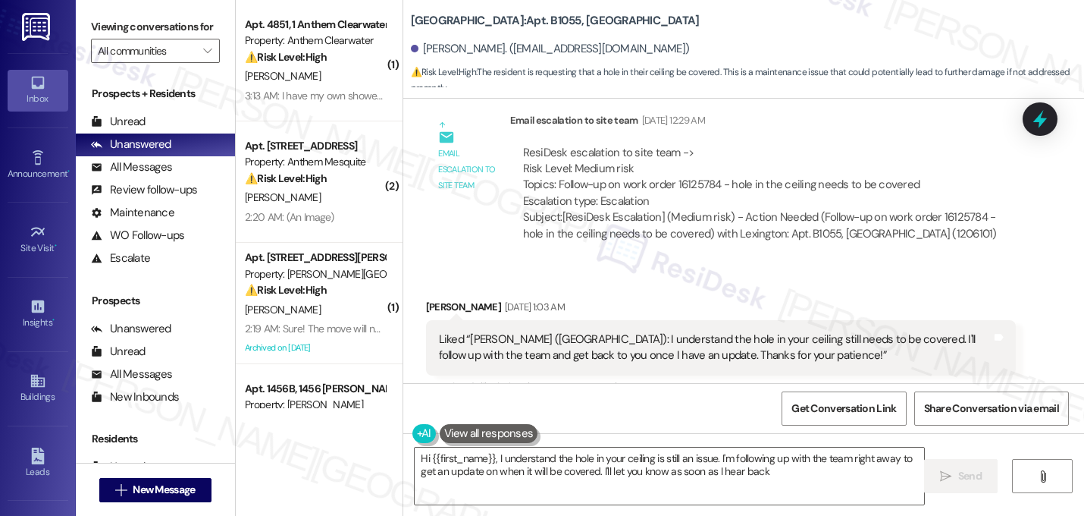
type textarea "Hi {{first_name}}, I understand the hole in your ceiling is still an issue. I'm…"
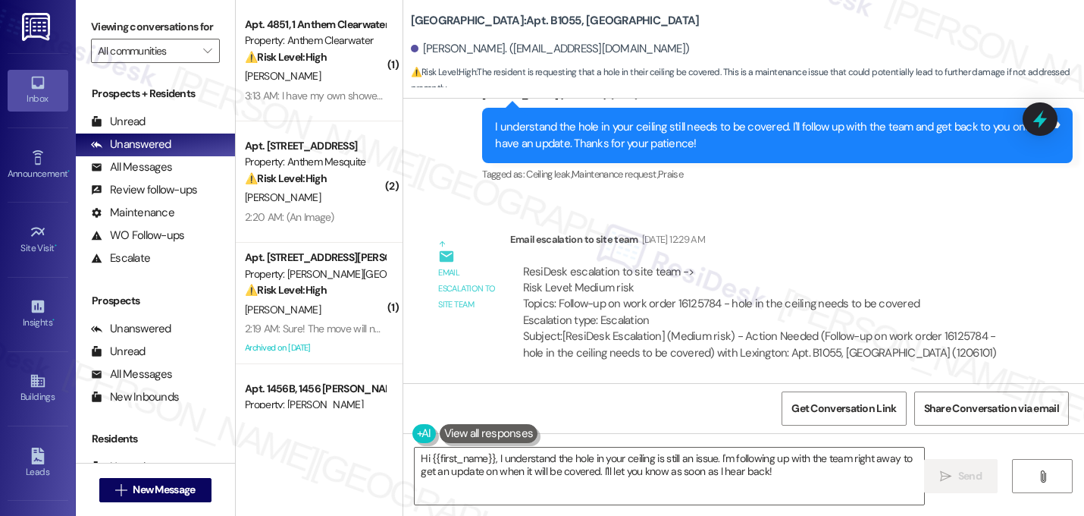
scroll to position [45902, 0]
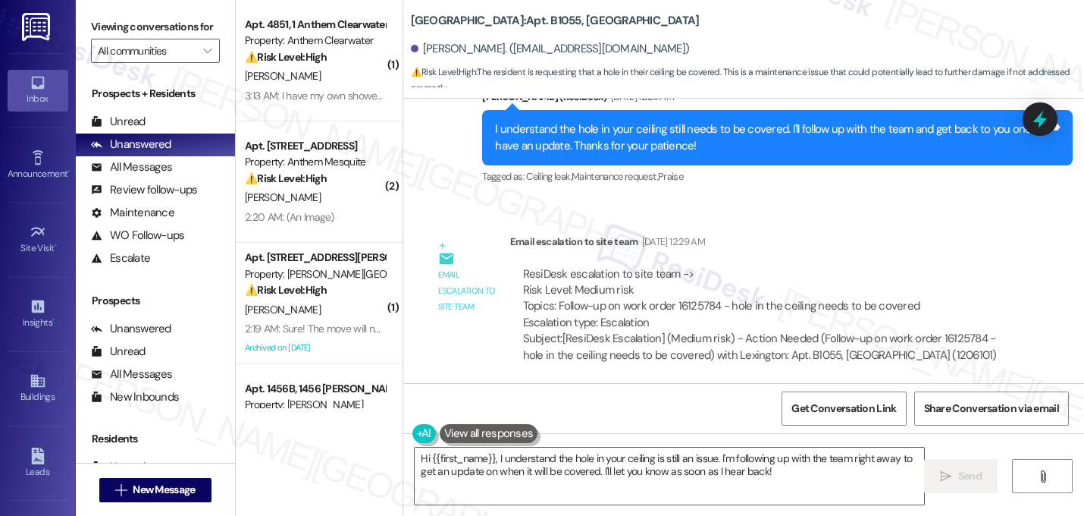
click at [917, 497] on div "Tagged as: Ceiling leak , Click to highlight conversations about Ceiling leak M…" at bounding box center [721, 508] width 591 height 22
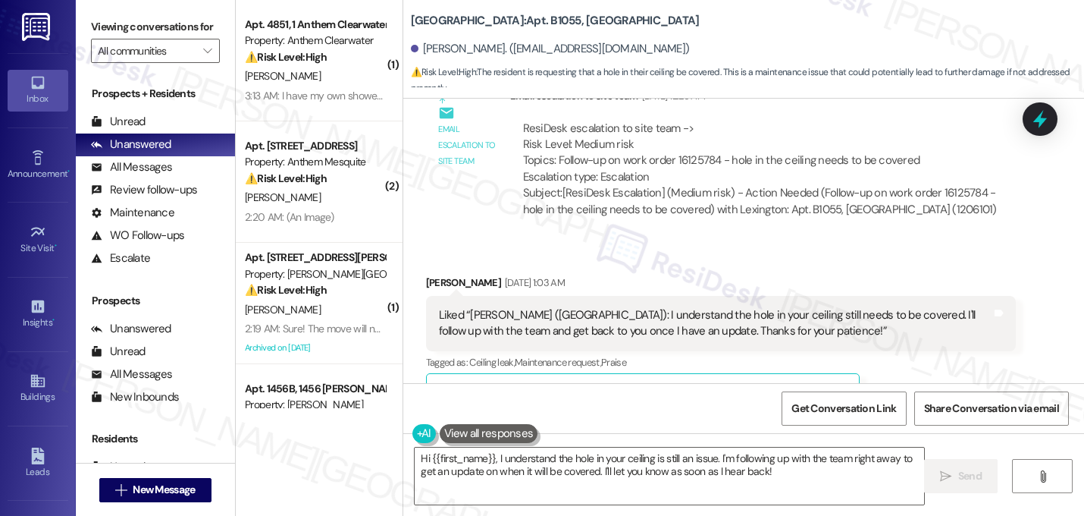
scroll to position [46060, 0]
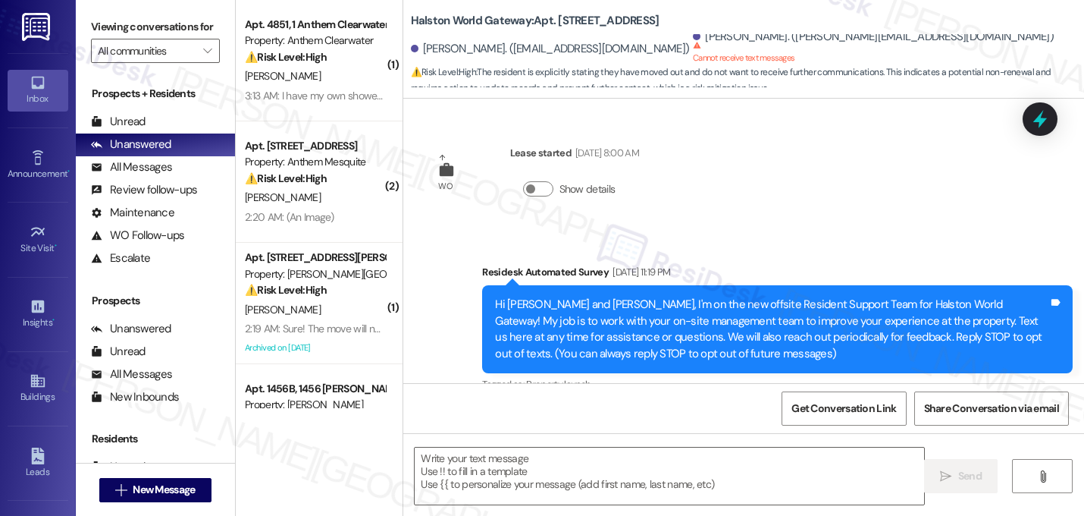
scroll to position [13168, 0]
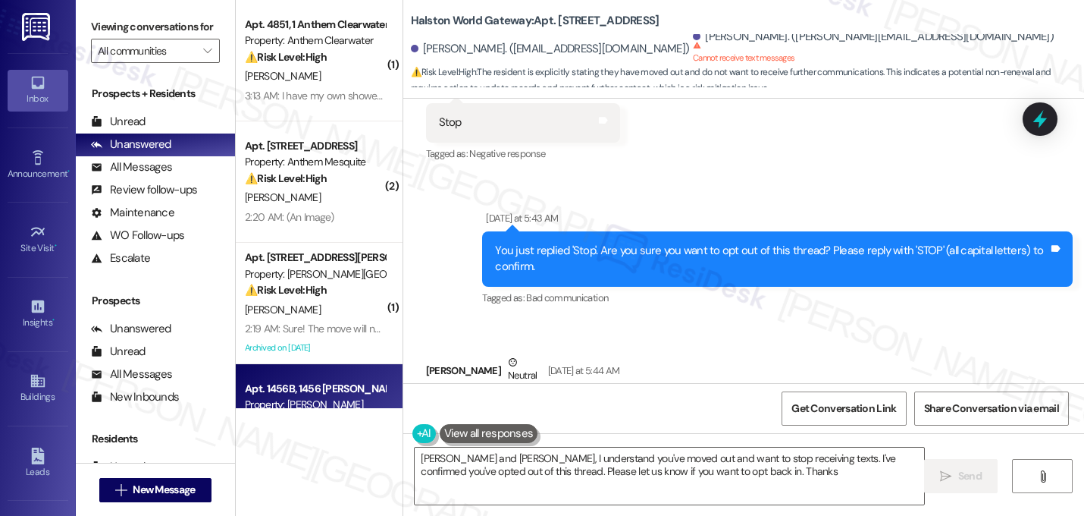
type textarea "[PERSON_NAME] and [PERSON_NAME], I understand you've moved out and want to stop…"
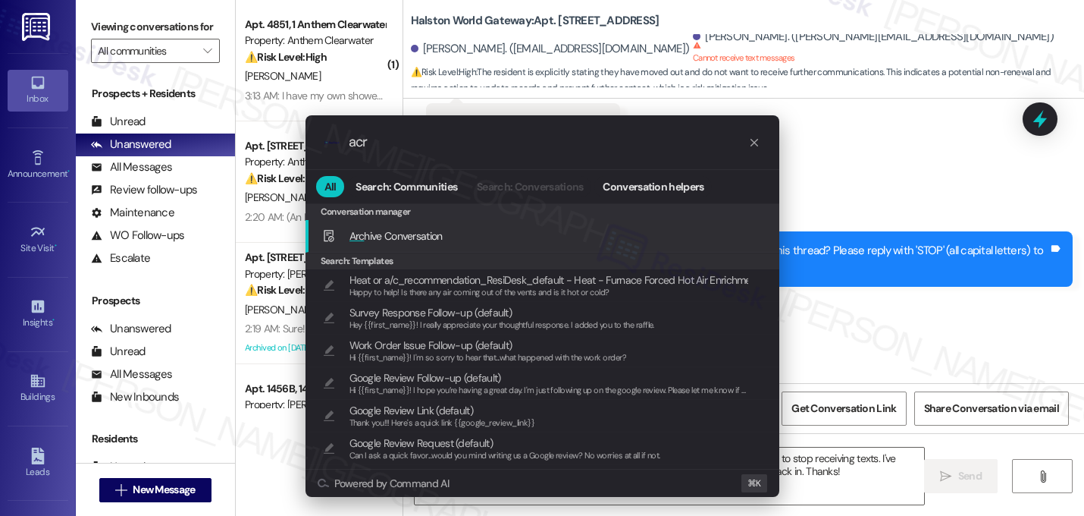
type input "acr"
click at [385, 232] on span "Arc hive Conversation" at bounding box center [396, 236] width 93 height 14
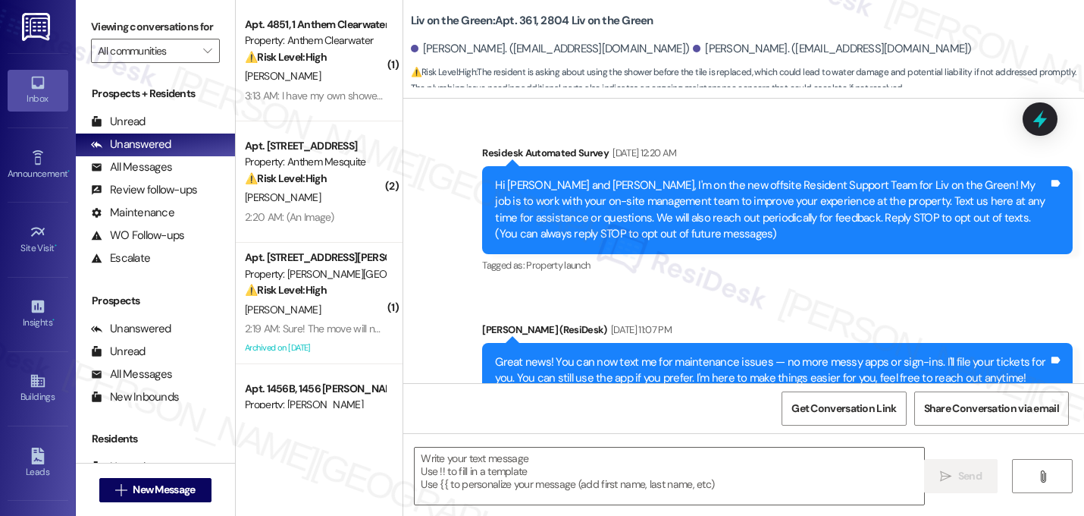
scroll to position [24451, 0]
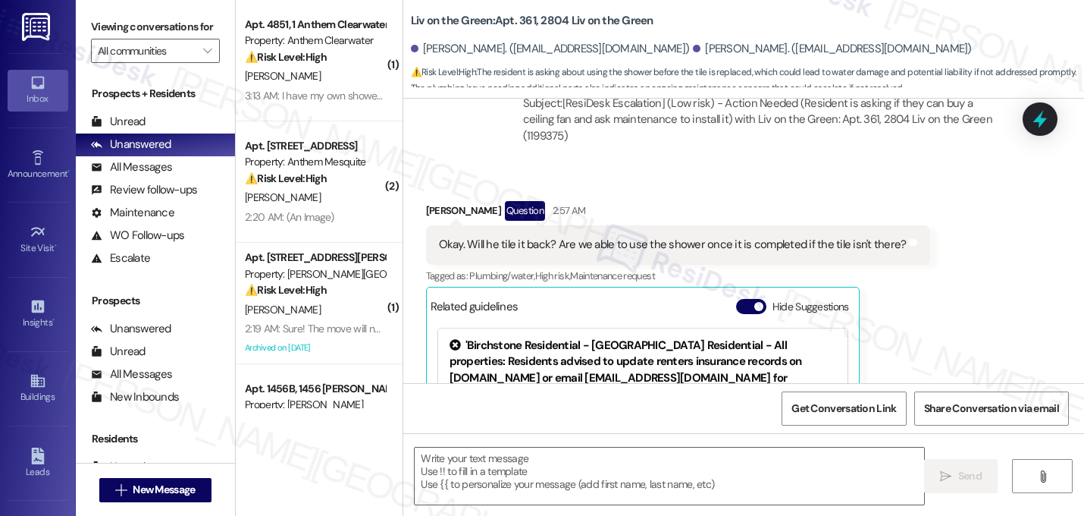
type textarea "Fetching suggested responses. Please feel free to read through the conversation…"
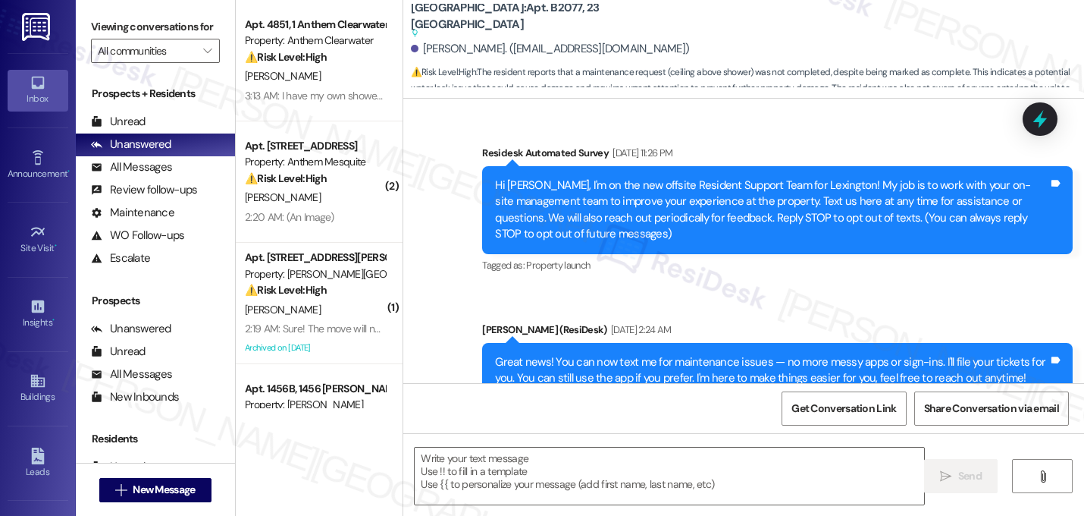
scroll to position [7720, 0]
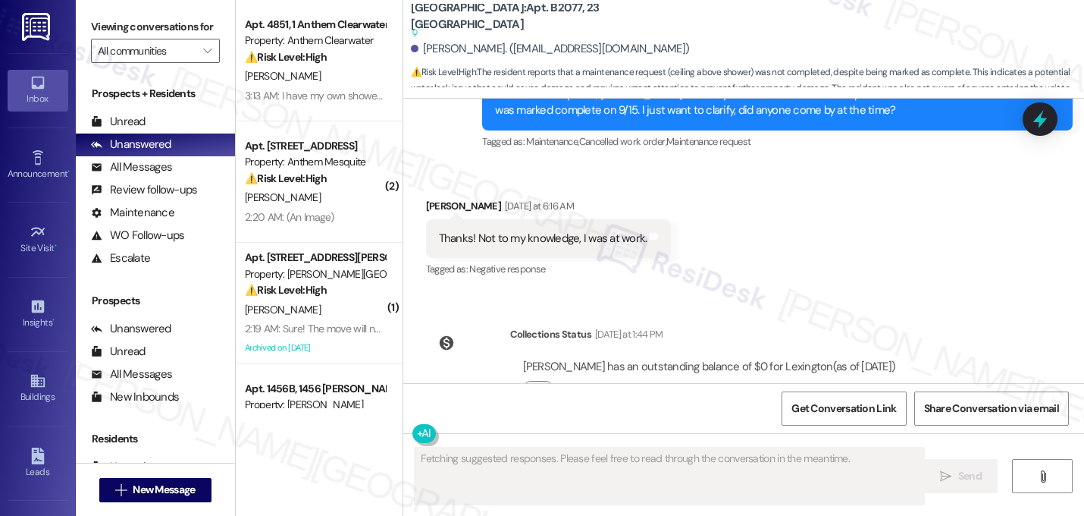
click at [834, 248] on div "Survey, sent via SMS Residesk Automated Survey [DATE] 11:26 PM Hi [PERSON_NAME]…" at bounding box center [743, 241] width 681 height 284
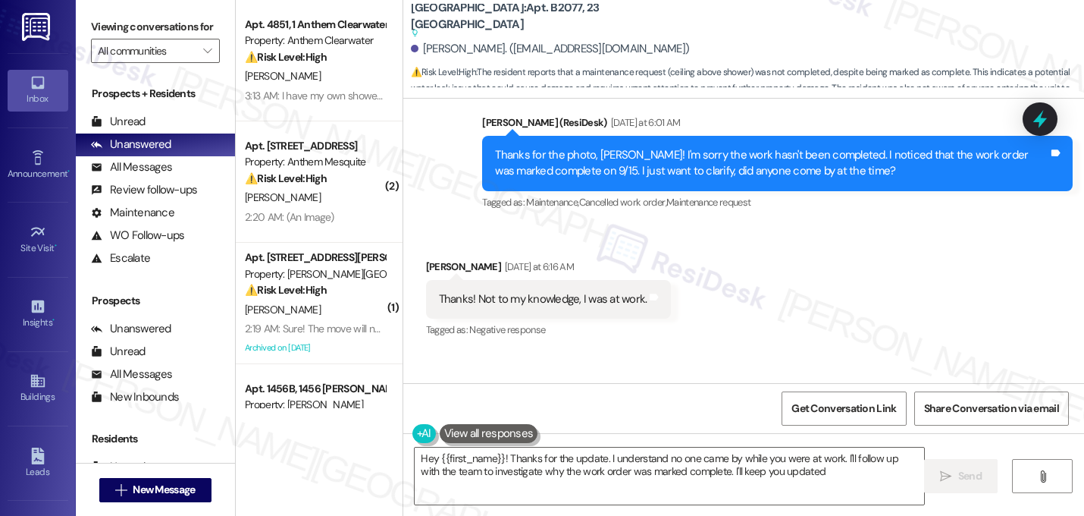
type textarea "Hey {{first_name}}! Thanks for the update. I understand no one came by while yo…"
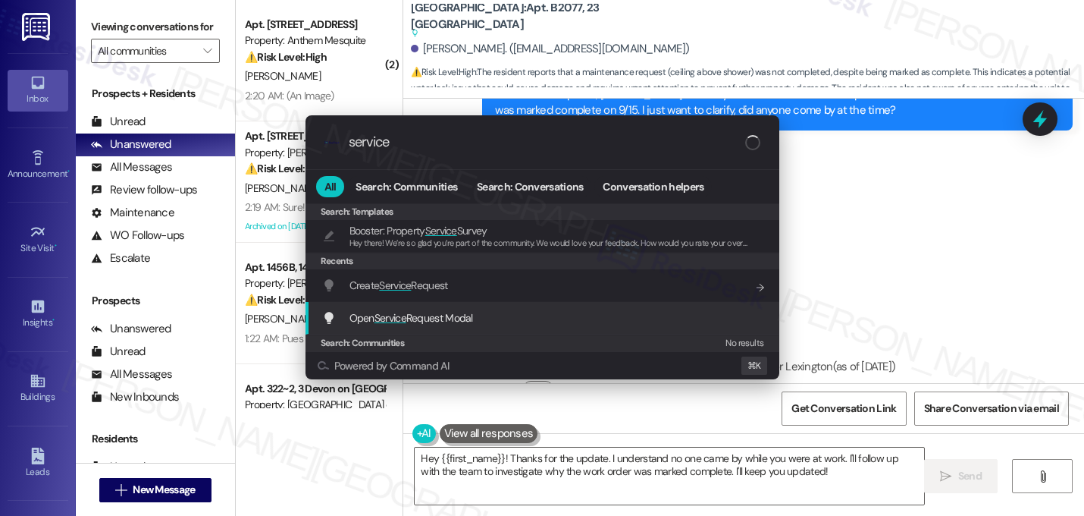
type input "service"
click at [428, 309] on div "Open Service Request Modal Add shortcut" at bounding box center [543, 318] width 474 height 33
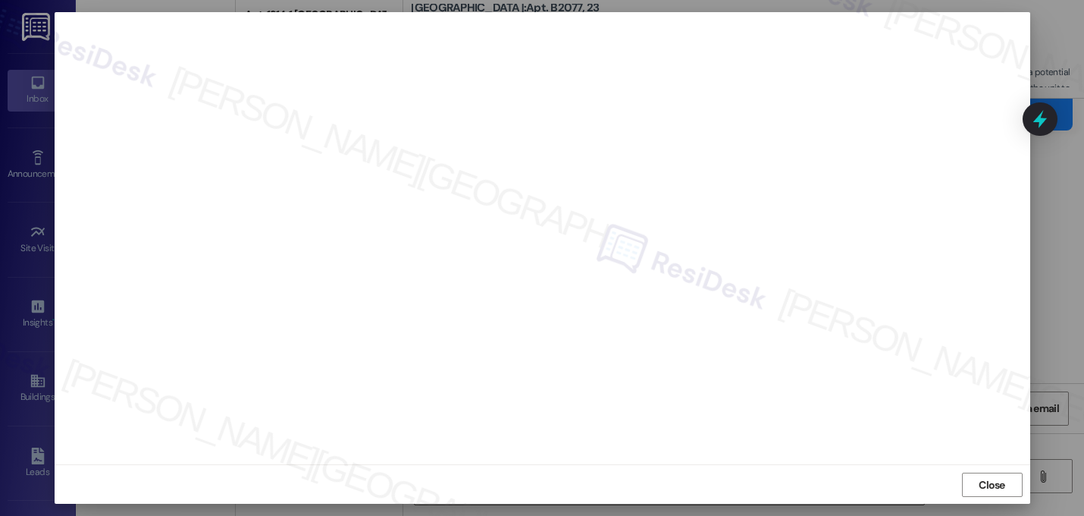
scroll to position [13, 0]
click at [962, 481] on button "Close" at bounding box center [992, 484] width 61 height 24
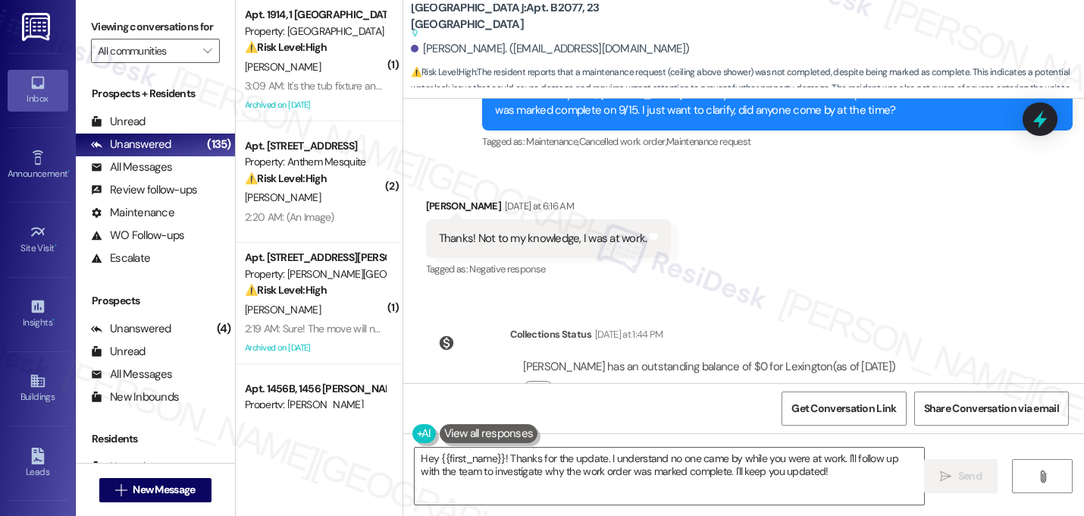
click at [939, 273] on div "Survey, sent via SMS Residesk Automated Survey [DATE] 11:26 PM Hi [PERSON_NAME]…" at bounding box center [743, 241] width 681 height 284
click at [940, 254] on div "Survey, sent via SMS Residesk Automated Survey [DATE] 11:26 PM Hi [PERSON_NAME]…" at bounding box center [743, 241] width 681 height 284
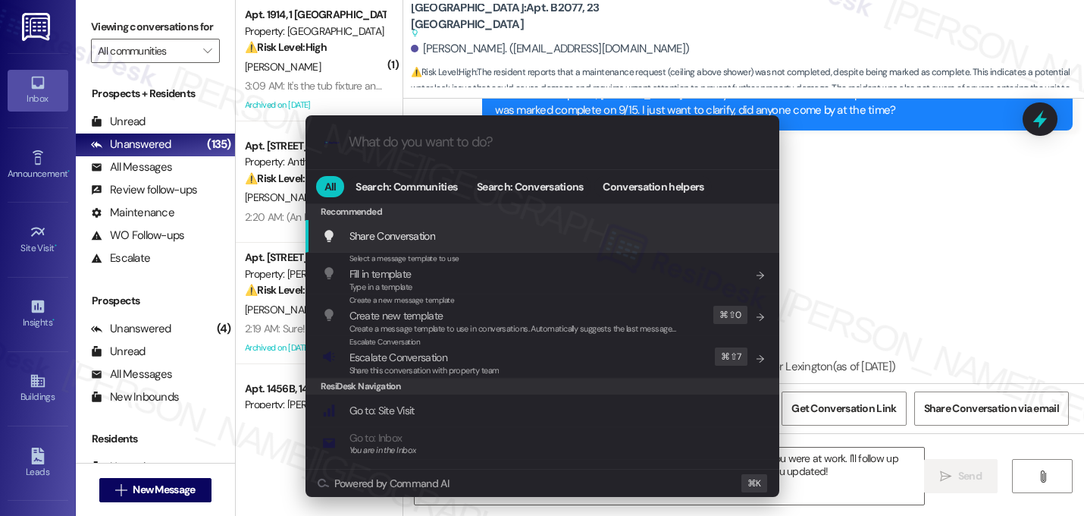
click at [966, 257] on div ".cls-1{fill:#0a055f;}.cls-2{fill:#0cc4c4;} resideskLogoBlueOrange All Search: C…" at bounding box center [542, 258] width 1084 height 516
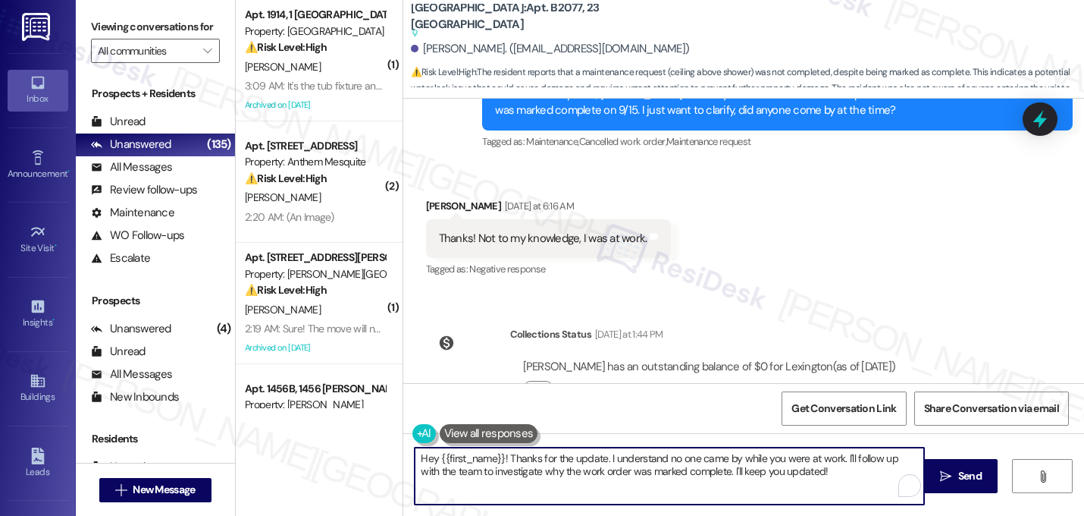
click at [526, 470] on textarea "Hey {{first_name}}! Thanks for the update. I understand no one came by while yo…" at bounding box center [670, 475] width 510 height 57
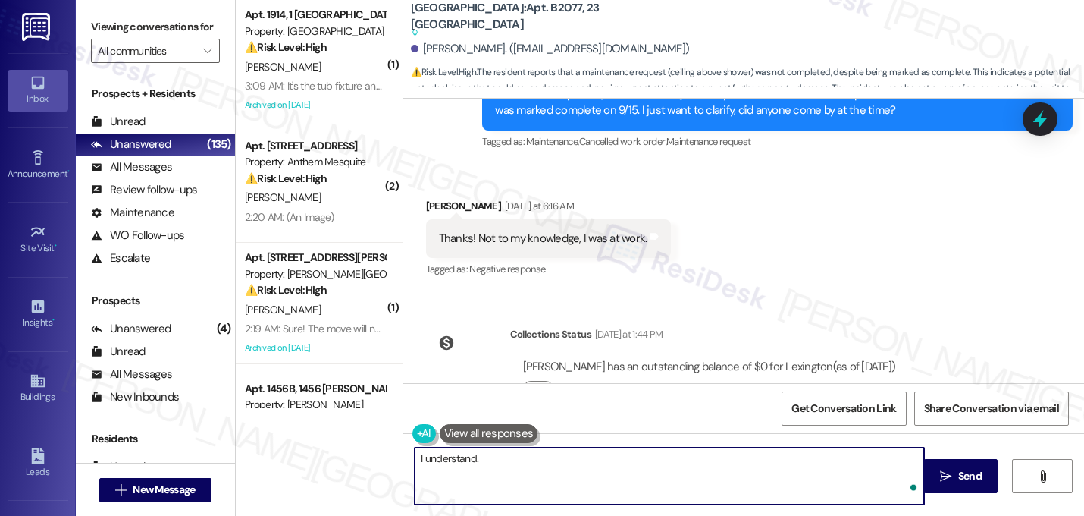
type textarea "I understand."
click at [698, 254] on div "Survey, sent via SMS Residesk Automated Survey [DATE] 11:26 PM Hi [PERSON_NAME]…" at bounding box center [743, 241] width 681 height 284
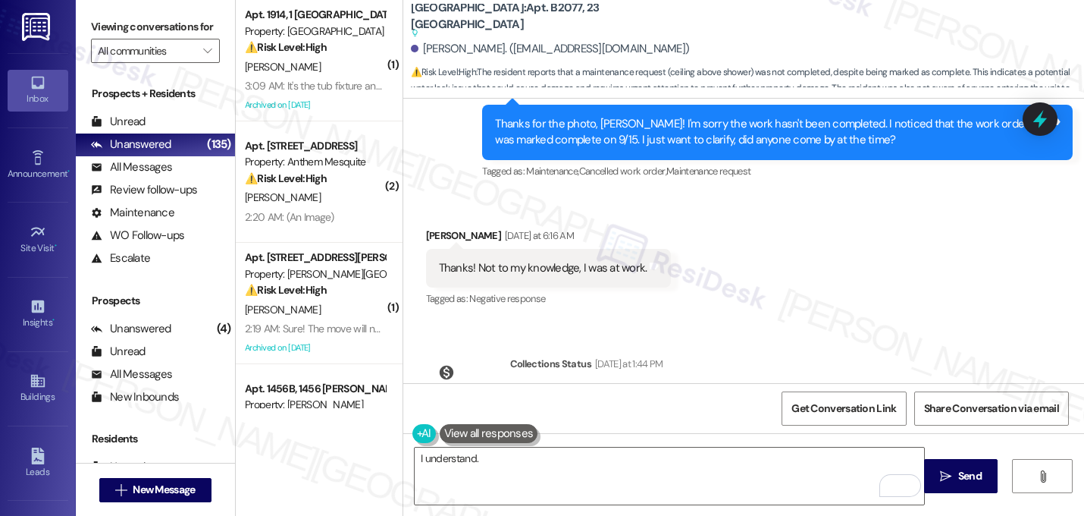
scroll to position [7720, 0]
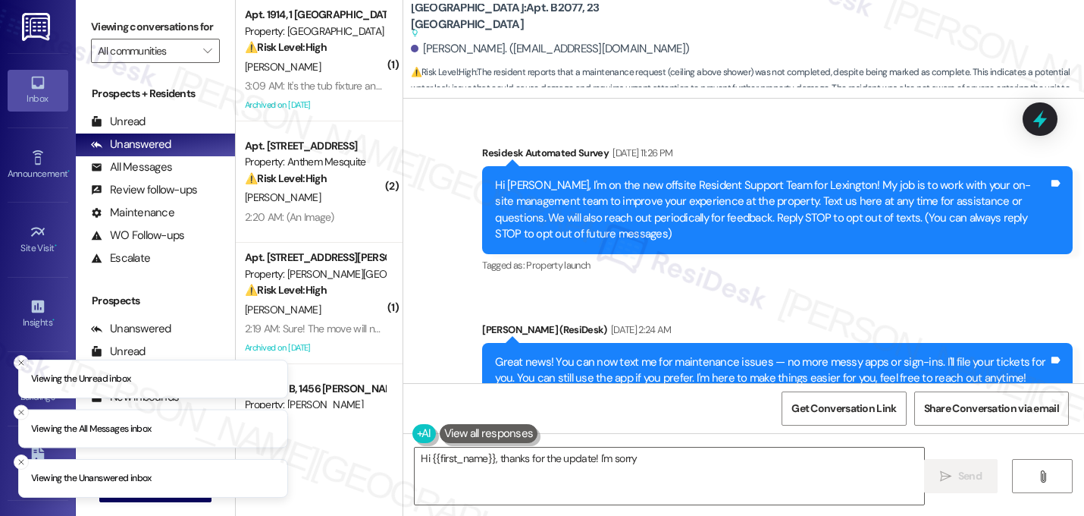
scroll to position [7720, 0]
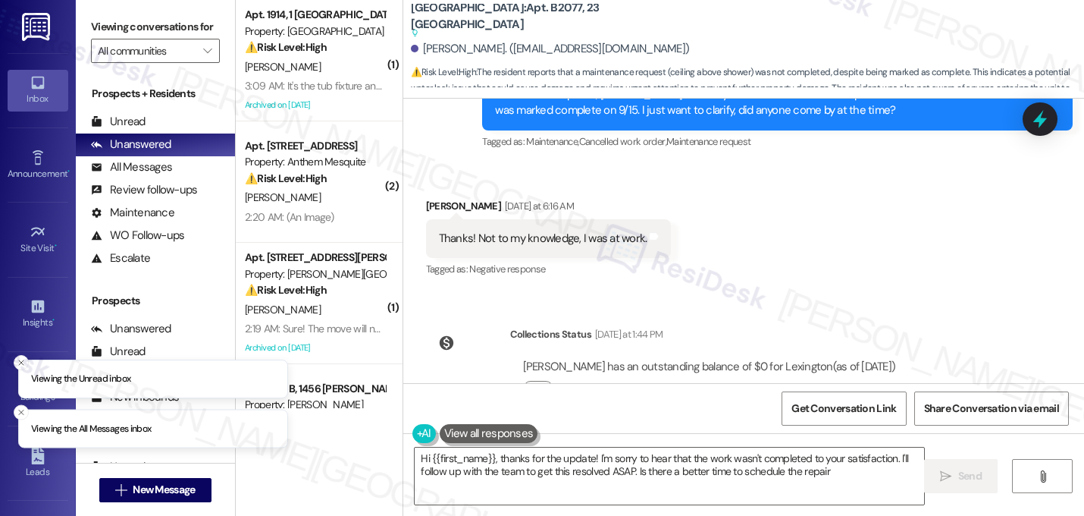
type textarea "Hi {{first_name}}, thanks for the update! I'm sorry to hear that the work wasn'…"
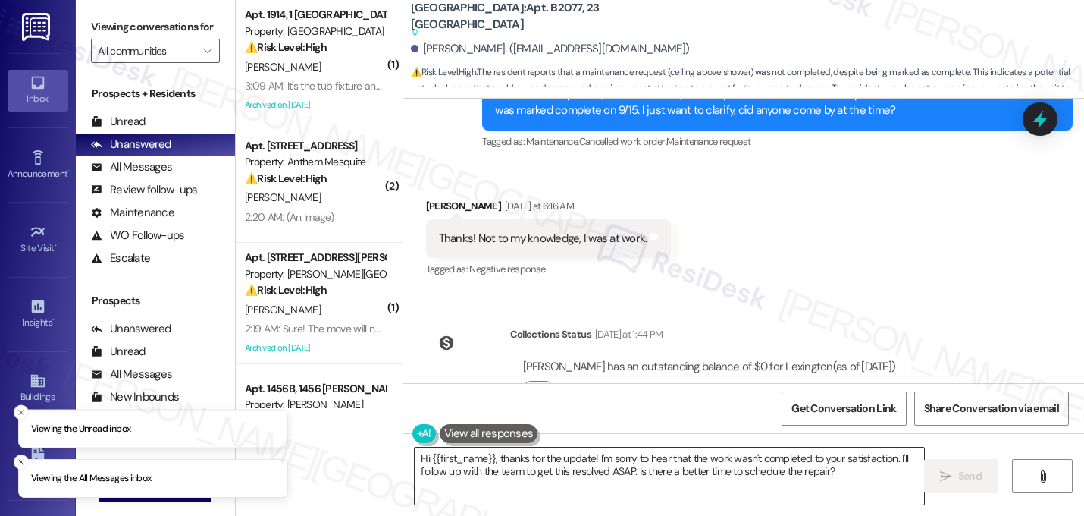
click at [512, 448] on textarea "Hi {{first_name}}, thanks for the update! I'm sorry to hear that the work wasn'…" at bounding box center [670, 475] width 510 height 57
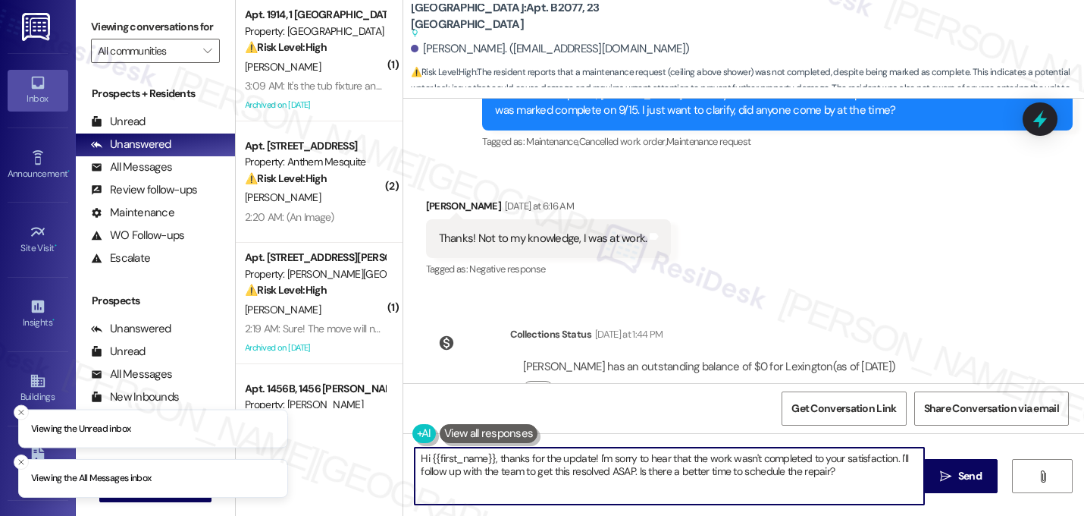
click at [512, 448] on textarea "Hi {{first_name}}, thanks for the update! I'm sorry to hear that the work wasn'…" at bounding box center [670, 475] width 510 height 57
click at [510, 469] on textarea "Hi {{first_name}}, thanks for the update! I'm sorry to hear that the work wasn'…" at bounding box center [670, 475] width 510 height 57
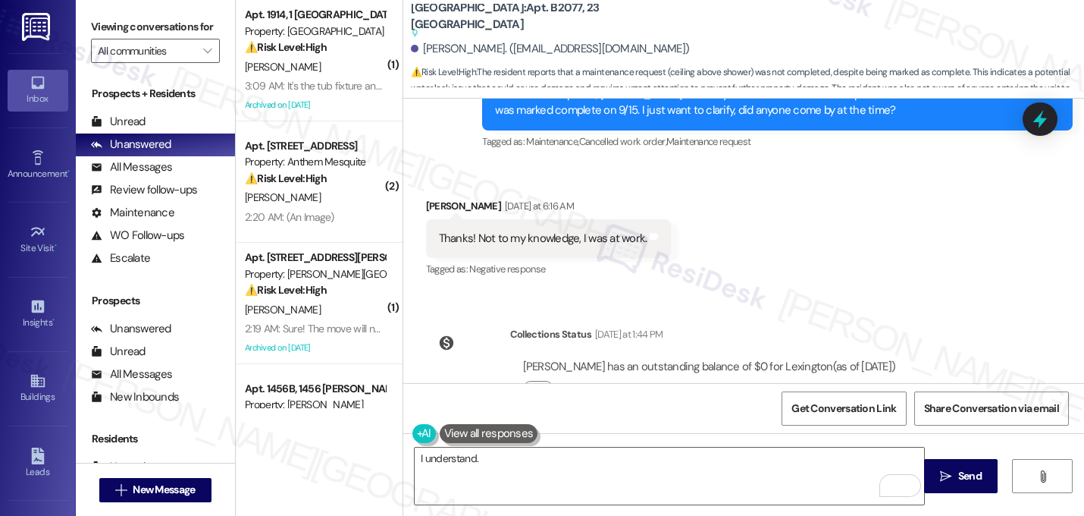
click at [664, 347] on div "[PERSON_NAME] has an outstanding balance of $0 for Lexington (as of [DATE]) Cli…" at bounding box center [709, 383] width 399 height 73
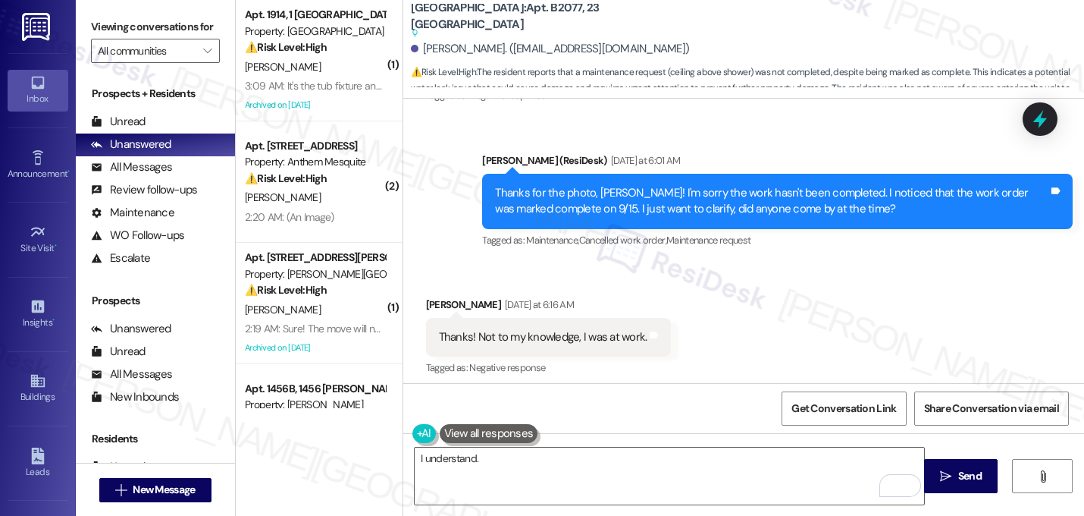
scroll to position [7599, 0]
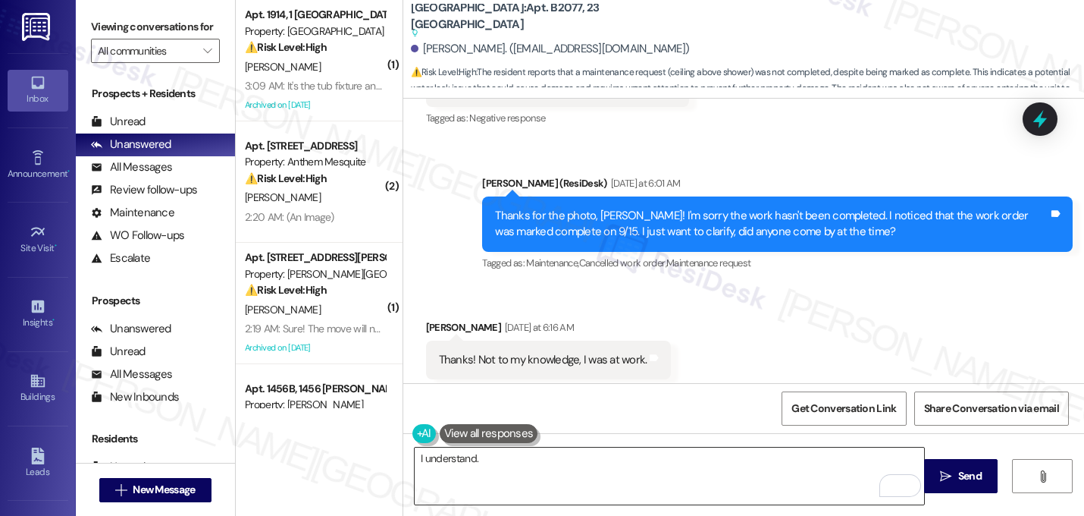
click at [601, 451] on textarea "I understand." at bounding box center [670, 475] width 510 height 57
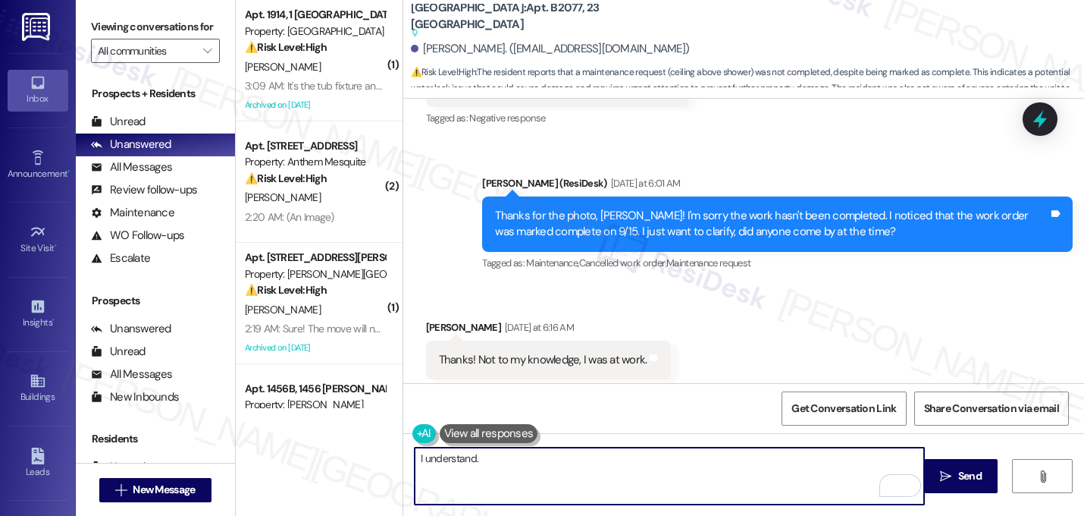
click at [607, 461] on textarea "I understand." at bounding box center [670, 475] width 510 height 57
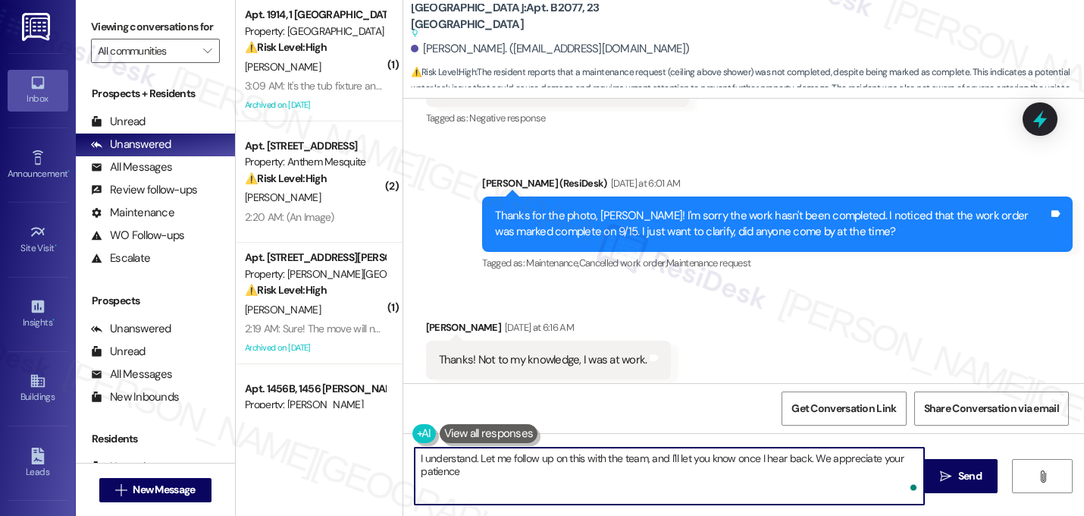
type textarea "I understand. Let me follow up on this with the team, and I'll let you know onc…"
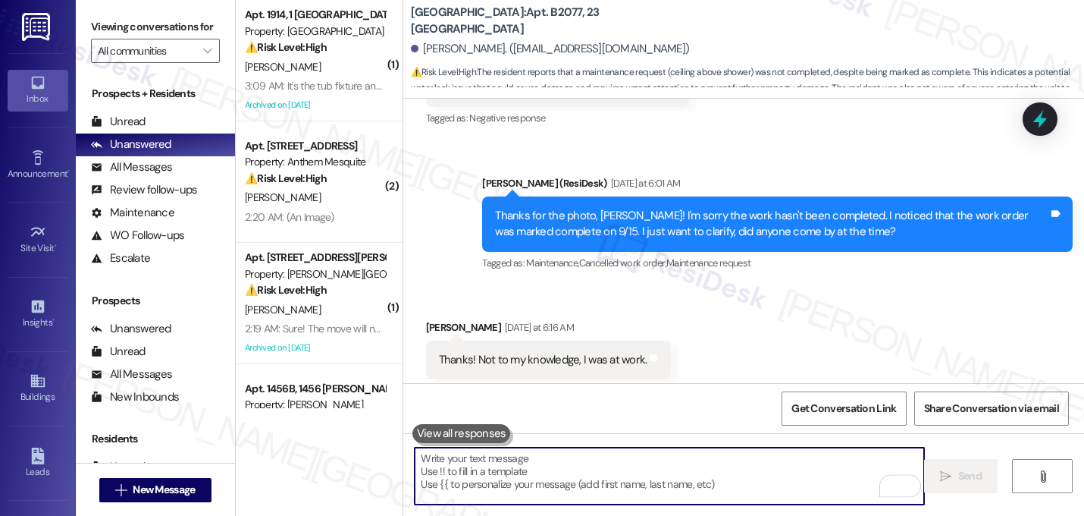
scroll to position [7580, 0]
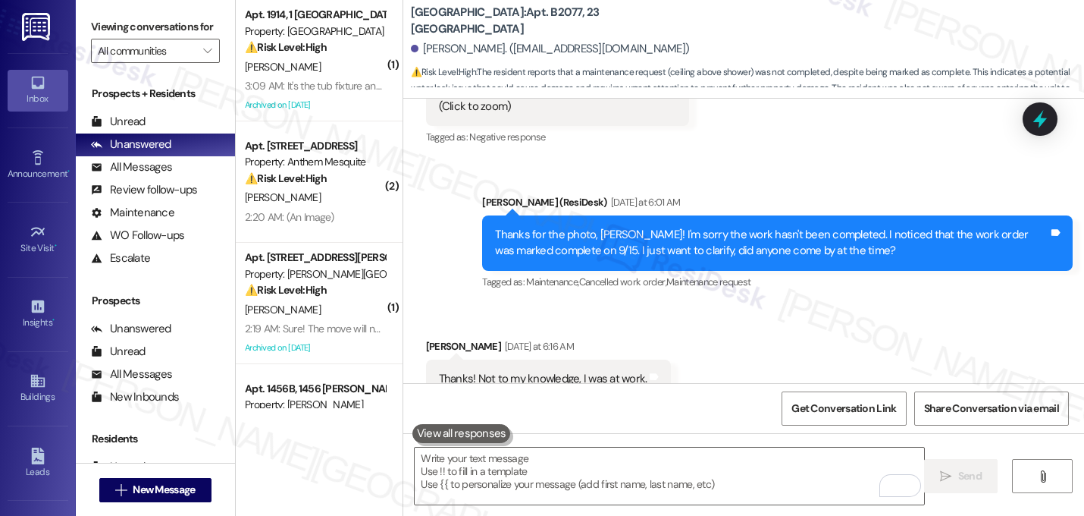
click at [716, 340] on div "Received via SMS [PERSON_NAME] [DATE] at 6:16 AM Thanks! Not to my knowledge, I…" at bounding box center [743, 368] width 681 height 128
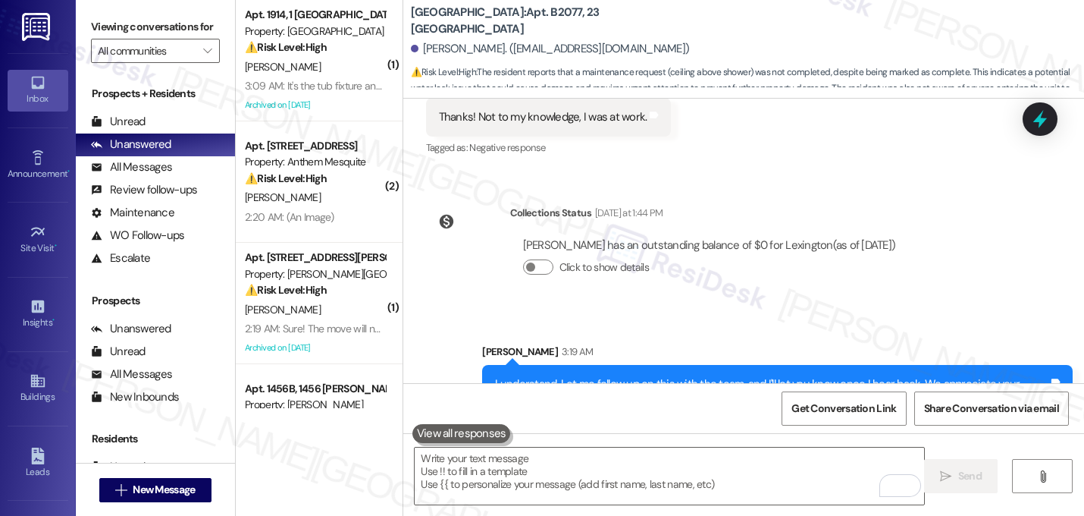
scroll to position [7841, 0]
click at [751, 309] on div "Sent via SMS [PERSON_NAME] 3:19 AM I understand. Let me follow up on this with …" at bounding box center [743, 370] width 681 height 122
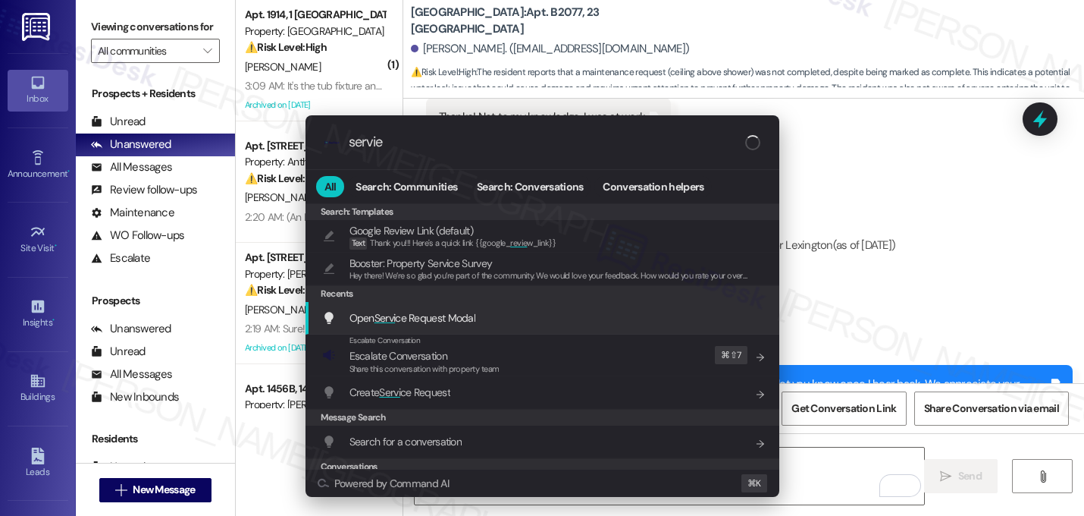
click at [488, 313] on div "Open Servi ce Request Modal Add shortcut" at bounding box center [544, 317] width 444 height 17
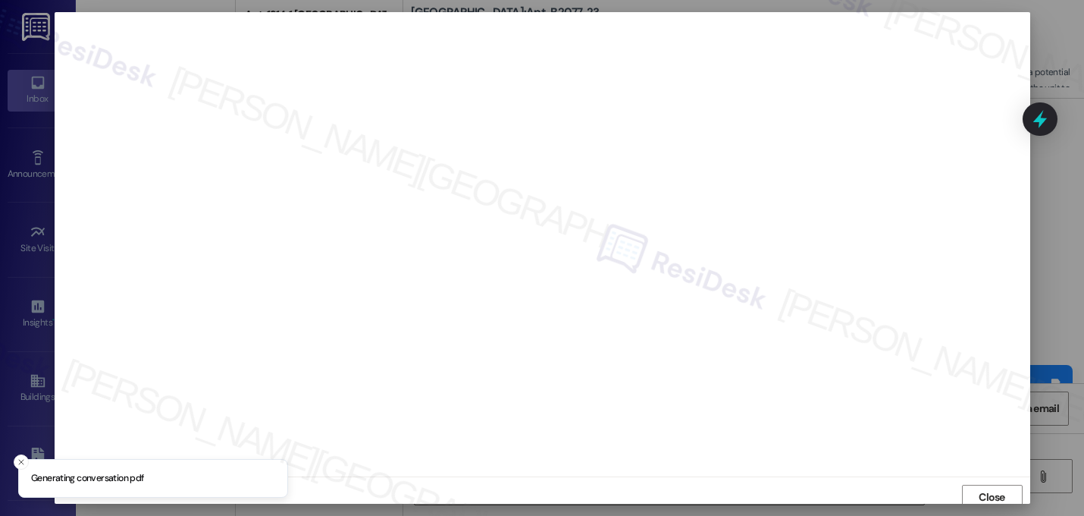
scroll to position [5, 0]
click at [987, 491] on span "Close" at bounding box center [992, 492] width 27 height 16
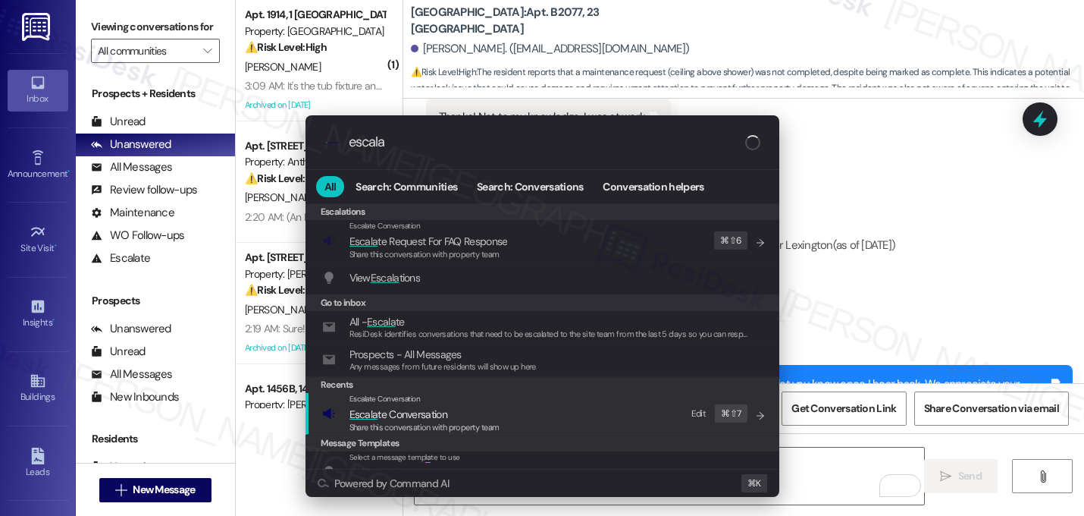
type input "escala"
click at [399, 415] on span "Escala te Conversation" at bounding box center [399, 414] width 98 height 14
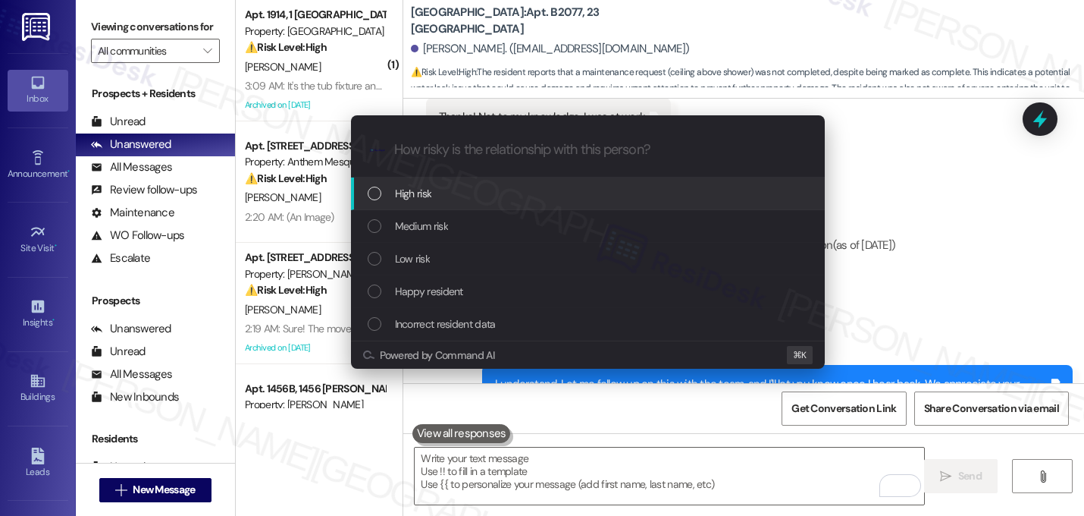
click at [458, 200] on div "High risk" at bounding box center [590, 193] width 444 height 17
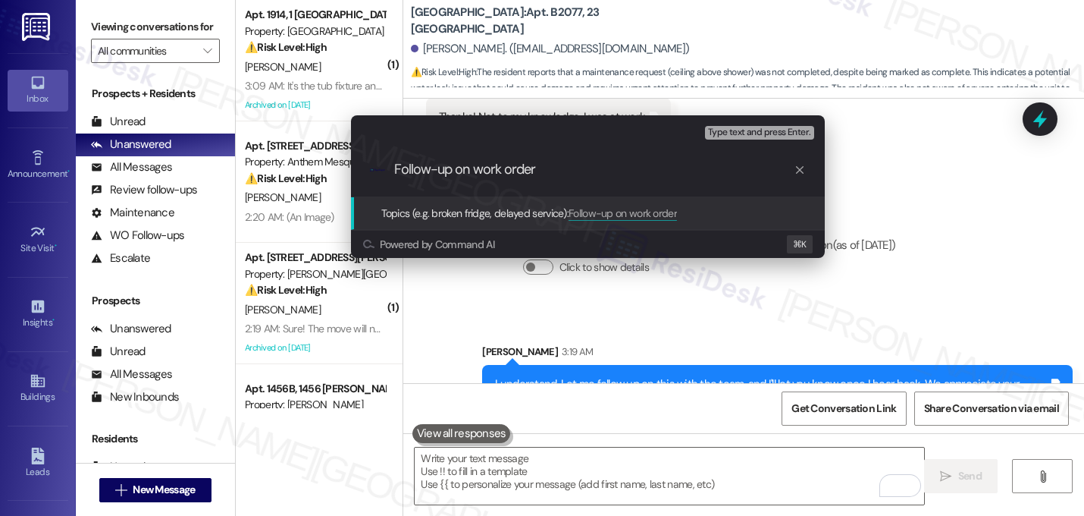
paste input "16107893"
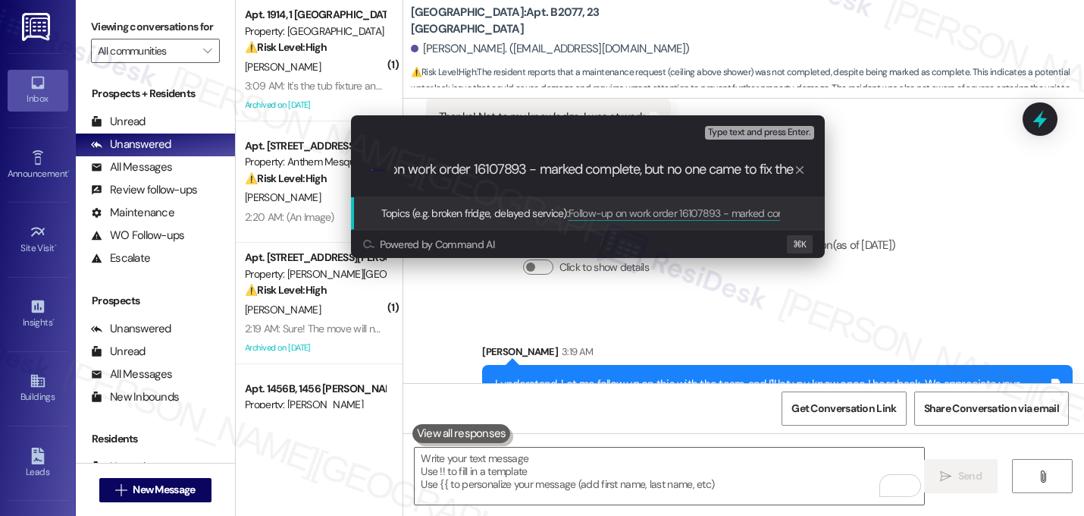
scroll to position [0, 70]
type input "Follow-up on work order 16107893 - marked complete, but no one came to fix the …"
click at [607, 168] on input "Follow-up on work order 16107893 - marked complete, but no one came to fix the …" at bounding box center [594, 170] width 400 height 16
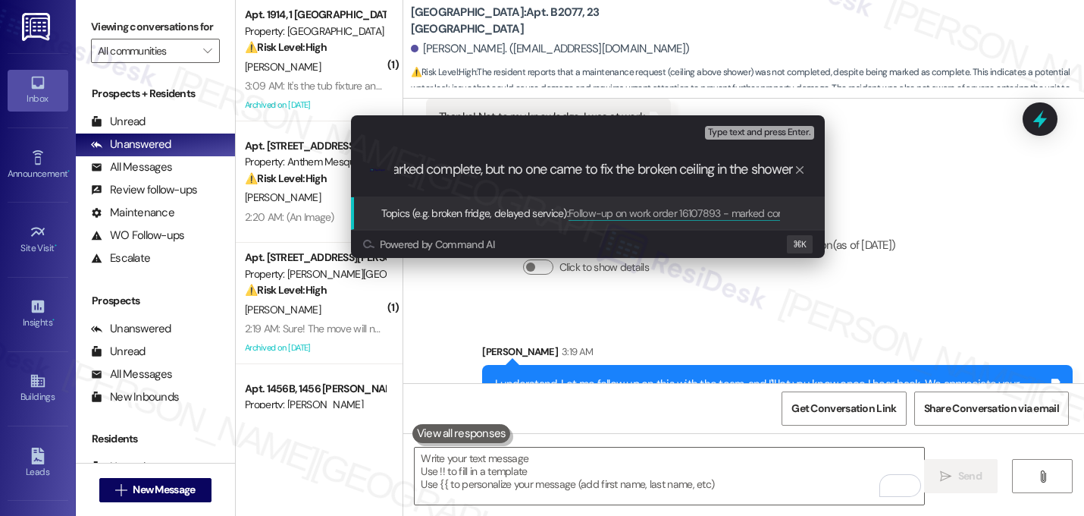
click at [607, 168] on input "Follow-up on work order 16107893 - marked complete, but no one came to fix the …" at bounding box center [594, 170] width 400 height 16
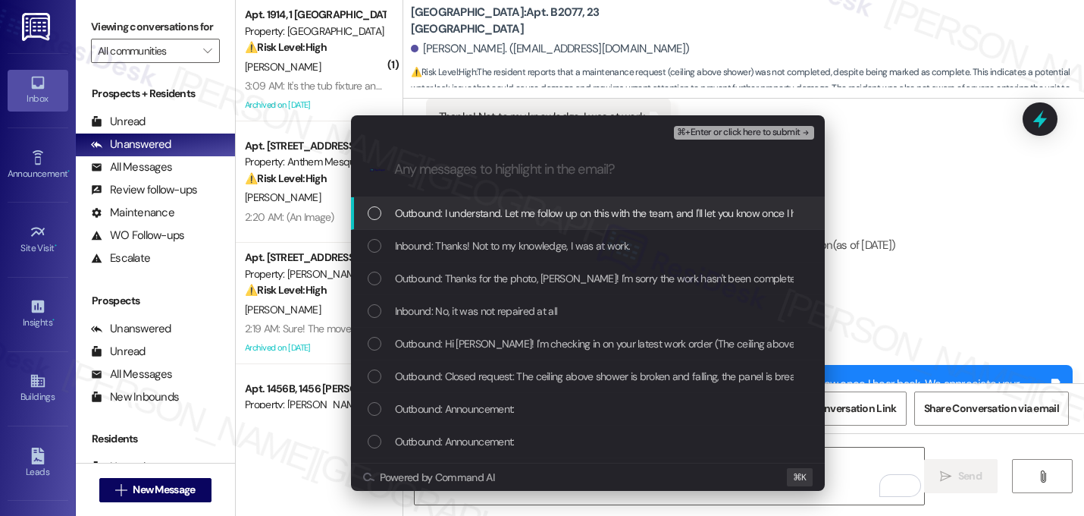
scroll to position [0, 0]
click at [590, 213] on span "Outbound: I understand. Let me follow up on this with the team, and I'll let yo…" at bounding box center [683, 213] width 577 height 17
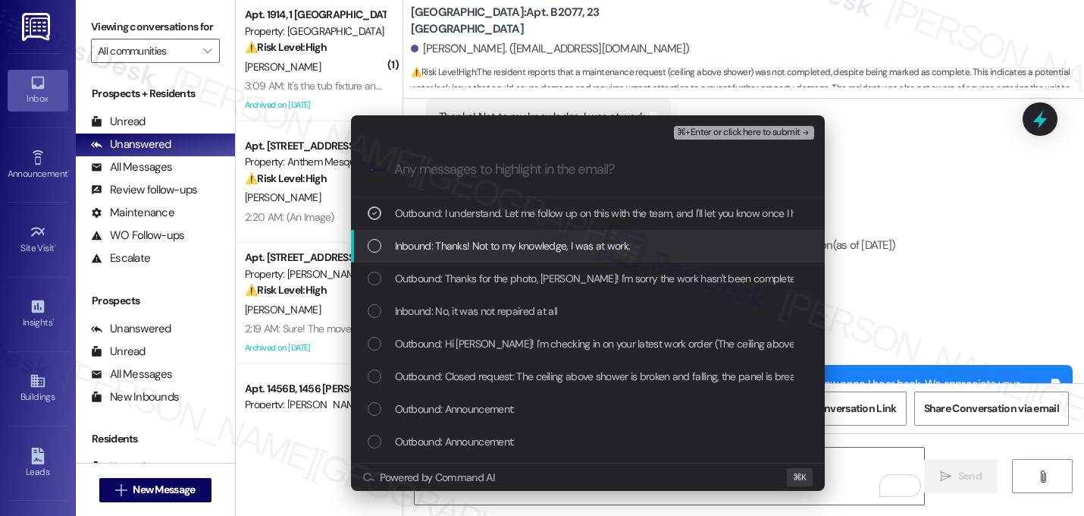
click at [575, 253] on span "Inbound: Thanks! Not to my knowledge, I was at work." at bounding box center [513, 245] width 236 height 17
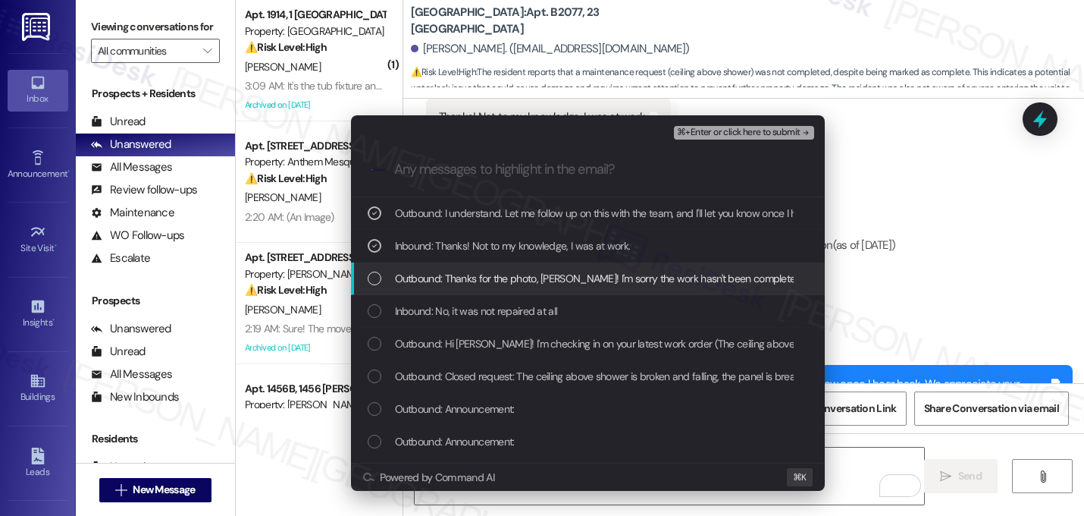
click at [566, 280] on span "Outbound: Thanks for the photo, [PERSON_NAME]! I'm sorry the work hasn't been c…" at bounding box center [849, 278] width 908 height 17
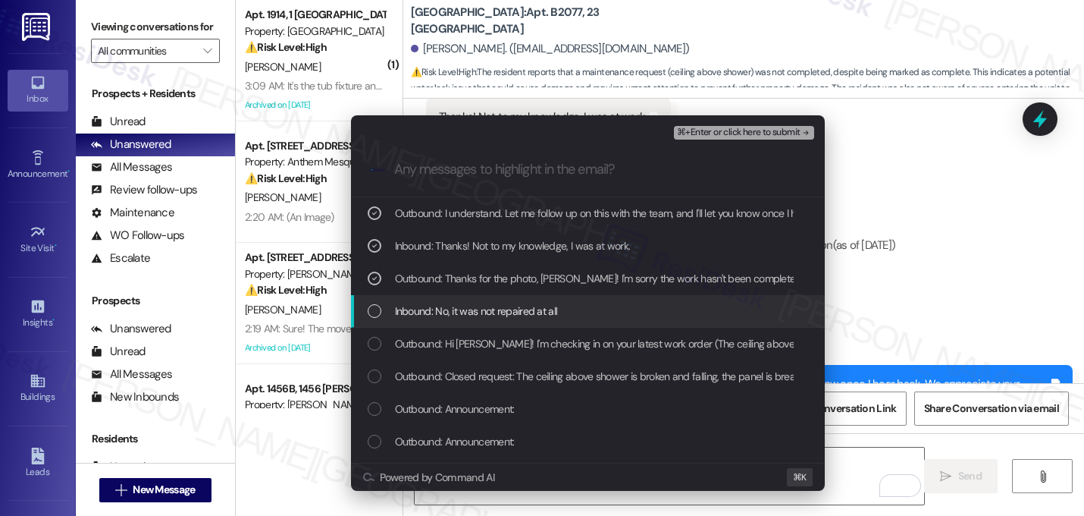
click at [562, 309] on div "Inbound: No, it was not repaired at all" at bounding box center [590, 311] width 444 height 17
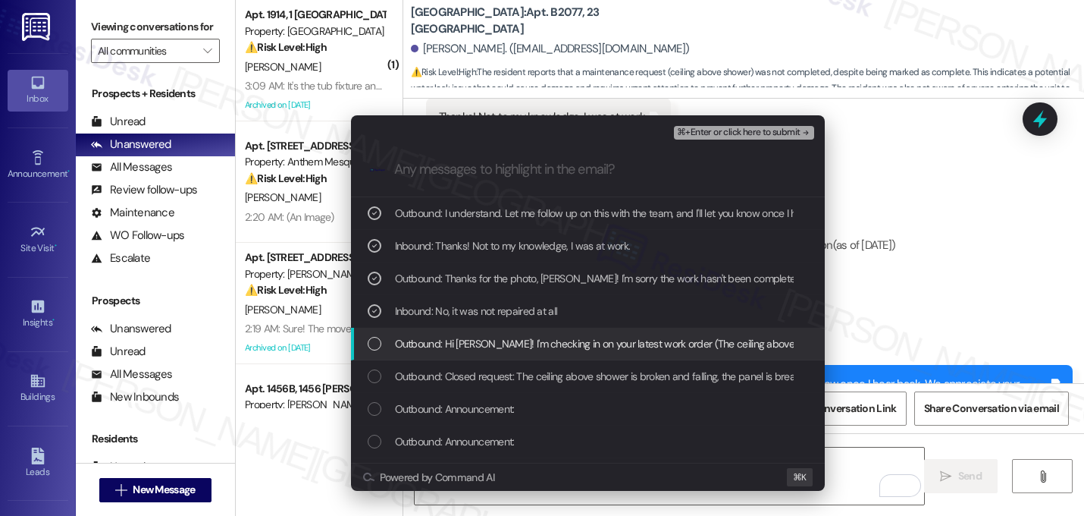
click at [549, 350] on span "Outbound: Hi [PERSON_NAME]! I'm checking in on your latest work order (The ceil…" at bounding box center [833, 343] width 877 height 17
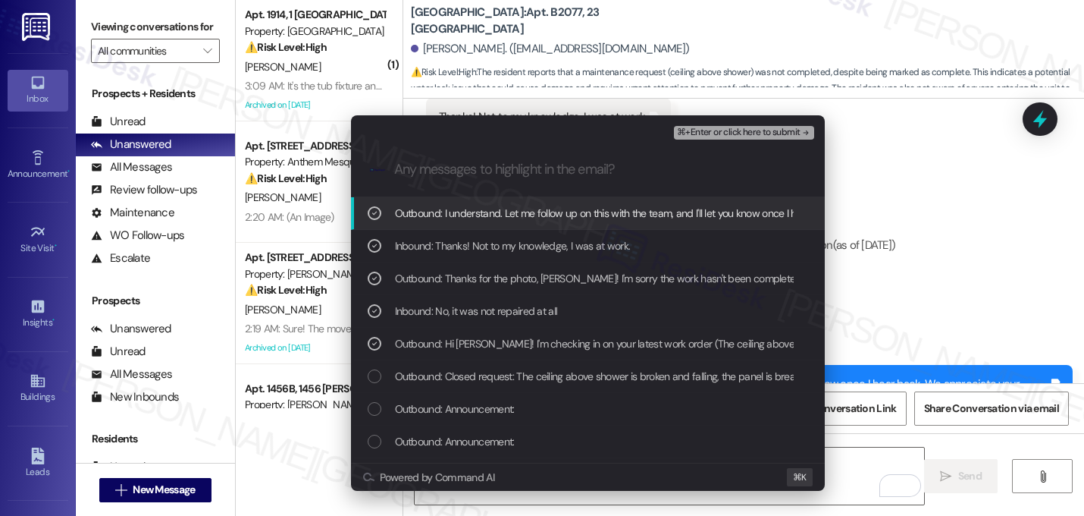
click at [773, 136] on span "⌘+Enter or click here to submit" at bounding box center [738, 132] width 123 height 11
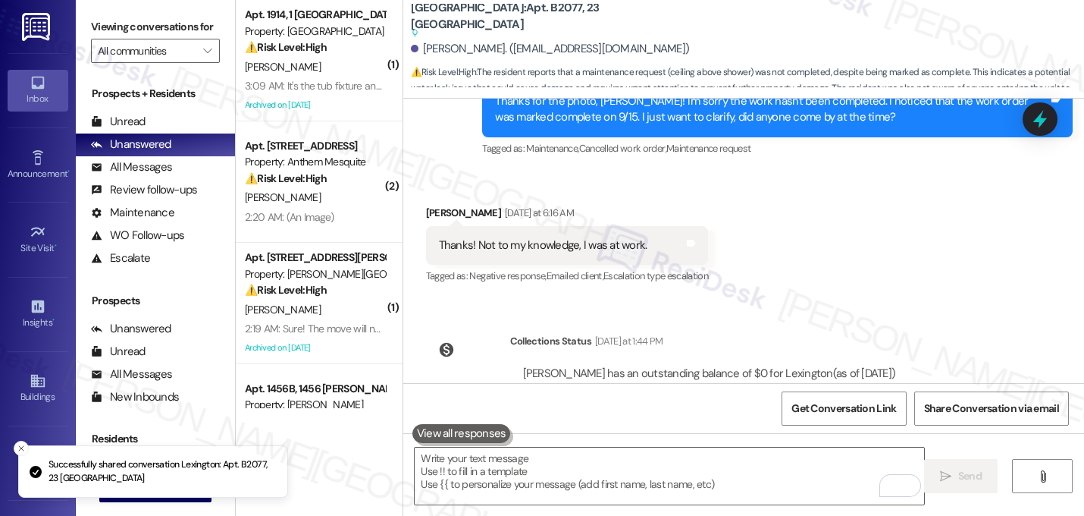
scroll to position [7580, 0]
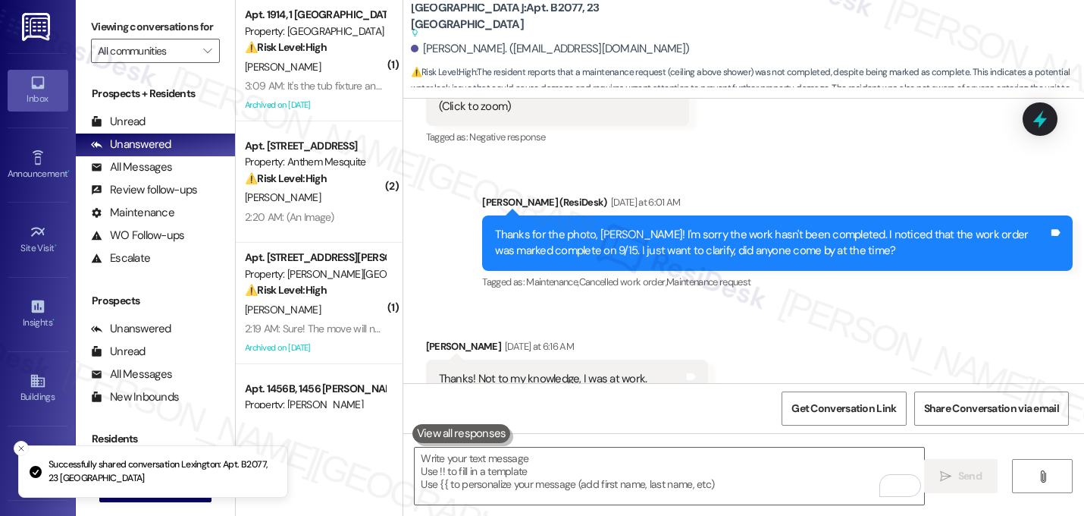
click at [947, 334] on div "Received via SMS [PERSON_NAME] [DATE] at 6:16 AM Thanks! Not to my knowledge, I…" at bounding box center [743, 368] width 681 height 128
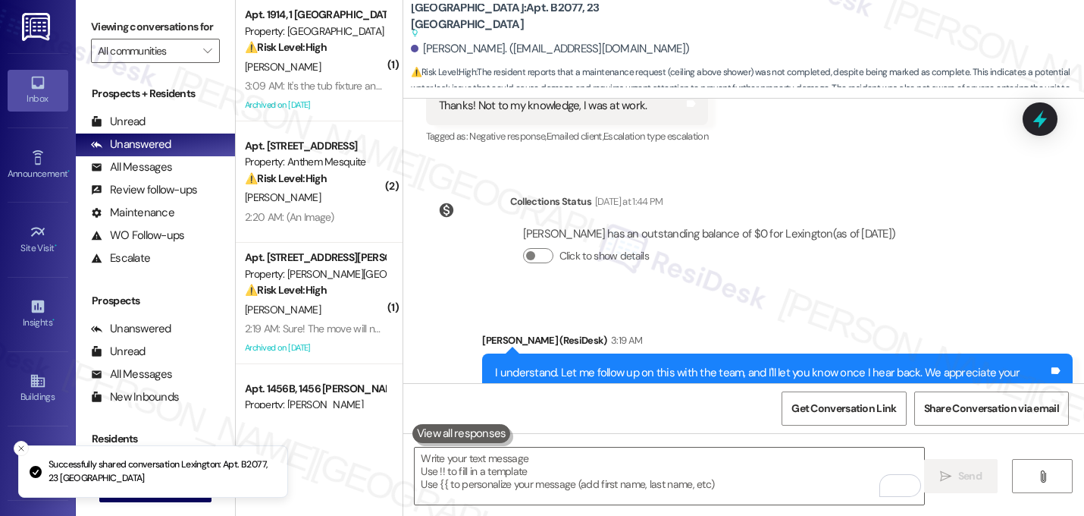
scroll to position [7864, 0]
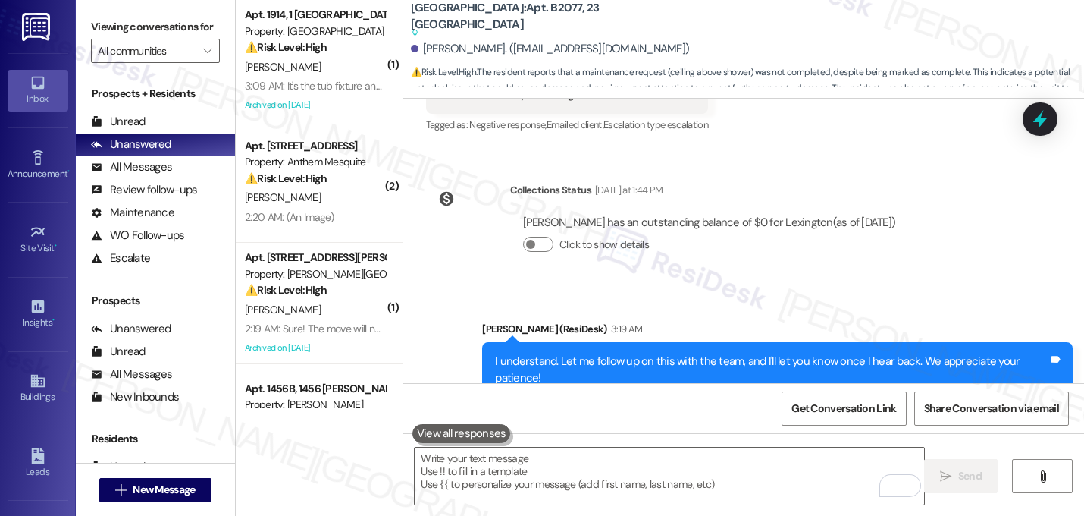
click at [870, 353] on div "I understand. Let me follow up on this with the team, and I'll let you know onc…" at bounding box center [771, 369] width 553 height 33
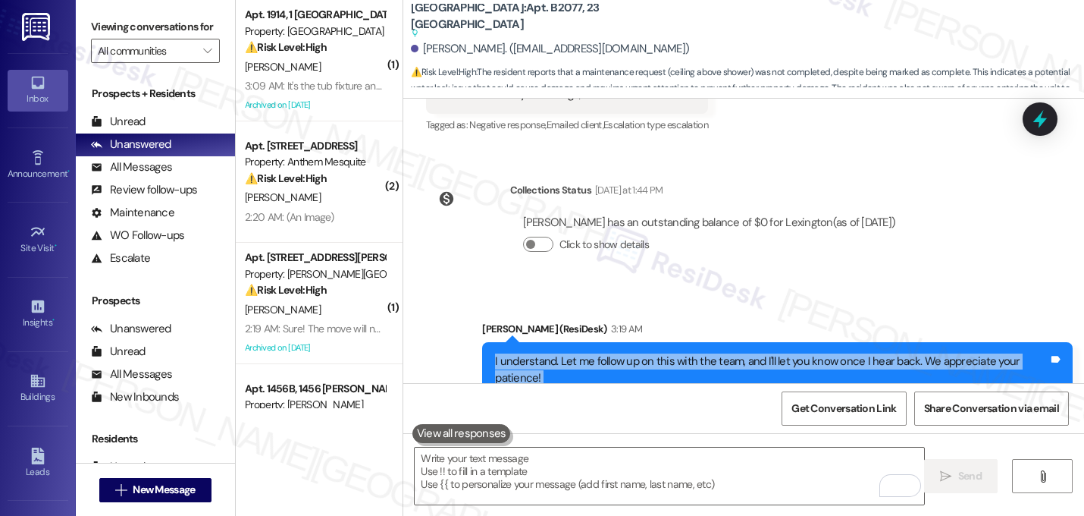
click at [870, 353] on div "I understand. Let me follow up on this with the team, and I'll let you know onc…" at bounding box center [771, 369] width 553 height 33
copy div "I understand. Let me follow up on this with the team, and I'll let you know onc…"
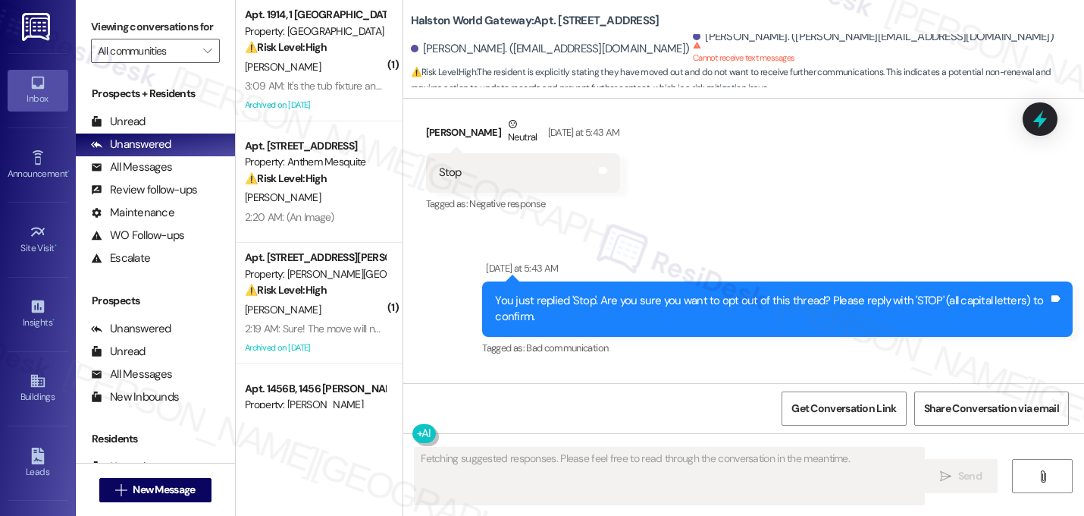
scroll to position [13023, 0]
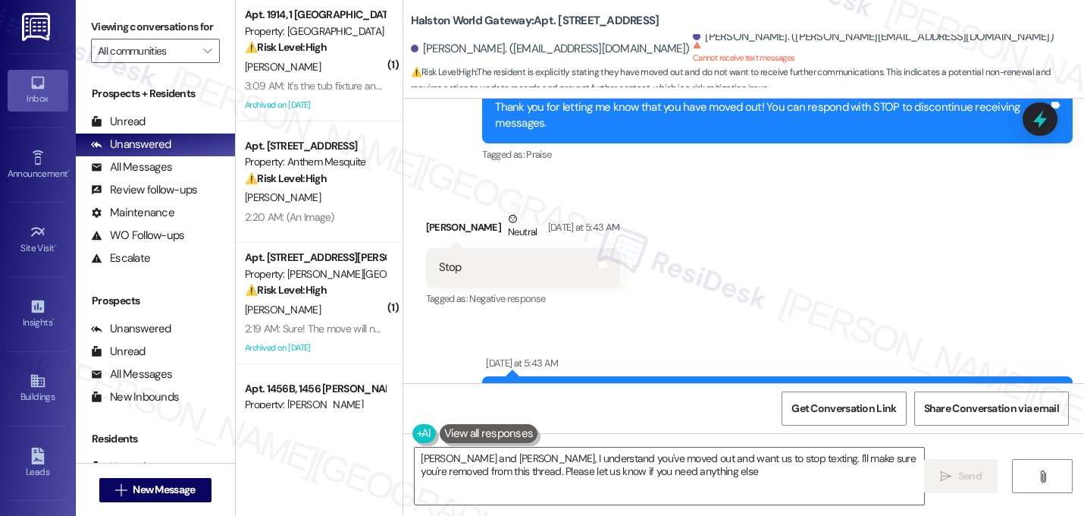
type textarea "[PERSON_NAME] and [PERSON_NAME], I understand you've moved out and want us to s…"
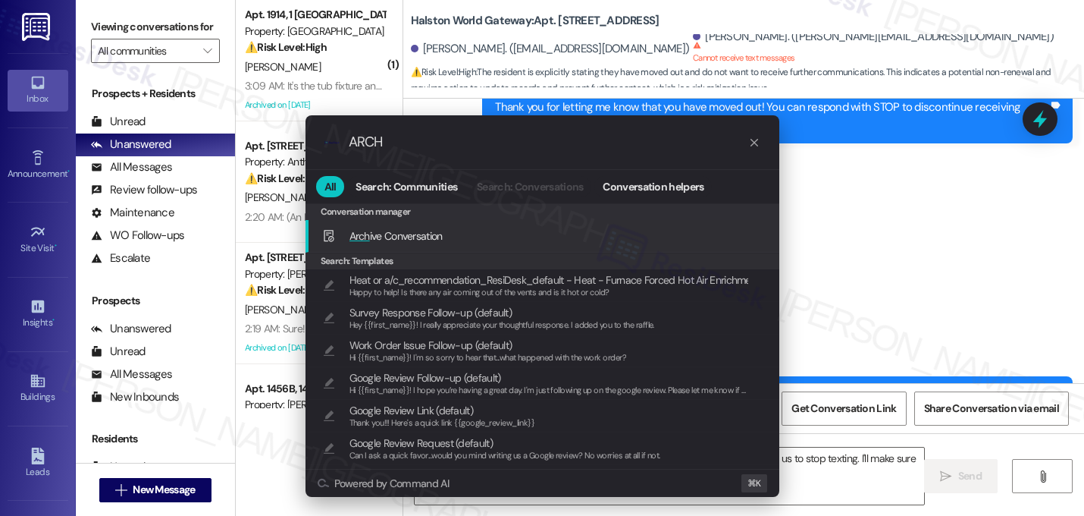
type input "ARCH"
click at [386, 236] on span "Arch ive Conversation" at bounding box center [396, 236] width 93 height 14
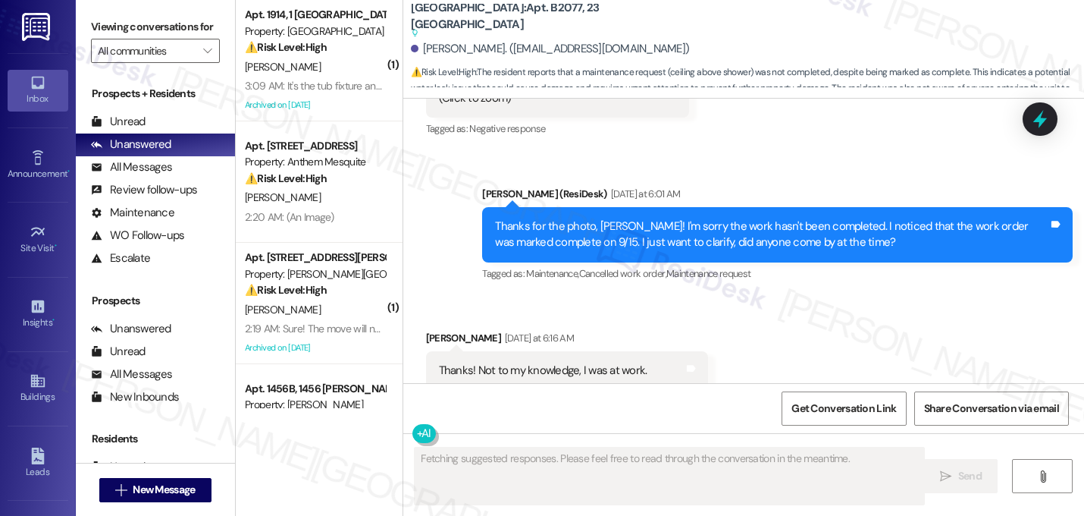
scroll to position [7580, 0]
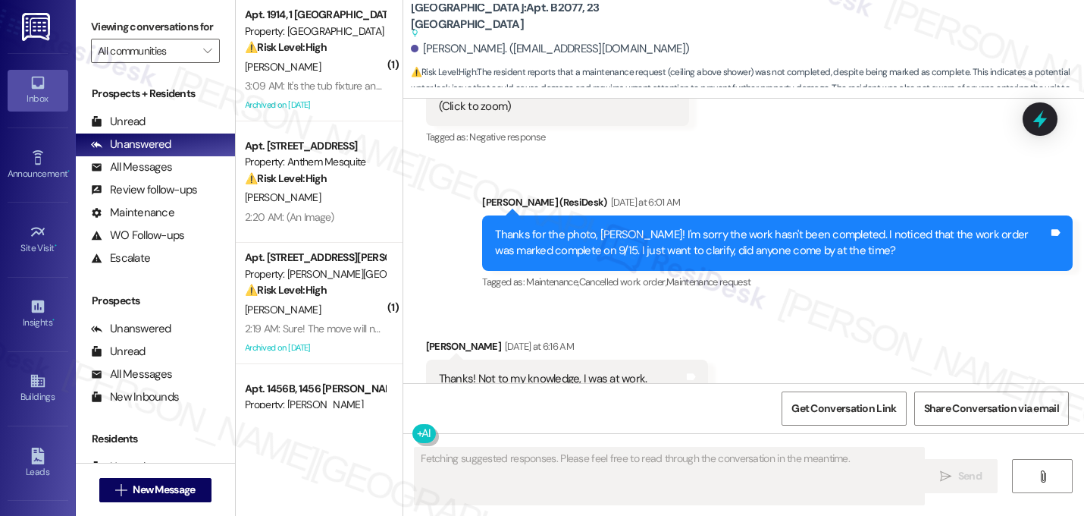
click at [795, 252] on div "Sent via SMS [PERSON_NAME] (ResiDesk) [DATE] at 6:01 AM Thanks for the photo, […" at bounding box center [777, 243] width 613 height 121
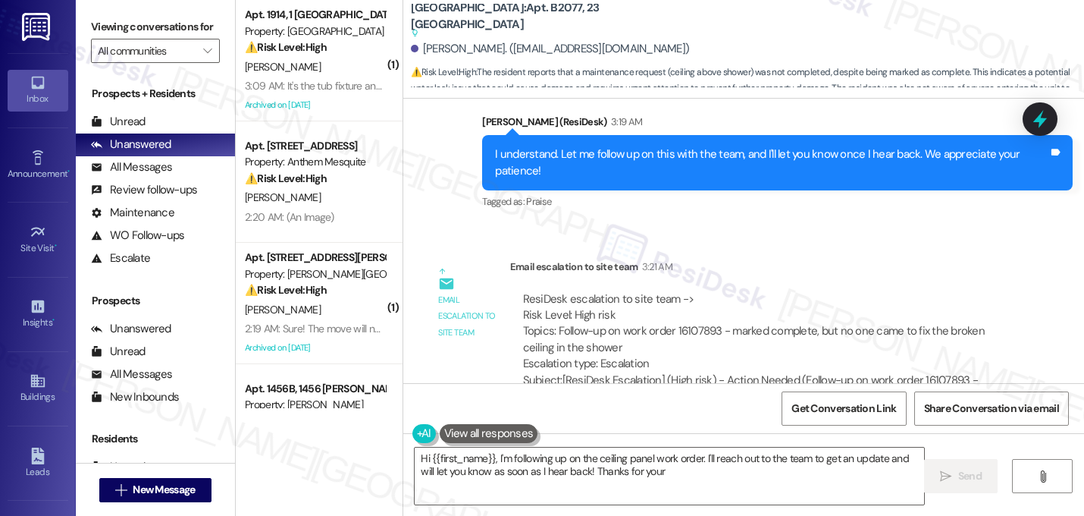
scroll to position [8083, 0]
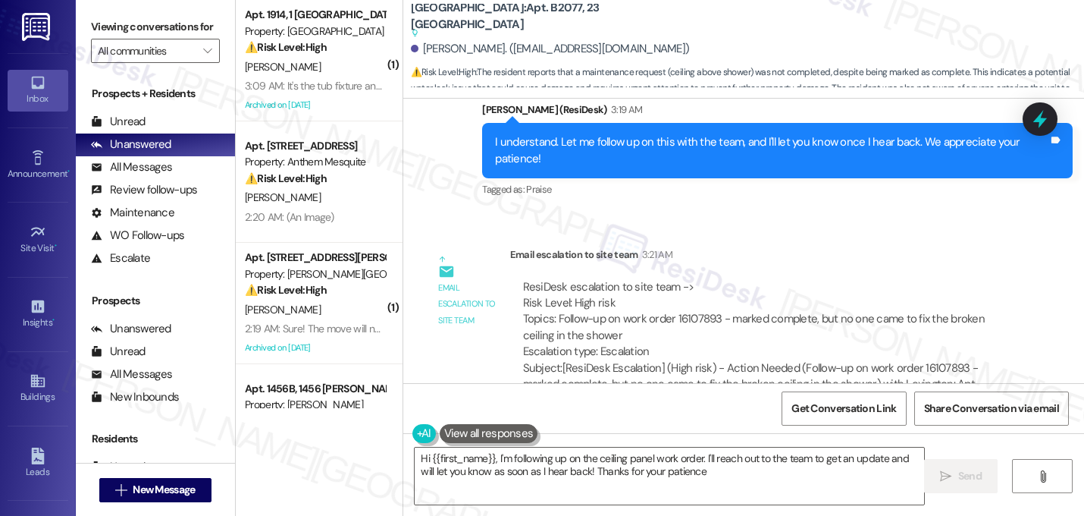
type textarea "Hi {{first_name}}, I'm following up on the ceiling panel work order. I'll reach…"
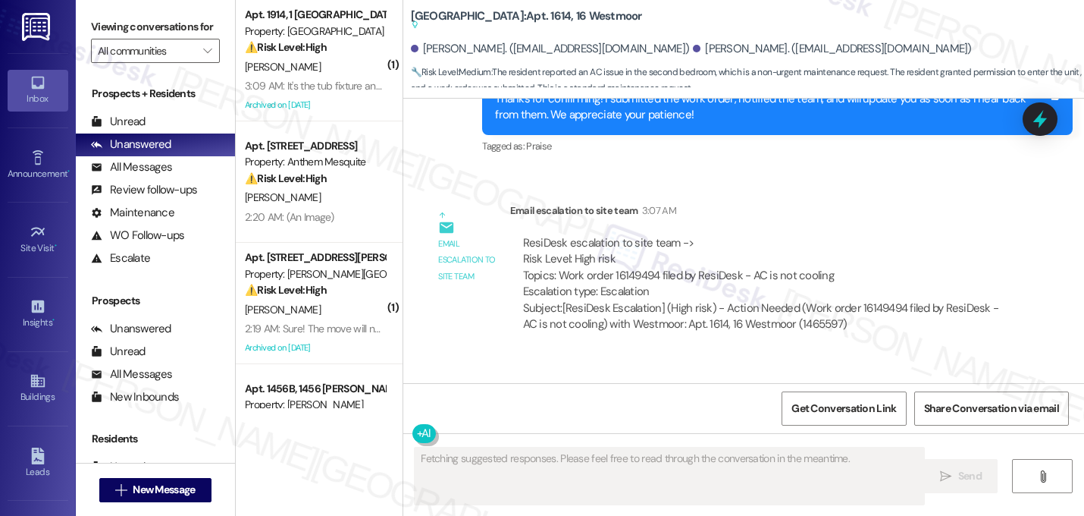
scroll to position [1785, 0]
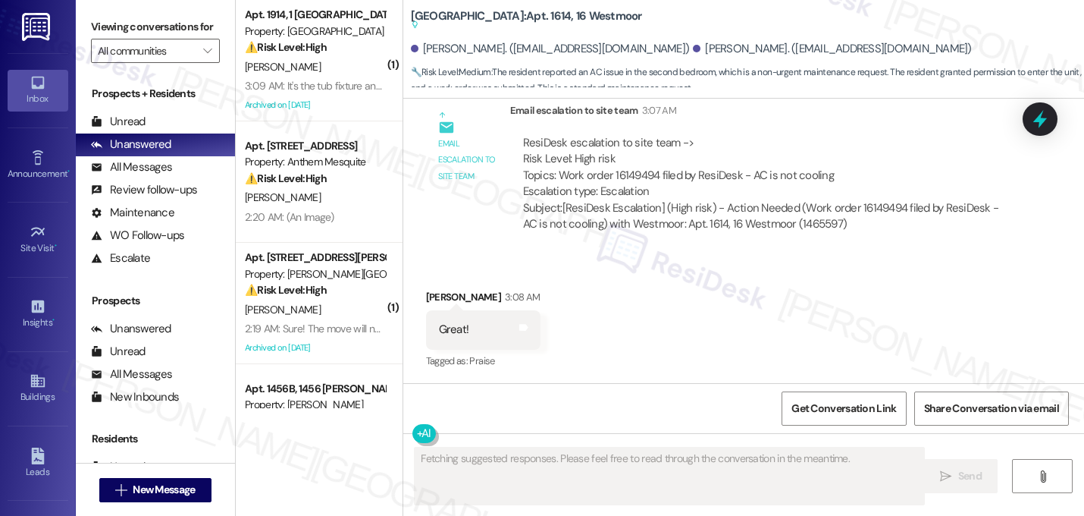
click at [758, 284] on div "Received via SMS [PERSON_NAME] 3:08 AM Great! Tags and notes Tagged as: Praise …" at bounding box center [743, 319] width 681 height 128
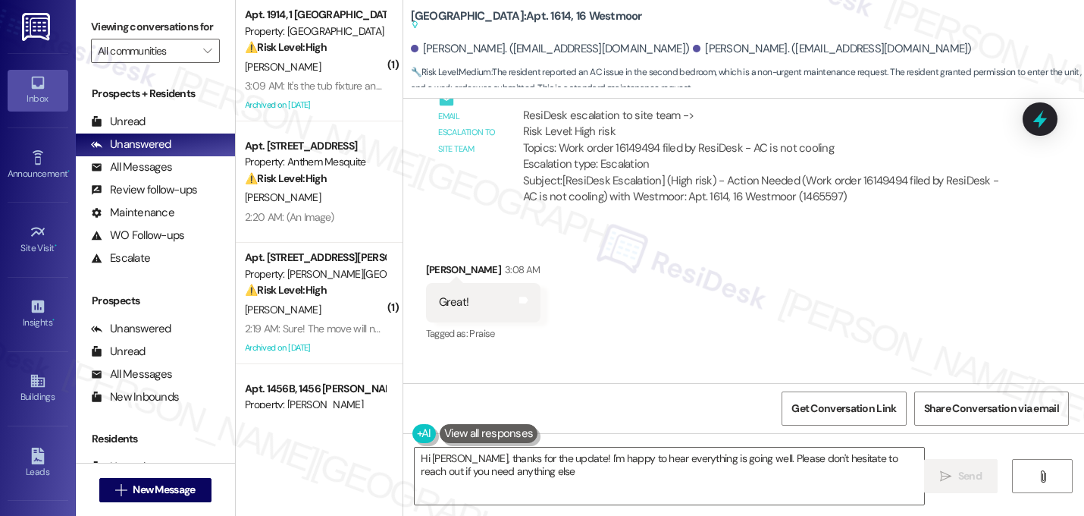
type textarea "Hi [PERSON_NAME], thanks for the update! I'm happy to hear everything is going …"
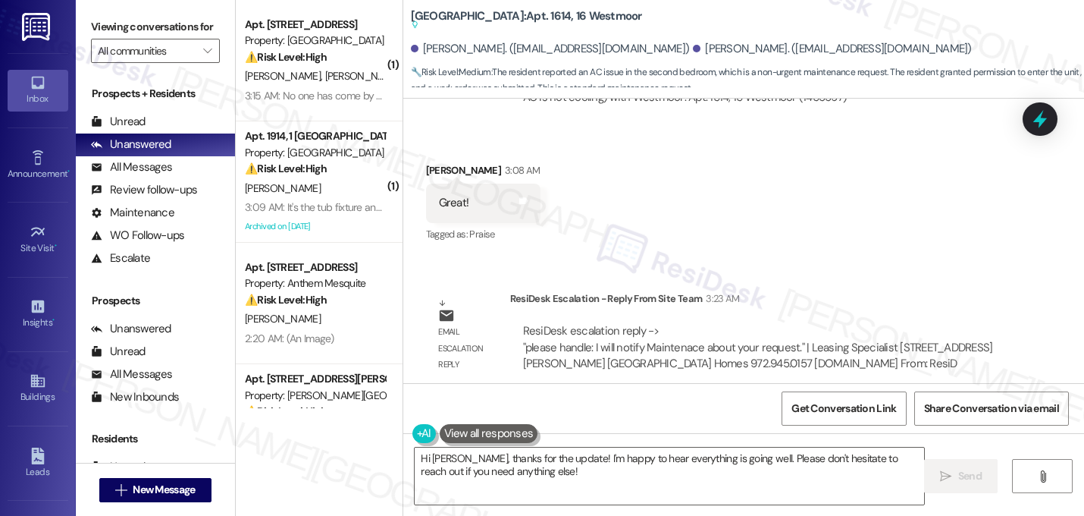
scroll to position [1940, 0]
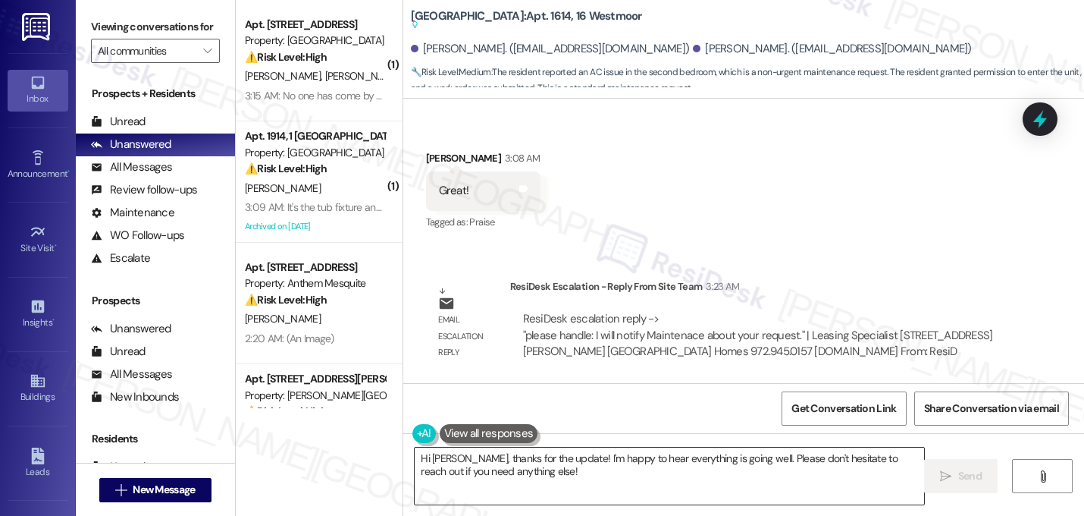
click at [513, 478] on textarea "Hi [PERSON_NAME], thanks for the update! I'm happy to hear everything is going …" at bounding box center [670, 475] width 510 height 57
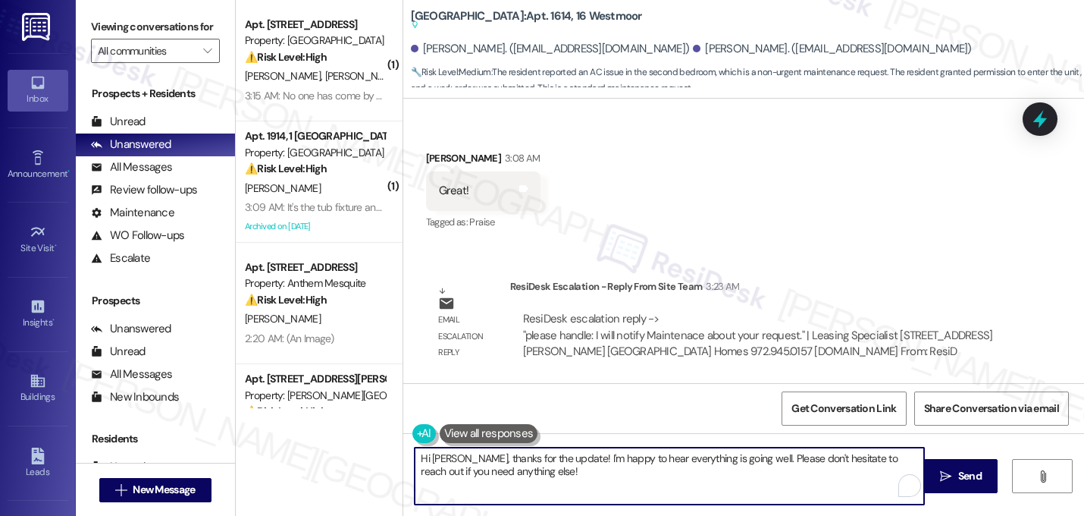
click at [513, 478] on textarea "Hi [PERSON_NAME], thanks for the update! I'm happy to hear everything is going …" at bounding box center [670, 475] width 510 height 57
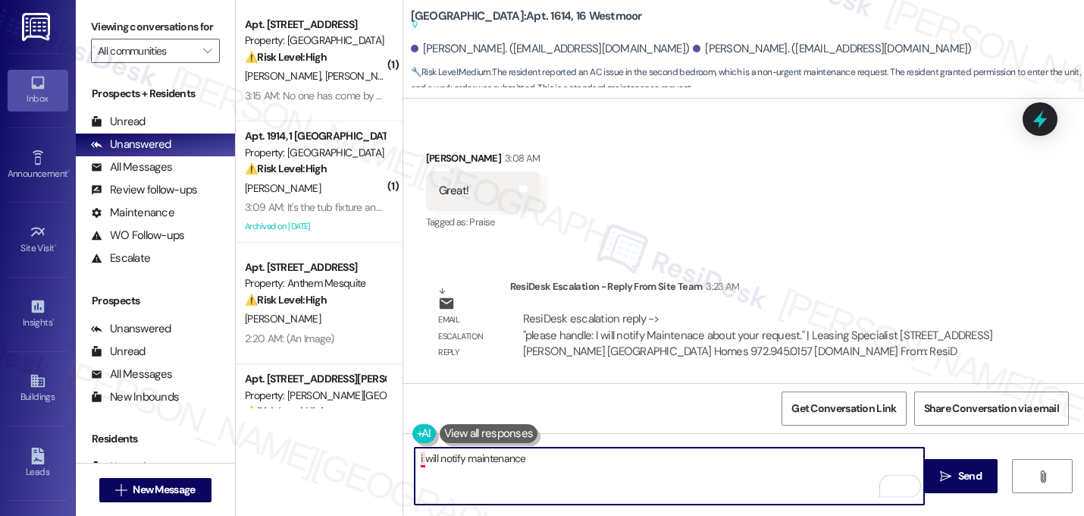
click at [417, 461] on textarea "i will notify maintenance" at bounding box center [670, 475] width 510 height 57
click at [540, 455] on textarea "I will notify maintenance" at bounding box center [670, 475] width 510 height 57
click at [421, 457] on textarea "I will notify maintenance about your request." at bounding box center [670, 475] width 510 height 57
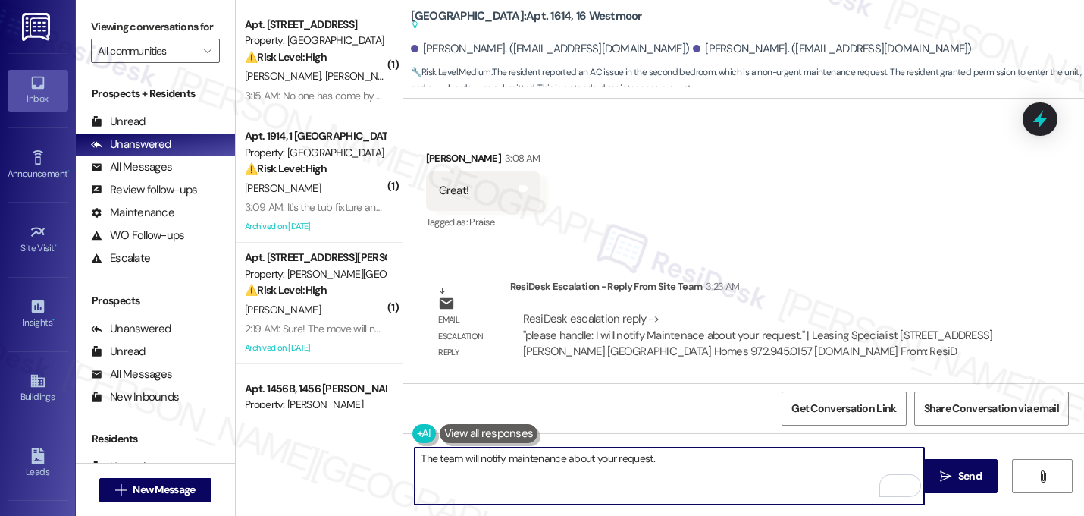
click at [726, 452] on textarea "The team will notify maintenance about your request." at bounding box center [670, 475] width 510 height 57
click at [870, 199] on div "Received via SMS [PERSON_NAME] 3:08 AM Great! Tags and notes Tagged as: Praise …" at bounding box center [743, 180] width 681 height 128
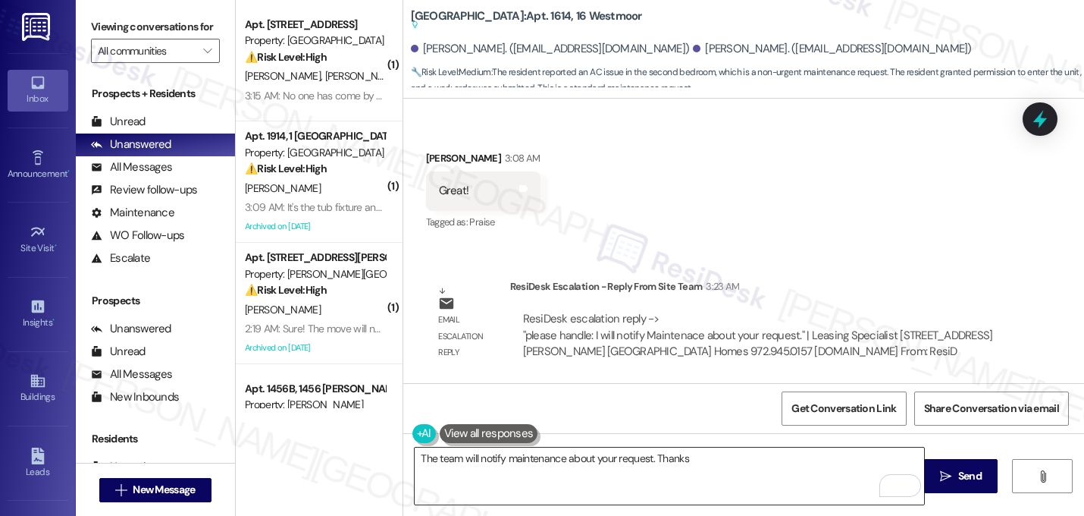
click at [709, 470] on textarea "The team will notify maintenance about your request. Thanks" at bounding box center [670, 475] width 510 height 57
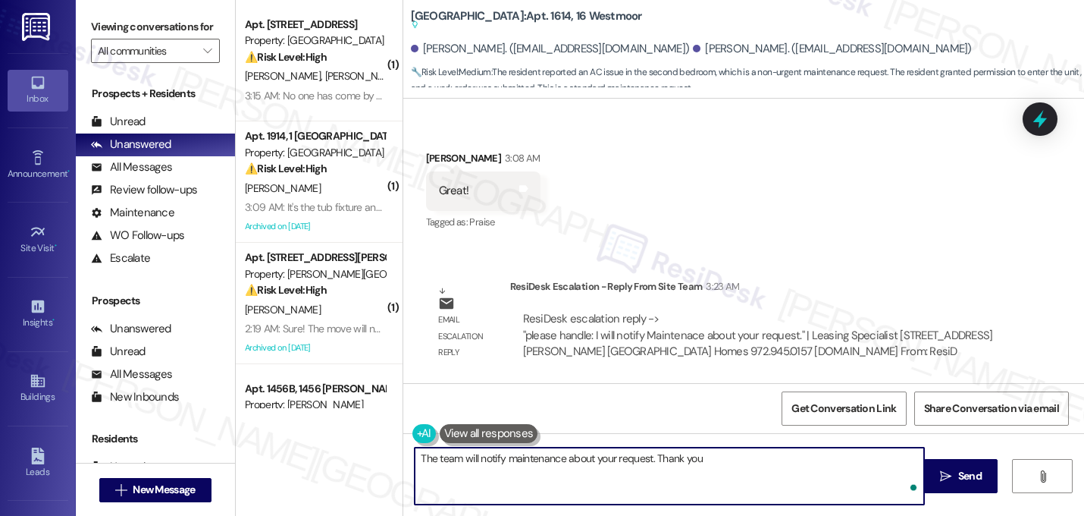
type textarea "The team will notify maintenance about your request. Thank you!"
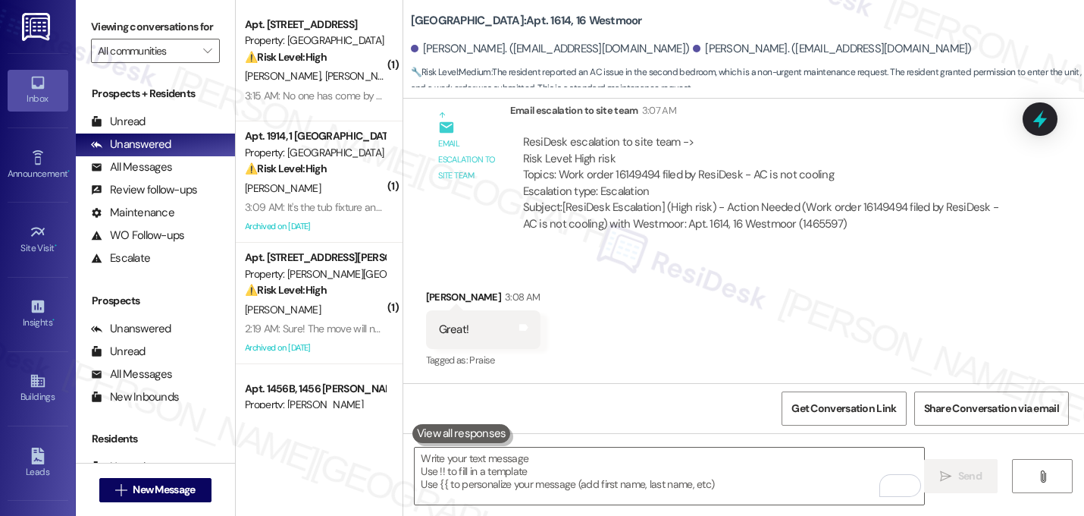
click at [853, 298] on div "Received via SMS [PERSON_NAME] 3:08 AM Great! Tags and notes Tagged as: Praise …" at bounding box center [743, 319] width 681 height 128
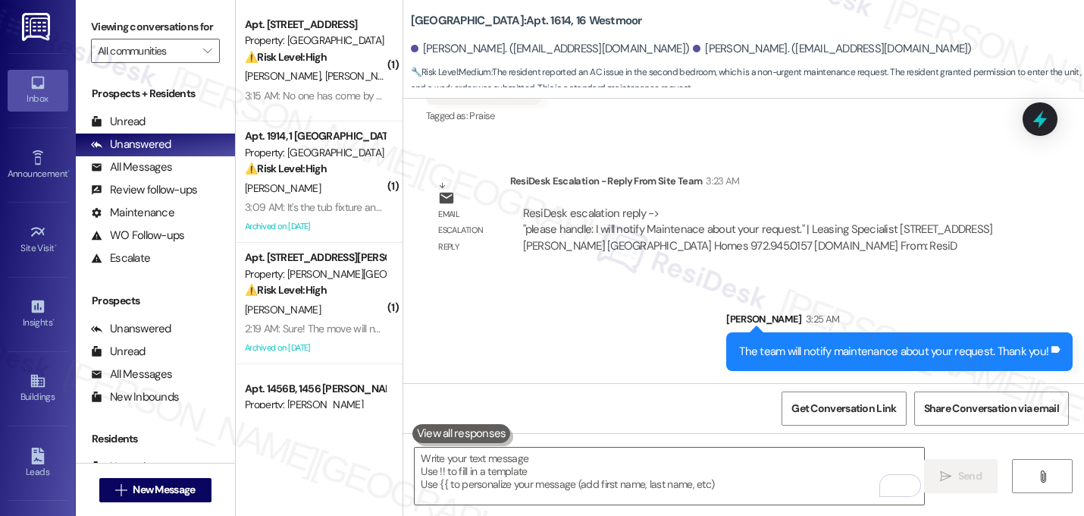
scroll to position [2007, 0]
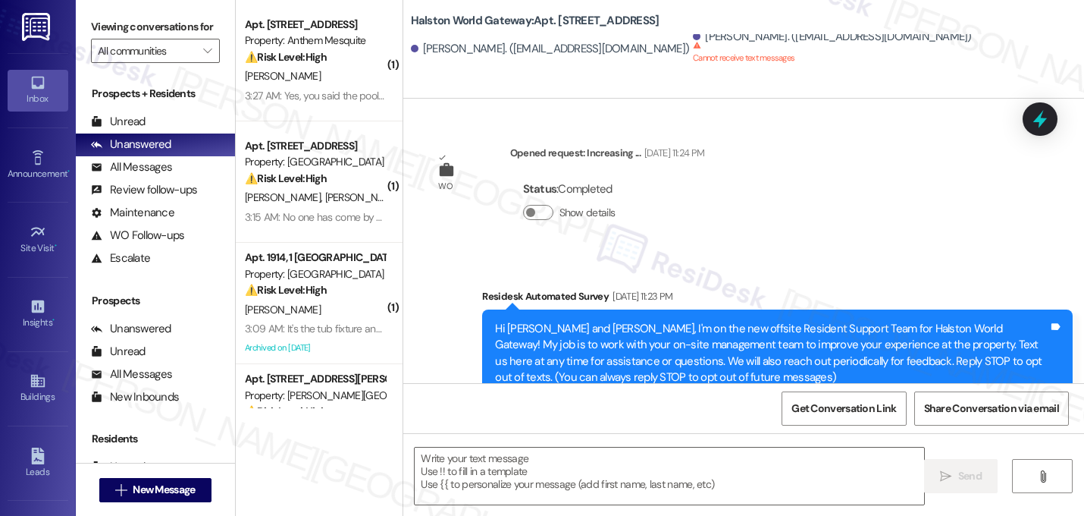
type textarea "Fetching suggested responses. Please feel free to read through the conversation…"
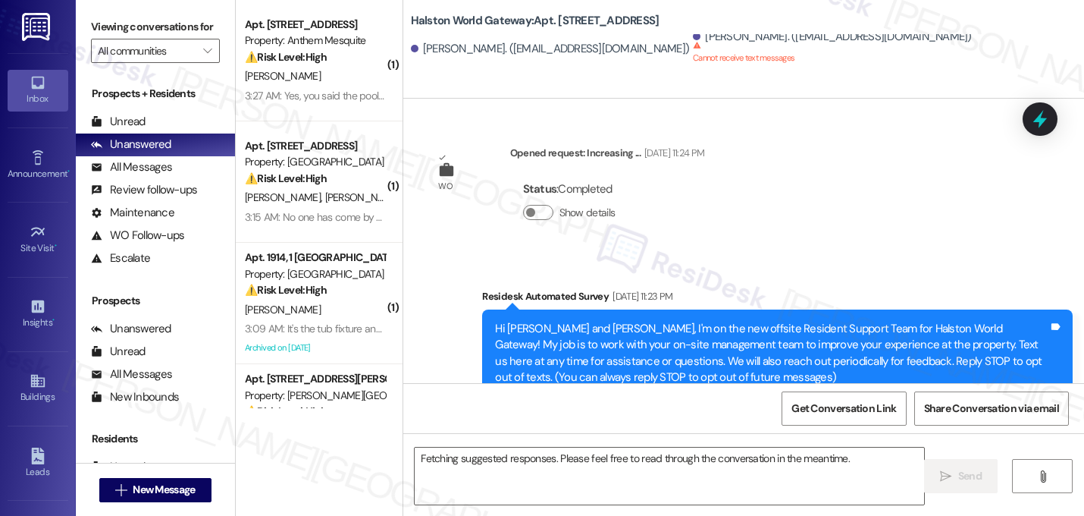
scroll to position [18721, 0]
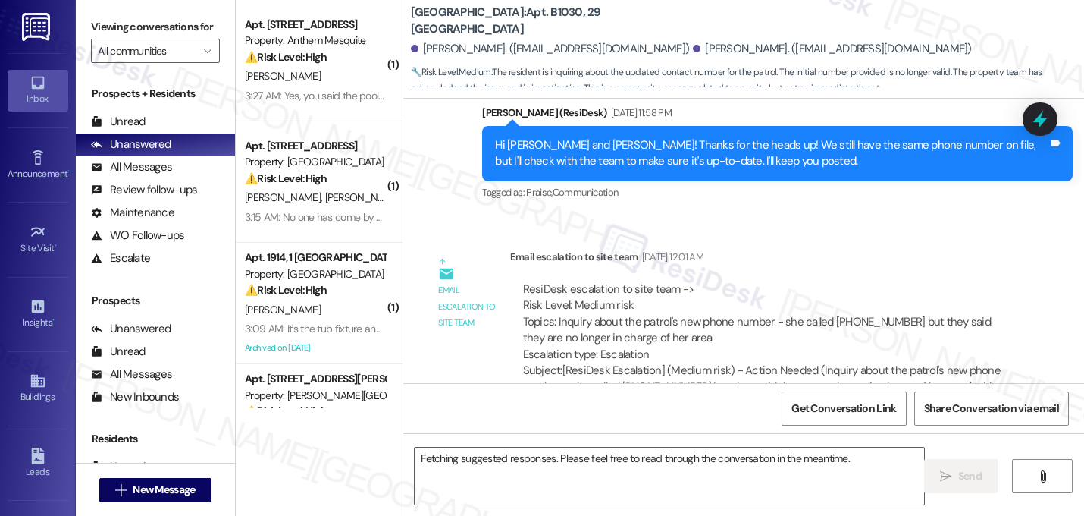
scroll to position [12228, 0]
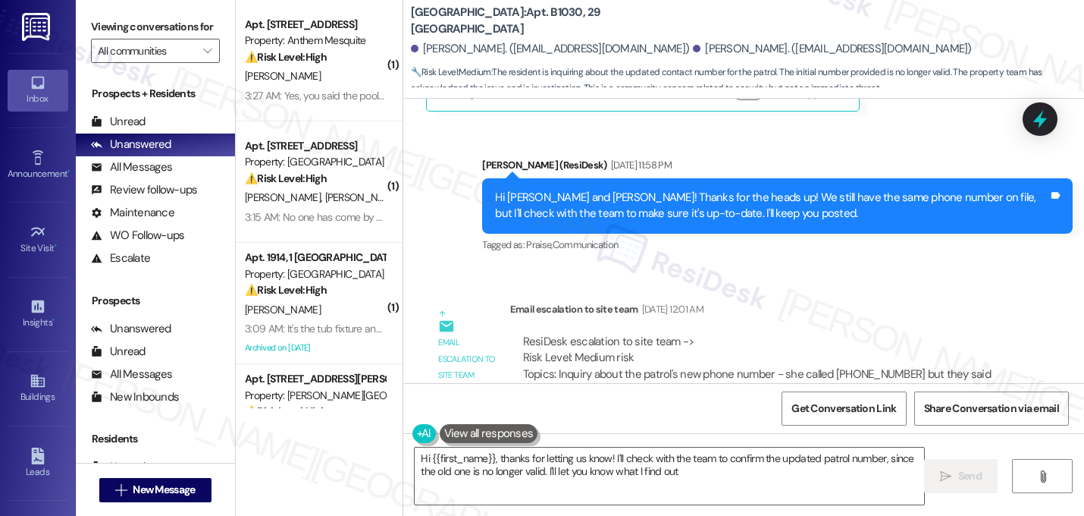
type textarea "Hi {{first_name}}, thanks for letting us know! I'll check with the team to conf…"
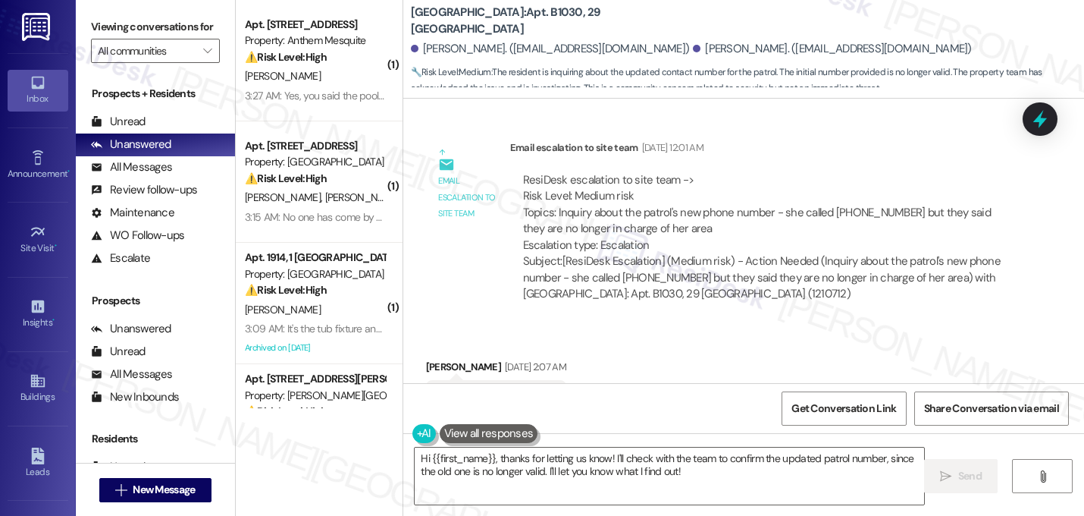
scroll to position [12368, 0]
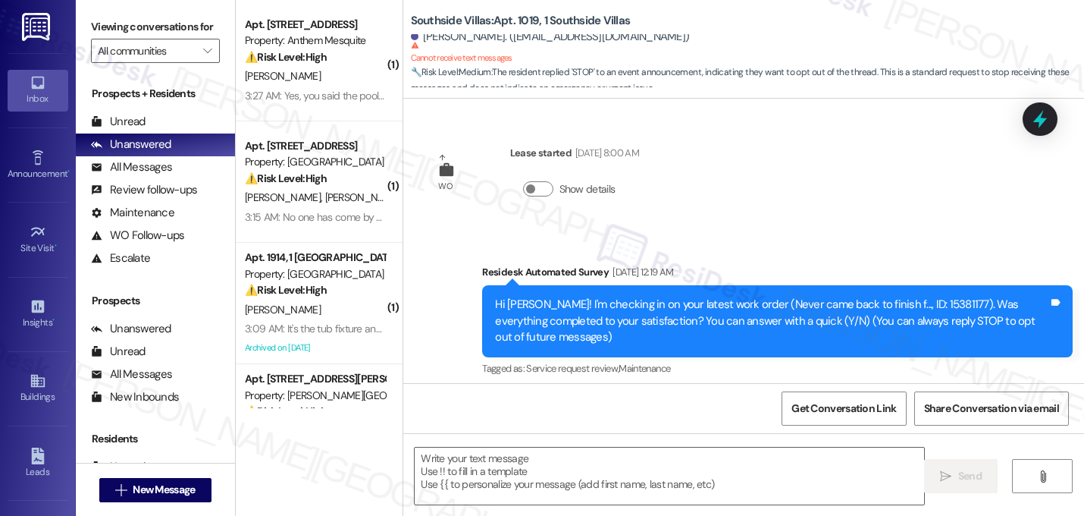
scroll to position [7932, 0]
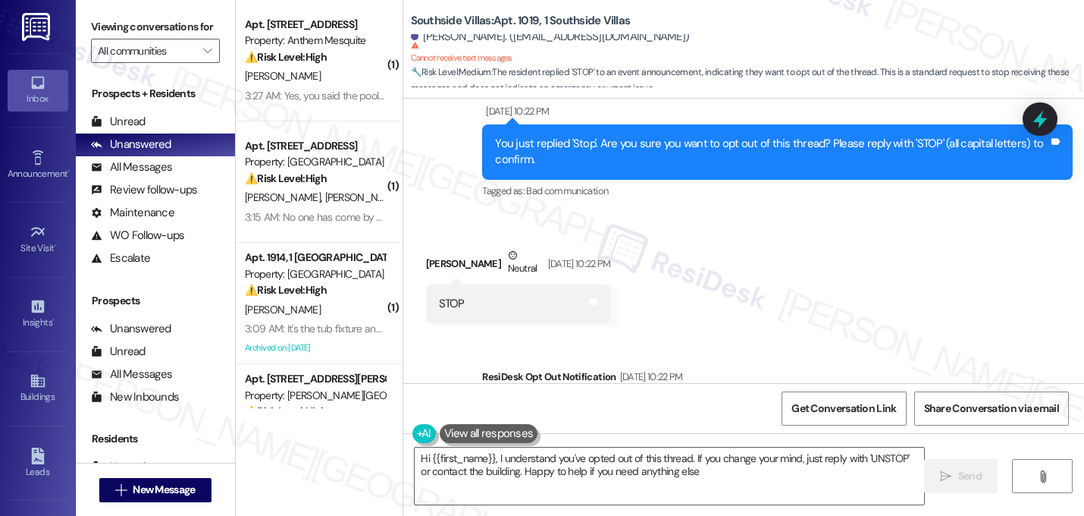
type textarea "Hi {{first_name}}, I understand you've opted out of this thread. If you change …"
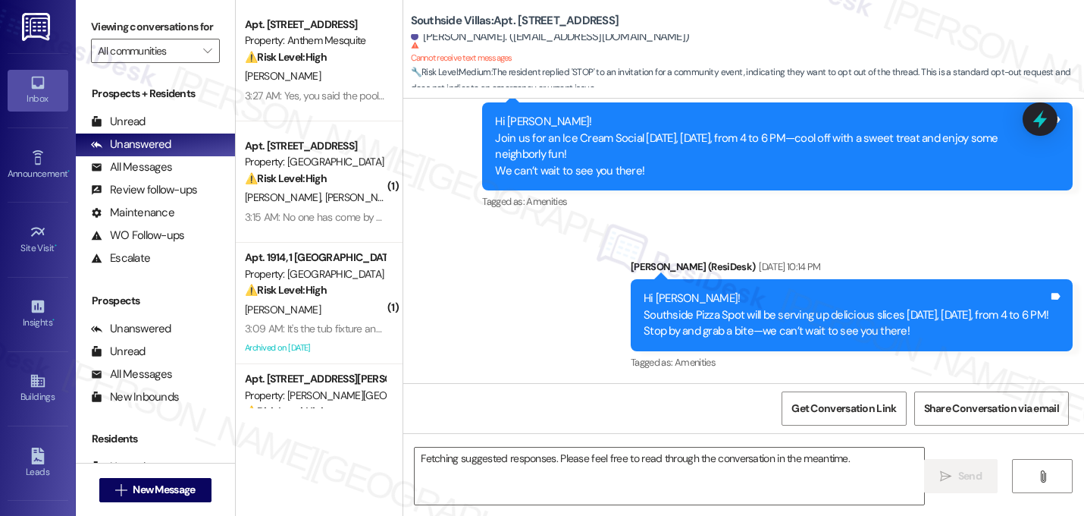
scroll to position [5703, 0]
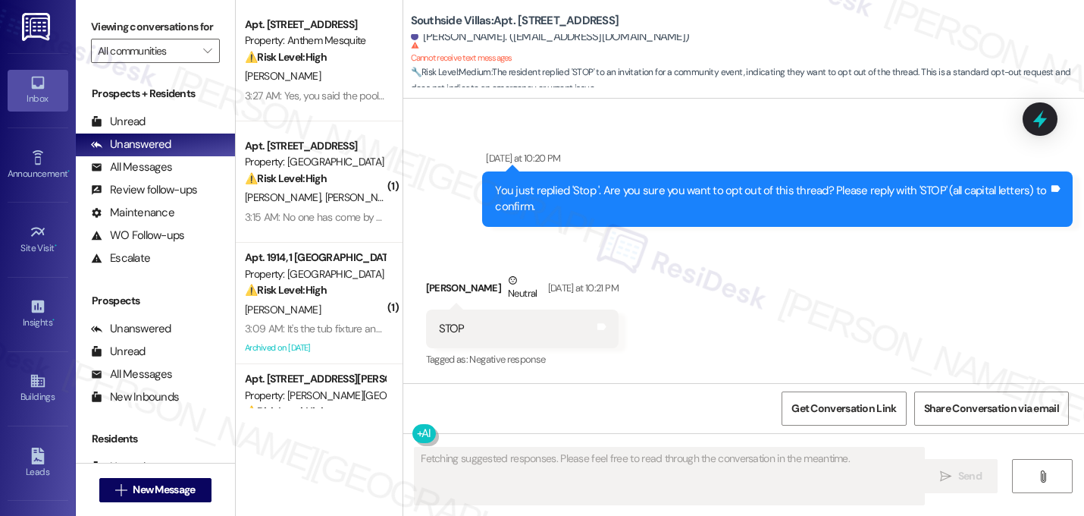
click at [549, 55] on div "[PERSON_NAME]. ([EMAIL_ADDRESS][DOMAIN_NAME]) Cannot receive text messages This…" at bounding box center [550, 49] width 279 height 41
click at [489, 39] on div "[PERSON_NAME]. ([EMAIL_ADDRESS][DOMAIN_NAME])" at bounding box center [550, 37] width 279 height 16
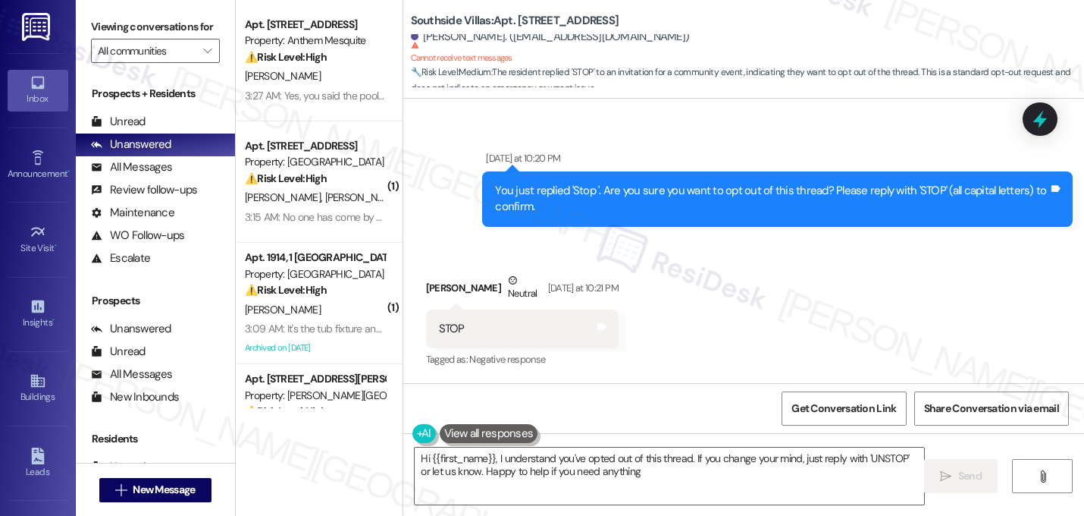
type textarea "Hi {{first_name}}, I understand you've opted out of this thread. If you change …"
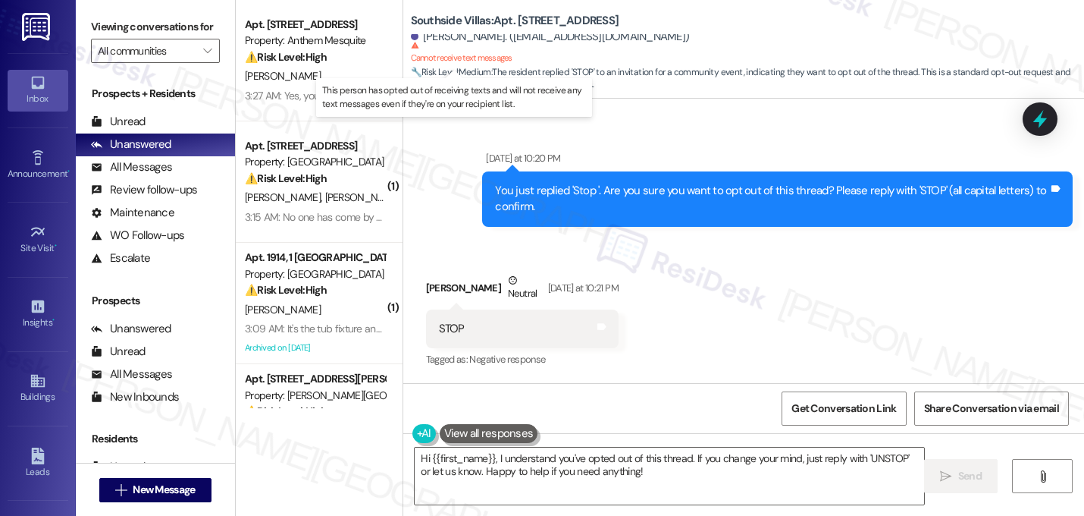
drag, startPoint x: 477, startPoint y: 41, endPoint x: 491, endPoint y: 40, distance: 13.7
click at [491, 41] on sup "Cannot receive text messages" at bounding box center [462, 52] width 102 height 22
drag, startPoint x: 463, startPoint y: 38, endPoint x: 497, endPoint y: 41, distance: 33.5
click at [497, 41] on div "[PERSON_NAME]. ([EMAIL_ADDRESS][DOMAIN_NAME]) Cannot receive text messages This…" at bounding box center [550, 49] width 279 height 41
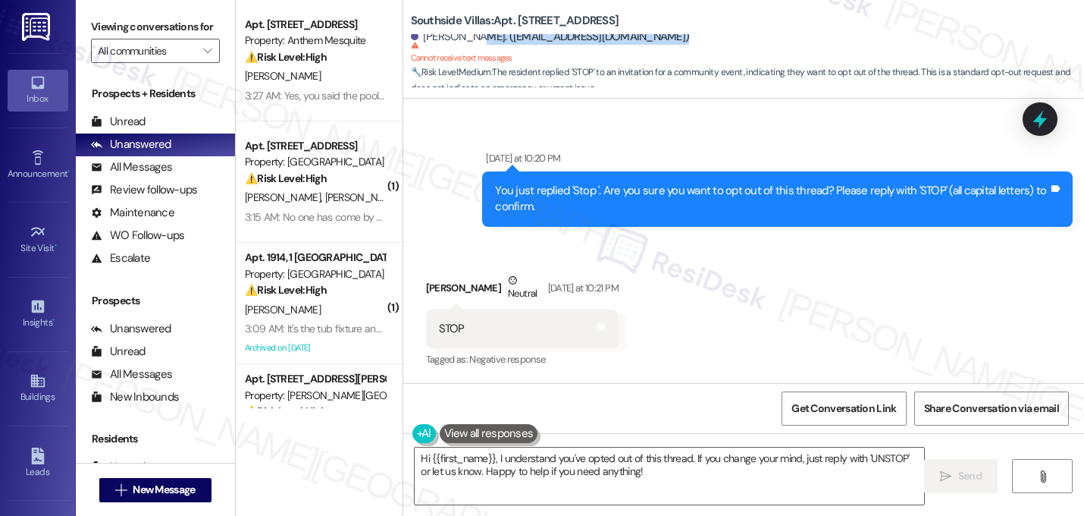
click at [497, 41] on sup "Cannot receive text messages" at bounding box center [462, 52] width 102 height 22
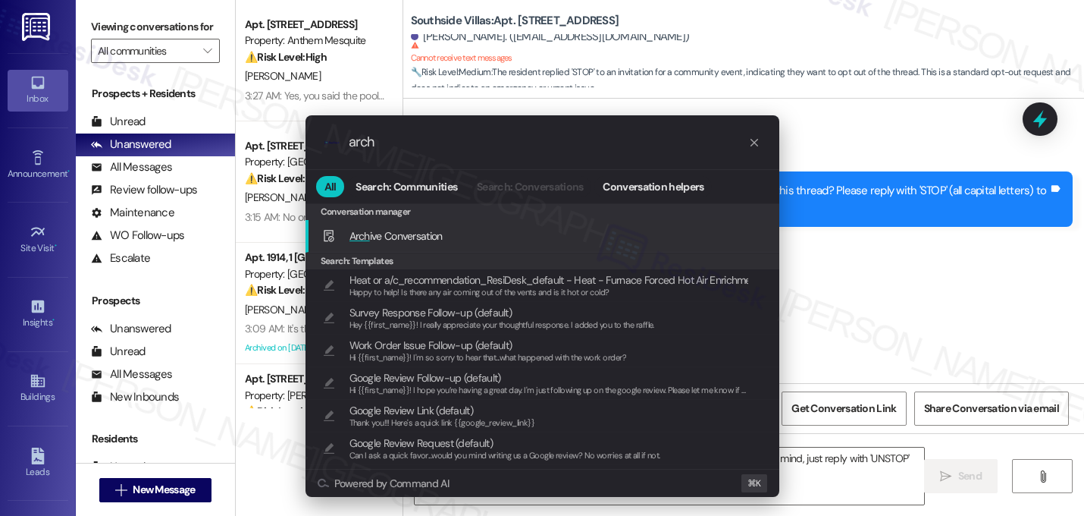
click at [427, 232] on span "Arch ive Conversation" at bounding box center [396, 236] width 93 height 14
click at [413, 240] on span "Arch ive Conversation" at bounding box center [396, 236] width 93 height 14
type input "arch"
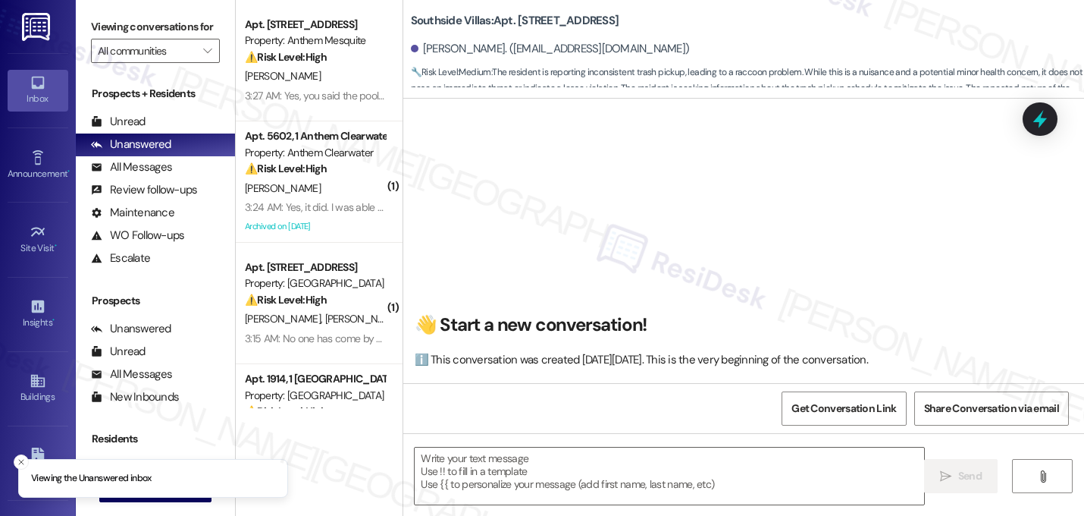
scroll to position [12289, 0]
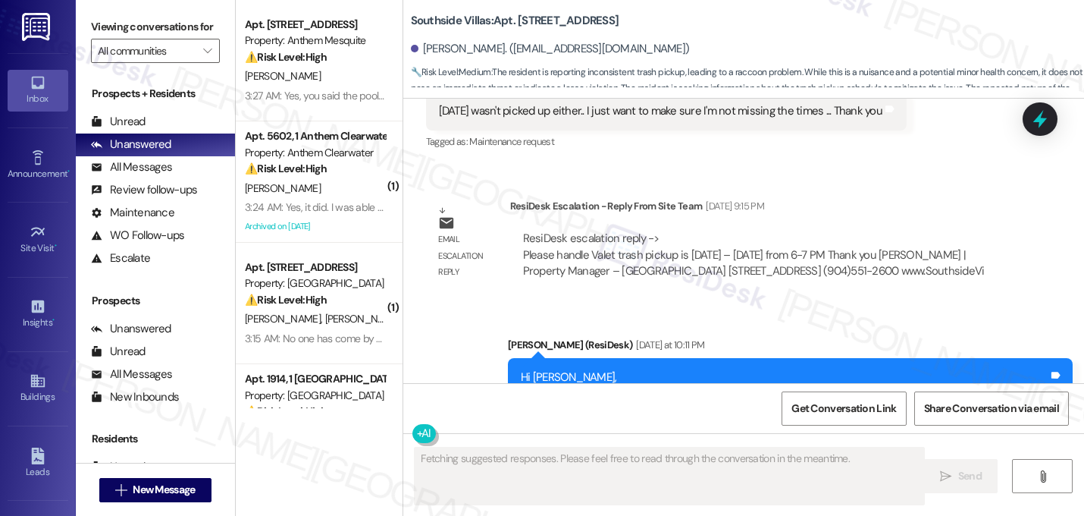
click at [693, 303] on div "Announcement, sent via SMS [PERSON_NAME] (ResiDesk) [DATE] at 10:11 PM Hi [PERS…" at bounding box center [743, 375] width 681 height 144
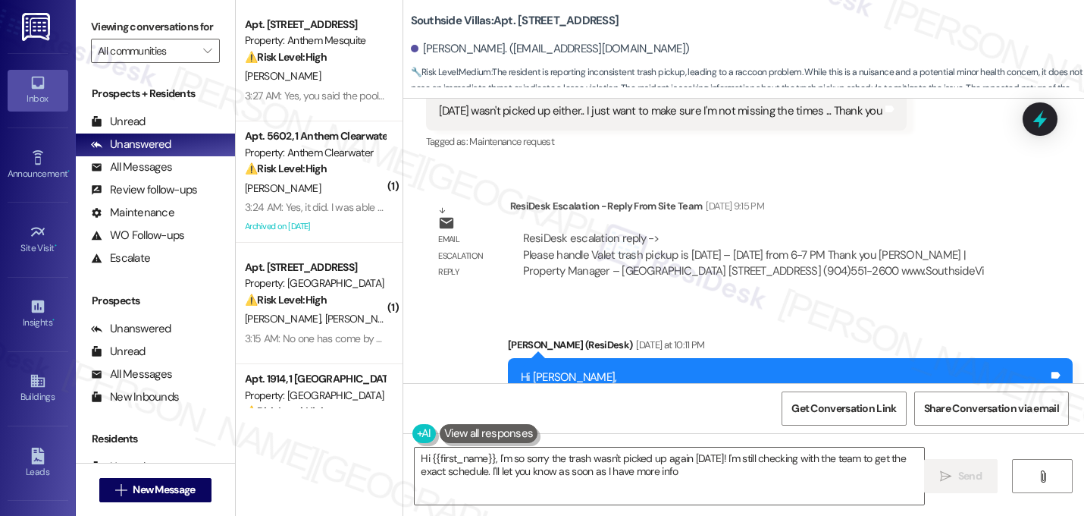
type textarea "Hi {{first_name}}, I'm so sorry the trash wasn't picked up again [DATE]! I'm st…"
click at [579, 463] on textarea "Hi {{first_name}}, I'm so sorry the trash wasn't picked up again today! I'm sti…" at bounding box center [670, 475] width 510 height 57
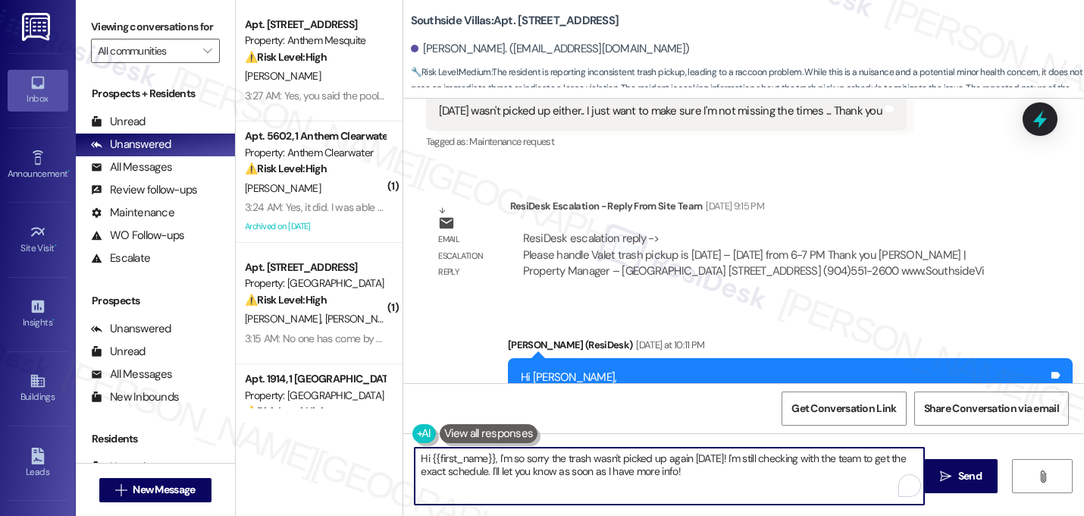
click at [579, 463] on textarea "Hi {{first_name}}, I'm so sorry the trash wasn't picked up again today! I'm sti…" at bounding box center [670, 475] width 510 height 57
type textarea "Hi Irish, just a quick update on your concern. Valet trash pick-up is Sunday - …"
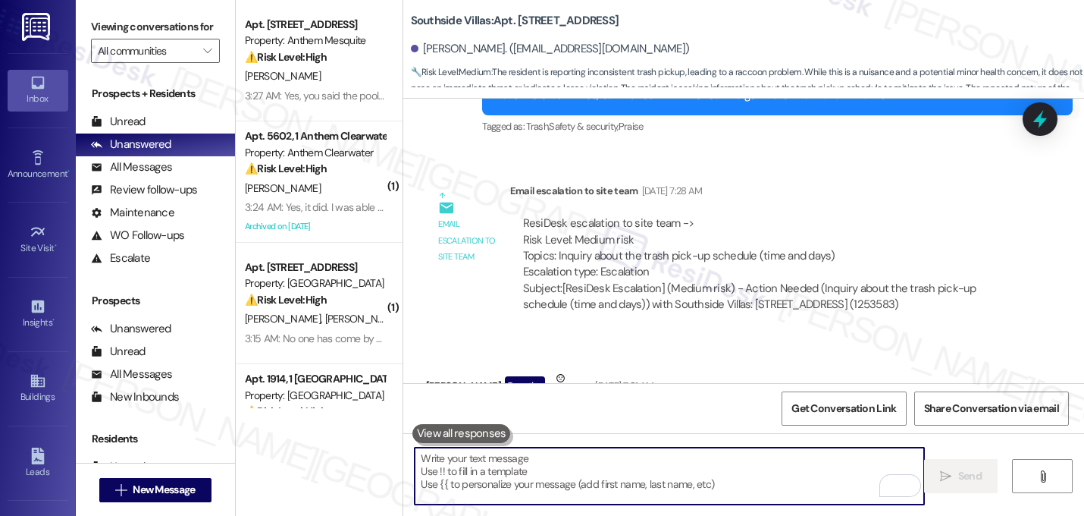
scroll to position [11974, 0]
click at [881, 359] on div "Received via SMS Iris Quiroz Question Neutral Sep 17, 2025 at 7:31 AM Today was…" at bounding box center [666, 419] width 503 height 121
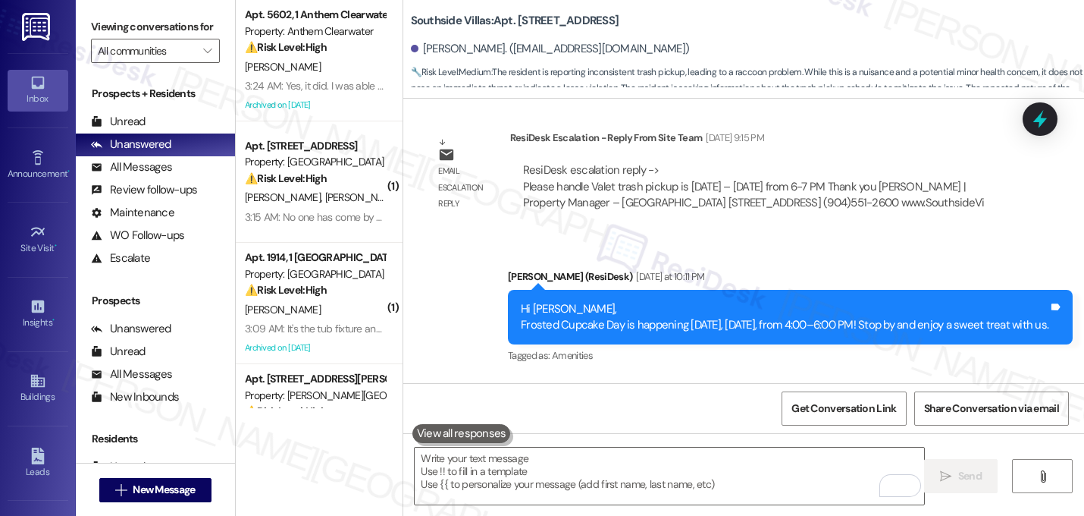
scroll to position [12395, 0]
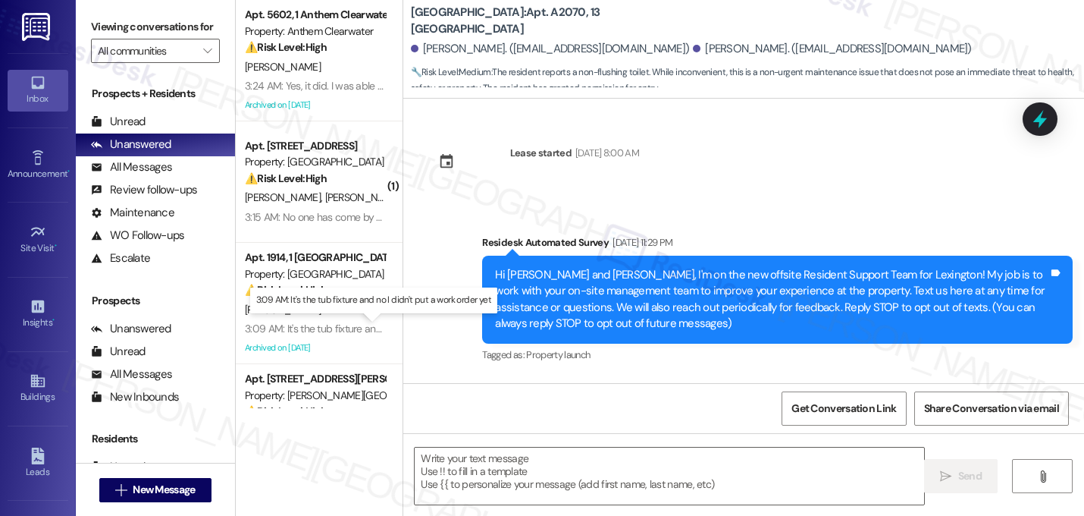
scroll to position [14118, 0]
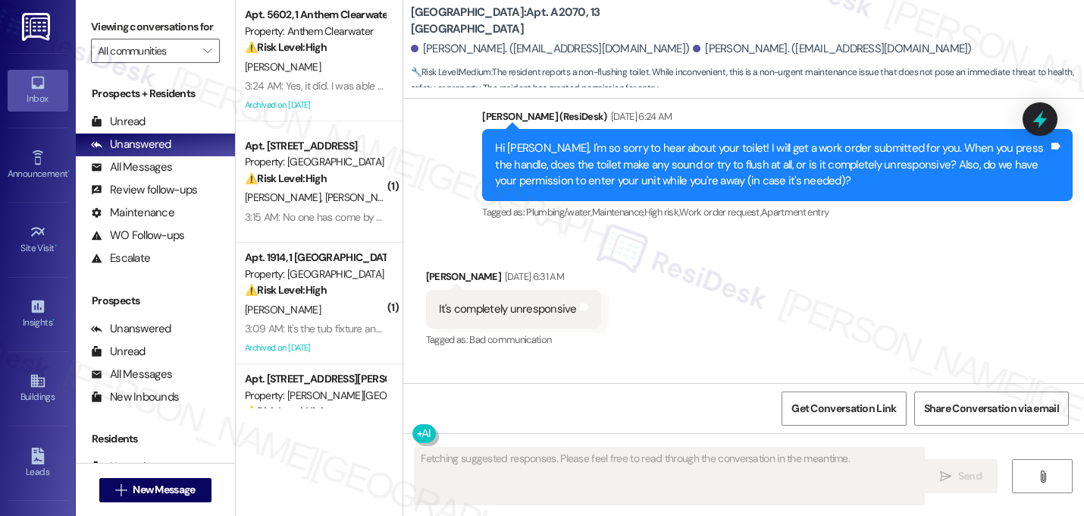
click at [873, 235] on div "Received via SMS Bryan Medina Sep 11, 2025 at 6:31 AM It's completely unrespons…" at bounding box center [743, 351] width 681 height 235
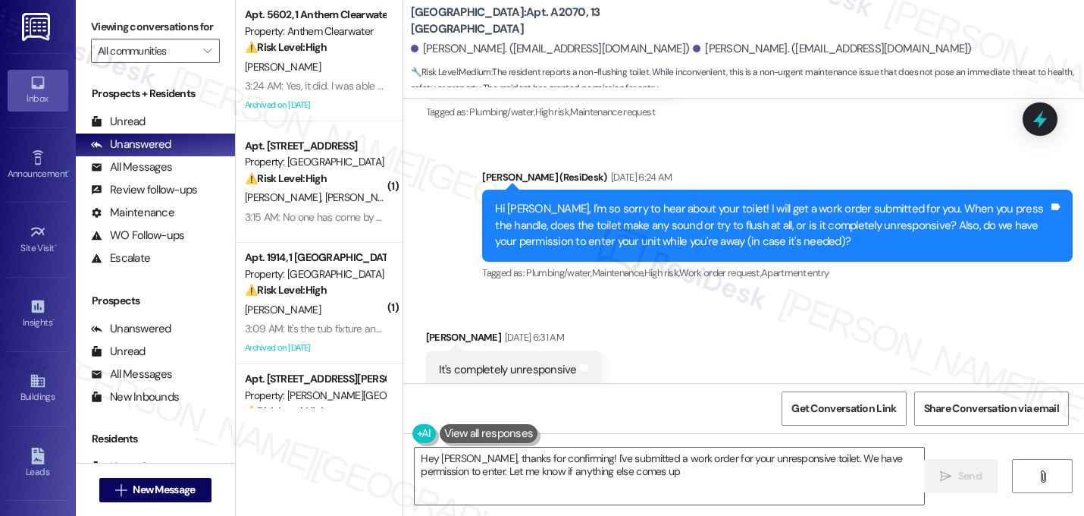
type textarea "Hey Bryan, thanks for confirming! I've submitted a work order for your unrespon…"
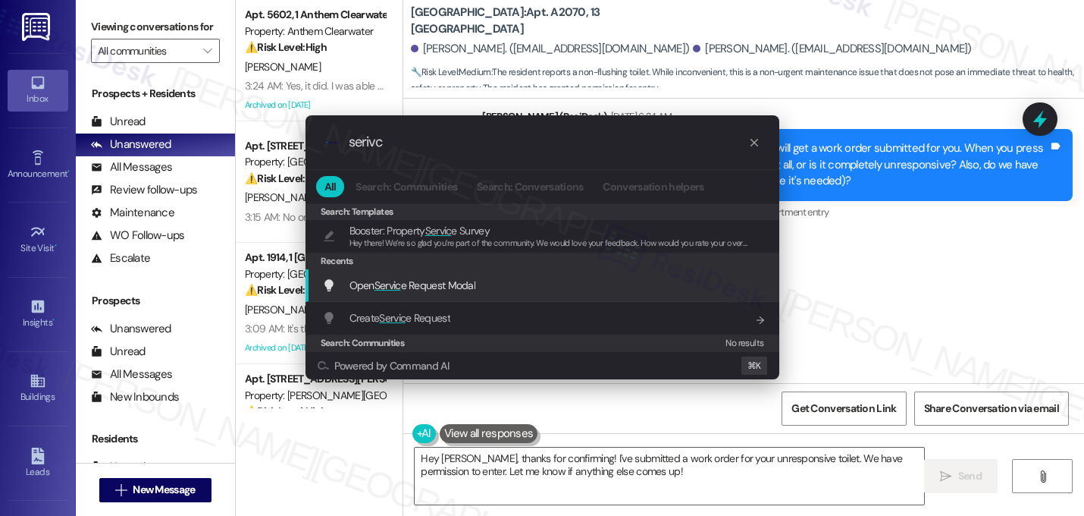
click at [492, 285] on div "Open Servic e Request Modal Add shortcut" at bounding box center [544, 285] width 444 height 17
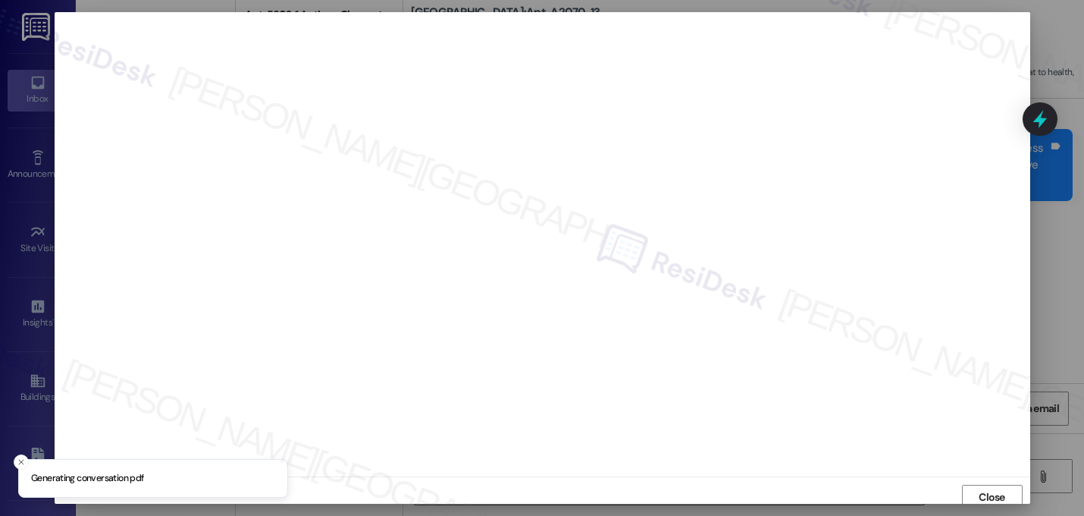
scroll to position [5, 0]
click at [983, 491] on span "Close" at bounding box center [992, 492] width 27 height 16
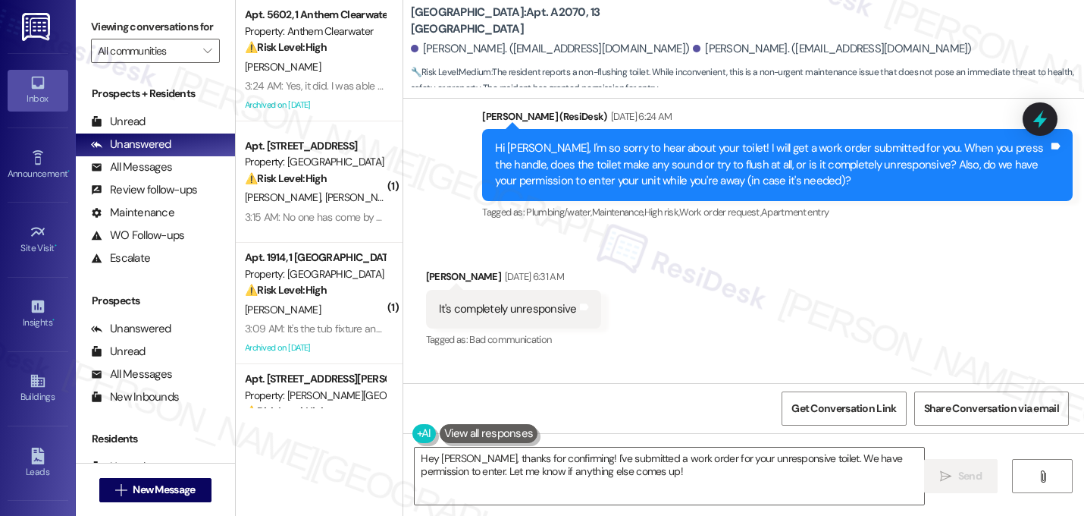
click at [867, 234] on div "Received via SMS Bryan Medina Sep 11, 2025 at 6:31 AM It's completely unrespons…" at bounding box center [743, 351] width 681 height 235
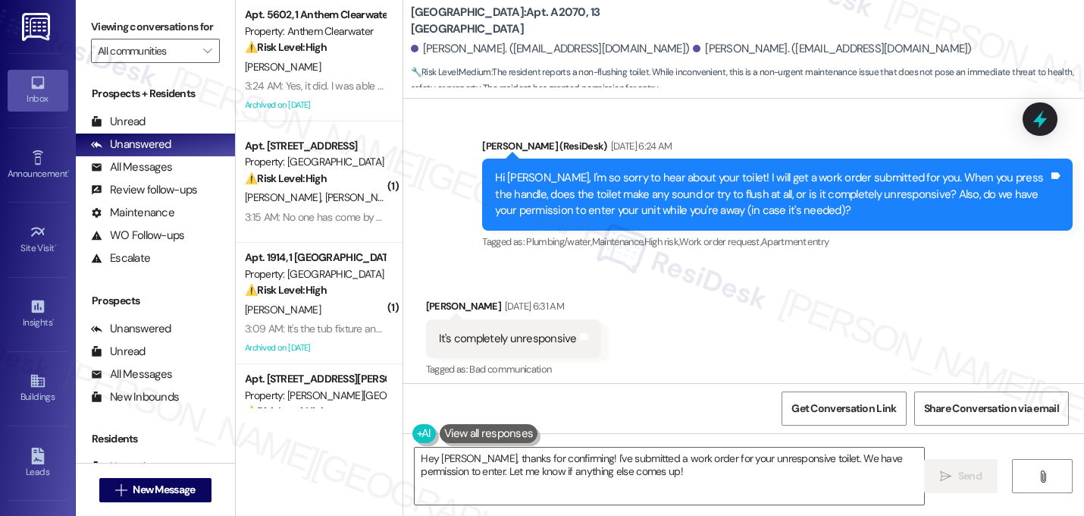
scroll to position [14118, 0]
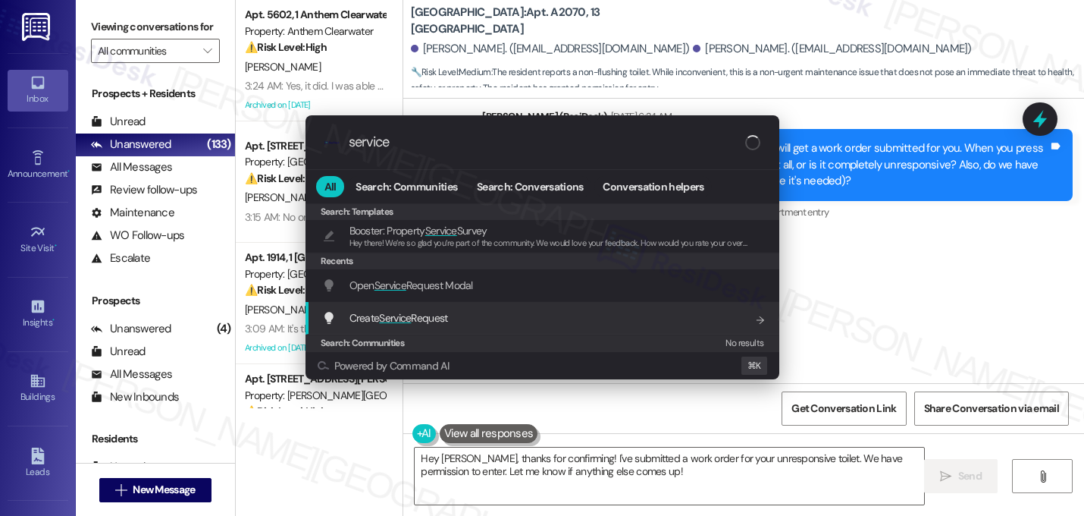
type input "service"
click at [409, 323] on span "Service" at bounding box center [395, 318] width 32 height 14
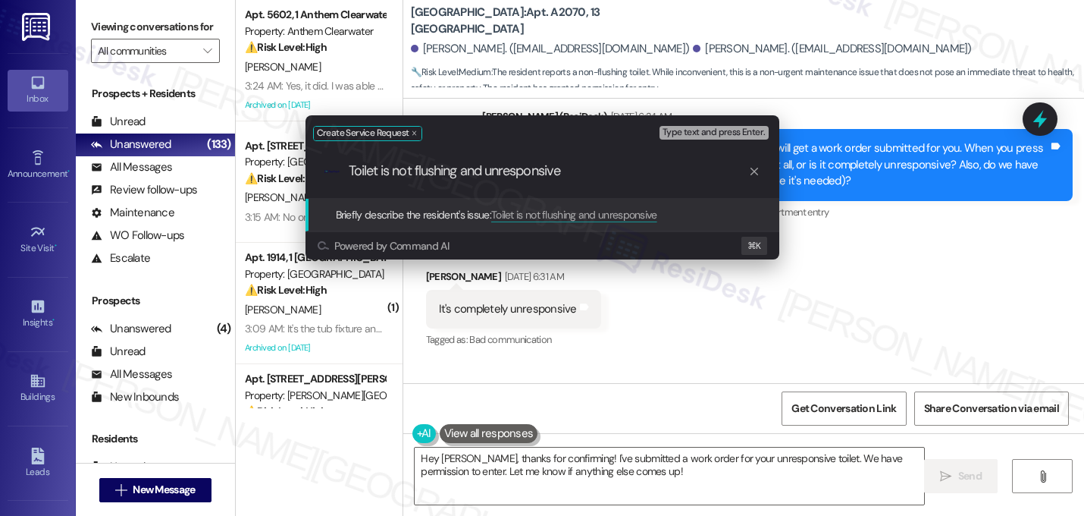
click at [506, 167] on input "Toilet is not flushing and unresponsive" at bounding box center [549, 171] width 400 height 16
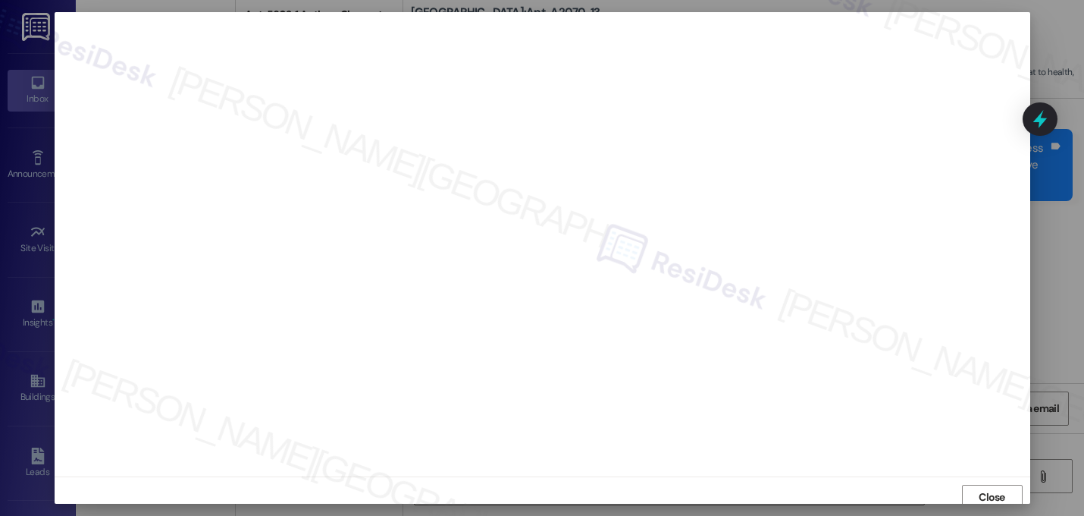
scroll to position [5, 0]
click at [980, 490] on span "Close" at bounding box center [992, 492] width 27 height 16
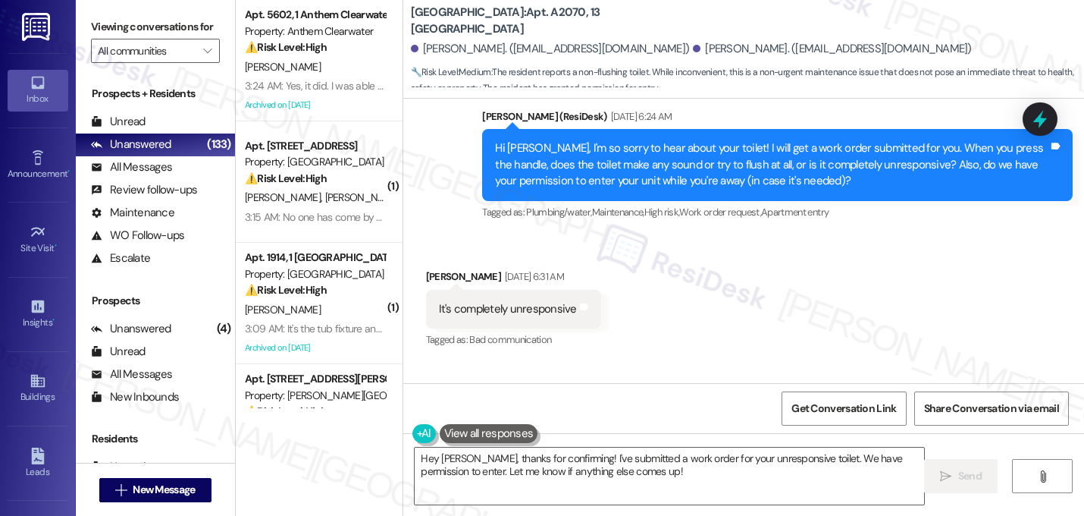
click at [808, 243] on div "Lease started Jul 10, 2024 at 8:00 AM Survey, sent via SMS Residesk Automated S…" at bounding box center [743, 241] width 681 height 284
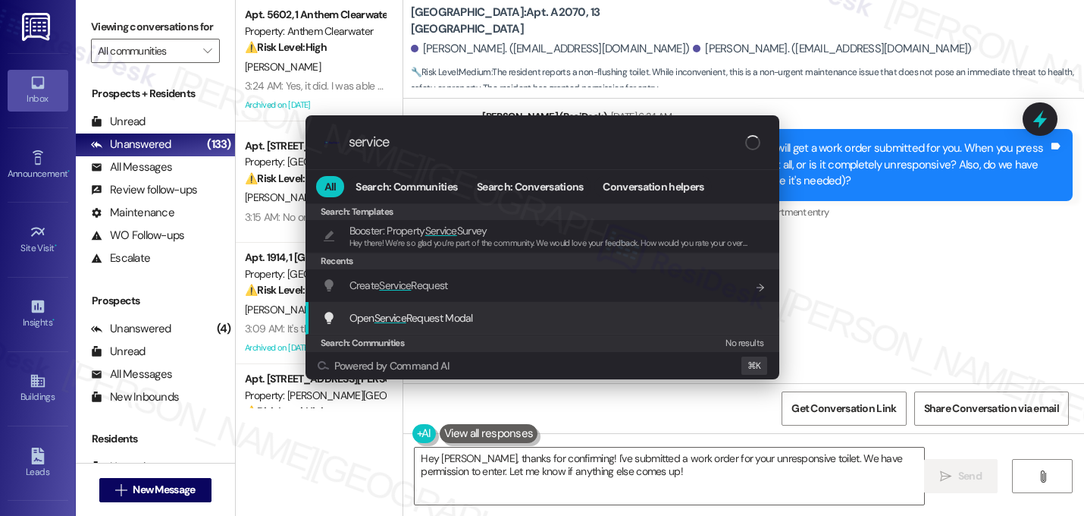
click at [432, 320] on span "Open Service Request Modal" at bounding box center [412, 318] width 124 height 14
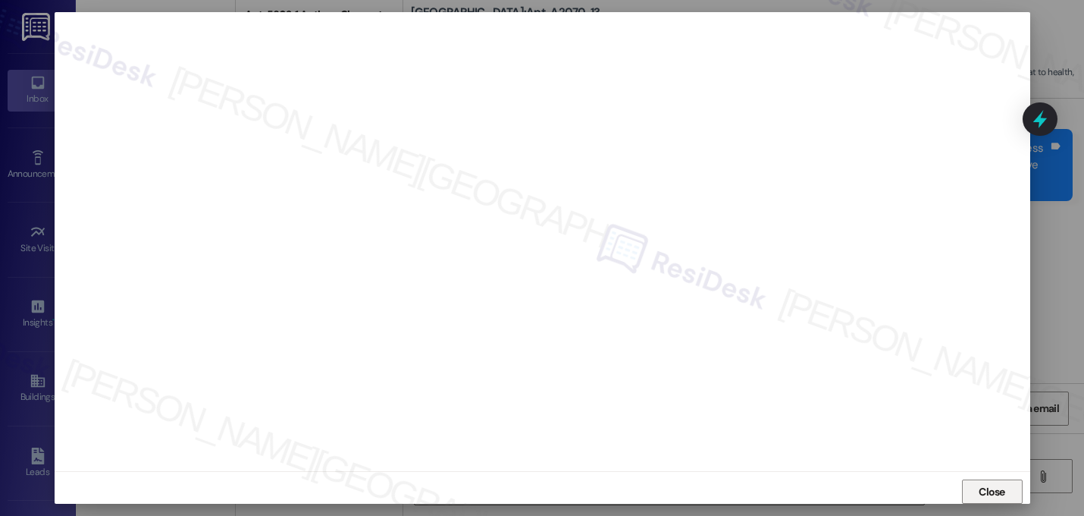
click at [981, 494] on span "Close" at bounding box center [992, 492] width 27 height 16
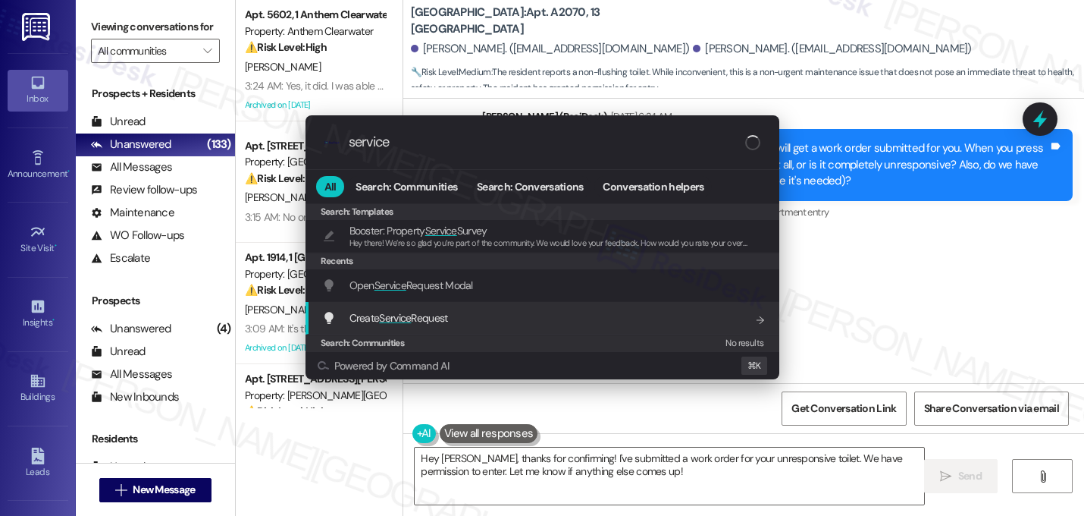
type input "service"
click at [411, 312] on span "Service" at bounding box center [395, 318] width 32 height 14
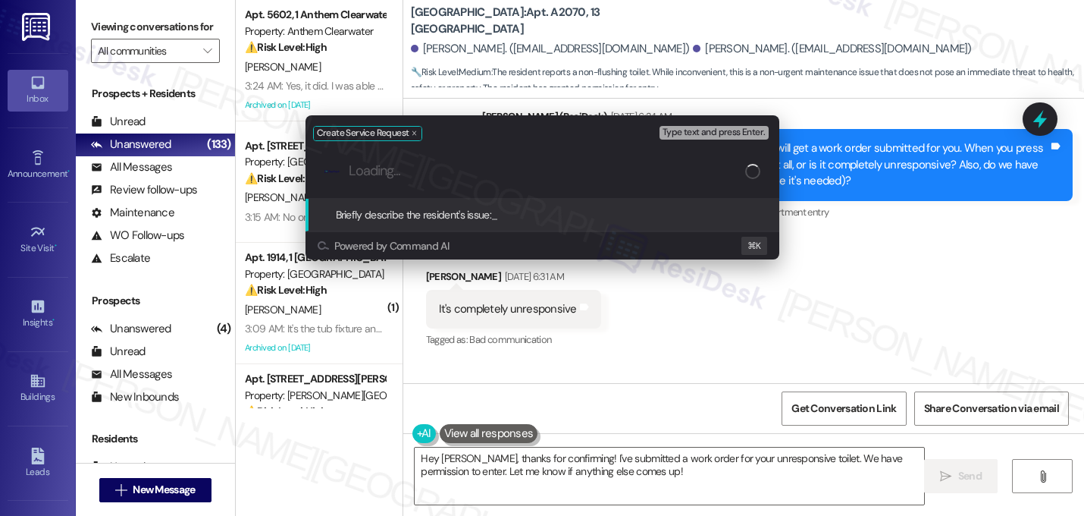
click at [443, 176] on input "Loading..." at bounding box center [547, 171] width 397 height 16
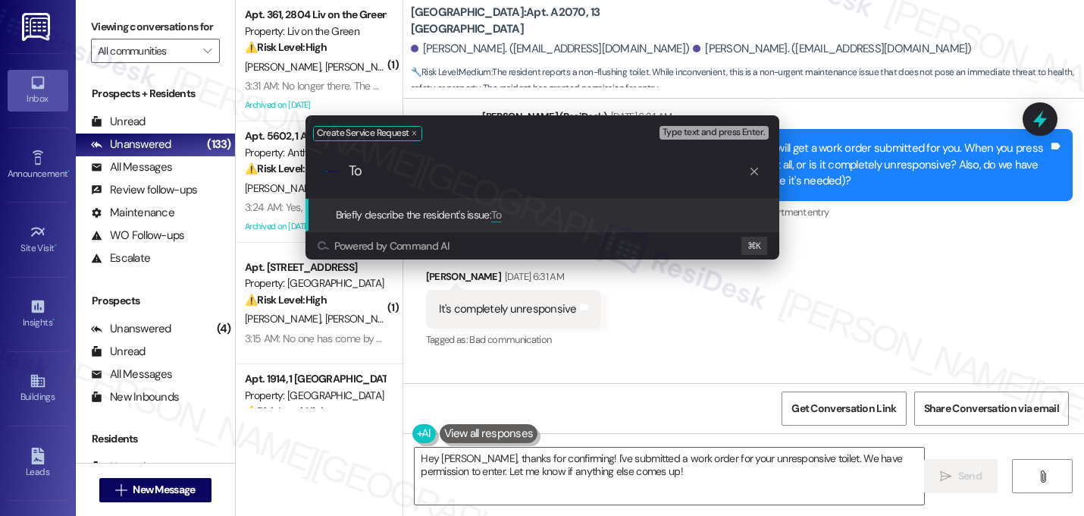
type input "T"
paste input "Toilet is not flushing and unresponsive"
type input "Toilet is not flushing and unresponsive"
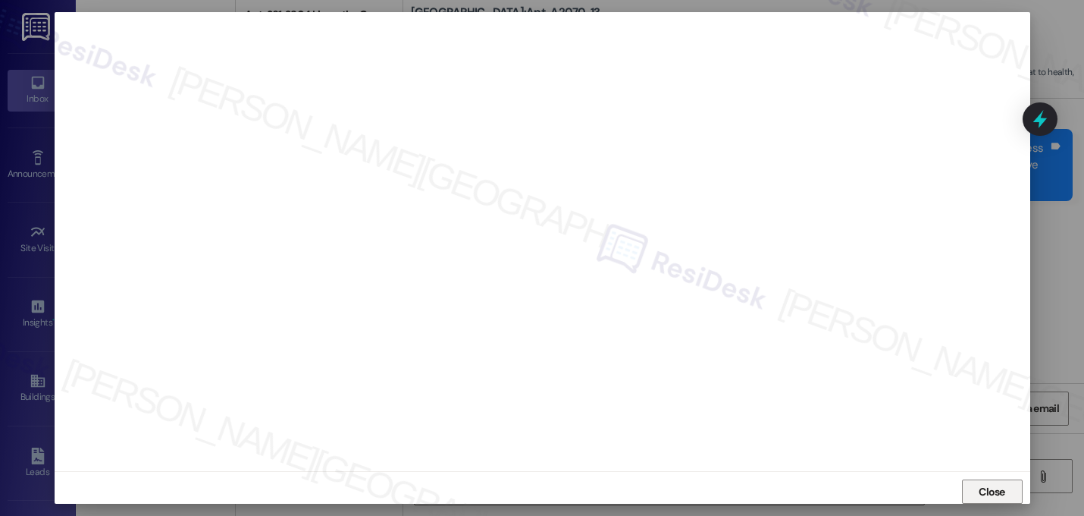
click at [966, 495] on button "Close" at bounding box center [992, 491] width 61 height 24
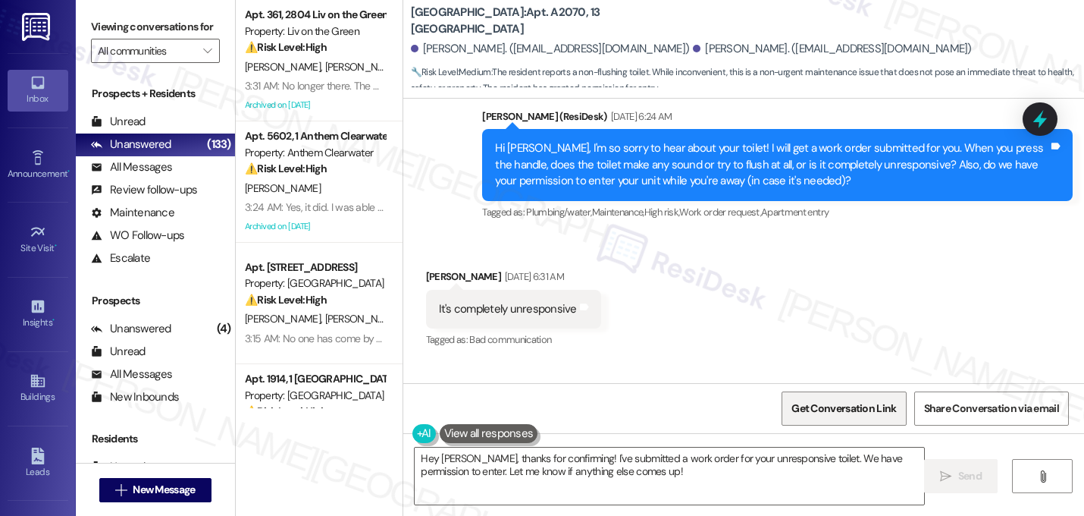
click at [848, 409] on span "Get Conversation Link" at bounding box center [844, 408] width 105 height 16
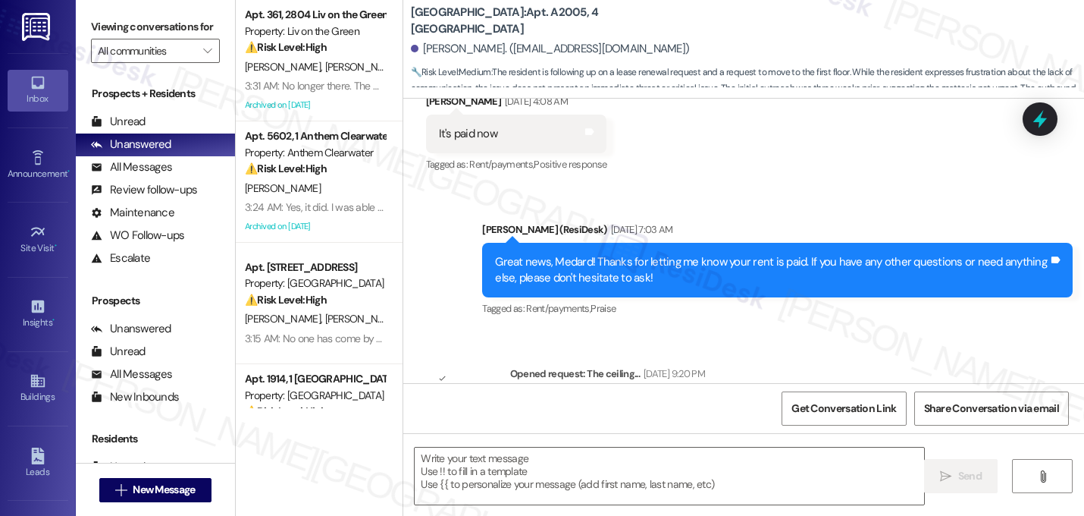
scroll to position [9134, 0]
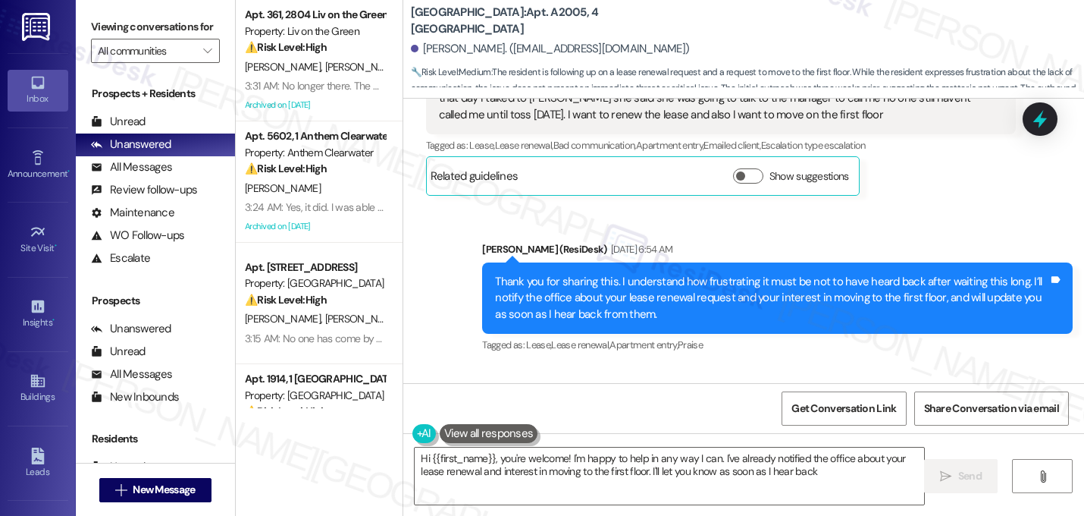
type textarea "Hi {{first_name}}, you're welcome! I'm happy to help in any way I can. I've alr…"
click at [641, 367] on div "Received via SMS Medard Mukendi Sep 11, 2025 at 6:55 AM Thank you Tags and note…" at bounding box center [743, 431] width 681 height 128
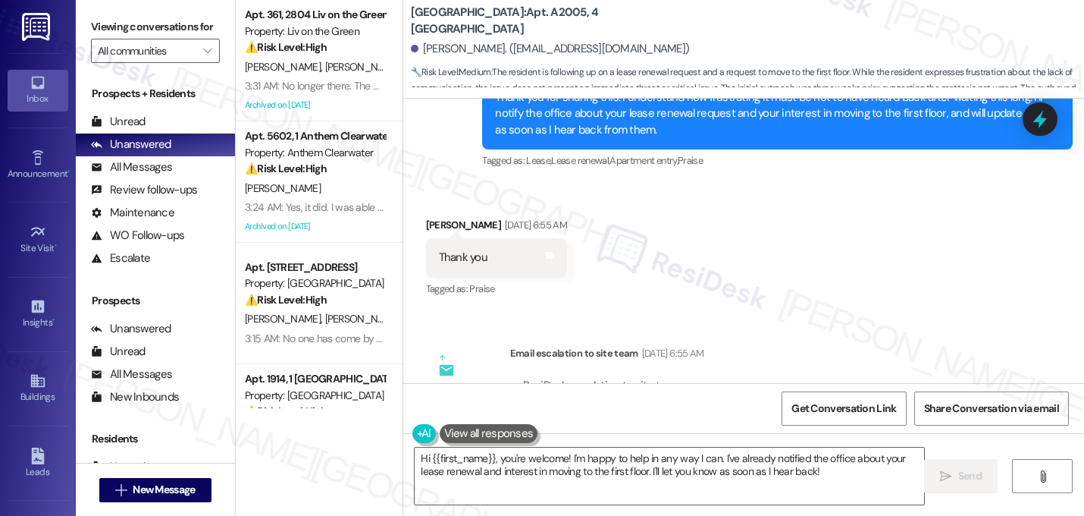
scroll to position [9322, 0]
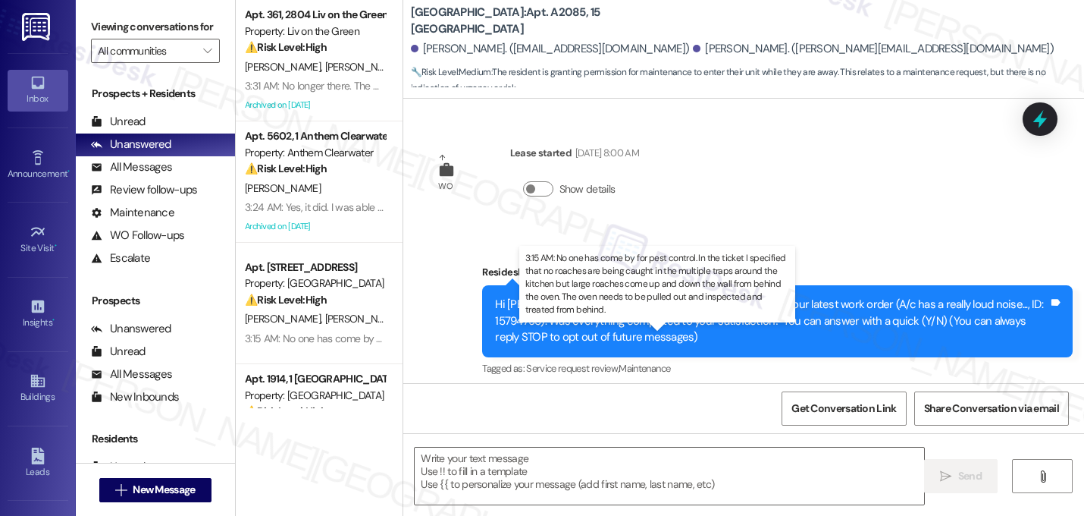
scroll to position [14189, 0]
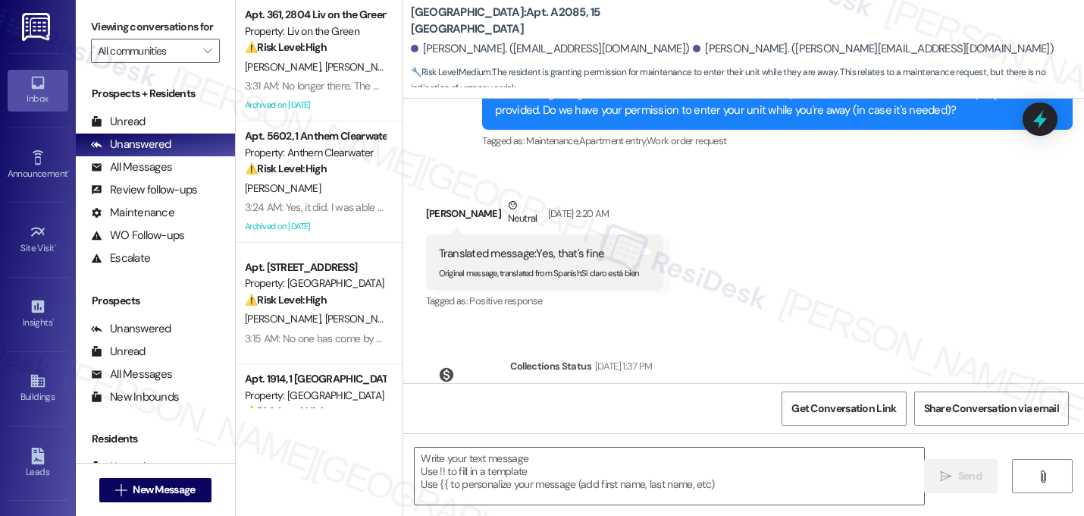
type textarea "Fetching suggested responses. Please feel free to read through the conversation…"
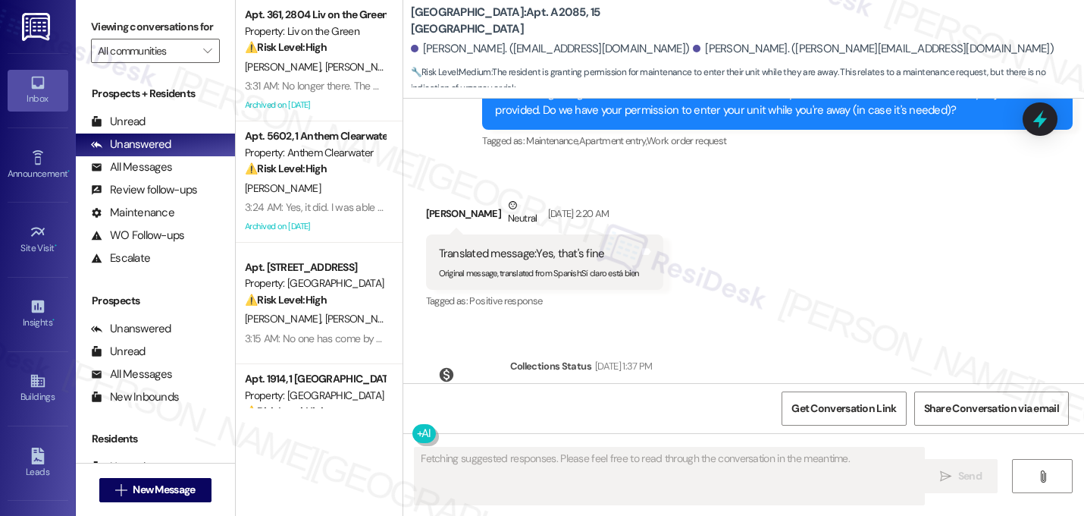
click at [782, 245] on div "WO Lease started [DATE] 8:00 AM Show details Survey, sent via SMS Residesk Auto…" at bounding box center [743, 241] width 681 height 284
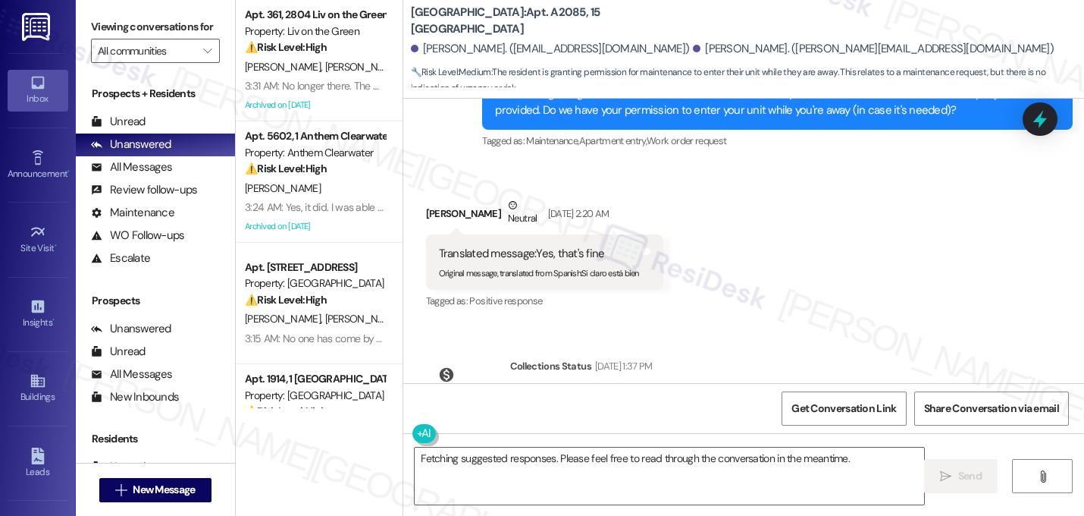
click at [809, 241] on div "Received via SMS Jetsabeth Reyes Neutral Sep 11, 2025 at 2:20 AM Translated mes…" at bounding box center [743, 243] width 681 height 160
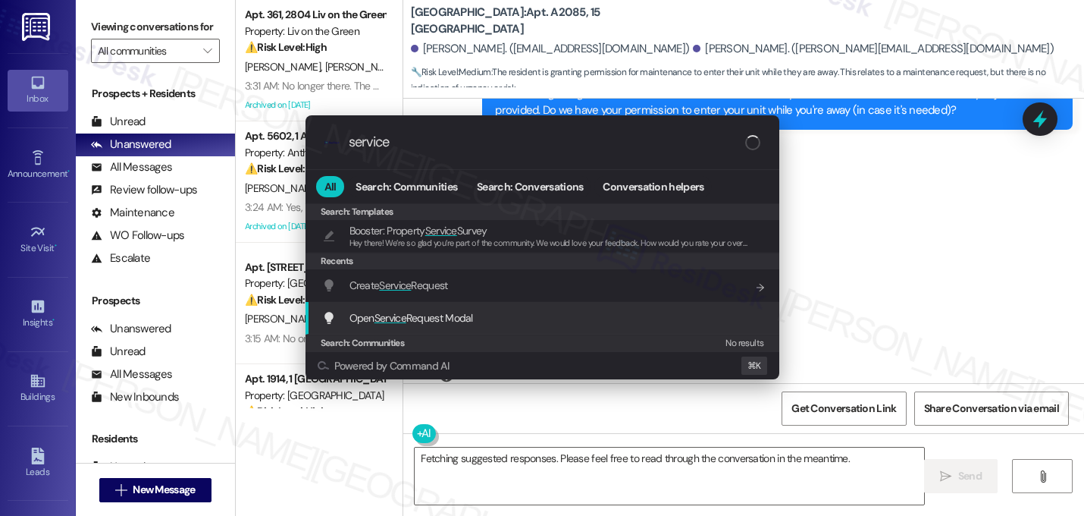
type input "service"
click at [457, 318] on span "Open Service Request Modal" at bounding box center [412, 318] width 124 height 14
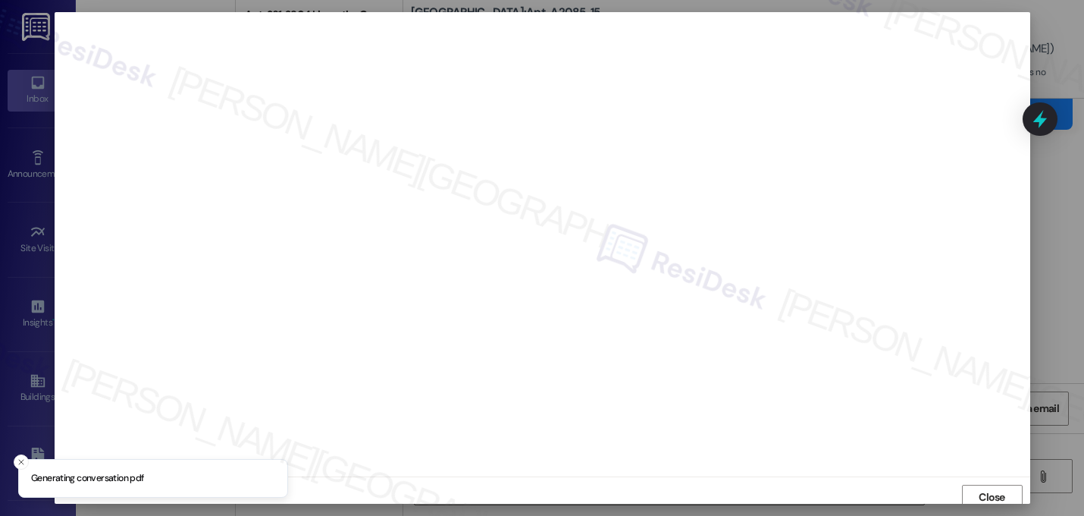
scroll to position [5, 0]
click at [979, 489] on span "Close" at bounding box center [992, 492] width 27 height 16
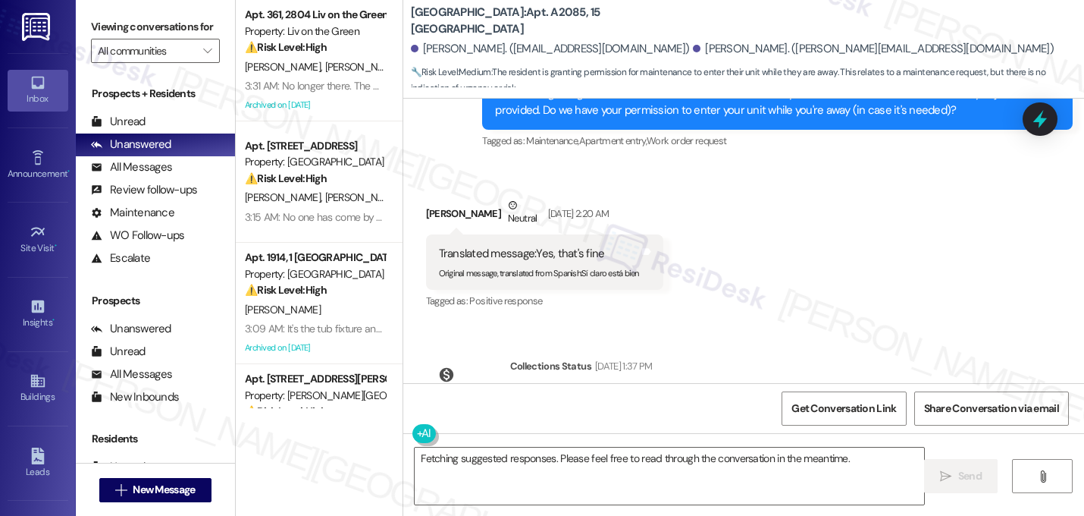
click at [879, 358] on div "Collections Status Sep 17, 2025 at 1:37 PM" at bounding box center [709, 368] width 399 height 21
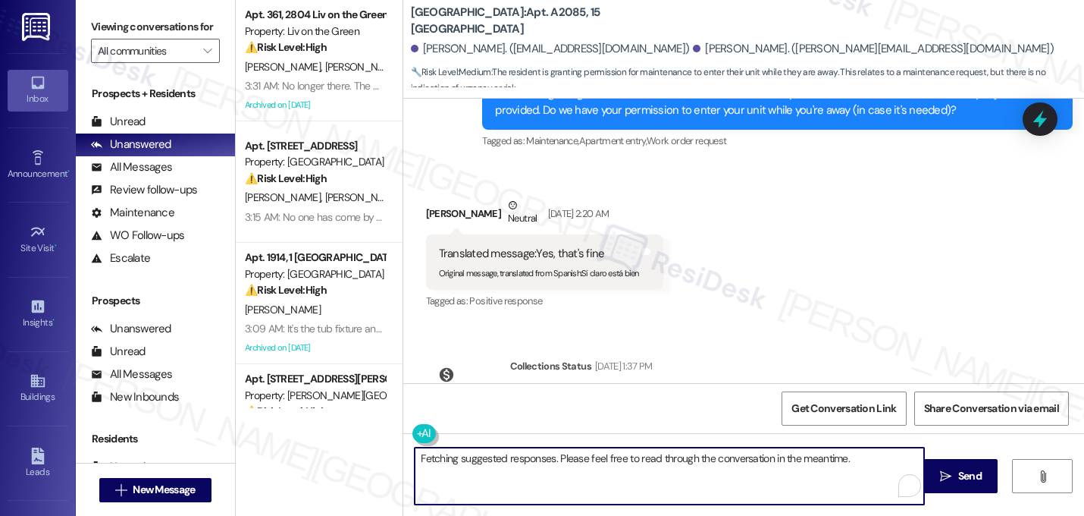
click at [702, 464] on textarea "Fetching suggested responses. Please feel free to read through the conversation…" at bounding box center [670, 475] width 510 height 57
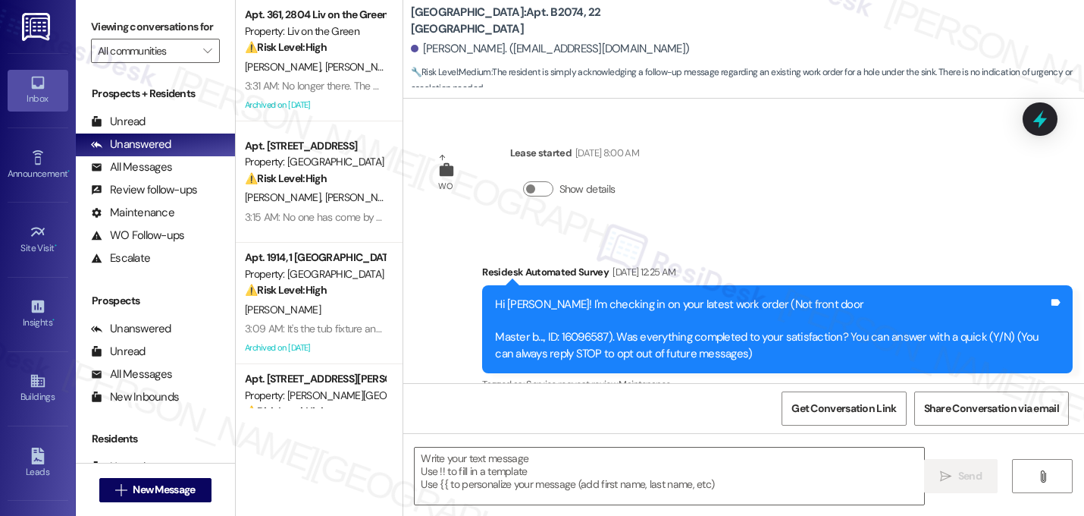
scroll to position [4031, 0]
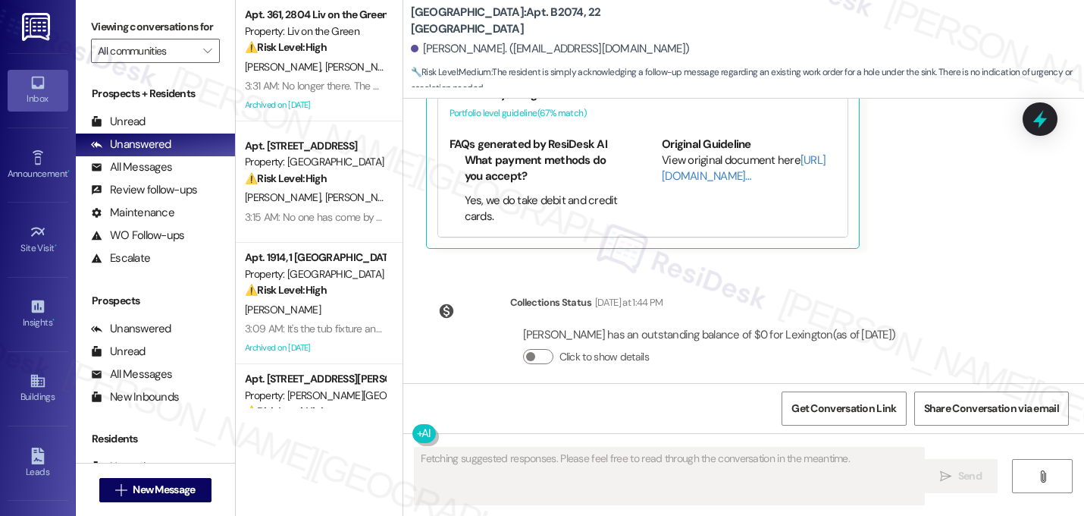
click at [981, 274] on div "WO Lease started Aug 16, 2025 at 8:00 AM Show details Survey, sent via SMS Resi…" at bounding box center [743, 241] width 681 height 284
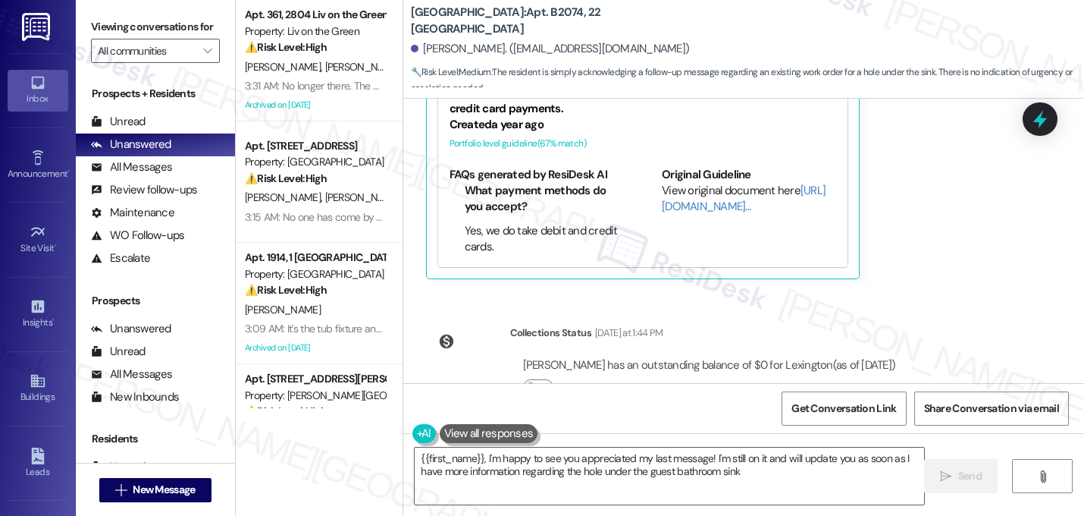
type textarea "{{first_name}}, I'm happy to see you appreciated my last message! I'm still on …"
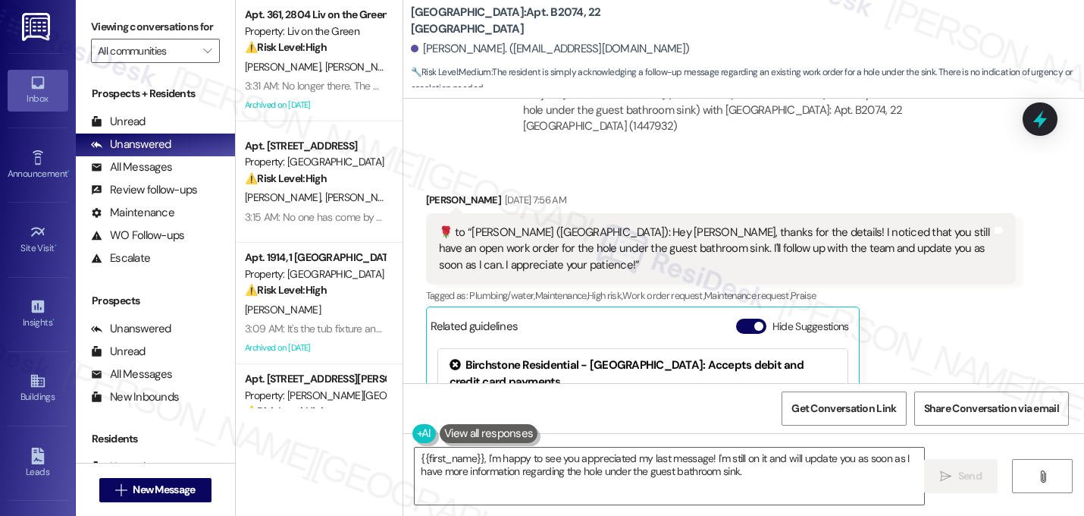
scroll to position [3697, 0]
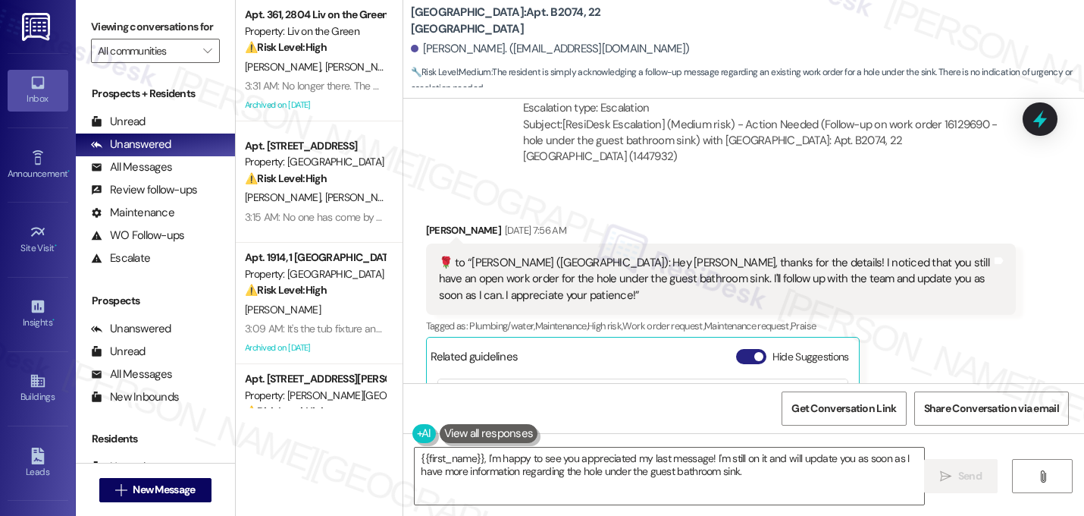
click at [739, 349] on button "Hide Suggestions" at bounding box center [751, 356] width 30 height 15
click at [961, 331] on div "Sina Zamani Sep 11, 2025 at 7:56 AM  ​🌹​ to “ Sarah (Lexington): Hey Sina, than…" at bounding box center [721, 299] width 591 height 154
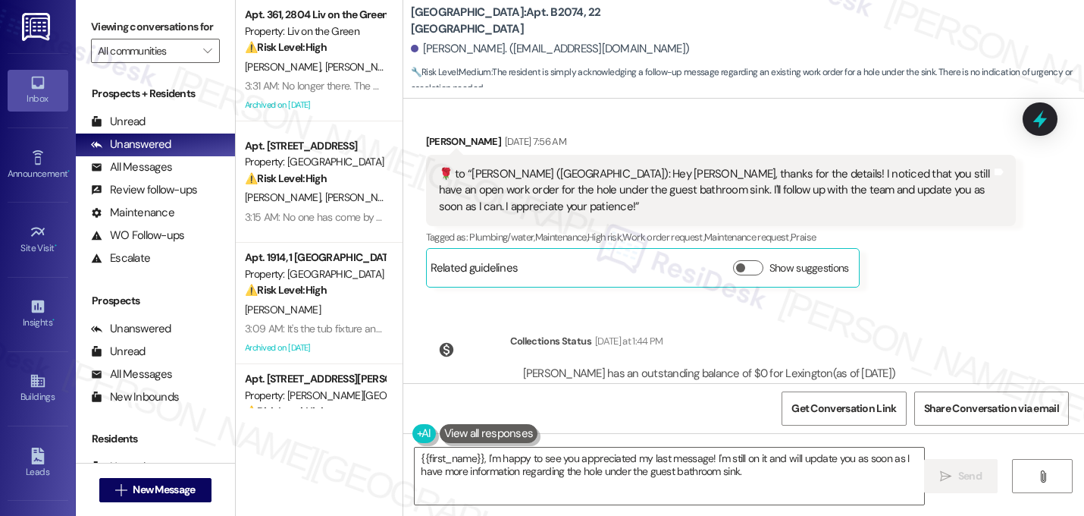
scroll to position [3824, 0]
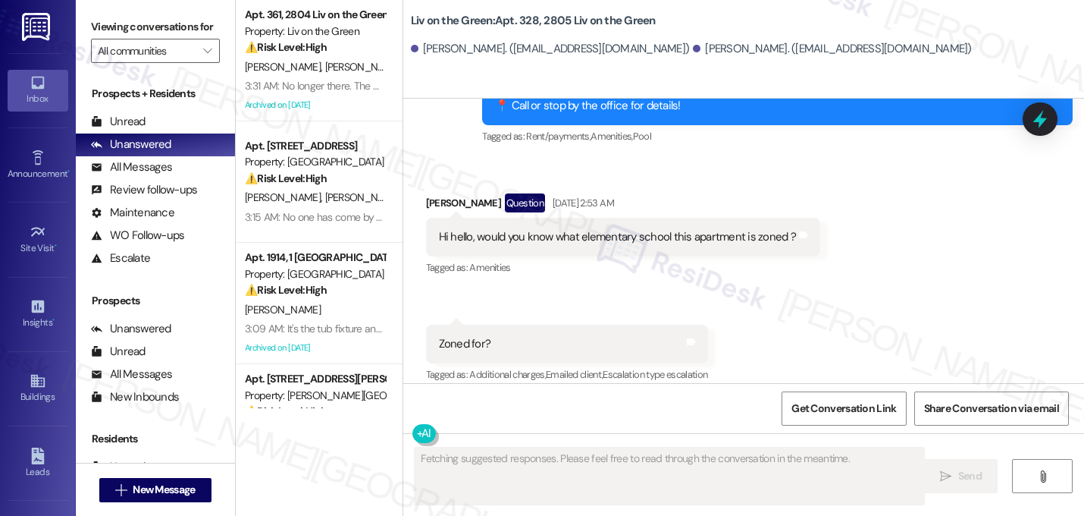
scroll to position [14432, 0]
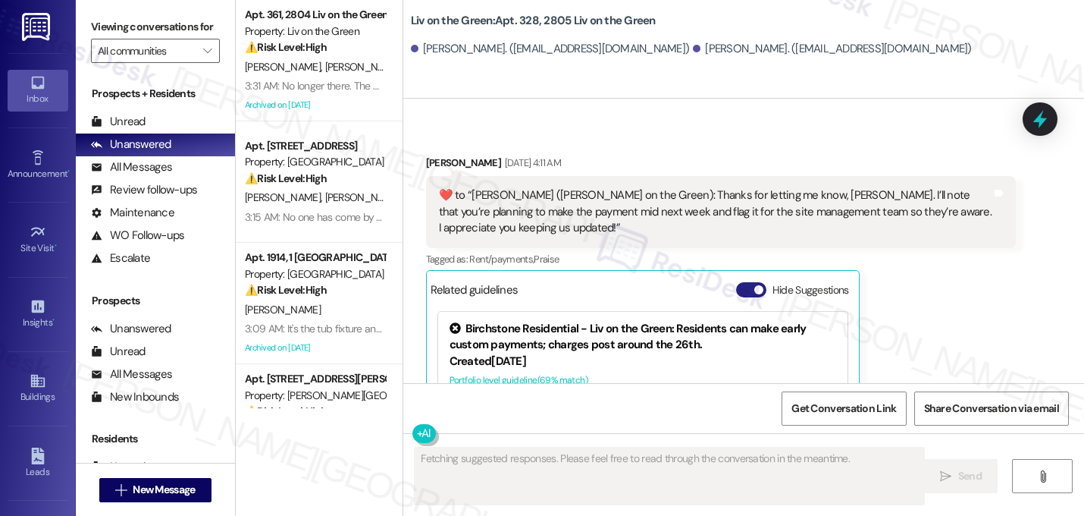
click at [754, 285] on span "button" at bounding box center [758, 289] width 9 height 9
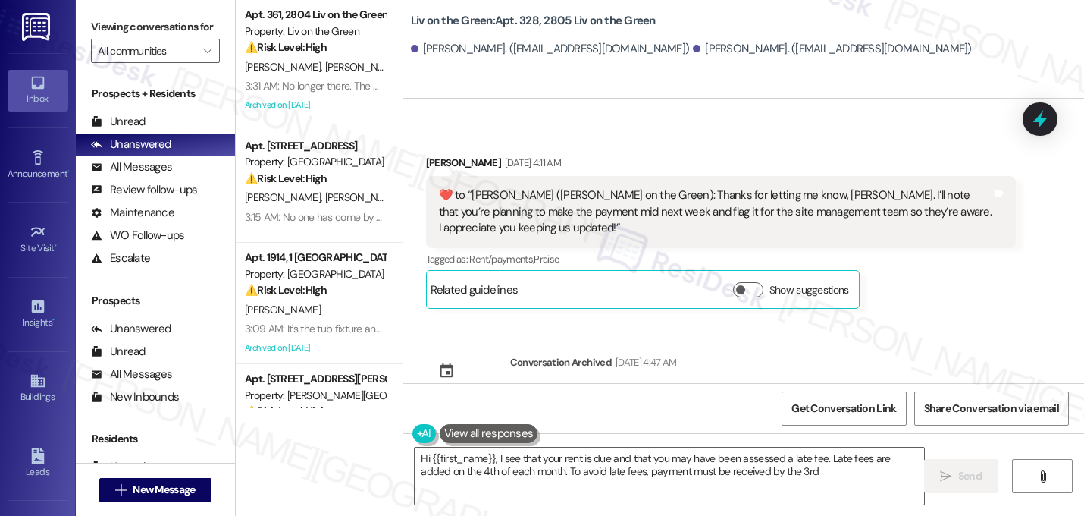
type textarea "Hi {{first_name}}, I see that your rent is due and that you may have been asses…"
click at [878, 224] on div "Lease started Oct 03, 2024 at 8:00 AM Survey, sent via SMS Residesk Automated S…" at bounding box center [743, 241] width 681 height 284
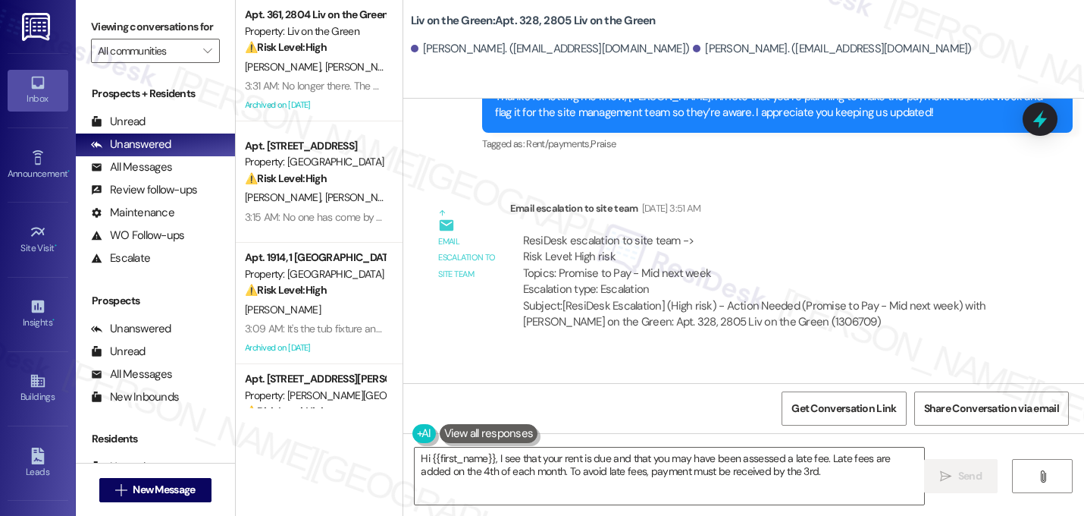
scroll to position [14182, 0]
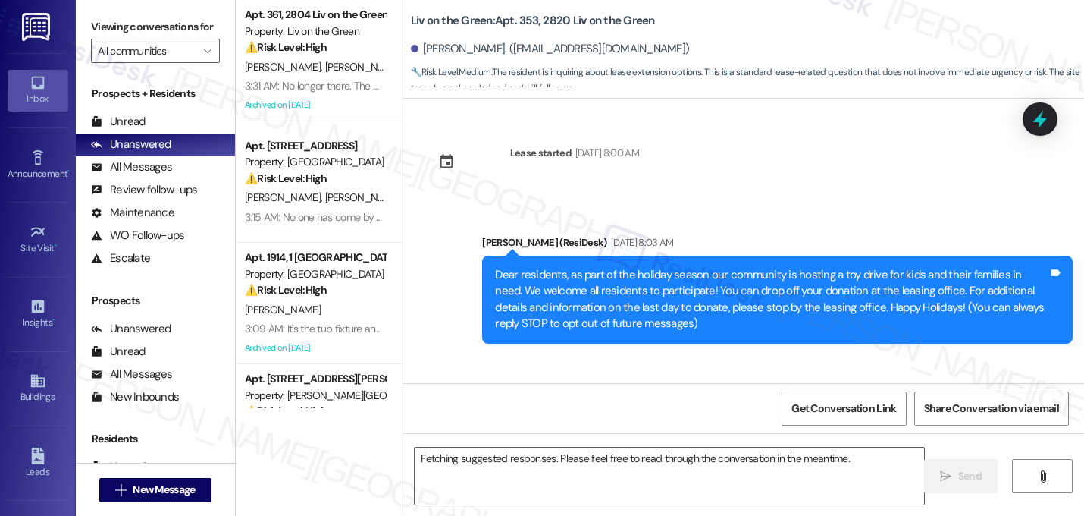
scroll to position [12596, 0]
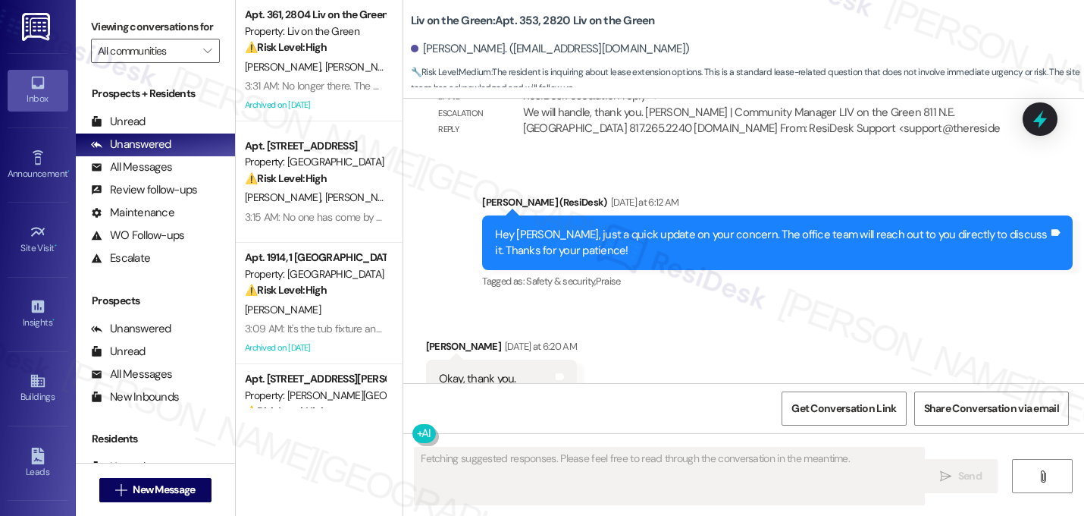
click at [814, 304] on div "Received via SMS [PERSON_NAME] [DATE] at 6:20 AM Okay, thank you. Tags and note…" at bounding box center [743, 368] width 681 height 128
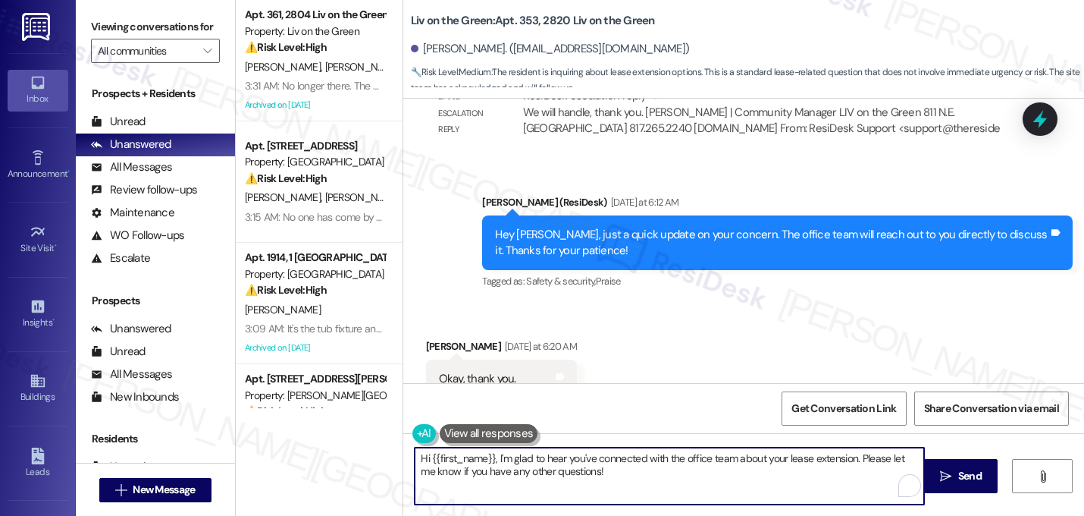
drag, startPoint x: 851, startPoint y: 459, endPoint x: 400, endPoint y: 438, distance: 451.6
click at [403, 438] on div "Hi {{first_name}}, I'm glad to hear you've connected with the office team about…" at bounding box center [743, 490] width 681 height 114
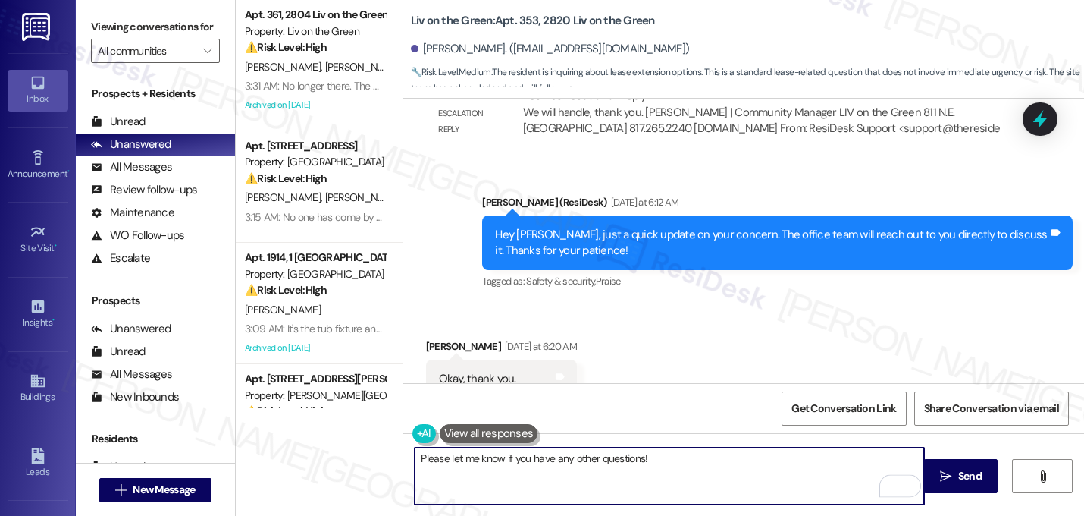
click at [415, 457] on textarea "Please let me know if you have any other questions!" at bounding box center [670, 475] width 510 height 57
click at [787, 459] on textarea "You're wecome! Please let me know if you have any other questions!" at bounding box center [670, 475] width 510 height 57
click at [745, 459] on textarea "You're welcome! Please let me know if you have any other questions!" at bounding box center [670, 475] width 510 height 57
type textarea "You're welcome! Please let me know if you have any other questions. 😊"
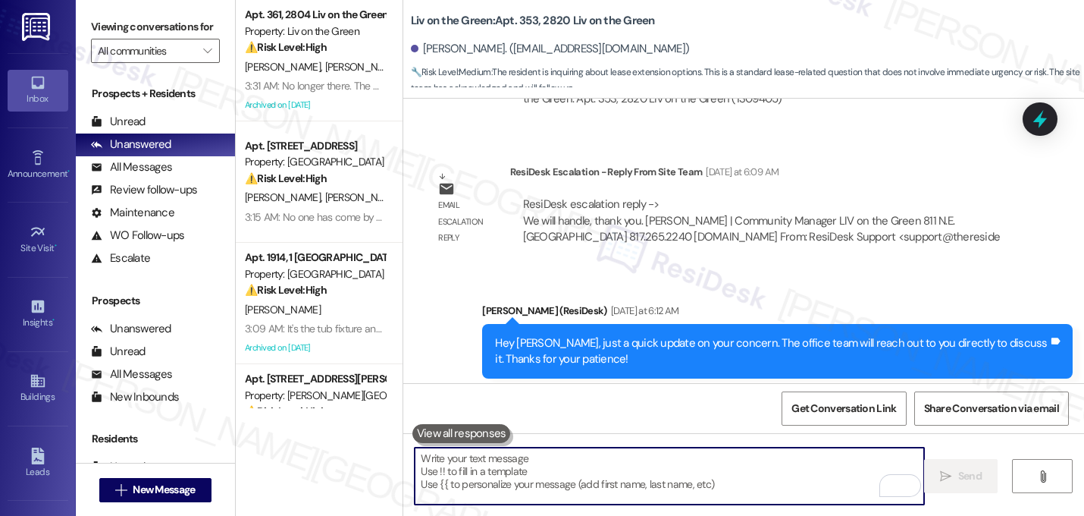
scroll to position [12484, 0]
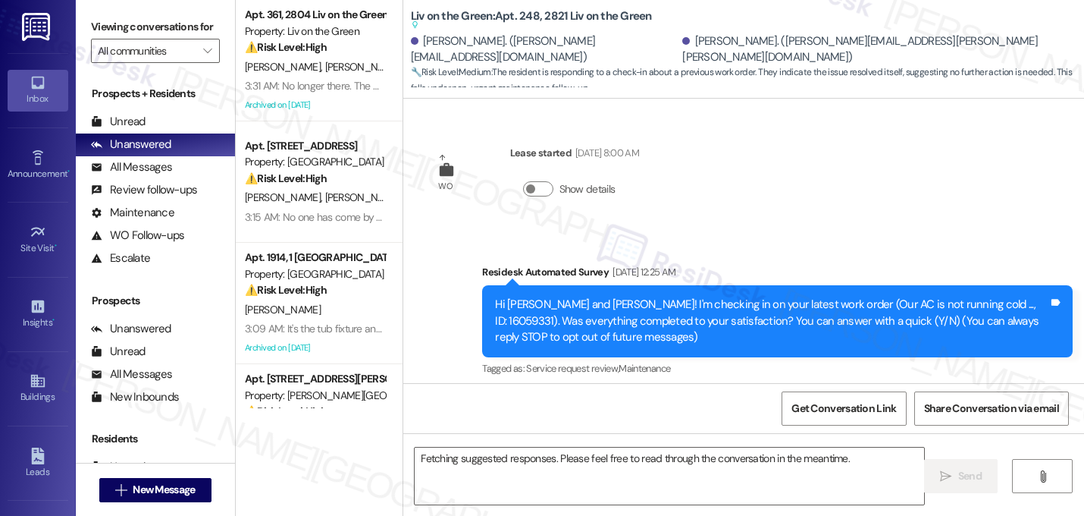
scroll to position [4908, 0]
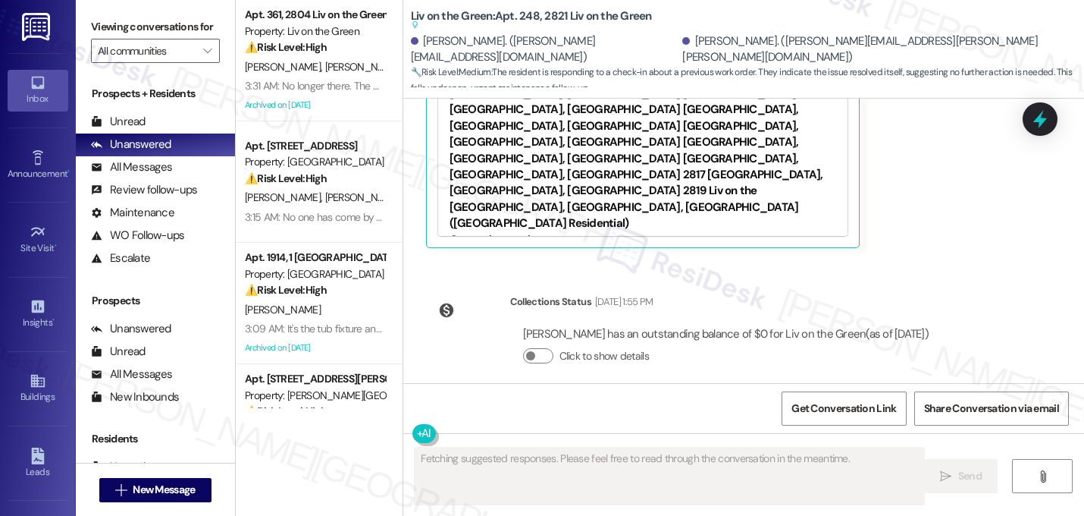
click at [953, 224] on div "[PERSON_NAME] [DATE] 7:42 AM The smell went away on its own, apparently they sp…" at bounding box center [721, 68] width 591 height 360
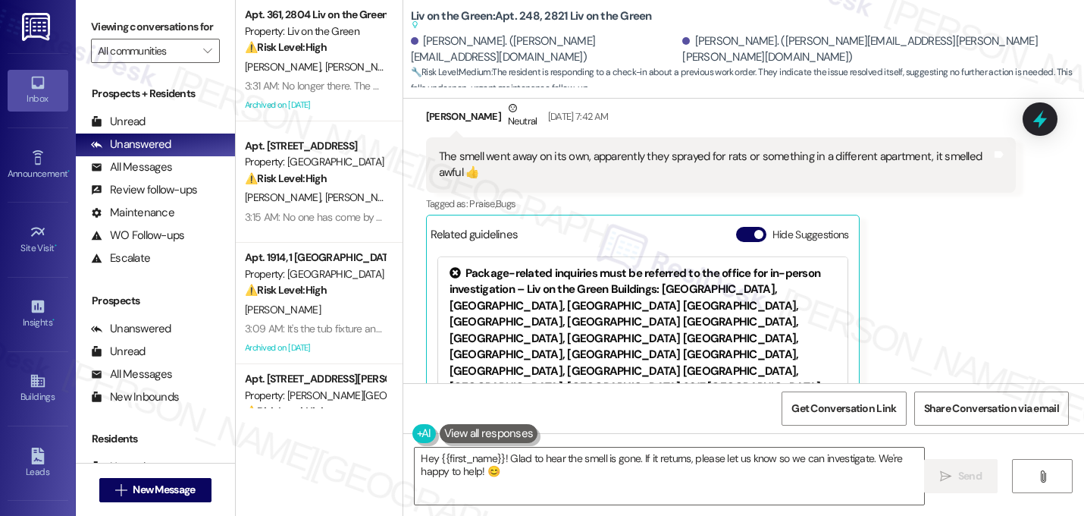
scroll to position [4696, 0]
click at [754, 230] on span "button" at bounding box center [758, 234] width 9 height 9
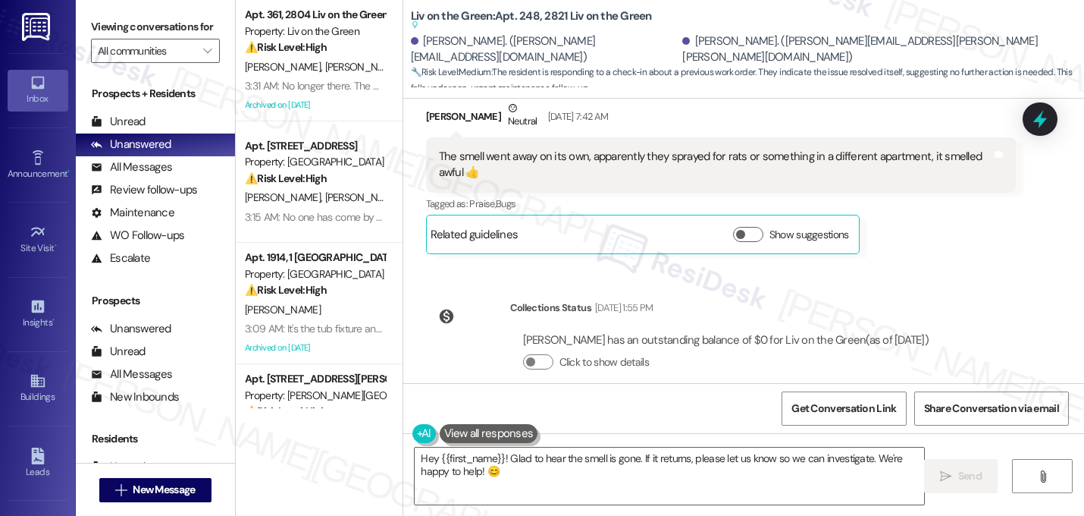
click at [974, 239] on div "Received via SMS [PERSON_NAME] [DATE] 7:42 AM The smell went away on its own, a…" at bounding box center [721, 177] width 613 height 177
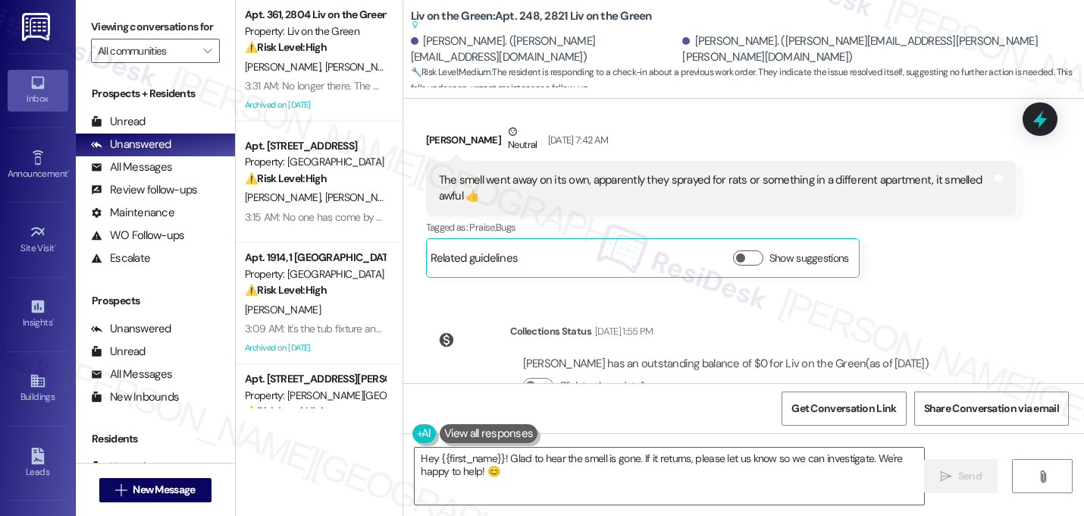
scroll to position [4702, 0]
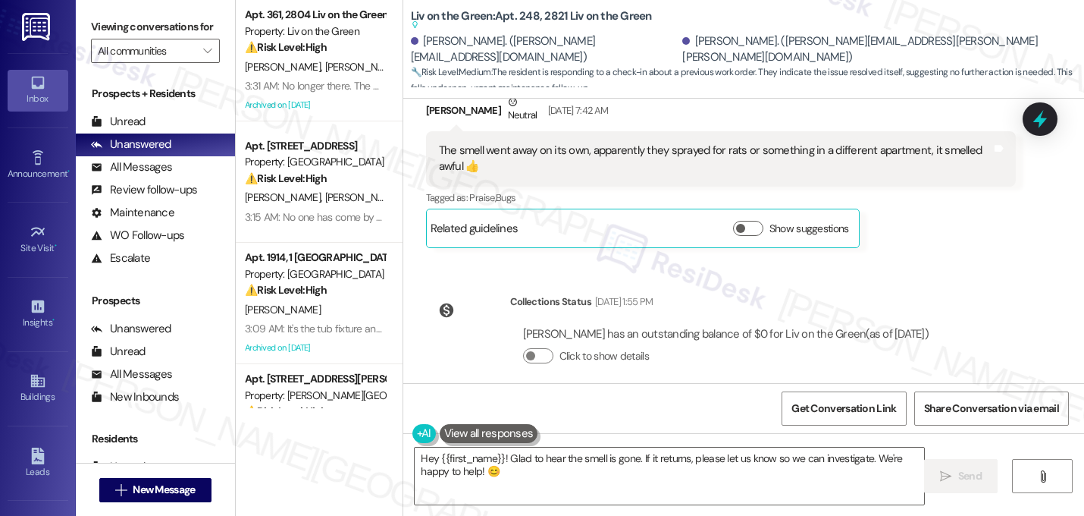
click at [582, 282] on div "Collections Status [DATE] 1:55 PM [PERSON_NAME] has an outstanding balance of $…" at bounding box center [684, 340] width 538 height 117
click at [497, 453] on textarea "Hey {{first_name}}! Glad to hear the smell is gone. If it returns, please let u…" at bounding box center [670, 475] width 510 height 57
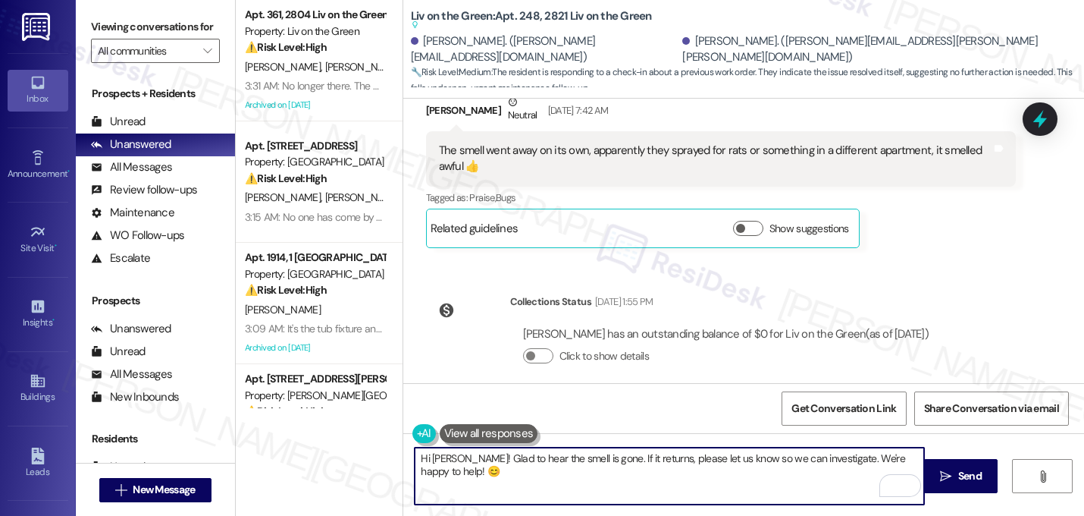
click at [826, 463] on textarea "Hi Edward! Glad to hear the smell is gone. If it returns, please let us know so…" at bounding box center [670, 475] width 510 height 57
type textarea "Hi Edward! Glad to hear the smell is gone. If anything comes up, don't hesitate…"
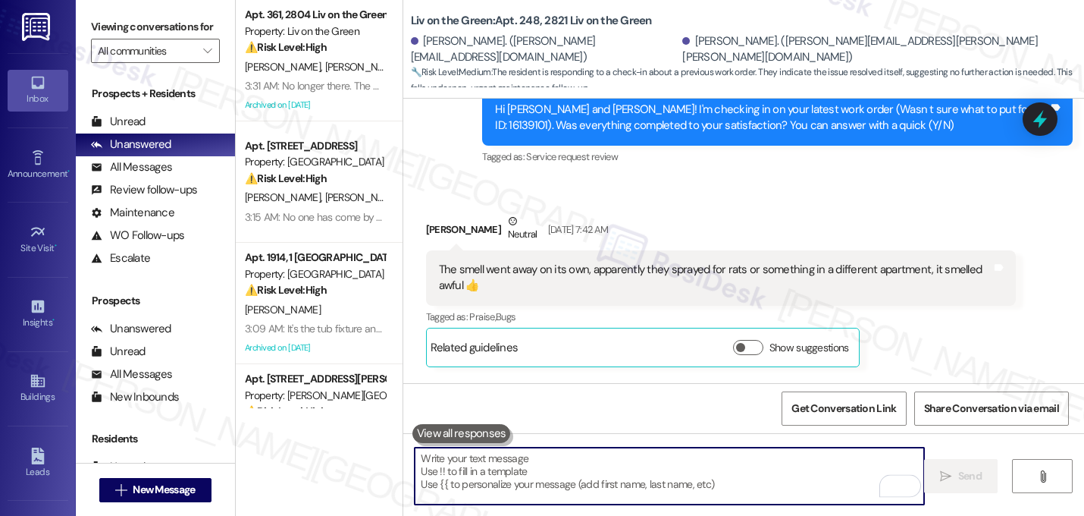
scroll to position [4561, 0]
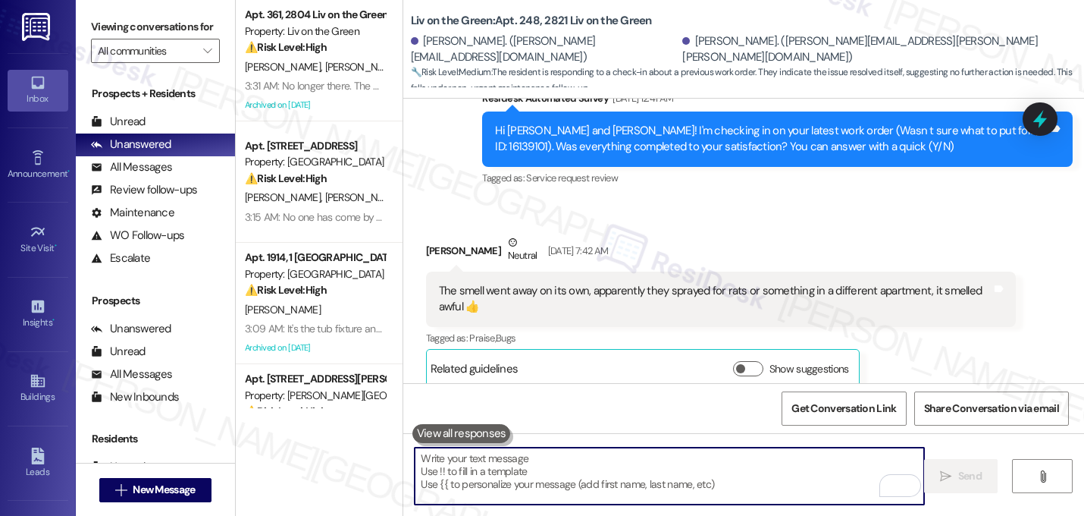
click at [920, 287] on div "The smell went away on its own, apparently they sprayed for rats or something i…" at bounding box center [715, 299] width 553 height 33
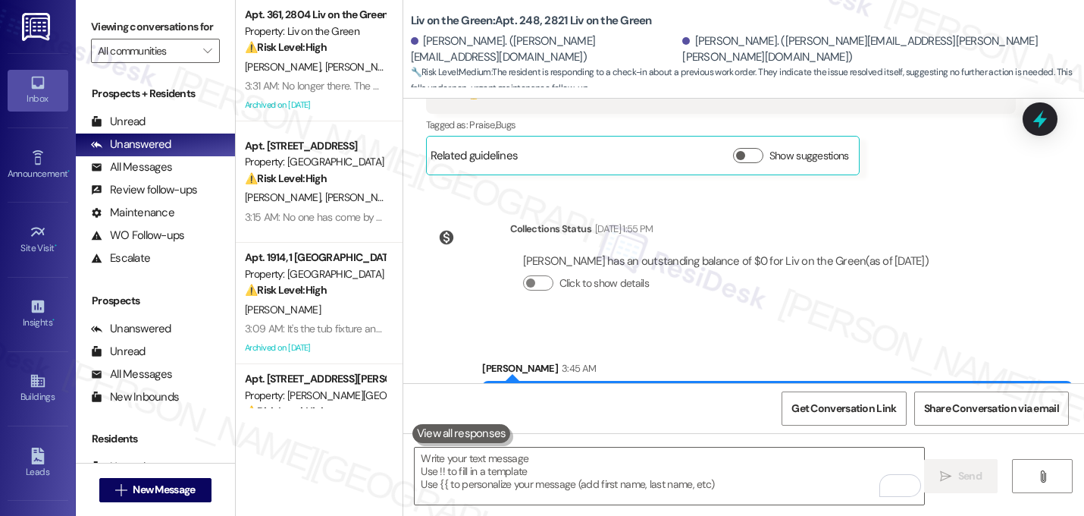
scroll to position [4807, 0]
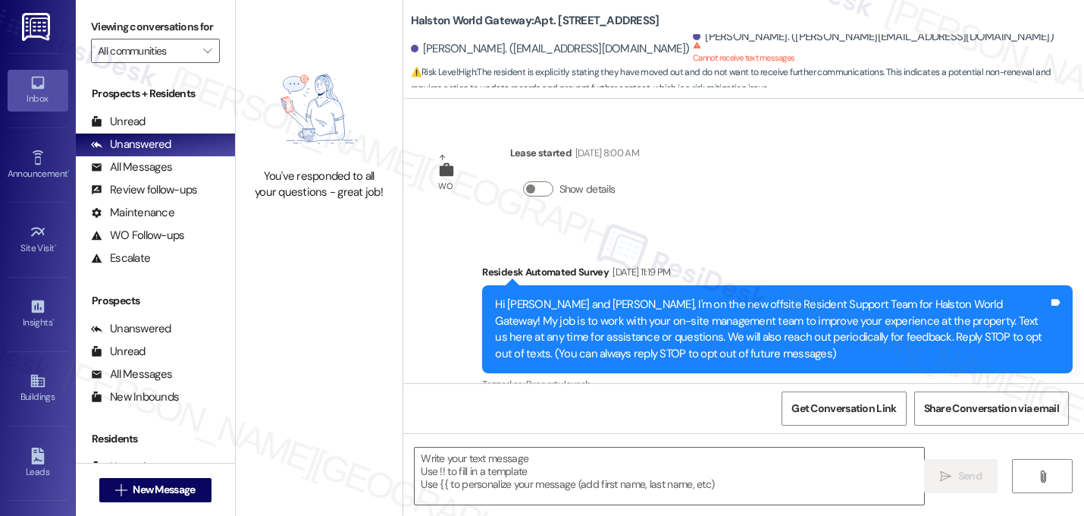
scroll to position [13279, 0]
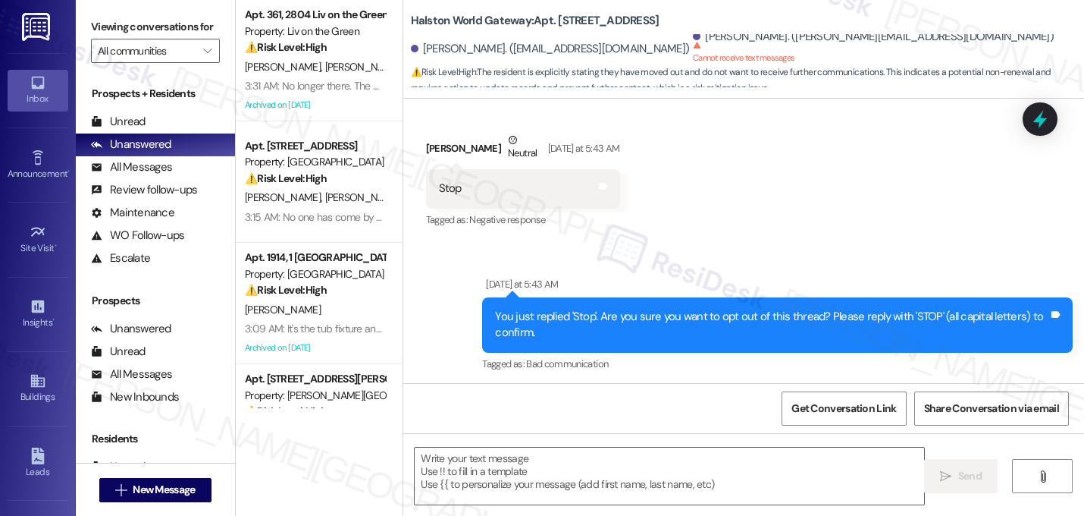
type textarea "Fetching suggested responses. Please feel free to read through the conversation…"
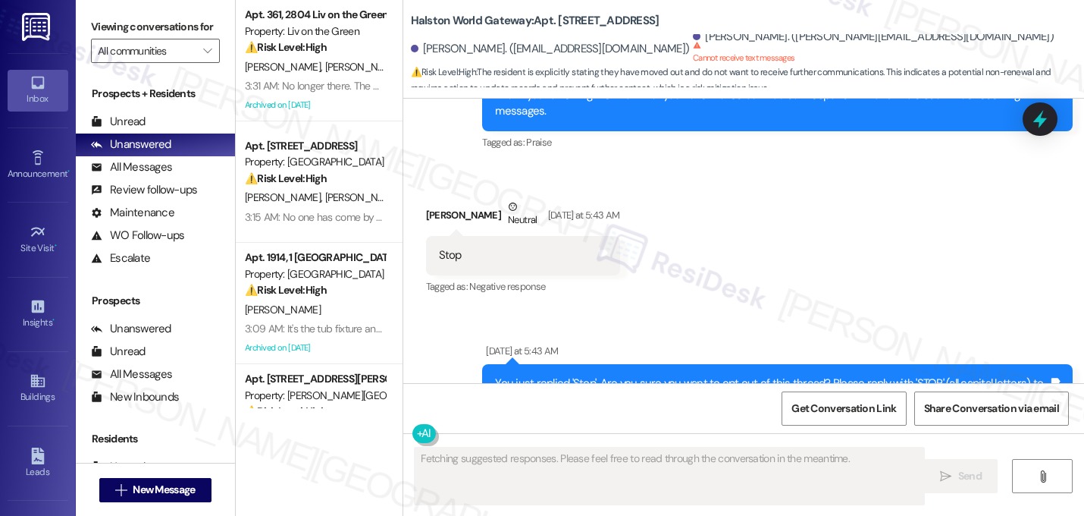
scroll to position [13023, 0]
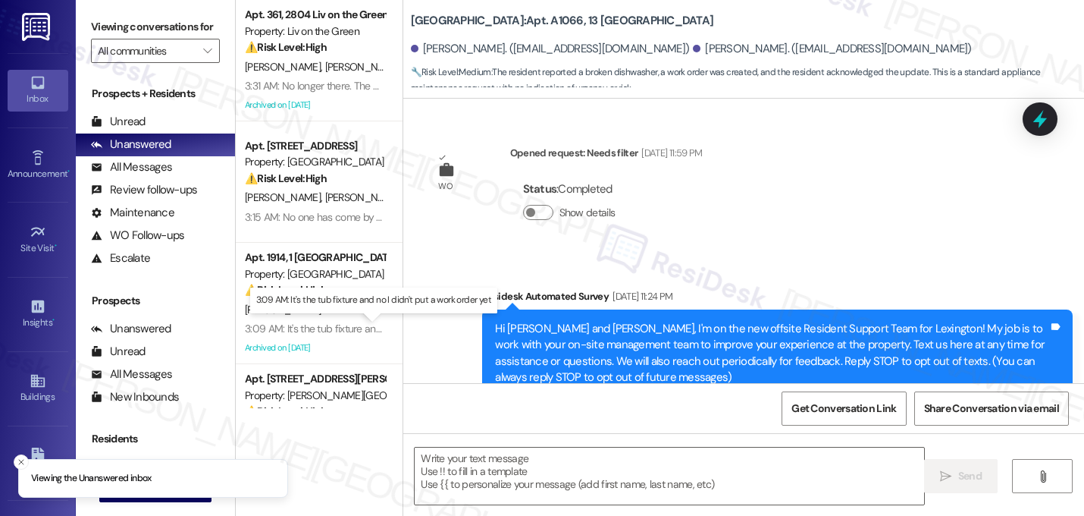
scroll to position [14094, 0]
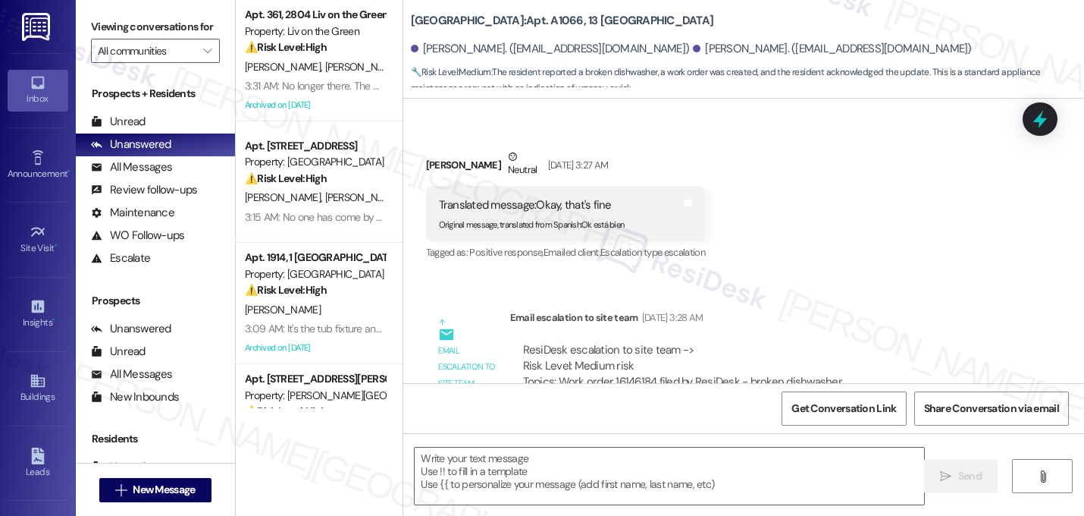
type textarea "Fetching suggested responses. Please feel free to read through the conversation…"
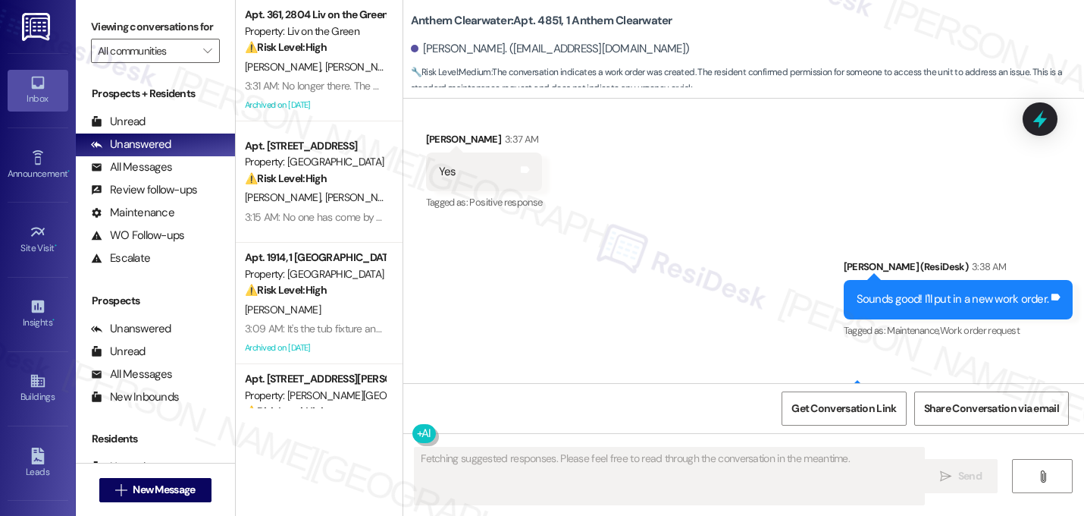
scroll to position [10095, 0]
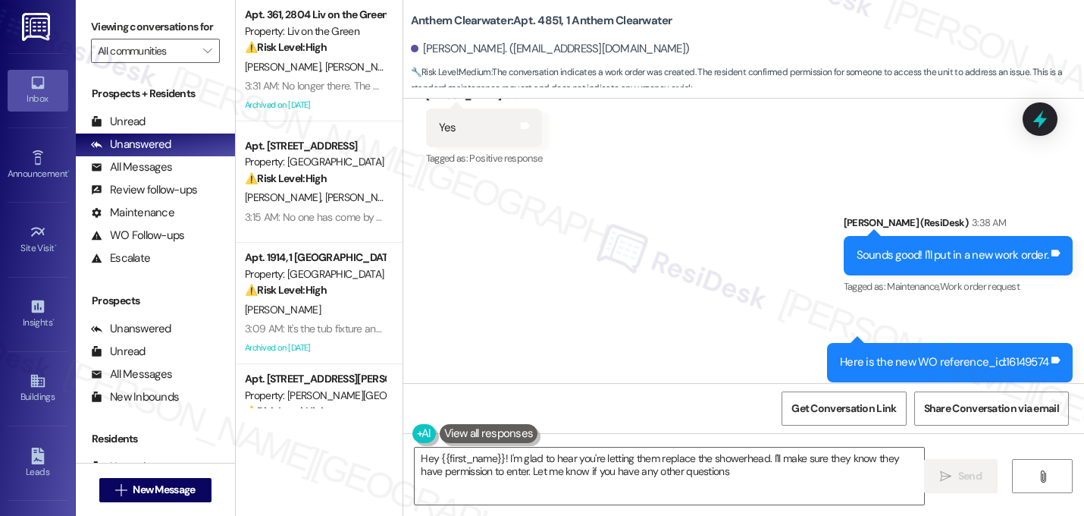
type textarea "Hey {{first_name}}! I'm glad to hear you're letting them replace the showerhead…"
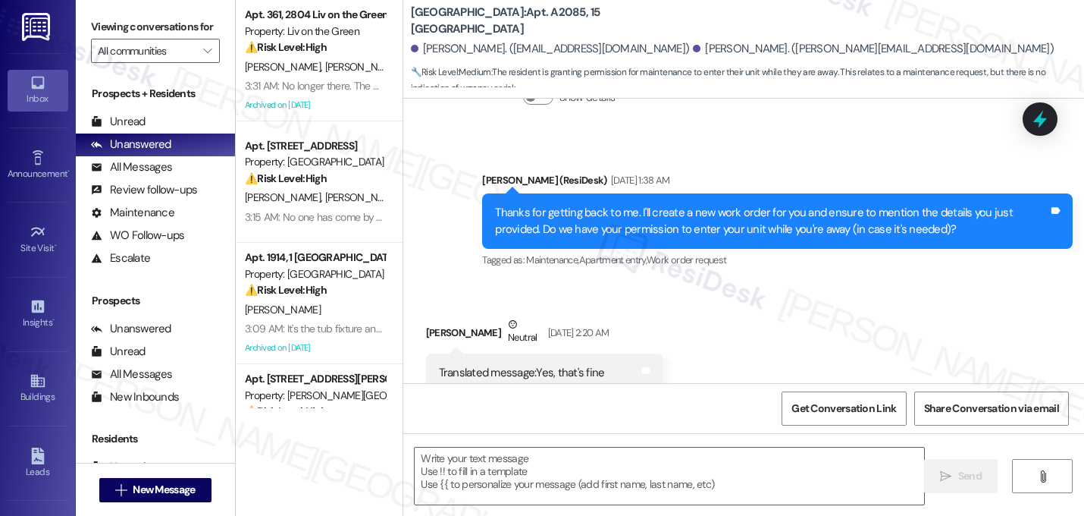
type textarea "Fetching suggested responses. Please feel free to read through the conversation…"
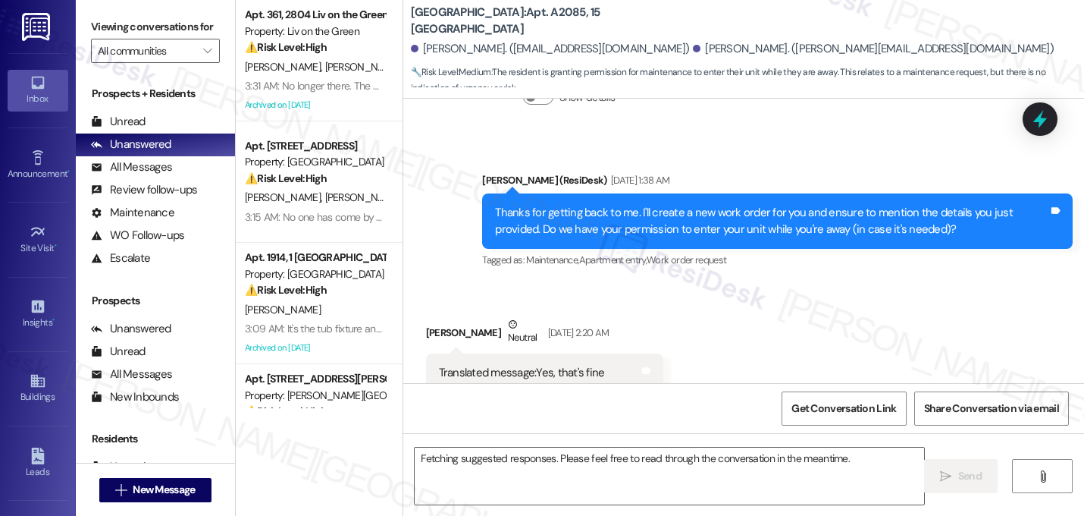
scroll to position [14048, 0]
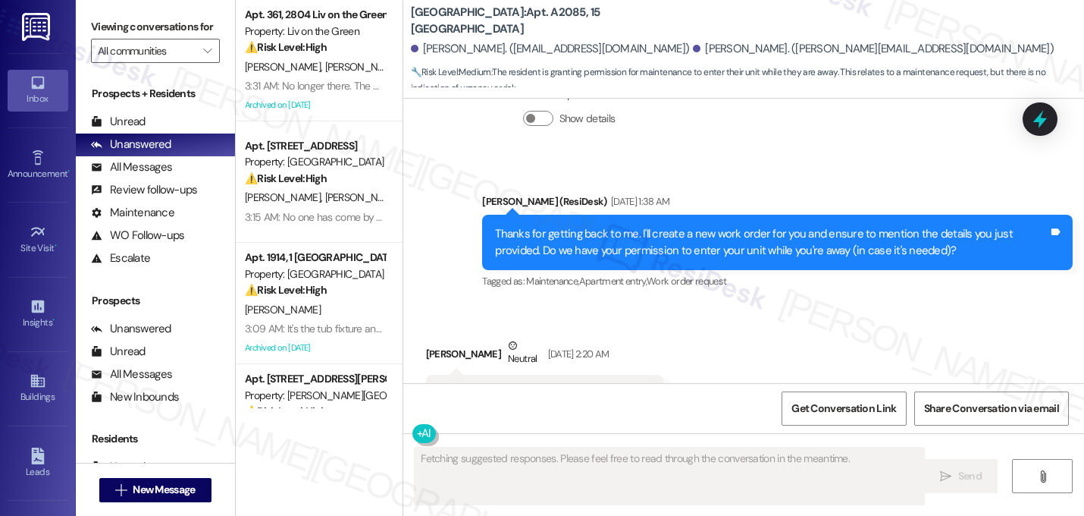
click at [770, 303] on div "Received via SMS Jetsabeth Reyes Neutral Sep 11, 2025 at 2:20 AM Translated mes…" at bounding box center [743, 383] width 681 height 160
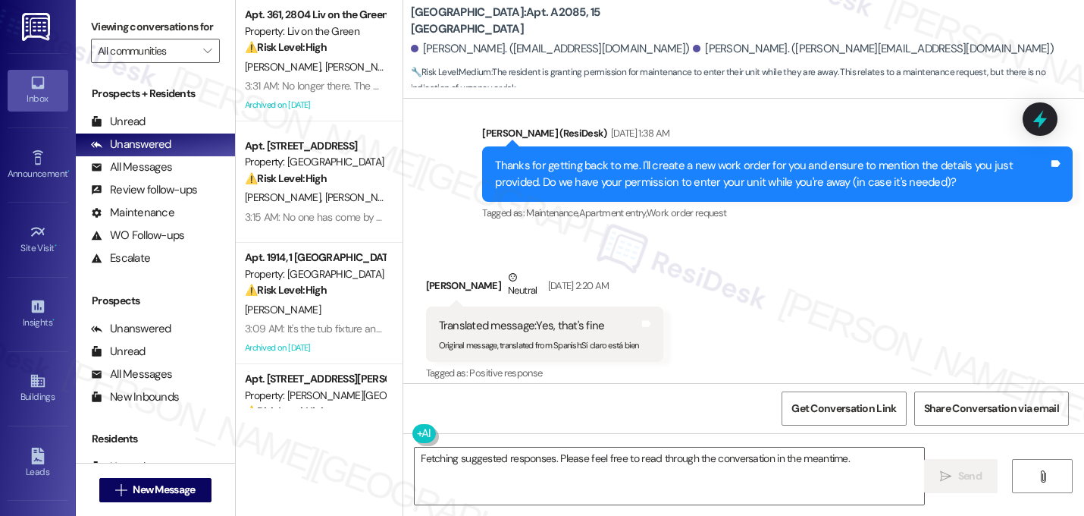
scroll to position [14189, 0]
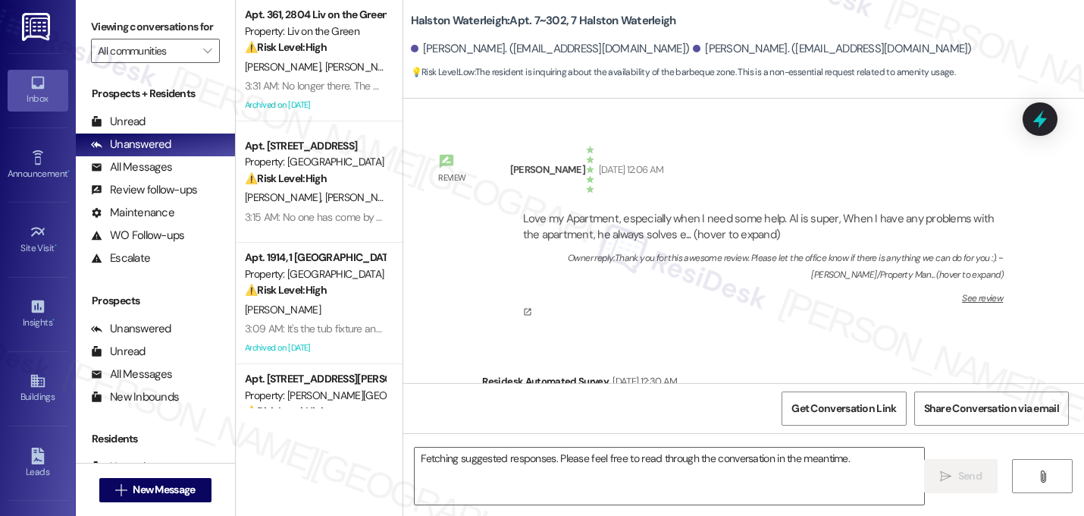
scroll to position [47885, 0]
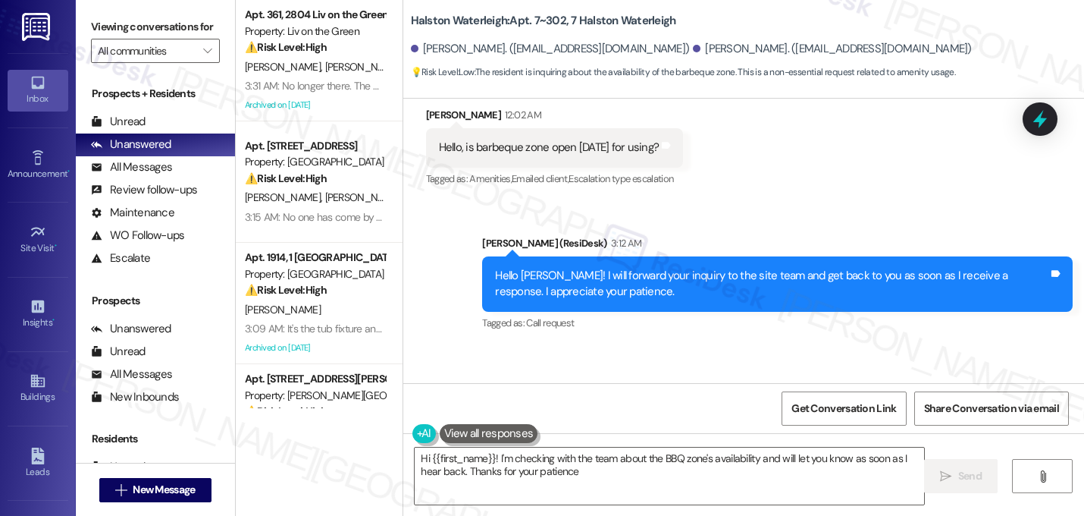
type textarea "Hi {{first_name}}! I'm checking with the team about the BBQ zone's availability…"
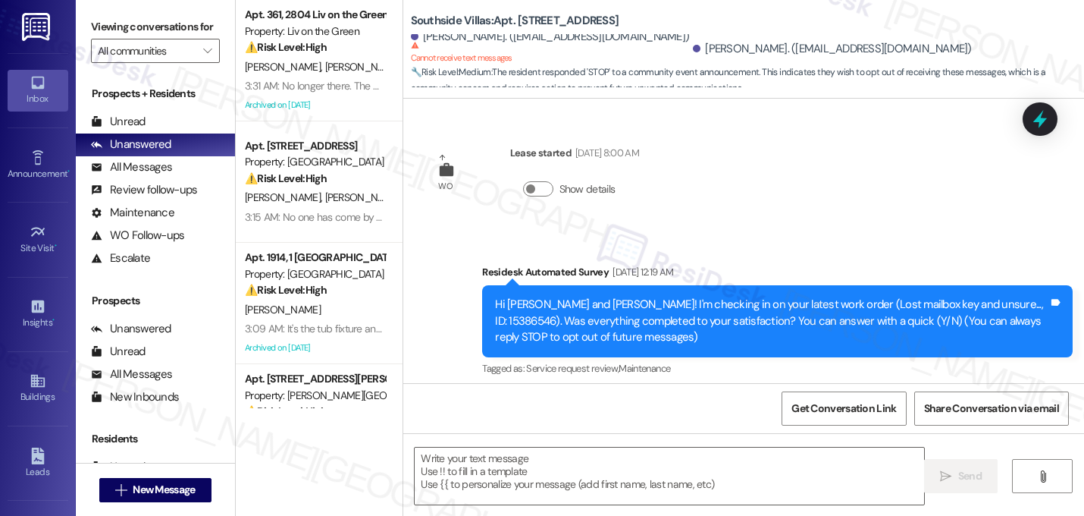
scroll to position [9068, 0]
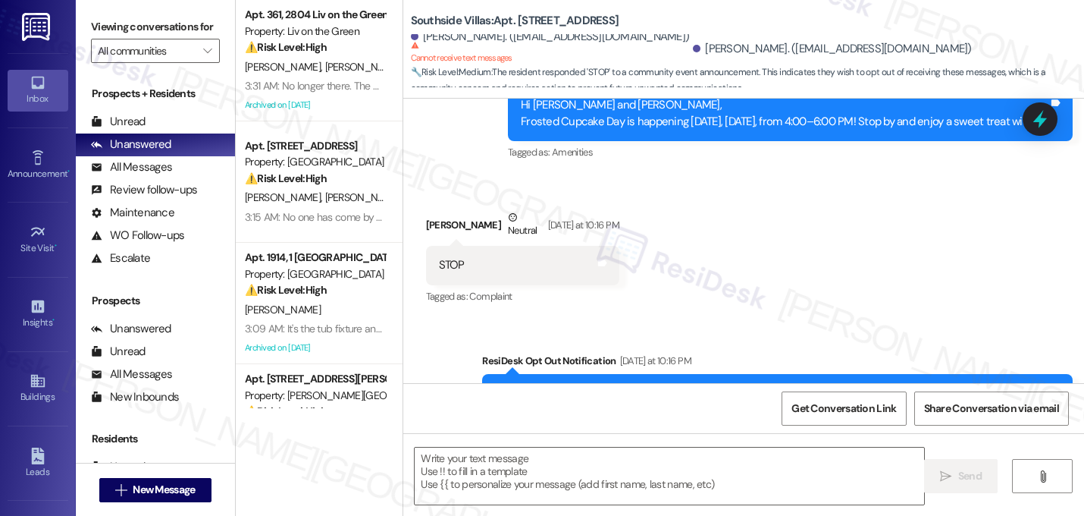
type textarea "Fetching suggested responses. Please feel free to read through the conversation…"
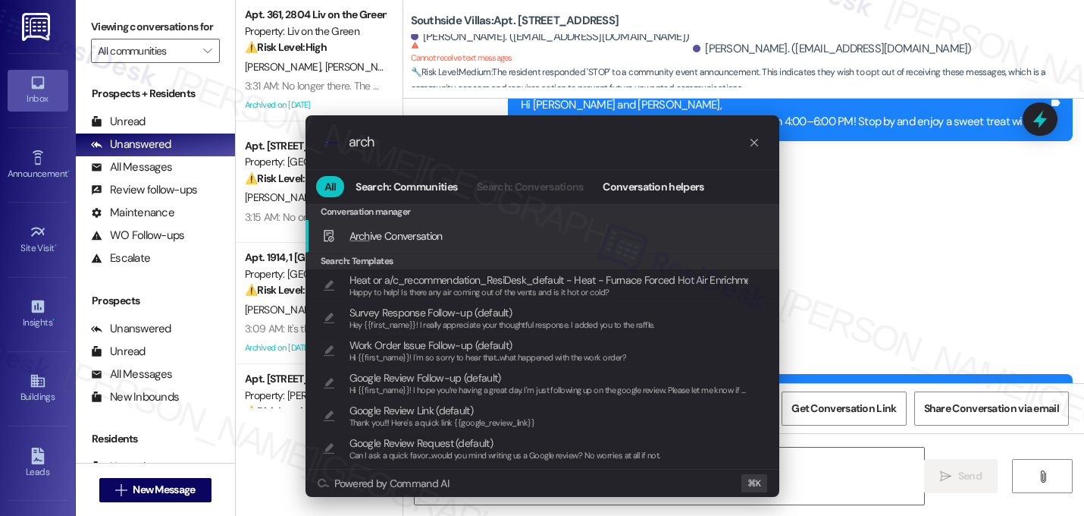
type input "arch"
click at [362, 240] on span "Arch" at bounding box center [360, 236] width 20 height 14
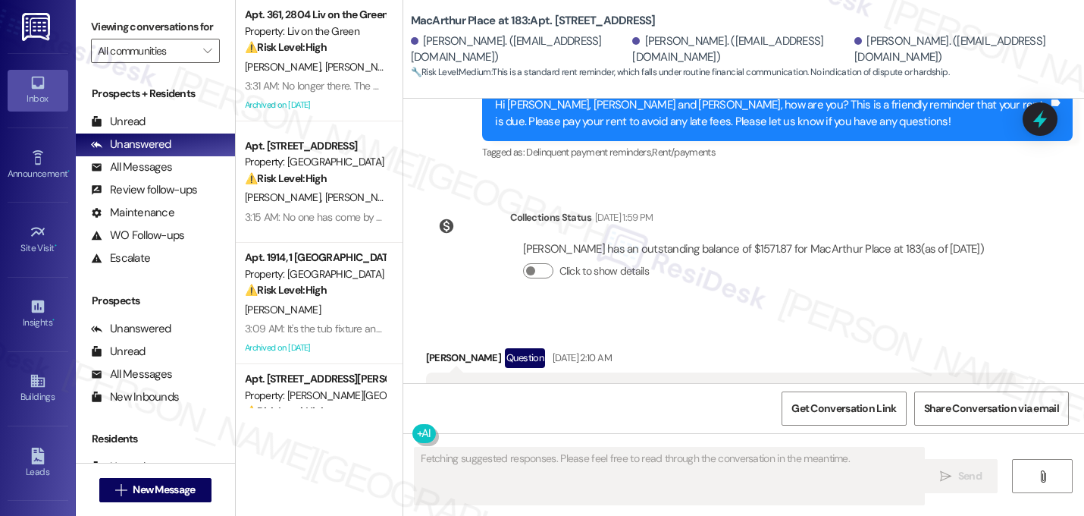
scroll to position [4175, 0]
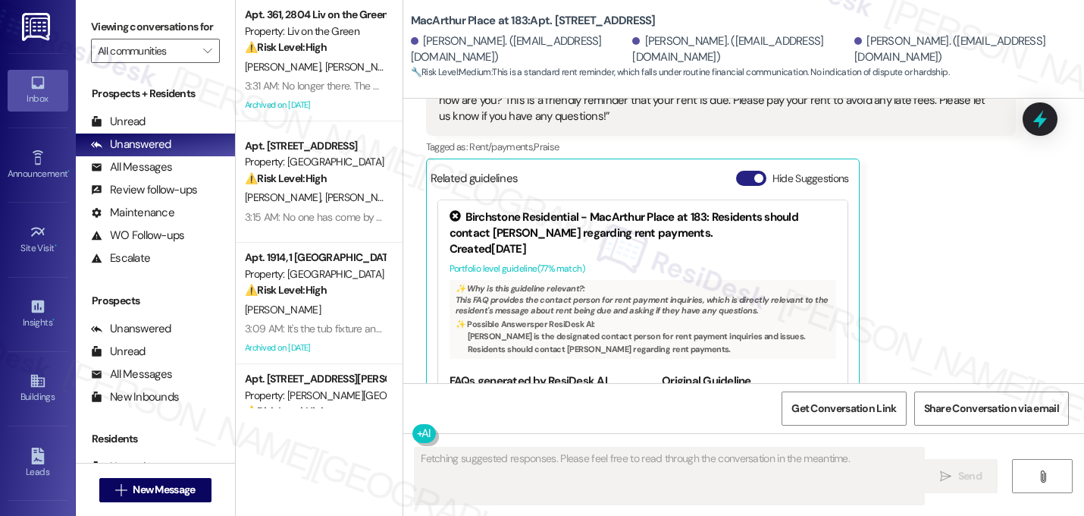
click at [745, 171] on button "Hide Suggestions" at bounding box center [751, 178] width 30 height 15
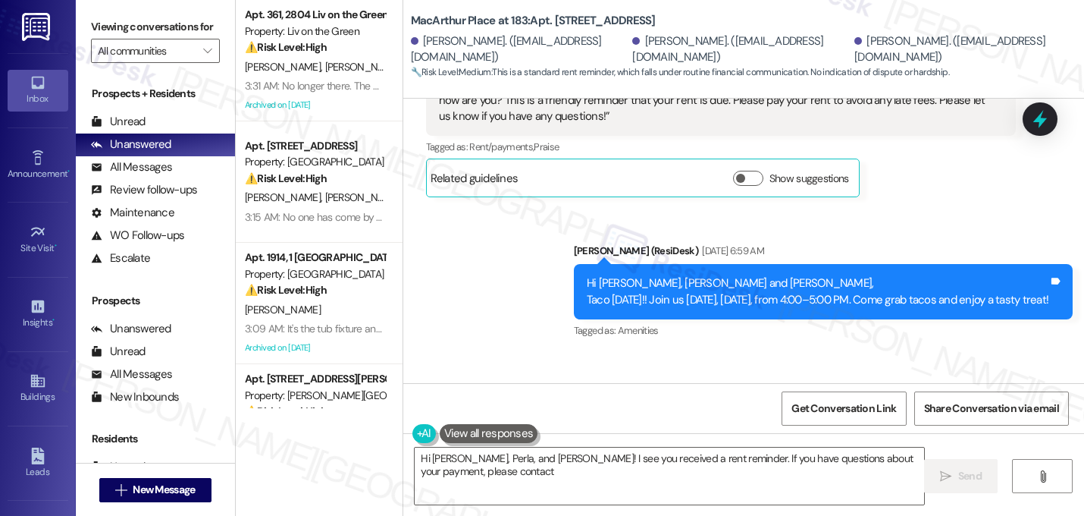
click at [868, 243] on div "[PERSON_NAME] (ResiDesk) [DATE] 6:59 AM" at bounding box center [823, 253] width 499 height 21
type textarea "Hi [PERSON_NAME], Perla, and [PERSON_NAME]! I see you received a rent reminder.…"
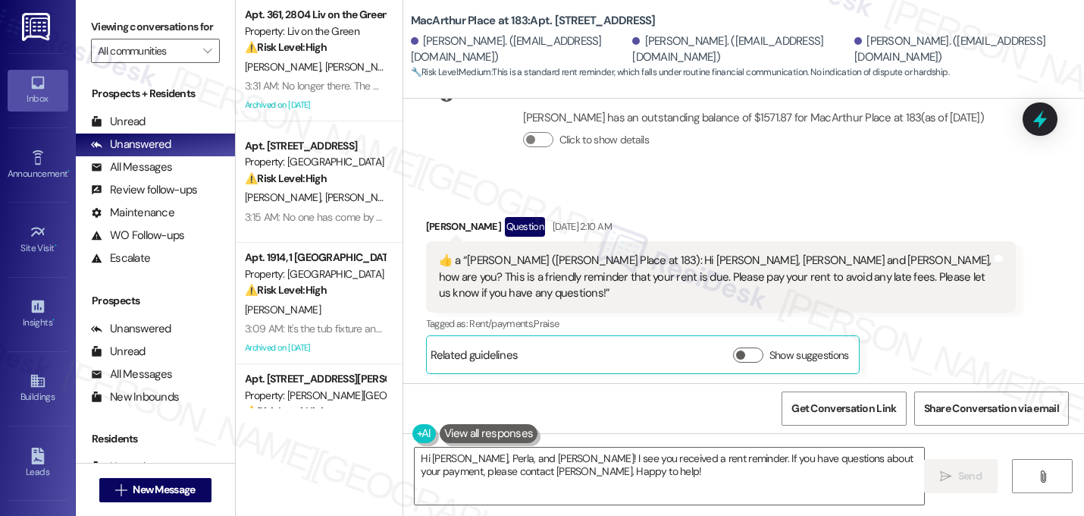
scroll to position [3975, 0]
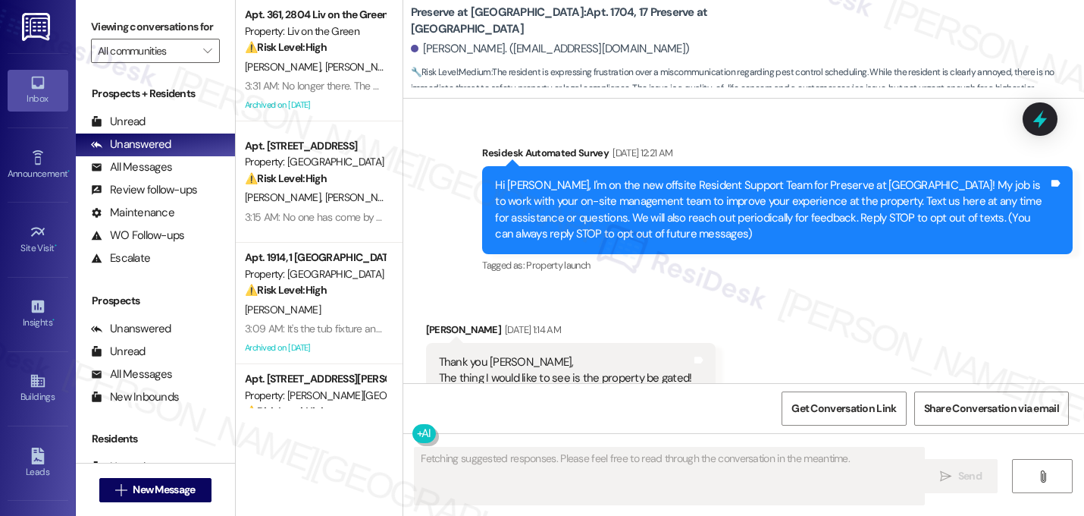
scroll to position [35497, 0]
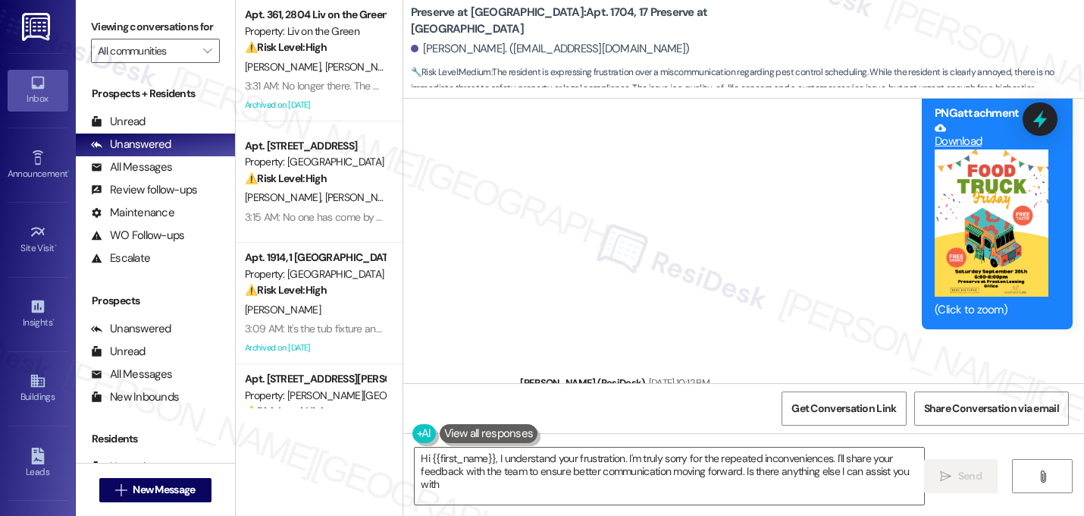
type textarea "Hi {{first_name}}, I understand your frustration. I'm truly sorry for the repea…"
click at [556, 363] on div "Announcement, sent via SMS Sarah (ResiDesk) Sep 16, 2025 at 10:12 PM Hi Jill, T…" at bounding box center [796, 432] width 575 height 138
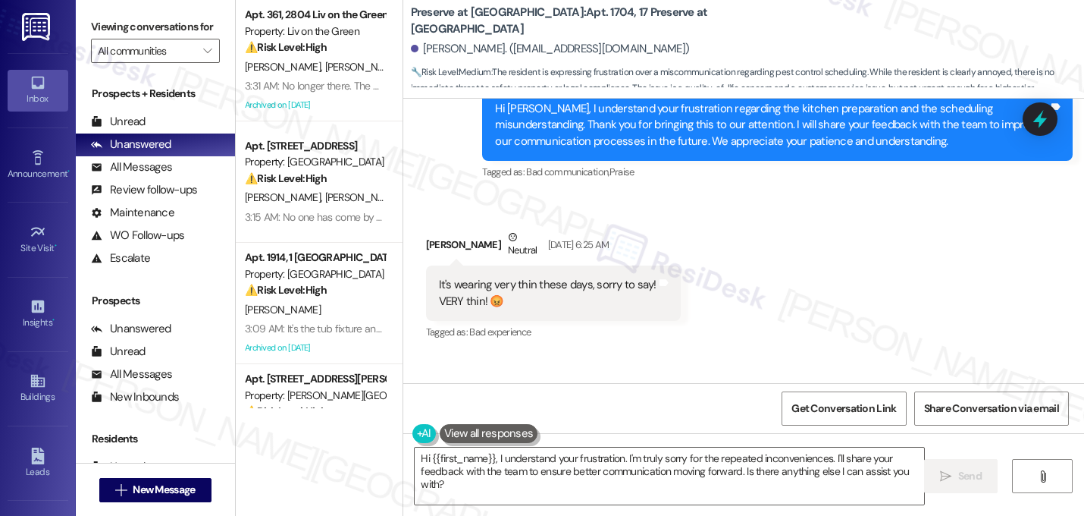
scroll to position [34526, 0]
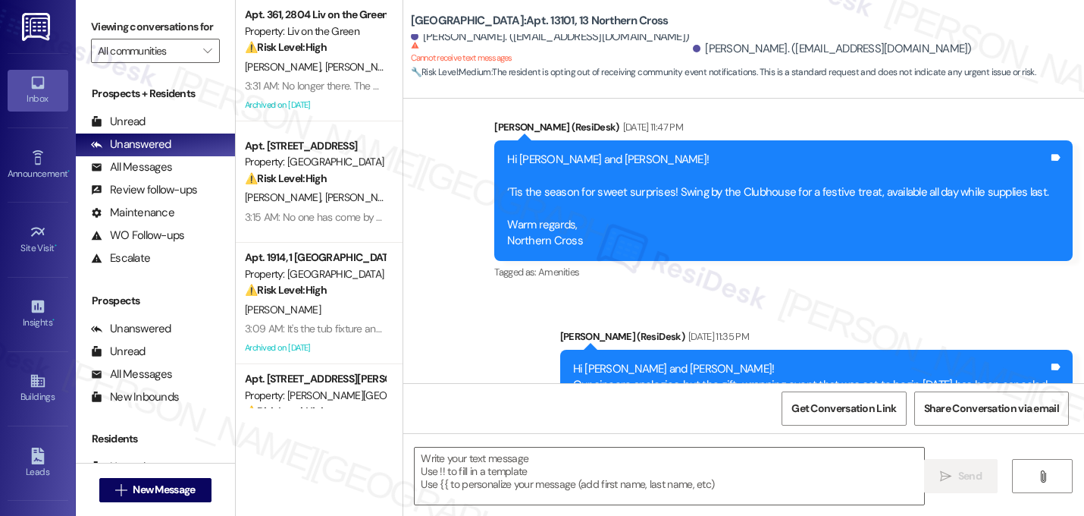
type textarea "Fetching suggested responses. Please feel free to read through the conversation…"
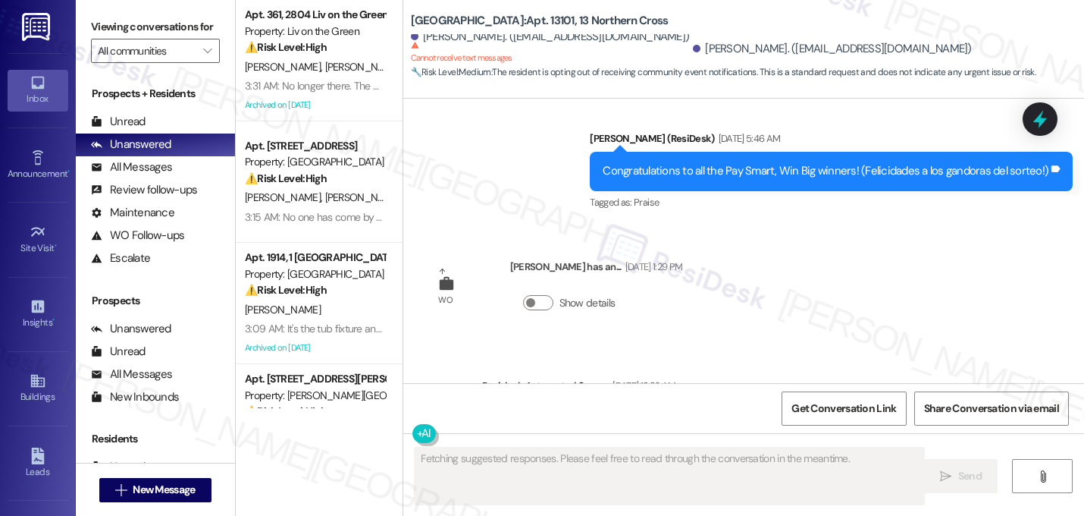
scroll to position [8606, 0]
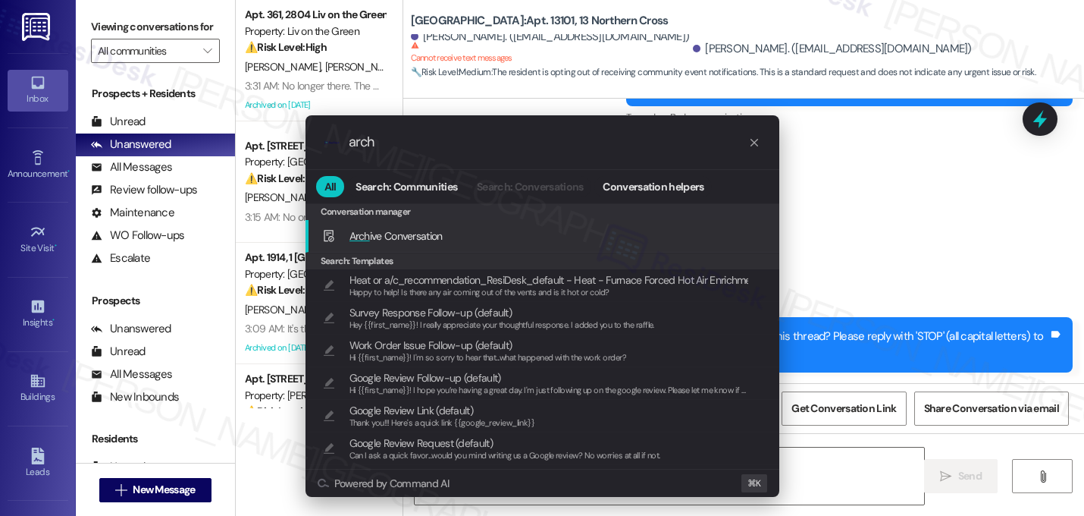
type input "arch"
click at [368, 233] on span "Arch" at bounding box center [360, 236] width 20 height 14
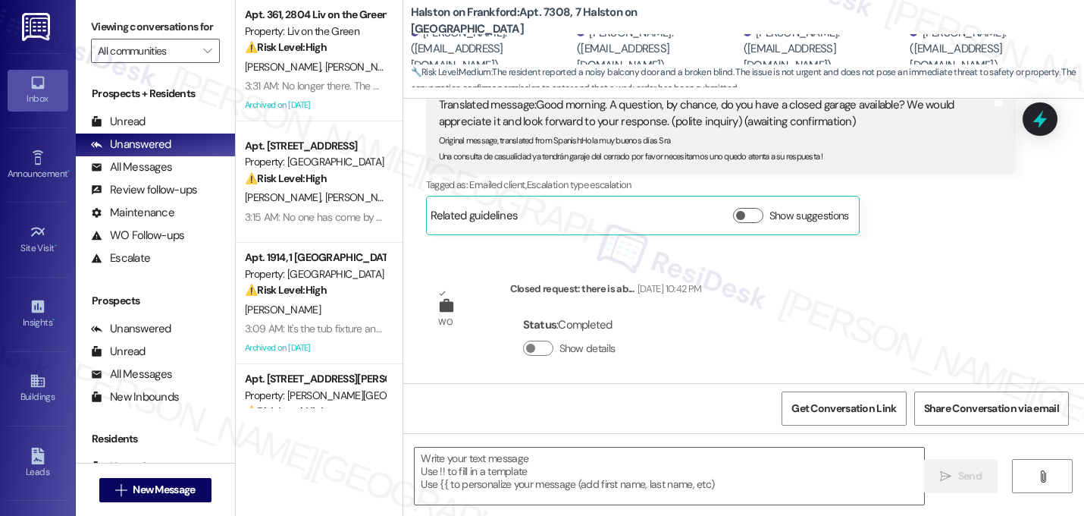
type textarea "Fetching suggested responses. Please feel free to read through the conversation…"
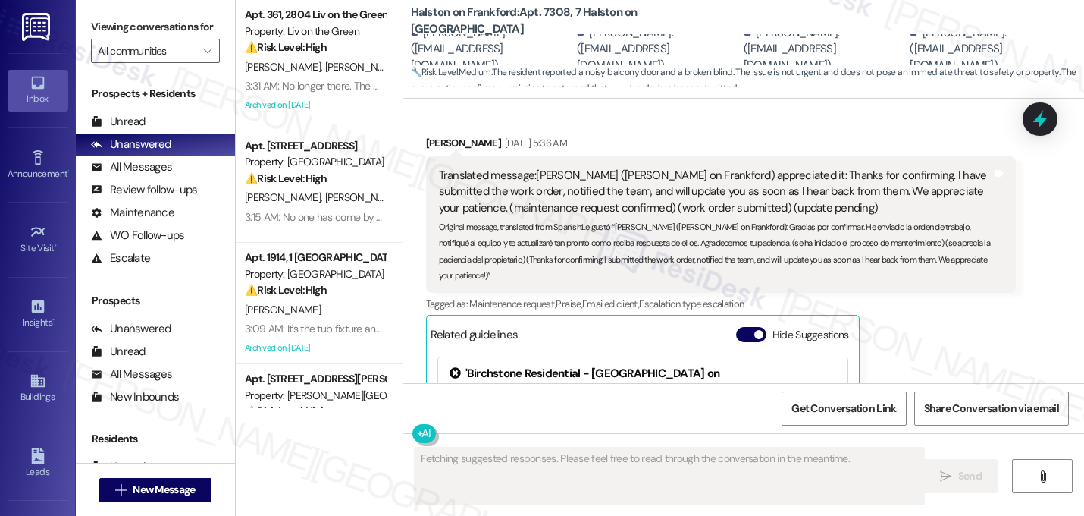
scroll to position [13991, 0]
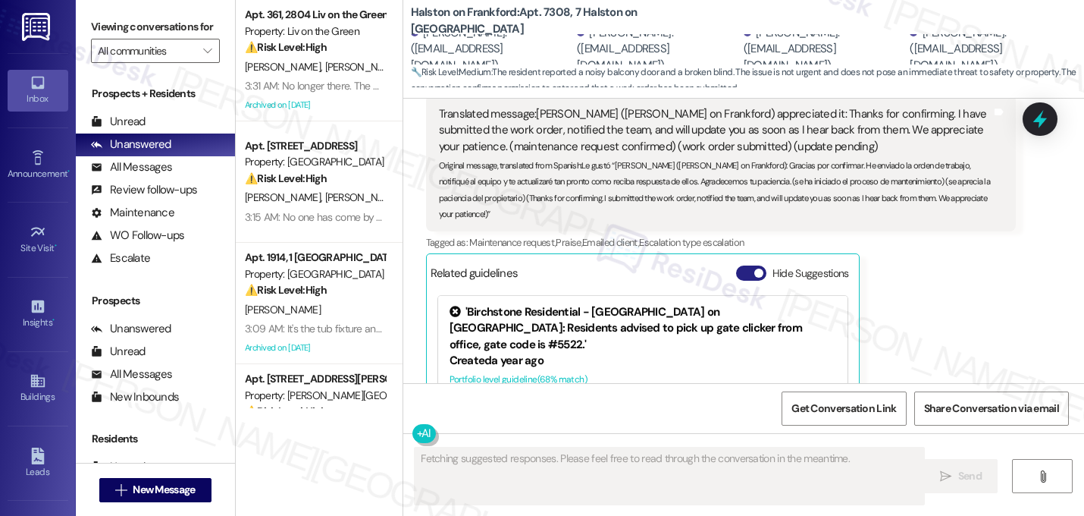
click at [754, 268] on span "button" at bounding box center [758, 272] width 9 height 9
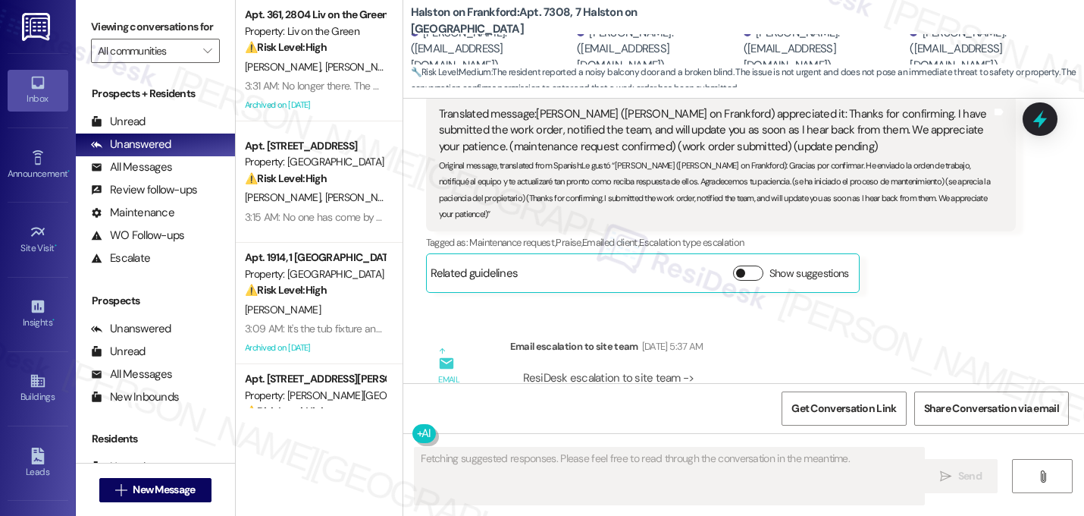
scroll to position [13989, 0]
click at [882, 340] on div "Email escalation to site team [DATE] 5:37 AM" at bounding box center [763, 350] width 506 height 21
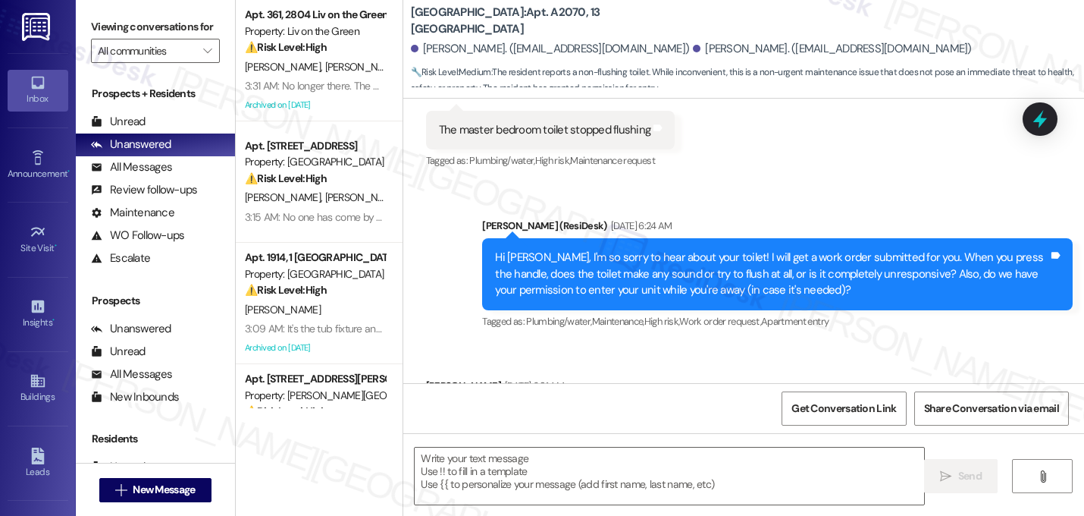
scroll to position [13978, 0]
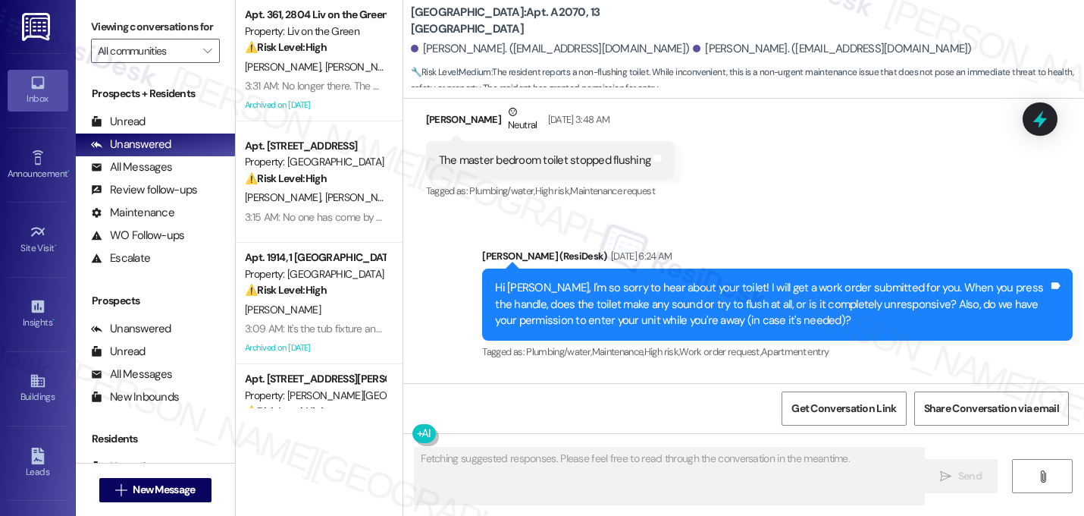
click at [751, 374] on div "Received via SMS Bryan Medina Sep 11, 2025 at 6:31 AM It's completely unrespons…" at bounding box center [743, 491] width 681 height 235
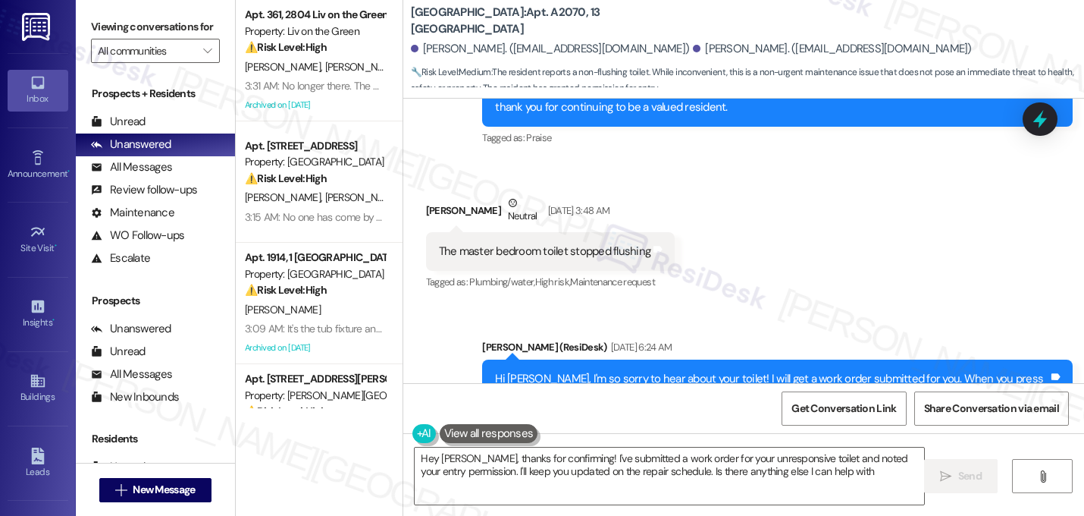
type textarea "Hey Bryan, thanks for confirming! I've submitted a work order for your unrespon…"
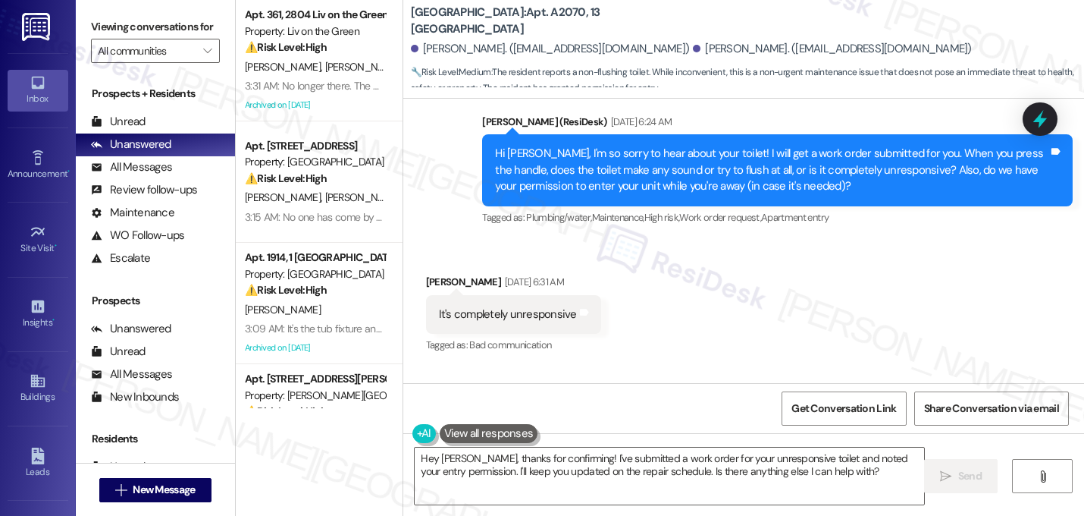
scroll to position [14118, 0]
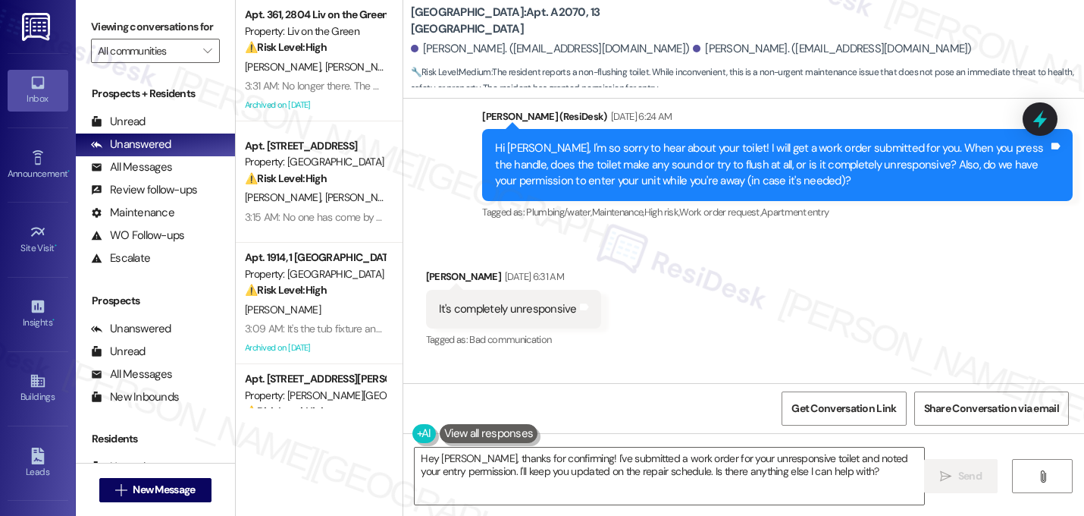
click at [750, 234] on div "Received via SMS Bryan Medina Sep 11, 2025 at 6:31 AM It's completely unrespons…" at bounding box center [743, 351] width 681 height 235
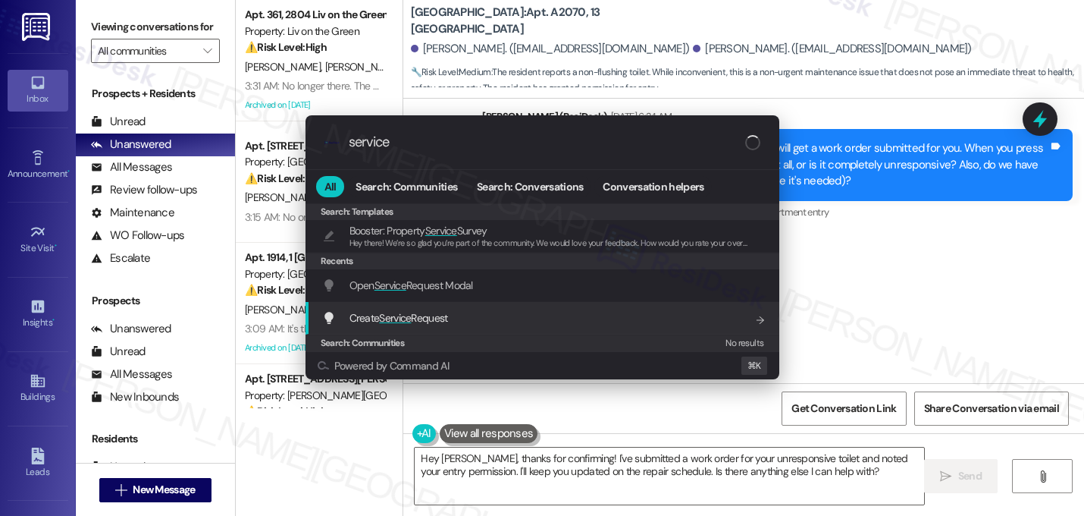
type input "service"
click at [441, 322] on span "Create Service Request" at bounding box center [399, 318] width 99 height 14
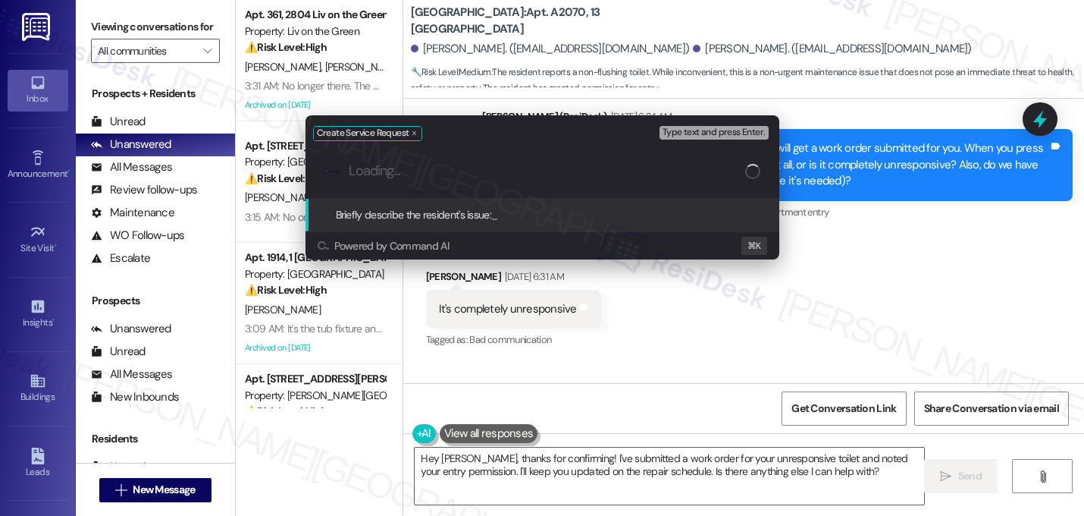
click at [480, 184] on div ".cls-1{fill:#0a055f;}.cls-2{fill:#0cc4c4;} resideskLogoBlueOrange" at bounding box center [543, 171] width 474 height 54
click at [388, 180] on div ".cls-1{fill:#0a055f;}.cls-2{fill:#0cc4c4;} resideskLogoBlueOrange" at bounding box center [543, 171] width 474 height 54
click at [386, 169] on input "Briefly describe the resident's issue" at bounding box center [555, 171] width 412 height 16
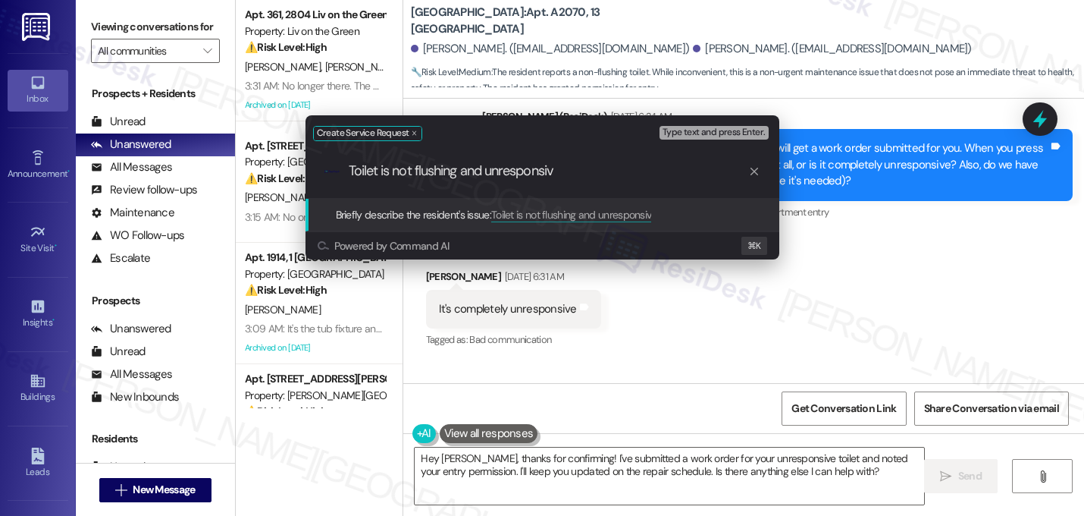
type input "Toilet is not flushing and unresponsive"
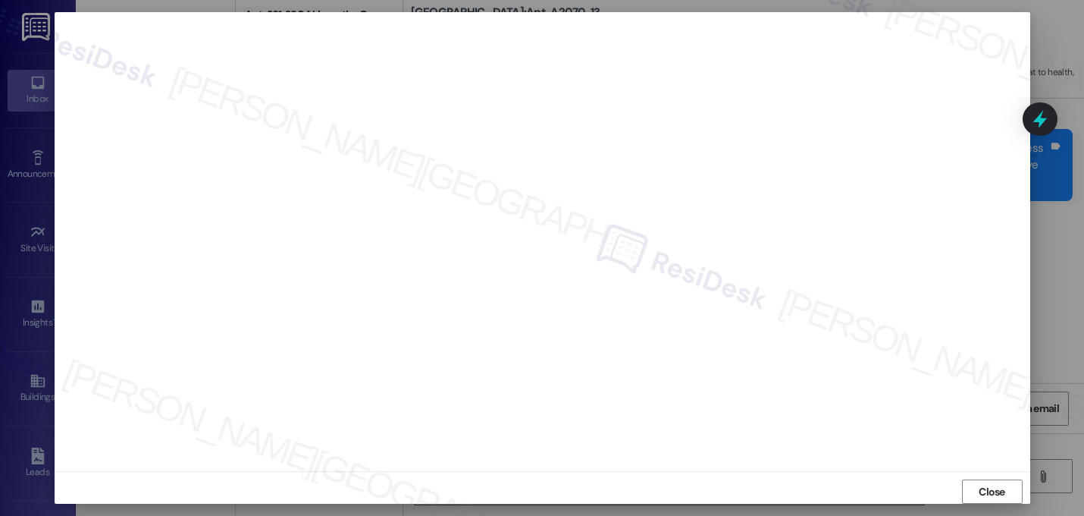
scroll to position [2, 0]
click at [979, 494] on span "Close" at bounding box center [992, 495] width 27 height 16
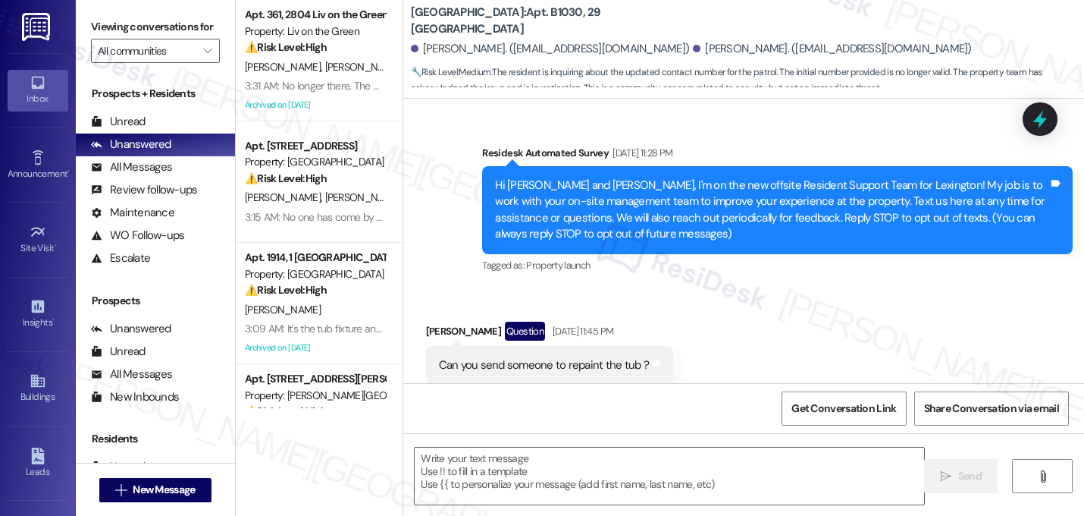
scroll to position [12368, 0]
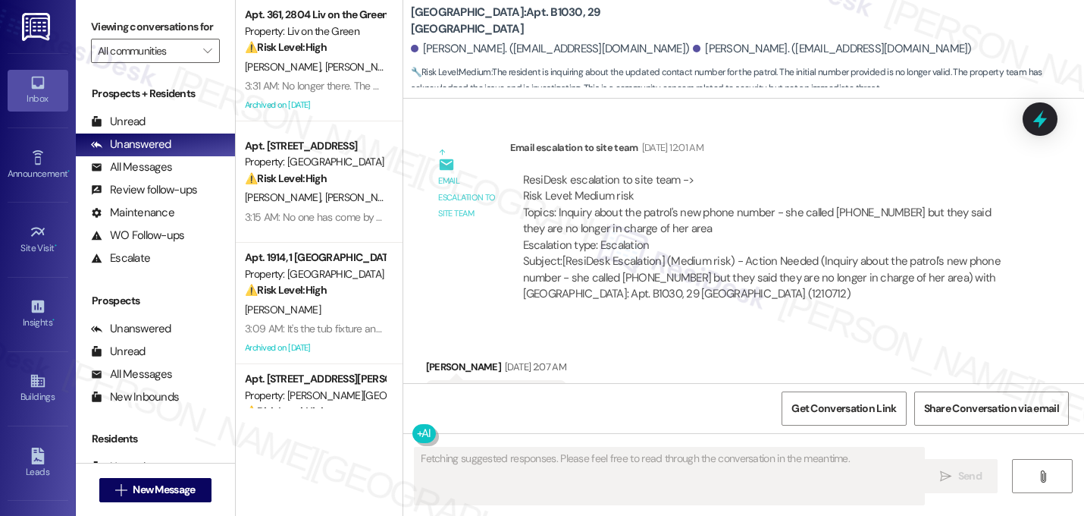
click at [679, 325] on div "Received via SMS [PERSON_NAME] [DATE] 2:07 AM 🙏 thanks Tags and notes Tagged as…" at bounding box center [743, 389] width 681 height 128
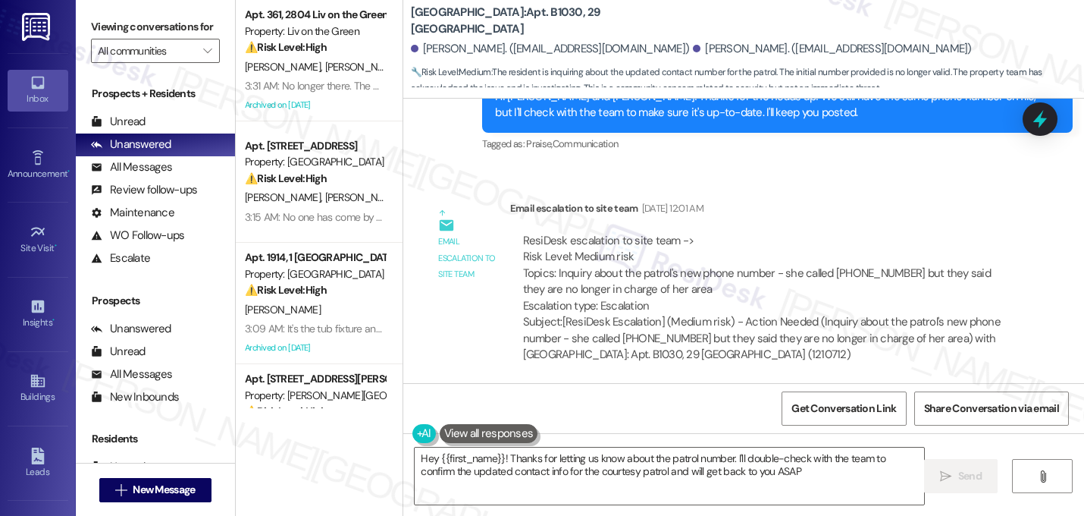
type textarea "Hey {{first_name}}! Thanks for letting us know about the patrol number. I'll do…"
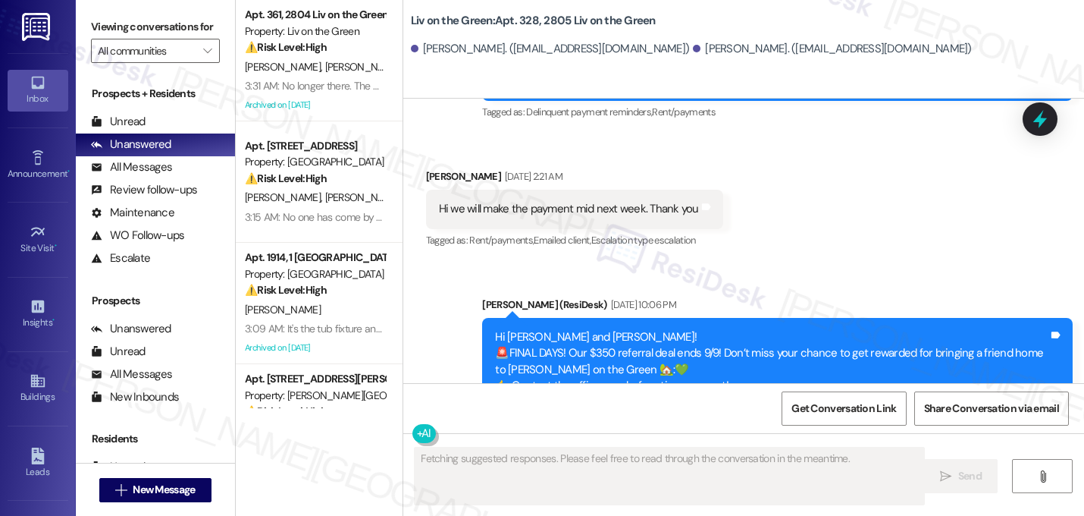
scroll to position [14432, 0]
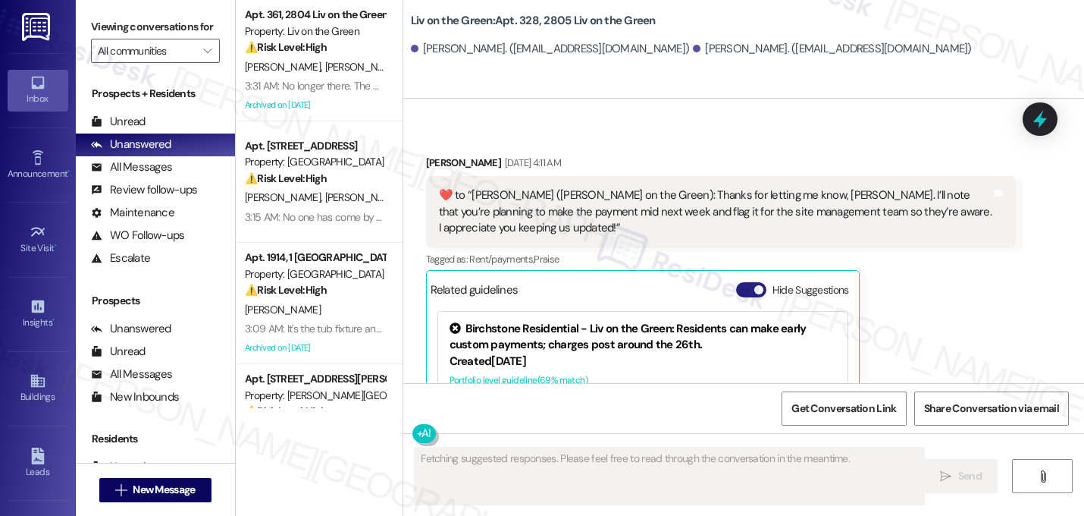
click at [754, 285] on span "button" at bounding box center [758, 289] width 9 height 9
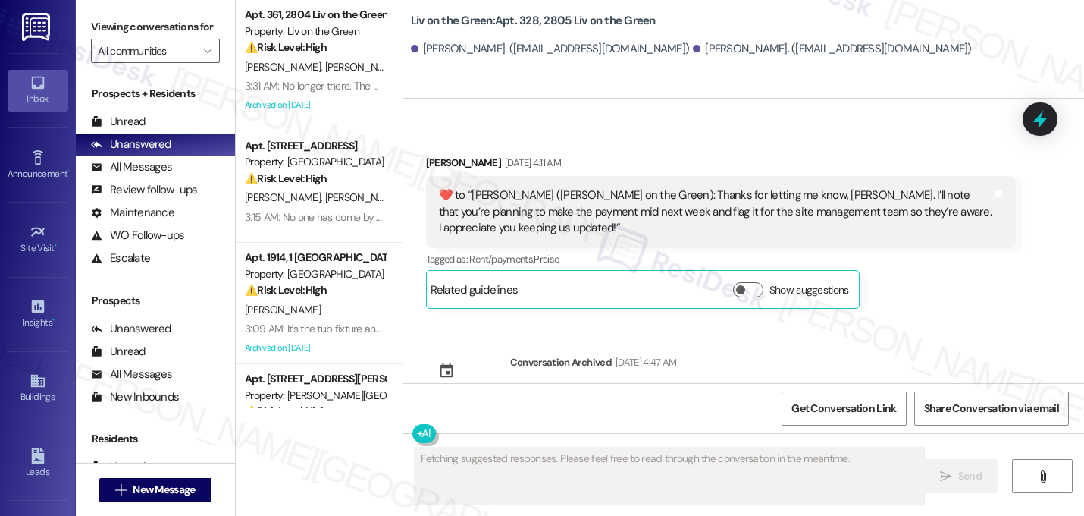
click at [732, 343] on div "Conversation archived Conversation Archived [DATE] 4:47 AM Archived until furth…" at bounding box center [574, 387] width 318 height 89
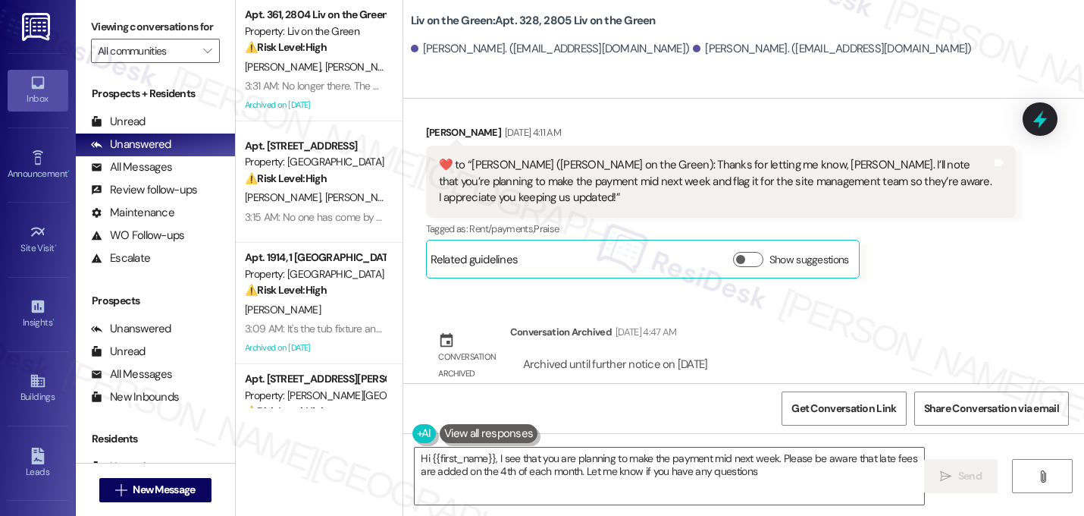
type textarea "Hi {{first_name}}, I see that you are planning to make the payment mid next wee…"
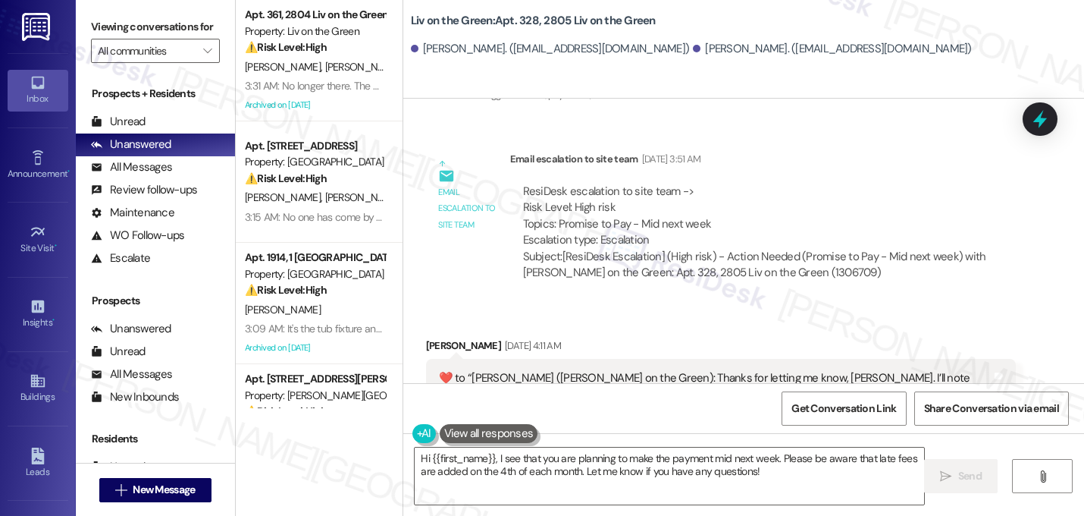
scroll to position [14213, 0]
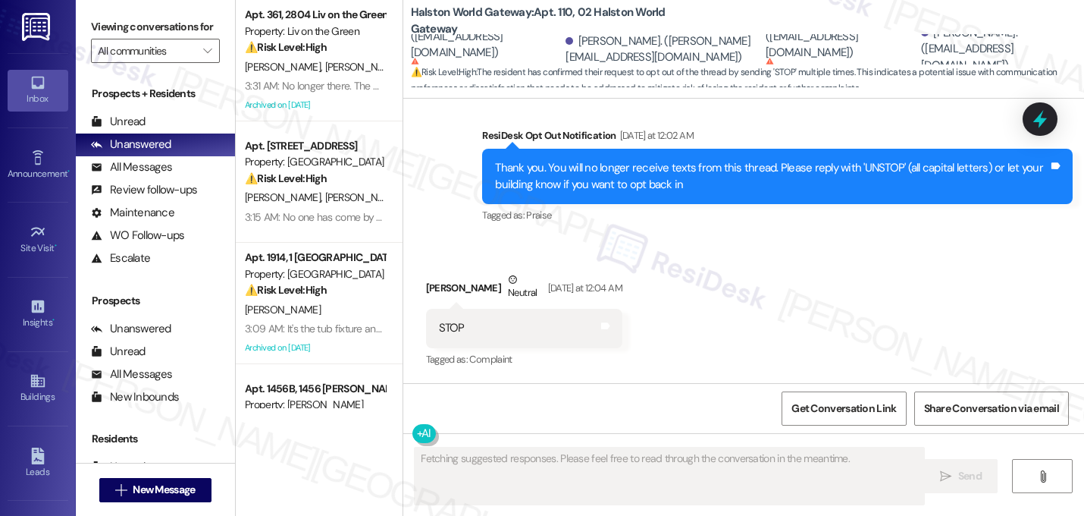
scroll to position [1470, 0]
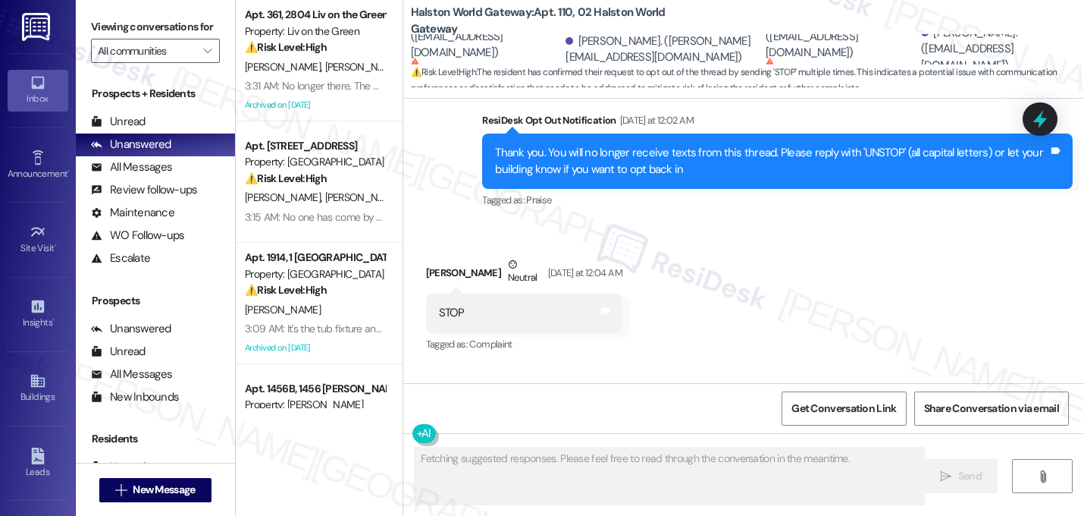
click at [676, 289] on div "Received via SMS [PERSON_NAME] Neutral [DATE] at 12:04 AM STOP Tags and notes T…" at bounding box center [743, 294] width 681 height 144
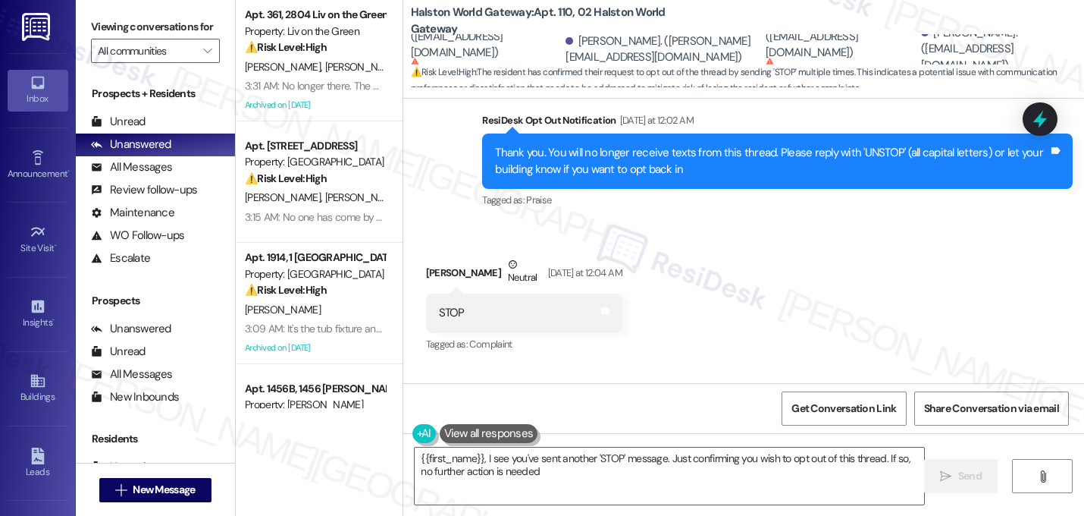
type textarea "{{first_name}}, I see you've sent another 'STOP' message. Just confirming you w…"
click at [676, 285] on div "Received via SMS [PERSON_NAME] Neutral [DATE] at 12:04 AM STOP Tags and notes T…" at bounding box center [743, 294] width 681 height 144
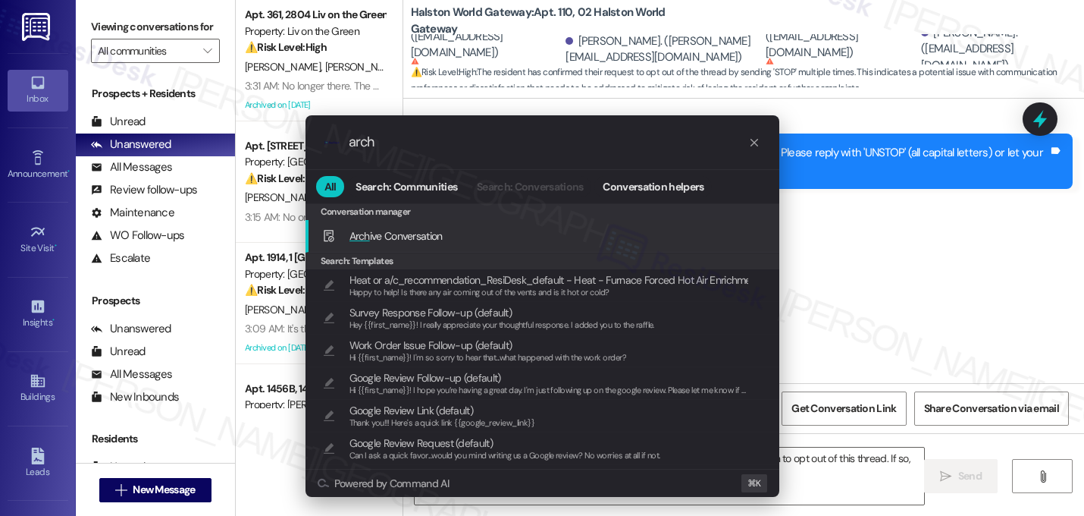
type input "arch"
click at [422, 237] on span "Arch ive Conversation" at bounding box center [396, 236] width 93 height 14
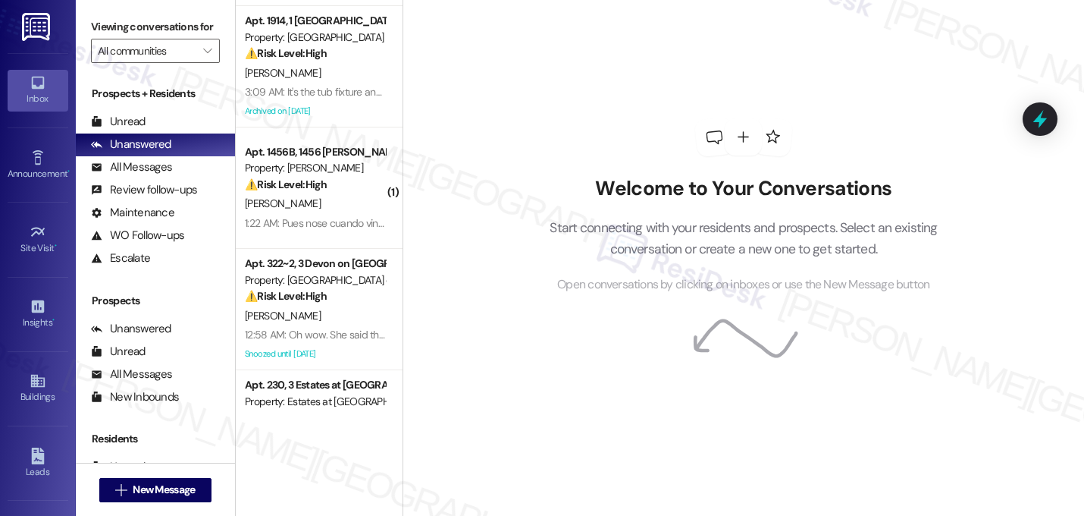
scroll to position [225, 0]
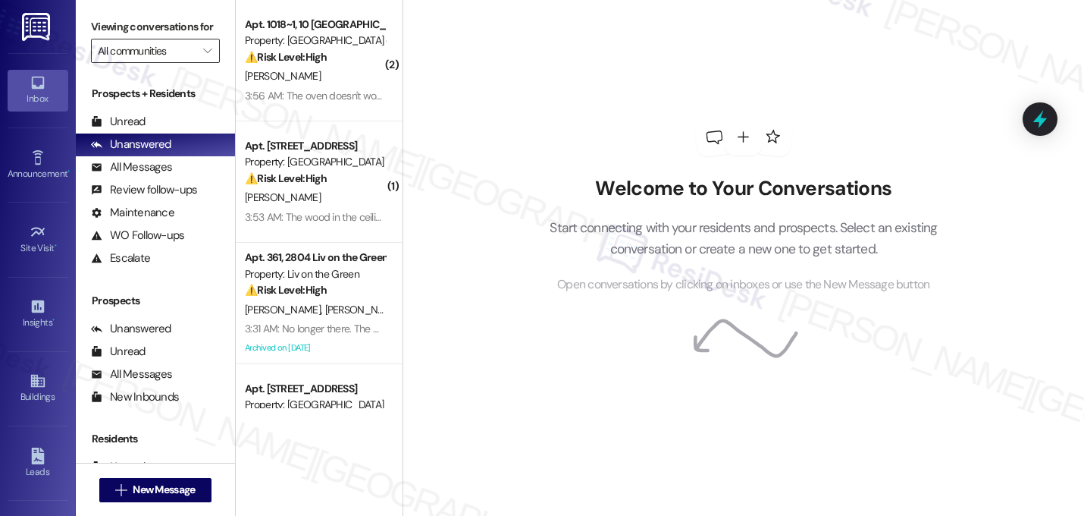
click at [165, 63] on input "All communities" at bounding box center [147, 51] width 98 height 24
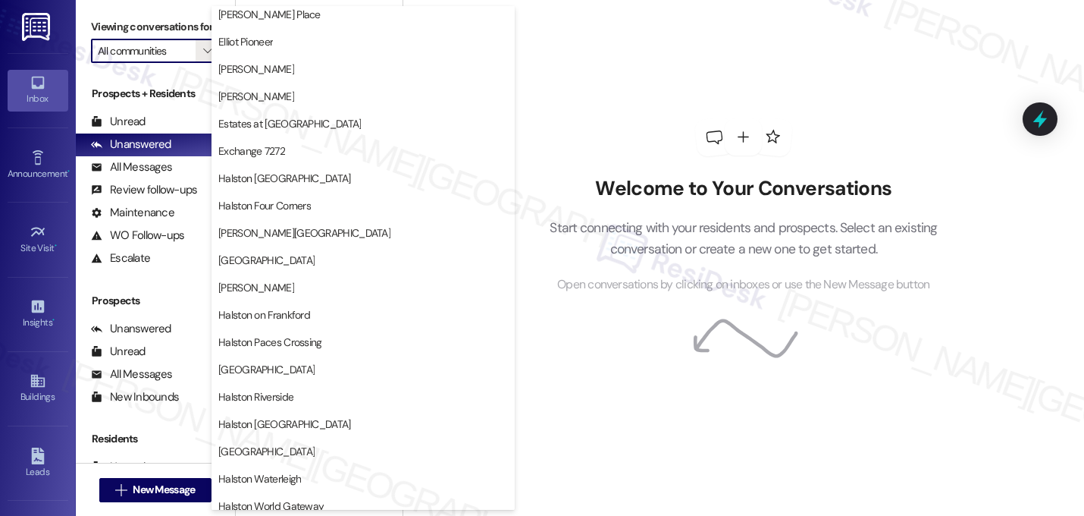
scroll to position [333, 0]
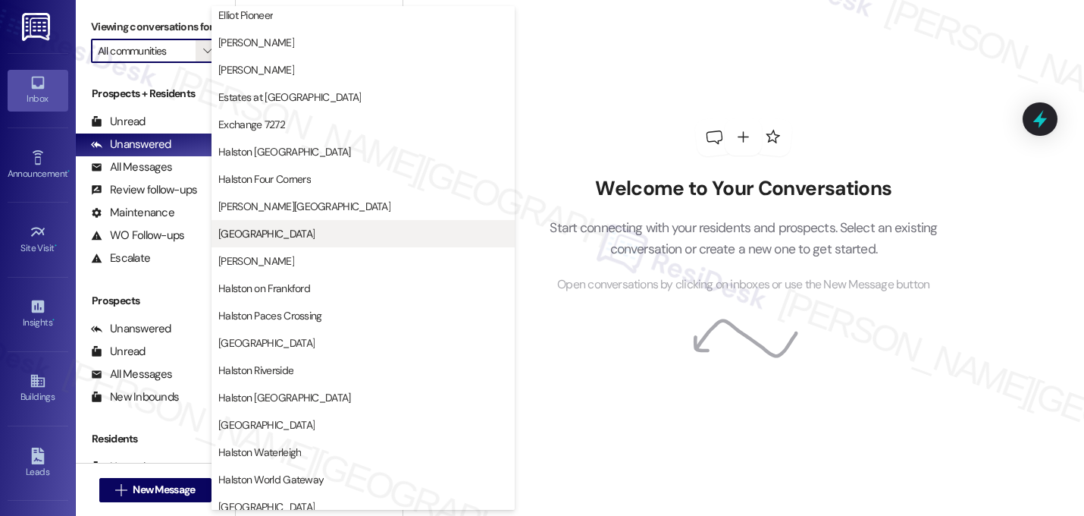
click at [359, 233] on span "Halston Lakeside" at bounding box center [363, 233] width 290 height 15
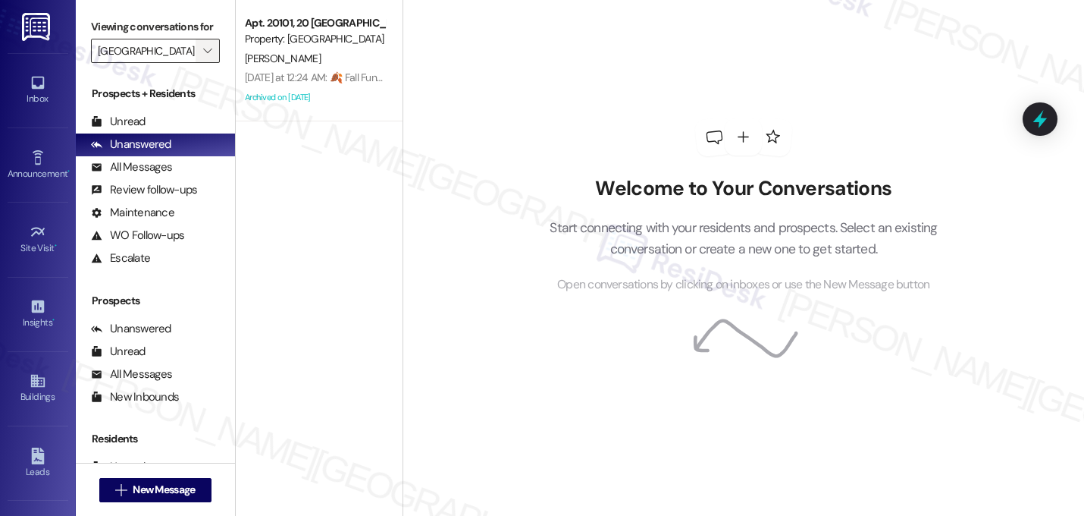
click at [196, 63] on button "" at bounding box center [208, 51] width 24 height 24
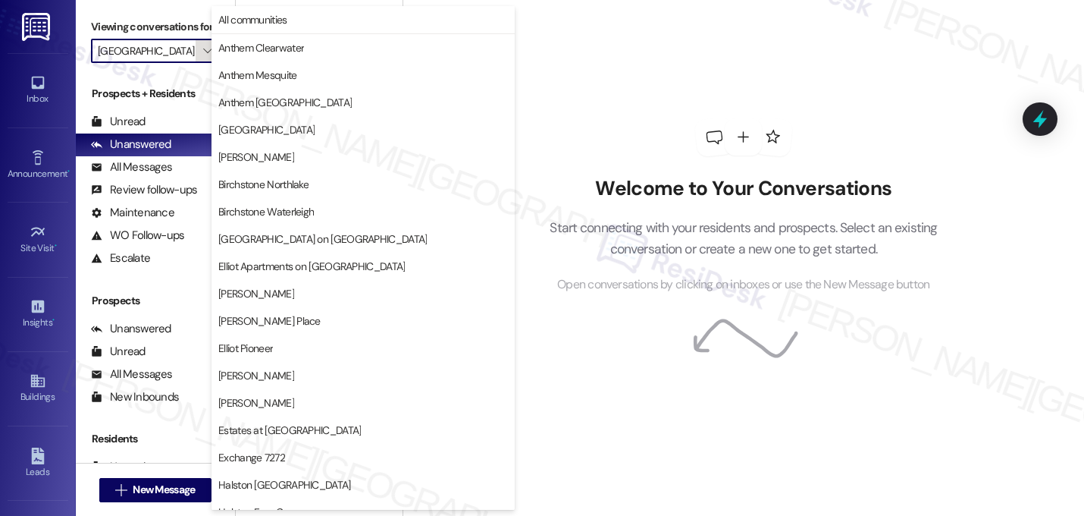
scroll to position [519, 0]
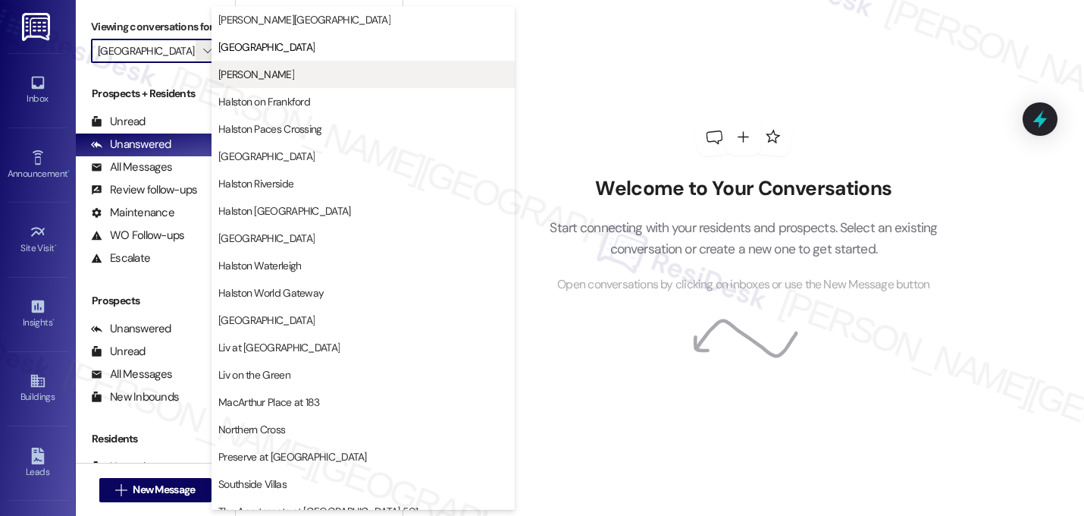
click at [294, 77] on span "Halston McDonough" at bounding box center [256, 74] width 76 height 15
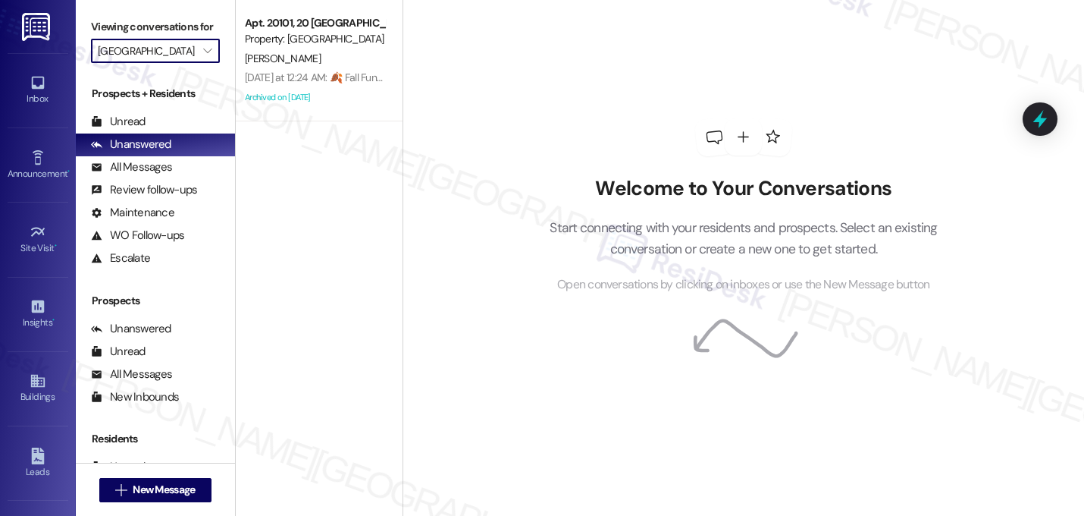
type input "Halston McDonough"
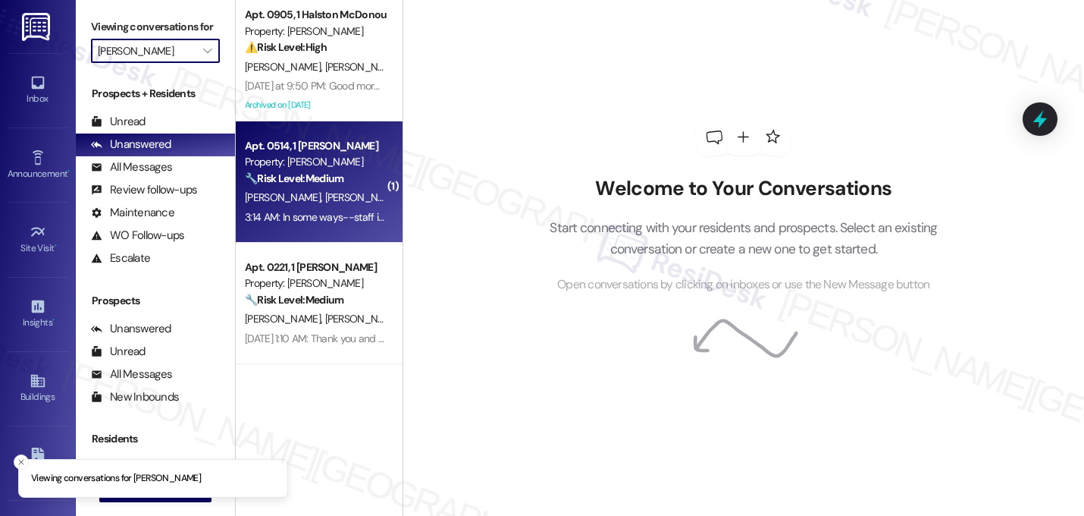
click at [299, 161] on div "Property: Halston McDonough" at bounding box center [315, 162] width 140 height 16
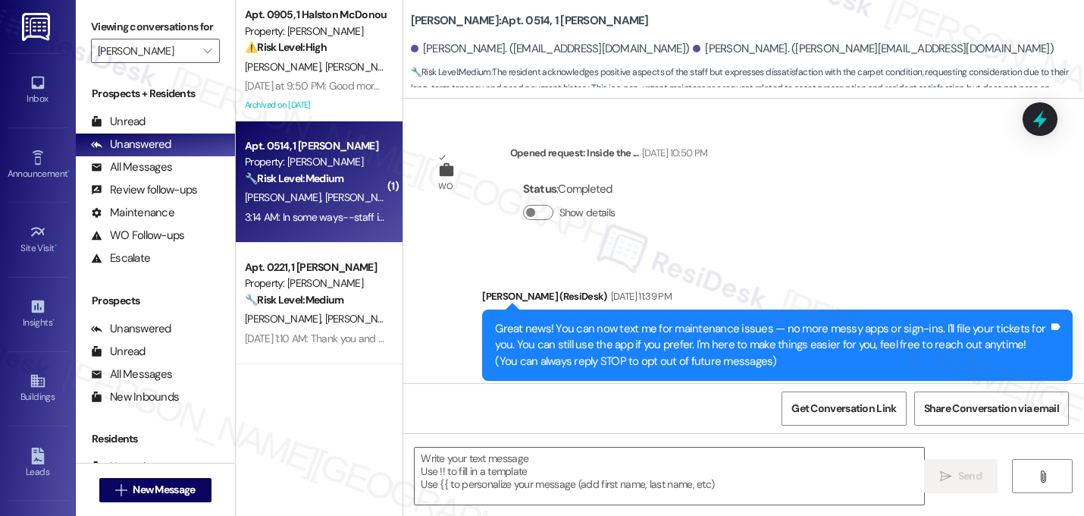
scroll to position [11283, 0]
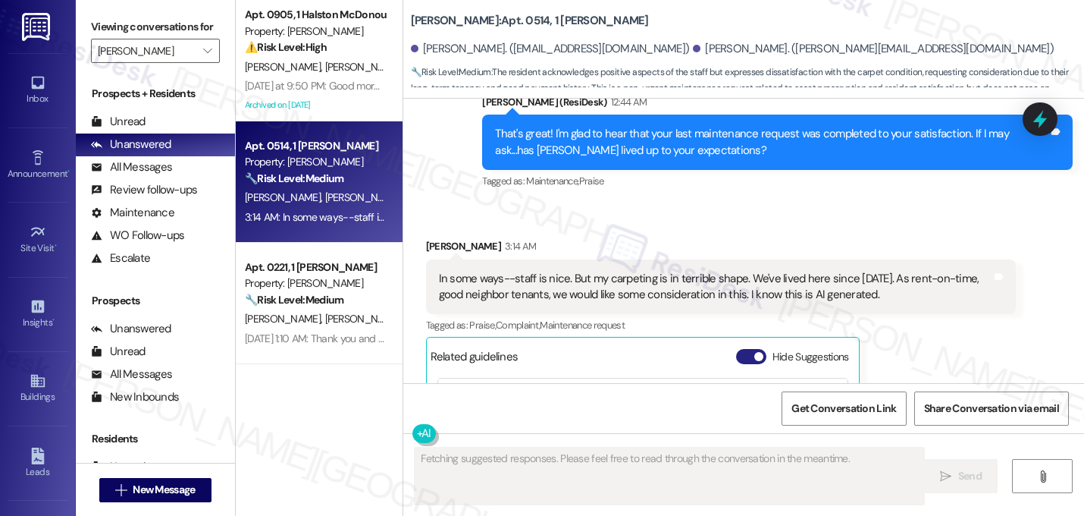
click at [754, 352] on span "button" at bounding box center [758, 356] width 9 height 9
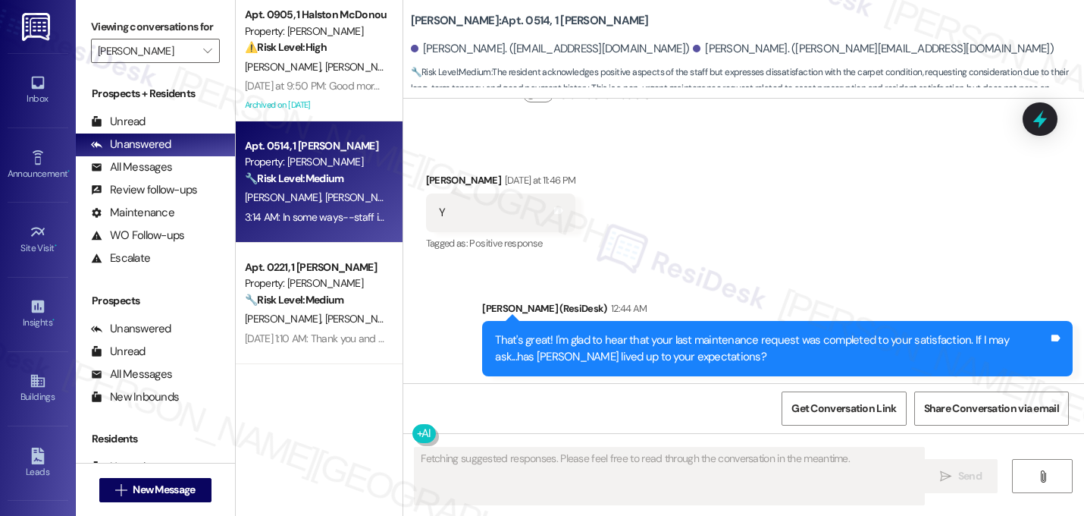
click at [745, 410] on div "Received via SMS Albertine Dukes 3:14 AM In some ways--staff is nice. But my ca…" at bounding box center [743, 501] width 681 height 183
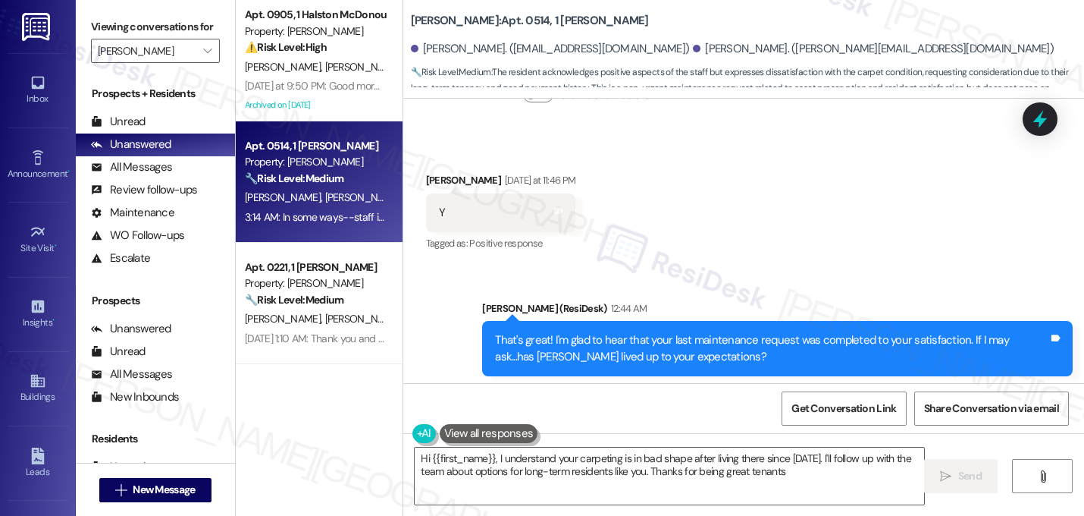
type textarea "Hi {{first_name}}, I understand your carpeting is in bad shape after living the…"
click at [776, 477] on div "In some ways--staff is nice. But my carpeting is in terrible shape. We've lived…" at bounding box center [715, 493] width 553 height 33
copy div "In some ways--staff is nice. But my carpeting is in terrible shape. We've lived…"
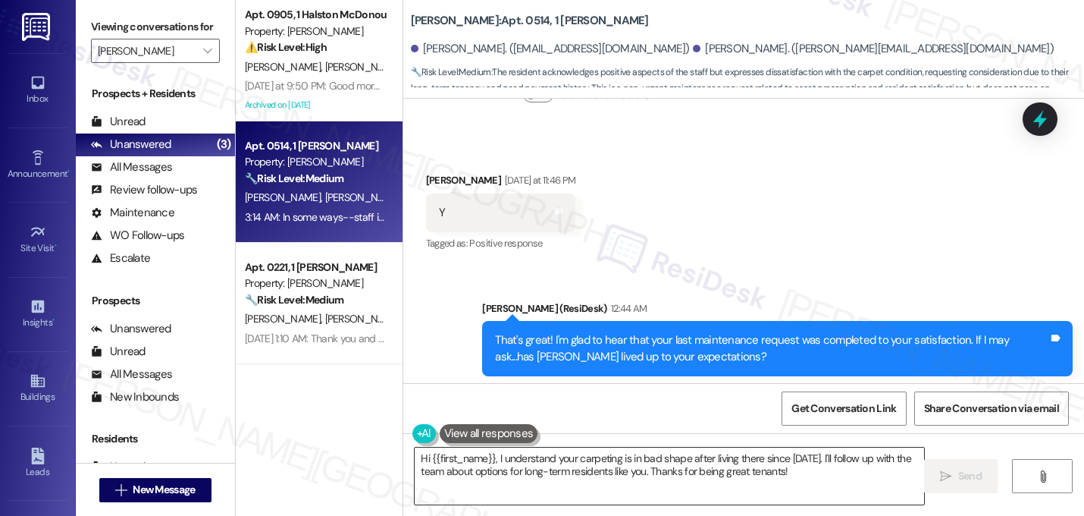
click at [601, 458] on textarea "Hi {{first_name}}, I understand your carpeting is in bad shape after living the…" at bounding box center [670, 475] width 510 height 57
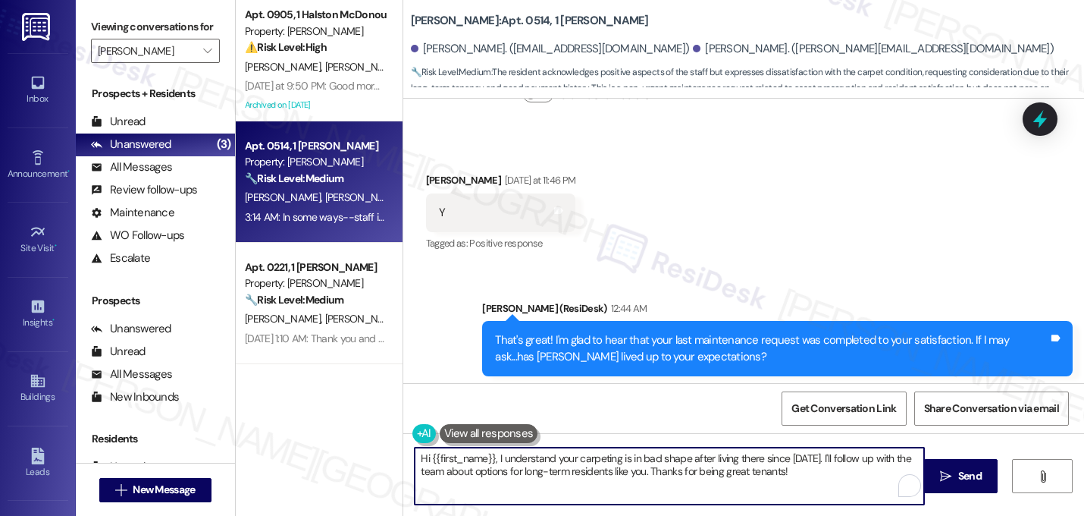
click at [601, 458] on textarea "Hi {{first_name}}, I understand your carpeting is in bad shape after living the…" at bounding box center [670, 475] width 510 height 57
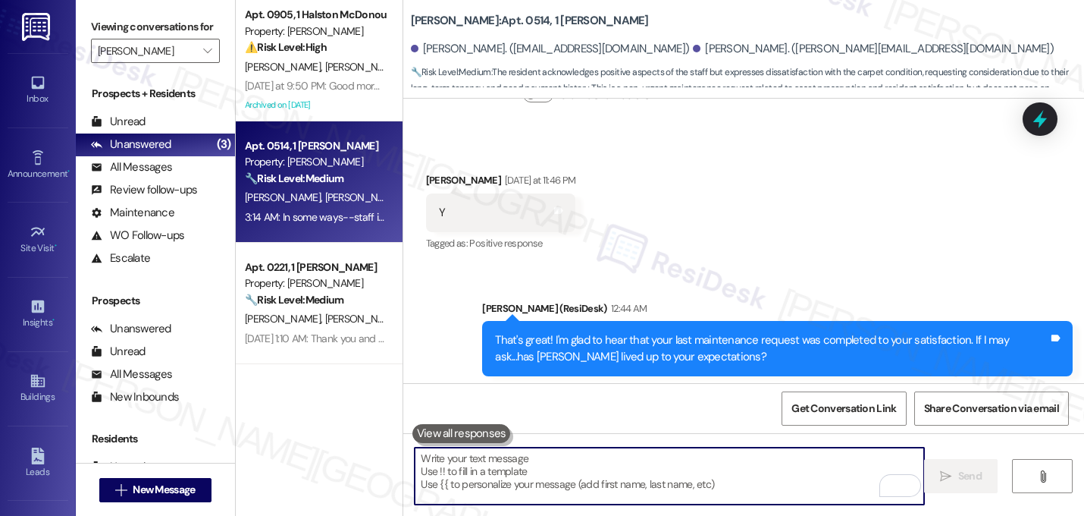
paste textarea "Thank you so much for sharing this—I really appreciate your kind words about th…"
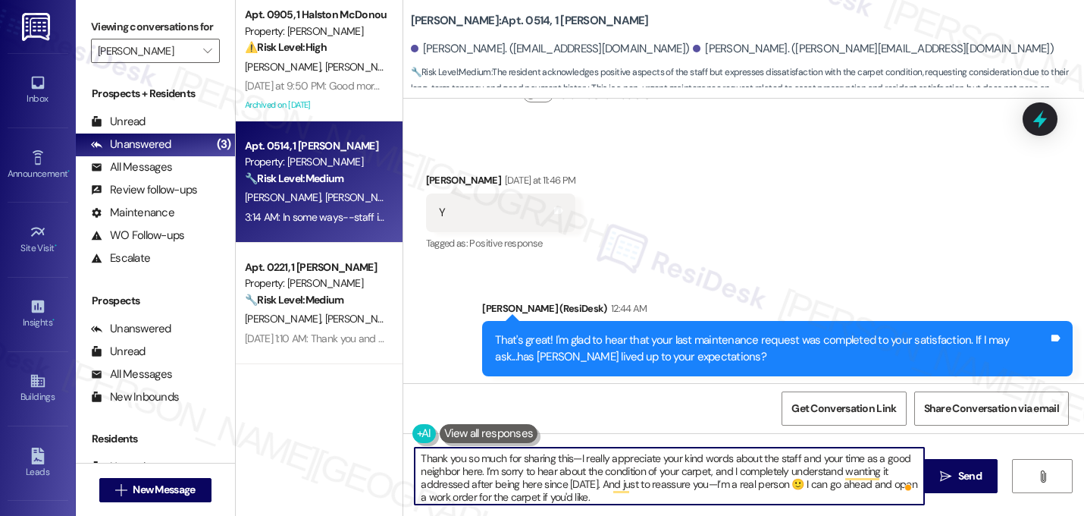
click at [575, 465] on textarea "Thank you so much for sharing this—I really appreciate your kind words about th…" at bounding box center [670, 475] width 510 height 57
click at [706, 487] on textarea "Thank you so much for sharing this, Albertine! I really appreciate your kind wo…" at bounding box center [670, 475] width 510 height 57
type textarea "Thank you so much for sharing this, Albertine! I really appreciate your kind wo…"
click at [646, 494] on textarea "Thank you so much for sharing this, Albertine! I really appreciate your kind wo…" at bounding box center [670, 475] width 510 height 57
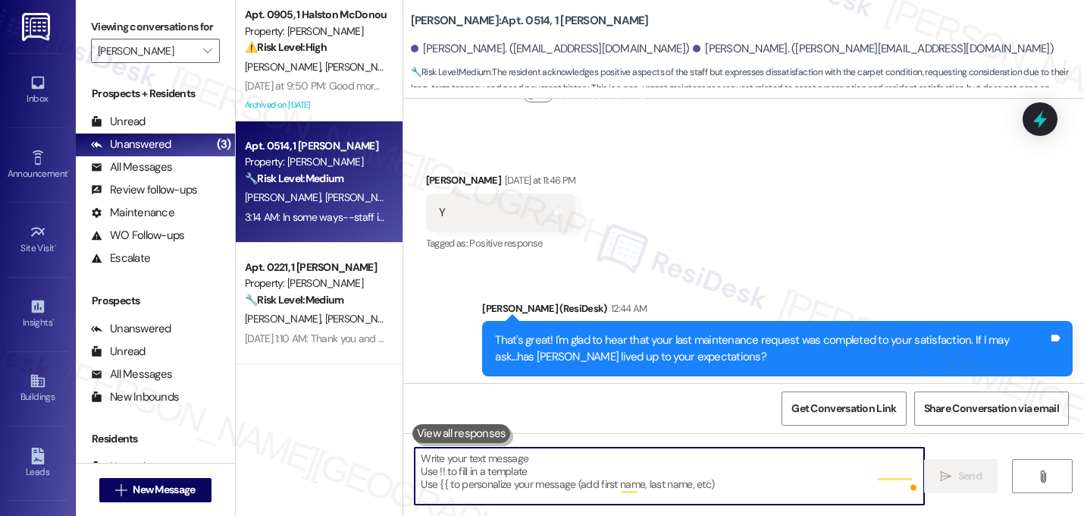
scroll to position [11076, 0]
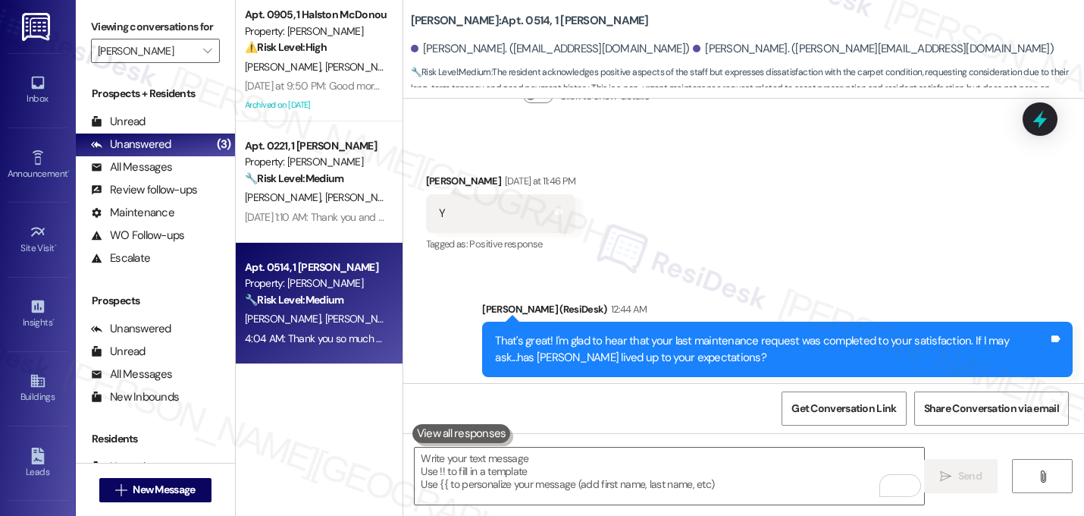
click at [854, 411] on div "Received via SMS Albertine Dukes 3:14 AM In some ways--staff is nice. But my ca…" at bounding box center [743, 502] width 681 height 183
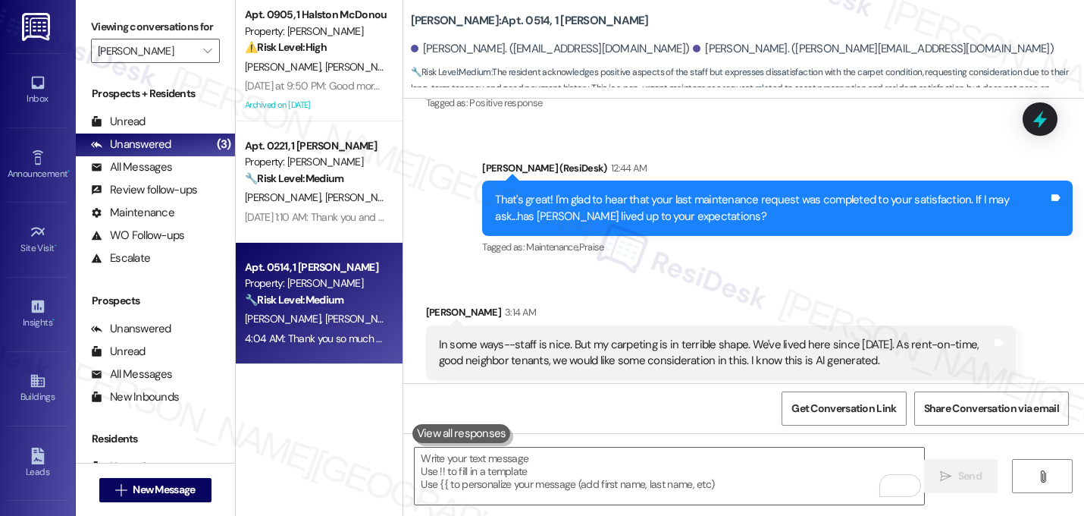
scroll to position [11231, 0]
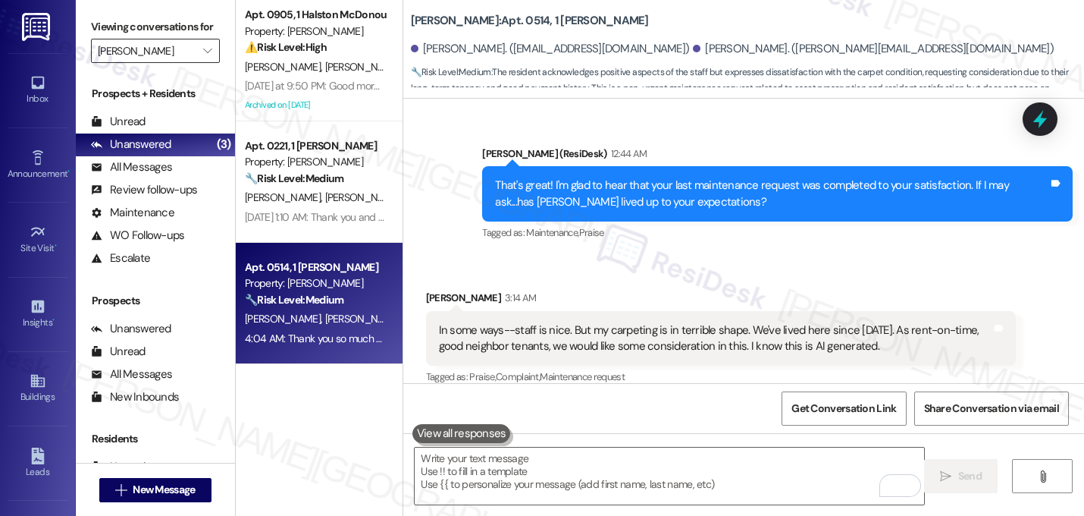
click at [169, 63] on input "Halston McDonough" at bounding box center [147, 51] width 98 height 24
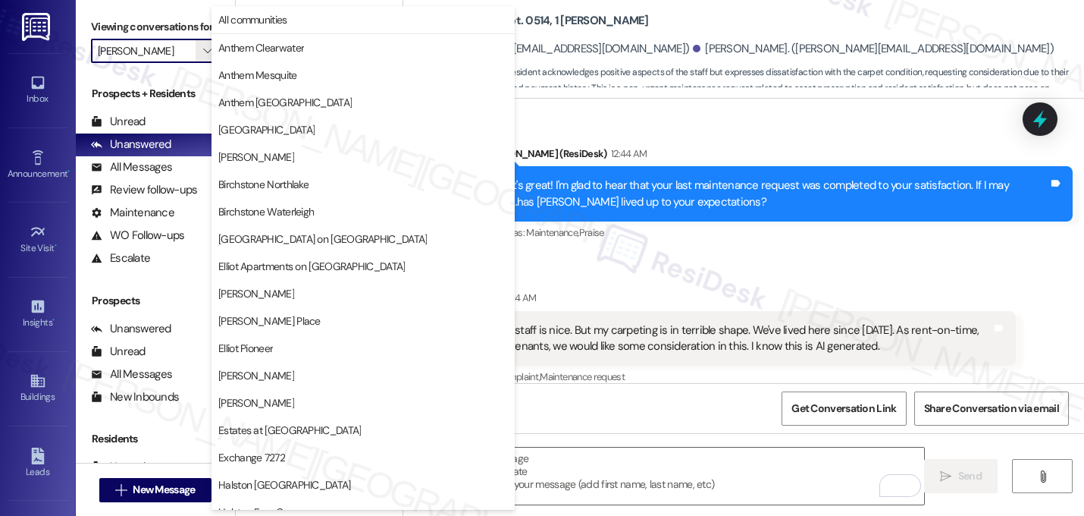
scroll to position [519, 0]
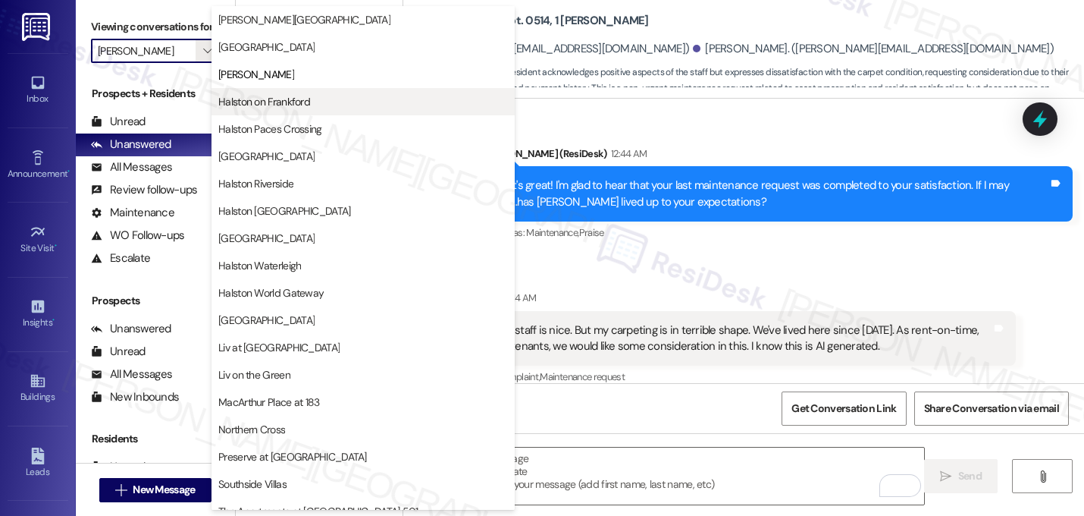
click at [285, 108] on span "Halston on Frankford" at bounding box center [264, 101] width 92 height 15
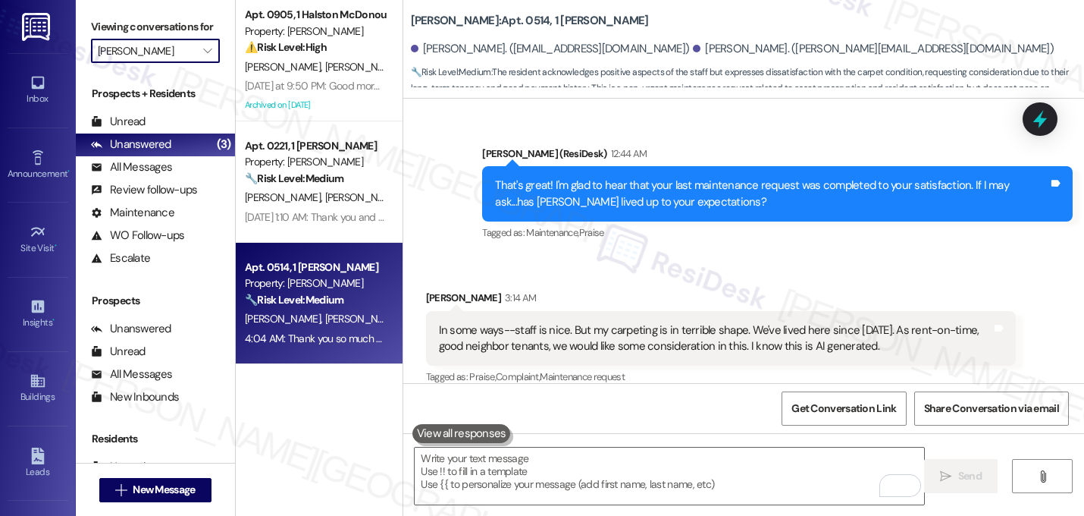
type input "Halston on Frankford"
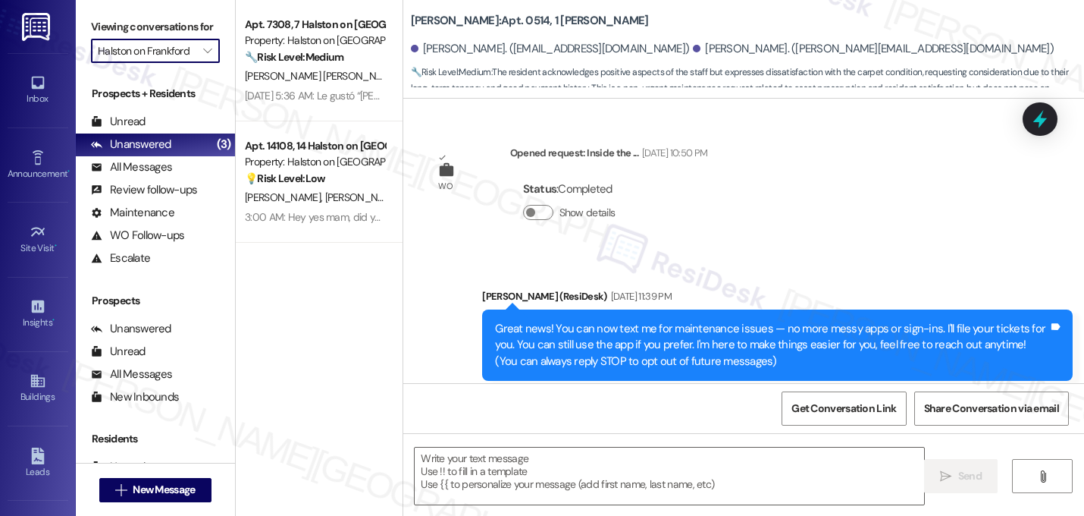
scroll to position [11460, 0]
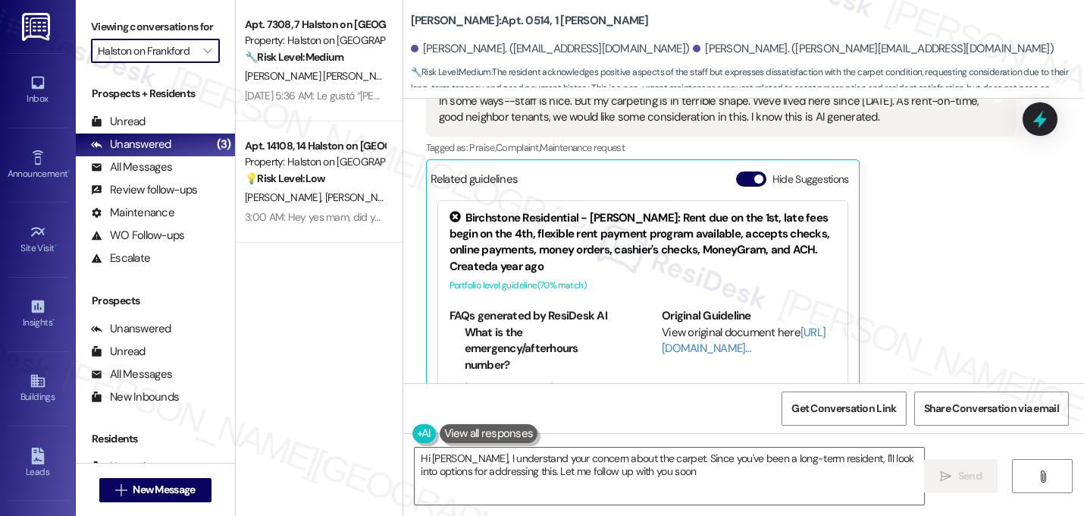
type textarea "Hi Albertine, I understand your concern about the carpet. Since you've been a l…"
click at [146, 59] on input "Halston on Frankford" at bounding box center [147, 51] width 98 height 24
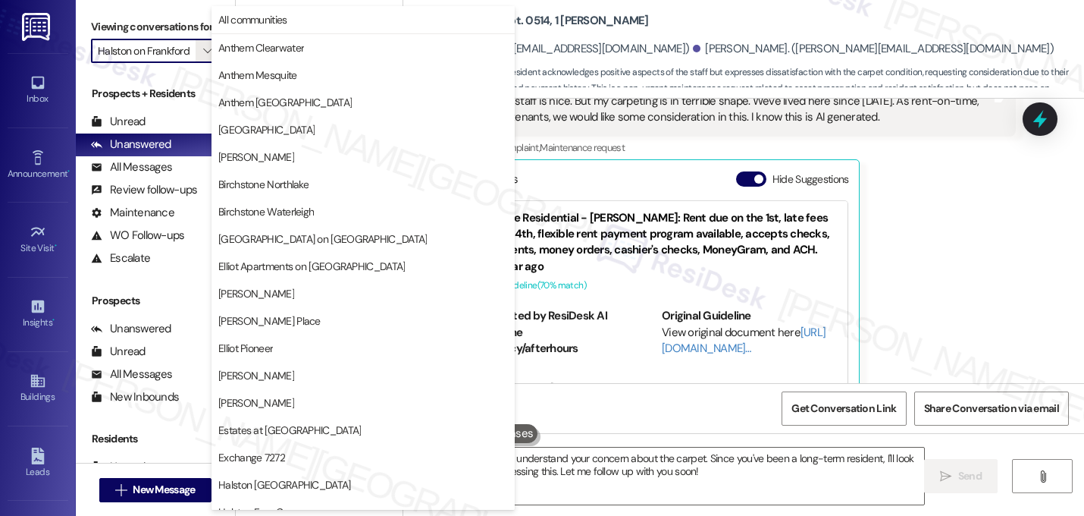
scroll to position [519, 0]
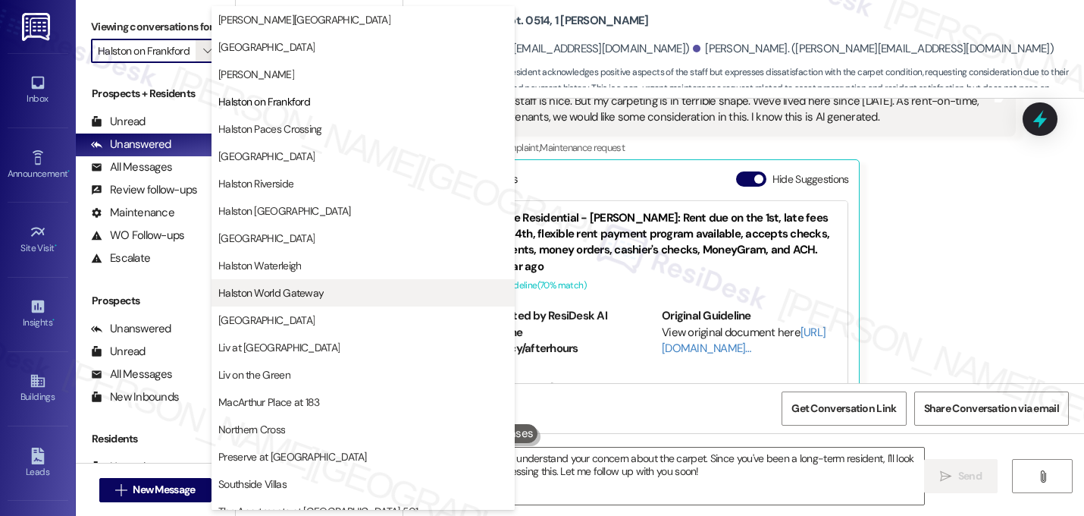
click at [284, 290] on span "Halston World Gateway" at bounding box center [270, 292] width 105 height 15
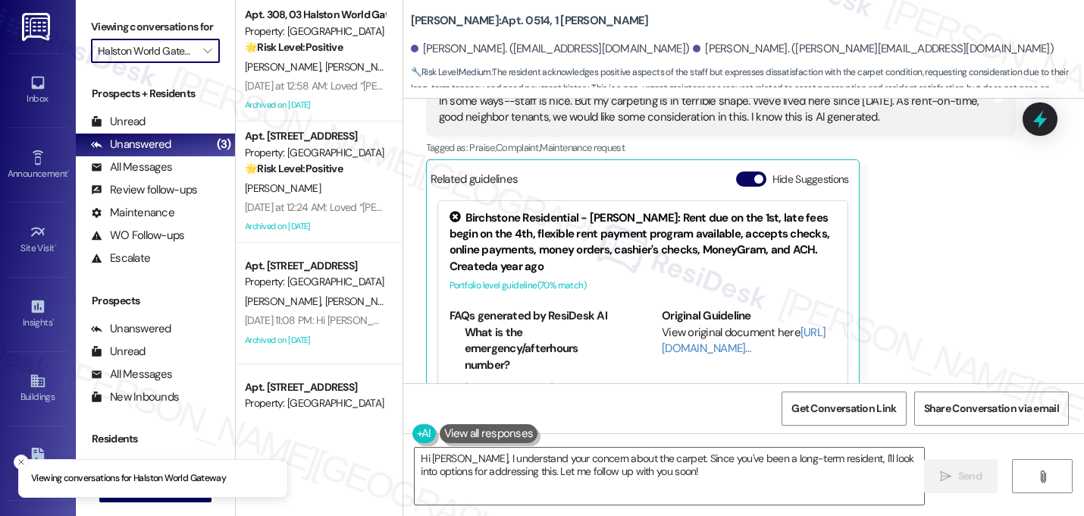
scroll to position [77, 0]
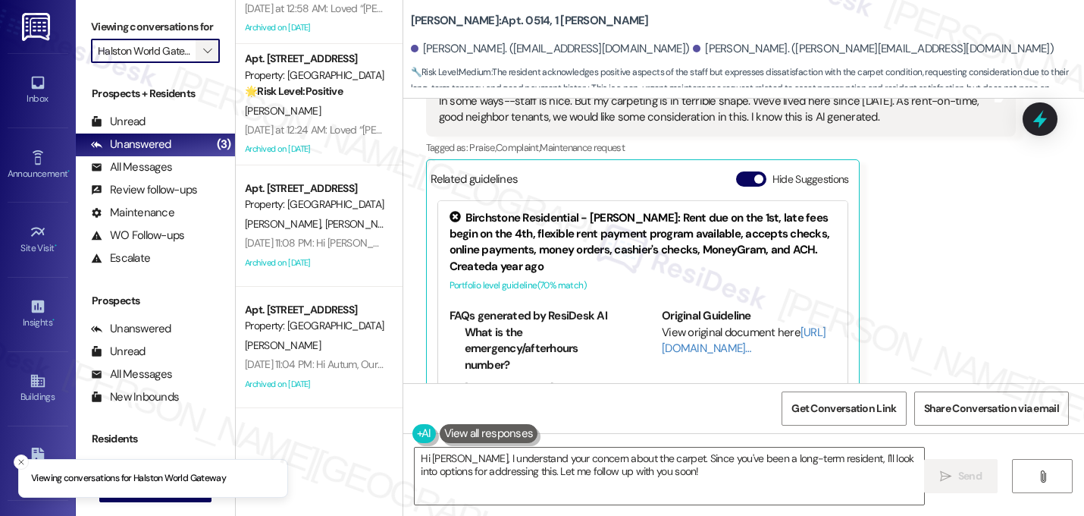
click at [203, 57] on icon "" at bounding box center [207, 51] width 8 height 12
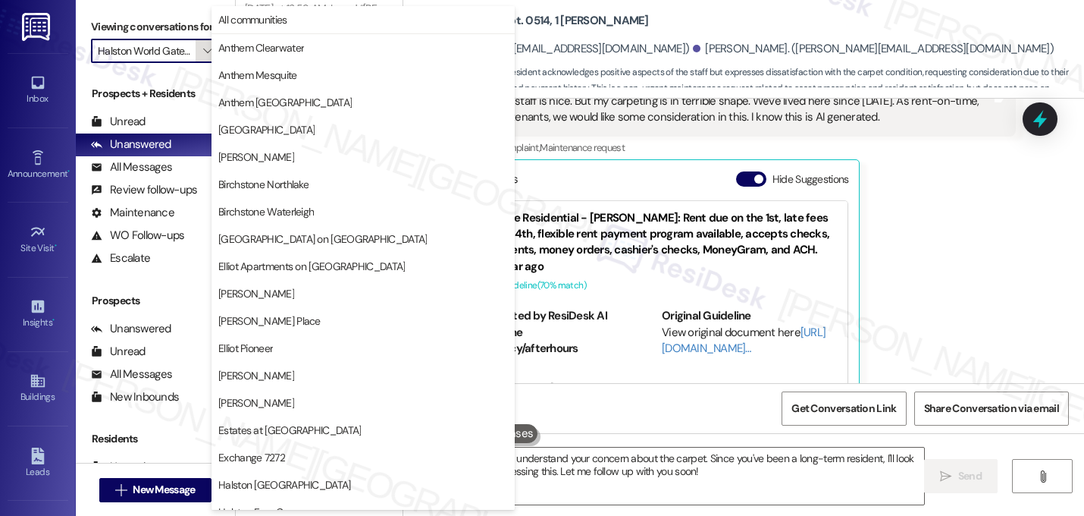
scroll to position [589, 0]
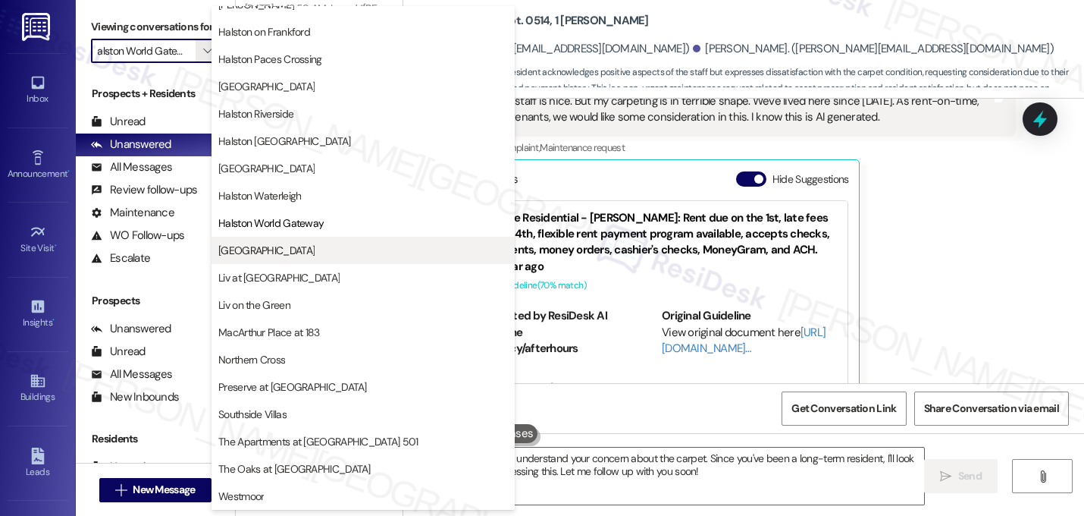
click at [265, 248] on span "Lexington" at bounding box center [363, 250] width 290 height 15
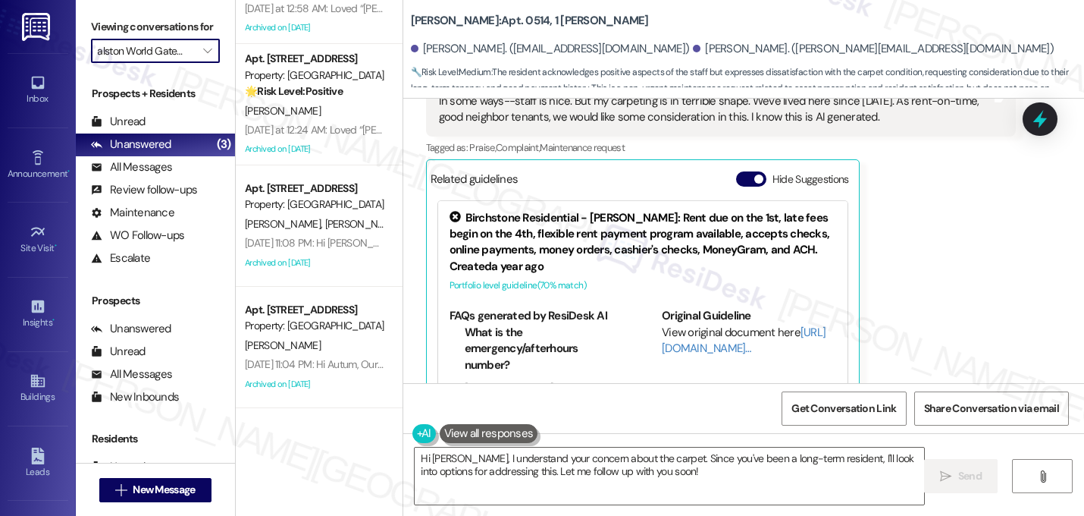
type input "Lexington"
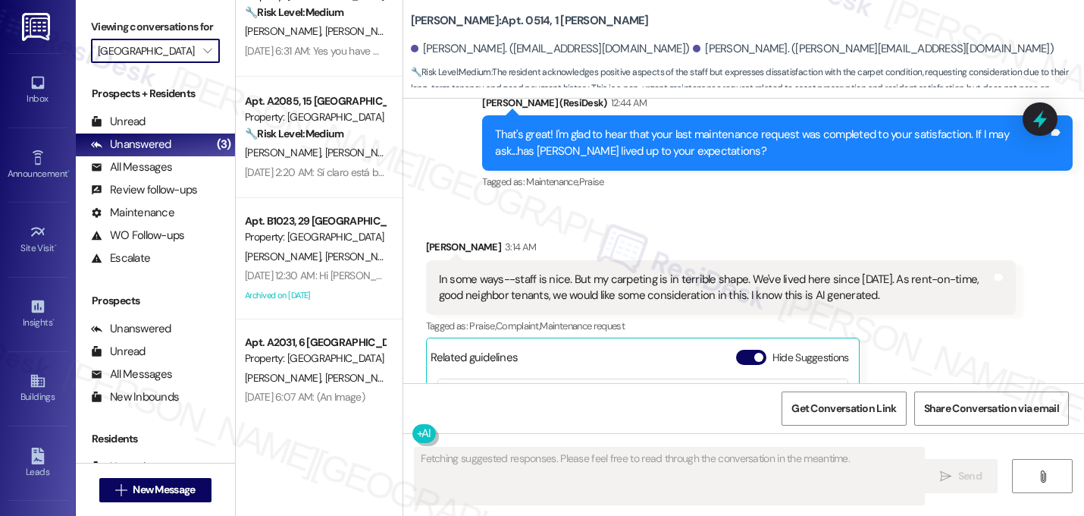
scroll to position [1169, 0]
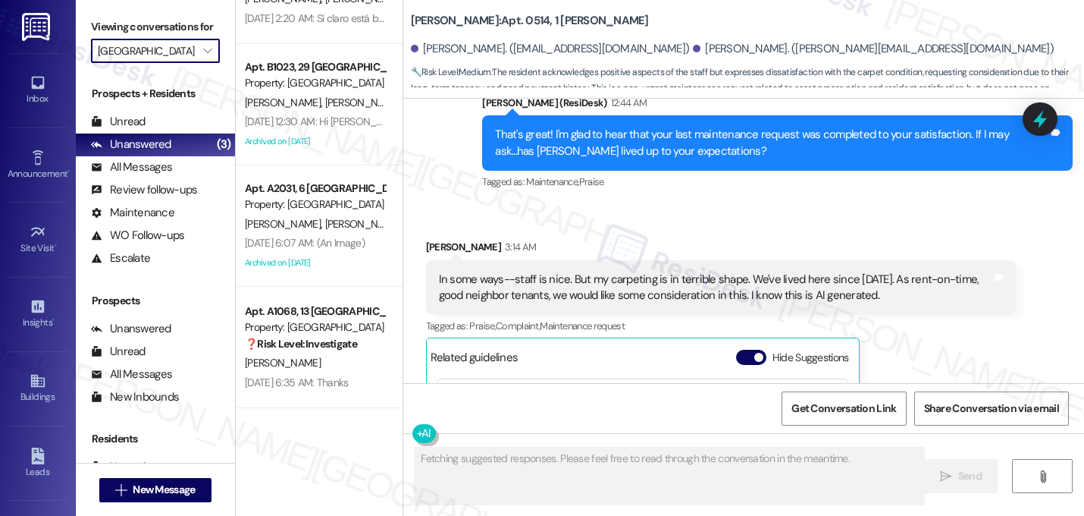
click at [158, 60] on input "Lexington" at bounding box center [147, 51] width 98 height 24
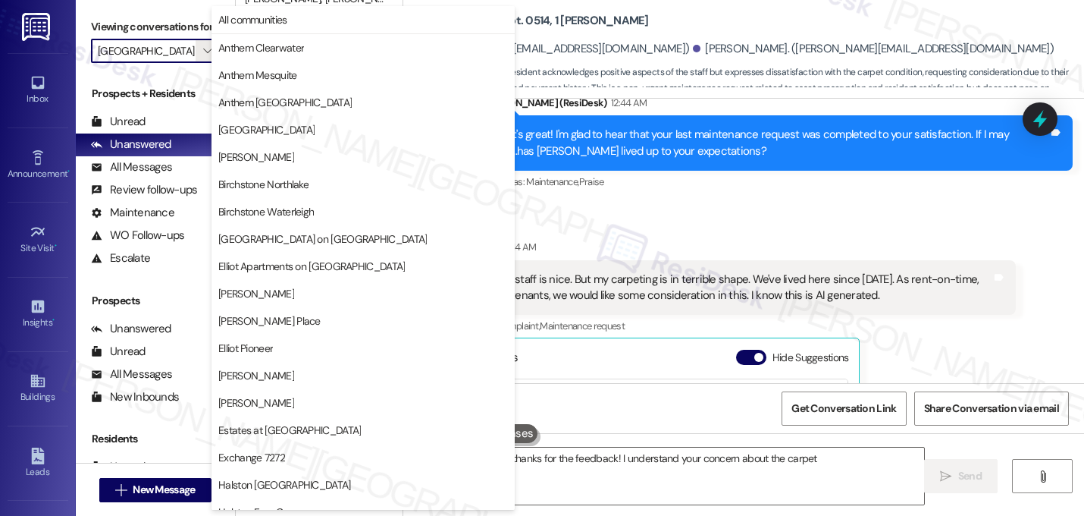
scroll to position [589, 0]
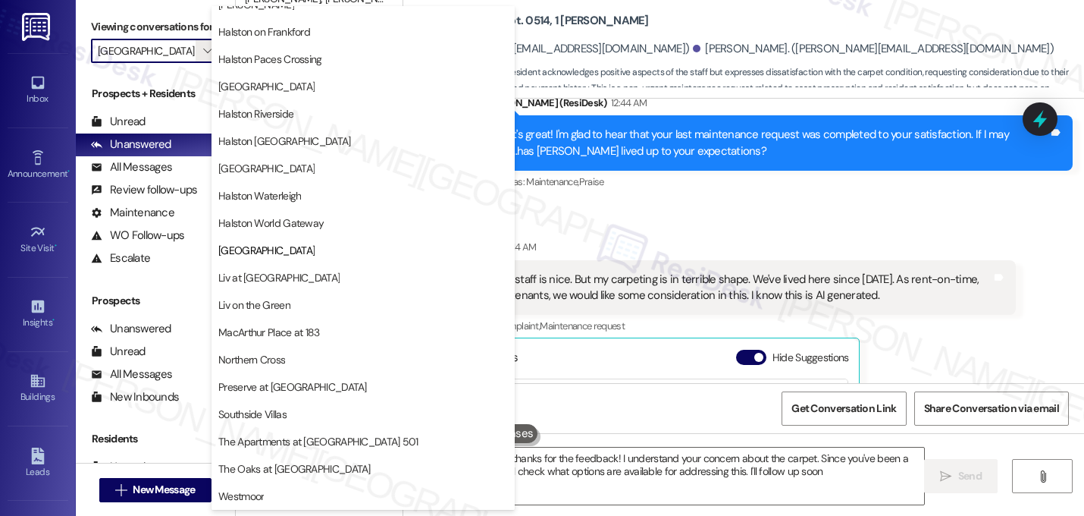
type textarea "Hi Albertine, thanks for the feedback! I understand your concern about the carp…"
click at [284, 287] on button "Liv at Winter Park" at bounding box center [363, 277] width 303 height 27
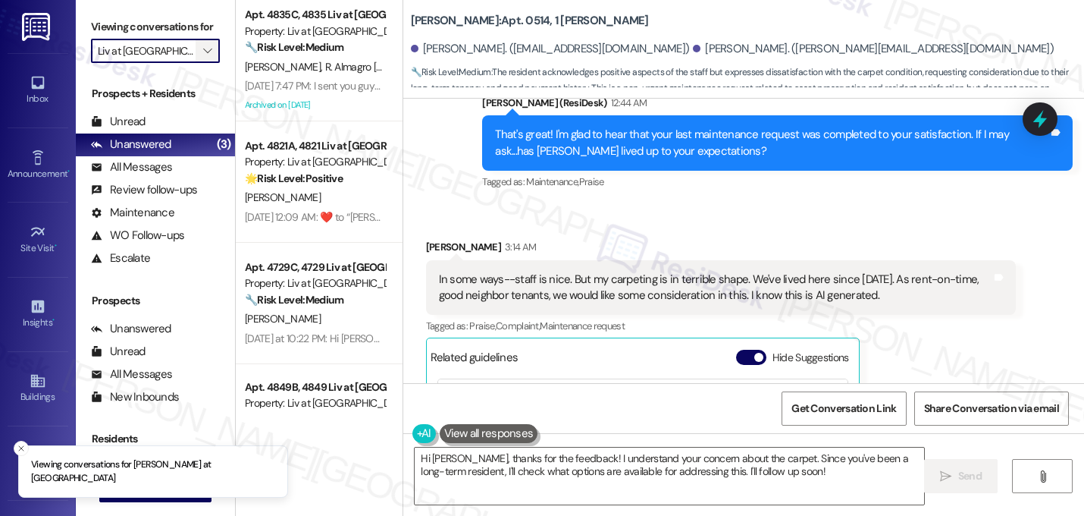
click at [200, 63] on span "" at bounding box center [207, 51] width 14 height 24
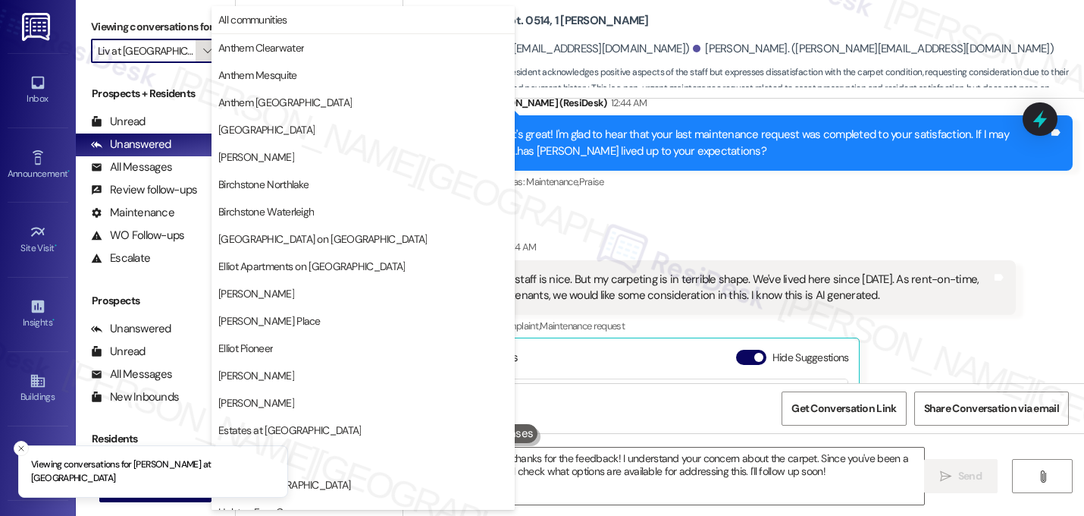
scroll to position [589, 0]
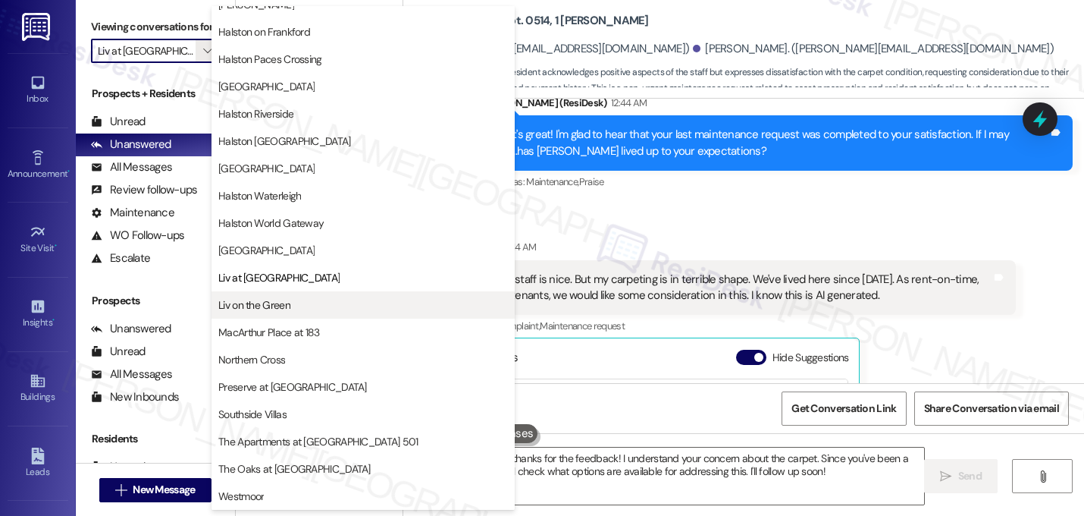
click at [277, 305] on span "Liv on the Green" at bounding box center [254, 304] width 72 height 15
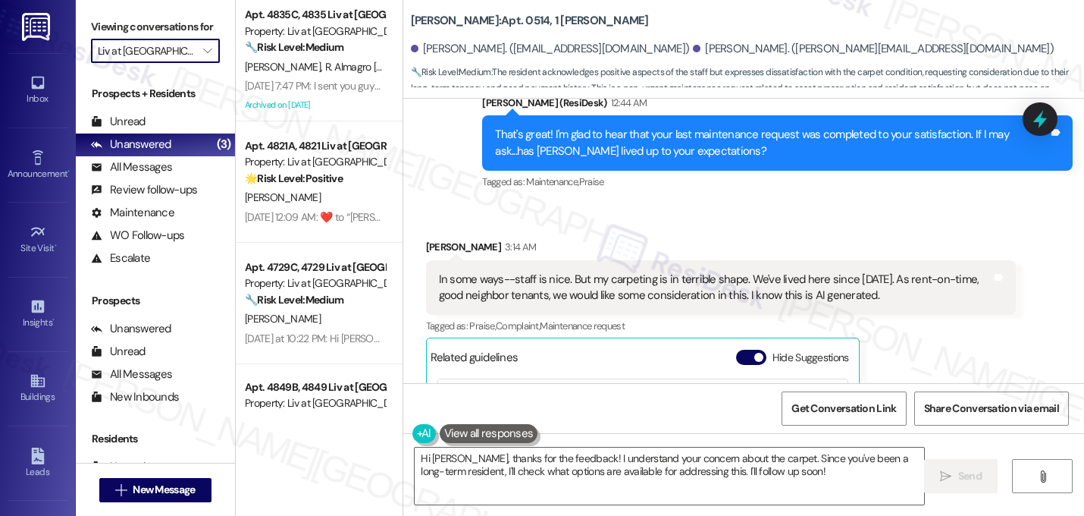
type input "Liv on the Green"
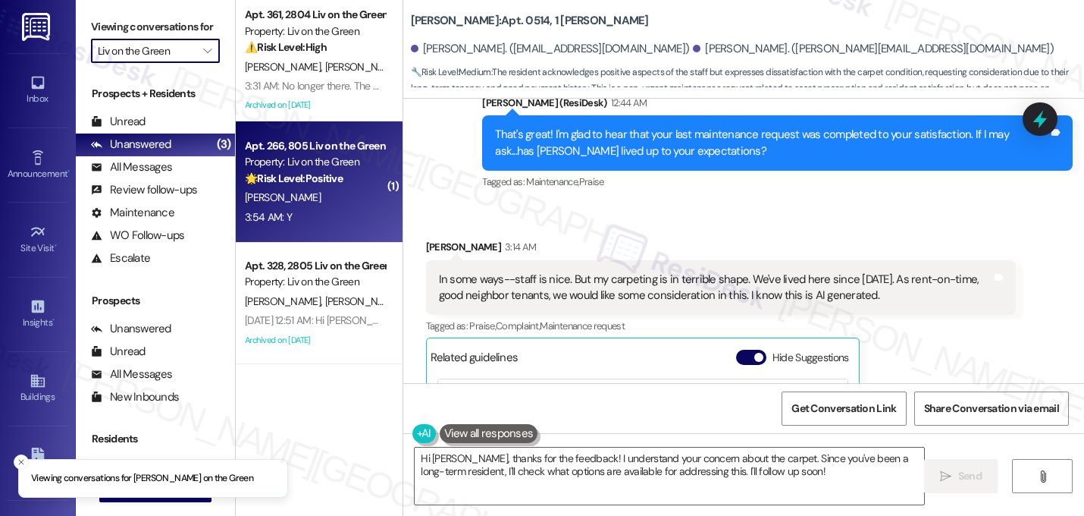
click at [301, 205] on div "S. Stalling" at bounding box center [314, 197] width 143 height 19
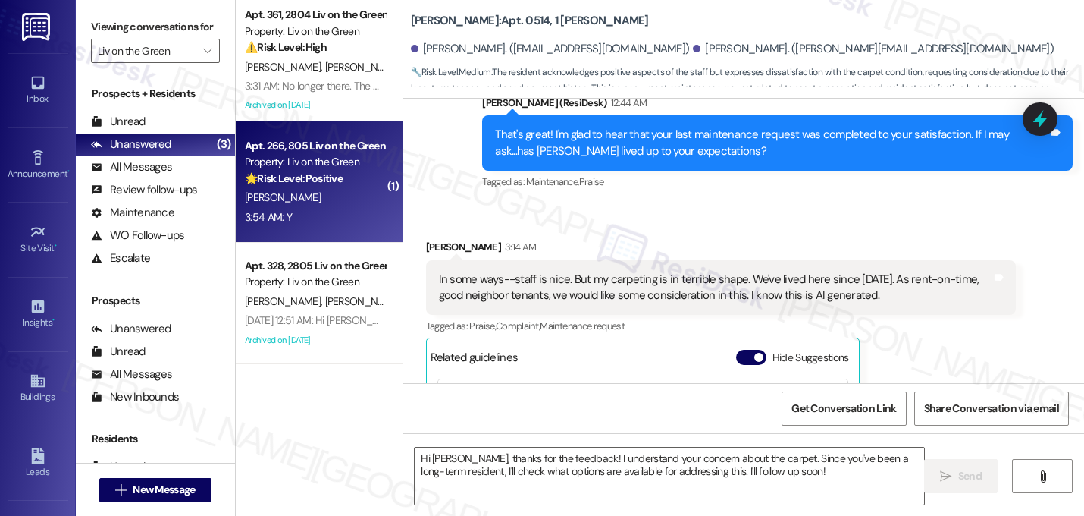
type textarea "Fetching suggested responses. Please feel free to read through the conversation…"
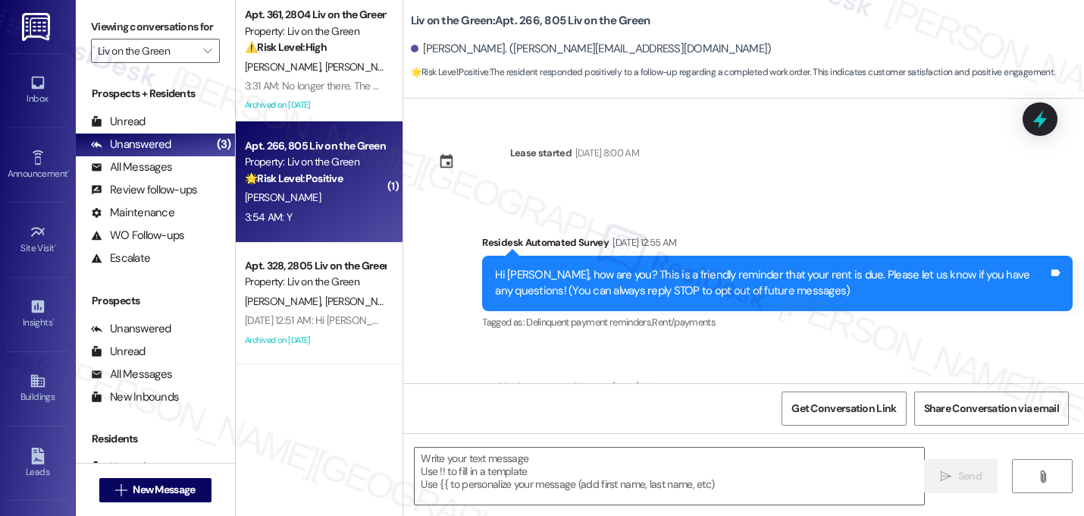
scroll to position [7642, 0]
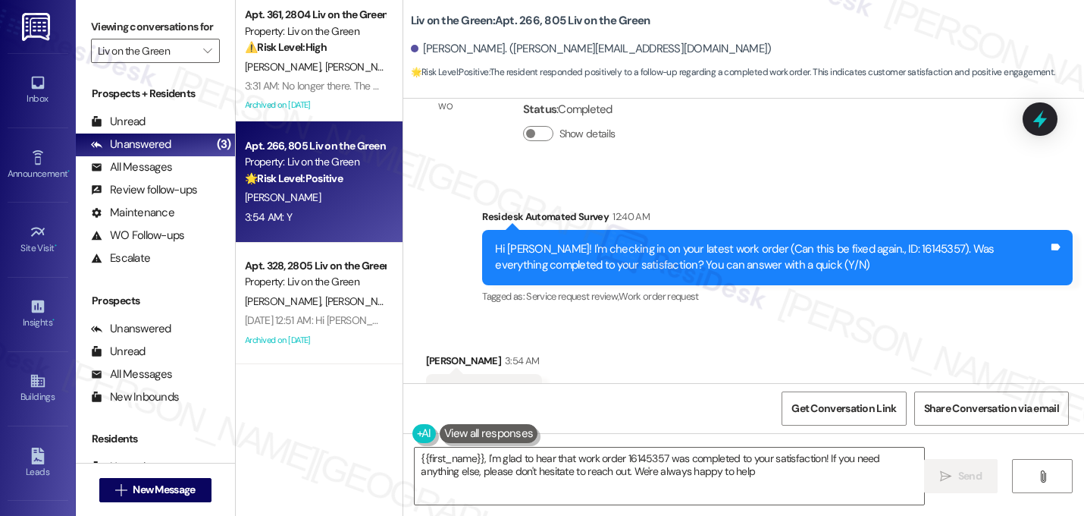
type textarea "{{first_name}}, I'm glad to hear that work order 16145357 was completed to your…"
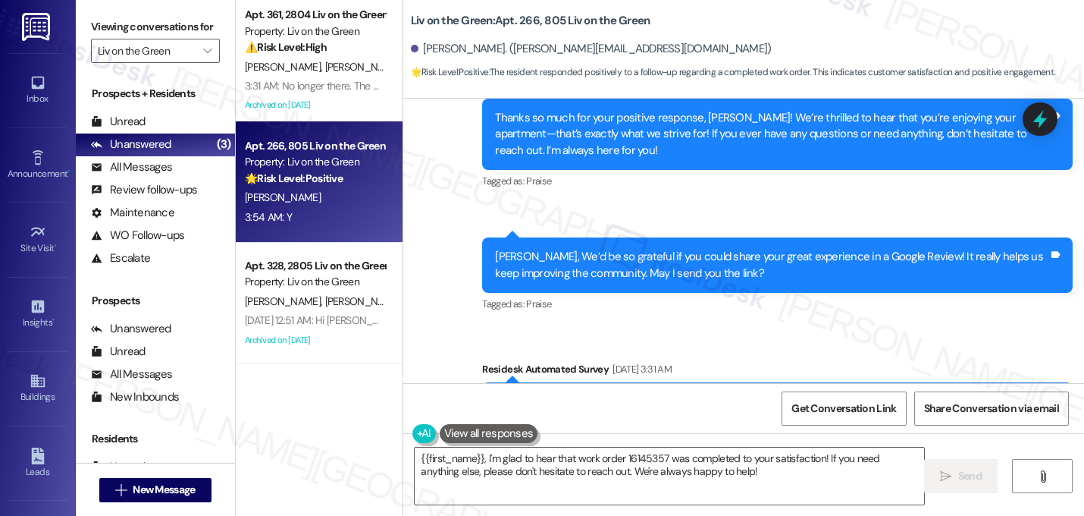
scroll to position [3630, 0]
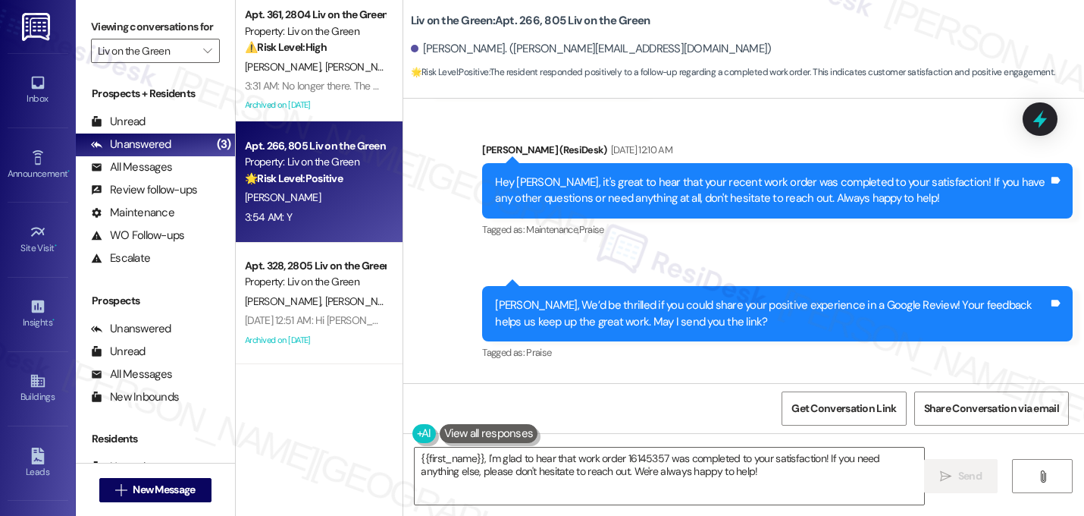
click at [897, 309] on div "Sent via SMS 12:11 AM Sarah (ResiDesk) Mar 15, 2025 at 12:11 AM Sherard, We’d b…" at bounding box center [777, 324] width 613 height 100
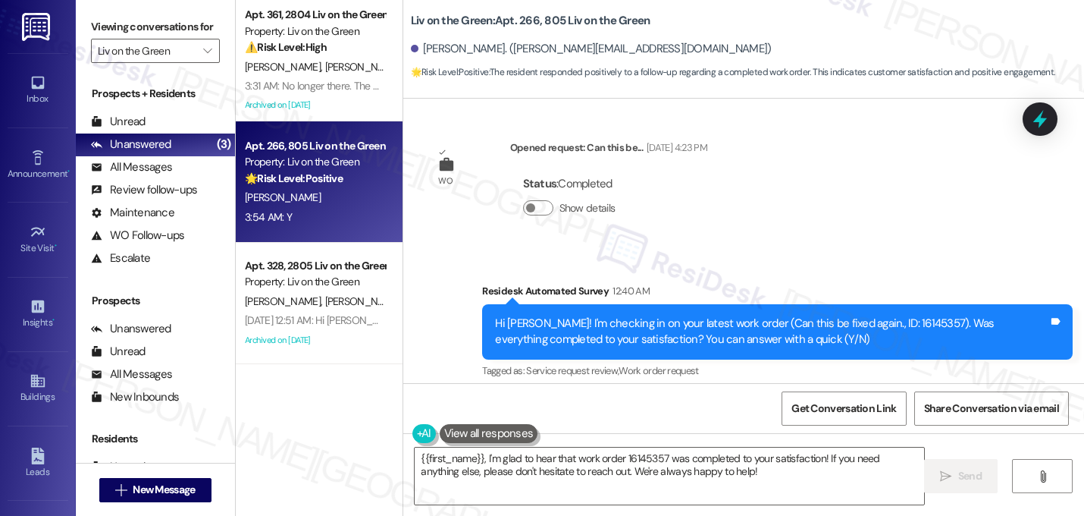
scroll to position [7642, 0]
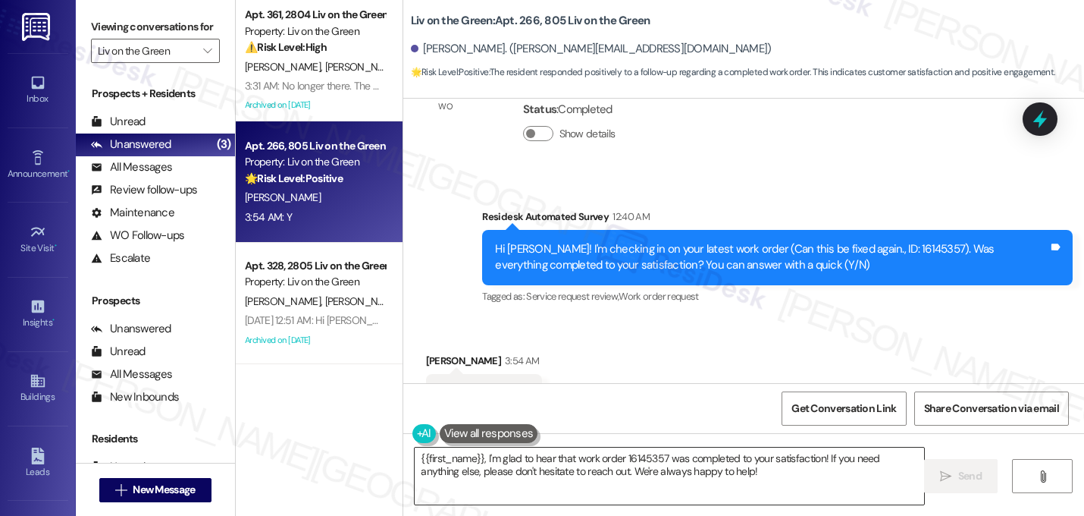
click at [665, 471] on textarea "{{first_name}}, I'm glad to hear that work order 16145357 was completed to your…" at bounding box center [670, 475] width 510 height 57
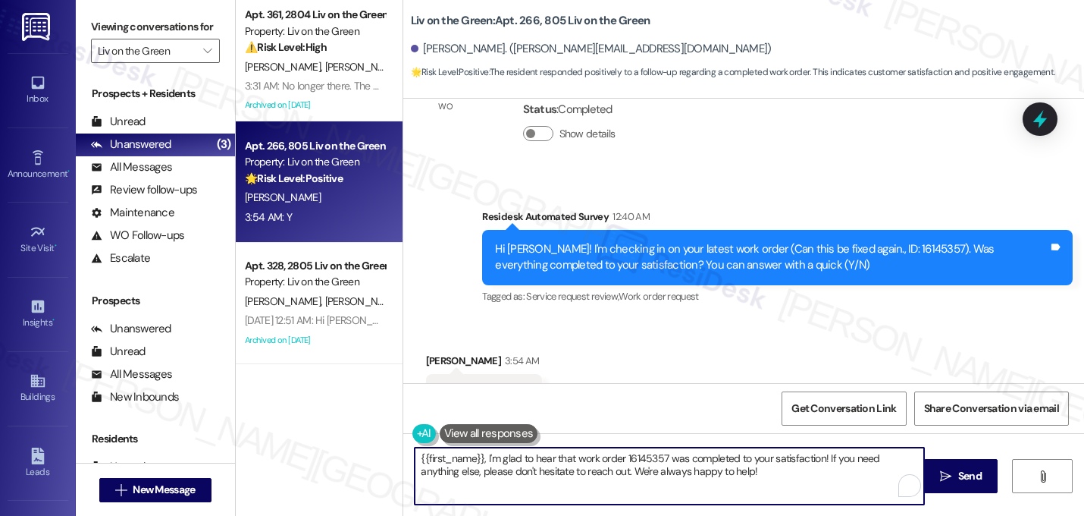
click at [665, 469] on textarea "{{first_name}}, I'm glad to hear that work order 16145357 was completed to your…" at bounding box center [670, 475] width 510 height 57
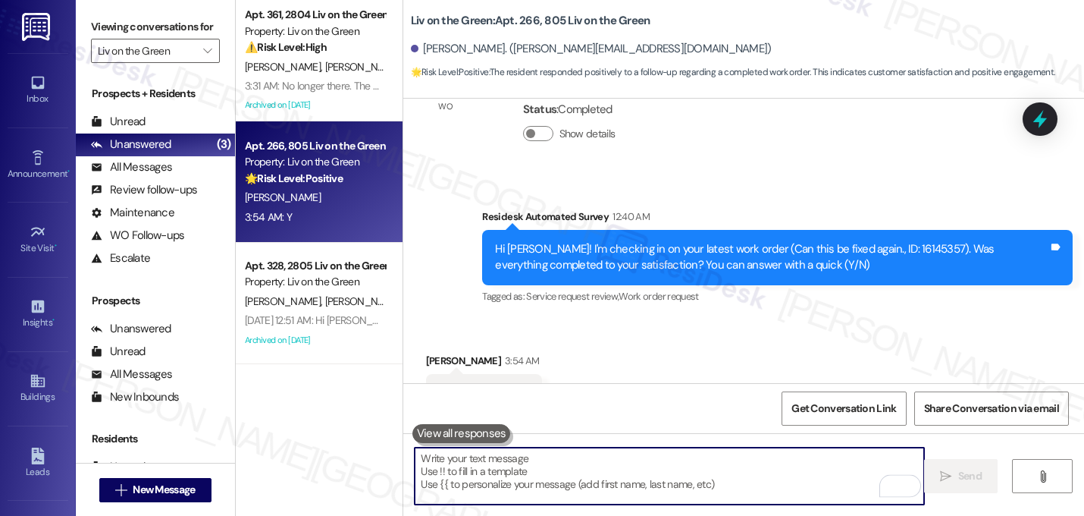
paste textarea "That's great! I'm glad to hear that your last maintenance request was completed…"
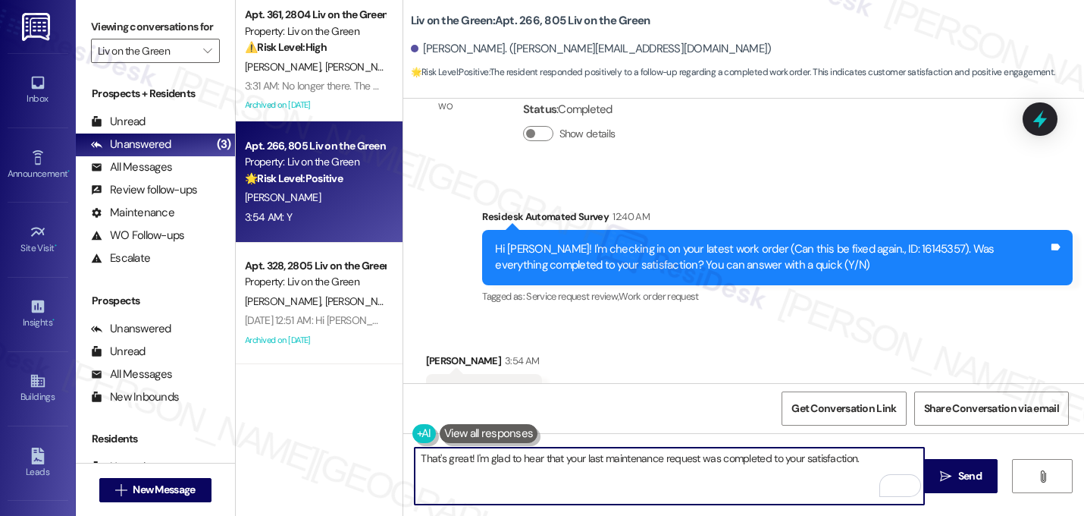
paste textarea "If I may ask...has {{property}} lived up to your expectations?"
type textarea "That's great! I'm glad to hear that your last maintenance request was completed…"
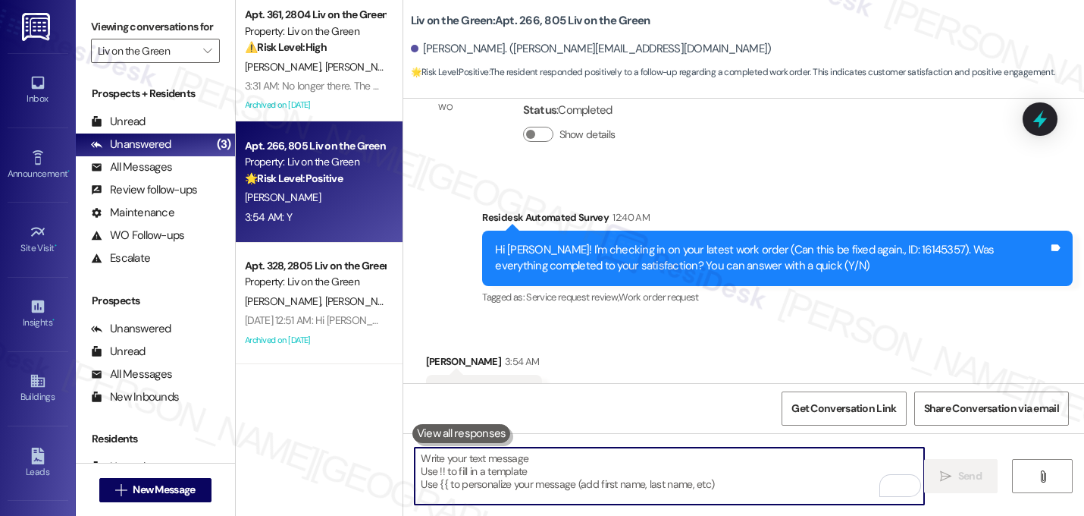
click at [773, 250] on div "Survey, sent via SMS Residesk Automated Survey 12:40 AM Hi Sherard! I'm checkin…" at bounding box center [777, 258] width 613 height 121
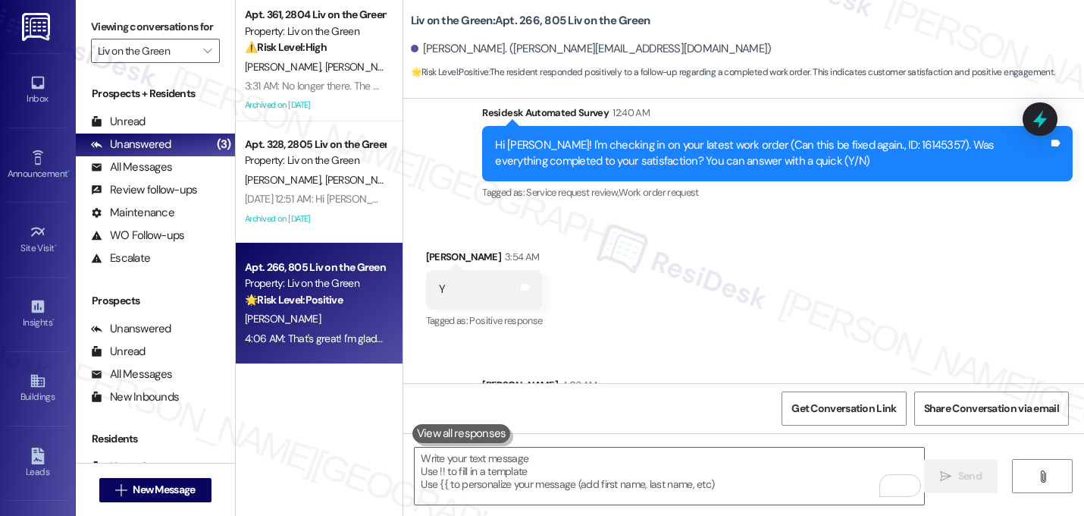
scroll to position [7764, 0]
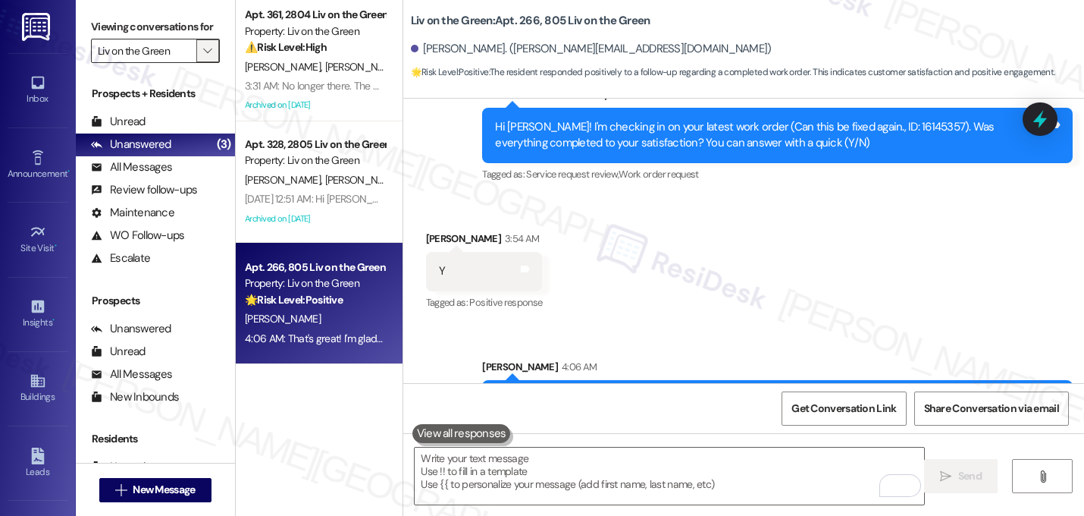
click at [203, 57] on icon "" at bounding box center [207, 51] width 8 height 12
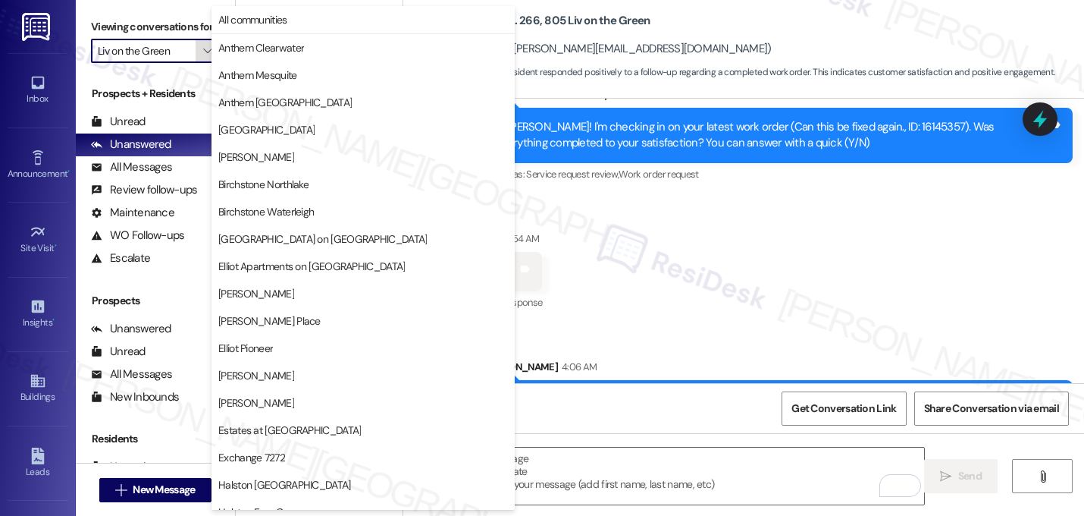
scroll to position [589, 0]
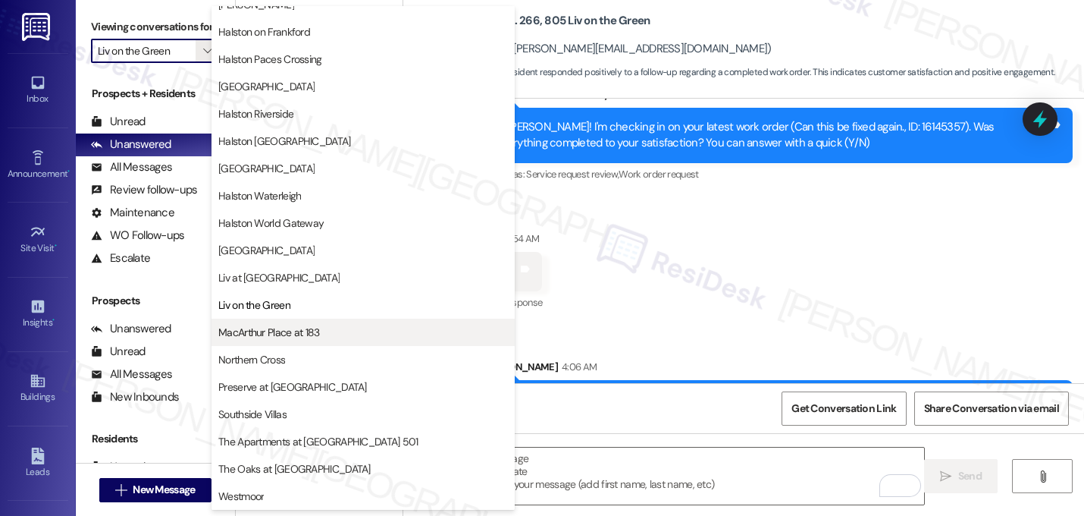
click at [263, 331] on span "MacArthur Place at 183" at bounding box center [269, 332] width 102 height 15
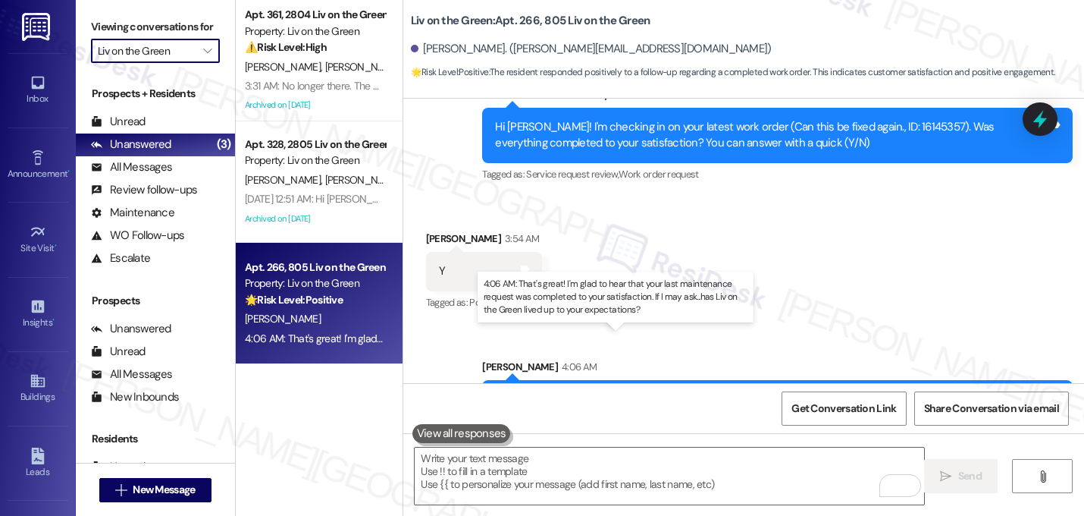
type input "MacArthur Place at 183"
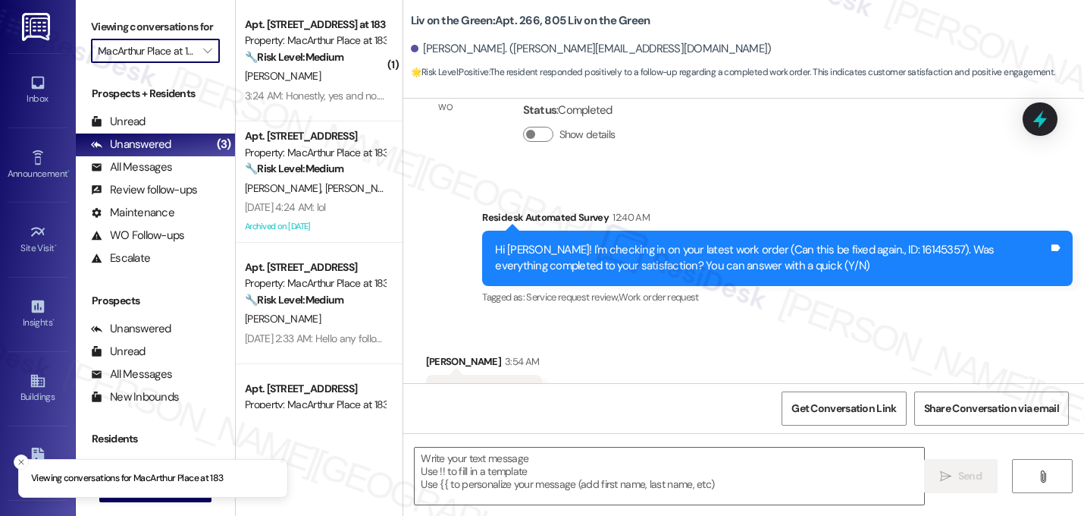
type textarea "Fetching suggested responses. Please feel free to read through the conversation…"
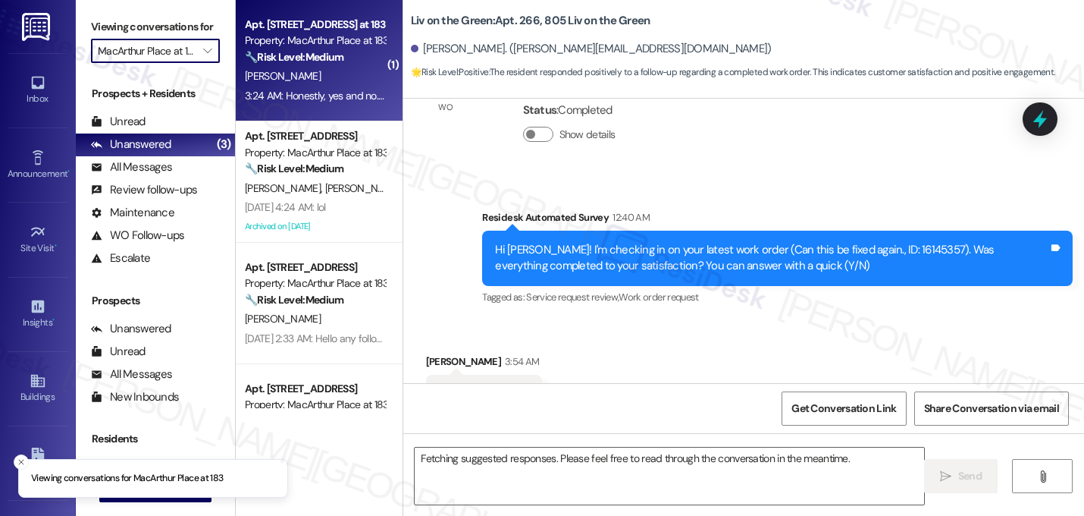
scroll to position [7641, 0]
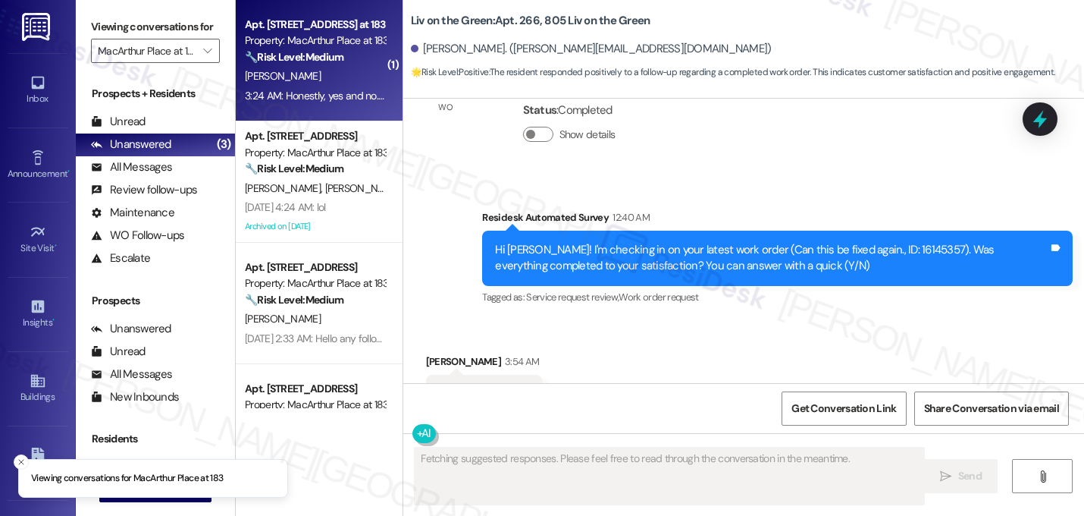
click at [318, 86] on div "3:24 AM: Honestly, yes and no. Overall I'm happy. But the roach issue really ha…" at bounding box center [314, 95] width 143 height 19
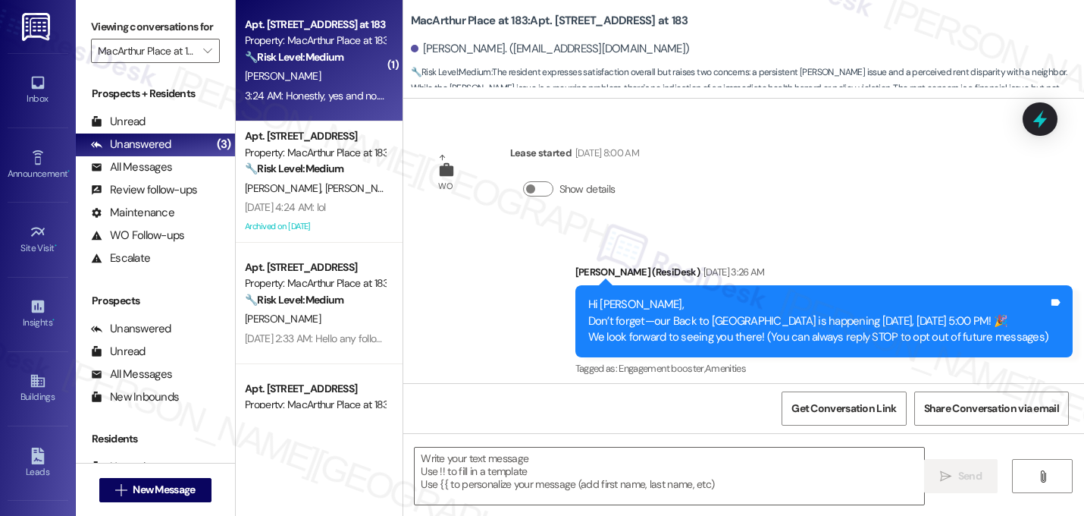
scroll to position [3516, 0]
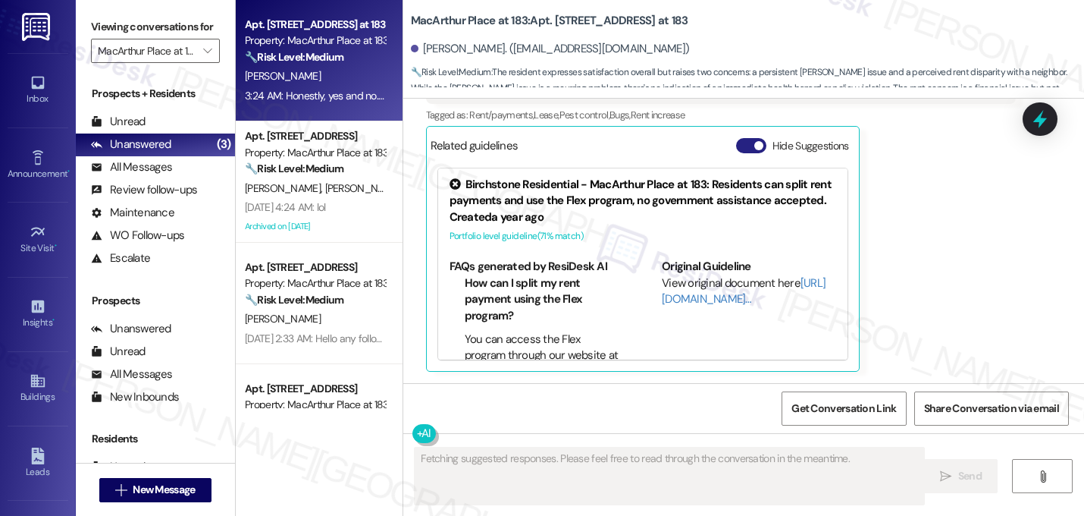
click at [736, 151] on button "Hide Suggestions" at bounding box center [751, 145] width 30 height 15
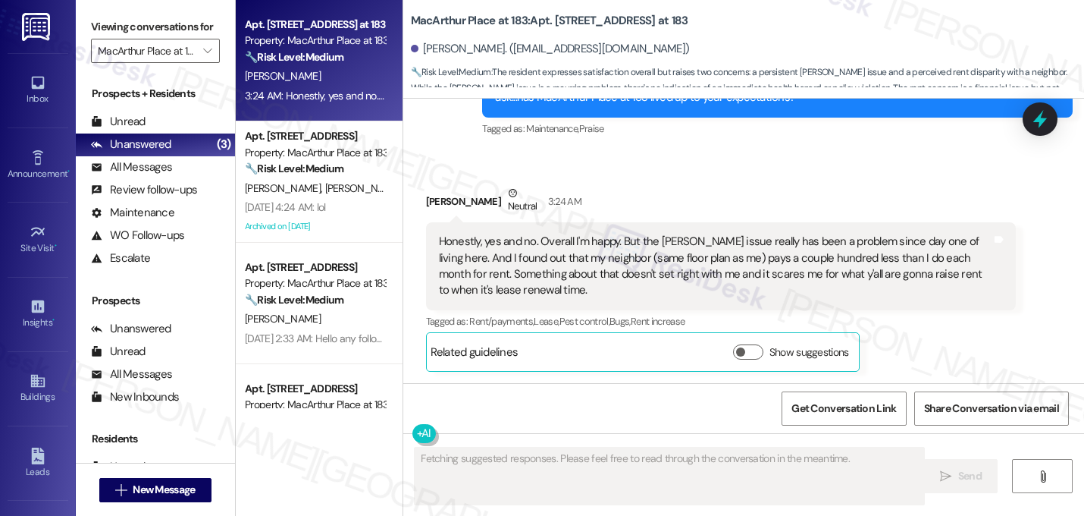
click at [740, 131] on div "Tagged as: Maintenance , Click to highlight conversations about Maintenance Pra…" at bounding box center [777, 129] width 591 height 22
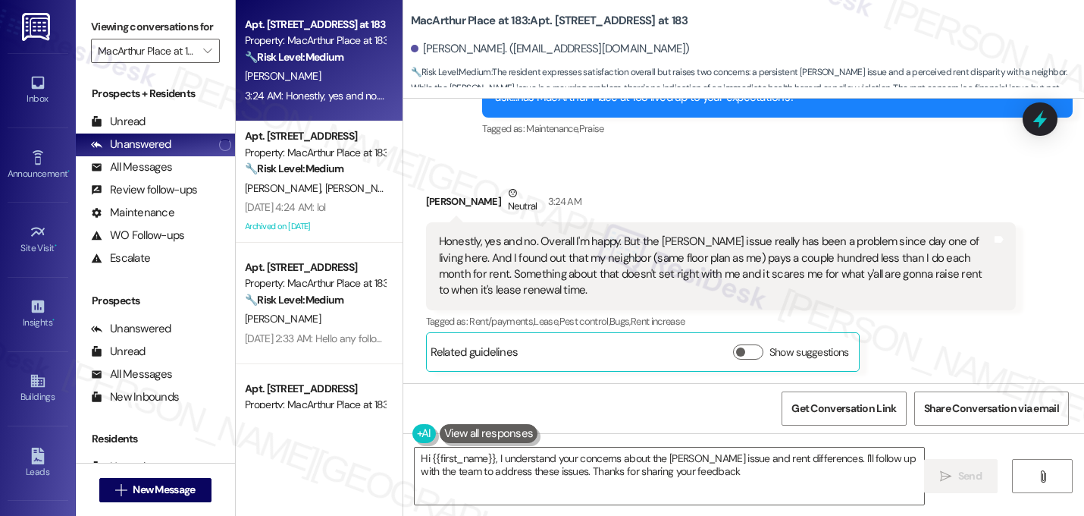
type textarea "Hi {{first_name}}, I understand your concerns about the roach issue and rent di…"
click at [717, 174] on div "Received via SMS Lauren Wells Neutral 3:24 AM Honestly, yes and no. Overall I'm…" at bounding box center [721, 278] width 613 height 209
click at [657, 259] on div "Honestly, yes and no. Overall I'm happy. But the [PERSON_NAME] issue really has…" at bounding box center [715, 266] width 553 height 65
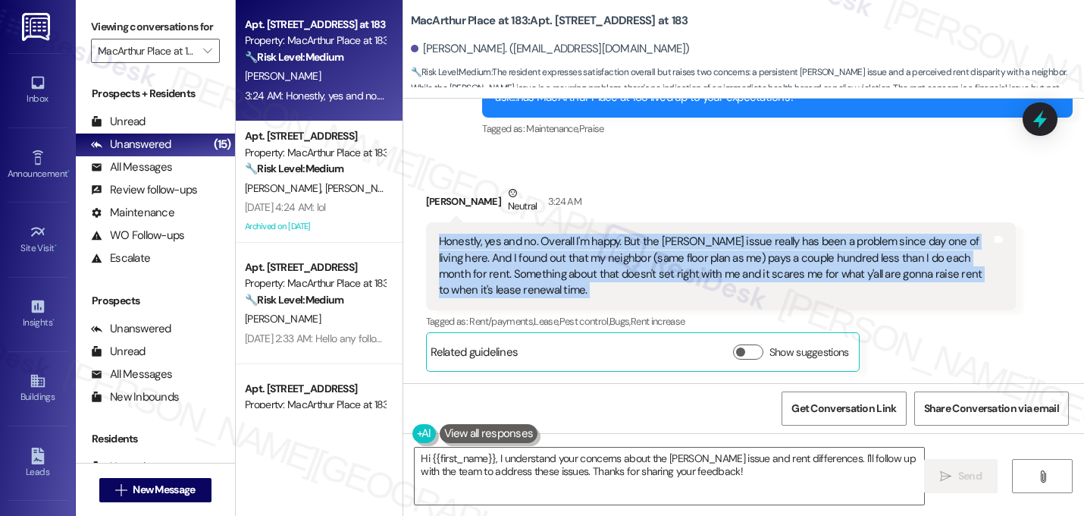
click at [657, 259] on div "Honestly, yes and no. Overall I'm happy. But the [PERSON_NAME] issue really has…" at bounding box center [715, 266] width 553 height 65
copy div "Honestly, yes and no. Overall I'm happy. But the roach issue really has been a …"
click at [532, 473] on textarea "Hi {{first_name}}, I understand your concerns about the roach issue and rent di…" at bounding box center [670, 475] width 510 height 57
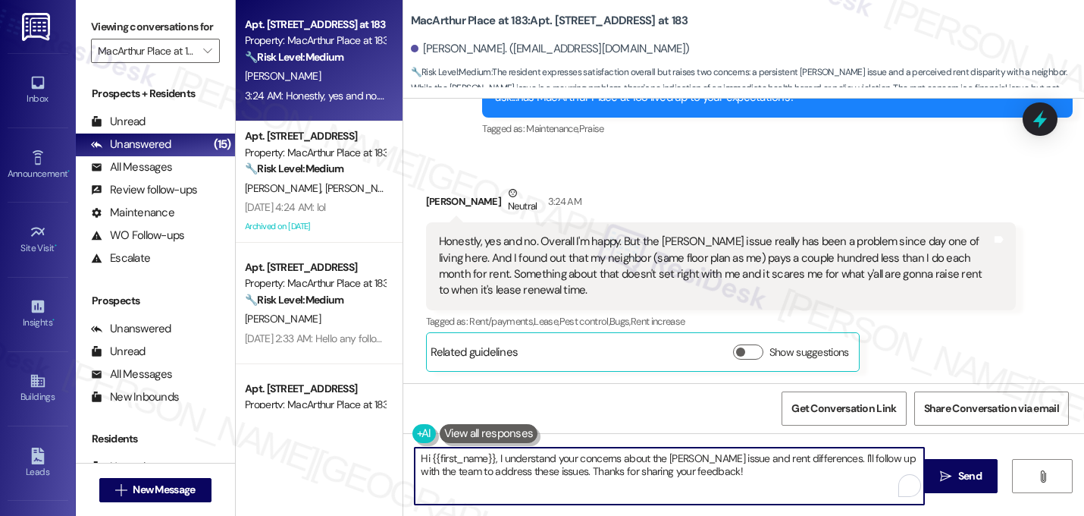
click at [532, 473] on textarea "Hi {{first_name}}, I understand your concerns about the roach issue and rent di…" at bounding box center [670, 475] width 510 height 57
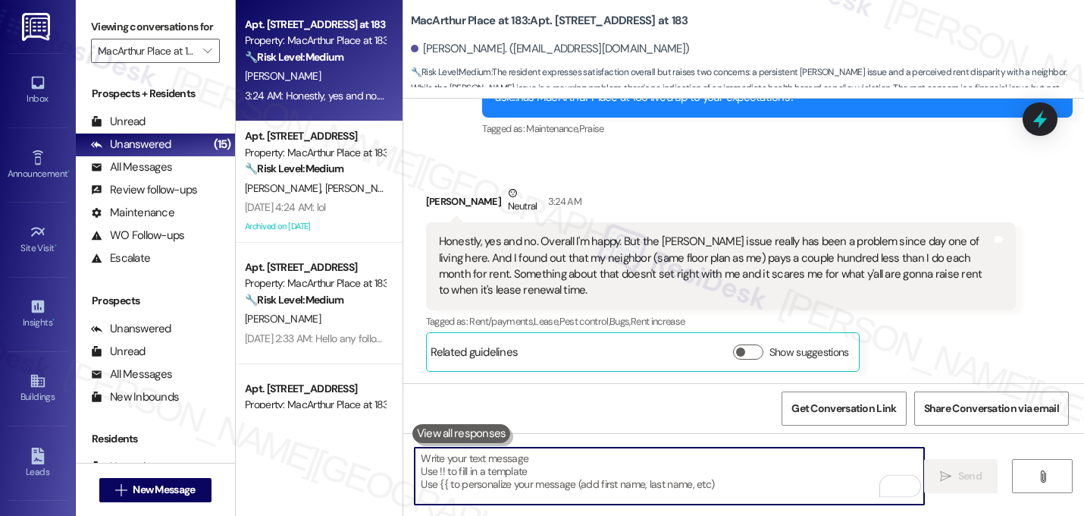
paste textarea "Thank you for being honest and sharing how you feel—I really appreciate your fe…"
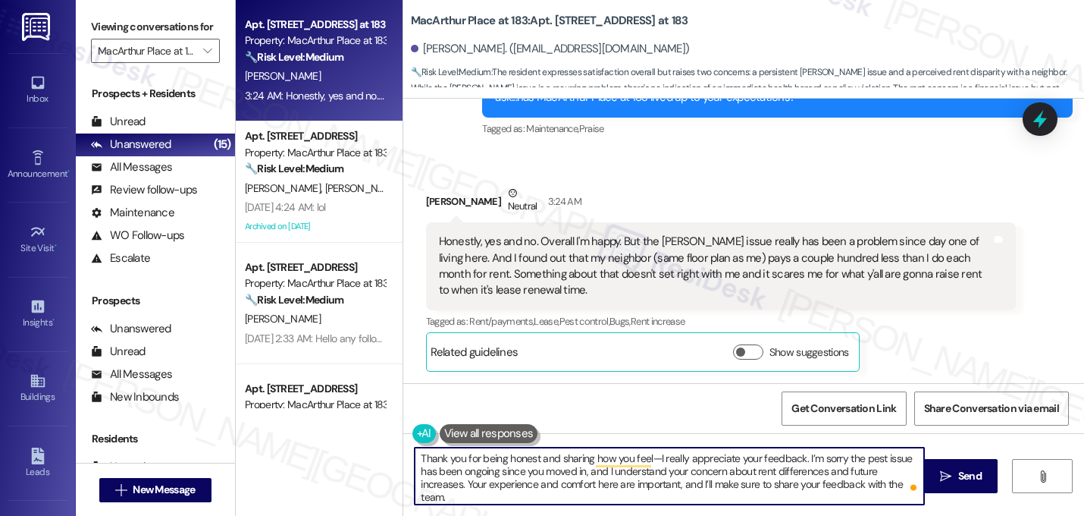
click at [651, 467] on textarea "Thank you for being honest and sharing how you feel—I really appreciate your fe…" at bounding box center [670, 475] width 510 height 57
click at [651, 462] on textarea "Thank you for being honest and sharing how you feel—I really appreciate your fe…" at bounding box center [670, 475] width 510 height 57
click at [784, 194] on div "[PERSON_NAME] Neutral 3:24 AM" at bounding box center [721, 203] width 591 height 37
click at [608, 475] on textarea "Thank you for being honest and sharing how you feel, [PERSON_NAME]. I really ap…" at bounding box center [670, 475] width 510 height 57
click at [625, 473] on textarea "Thank you for being honest and sharing how you feel, [PERSON_NAME]. I really ap…" at bounding box center [670, 475] width 510 height 57
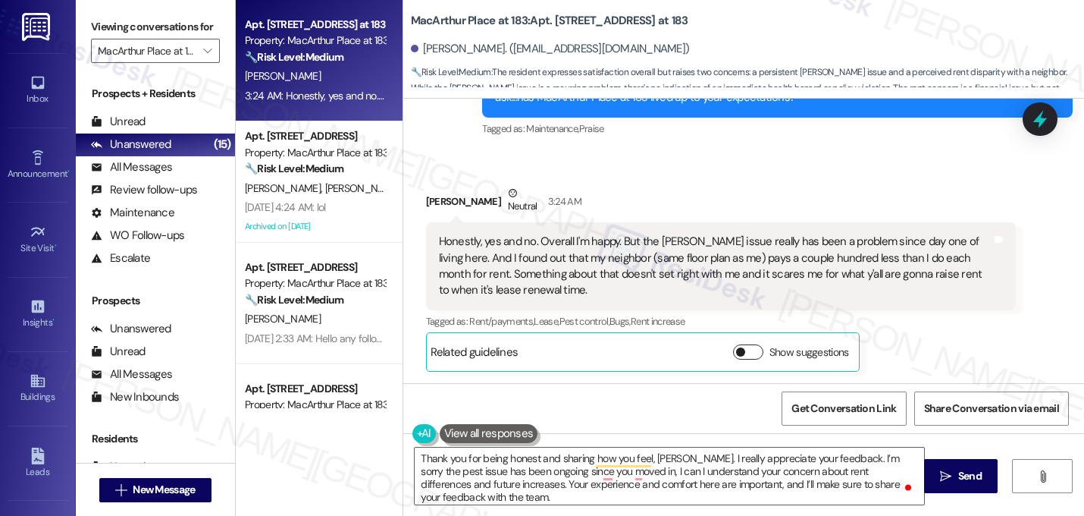
click at [740, 355] on button "Show suggestions" at bounding box center [748, 351] width 30 height 15
click at [857, 339] on div "Lauren Wells Neutral 3:24 AM Honestly, yes and no. Overall I'm happy. But the r…" at bounding box center [721, 381] width 591 height 392
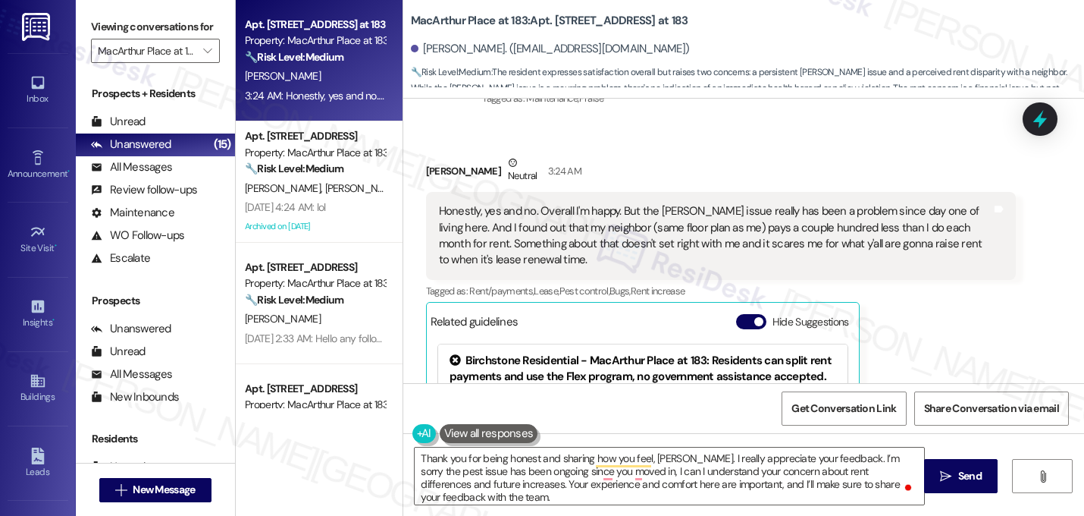
scroll to position [3370, 0]
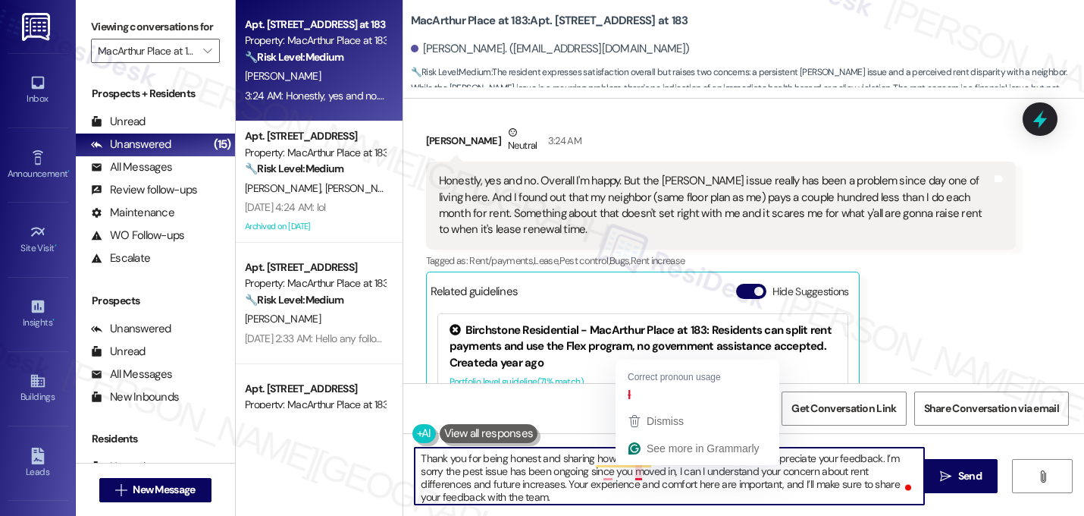
click at [629, 475] on textarea "Thank you for being honest and sharing how you feel, Lauren. I really appreciat…" at bounding box center [670, 475] width 510 height 57
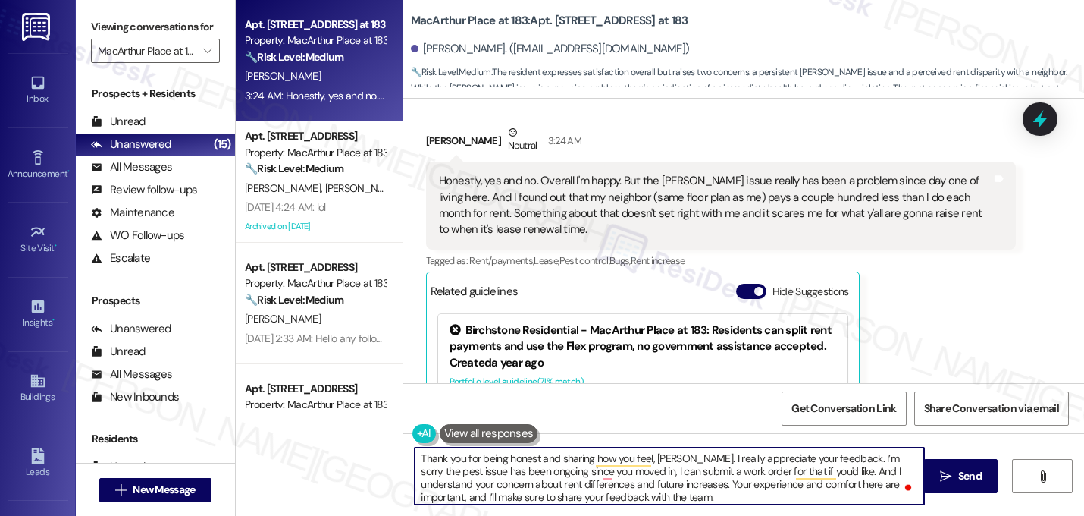
click at [883, 482] on textarea "Thank you for being honest and sharing how you feel, Lauren. I really appreciat…" at bounding box center [670, 475] width 510 height 57
type textarea "Thank you for being honest and sharing how you feel, Lauren. I really appreciat…"
click at [620, 500] on textarea "Thank you for being honest and sharing how you feel, Lauren. I really appreciat…" at bounding box center [670, 475] width 510 height 57
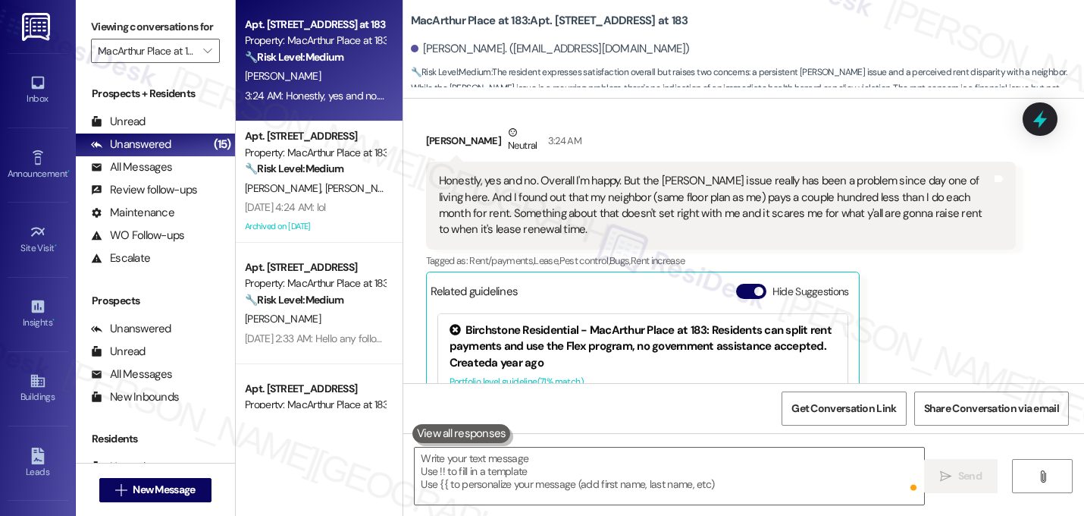
click at [903, 298] on div "Lauren Wells Neutral 3:24 AM Honestly, yes and no. Overall I'm happy. But the r…" at bounding box center [721, 320] width 591 height 392
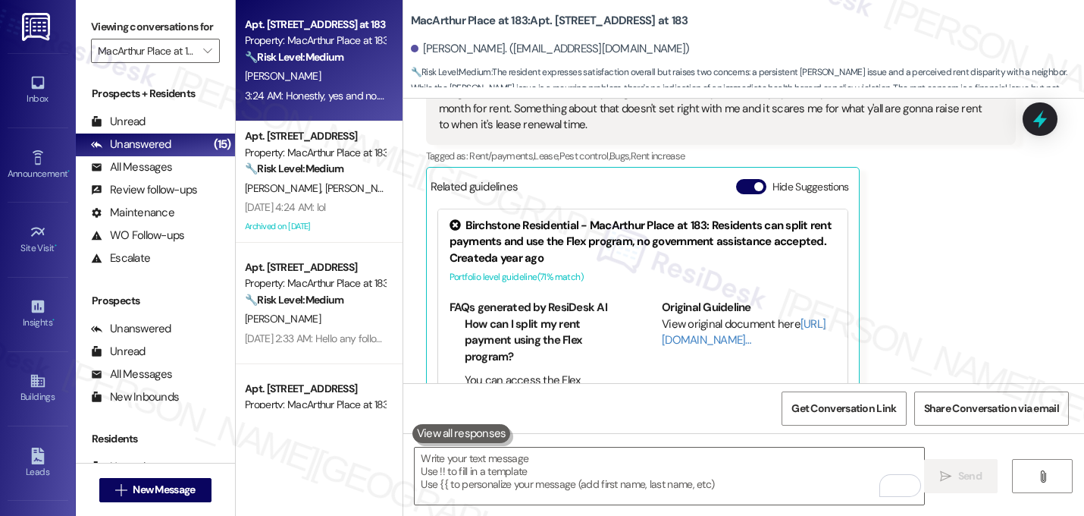
scroll to position [3516, 0]
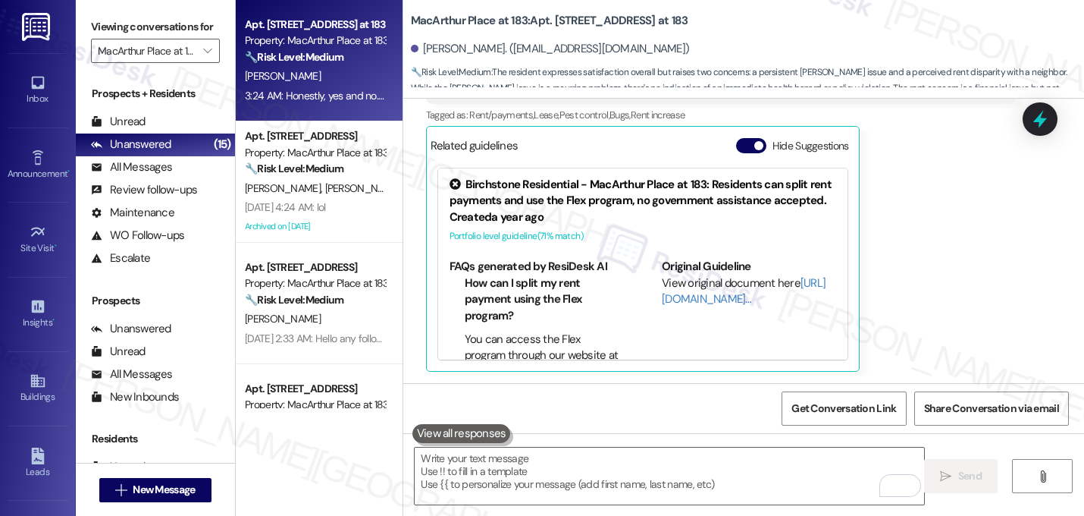
click at [948, 273] on div "Lauren Wells Neutral 3:24 AM Honestly, yes and no. Overall I'm happy. But the r…" at bounding box center [721, 175] width 591 height 392
click at [995, 193] on div "Lauren Wells Neutral 3:24 AM Honestly, yes and no. Overall I'm happy. But the r…" at bounding box center [721, 175] width 591 height 392
click at [880, 403] on span "Get Conversation Link" at bounding box center [844, 408] width 105 height 16
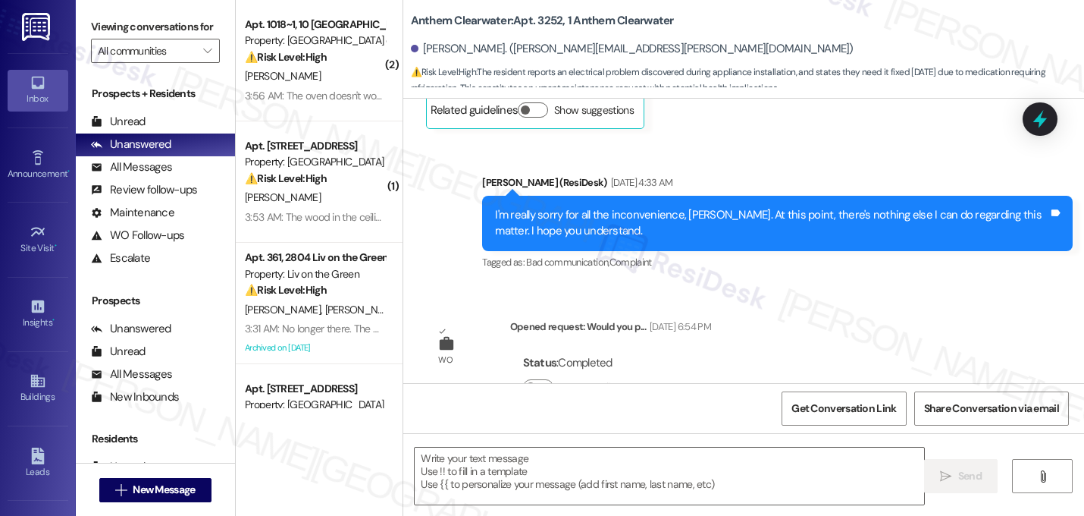
type textarea "Fetching suggested responses. Please feel free to read through the conversation…"
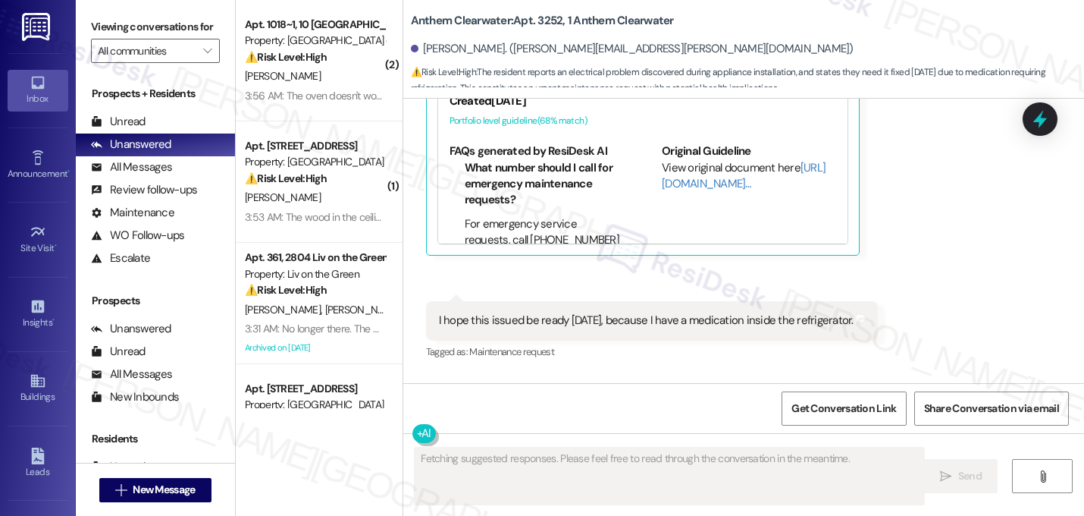
scroll to position [5750, 0]
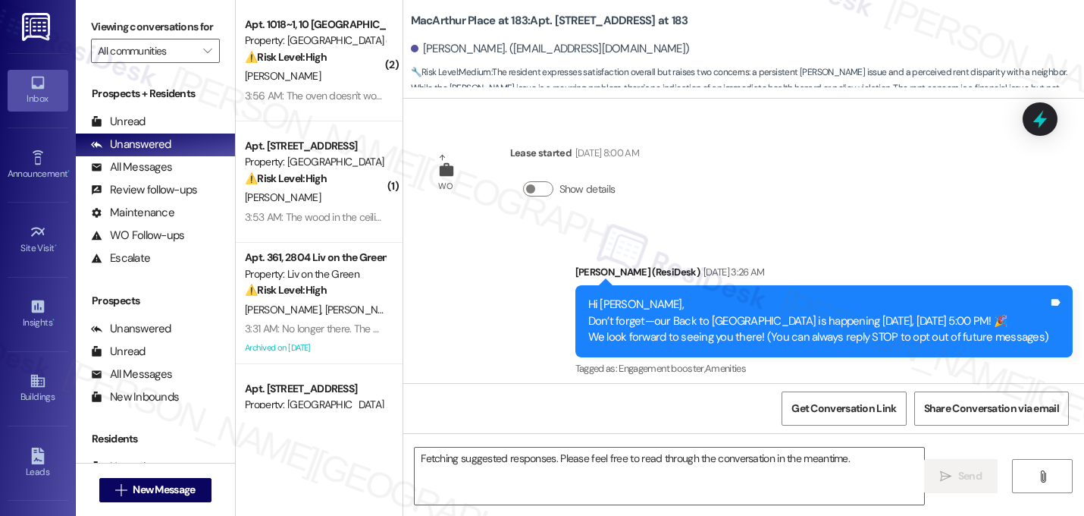
scroll to position [3515, 0]
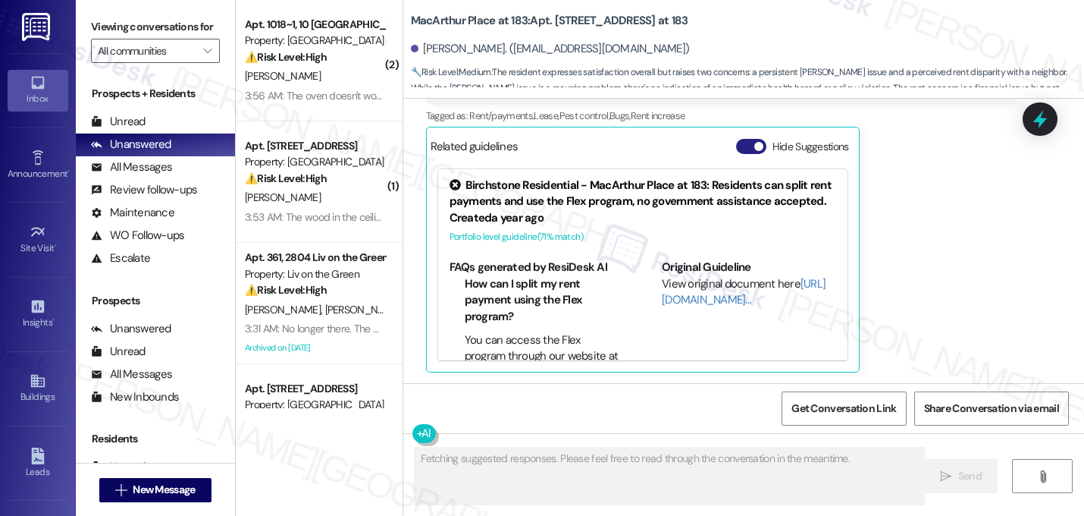
click at [757, 148] on button "Hide Suggestions" at bounding box center [751, 146] width 30 height 15
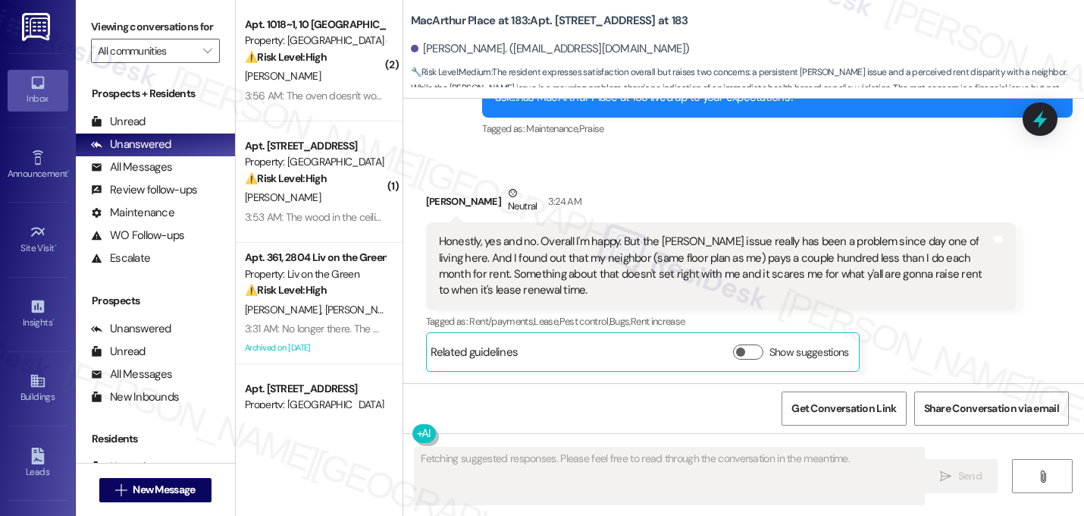
click at [825, 196] on div "[PERSON_NAME] Neutral 3:24 AM" at bounding box center [721, 203] width 591 height 37
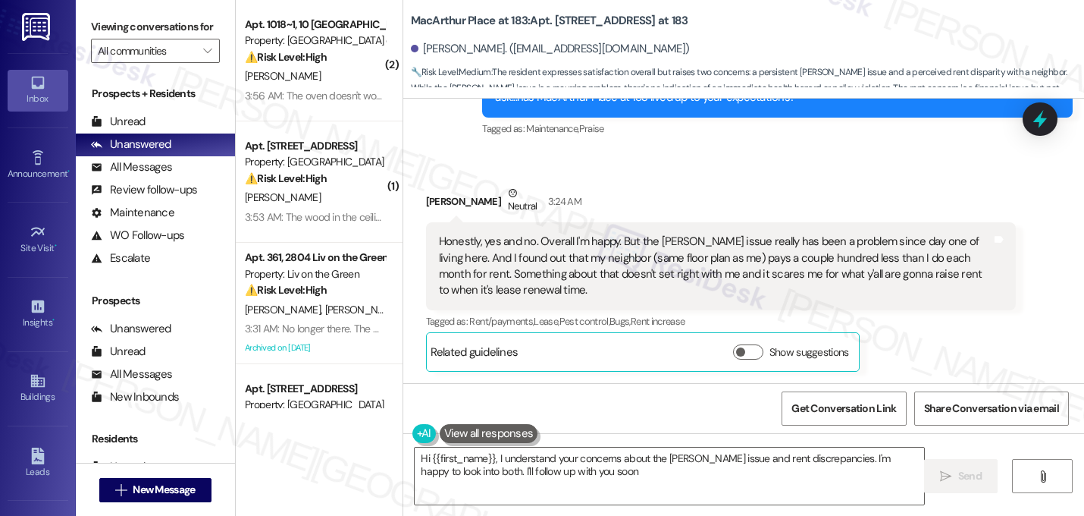
type textarea "Hi {{first_name}}, I understand your concerns about the [PERSON_NAME] issue and…"
click at [541, 466] on textarea "Hi {{first_name}}, I understand your concerns about the [PERSON_NAME] issue and…" at bounding box center [670, 475] width 510 height 57
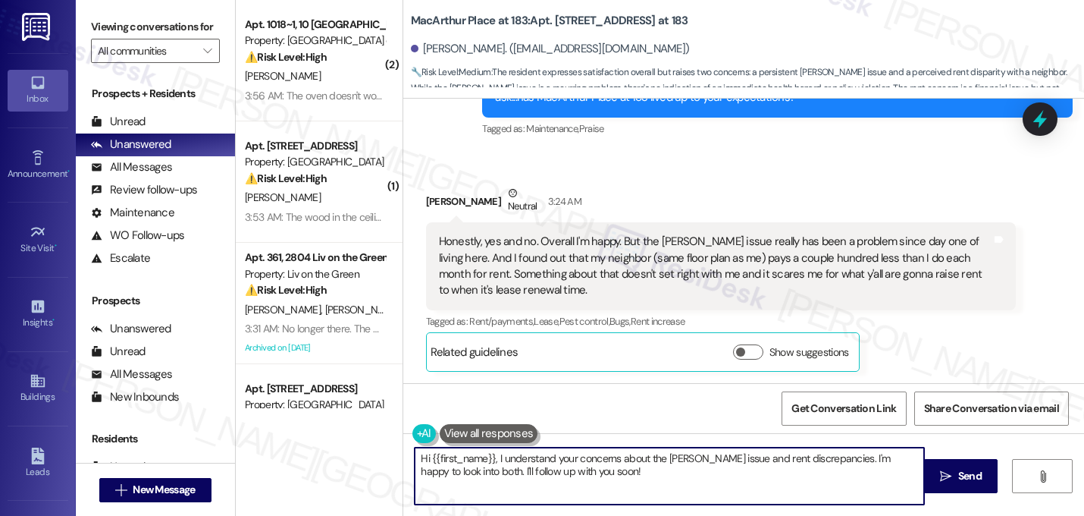
click at [541, 466] on textarea "Hi {{first_name}}, I understand your concerns about the [PERSON_NAME] issue and…" at bounding box center [670, 475] width 510 height 57
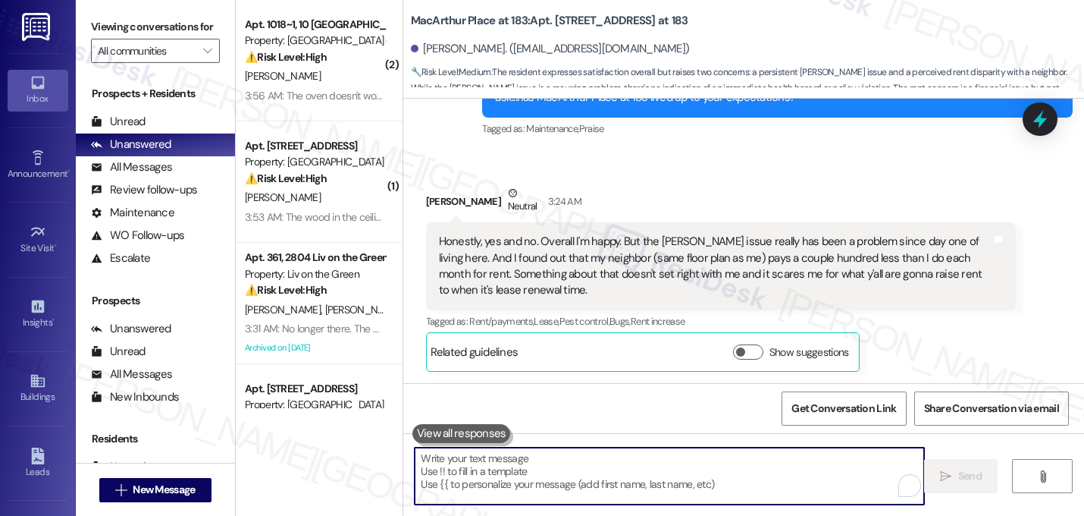
paste textarea "Thank you for being honest and sharing how you feel—I really appreciate your fe…"
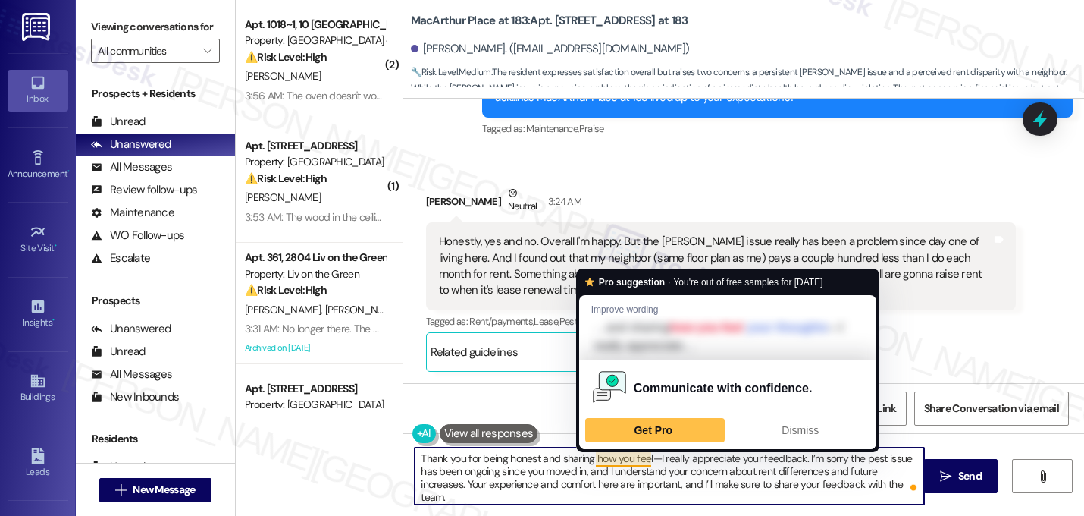
click at [650, 460] on textarea "Thank you for being honest and sharing how you feel—I really appreciate your fe…" at bounding box center [670, 475] width 510 height 57
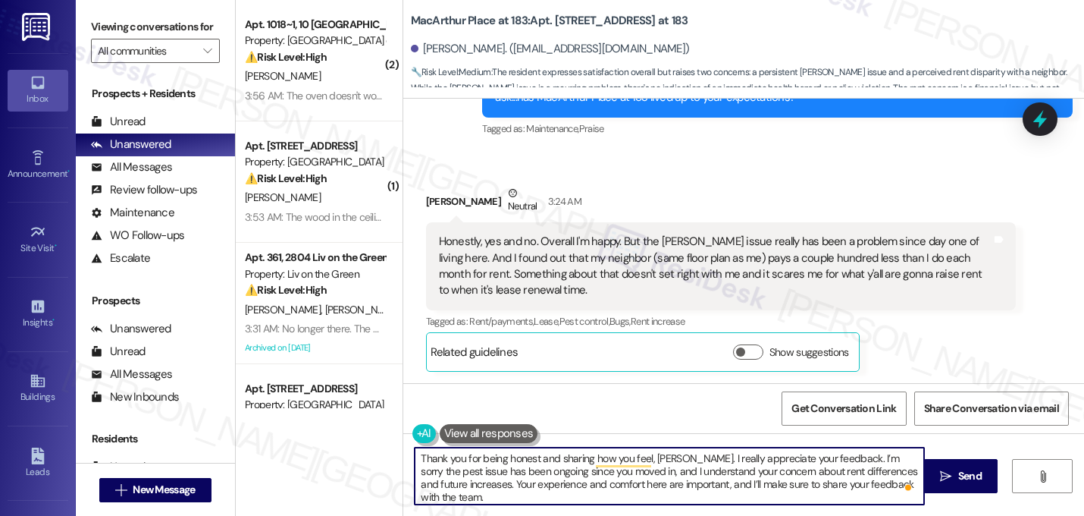
click at [608, 472] on textarea "Thank you for being honest and sharing how you feel, [PERSON_NAME]. I really ap…" at bounding box center [670, 475] width 510 height 57
click at [812, 471] on textarea "Thank you for being honest and sharing how you feel, [PERSON_NAME]. I really ap…" at bounding box center [670, 475] width 510 height 57
click at [823, 472] on textarea "Thank you for being honest and sharing how you feel, [PERSON_NAME]. I really ap…" at bounding box center [670, 475] width 510 height 57
click at [883, 486] on textarea "Thank you for being honest and sharing how you feel, [PERSON_NAME]. I really ap…" at bounding box center [670, 475] width 510 height 57
type textarea "Thank you for being honest and sharing how you feel, [PERSON_NAME]. I really ap…"
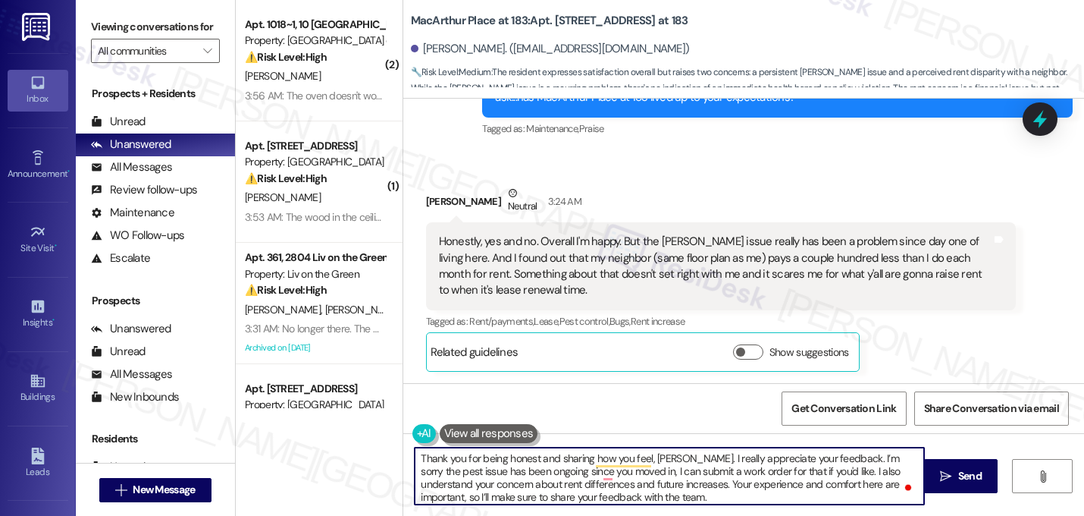
click at [644, 481] on textarea "Thank you for being honest and sharing how you feel, [PERSON_NAME]. I really ap…" at bounding box center [670, 475] width 510 height 57
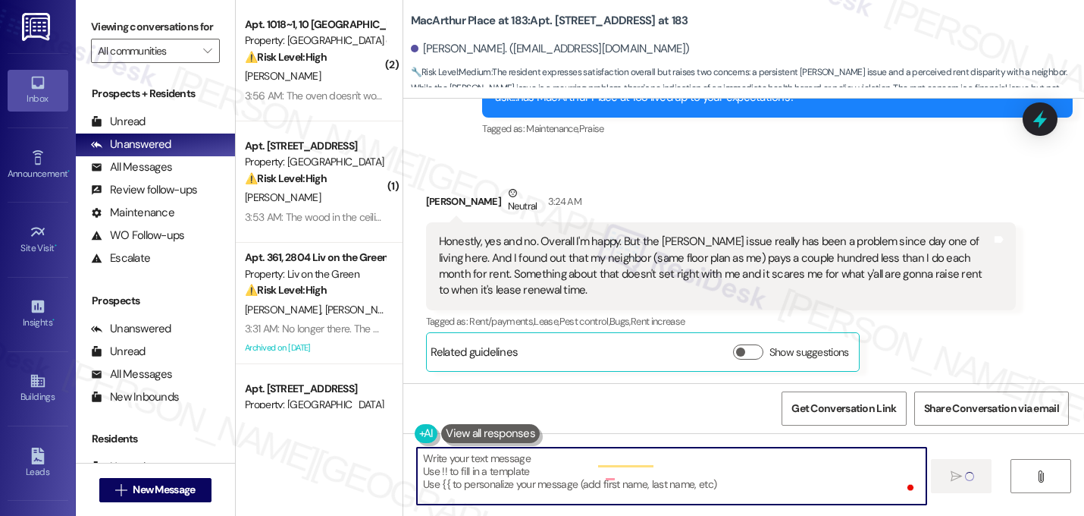
scroll to position [3309, 0]
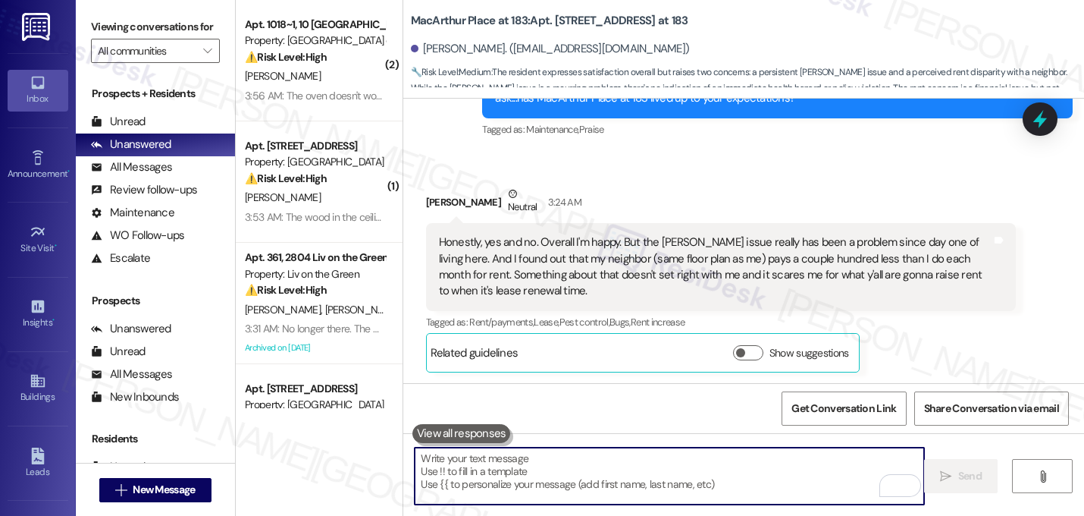
click at [889, 280] on div "Honestly, yes and no. Overall I'm happy. But the [PERSON_NAME] issue really has…" at bounding box center [715, 266] width 553 height 65
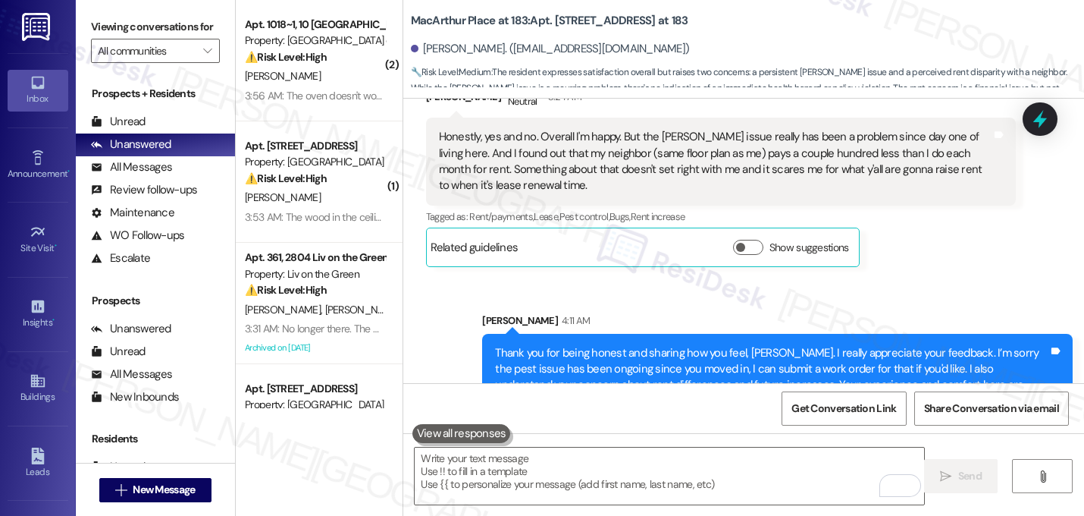
scroll to position [3464, 0]
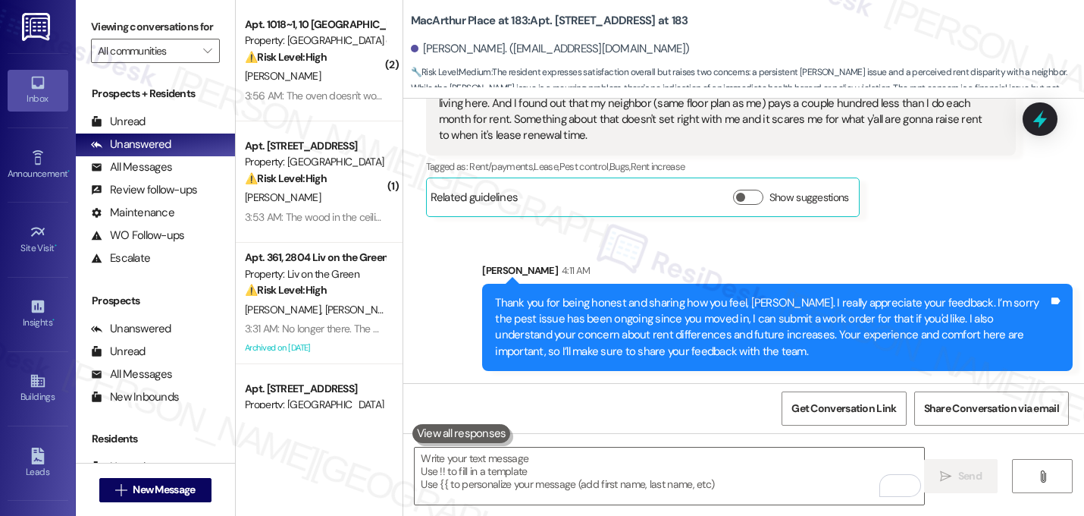
click at [933, 251] on div "Sent via SMS [PERSON_NAME] 4:11 AM Thank you for being honest and sharing how y…" at bounding box center [777, 317] width 613 height 132
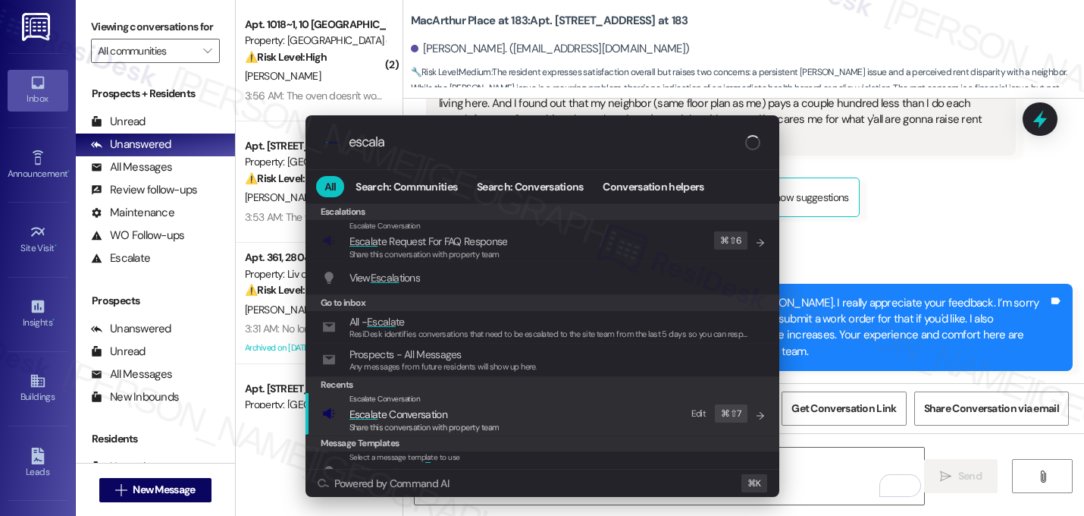
type input "escala"
click at [533, 415] on div "Escalate Conversation Escala te Conversation Share this conversation with prope…" at bounding box center [544, 413] width 444 height 41
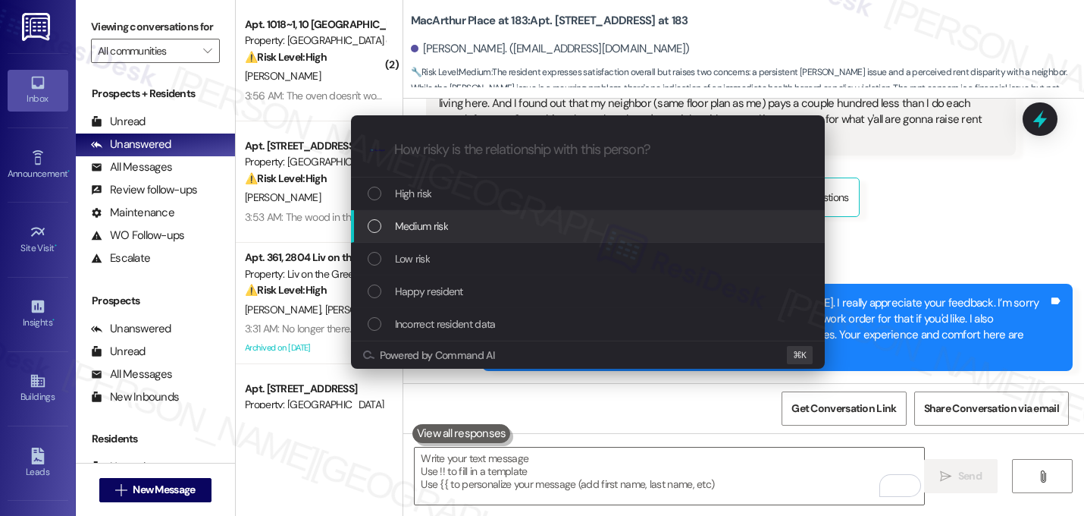
click at [523, 234] on div "Medium risk" at bounding box center [590, 226] width 444 height 17
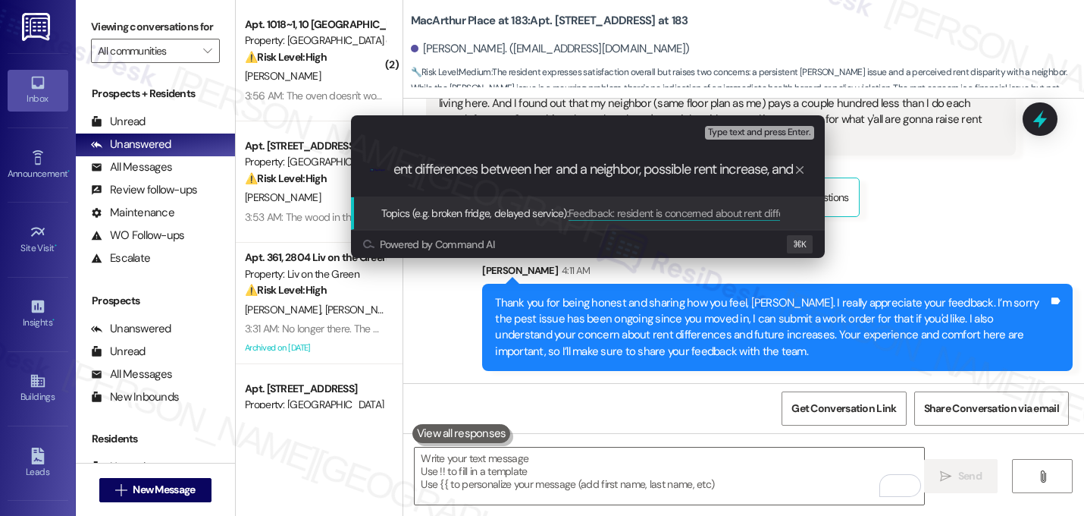
scroll to position [0, 243]
type input "Feedback: resident is concerned about rent differences between her and a neighb…"
click at [533, 170] on input "Feedback: resident is concerned about rent differences between her and a neighb…" at bounding box center [594, 170] width 400 height 16
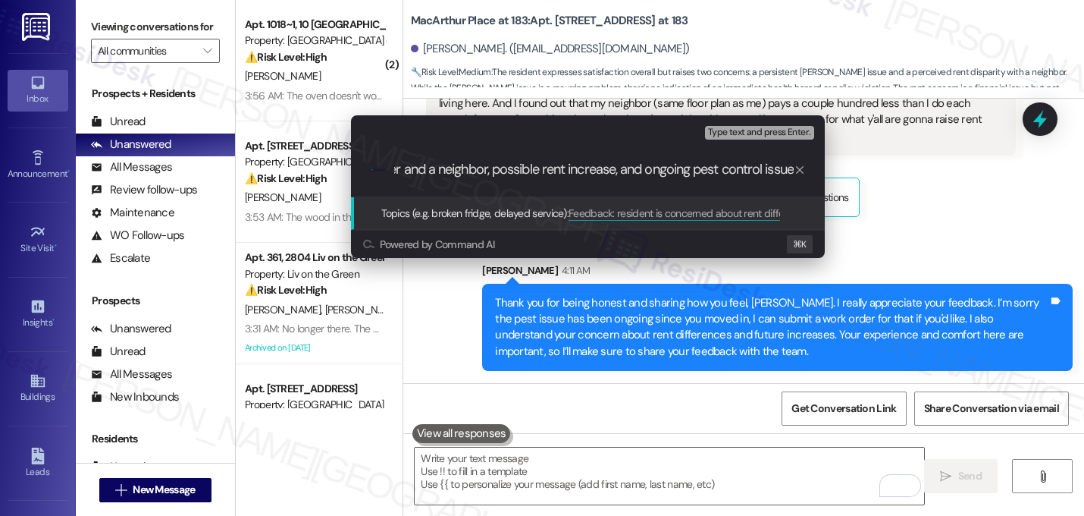
click at [533, 170] on input "Feedback: resident is concerned about rent differences between her and a neighb…" at bounding box center [594, 170] width 400 height 16
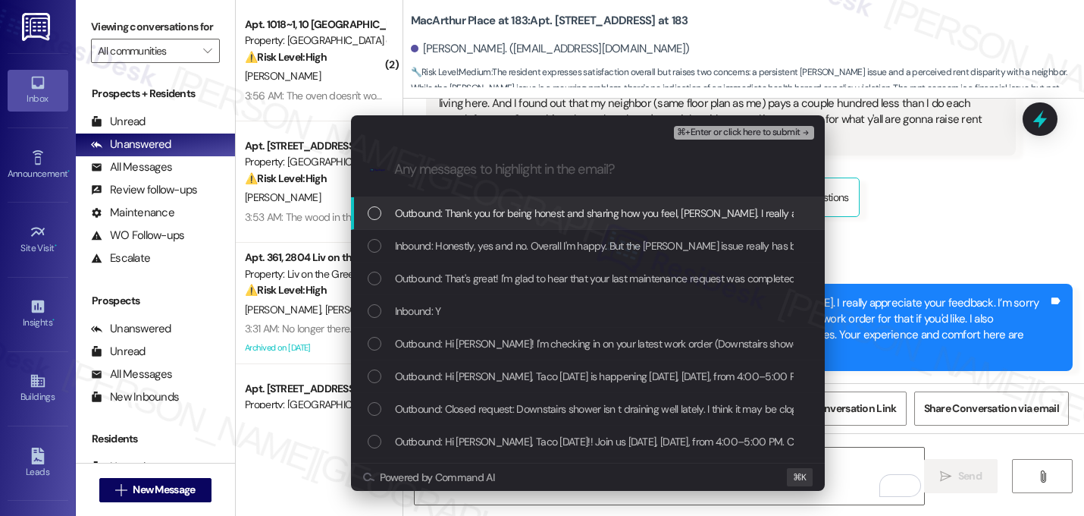
scroll to position [0, 0]
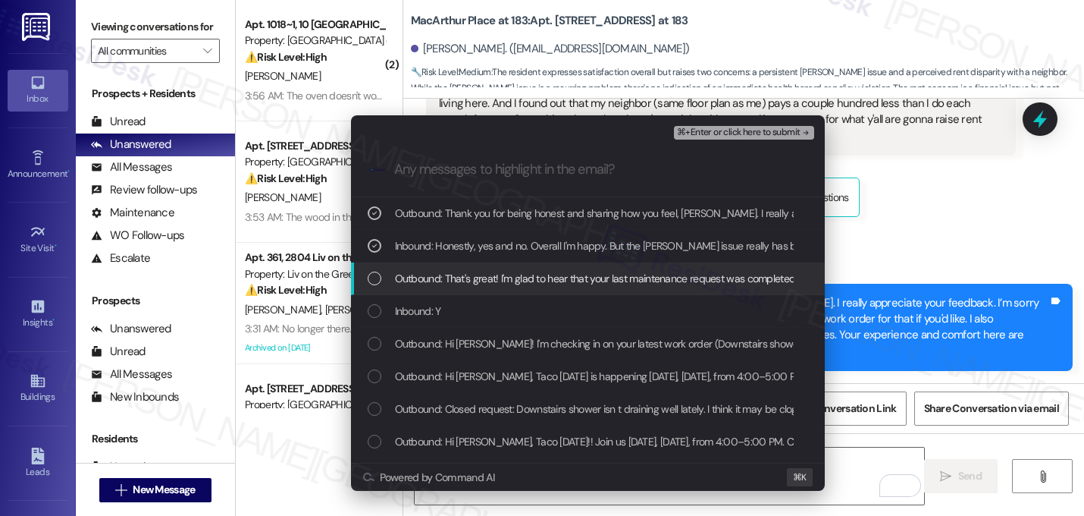
click at [494, 282] on span "Outbound: That's great! I'm glad to hear that your last maintenance request was…" at bounding box center [794, 278] width 799 height 17
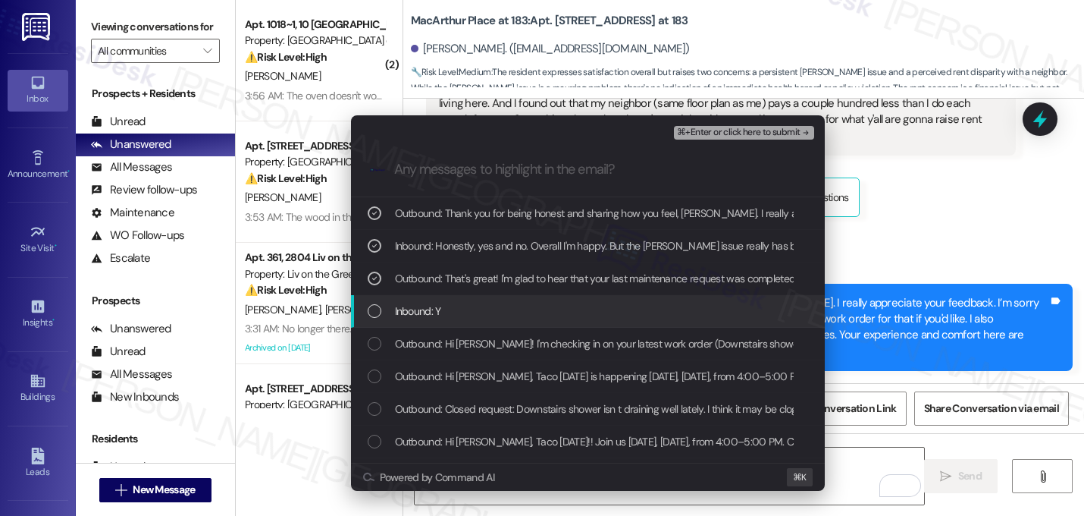
click at [476, 322] on div "Inbound: Y" at bounding box center [588, 311] width 474 height 33
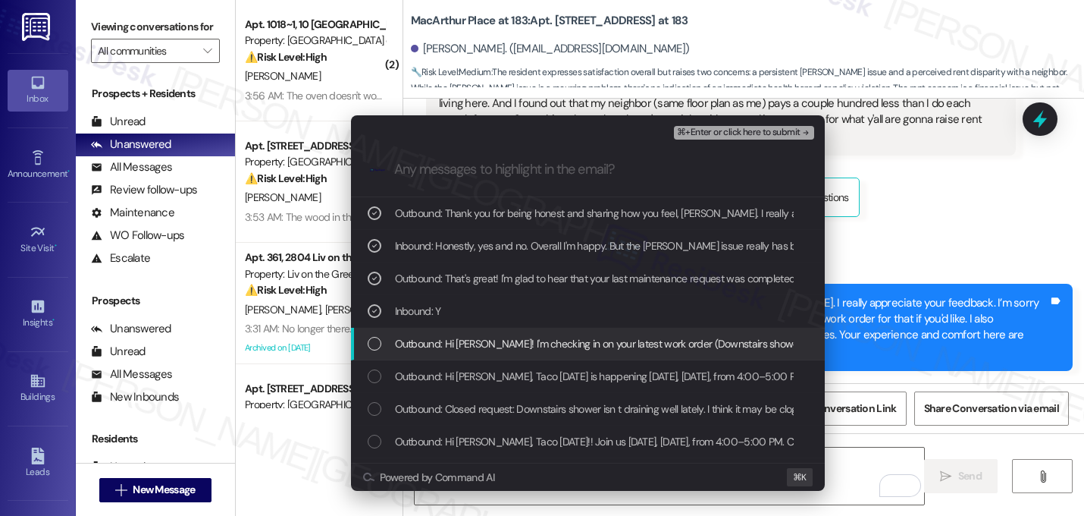
click at [470, 353] on div "Outbound: Hi Lauren! I'm checking in on your latest work order (Downstairs show…" at bounding box center [588, 344] width 474 height 33
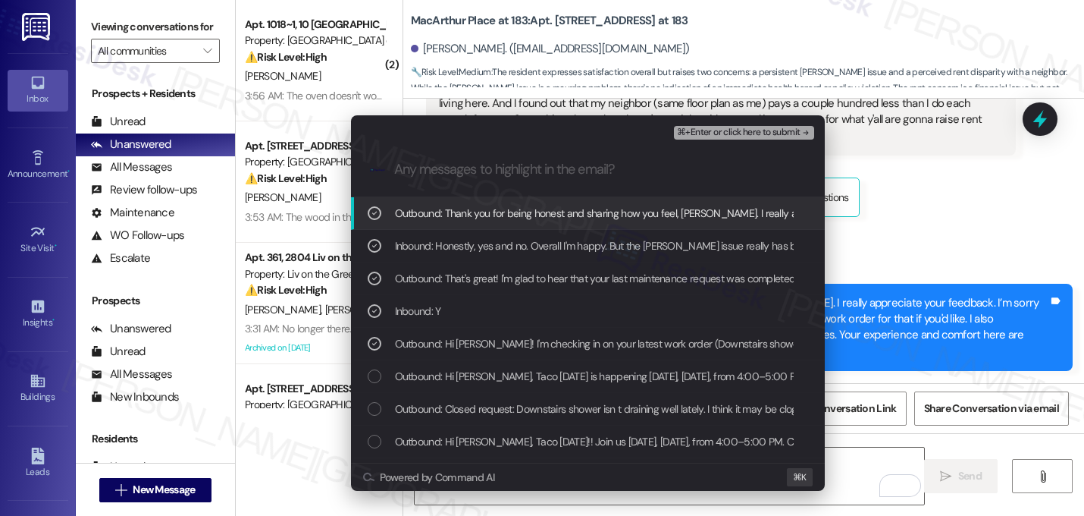
click at [755, 133] on span "⌘+Enter or click here to submit" at bounding box center [738, 132] width 123 height 11
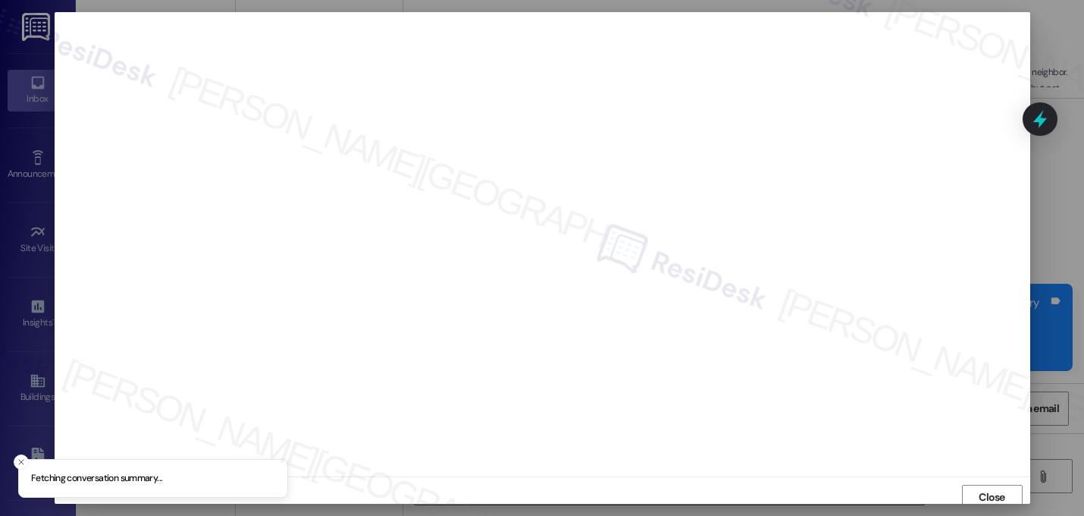
scroll to position [5, 0]
click at [994, 493] on span "Close" at bounding box center [992, 492] width 27 height 16
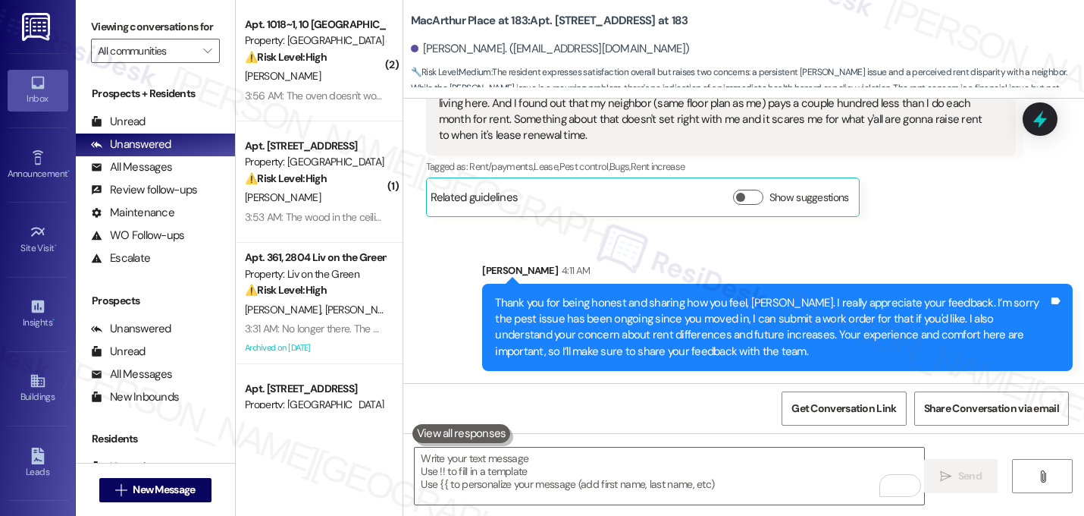
click at [790, 246] on div "Sent via SMS Sarah 4:11 AM Thank you for being honest and sharing how you feel,…" at bounding box center [743, 305] width 681 height 155
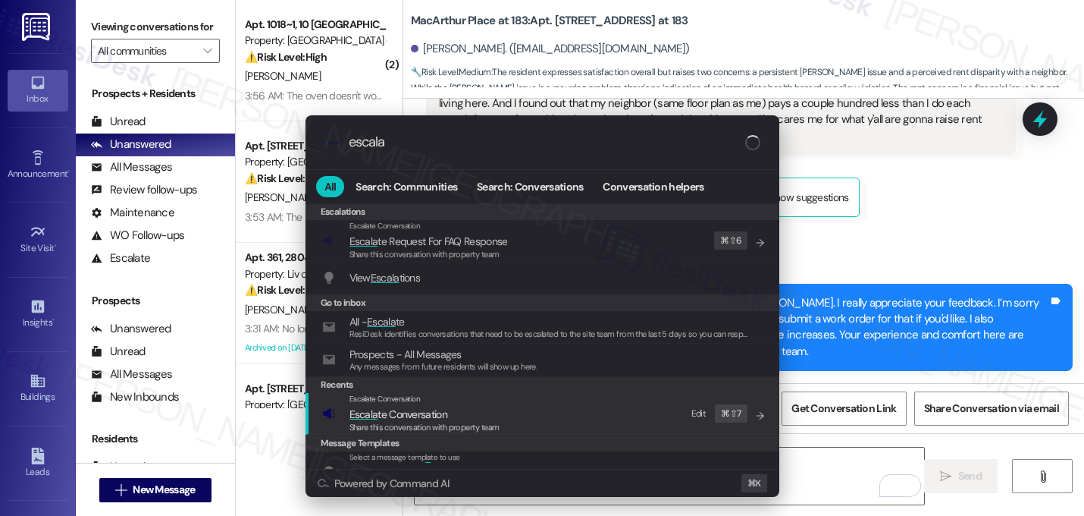
type input "escala"
click at [502, 403] on div "Escalate Conversation Escala te Conversation Share this conversation with prope…" at bounding box center [544, 413] width 444 height 41
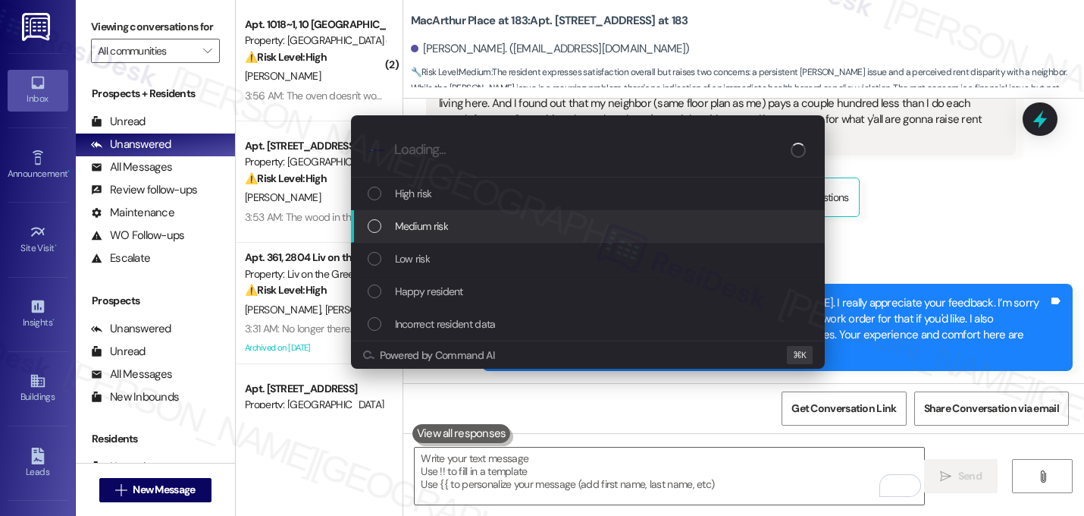
click at [486, 225] on div "Medium risk" at bounding box center [590, 226] width 444 height 17
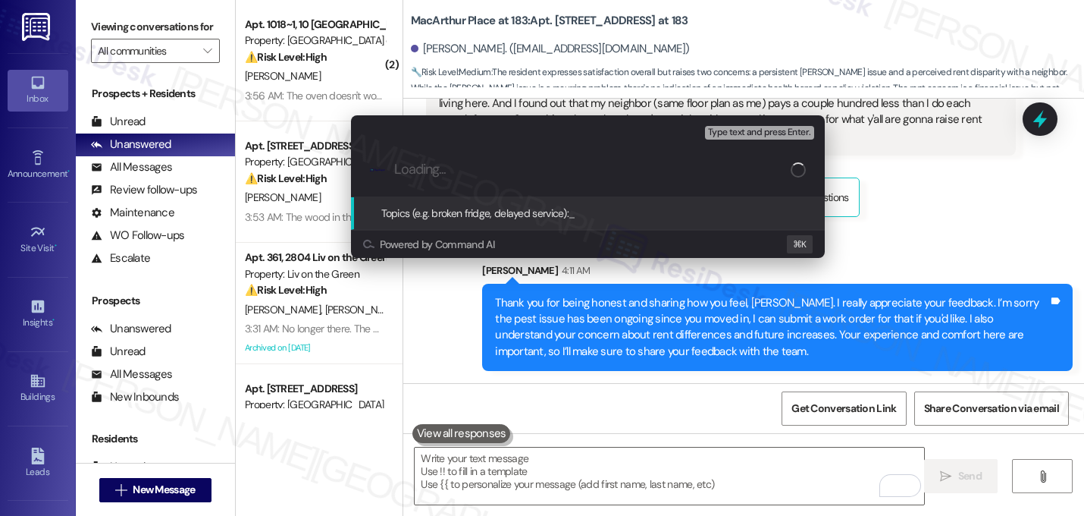
paste input "Feedback: resident is concerned about rent differences between her and a neighb…"
type input "Feedback: resident is concerned about rent differences between her and a neighb…"
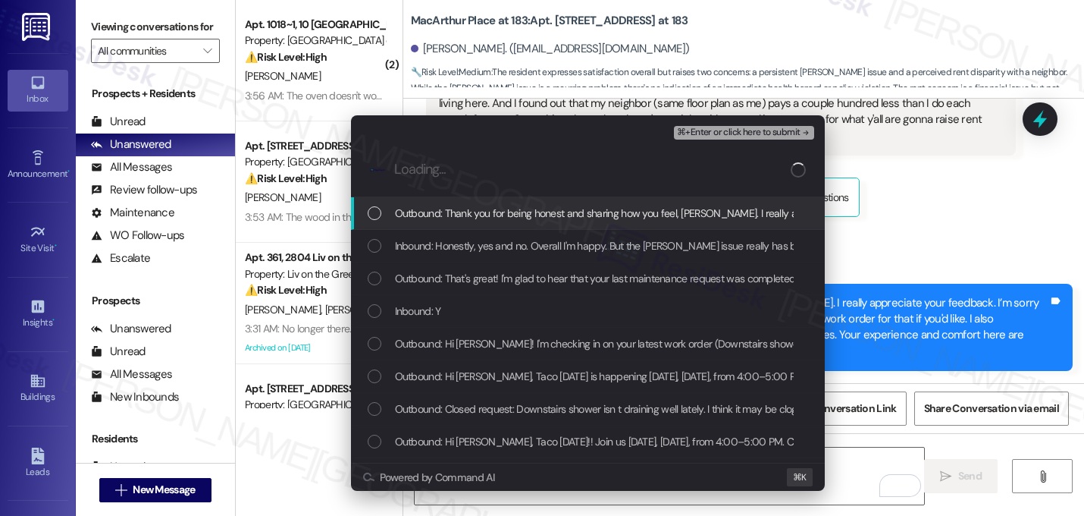
scroll to position [0, 0]
click at [469, 224] on div "Outbound: Thank you for being honest and sharing how you feel, Lauren. I really…" at bounding box center [588, 213] width 474 height 33
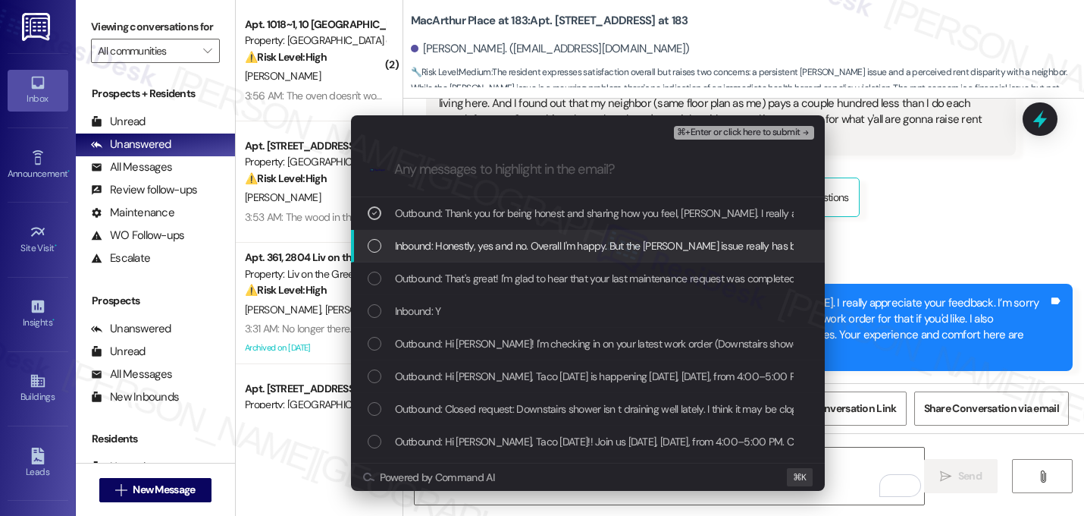
click at [469, 235] on div "Inbound: Honestly, yes and no. Overall I'm happy. But the roach issue really ha…" at bounding box center [588, 246] width 474 height 33
click at [469, 259] on div "Inbound: Honestly, yes and no. Overall I'm happy. But the roach issue really ha…" at bounding box center [588, 246] width 474 height 33
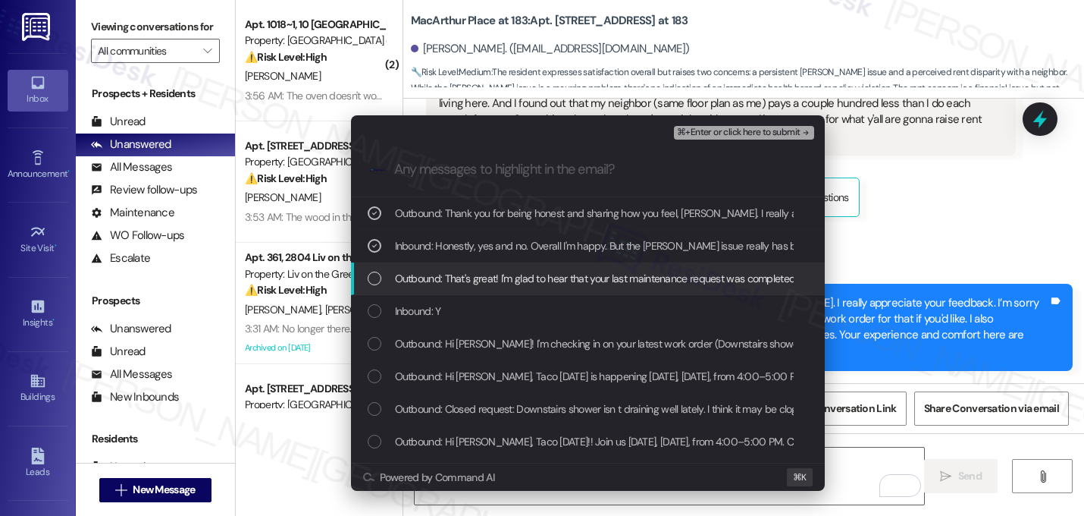
click at [463, 278] on span "Outbound: That's great! I'm glad to hear that your last maintenance request was…" at bounding box center [794, 278] width 799 height 17
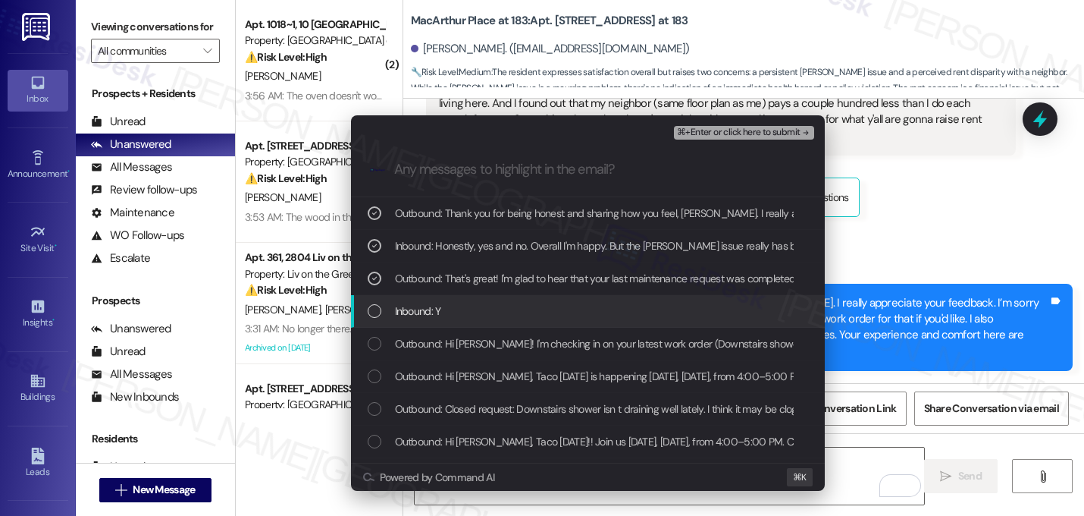
click at [458, 309] on div "Inbound: Y" at bounding box center [590, 311] width 444 height 17
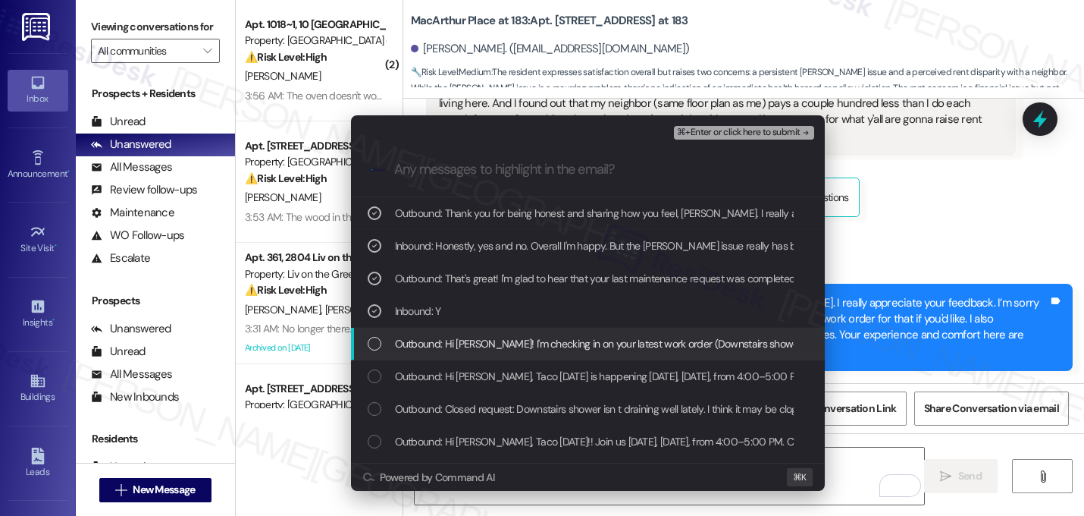
click at [453, 347] on span "Outbound: Hi Lauren! I'm checking in on your latest work order (Downstairs show…" at bounding box center [834, 343] width 879 height 17
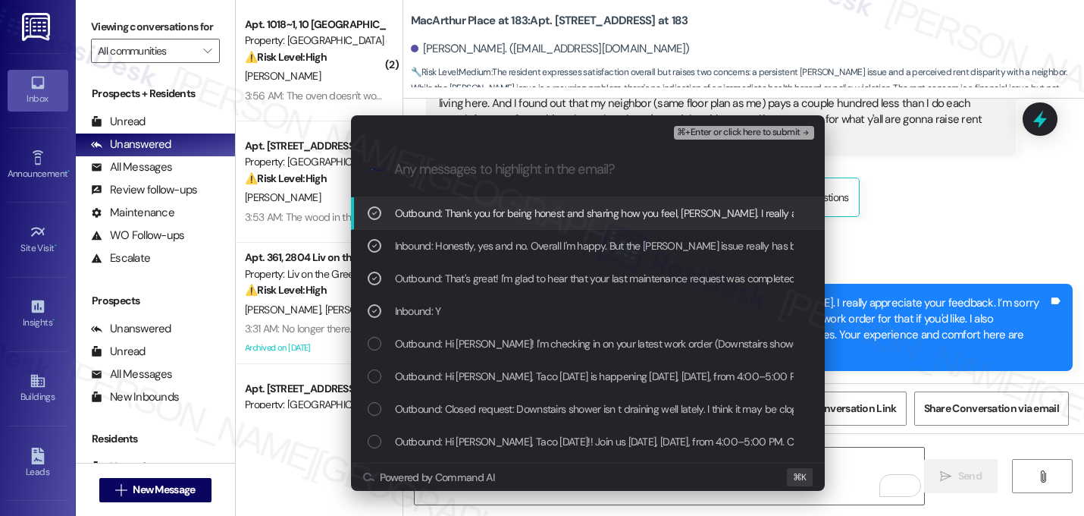
click at [801, 133] on icon "remove-block-⌘+enter-or click here to submit" at bounding box center [806, 132] width 11 height 11
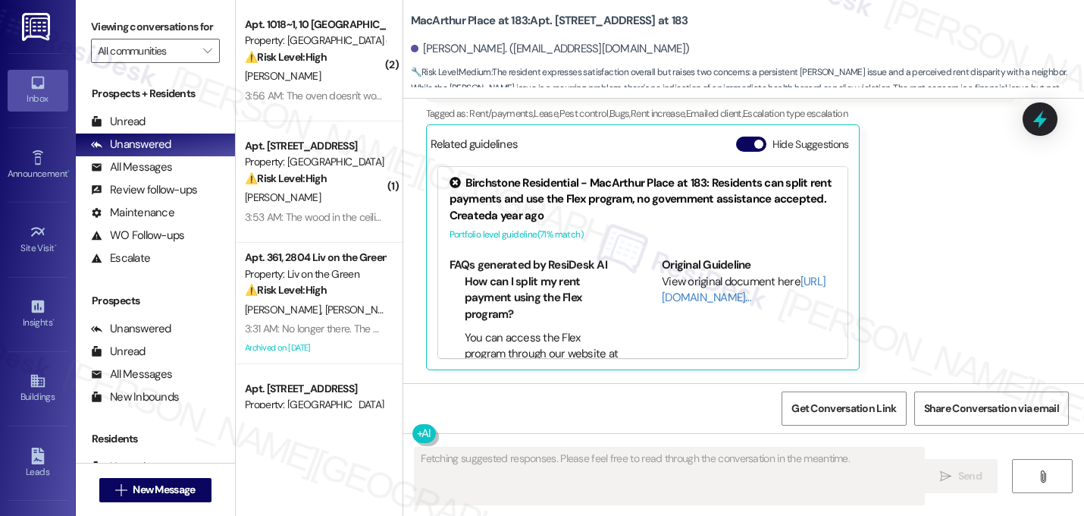
scroll to position [3515, 0]
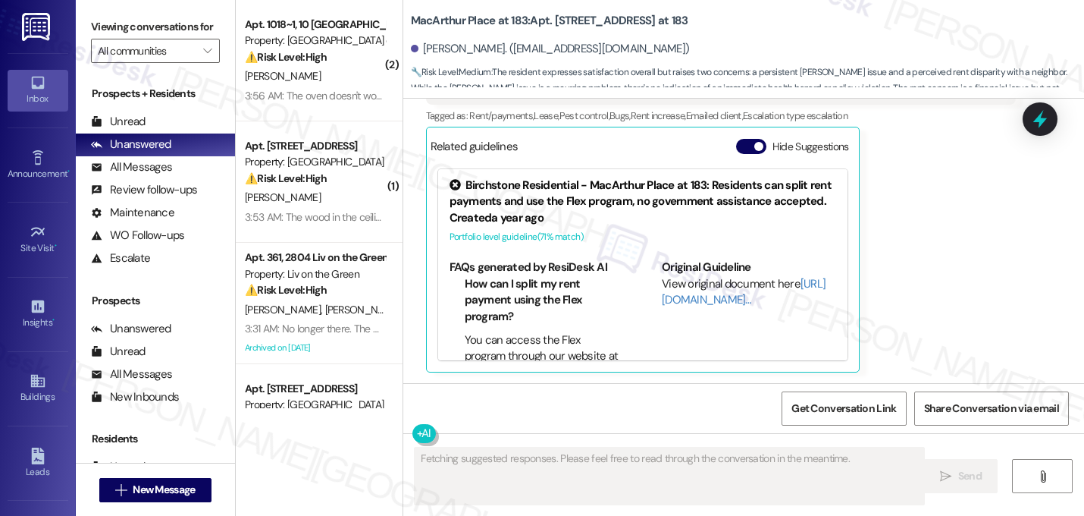
click at [947, 274] on div "Lauren Wells Neutral 3:24 AM Honestly, yes and no. Overall I'm happy. But the r…" at bounding box center [721, 176] width 591 height 392
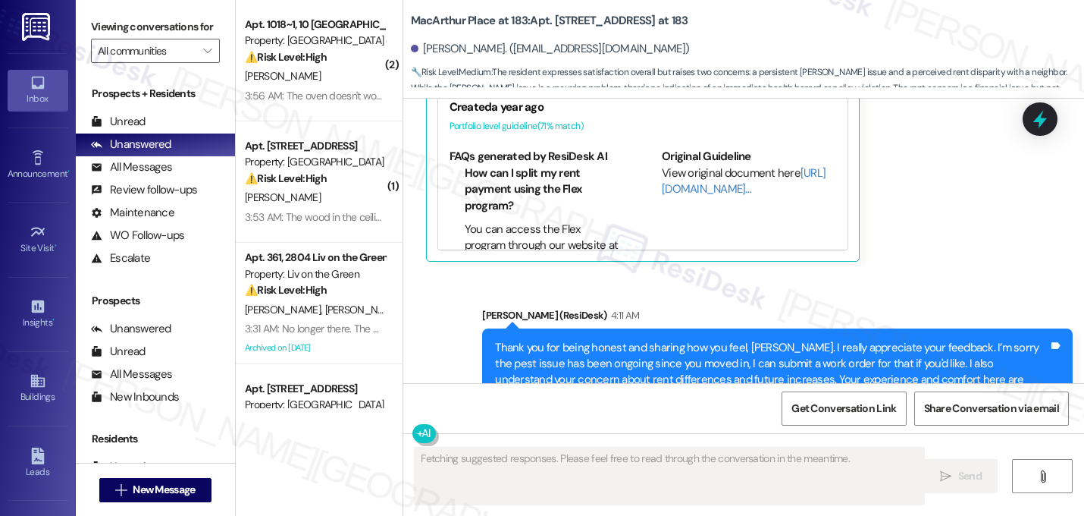
scroll to position [3693, 0]
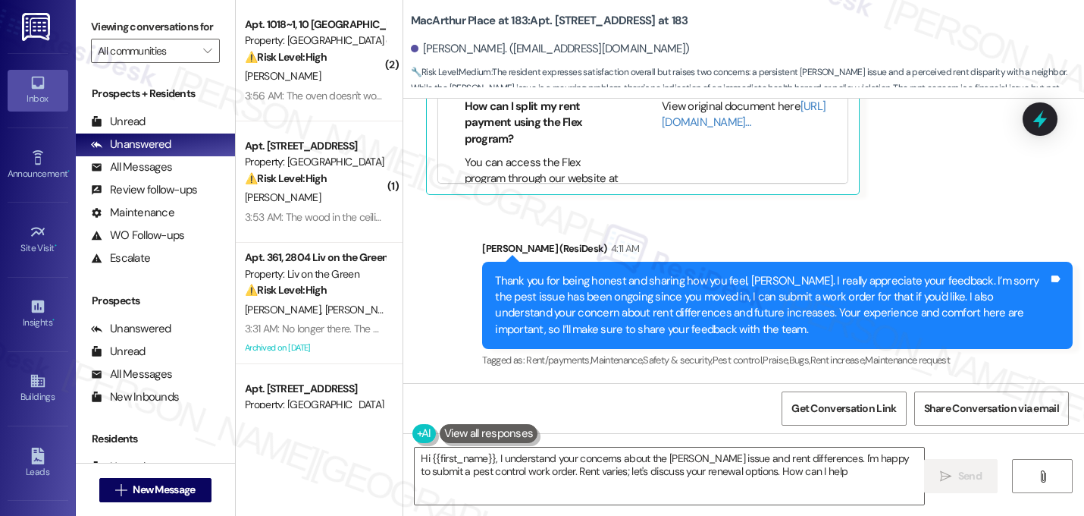
type textarea "Hi {{first_name}}, I understand your concerns about the roach issue and rent di…"
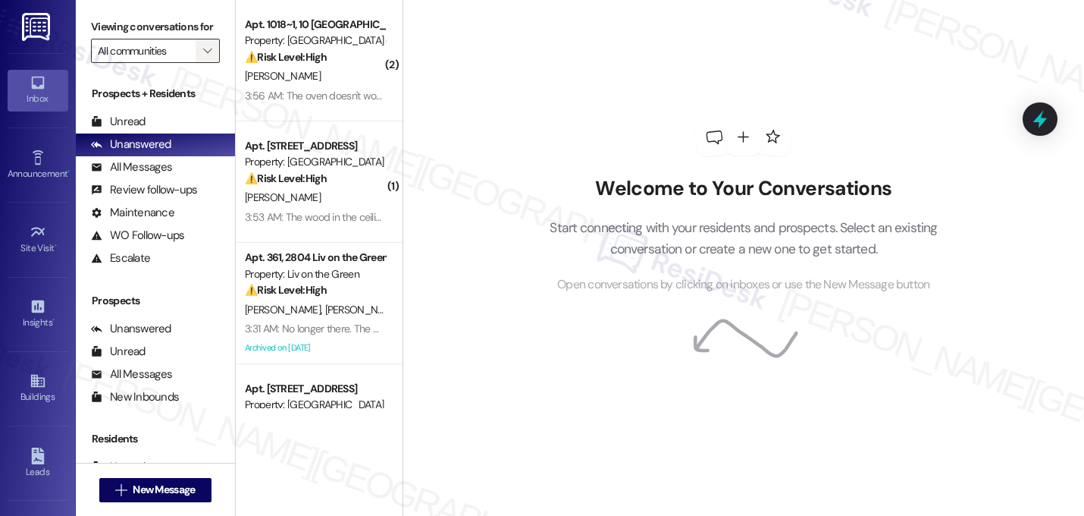
click at [205, 63] on span "" at bounding box center [207, 51] width 14 height 24
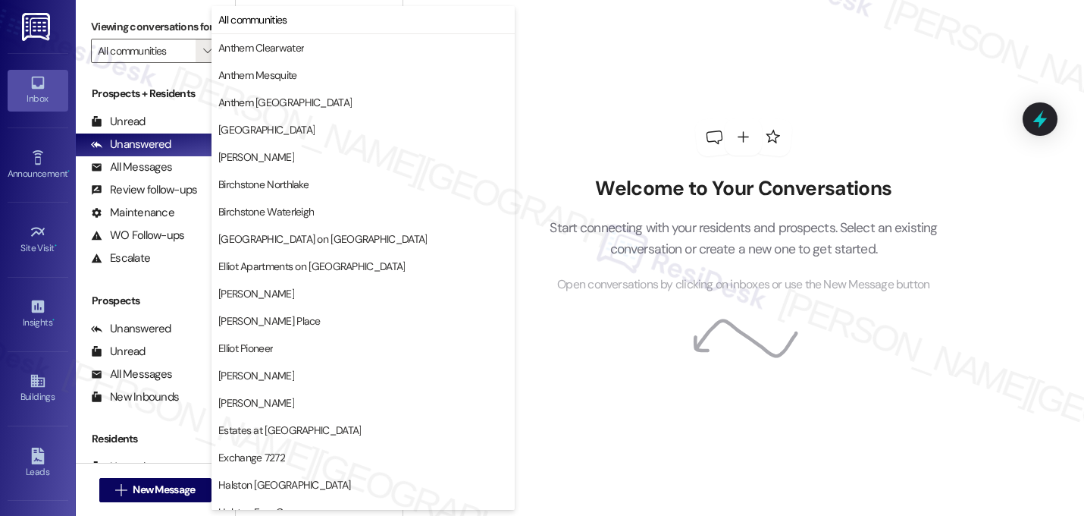
click at [717, 94] on div "Welcome to Your Conversations Start connecting with your residents and prospect…" at bounding box center [743, 206] width 455 height 412
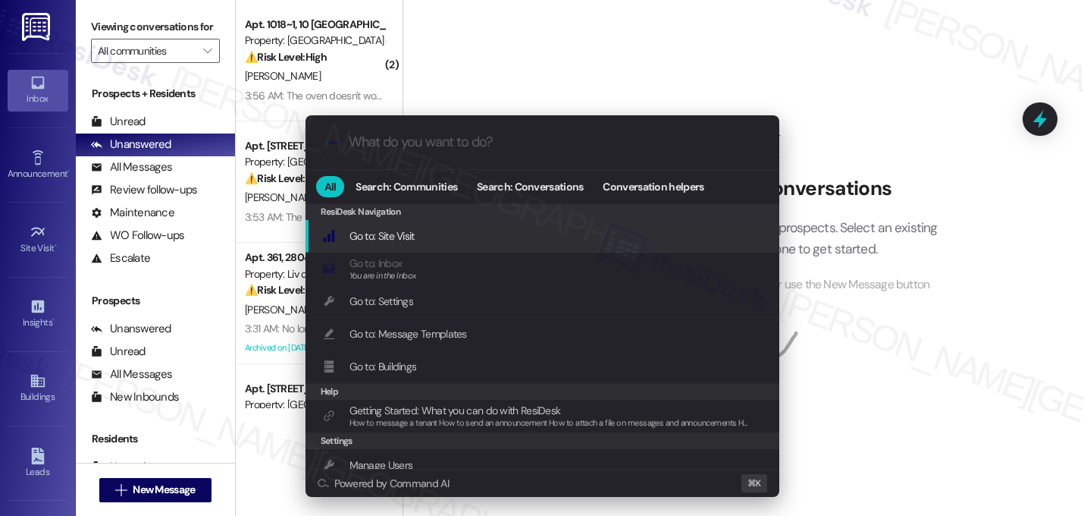
click at [714, 88] on div ".cls-1{fill:#0a055f;}.cls-2{fill:#0cc4c4;} resideskLogoBlueOrange All Search: C…" at bounding box center [542, 258] width 1084 height 516
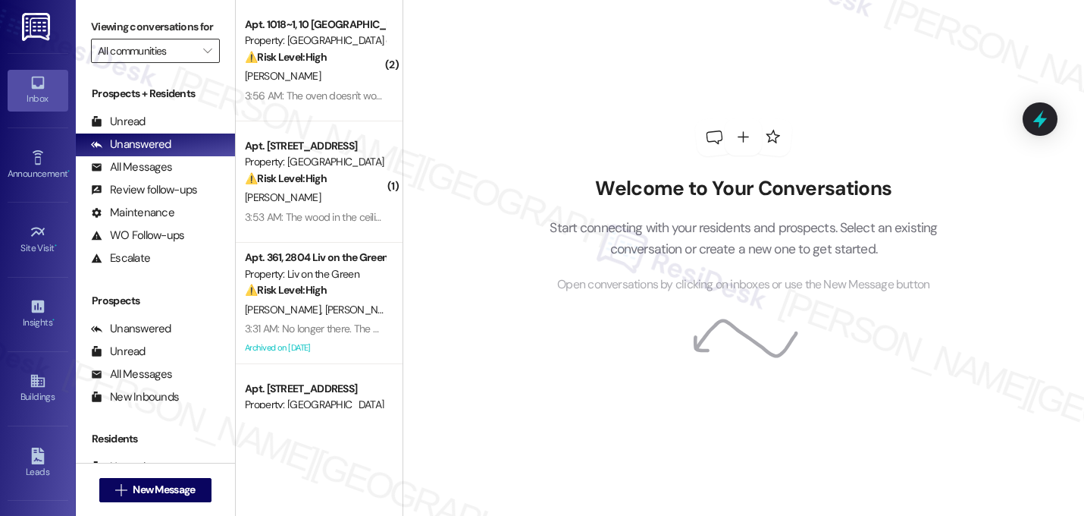
click at [161, 63] on input "All communities" at bounding box center [147, 51] width 98 height 24
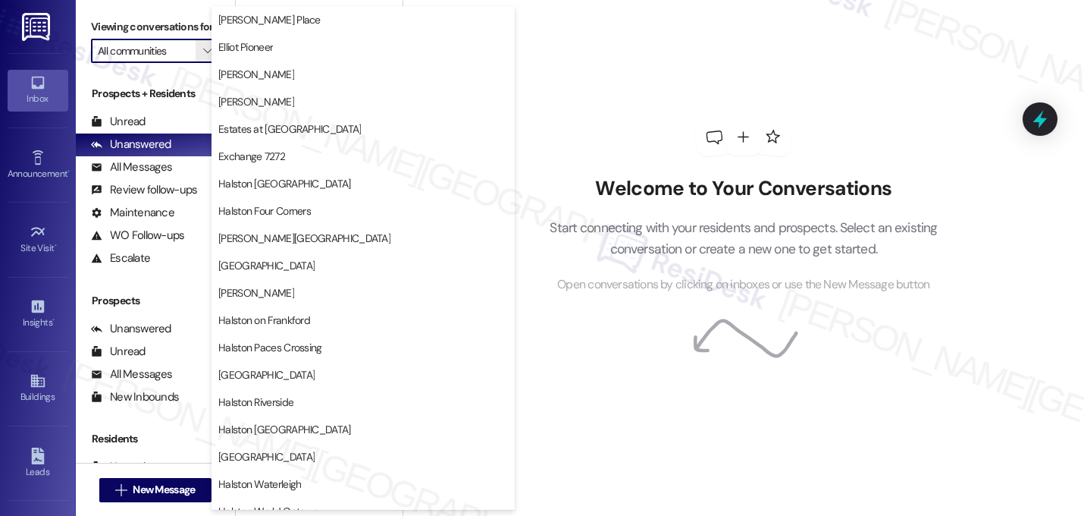
scroll to position [330, 0]
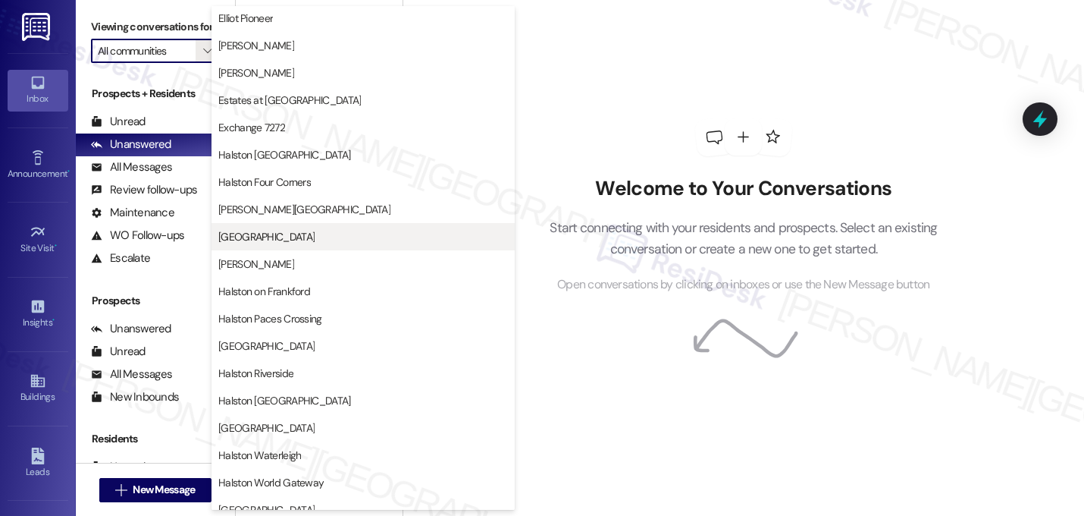
click at [321, 242] on span "[GEOGRAPHIC_DATA]" at bounding box center [363, 236] width 290 height 15
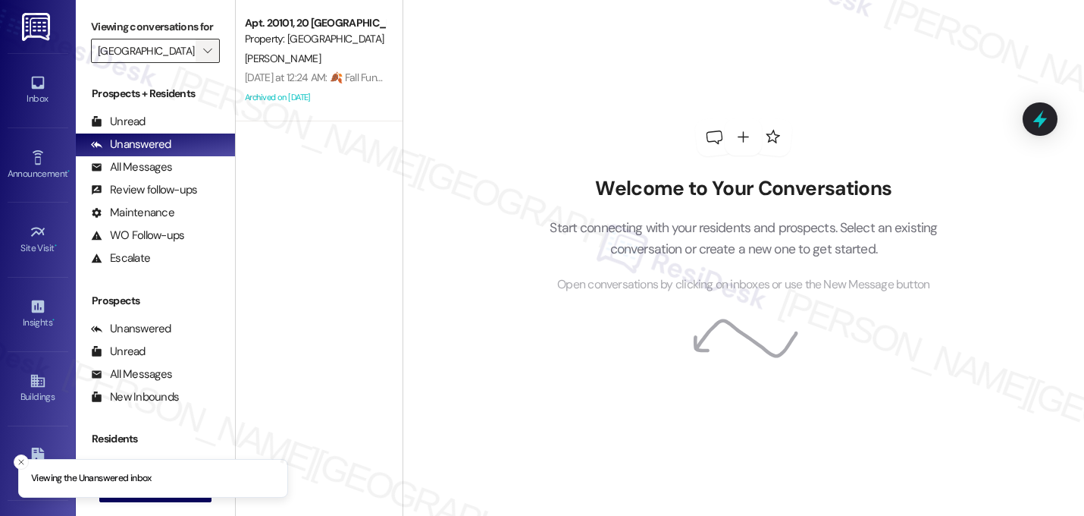
click at [200, 63] on span "" at bounding box center [207, 51] width 14 height 24
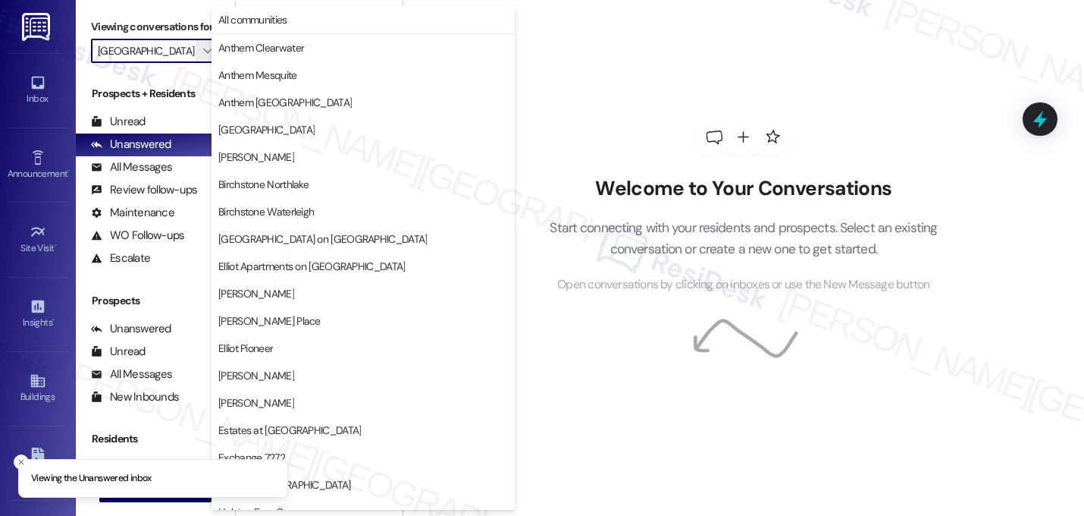
scroll to position [519, 0]
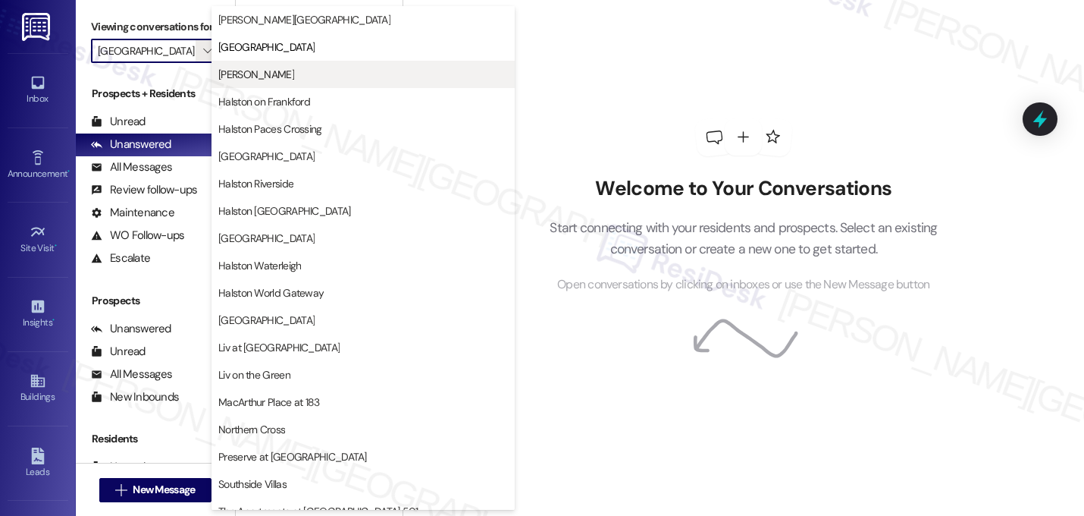
click at [294, 74] on span "[PERSON_NAME]" at bounding box center [256, 74] width 76 height 15
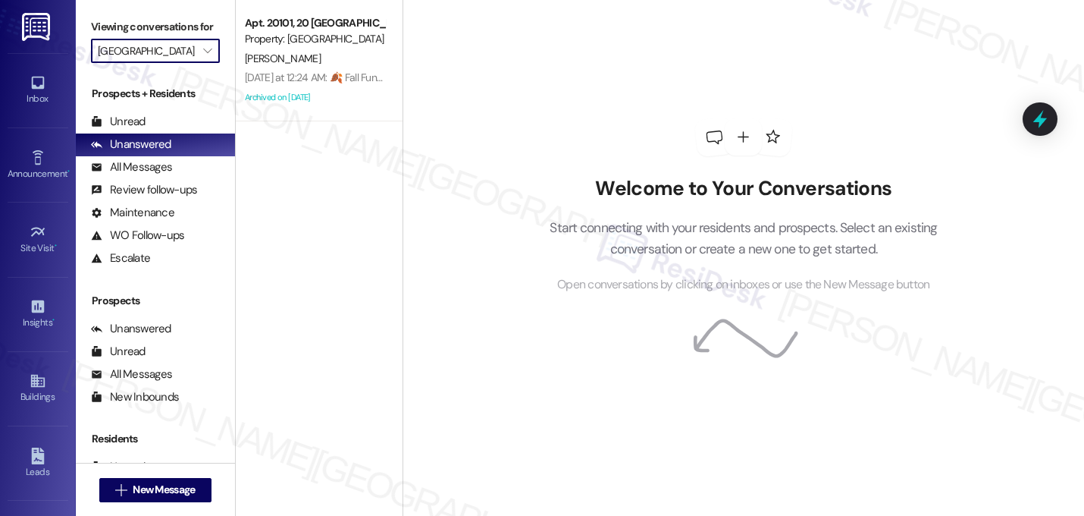
type input "[PERSON_NAME]"
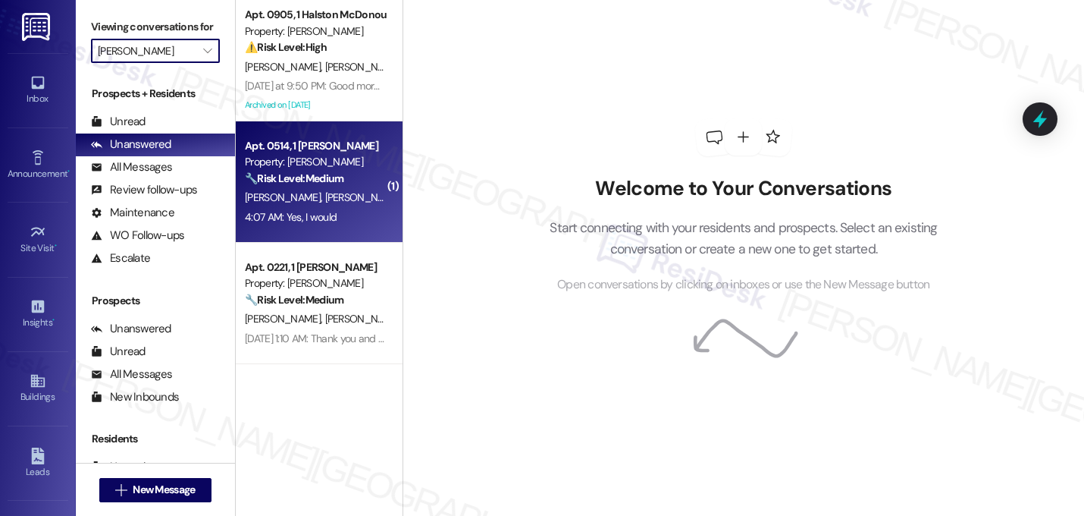
click at [331, 201] on div "R. Dukes A. Dukes" at bounding box center [314, 197] width 143 height 19
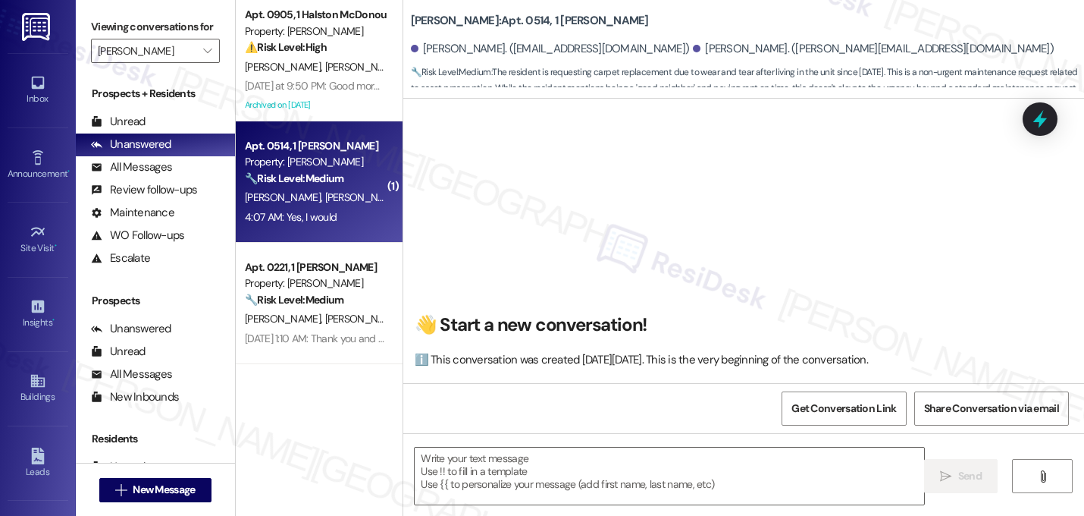
scroll to position [11382, 0]
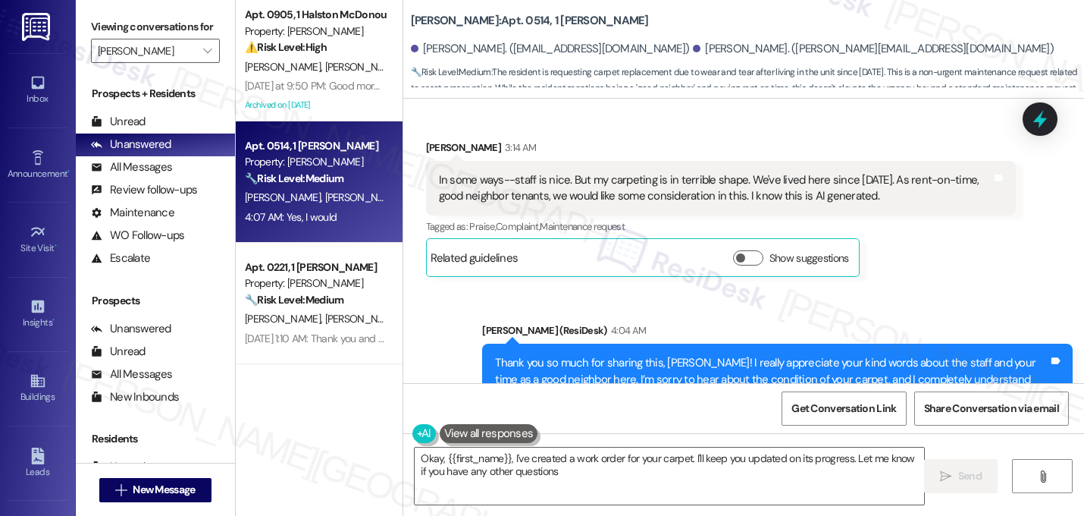
type textarea "Okay, {{first_name}}, I've created a work order for your carpet. I'll keep you …"
click at [560, 482] on textarea "Okay, {{first_name}}, I've created a work order for your carpet. I'll keep you …" at bounding box center [670, 475] width 510 height 57
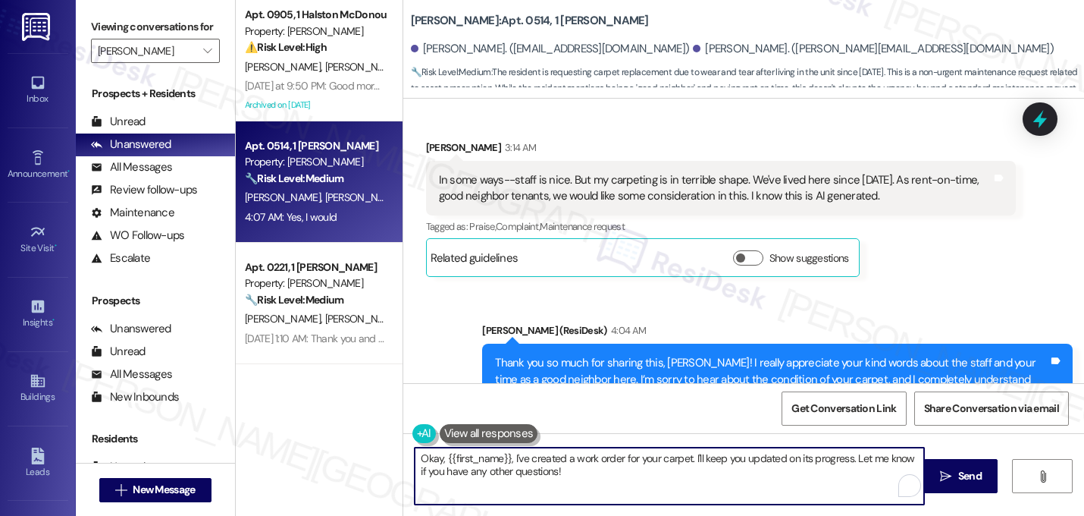
click at [560, 482] on textarea "Okay, {{first_name}}, I've created a work order for your carpet. I'll keep you …" at bounding box center [670, 475] width 510 height 57
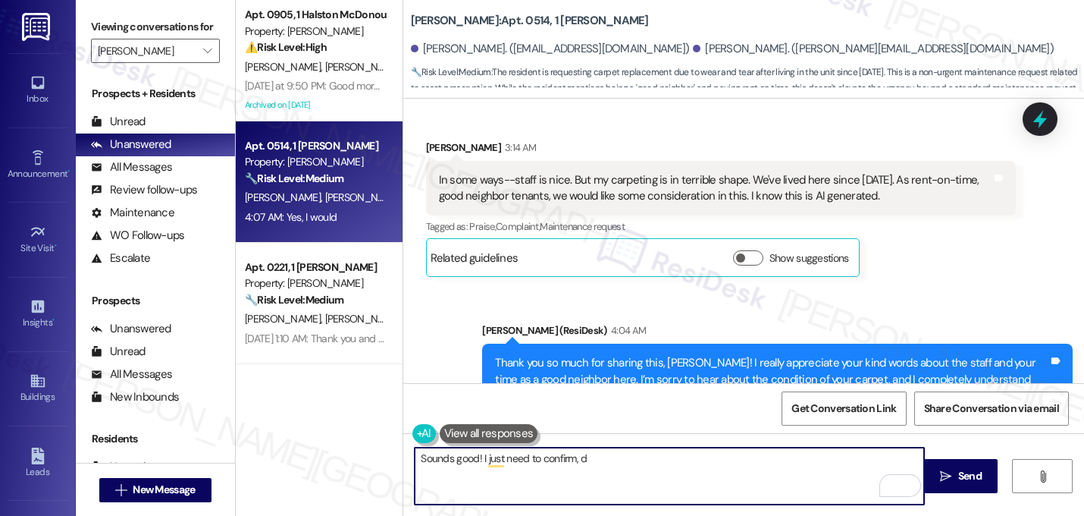
paste textarea "Do we have your permission to enter your unit while you're away (in case it's n…"
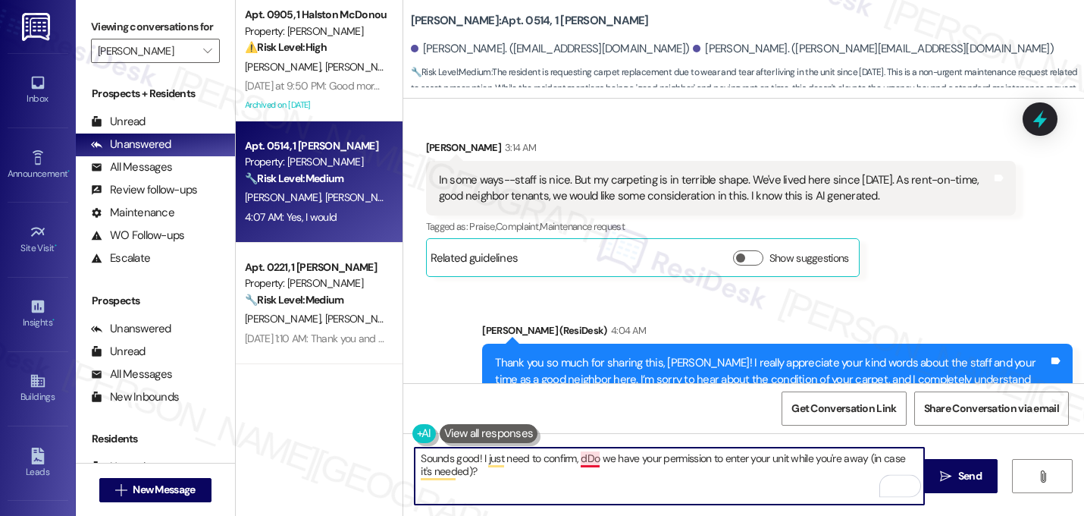
click at [588, 452] on textarea "Sounds good! I just need to confirm, dDo we have your permission to enter your …" at bounding box center [670, 475] width 510 height 57
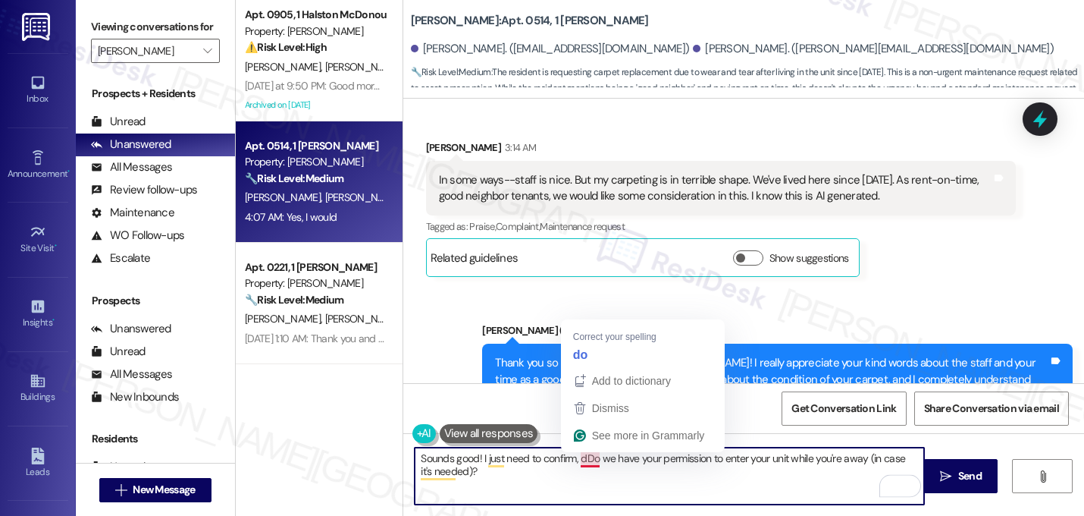
type textarea "Sounds good! I just need to confirm, do we have your permission to enter your u…"
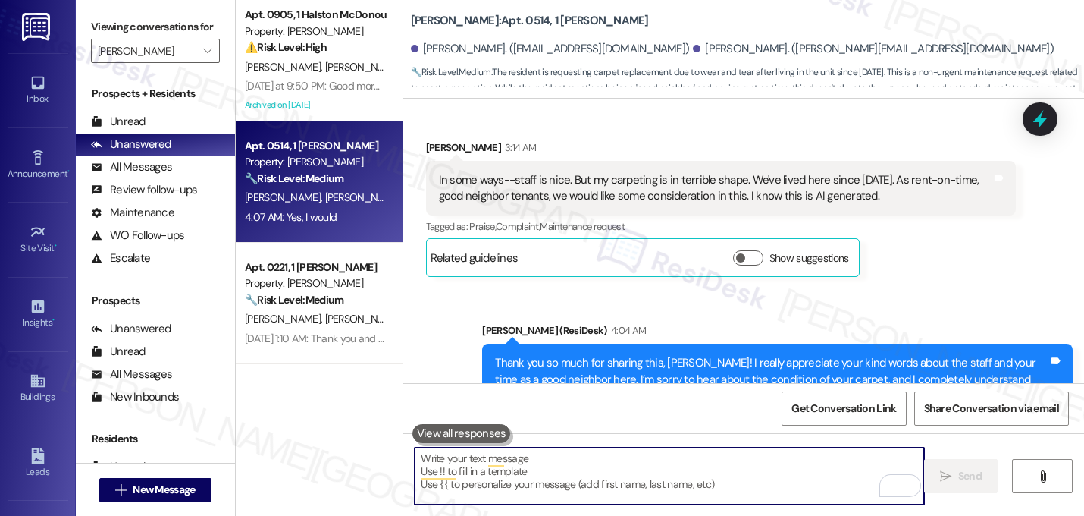
scroll to position [11381, 0]
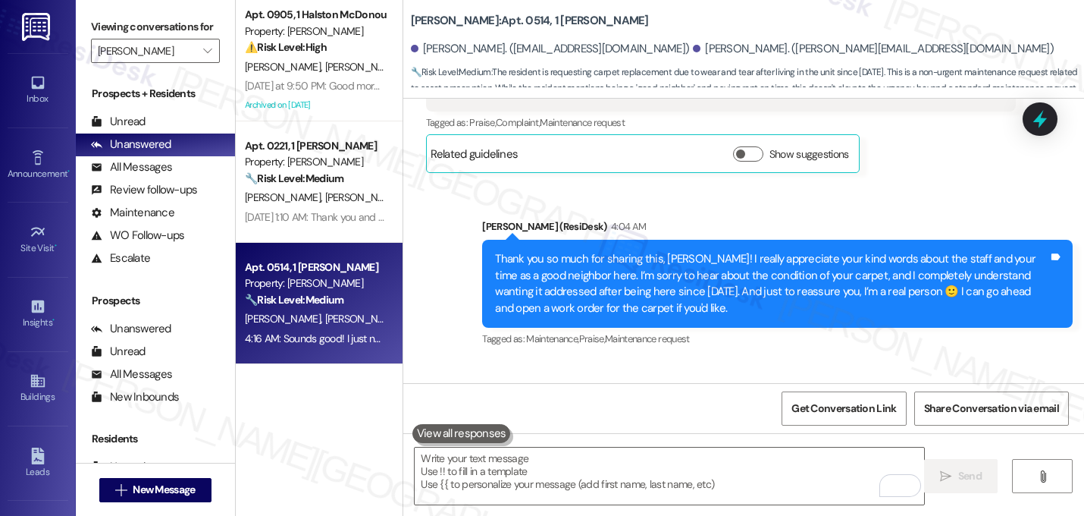
scroll to position [11504, 0]
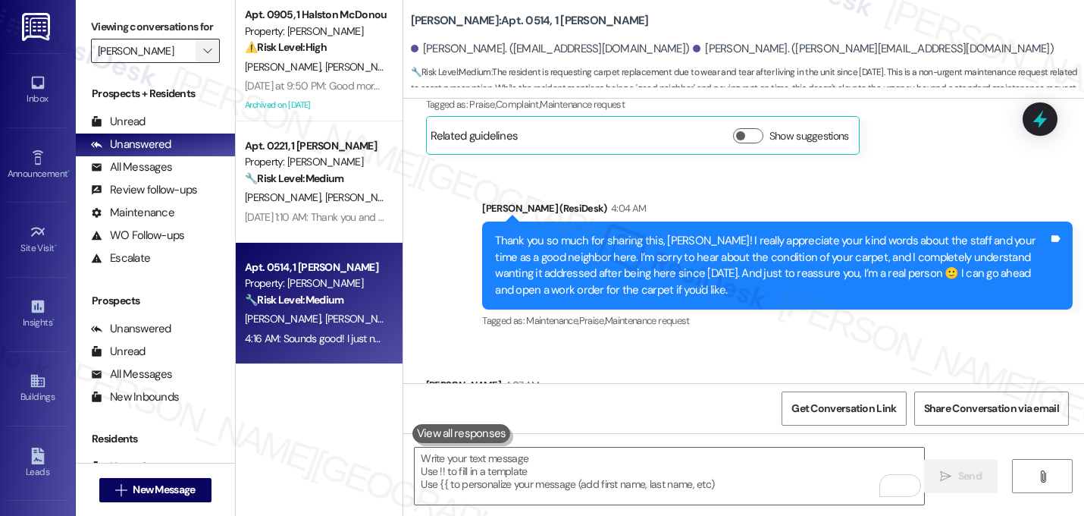
click at [200, 63] on span "" at bounding box center [207, 51] width 14 height 24
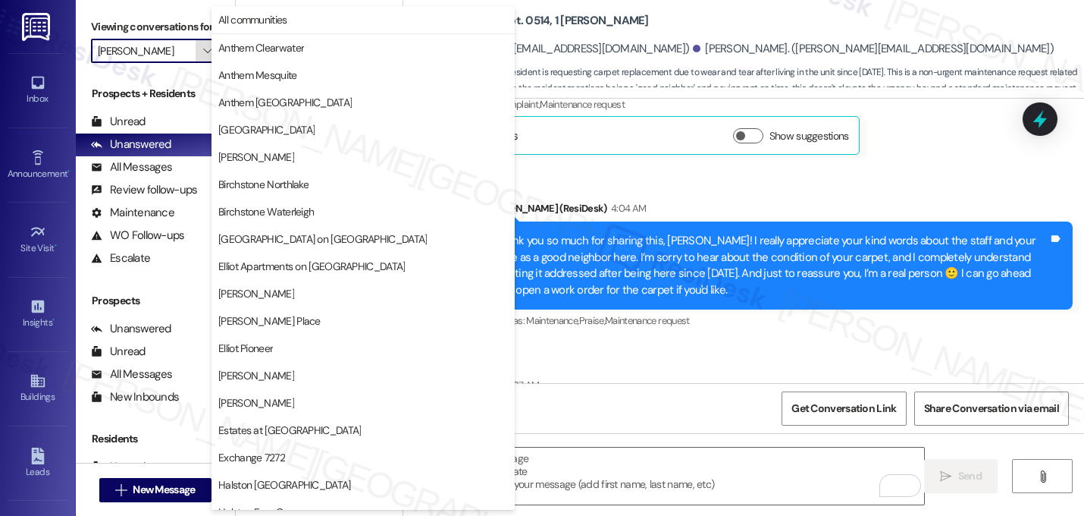
scroll to position [519, 0]
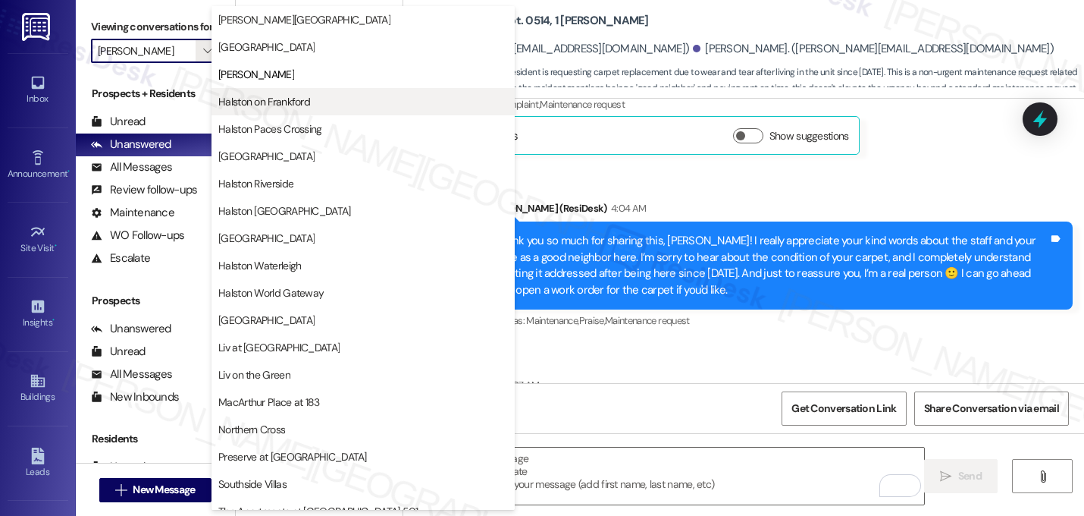
click at [293, 107] on span "Halston on Frankford" at bounding box center [264, 101] width 92 height 15
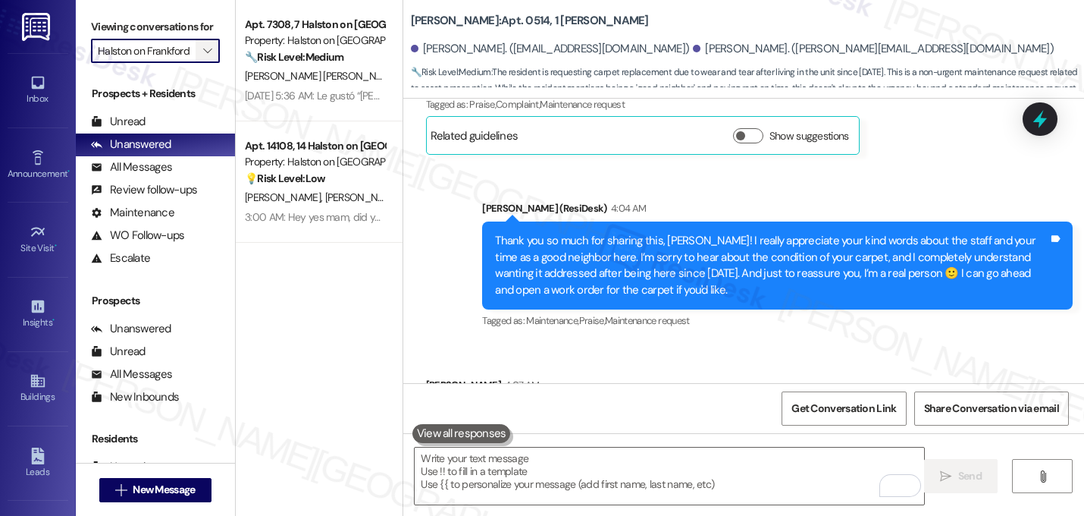
click at [200, 63] on span "" at bounding box center [207, 51] width 14 height 24
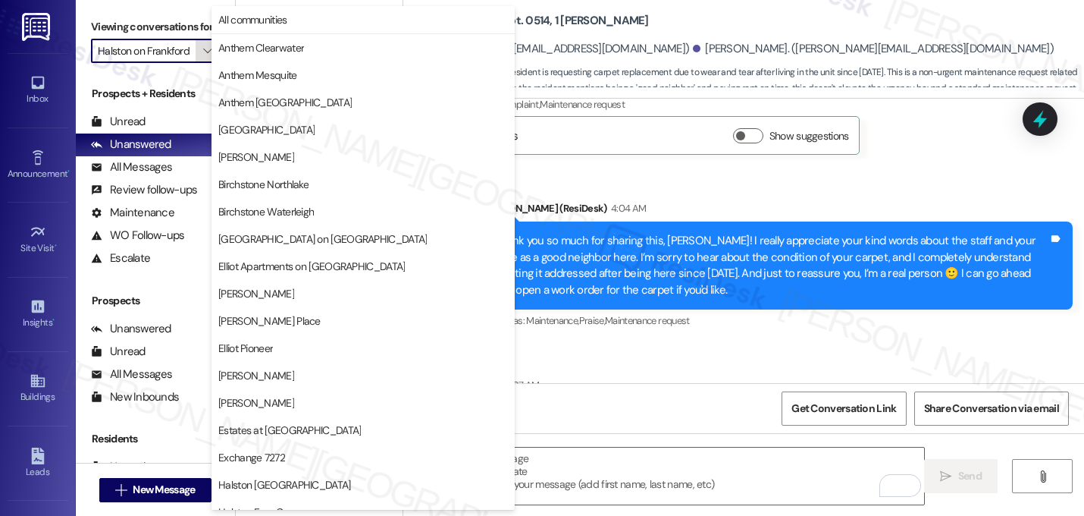
scroll to position [519, 0]
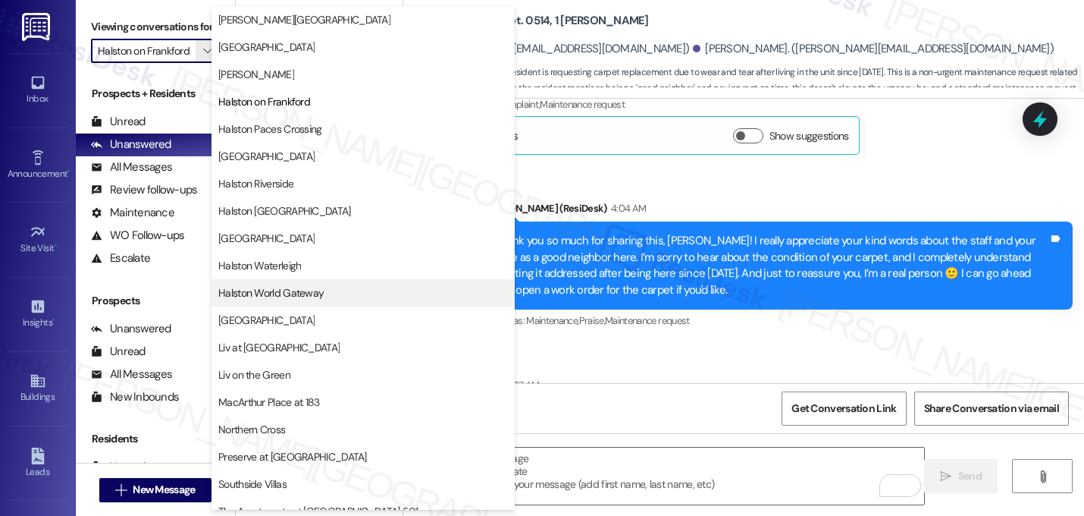
click at [266, 294] on span "Halston World Gateway" at bounding box center [270, 292] width 105 height 15
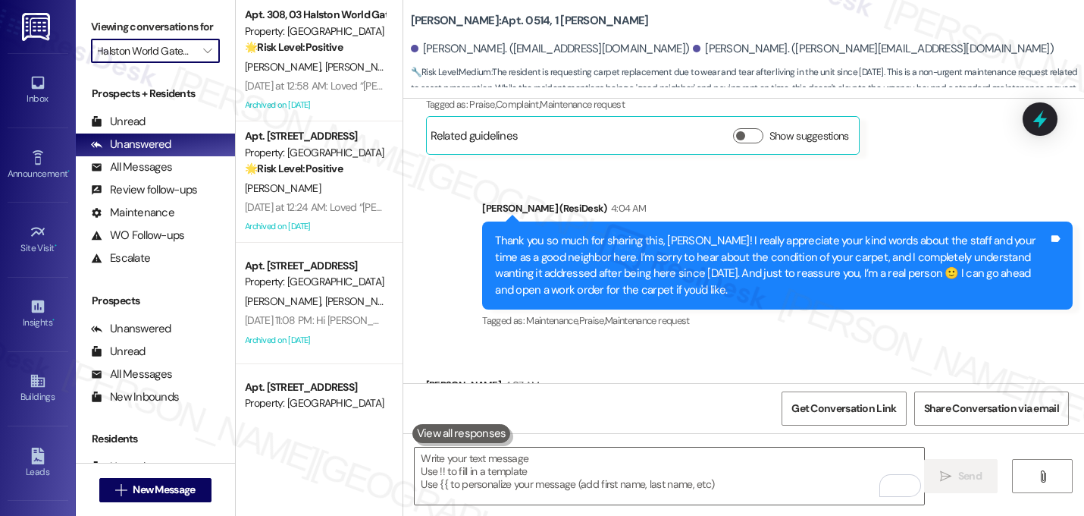
scroll to position [77, 0]
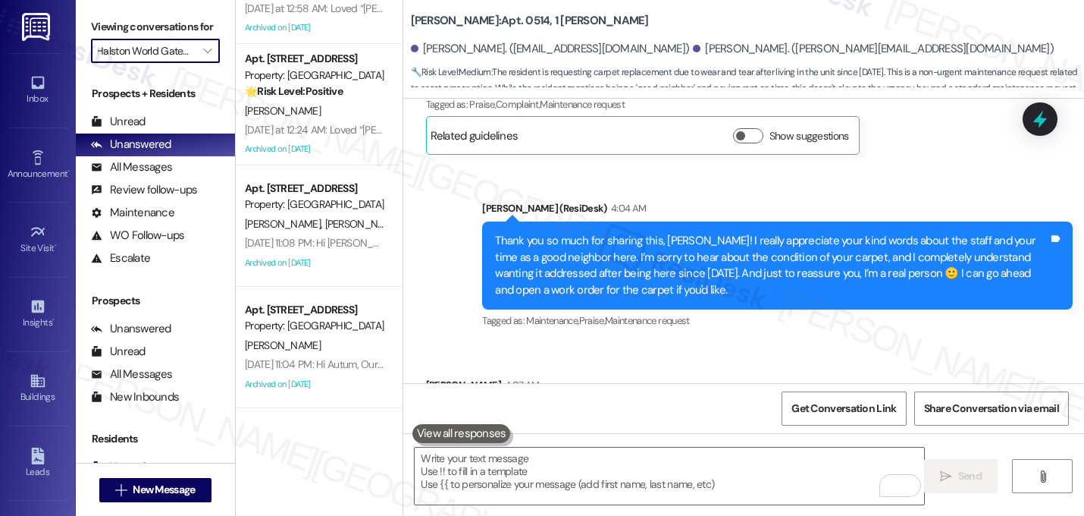
click at [177, 59] on input "Halston World Gateway" at bounding box center [147, 51] width 98 height 24
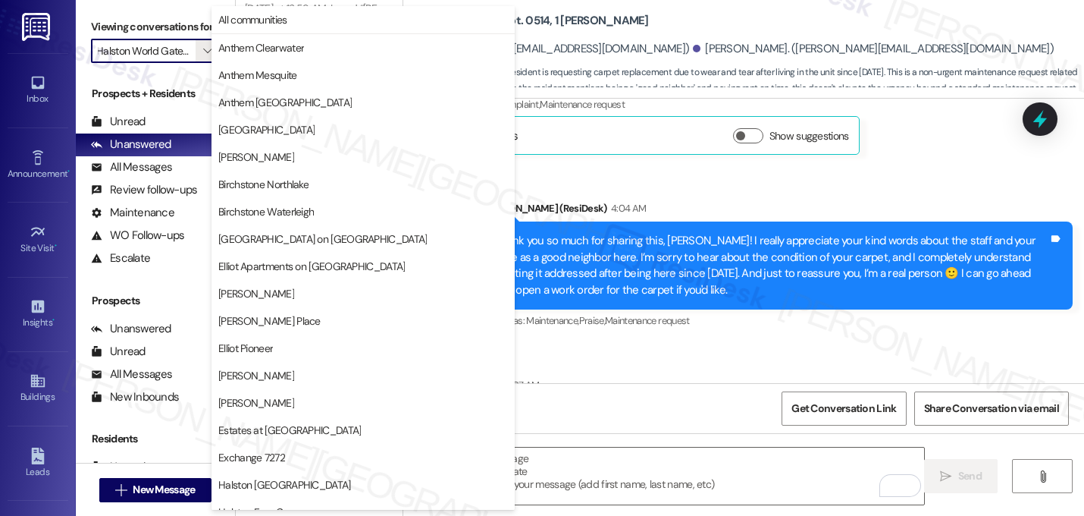
scroll to position [589, 0]
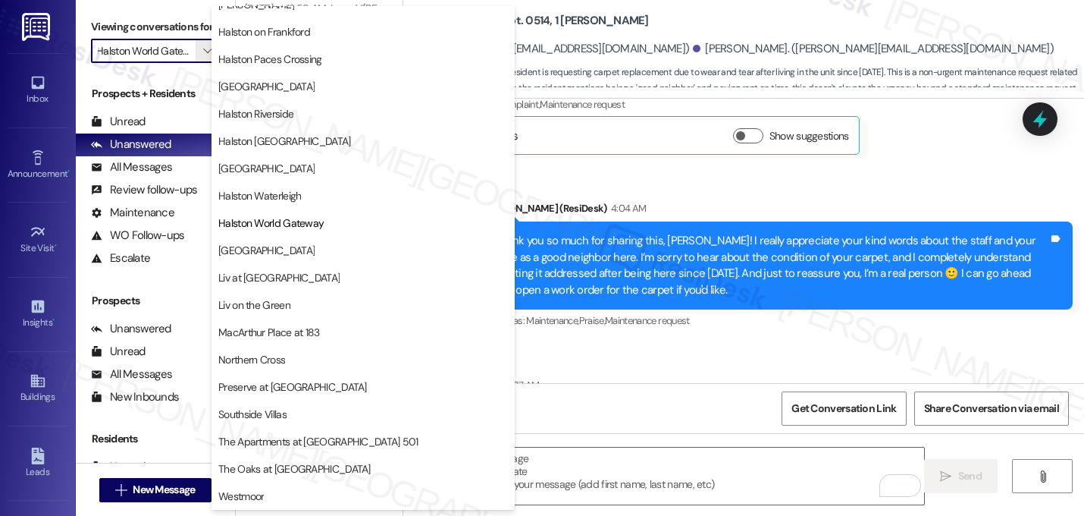
click at [175, 63] on input "Halston World Gateway" at bounding box center [147, 51] width 98 height 24
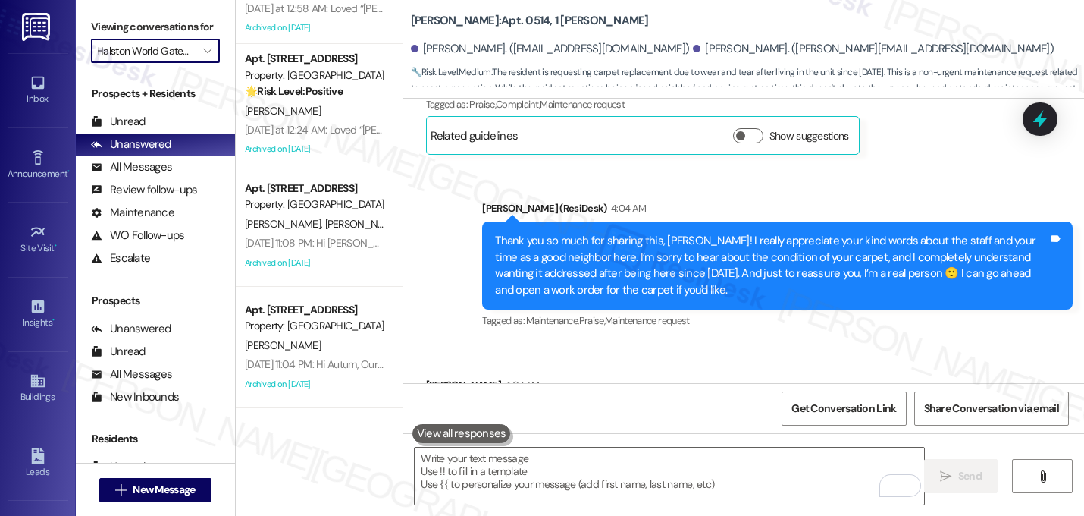
click at [175, 63] on input "Halston World Gateway" at bounding box center [147, 51] width 98 height 24
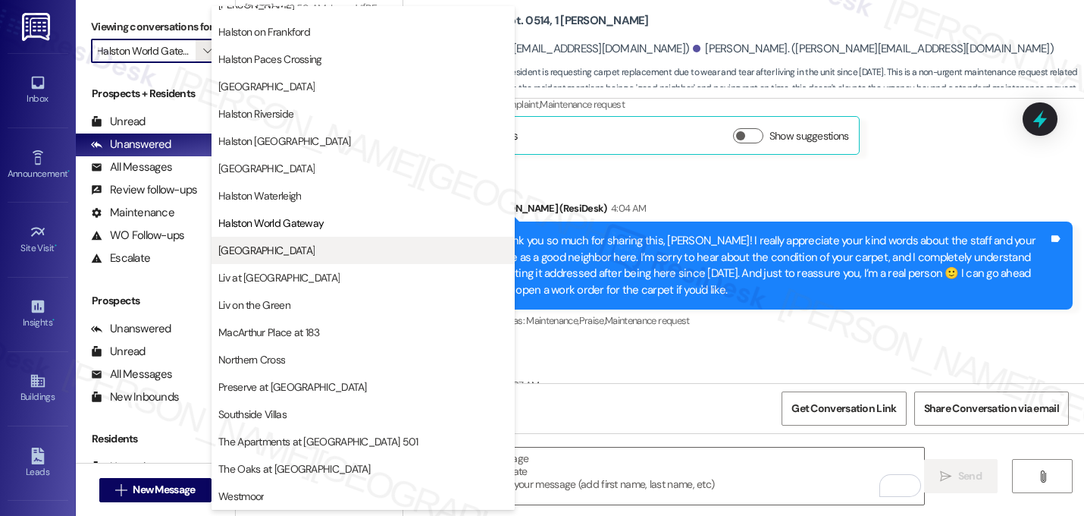
click at [262, 257] on span "[GEOGRAPHIC_DATA]" at bounding box center [363, 250] width 290 height 15
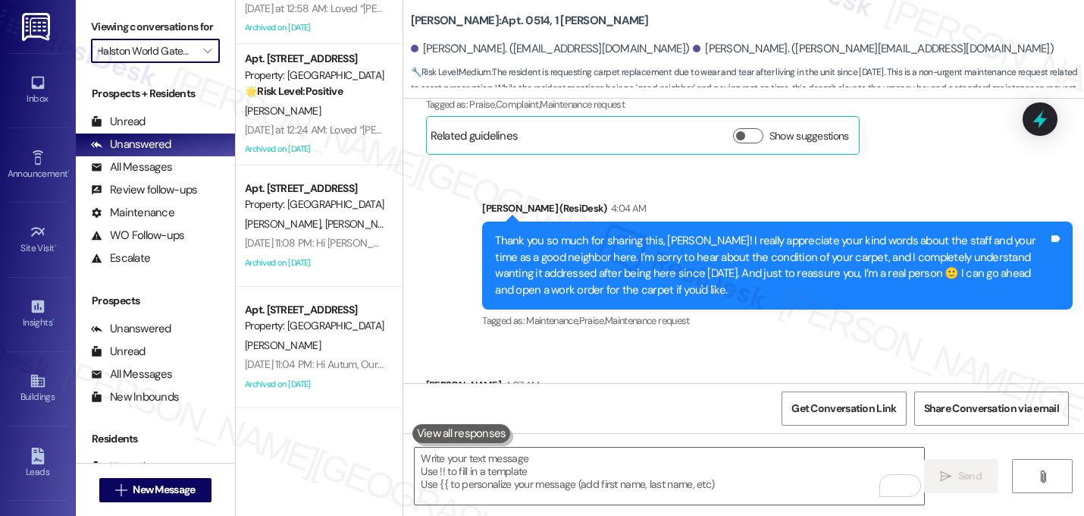
type input "[GEOGRAPHIC_DATA]"
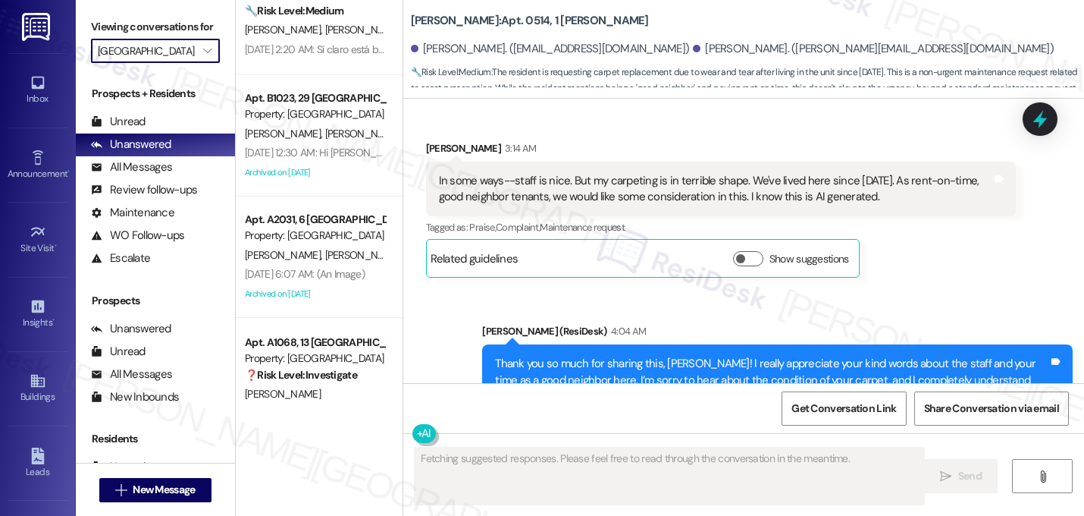
scroll to position [1169, 0]
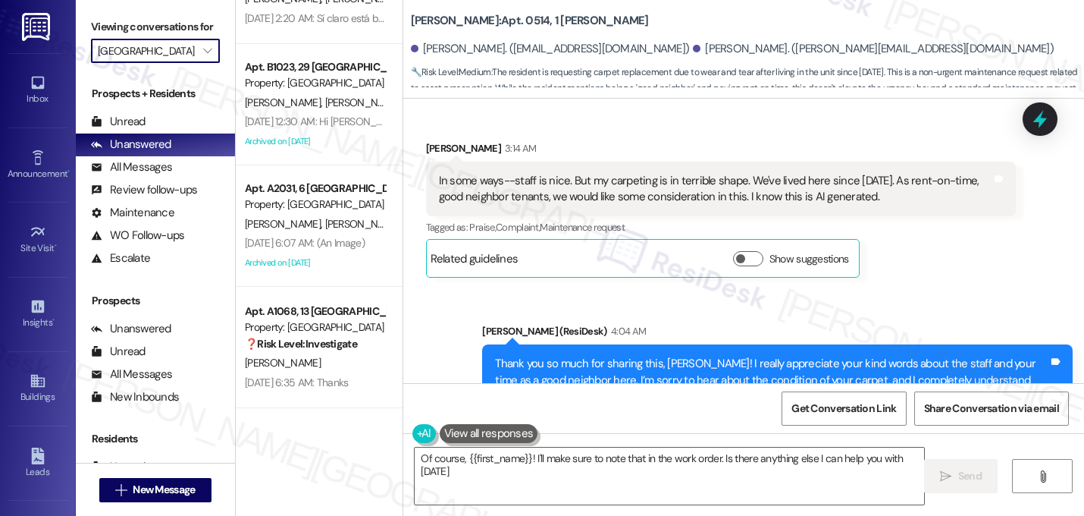
type textarea "Of course, {{first_name}}! I'll make sure to note that in the work order. Is th…"
click at [196, 63] on button "" at bounding box center [208, 51] width 24 height 24
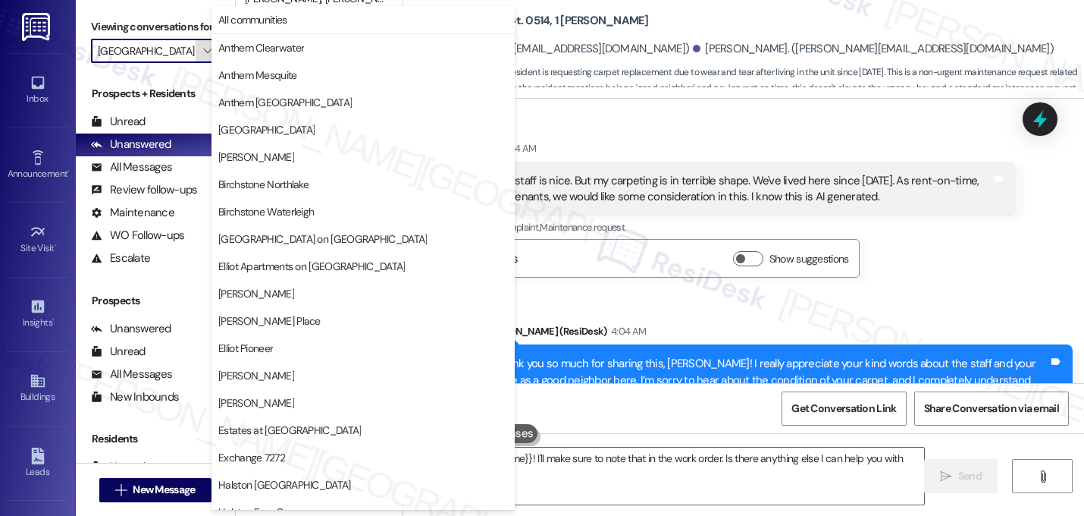
scroll to position [589, 0]
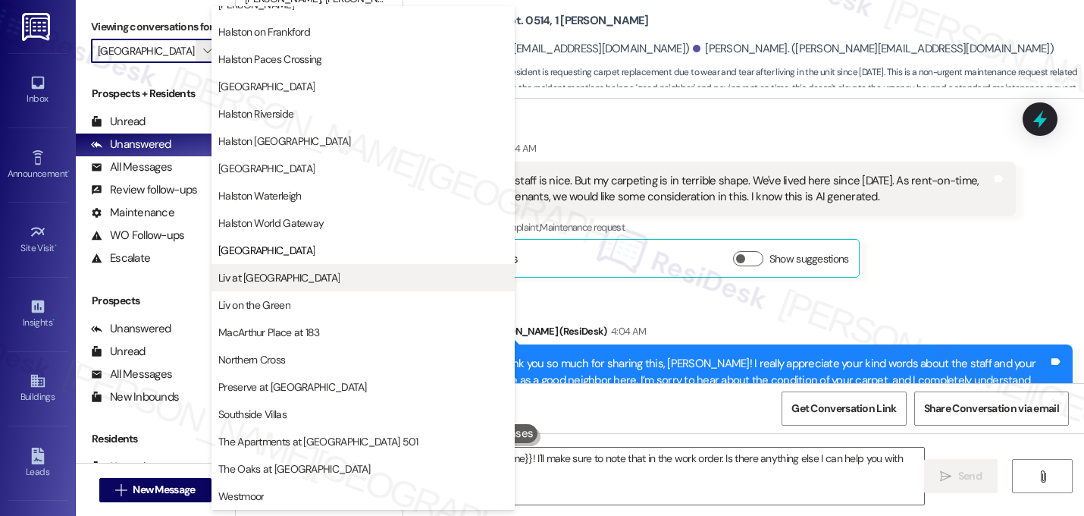
click at [257, 290] on button "Liv at [GEOGRAPHIC_DATA]" at bounding box center [363, 277] width 303 height 27
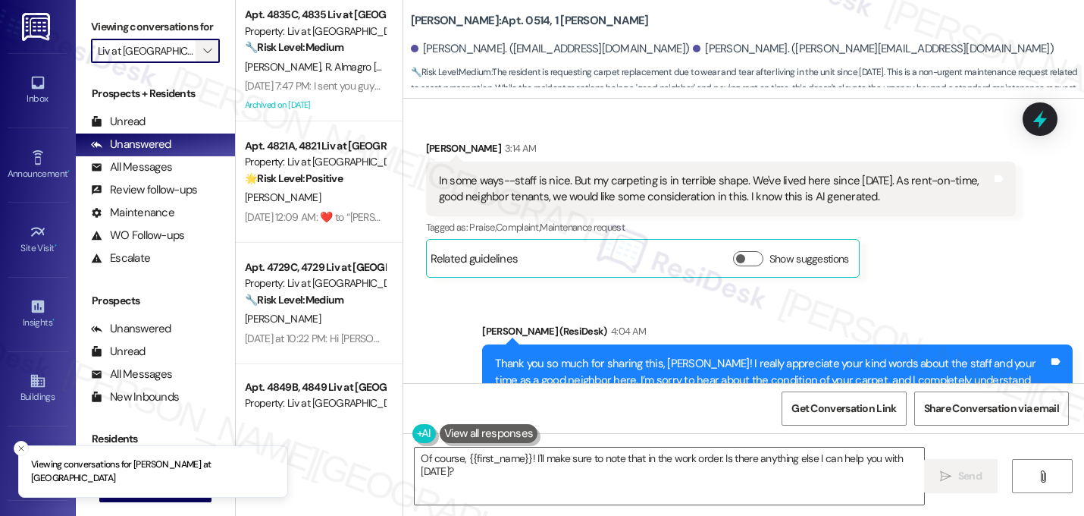
click at [209, 63] on button "" at bounding box center [208, 51] width 24 height 24
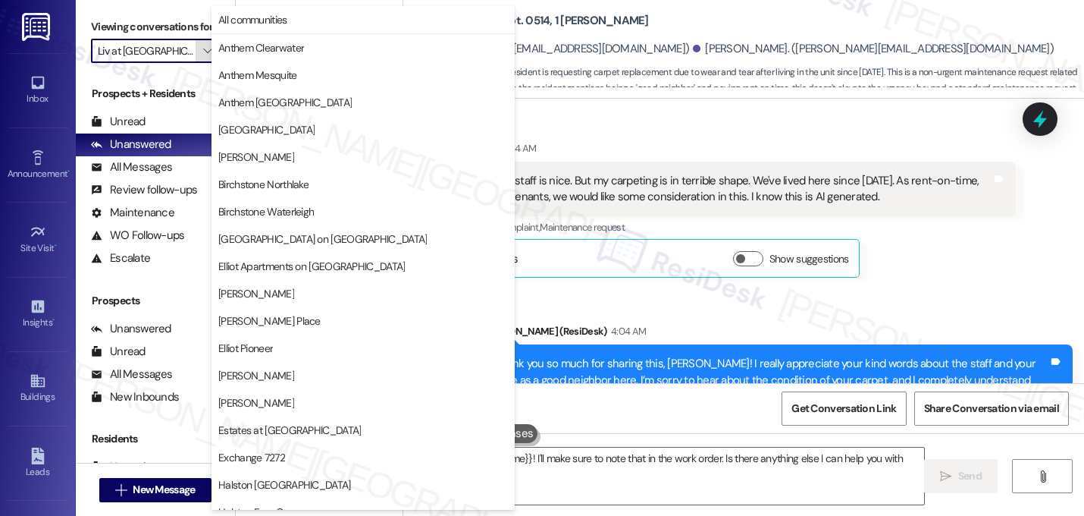
scroll to position [589, 0]
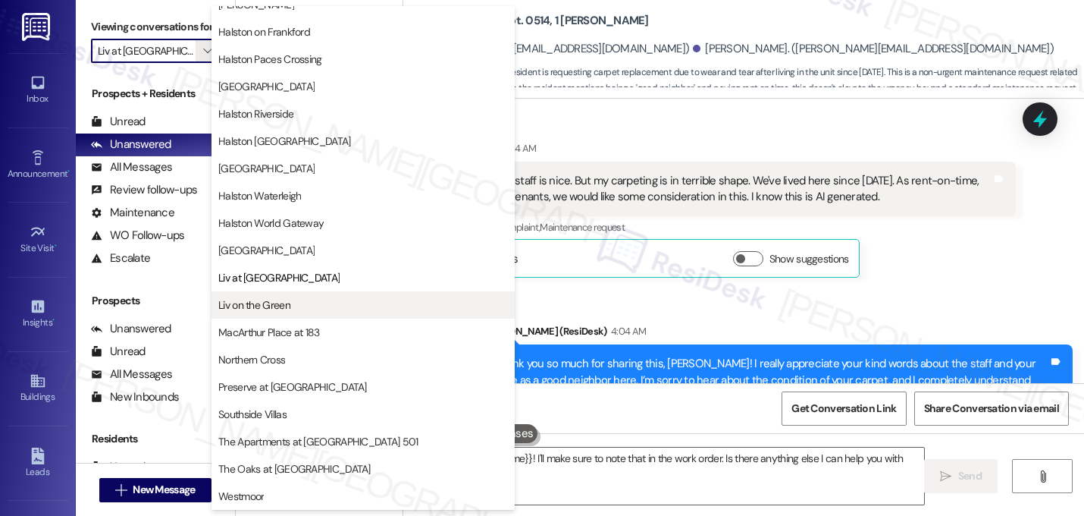
click at [262, 307] on span "Liv on the Green" at bounding box center [254, 304] width 72 height 15
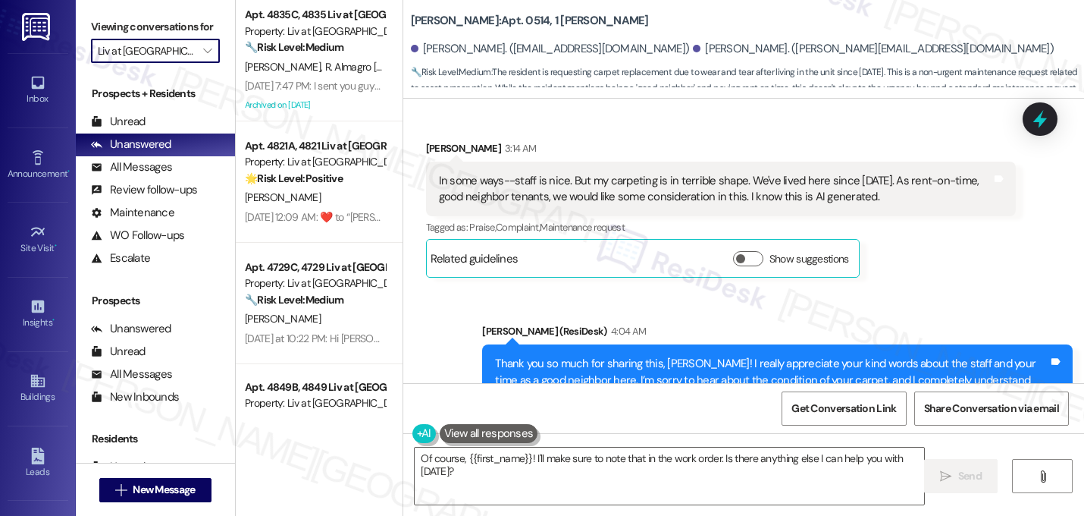
type input "Liv on the Green"
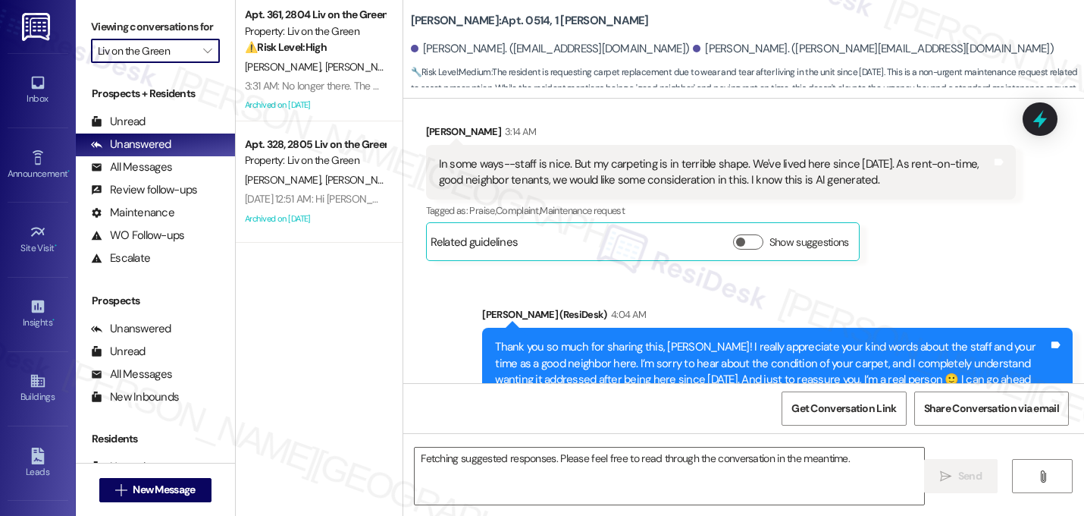
scroll to position [11381, 0]
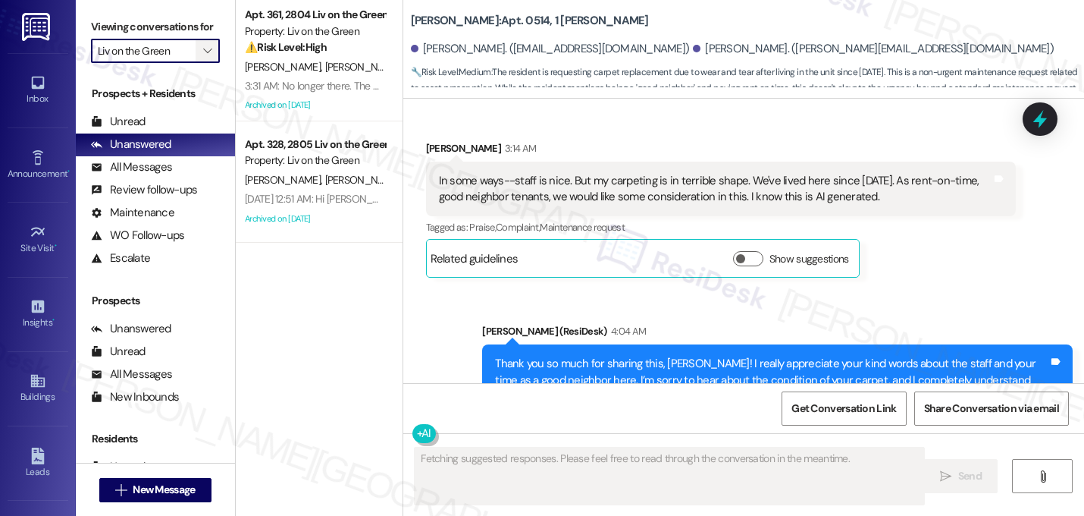
click at [196, 63] on button "" at bounding box center [208, 51] width 24 height 24
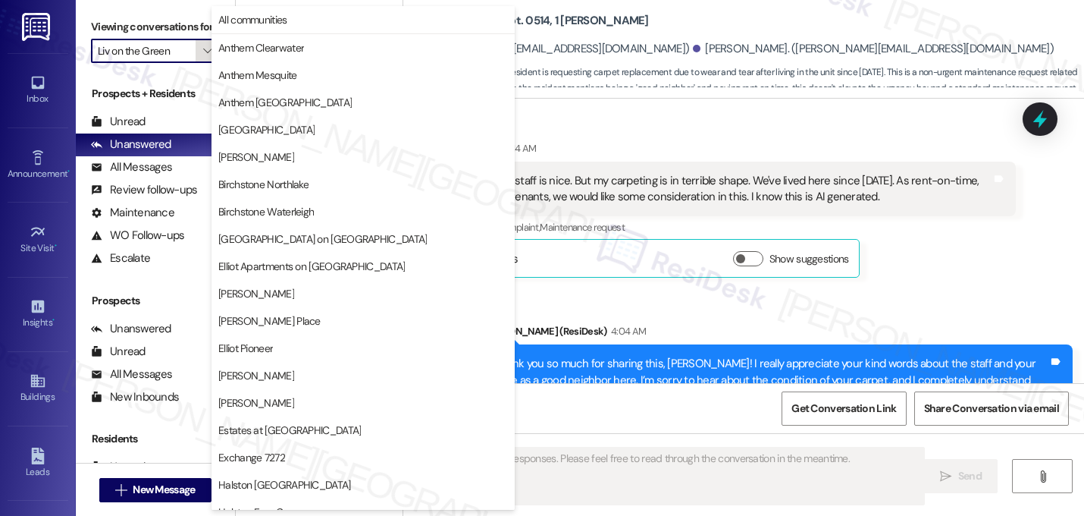
scroll to position [589, 0]
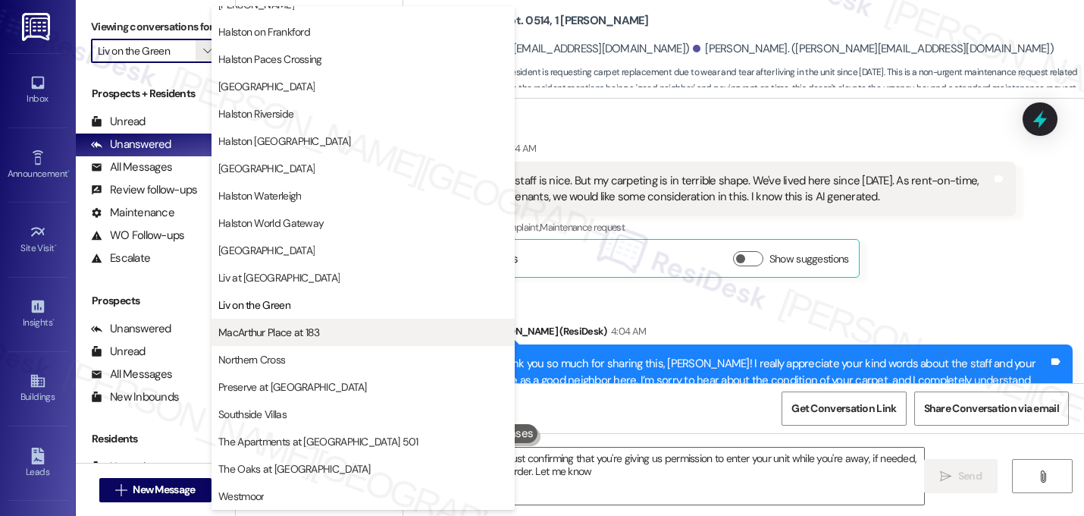
type textarea "Hey {{first_name}}, just confirming that you're giving us permission to enter y…"
click at [249, 338] on span "MacArthur Place at 183" at bounding box center [269, 332] width 102 height 15
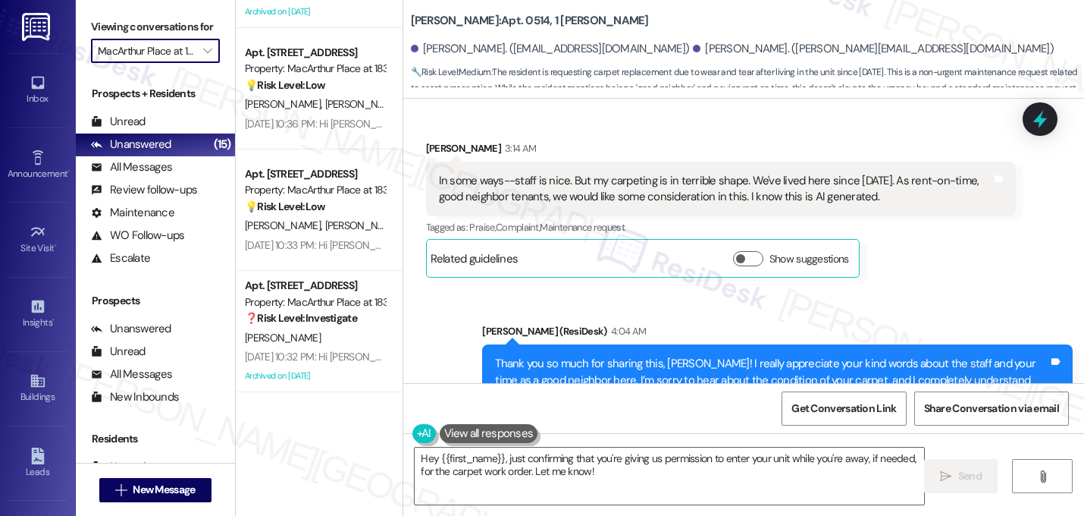
scroll to position [943, 0]
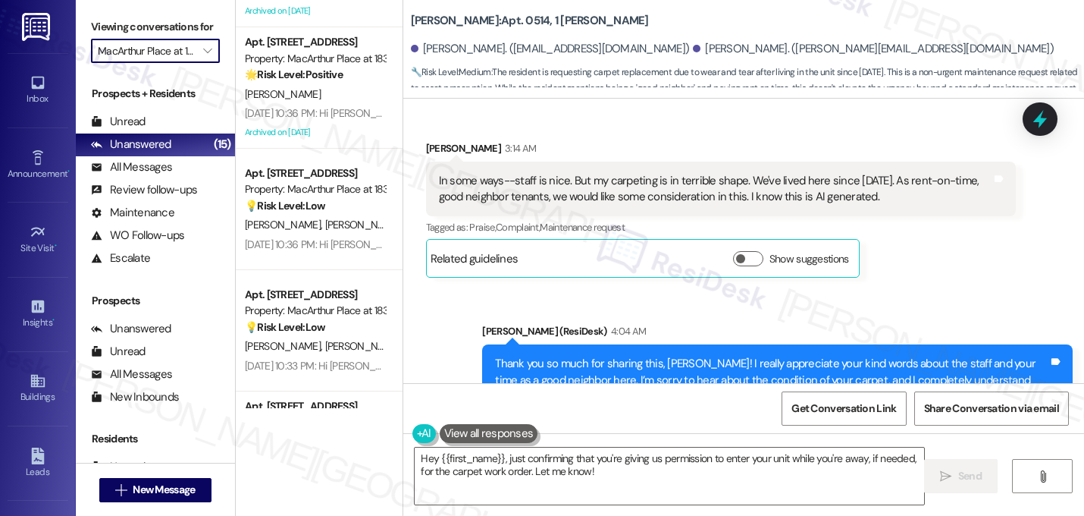
click at [168, 63] on input "MacArthur Place at 183" at bounding box center [147, 51] width 98 height 24
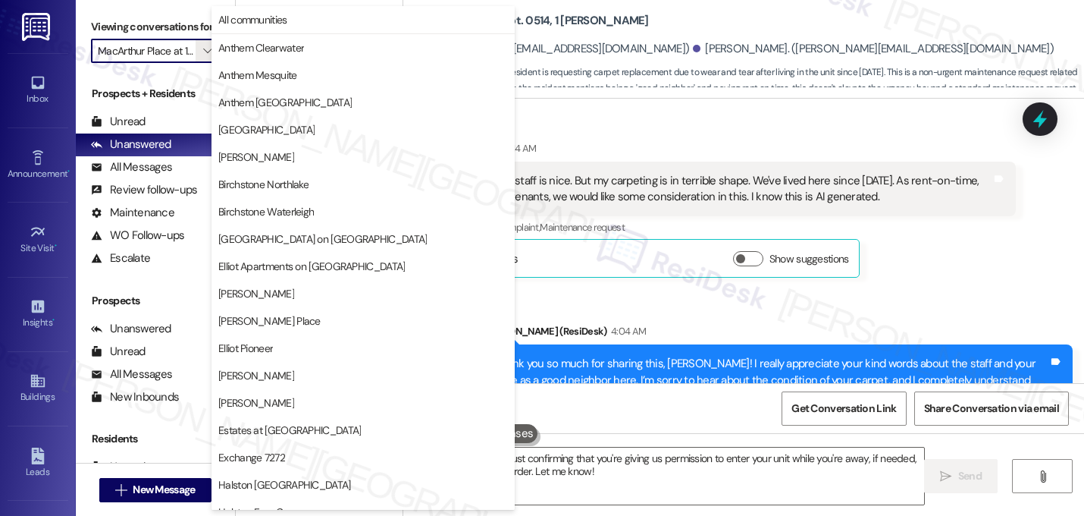
scroll to position [589, 0]
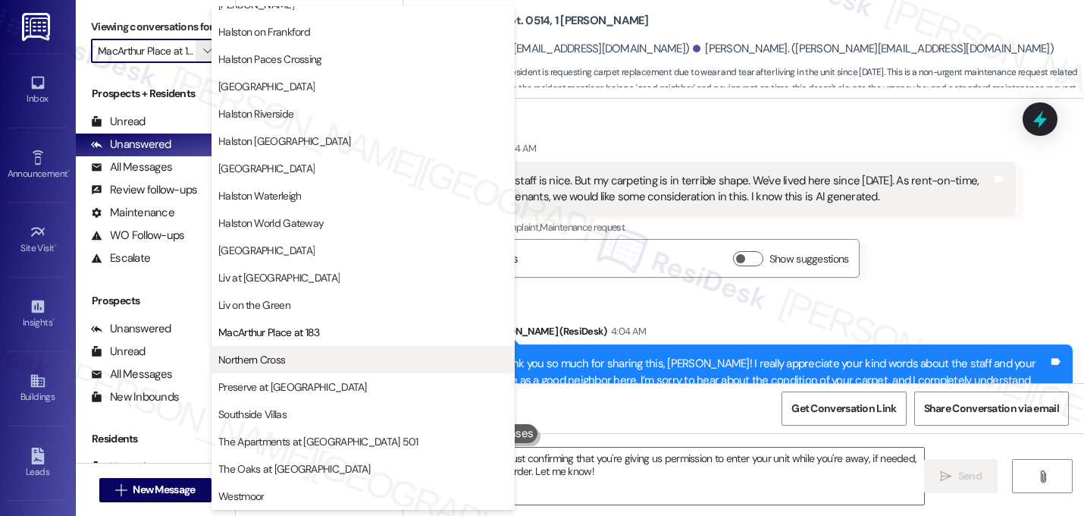
click at [278, 352] on span "Northern Cross" at bounding box center [251, 359] width 67 height 15
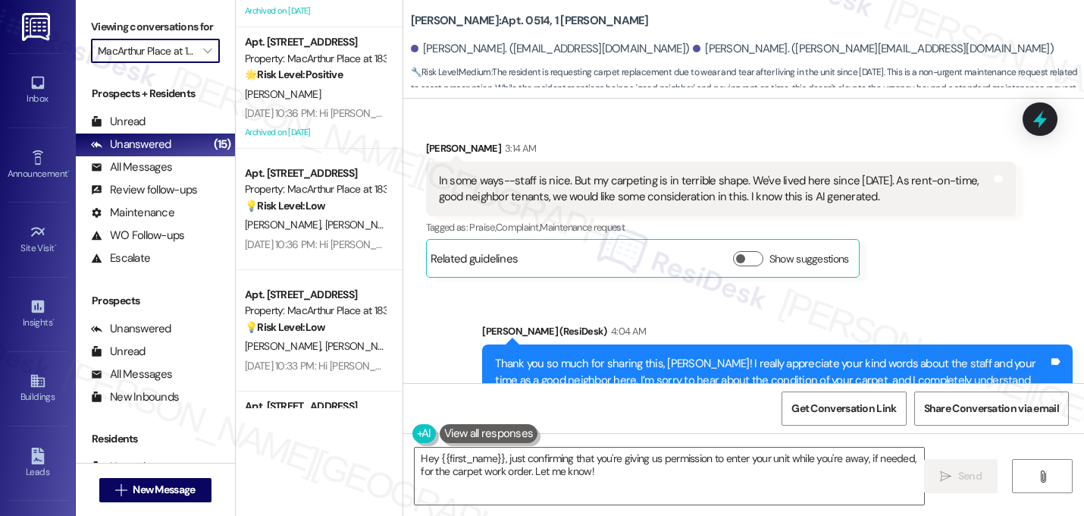
type input "Northern Cross"
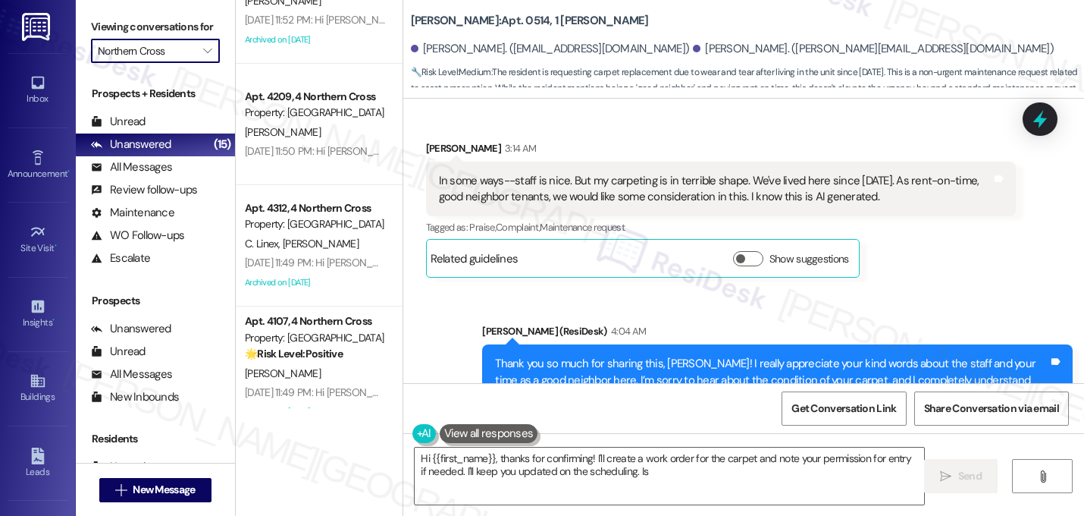
scroll to position [1169, 0]
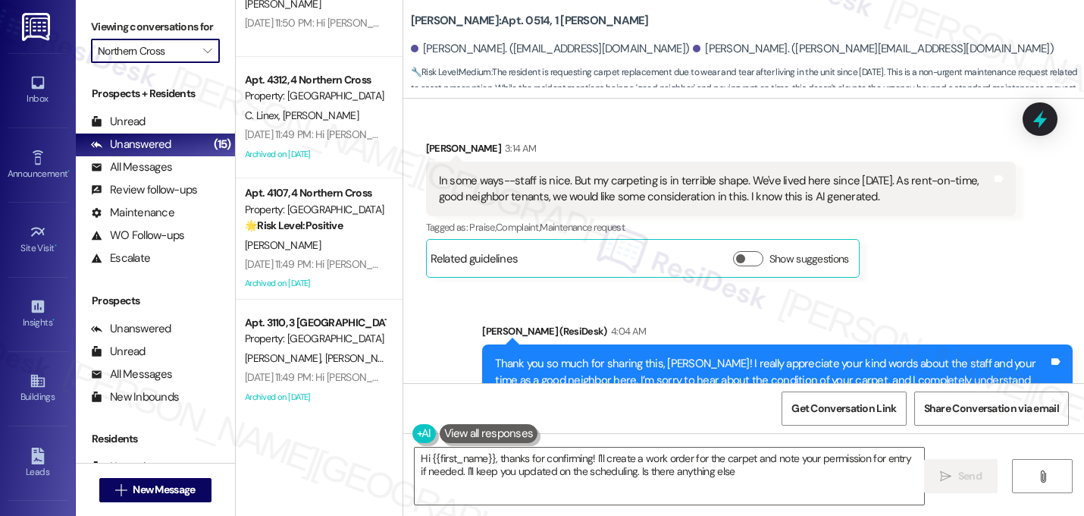
type textarea "Hi {{first_name}}, thanks for confirming! I'll create a work order for the carp…"
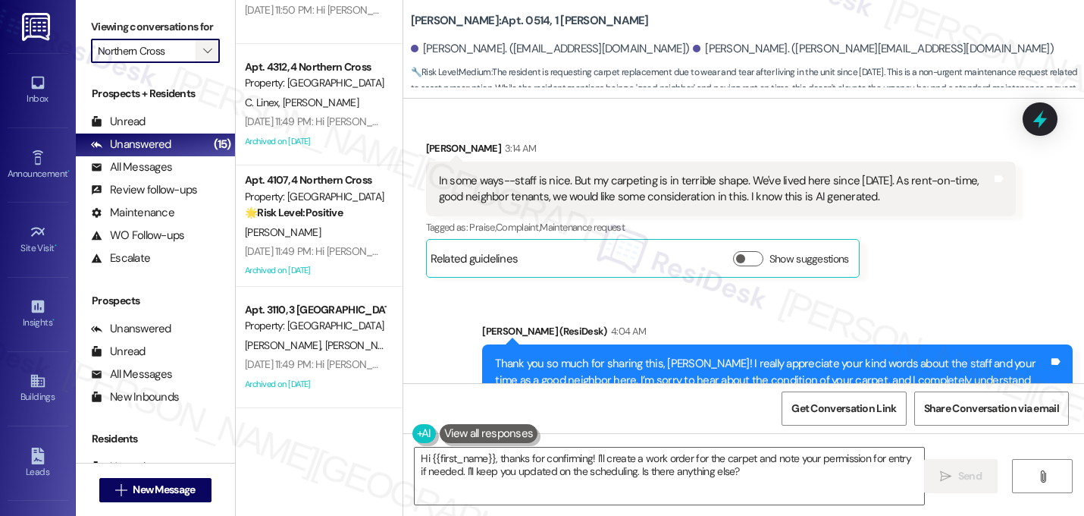
click at [196, 63] on button "" at bounding box center [208, 51] width 24 height 24
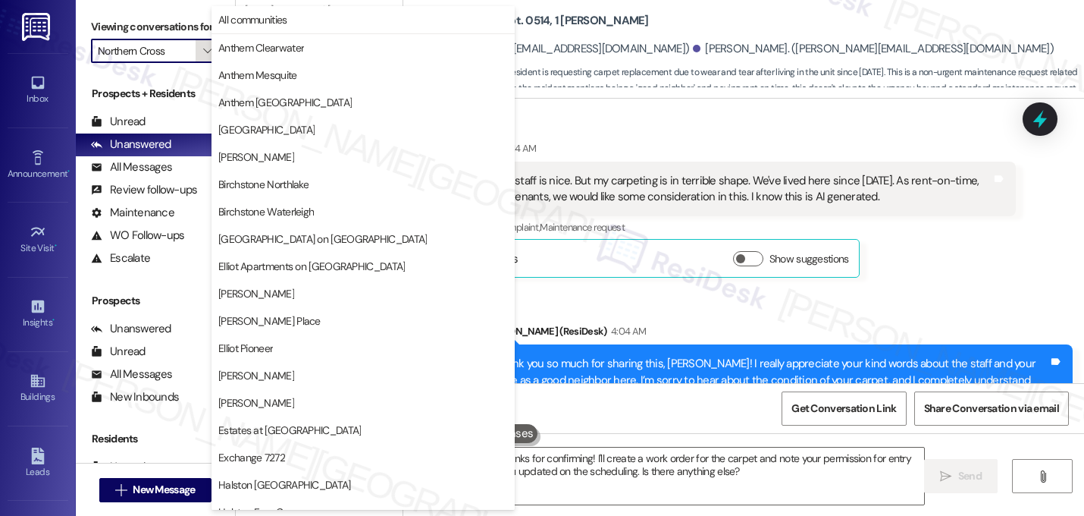
scroll to position [589, 0]
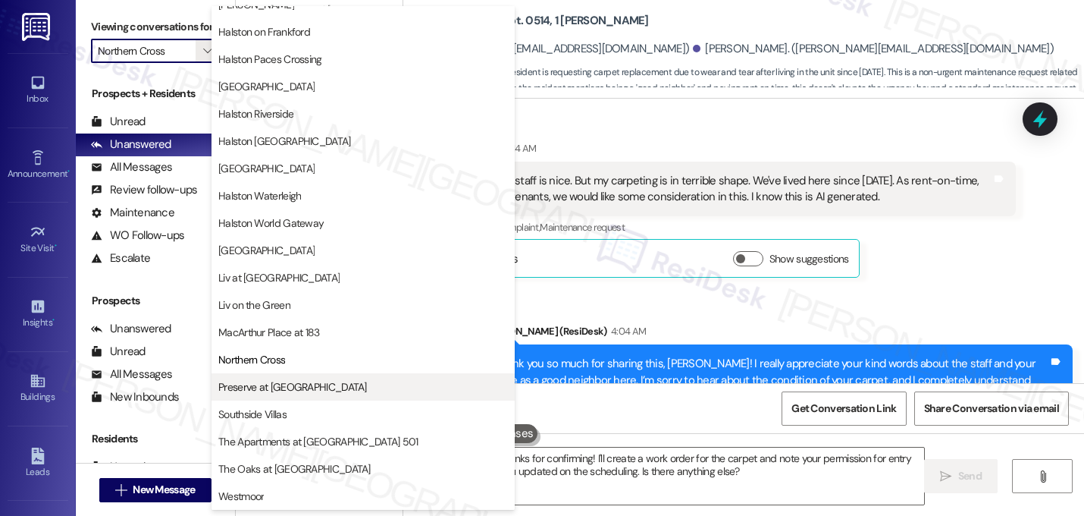
click at [242, 387] on span "Preserve at [GEOGRAPHIC_DATA]" at bounding box center [292, 386] width 149 height 15
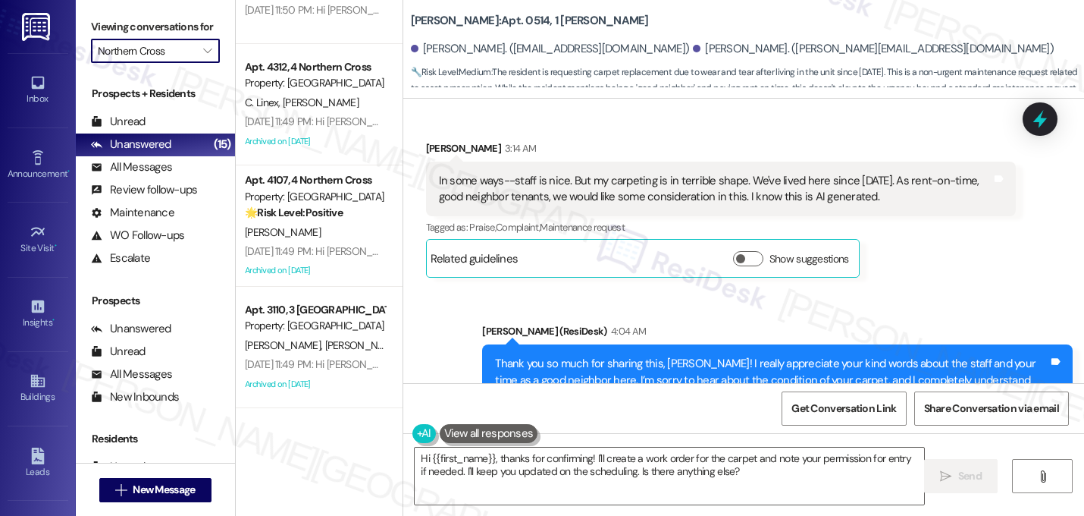
type input "Preserve at [GEOGRAPHIC_DATA]"
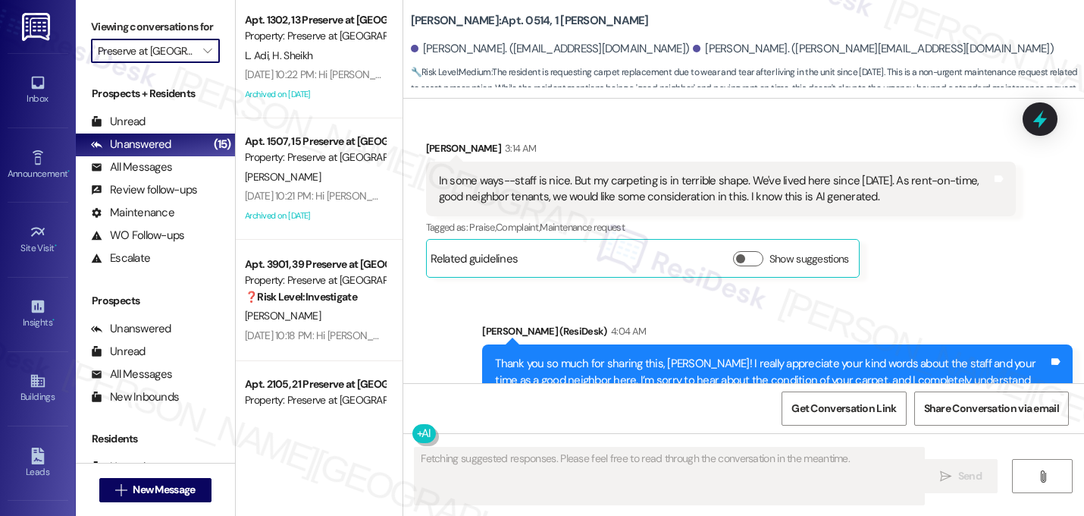
scroll to position [927, 0]
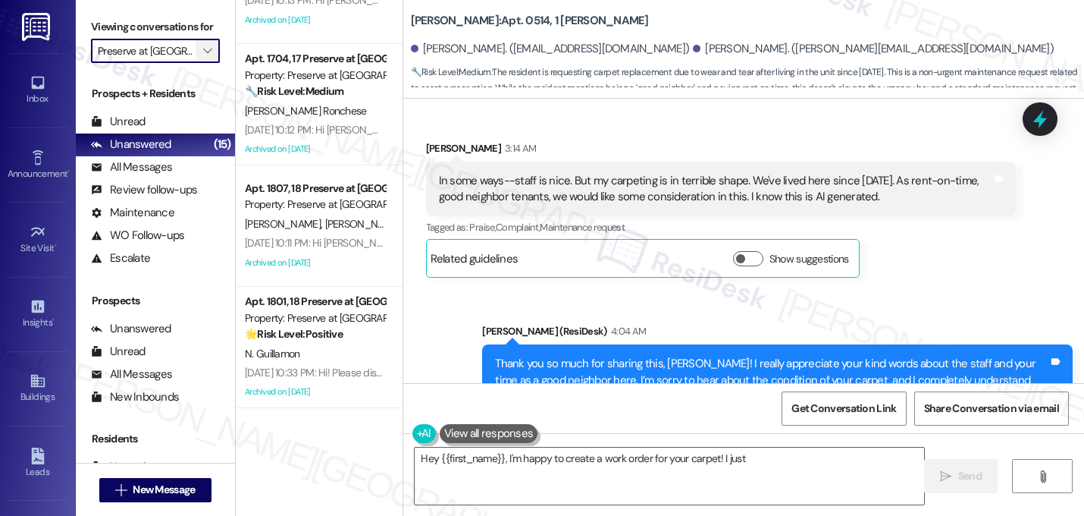
click at [203, 57] on icon "" at bounding box center [207, 51] width 8 height 12
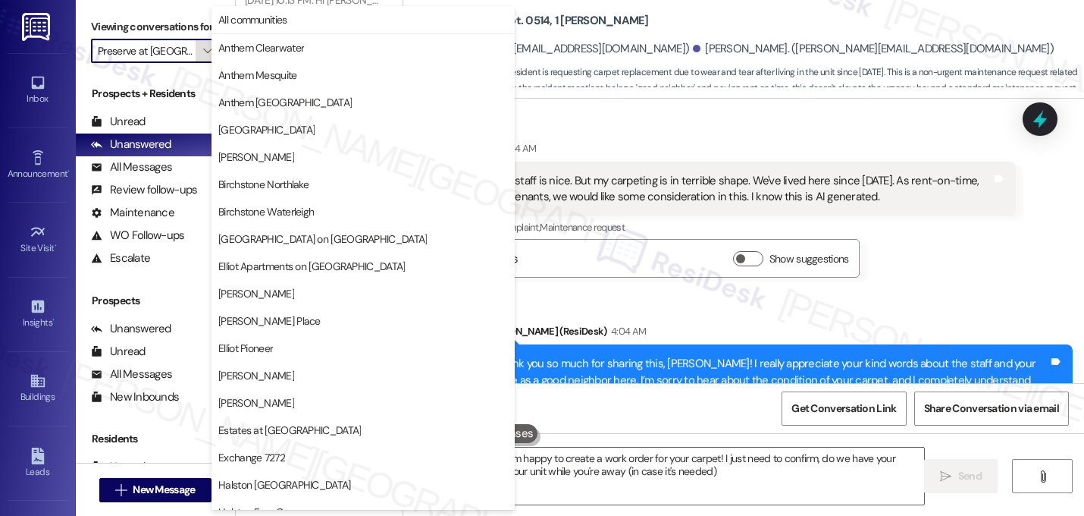
scroll to position [589, 0]
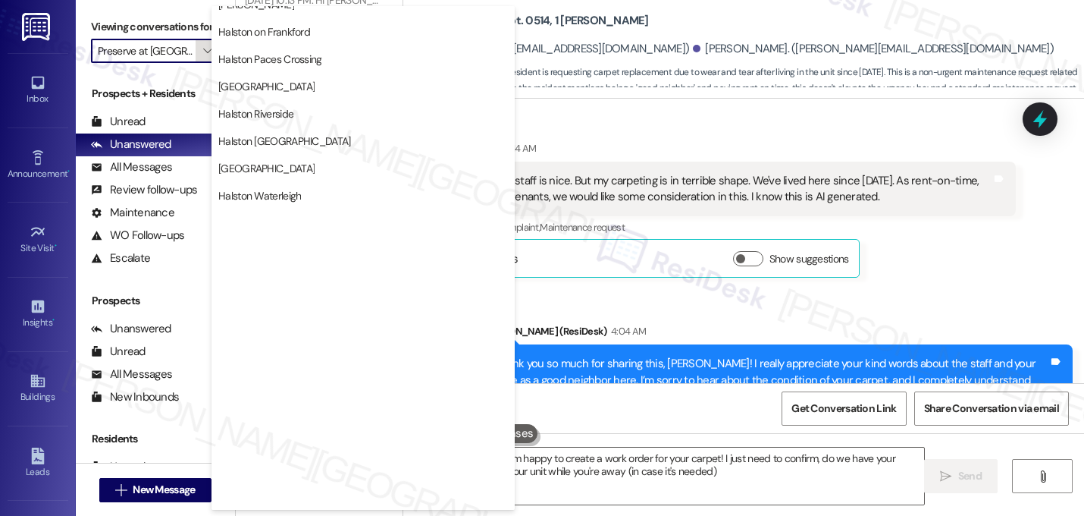
type textarea "Hey {{first_name}}, I'm happy to create a work order for your carpet! I just ne…"
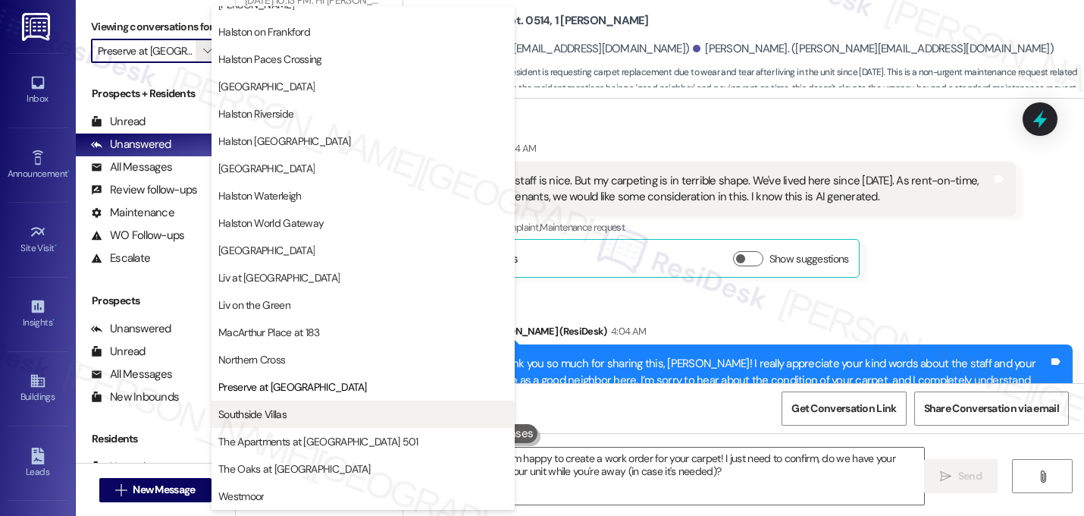
click at [268, 415] on span "Southside Villas" at bounding box center [252, 413] width 68 height 15
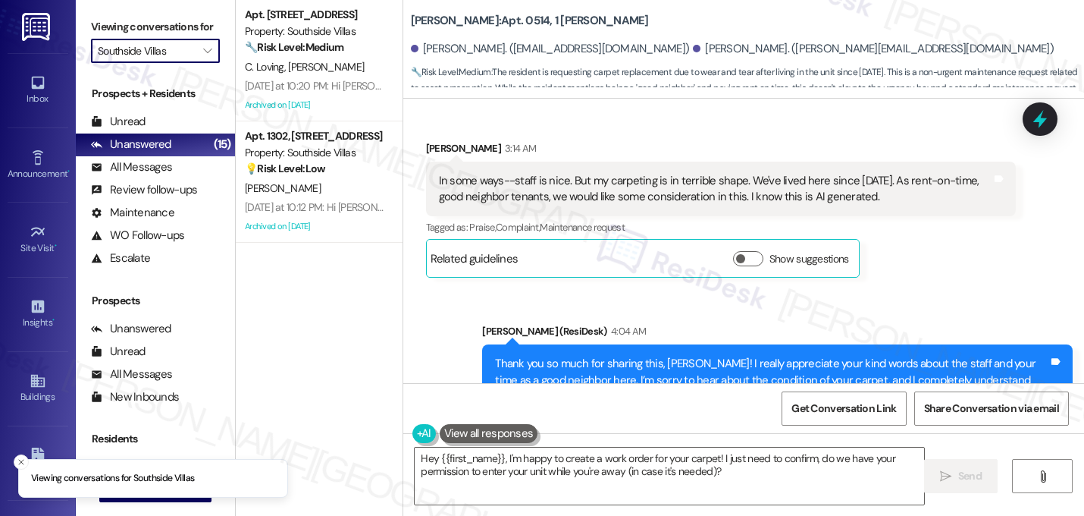
click at [183, 63] on input "Southside Villas" at bounding box center [147, 51] width 98 height 24
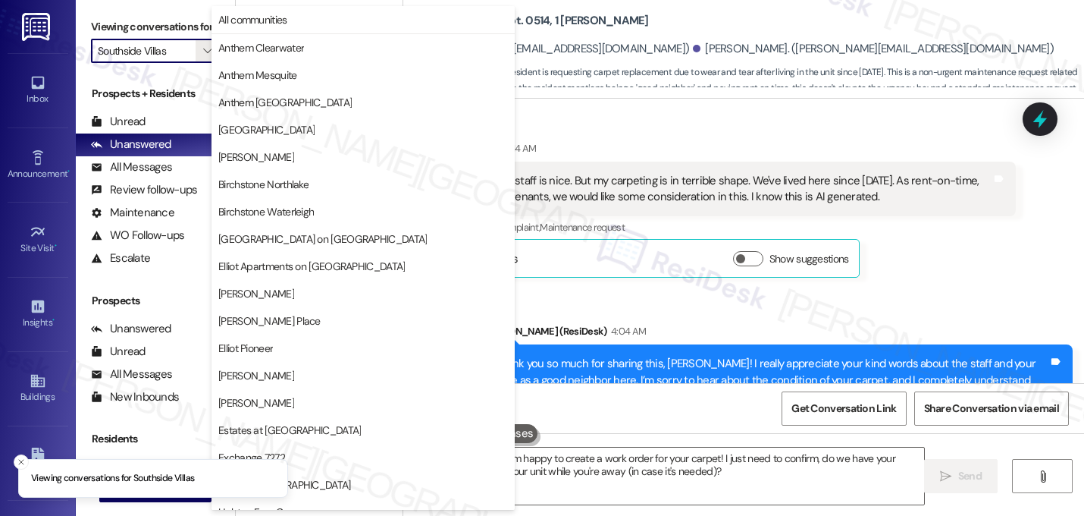
scroll to position [589, 0]
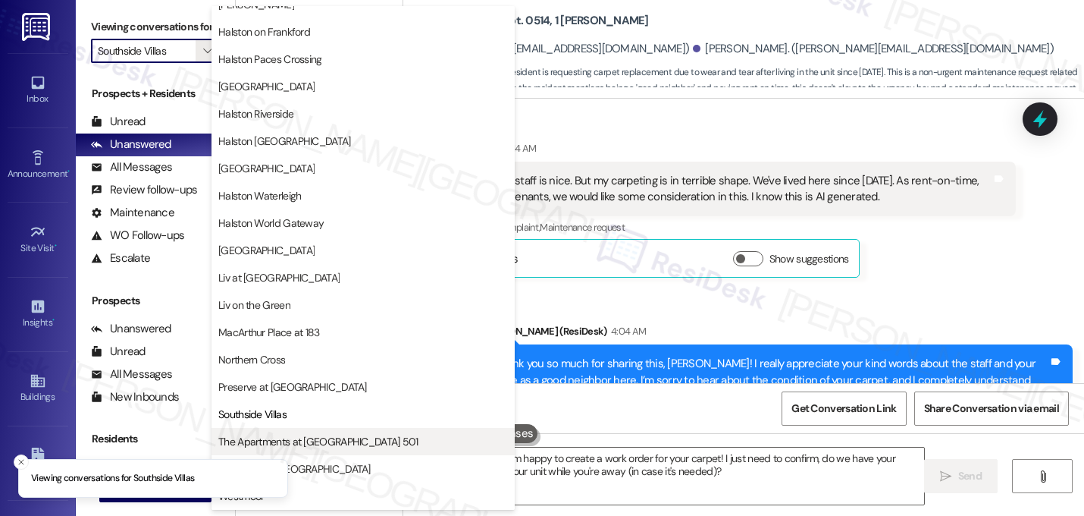
click at [289, 450] on button "The Apartments at [GEOGRAPHIC_DATA] 501" at bounding box center [363, 441] width 303 height 27
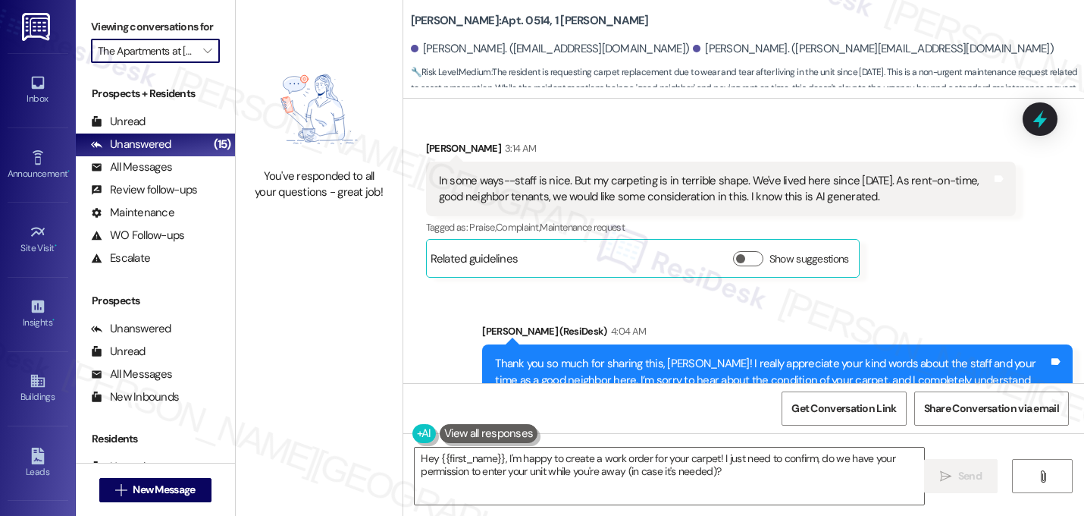
click at [169, 63] on input "The Apartments at [GEOGRAPHIC_DATA] 501" at bounding box center [147, 51] width 98 height 24
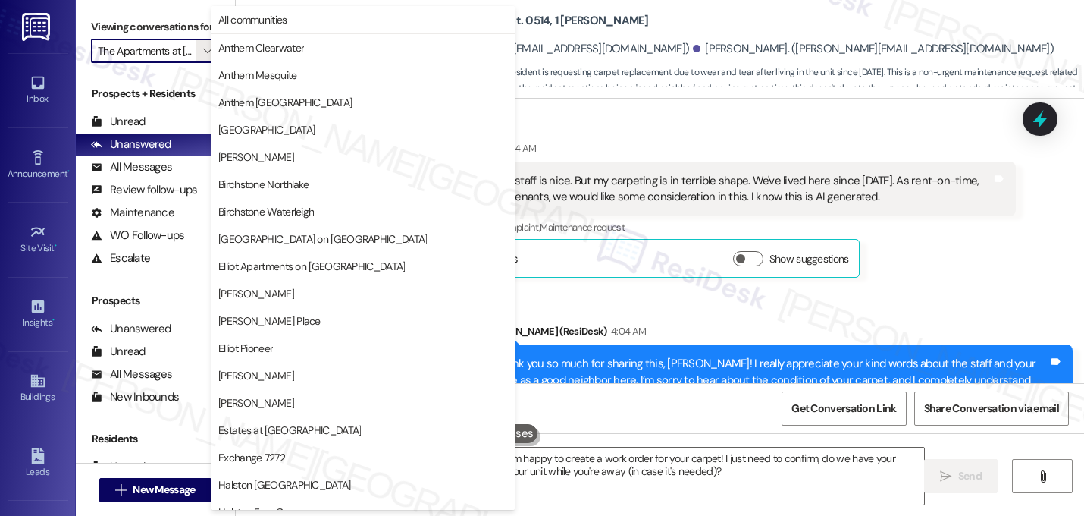
scroll to position [589, 0]
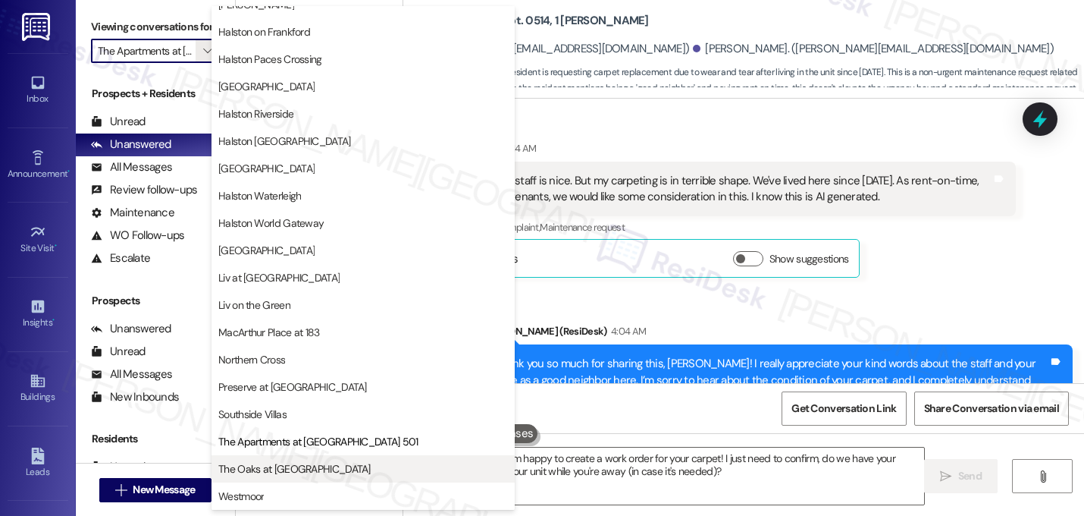
click at [286, 477] on button "The Oaks at [GEOGRAPHIC_DATA]" at bounding box center [363, 468] width 303 height 27
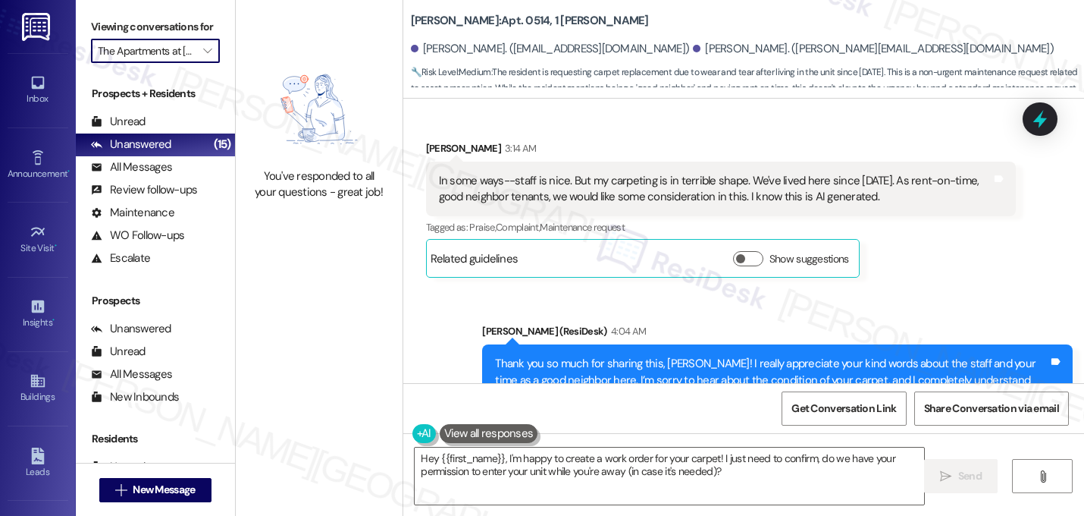
type input "The Oaks at [GEOGRAPHIC_DATA]"
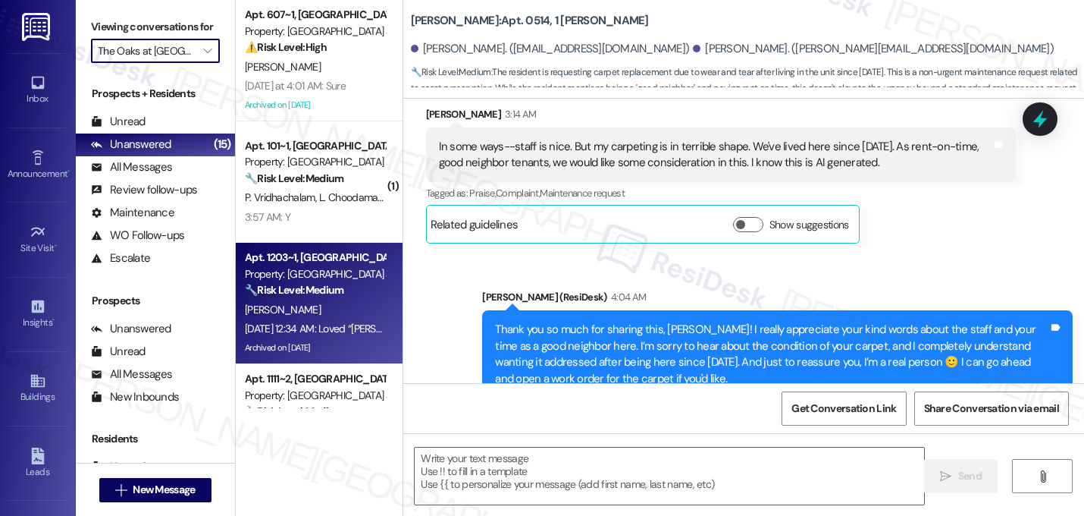
type textarea "Fetching suggested responses. Please feel free to read through the conversation…"
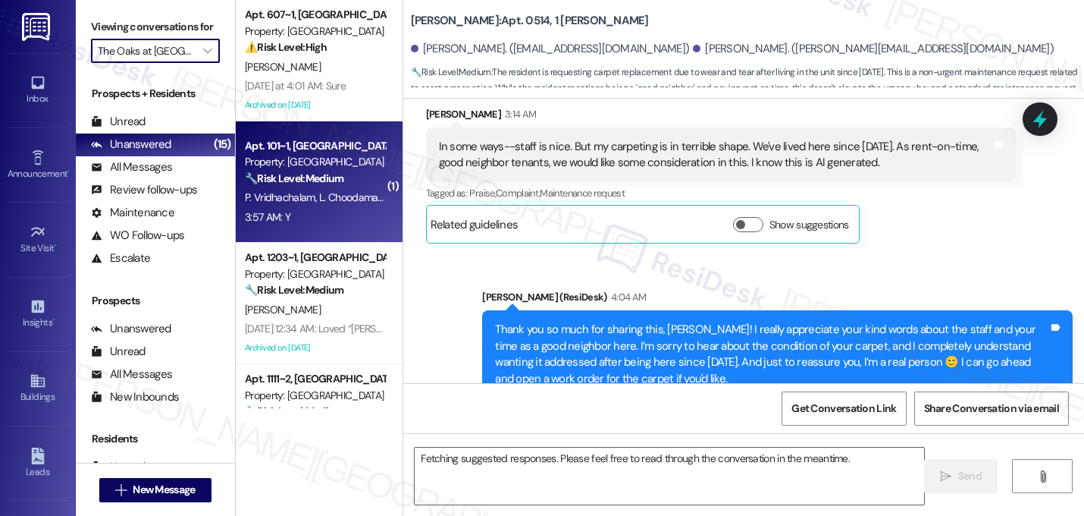
scroll to position [11381, 0]
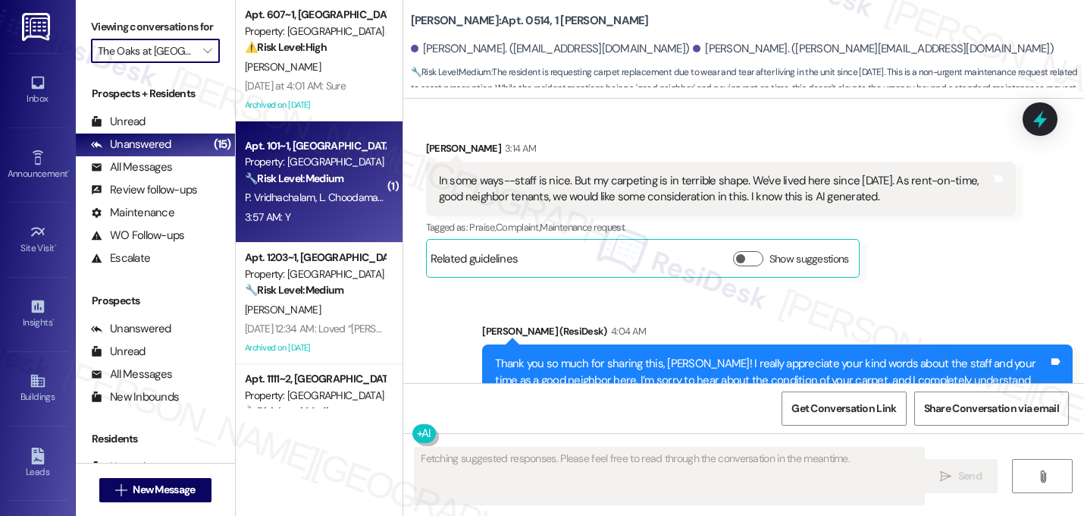
click at [316, 217] on div "3:57 AM: Y 3:57 AM: Y" at bounding box center [314, 217] width 143 height 19
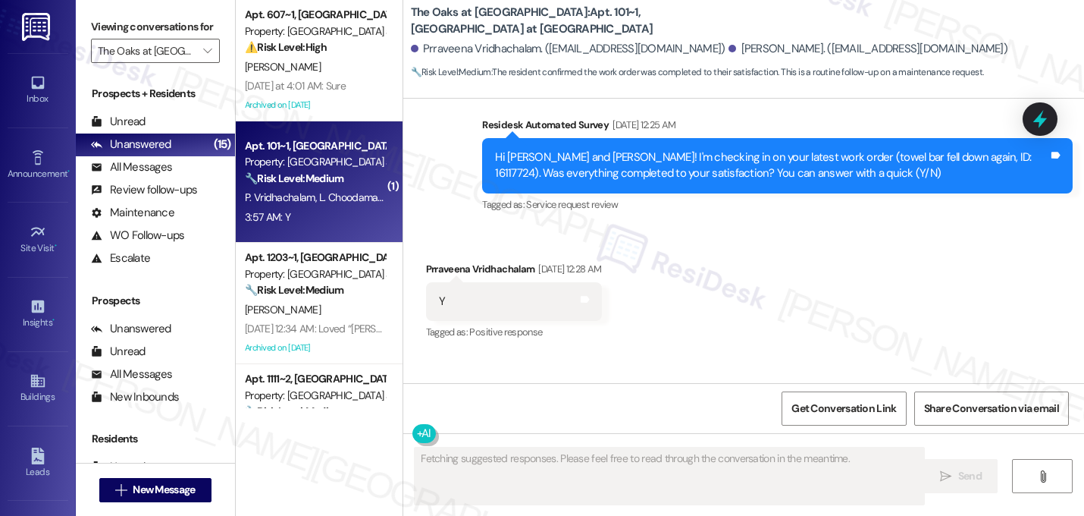
scroll to position [5226, 0]
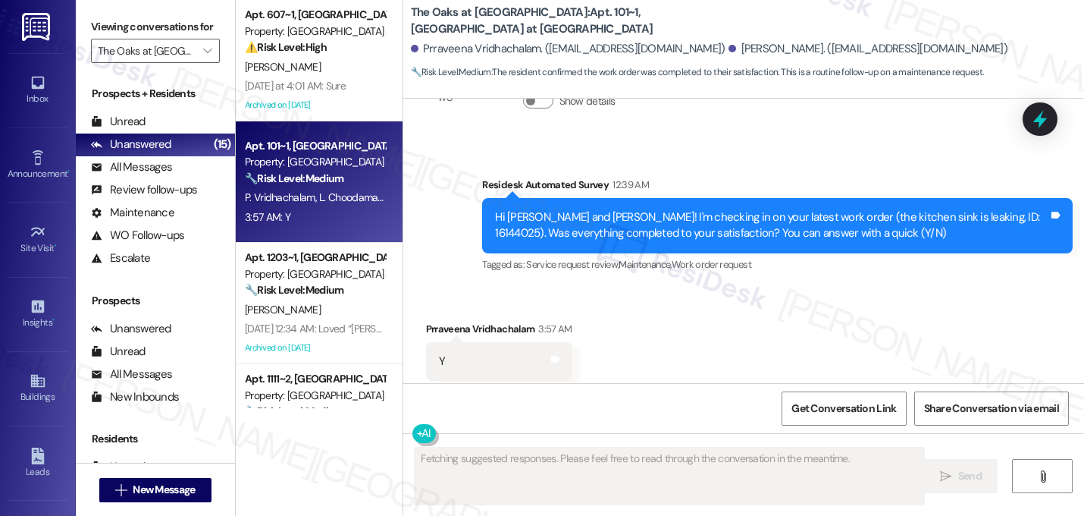
click at [550, 287] on div "Received via SMS Prraveena Vridhachalam 3:57 AM Y Tags and notes Tagged as: Pos…" at bounding box center [743, 351] width 681 height 128
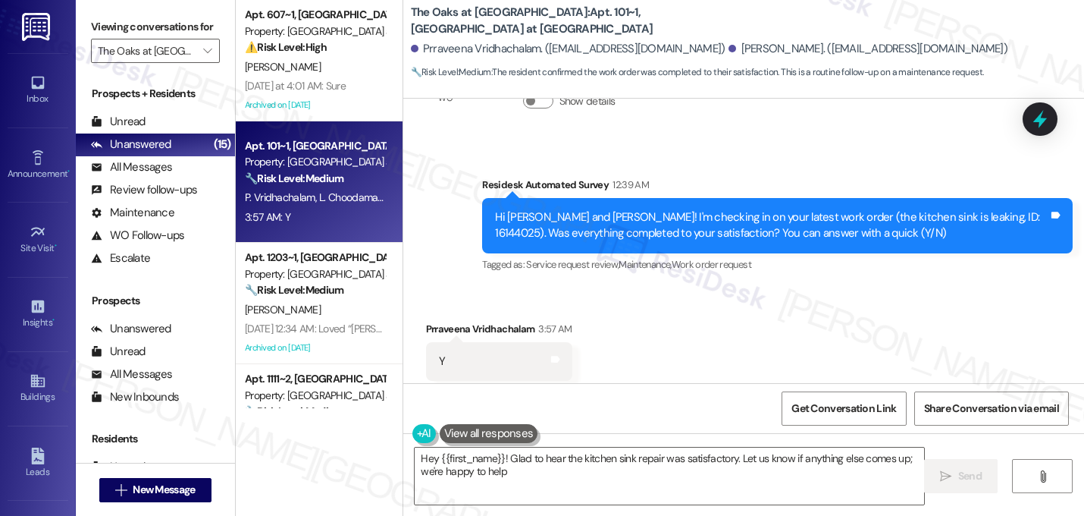
type textarea "Hey {{first_name}}! Glad to hear the kitchen sink repair was satisfactory. Let …"
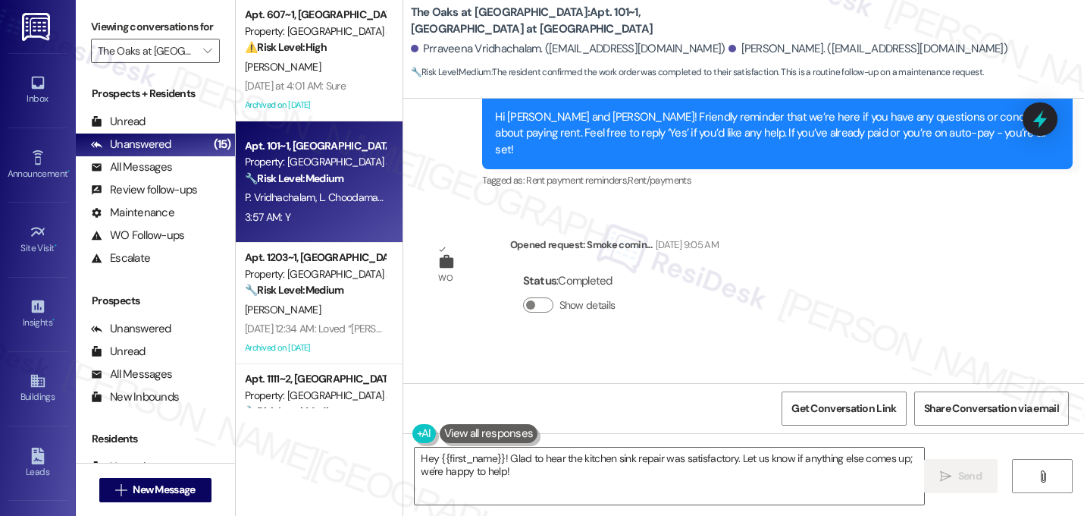
scroll to position [5226, 0]
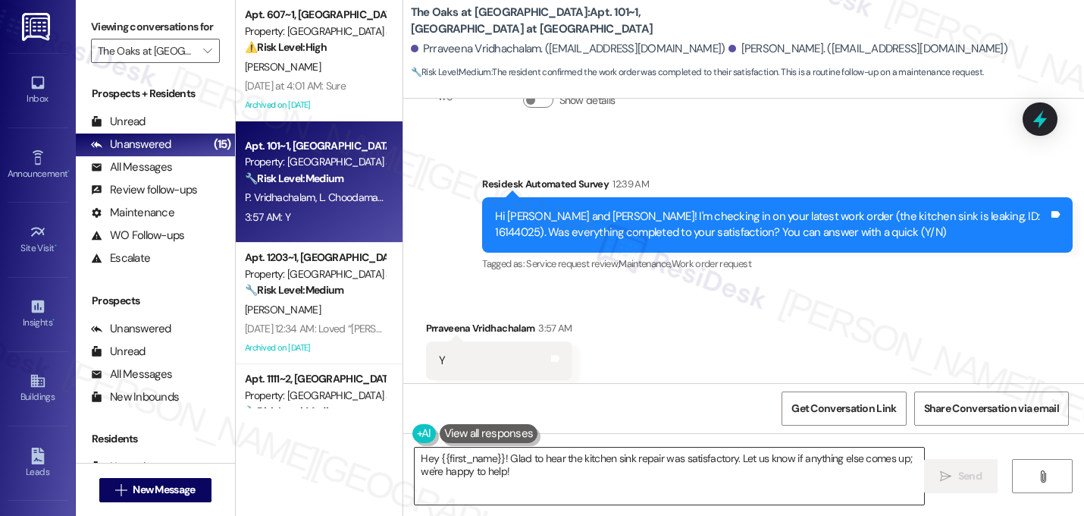
click at [569, 472] on textarea "Hey {{first_name}}! Glad to hear the kitchen sink repair was satisfactory. Let …" at bounding box center [670, 475] width 510 height 57
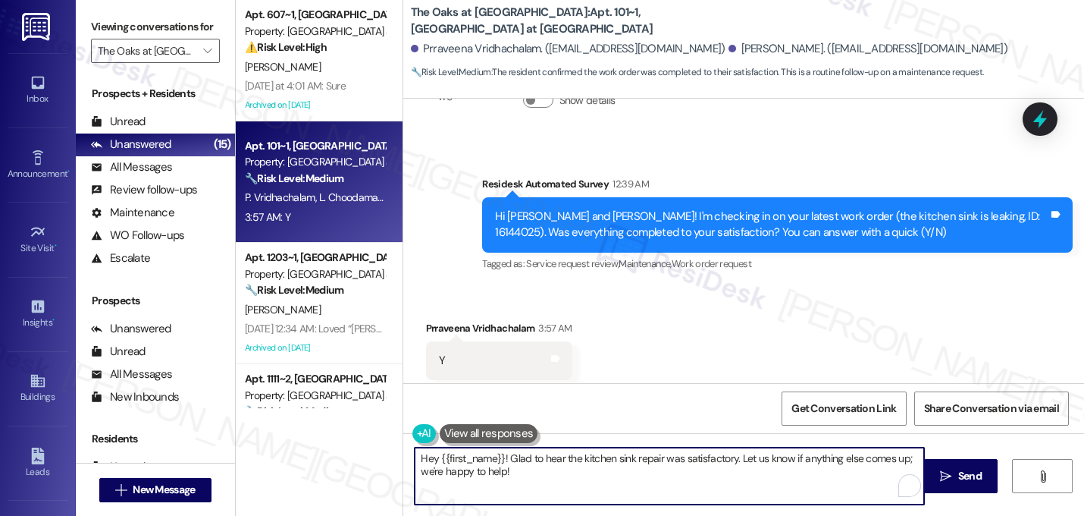
click at [569, 472] on textarea "Hey {{first_name}}! Glad to hear the kitchen sink repair was satisfactory. Let …" at bounding box center [670, 475] width 510 height 57
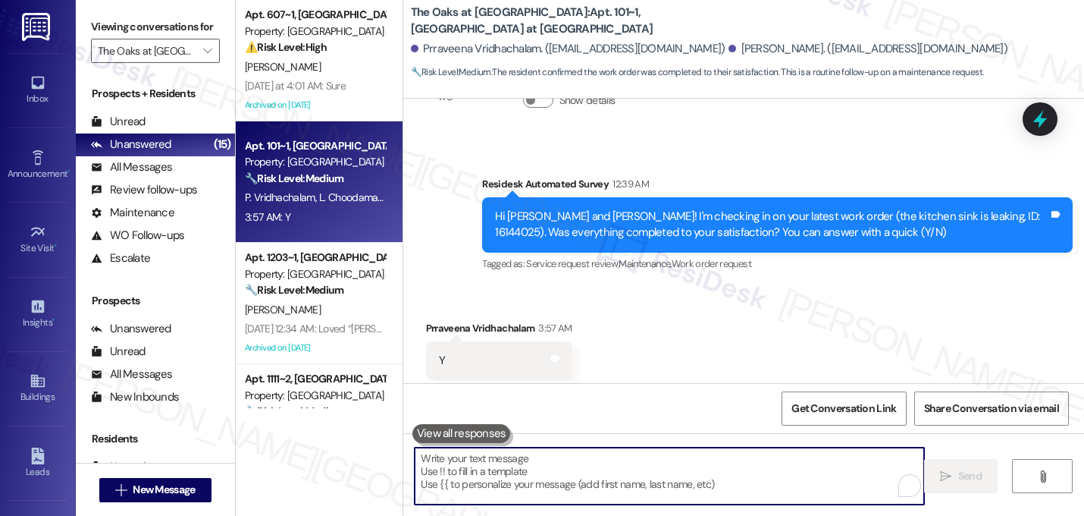
paste textarea "That's great! I'm glad to hear that your last maintenance request was completed…"
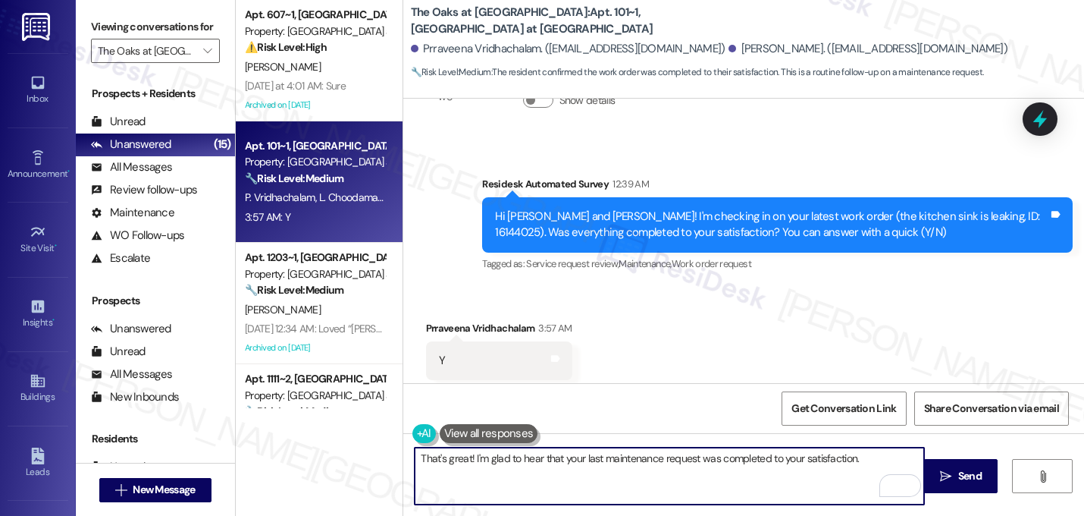
paste textarea "If I may ask...has {{property}} lived up to your expectations?"
type textarea "That's great! I'm glad to hear that your last maintenance request was completed…"
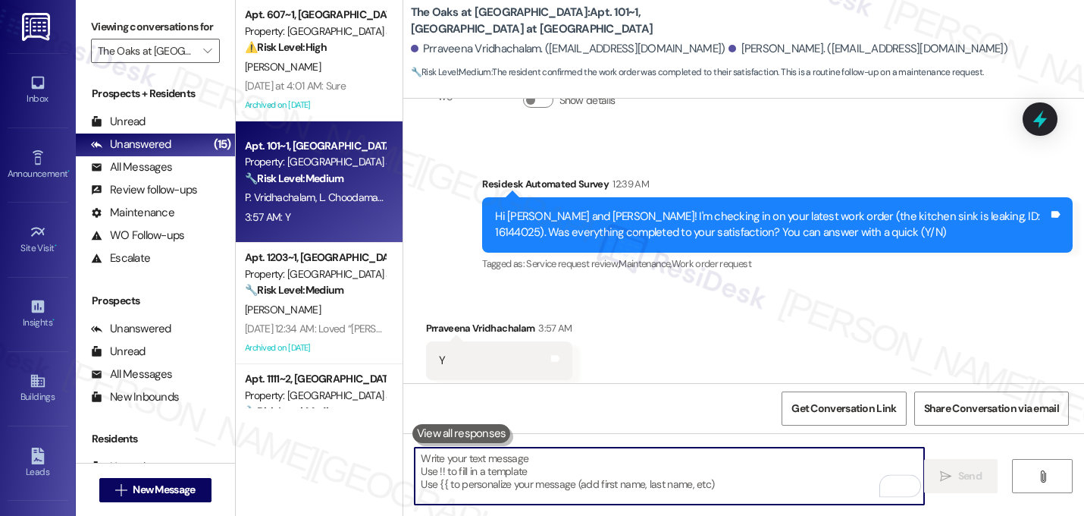
scroll to position [5226, 0]
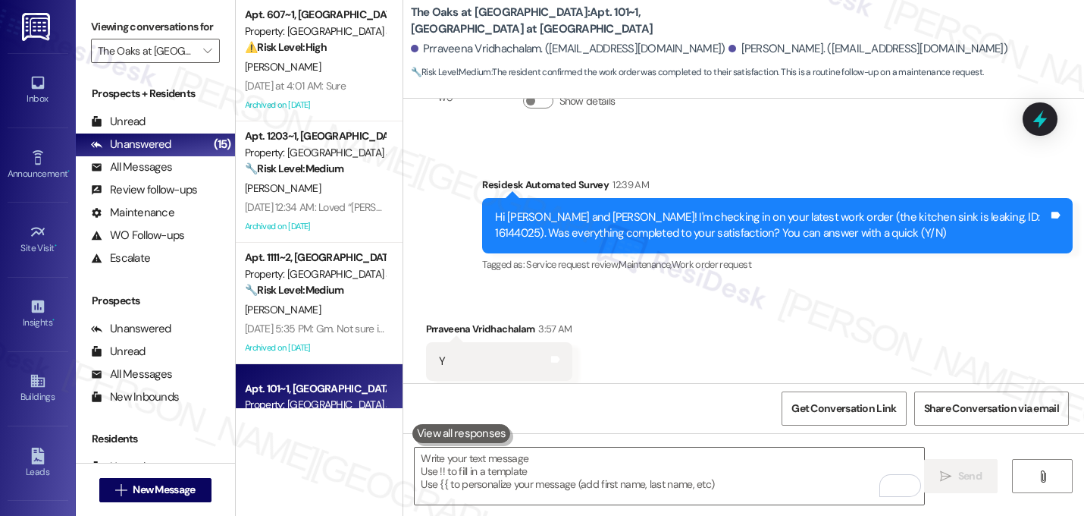
click at [776, 298] on div "Received via SMS Prraveena Vridhachalam 3:57 AM Y Tags and notes Tagged as: Pos…" at bounding box center [743, 351] width 681 height 128
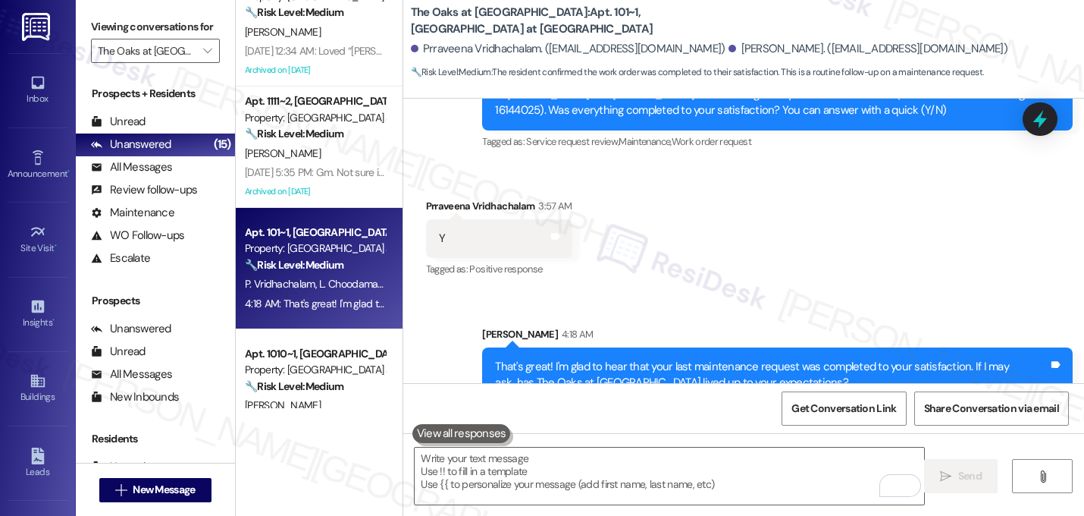
scroll to position [199, 0]
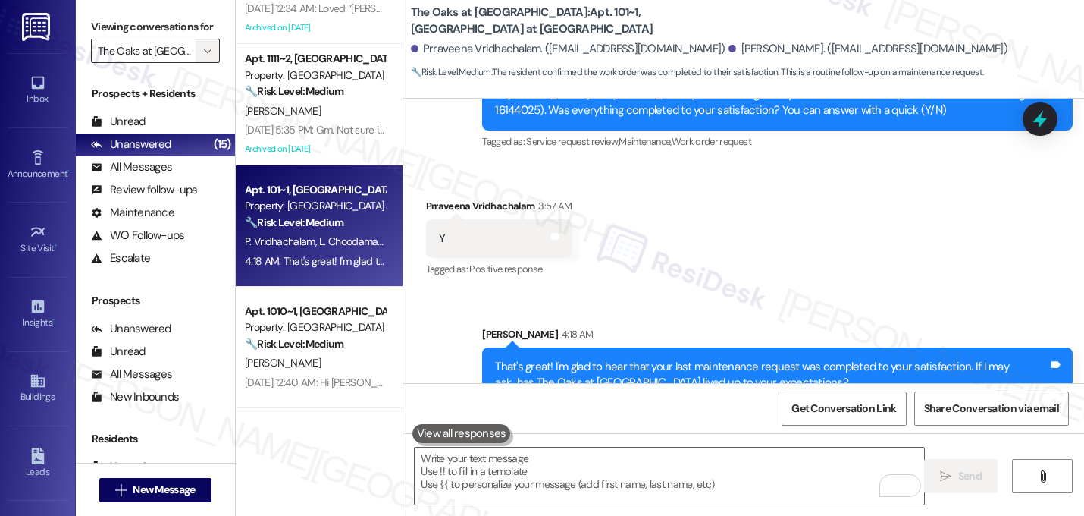
click at [203, 57] on icon "" at bounding box center [207, 51] width 8 height 12
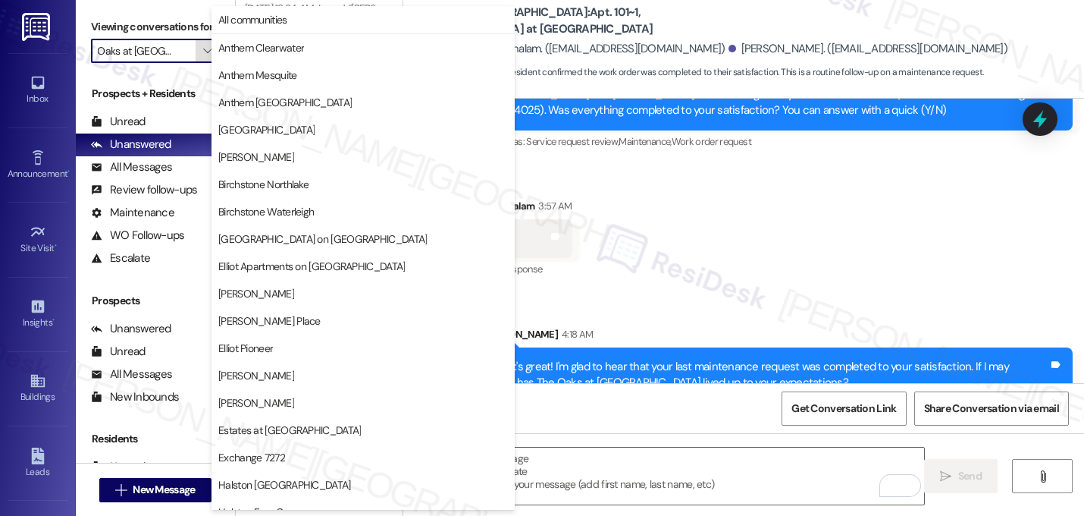
scroll to position [589, 0]
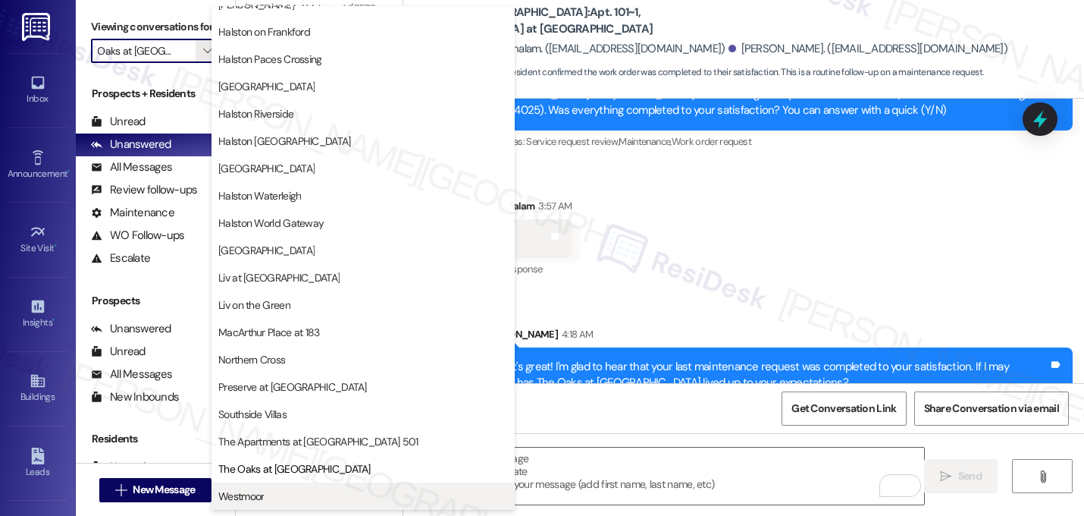
click at [279, 496] on span "Westmoor" at bounding box center [363, 495] width 290 height 15
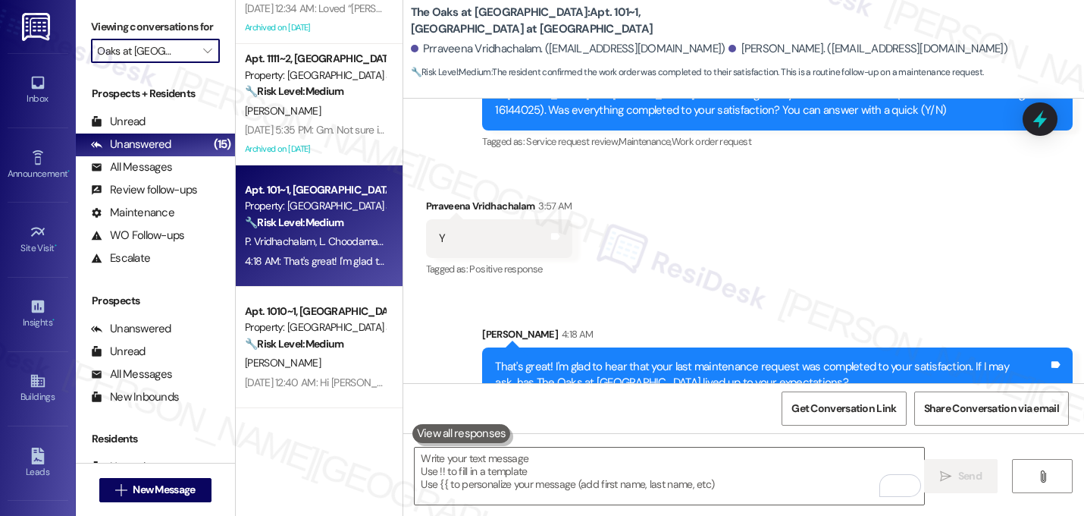
type input "Westmoor"
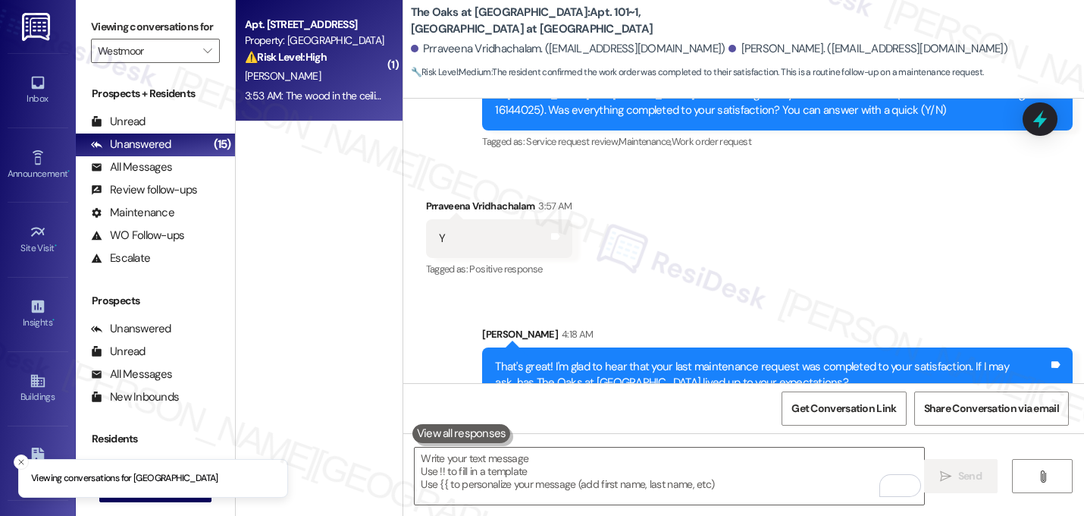
click at [325, 39] on div "Property: Westmoor" at bounding box center [315, 41] width 140 height 16
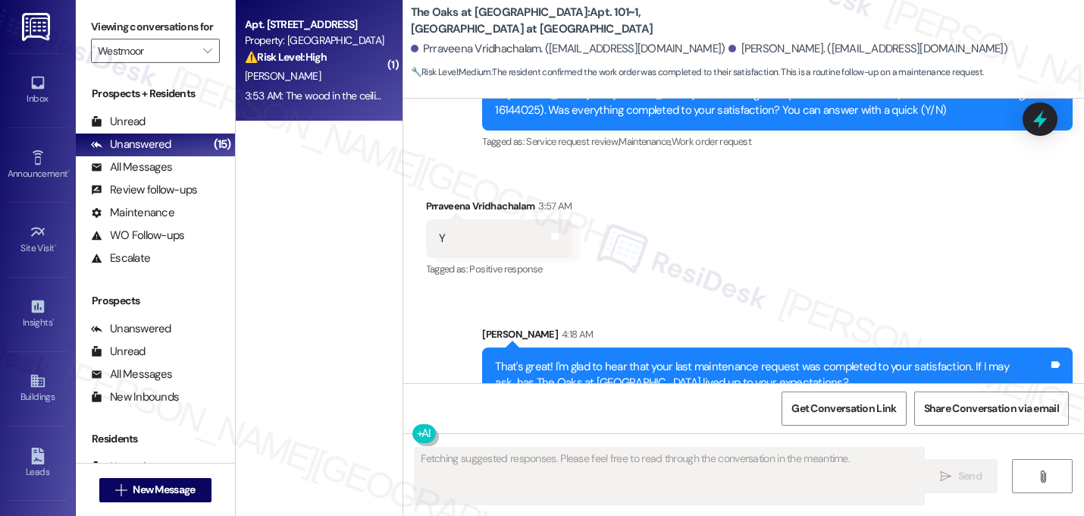
scroll to position [10705, 0]
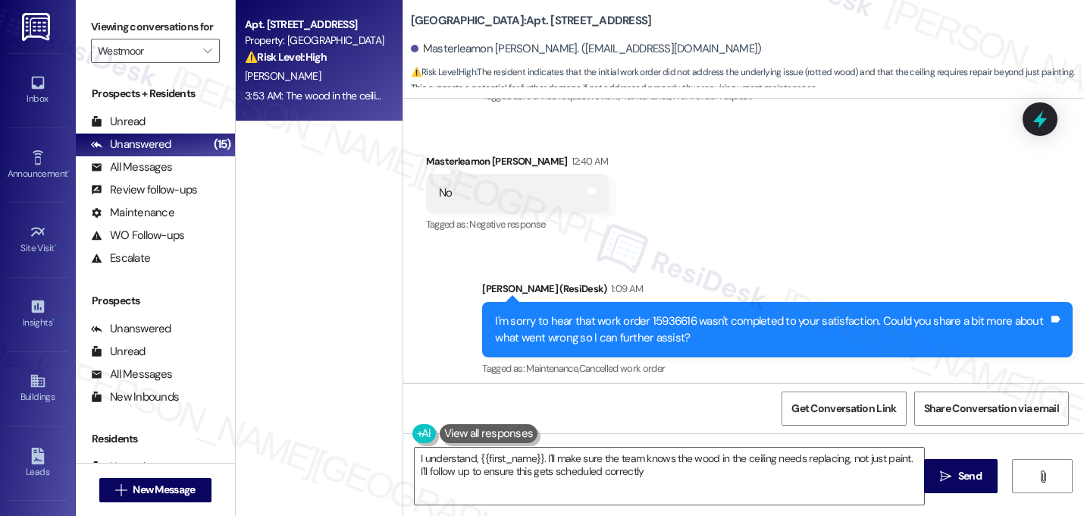
type textarea "I understand, {{first_name}}. I'll make sure the team knows the wood in the cei…"
click at [569, 413] on div "Received via SMS Masterleamon Archie 3:53 AM The wood in the ceiling needs to b…" at bounding box center [663, 465] width 496 height 105
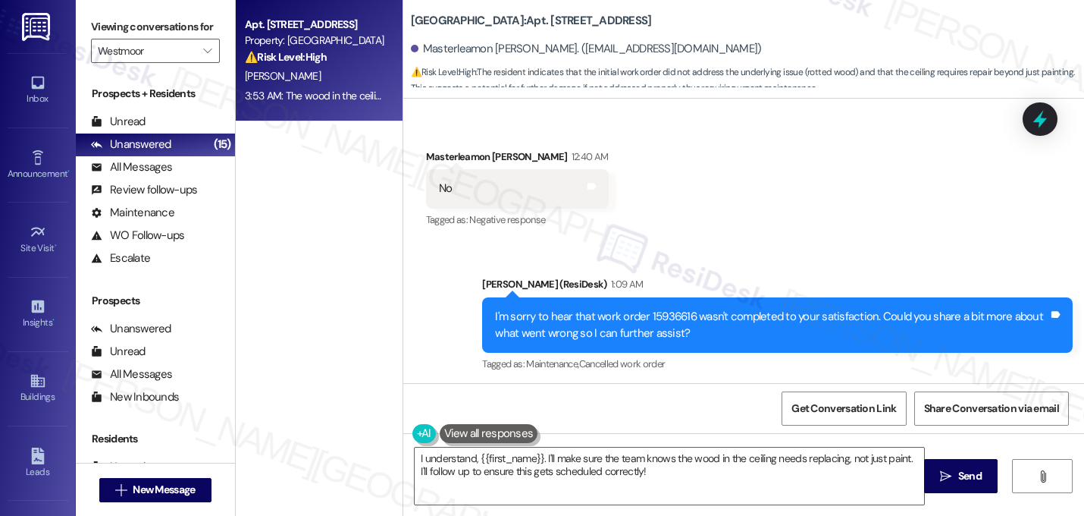
scroll to position [10711, 0]
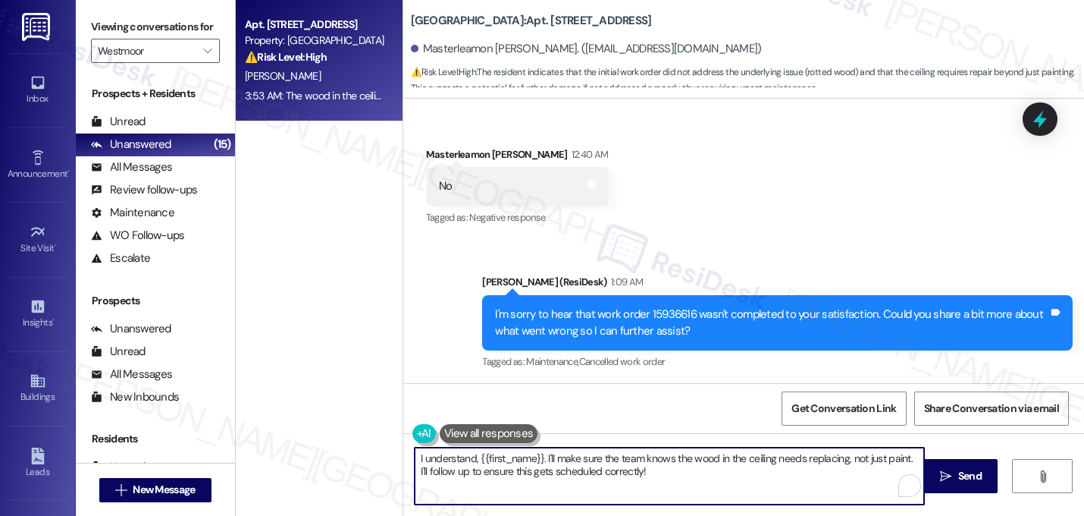
click at [540, 475] on textarea "I understand, {{first_name}}. I'll make sure the team knows the wood in the cei…" at bounding box center [670, 475] width 510 height 57
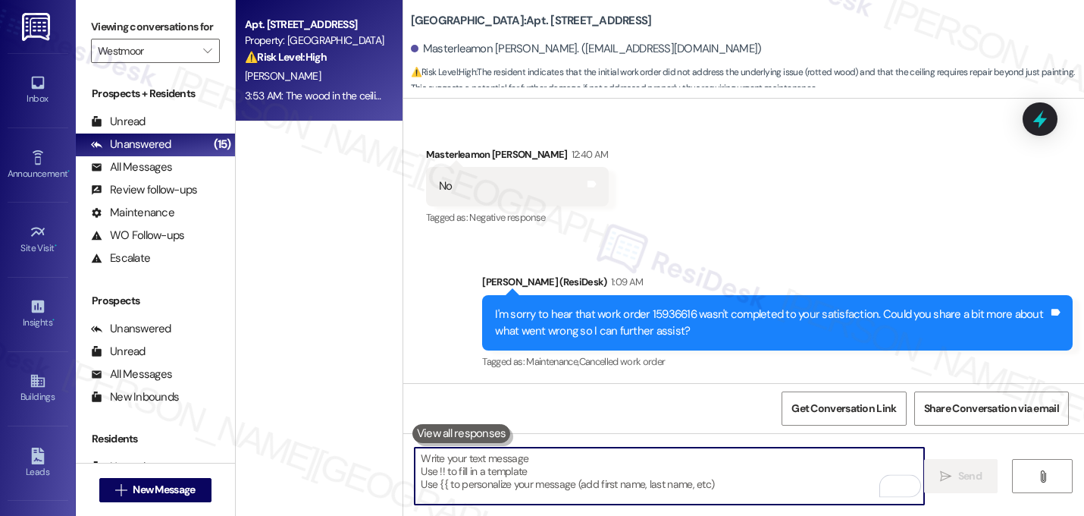
paste textarea "I understand. Let me follow up on this with the team, and I'll let you know onc…"
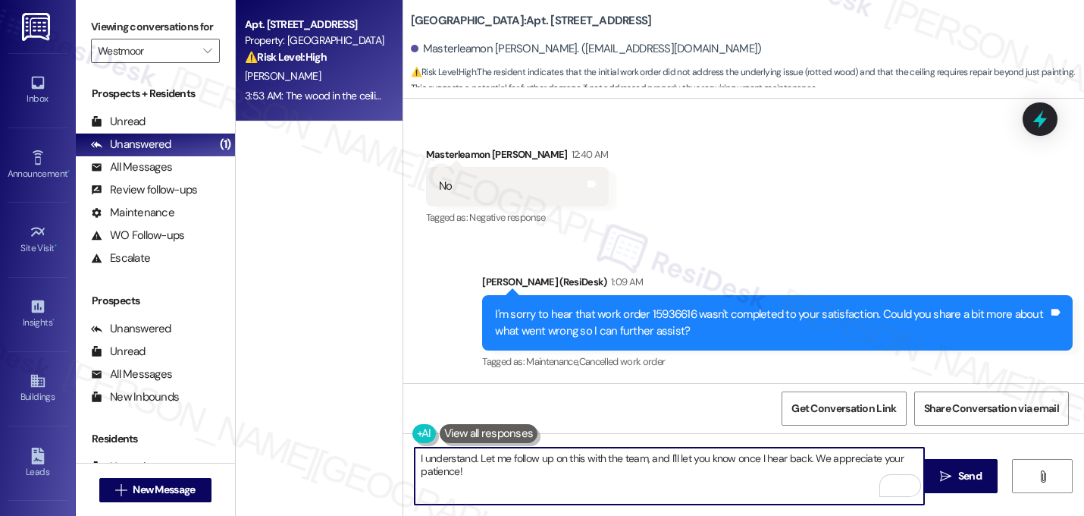
click at [472, 461] on textarea "I understand. Let me follow up on this with the team, and I'll let you know onc…" at bounding box center [670, 475] width 510 height 57
type textarea "I understand. Let me follow up on this with the team, and I'll let you know onc…"
click at [523, 474] on textarea "I understand. Let me follow up on this with the team, and I'll let you know onc…" at bounding box center [670, 475] width 510 height 57
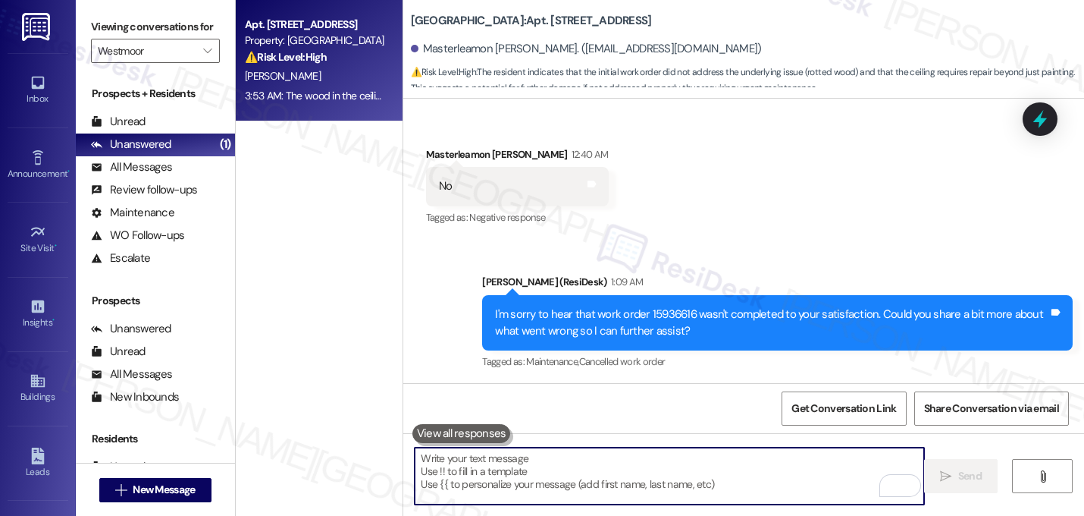
scroll to position [10711, 0]
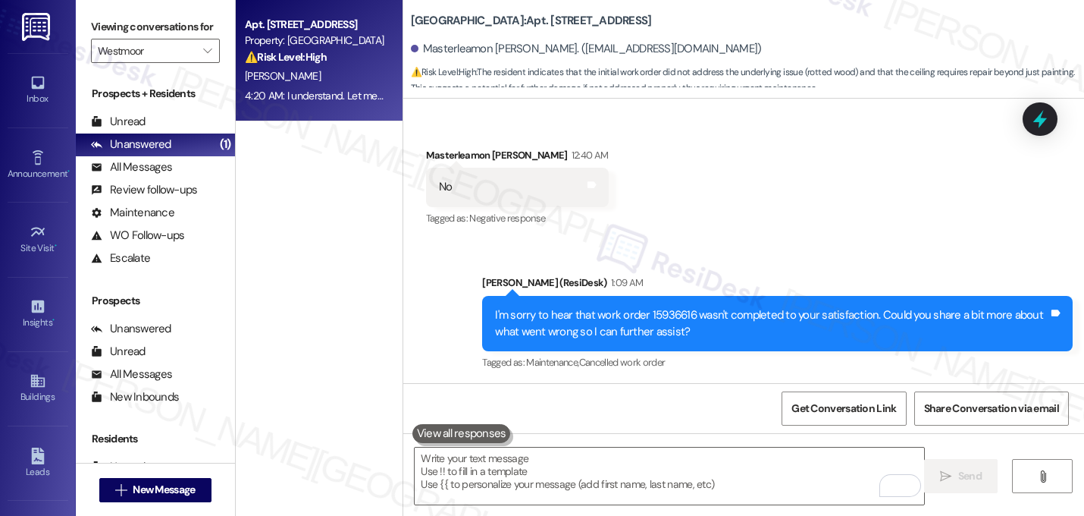
click at [726, 384] on div "Received via SMS Masterleamon Archie 3:53 AM The wood in the ceiling needs to b…" at bounding box center [743, 448] width 681 height 128
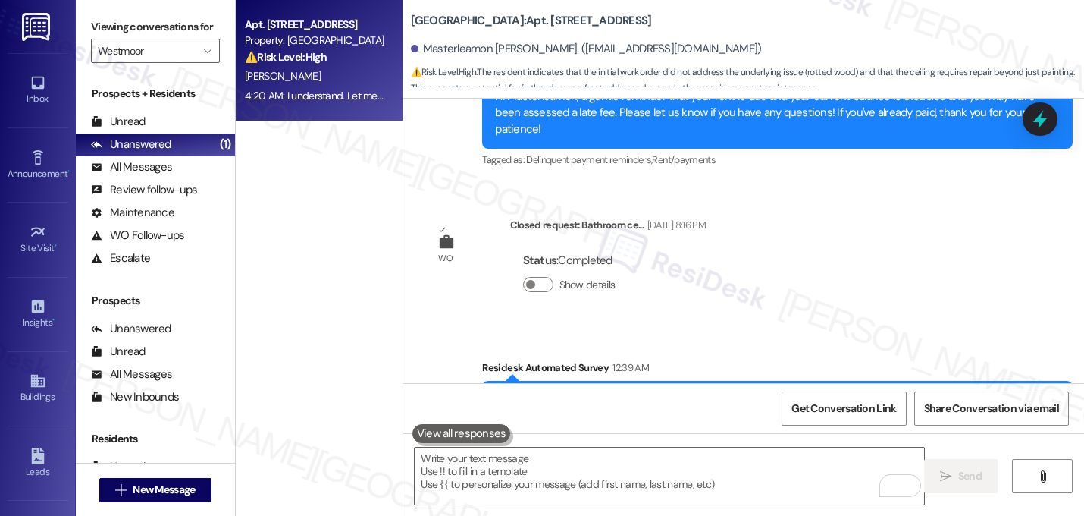
scroll to position [10348, 0]
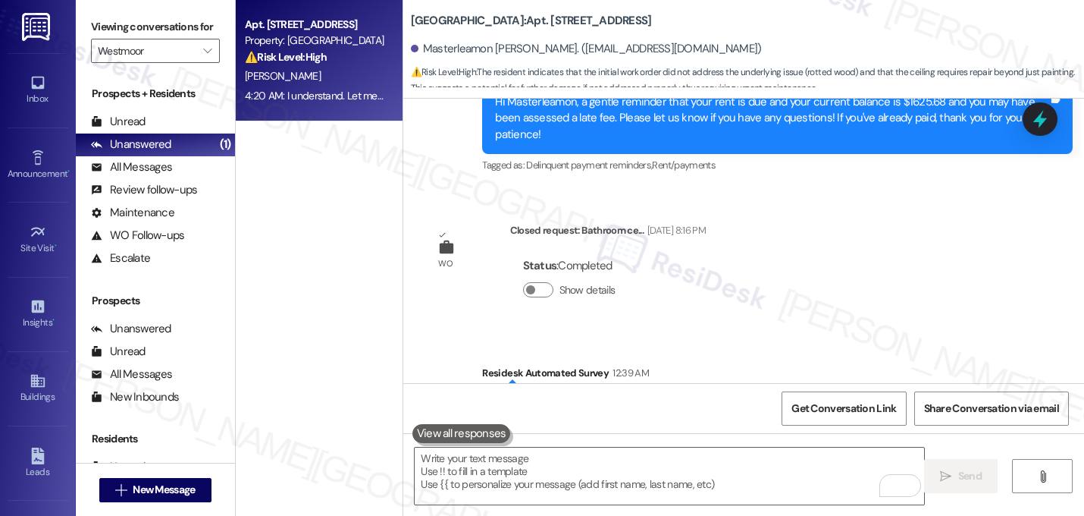
click at [929, 397] on div "Hi Masterleamon! I'm checking in on your latest work order (Bathroom ceiling ne…" at bounding box center [771, 413] width 553 height 33
copy div "15936616"
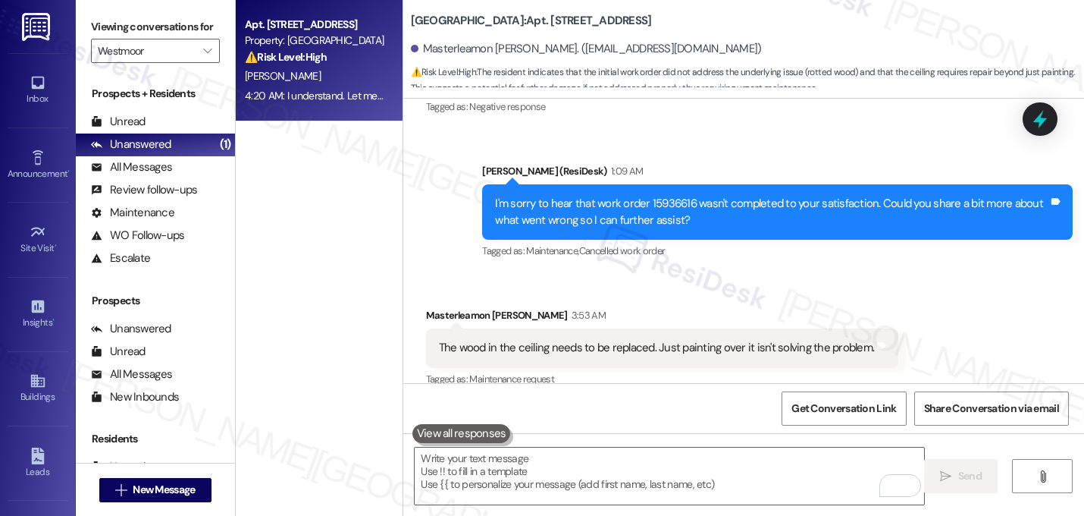
scroll to position [10833, 0]
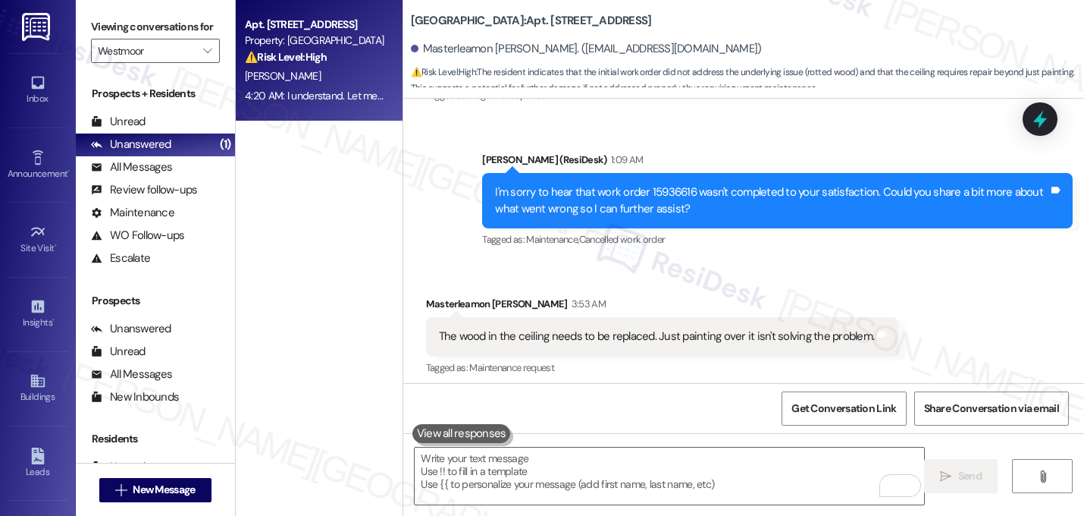
click at [833, 424] on div "Sarah 4:20 AM" at bounding box center [777, 434] width 591 height 21
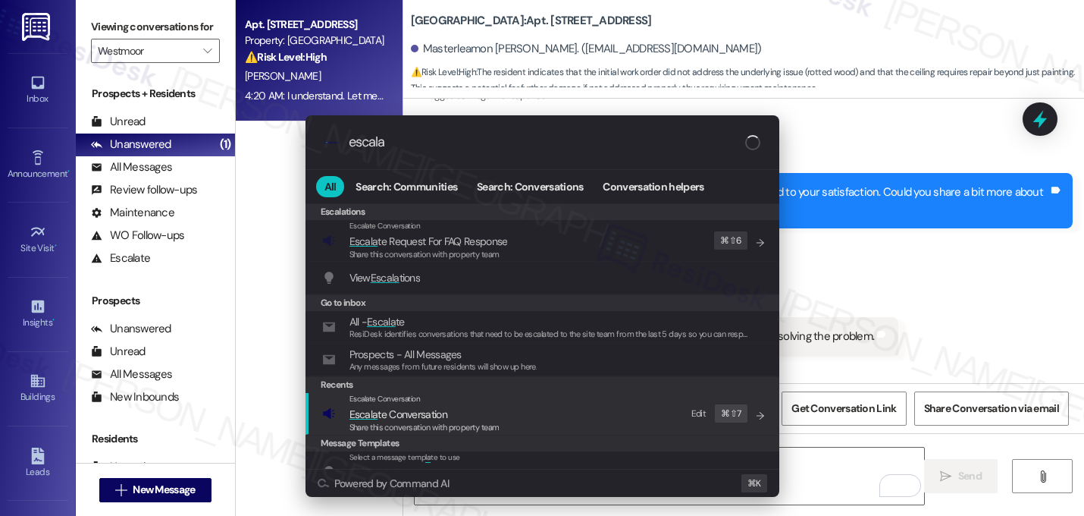
type input "escala"
click at [536, 423] on div "Escalate Conversation Escala te Conversation Share this conversation with prope…" at bounding box center [544, 413] width 444 height 41
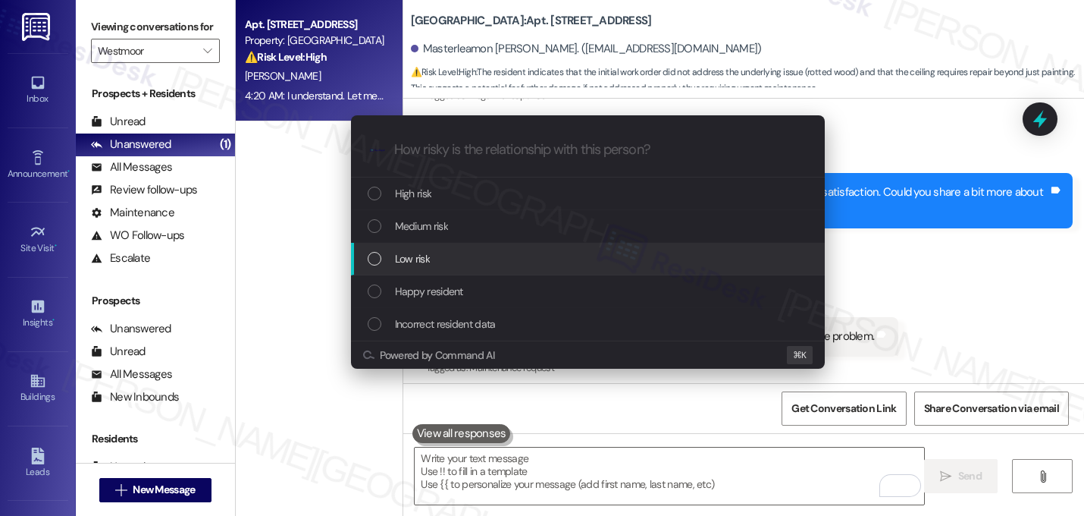
click at [419, 255] on span "Low risk" at bounding box center [412, 258] width 35 height 17
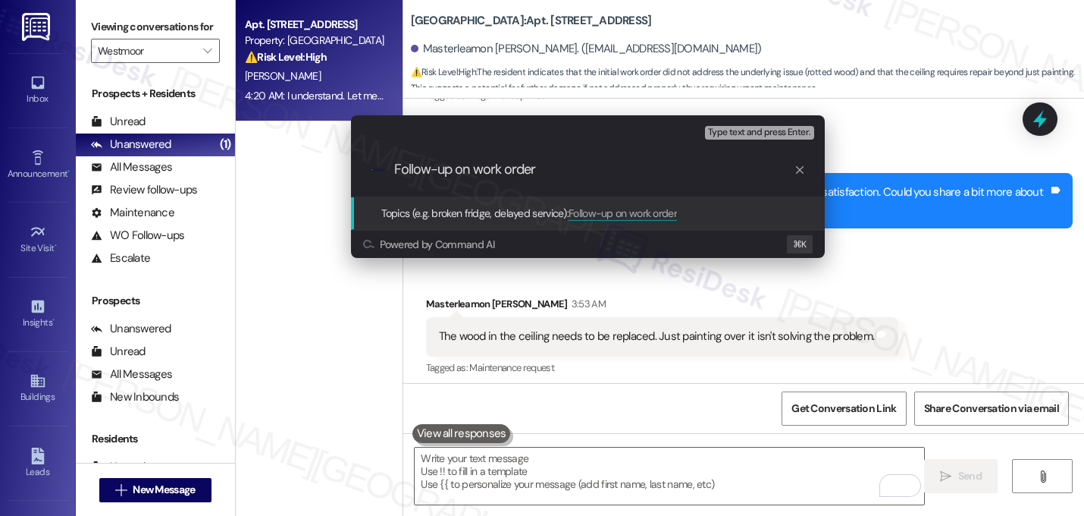
paste input "15936616"
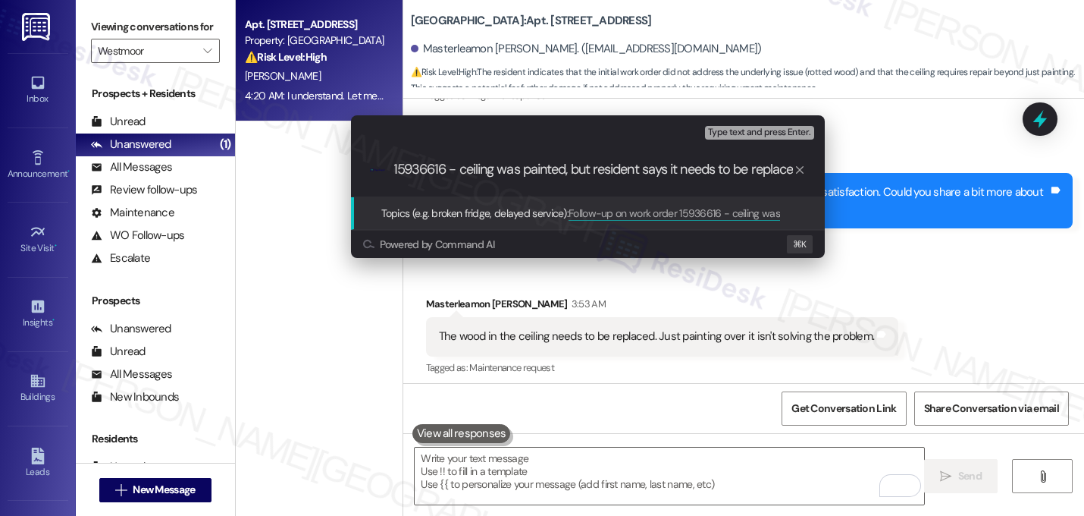
type input "Follow-up on work order 15936616 - ceiling was painted, but resident says it ne…"
click at [550, 172] on input "Follow-up on work order 15936616 - ceiling was painted, but resident says it ne…" at bounding box center [594, 170] width 400 height 16
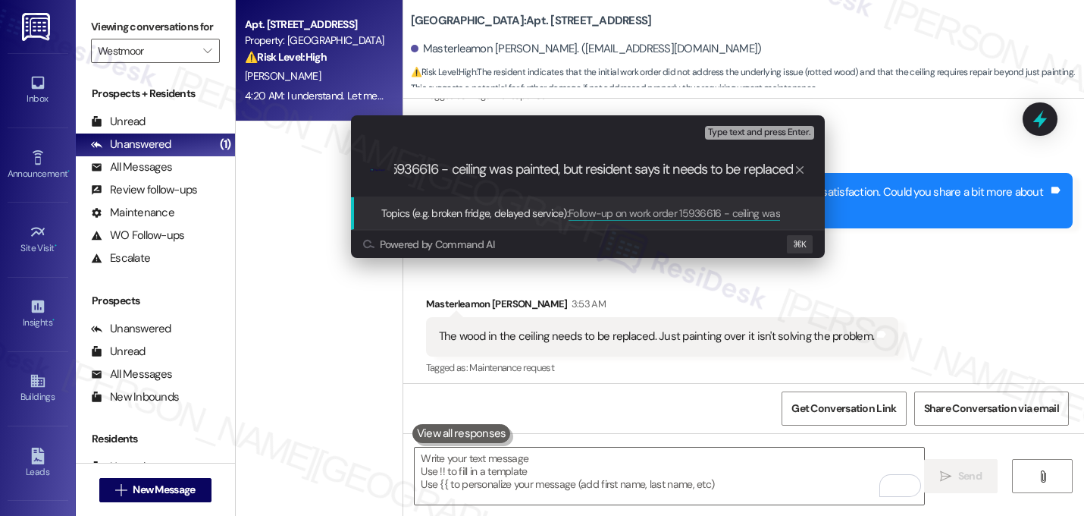
click at [550, 172] on input "Follow-up on work order 15936616 - ceiling was painted, but resident says it ne…" at bounding box center [594, 170] width 400 height 16
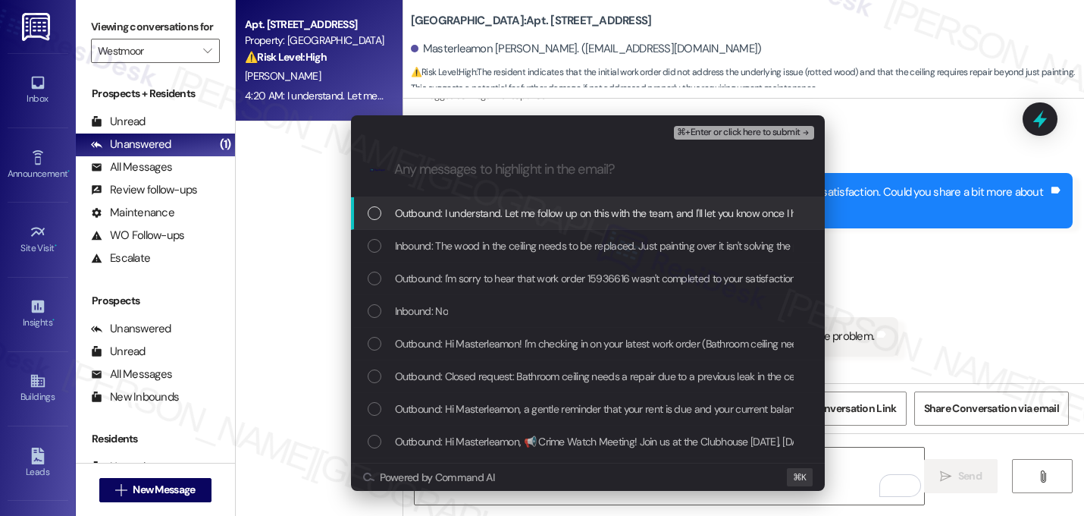
scroll to position [0, 0]
click at [541, 209] on span "Outbound: I understand. Let me follow up on this with the team, and I'll let yo…" at bounding box center [683, 213] width 577 height 17
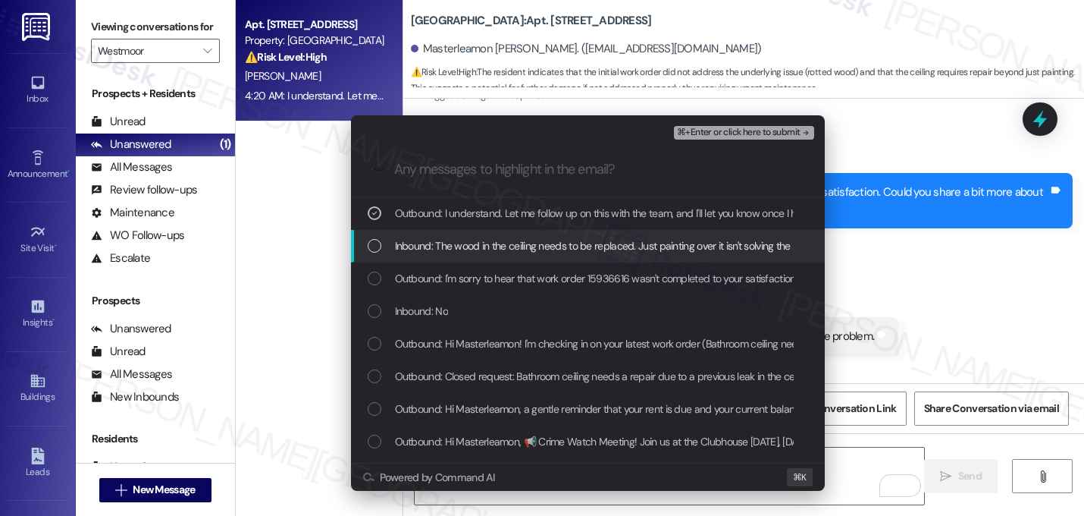
click at [536, 234] on div "Inbound: The wood in the ceiling needs to be replaced. Just painting over it is…" at bounding box center [588, 246] width 474 height 33
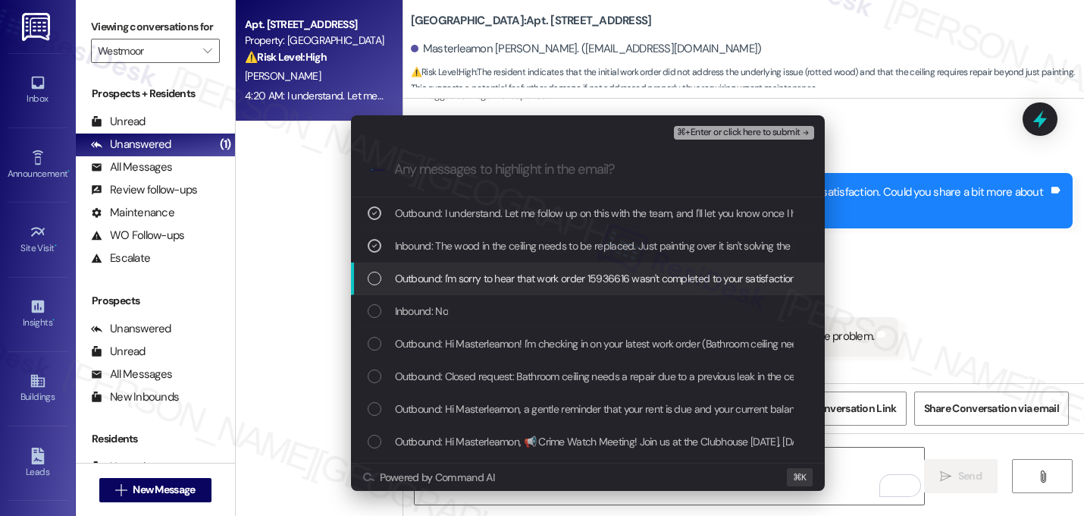
click at [516, 279] on span "Outbound: I'm sorry to hear that work order 15936616 wasn't completed to your s…" at bounding box center [761, 278] width 733 height 17
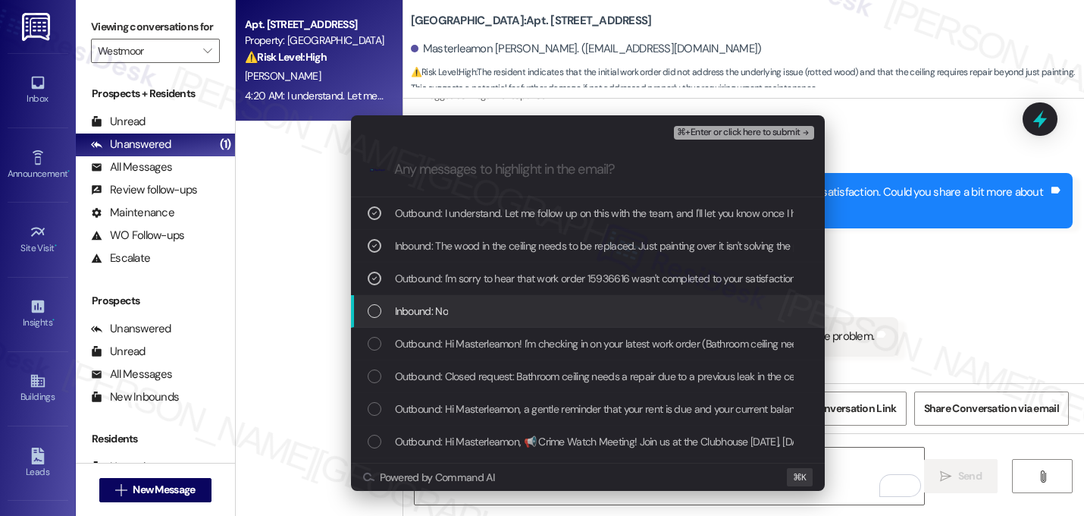
click at [501, 315] on div "Inbound: No" at bounding box center [590, 311] width 444 height 17
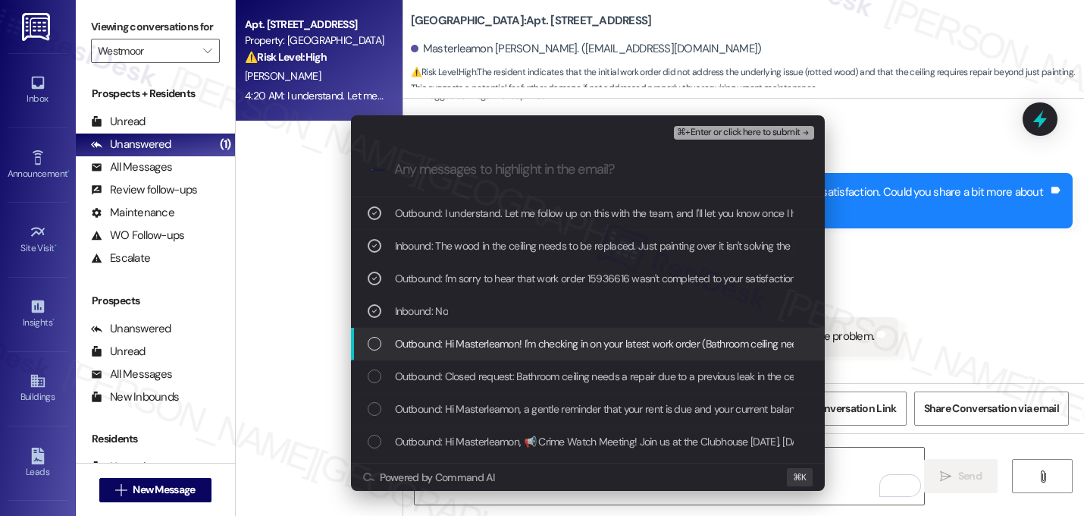
click at [499, 340] on span "Outbound: Hi Masterleamon! I'm checking in on your latest work order (Bathroom …" at bounding box center [828, 343] width 867 height 17
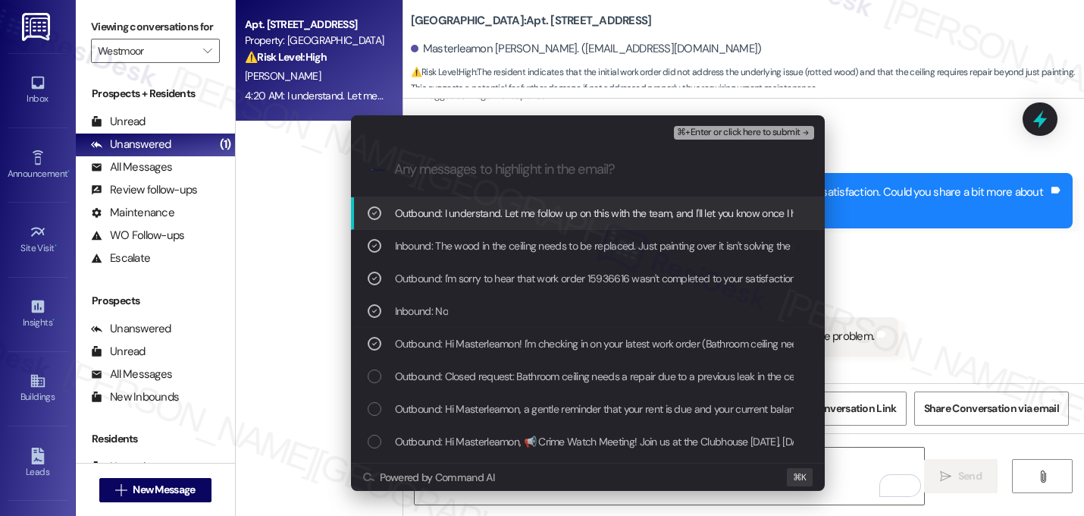
click at [760, 130] on span "⌘+Enter or click here to submit" at bounding box center [738, 132] width 123 height 11
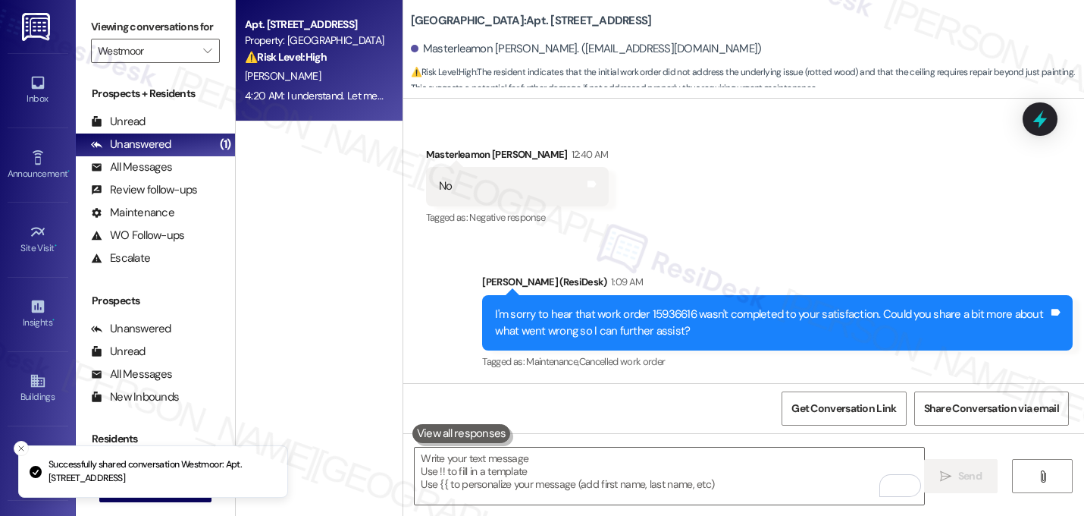
scroll to position [10711, 0]
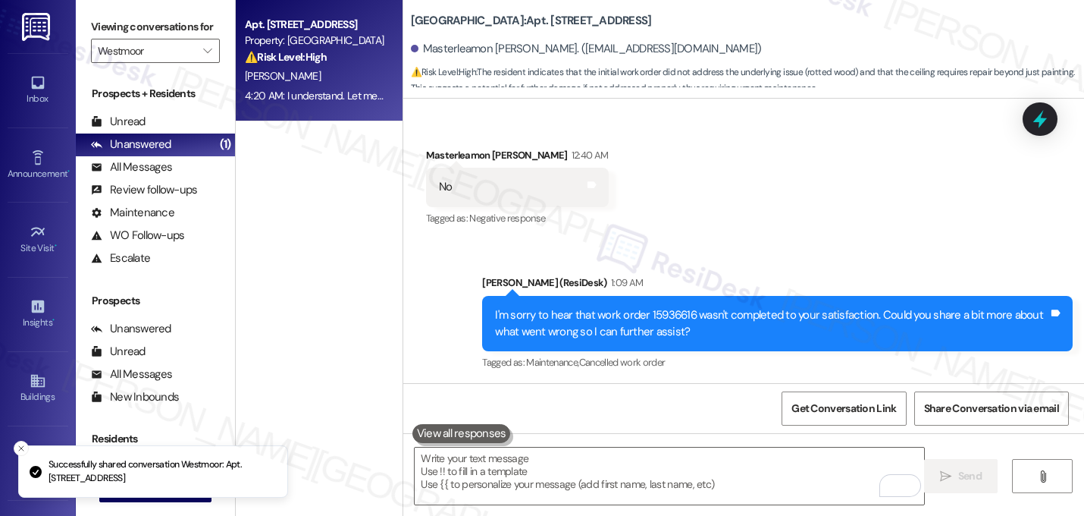
click at [961, 384] on div "Received via SMS Masterleamon Archie 3:53 AM The wood in the ceiling needs to b…" at bounding box center [743, 448] width 681 height 128
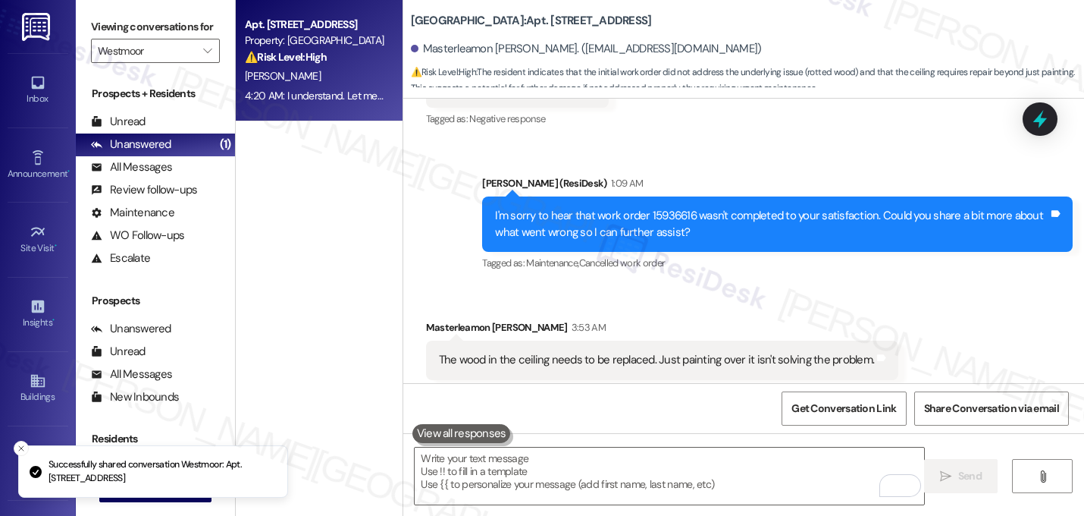
scroll to position [10855, 0]
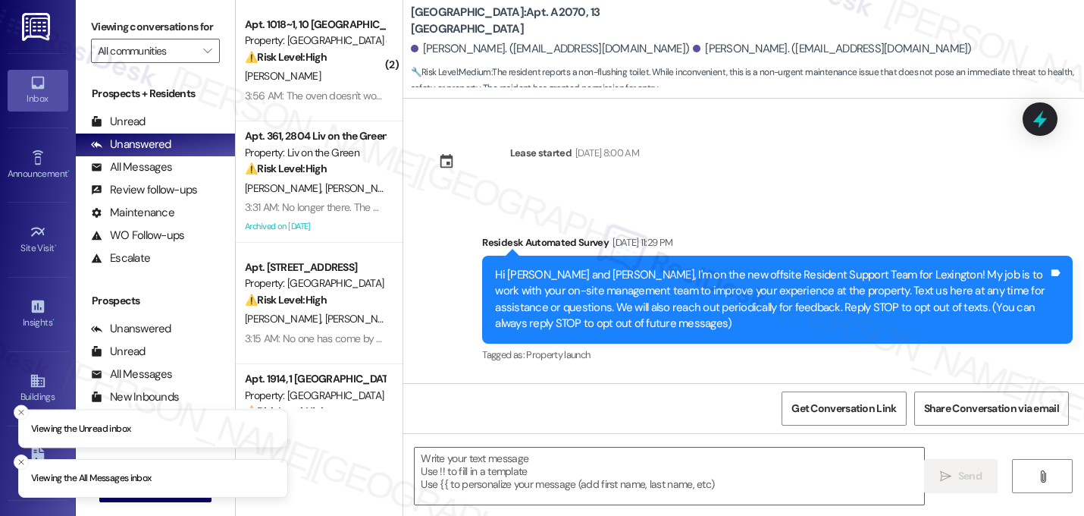
scroll to position [14118, 0]
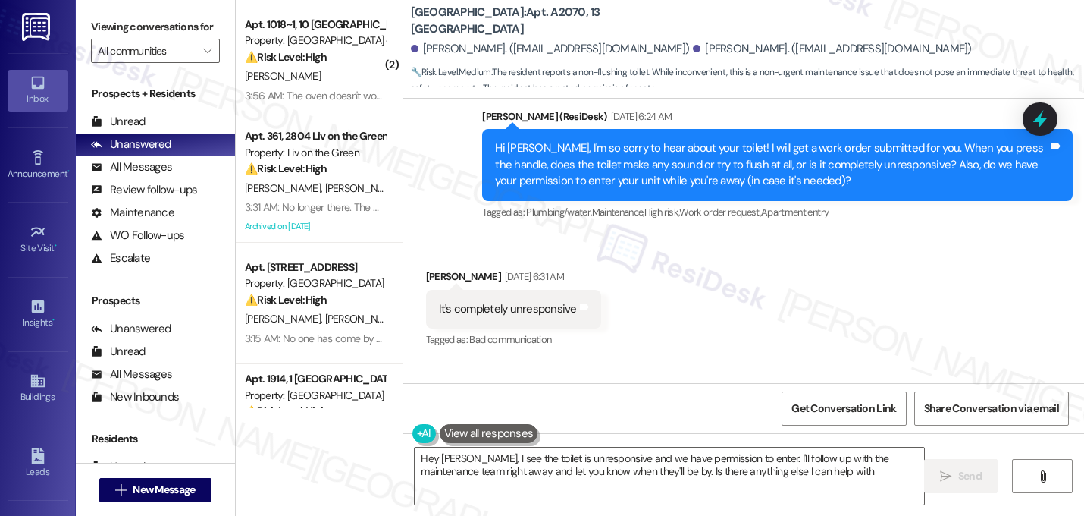
type textarea "Hey [PERSON_NAME], I see the toilet is unresponsive and we have permission to e…"
click at [510, 472] on textarea "Hey Bryan, I see the toilet is unresponsive and we have permission to enter. I'…" at bounding box center [670, 475] width 510 height 57
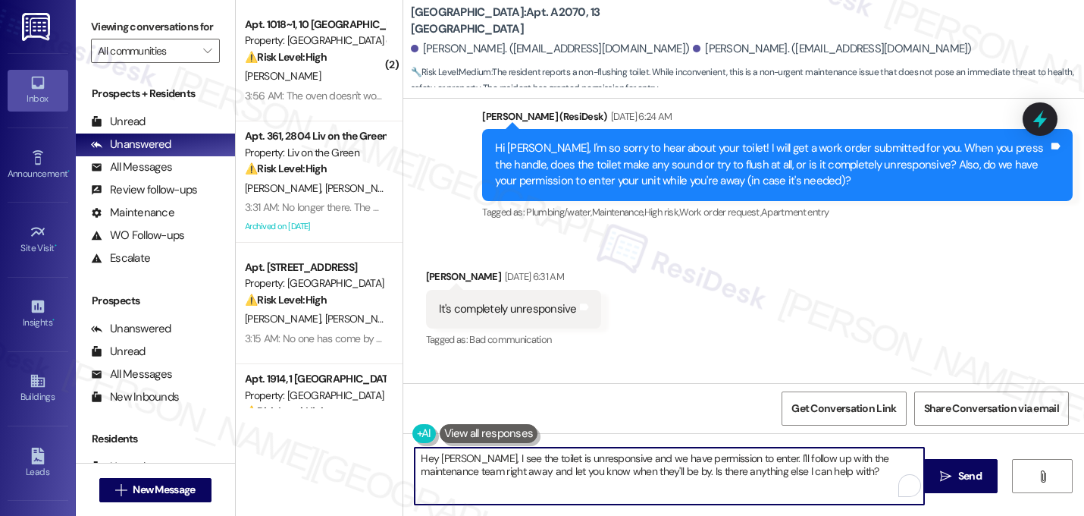
click at [510, 472] on textarea "Hey Bryan, I see the toilet is unresponsive and we have permission to enter. I'…" at bounding box center [670, 475] width 510 height 57
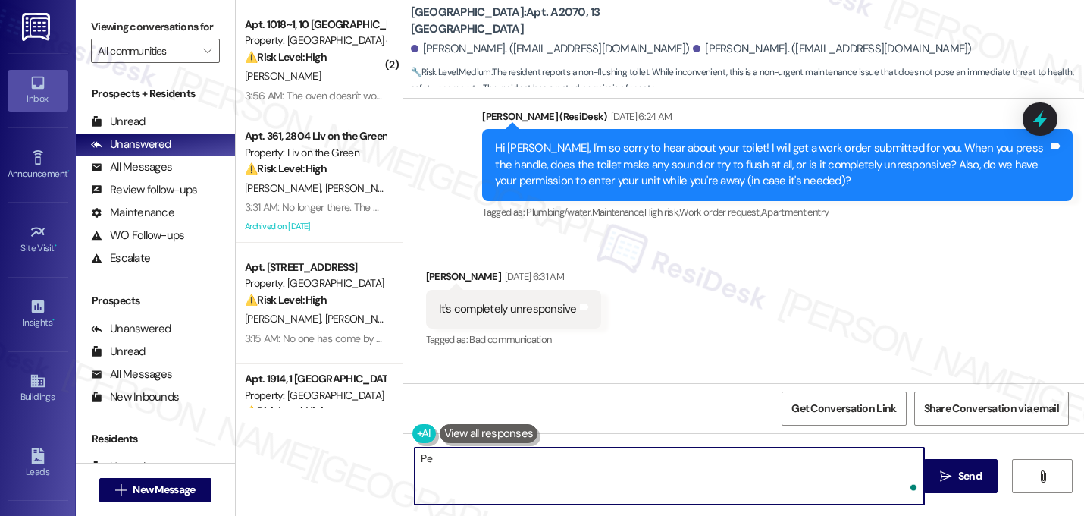
type textarea "P"
paste textarea "I submitted the work order, notified the team, and will update you as soon as I…"
type textarea "Great, thank you! I submitted the work order, notified the team, and will updat…"
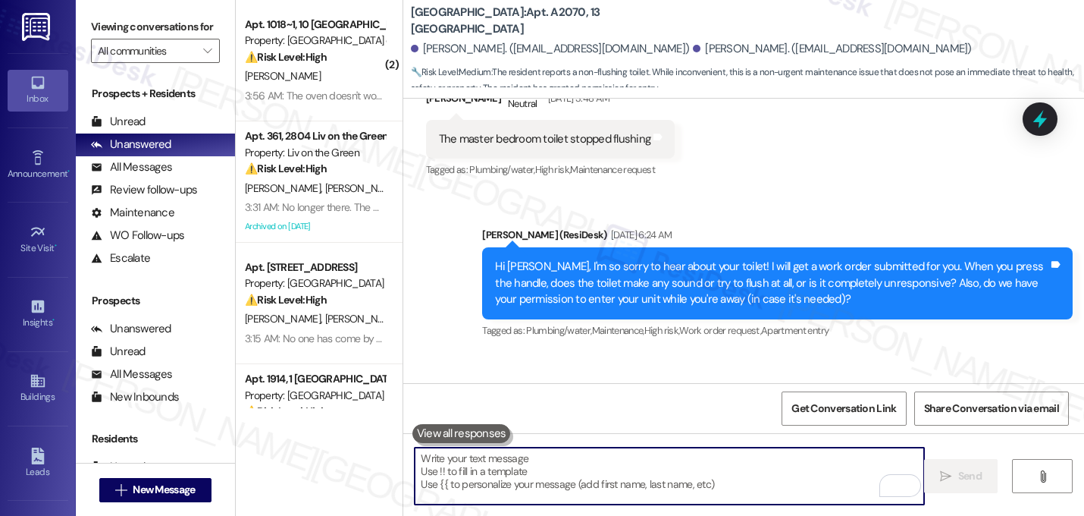
scroll to position [13978, 0]
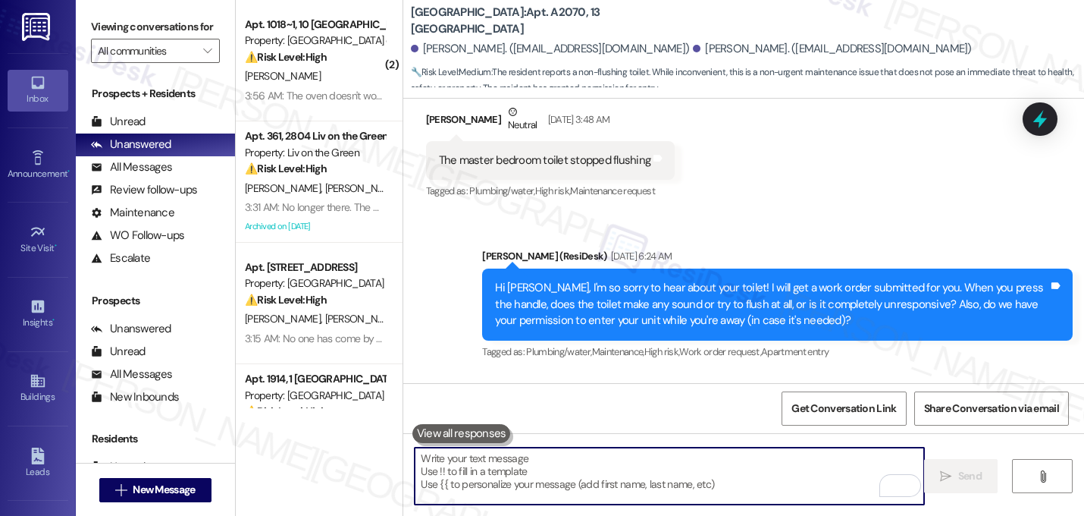
click at [667, 374] on div "Received via SMS Bryan Medina Sep 11, 2025 at 6:31 AM It's completely unrespons…" at bounding box center [743, 491] width 681 height 235
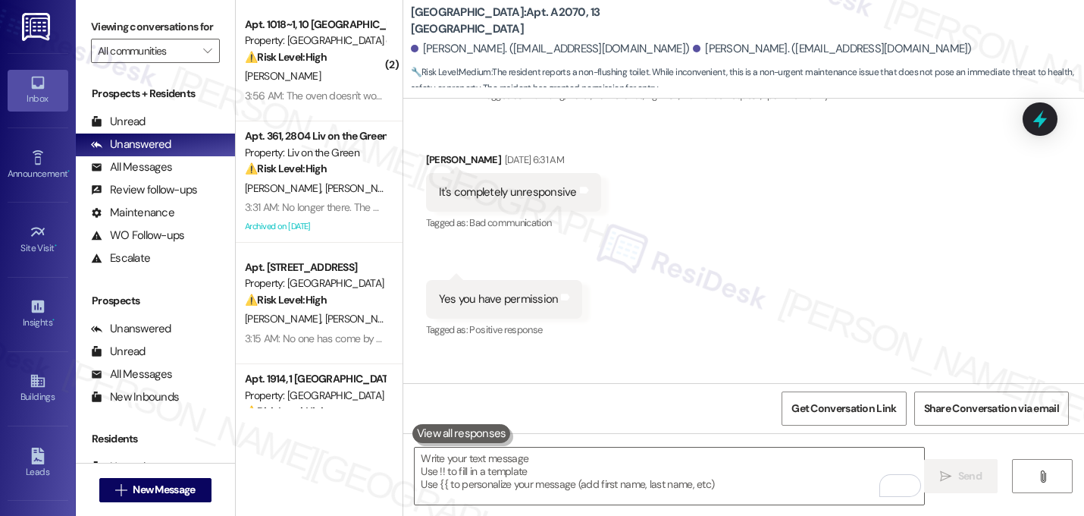
scroll to position [14240, 0]
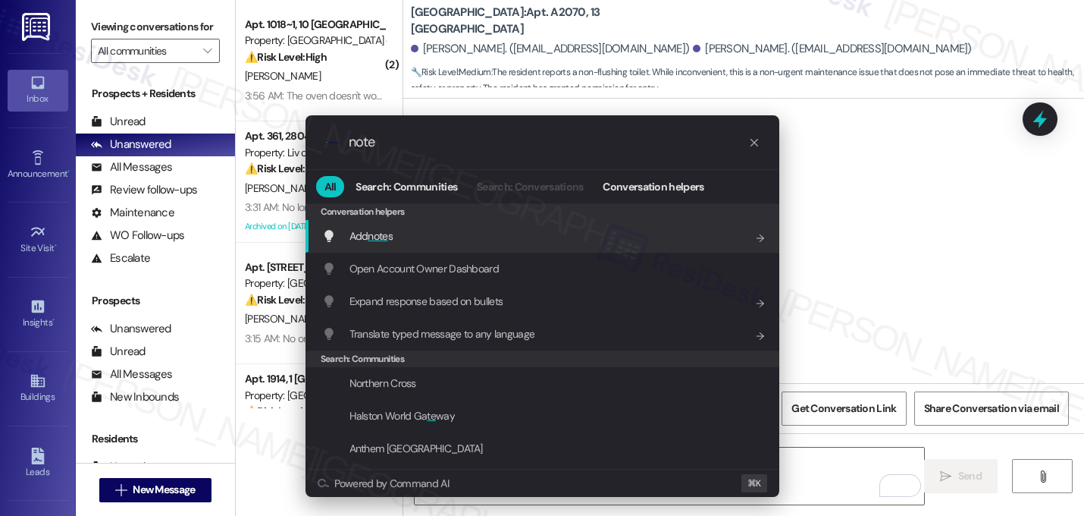
type input "note"
click at [371, 246] on div "Add note s Add shortcut" at bounding box center [543, 236] width 474 height 33
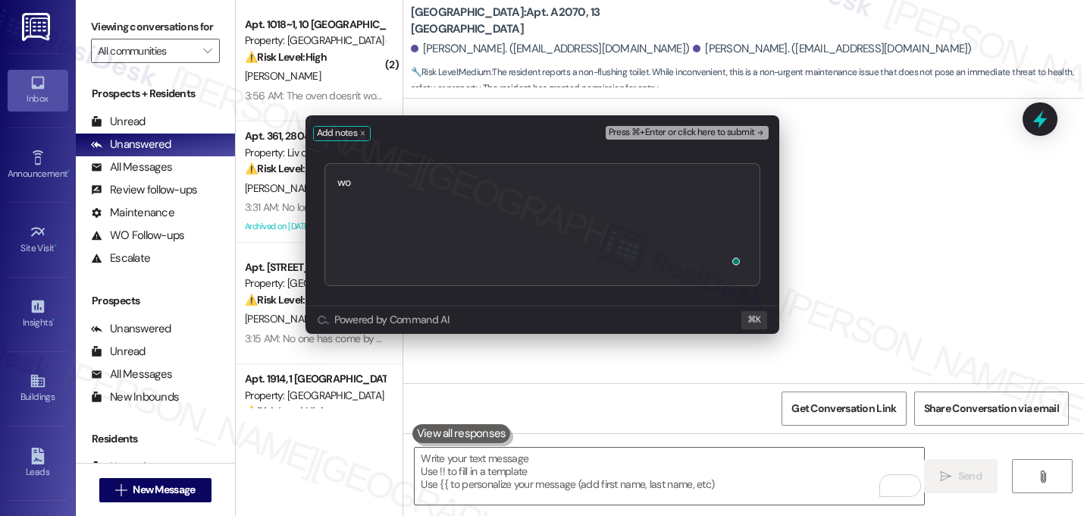
type textarea "w"
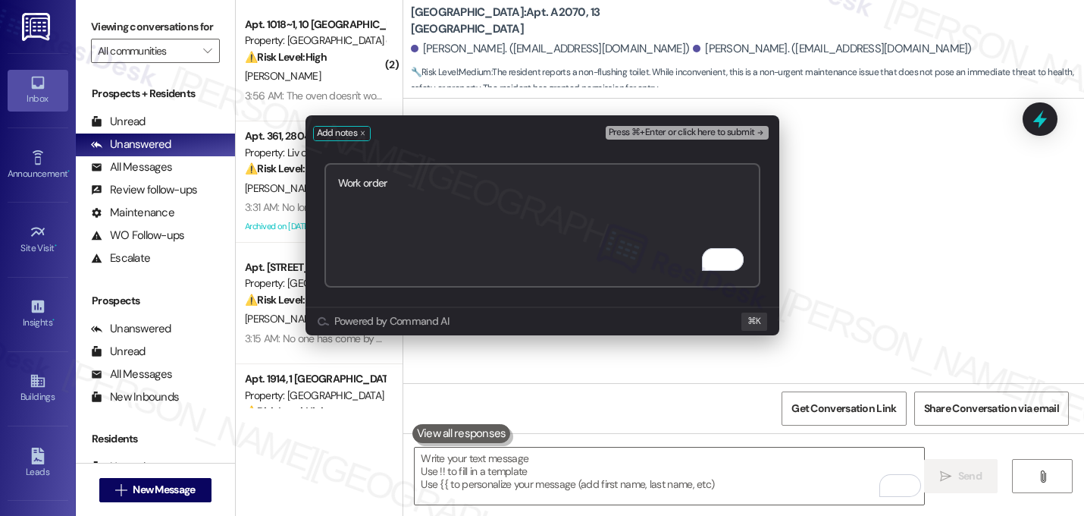
paste textarea "1168758"
type textarea "Work order 1168758 was submitted by David manually due to a system issue"
click at [744, 135] on span "Press ⌘+Enter or click here to submit" at bounding box center [682, 132] width 146 height 11
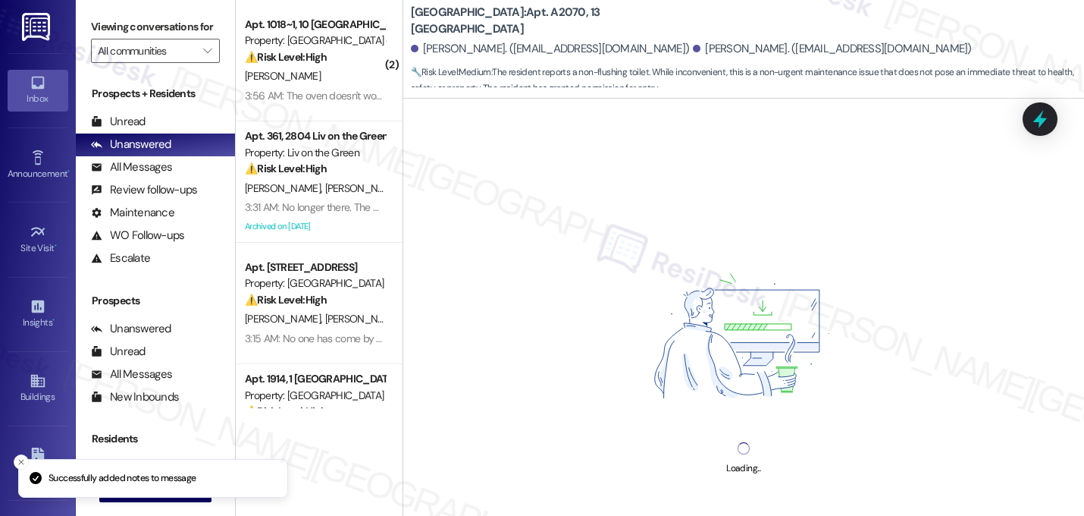
click at [691, 262] on img at bounding box center [743, 339] width 275 height 206
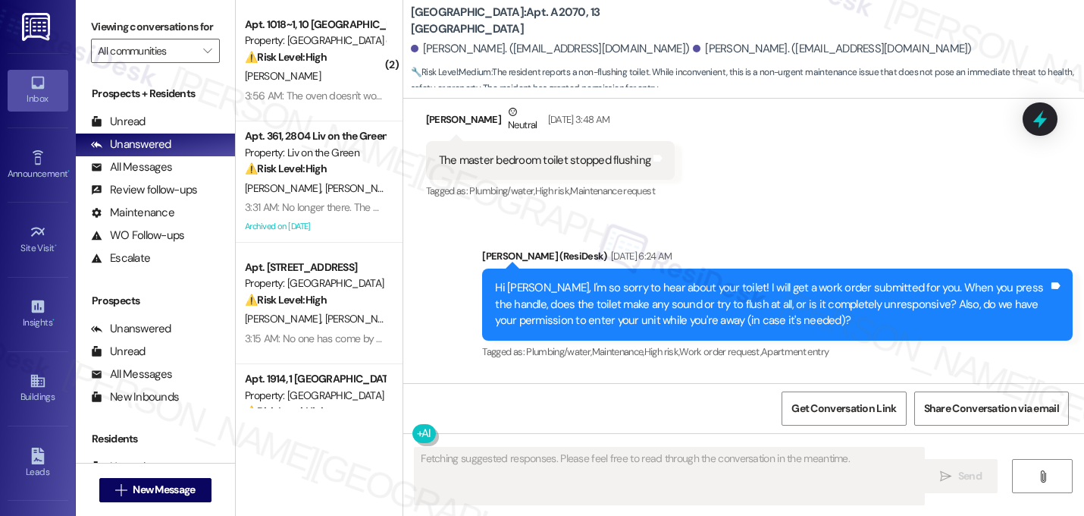
click at [704, 374] on div "Received via SMS Bryan Medina Sep 11, 2025 at 6:31 AM It's completely unrespons…" at bounding box center [743, 491] width 681 height 235
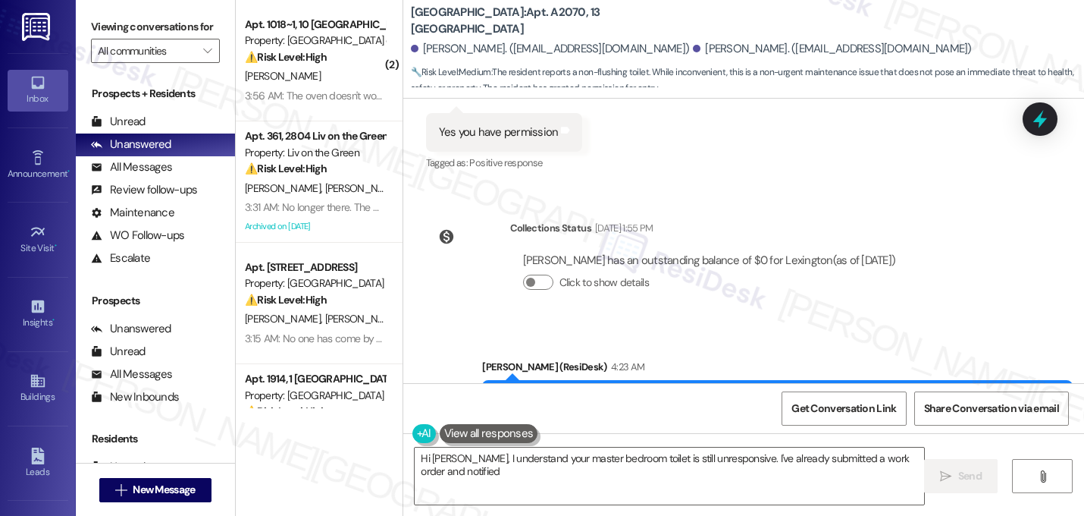
scroll to position [14407, 0]
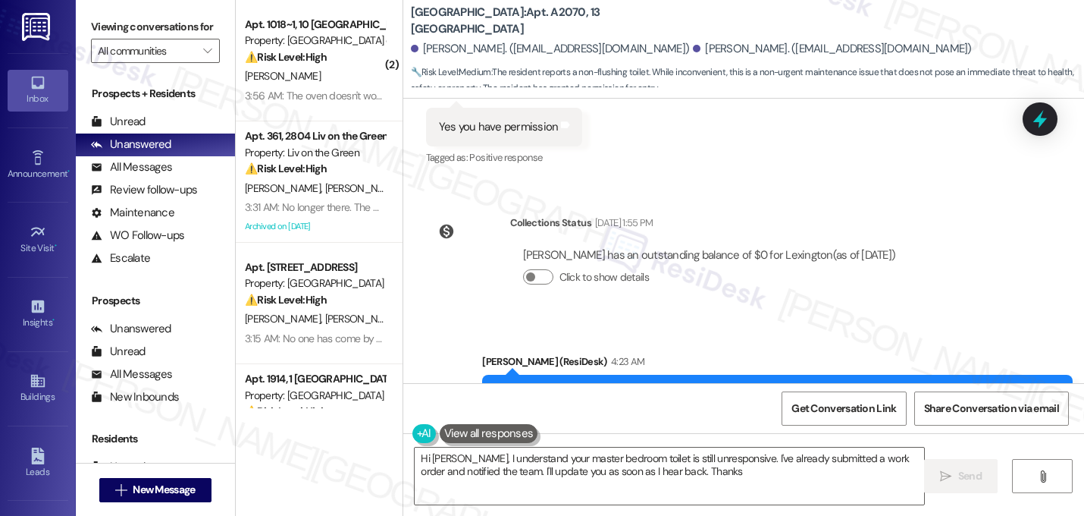
type textarea "Hi Bryan, I understand your master bedroom toilet is still unresponsive. I've a…"
click at [416, 333] on div "Sent via SMS Sarah (ResiDesk) 4:23 AM Great, thank you! I submitted the work or…" at bounding box center [743, 463] width 681 height 289
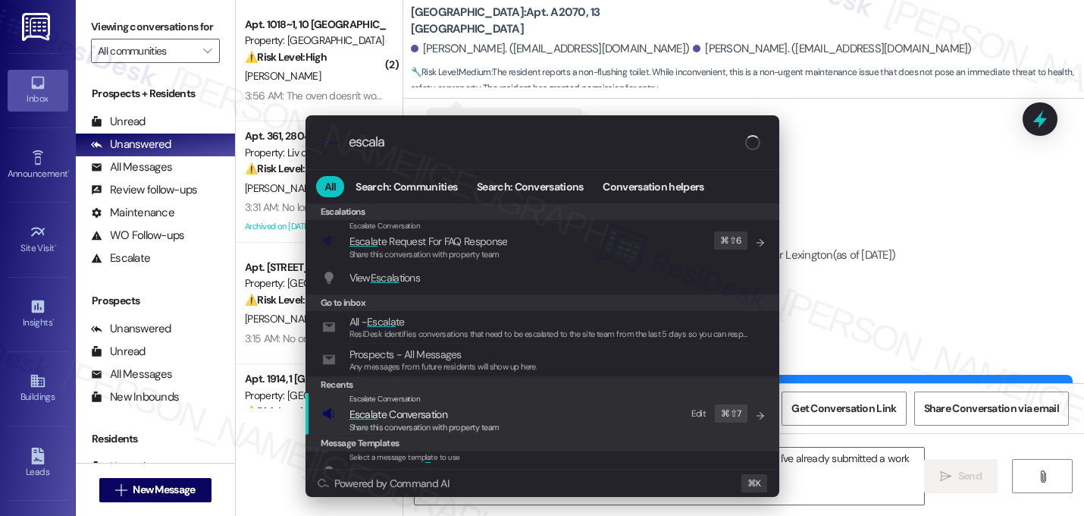
type input "escala"
click at [398, 420] on span "Escala te Conversation" at bounding box center [399, 414] width 98 height 14
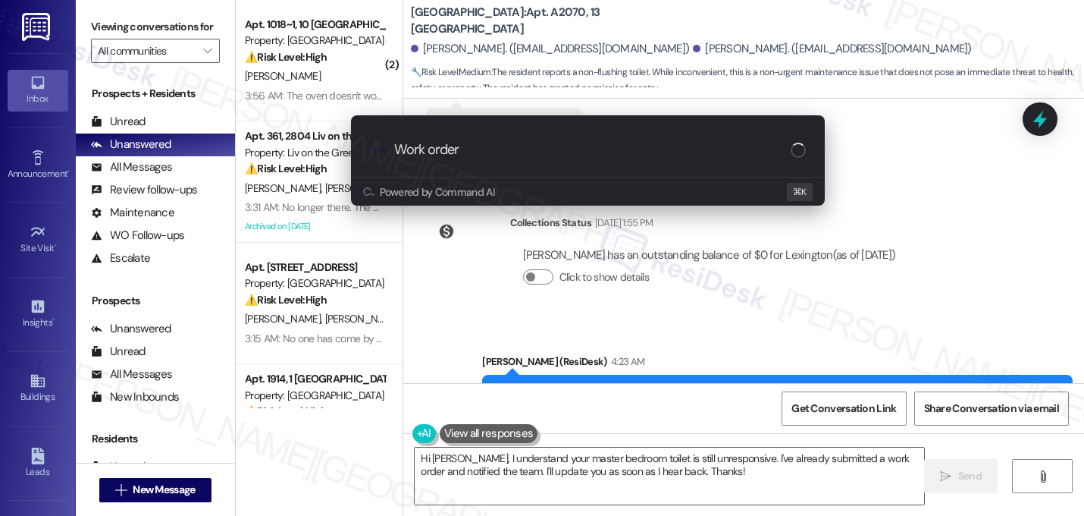
paste input "1168758"
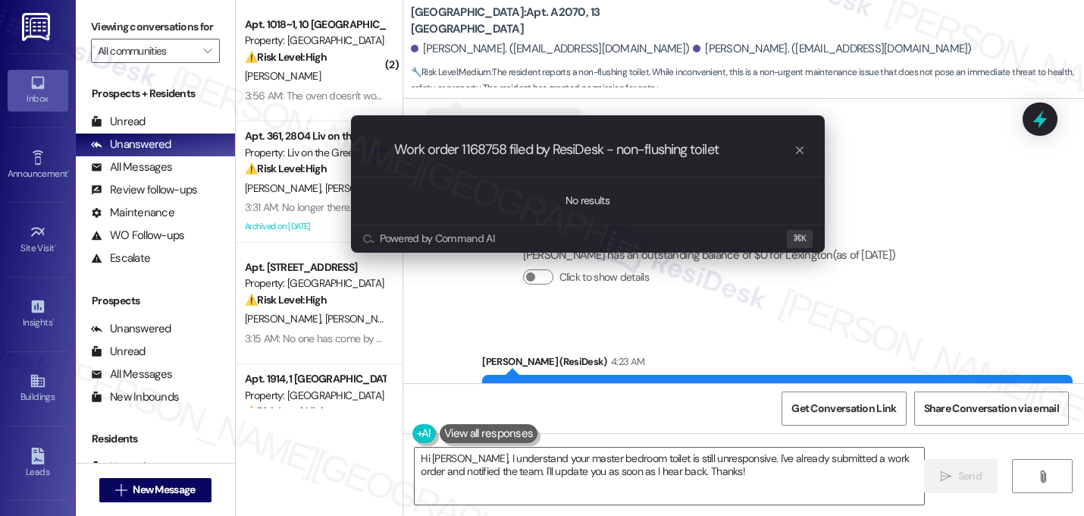
type input "Work order 1168758 filed by ResiDesk - non-flushing toilet"
click at [517, 159] on div ".cls-1{fill:#0a055f;}.cls-2{fill:#0cc4c4;} resideskLogoBlueOrange Work order 11…" at bounding box center [588, 150] width 474 height 54
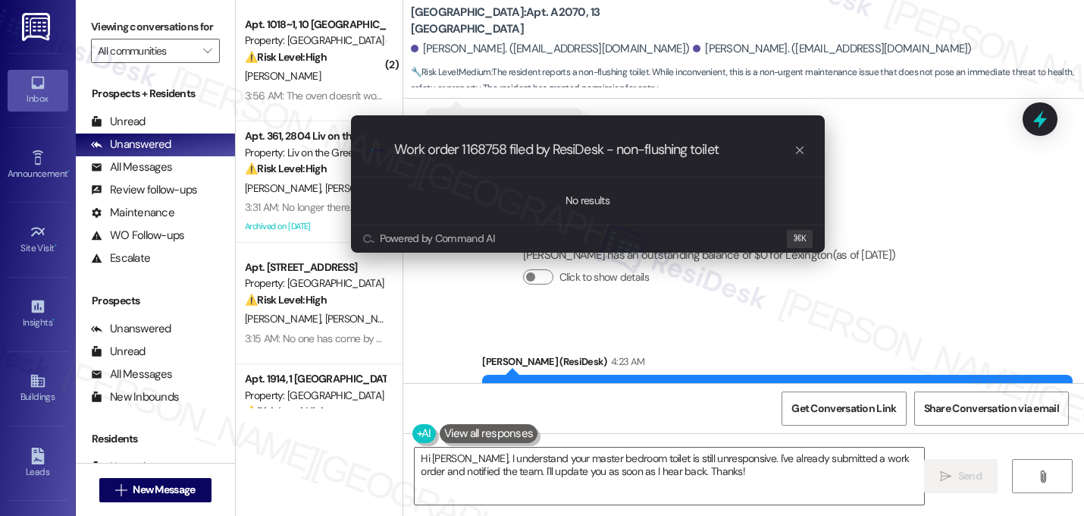
click at [517, 151] on input "Work order 1168758 filed by ResiDesk - non-flushing toilet" at bounding box center [594, 150] width 400 height 16
click at [554, 140] on div ".cls-1{fill:#0a055f;}.cls-2{fill:#0cc4c4;} resideskLogoBlueOrange Work order 11…" at bounding box center [588, 150] width 474 height 54
click at [556, 153] on input "Work order 1168758 filed by ResiDesk - non-flushing toilet" at bounding box center [594, 150] width 400 height 16
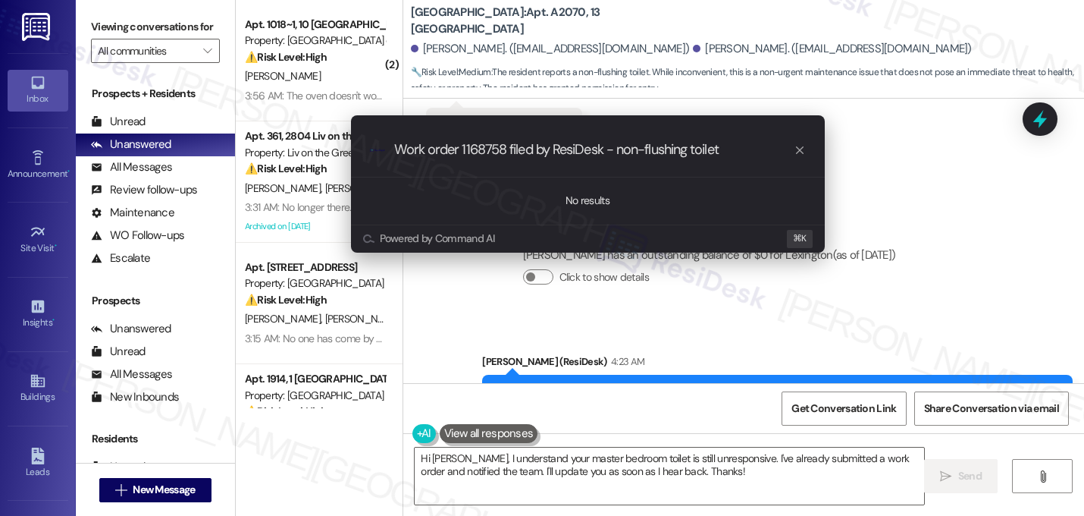
click at [556, 153] on input "Work order 1168758 filed by ResiDesk - non-flushing toilet" at bounding box center [594, 150] width 400 height 16
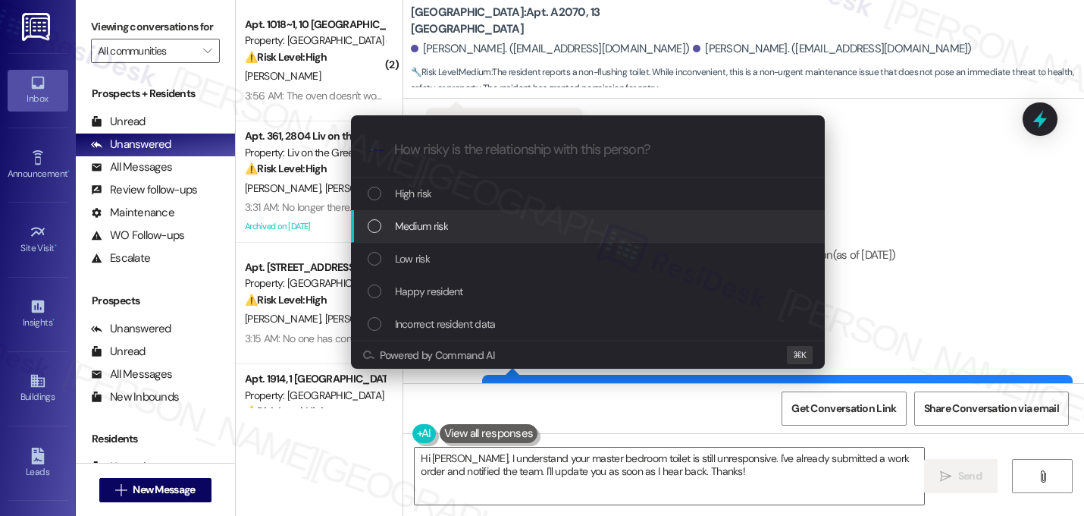
click at [448, 233] on span "Medium risk" at bounding box center [421, 226] width 53 height 17
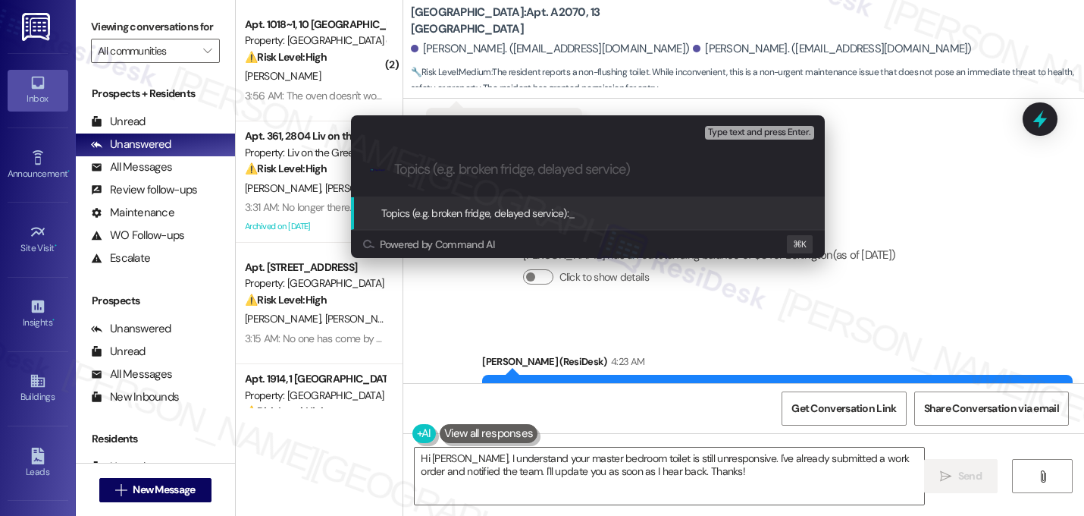
paste input "Work order 1168758 filed by ResiDesk - non-flushing toilet"
type input "Work order 1168758 filed by ResiDesk - non-flushing toilet"
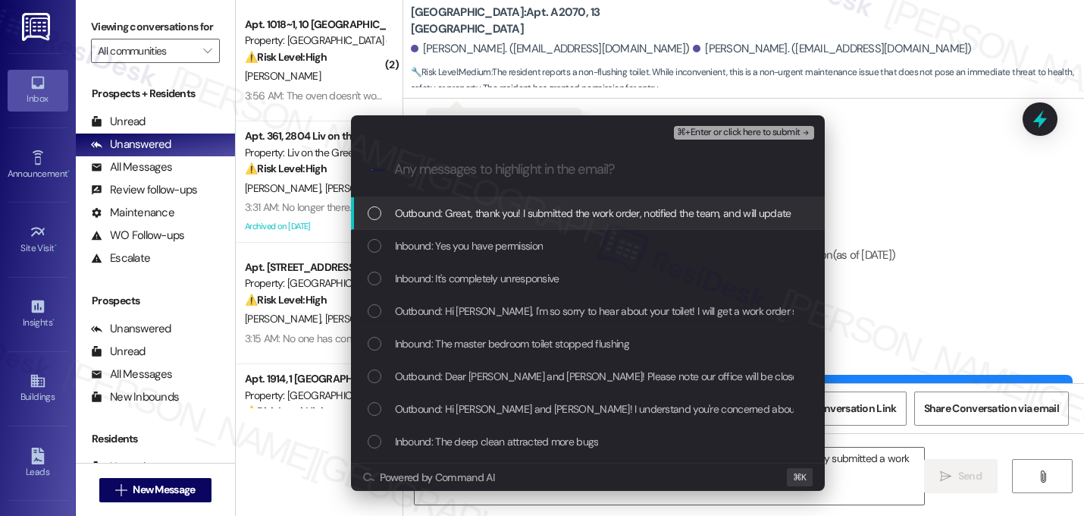
click at [466, 223] on div "Outbound: Great, thank you! I submitted the work order, notified the team, and …" at bounding box center [588, 213] width 474 height 33
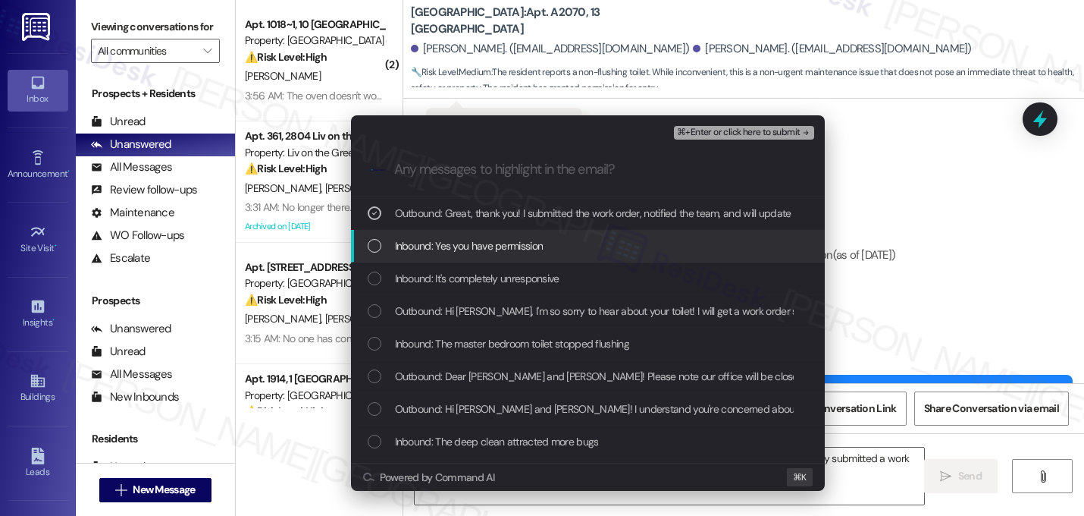
click at [463, 246] on span "Inbound: Yes you have permission" at bounding box center [469, 245] width 149 height 17
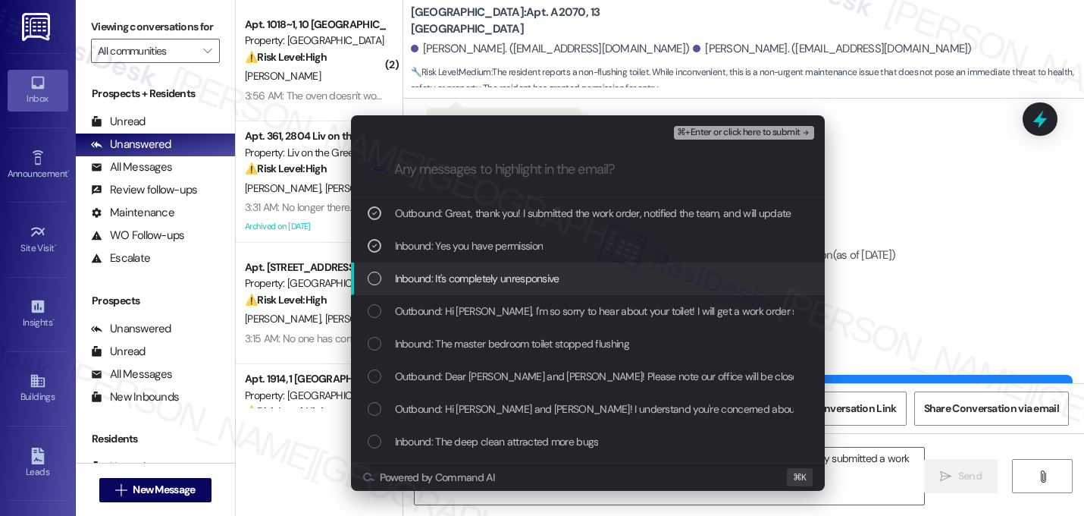
click at [458, 279] on span "Inbound: It's completely unresponsive" at bounding box center [477, 278] width 165 height 17
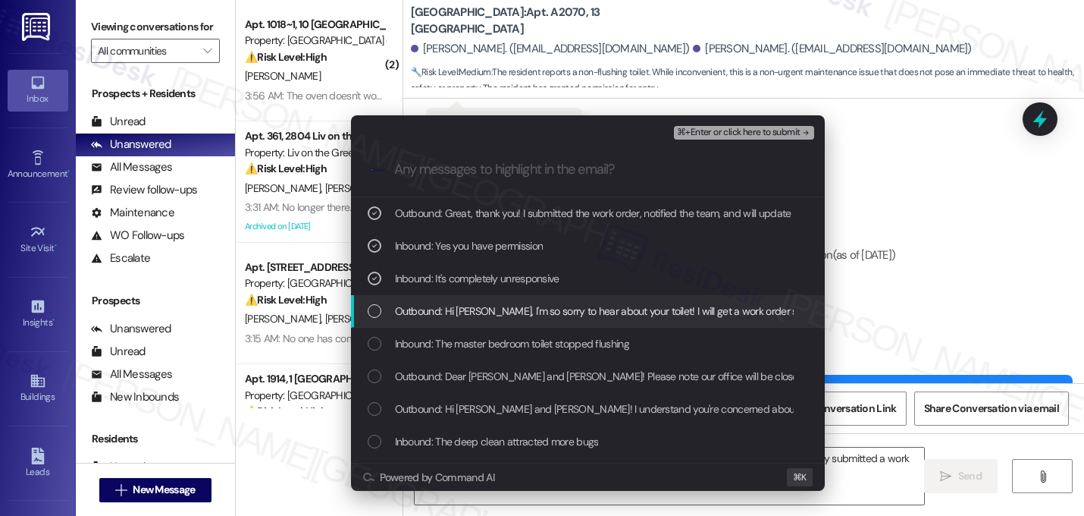
click at [454, 305] on span "Outbound: Hi Bryan, I'm so sorry to hear about your toilet! I will get a work o…" at bounding box center [1083, 311] width 1376 height 17
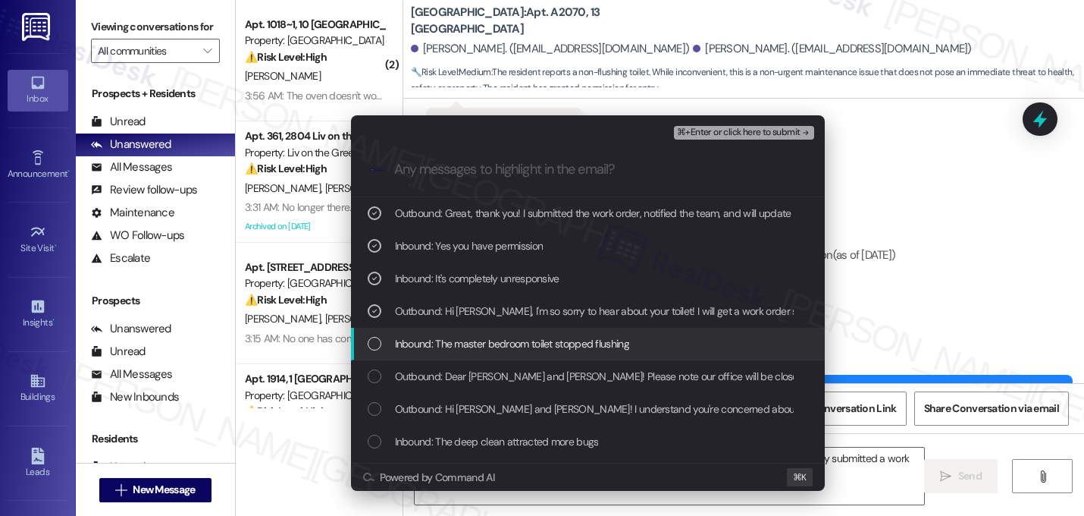
click at [452, 336] on span "Inbound: The master bedroom toilet stopped flushing" at bounding box center [512, 343] width 234 height 17
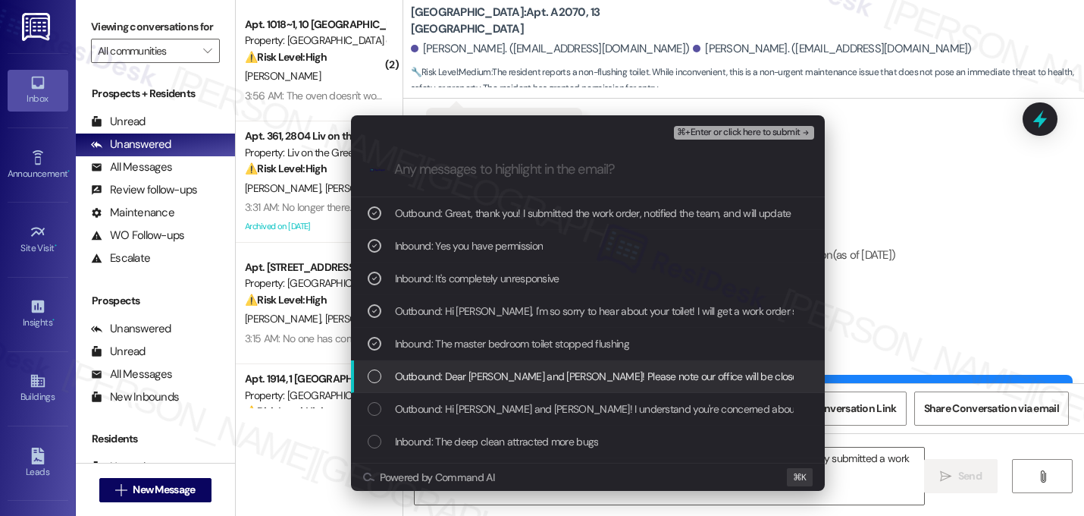
click at [450, 366] on div "Outbound: Dear Bryan and Jezael! Please note our office will be closed on Thurs…" at bounding box center [588, 376] width 474 height 33
click at [452, 366] on div "Outbound: Dear Bryan and Jezael! Please note our office will be closed on Thurs…" at bounding box center [588, 376] width 474 height 33
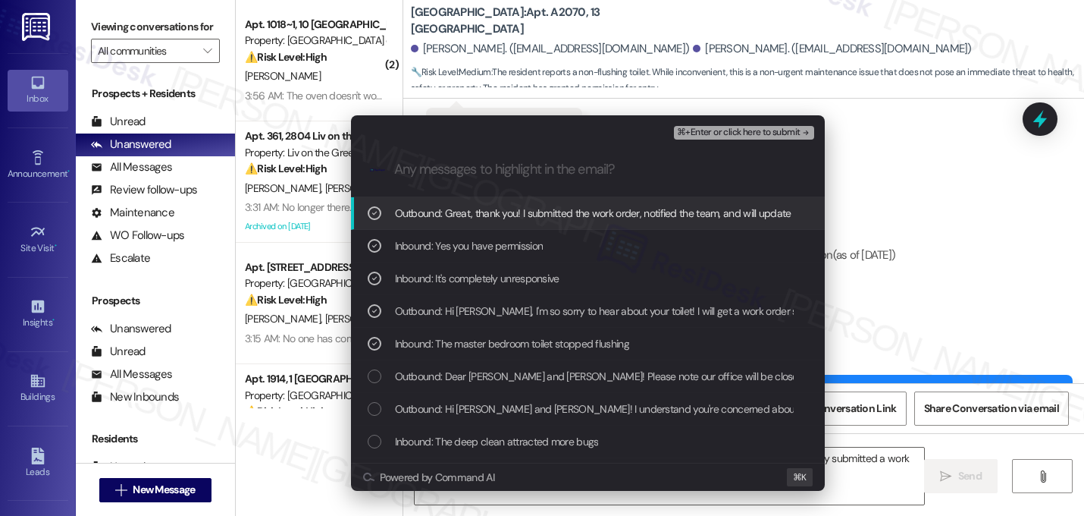
click at [739, 136] on span "⌘+Enter or click here to submit" at bounding box center [738, 132] width 123 height 11
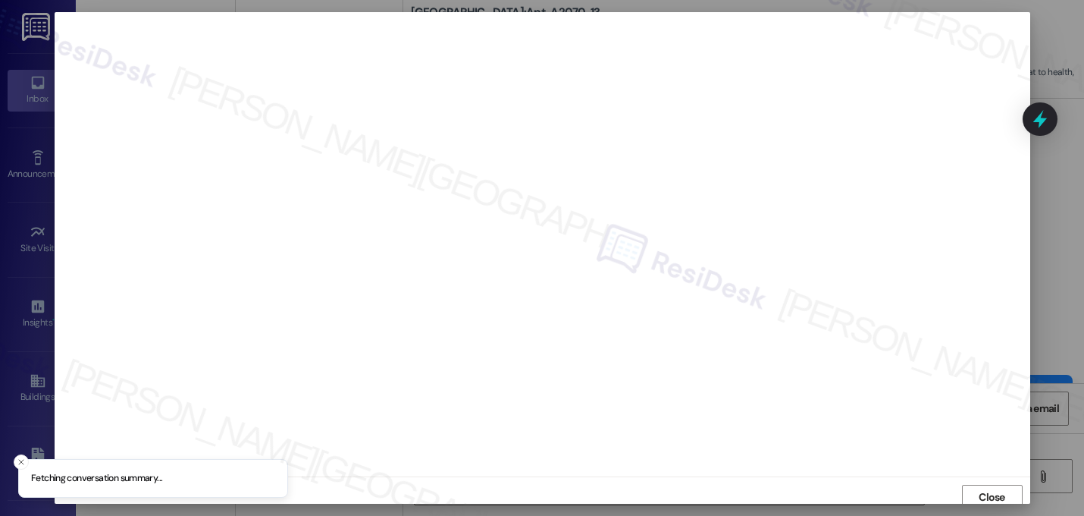
scroll to position [5, 0]
click at [967, 489] on button "Close" at bounding box center [992, 491] width 61 height 24
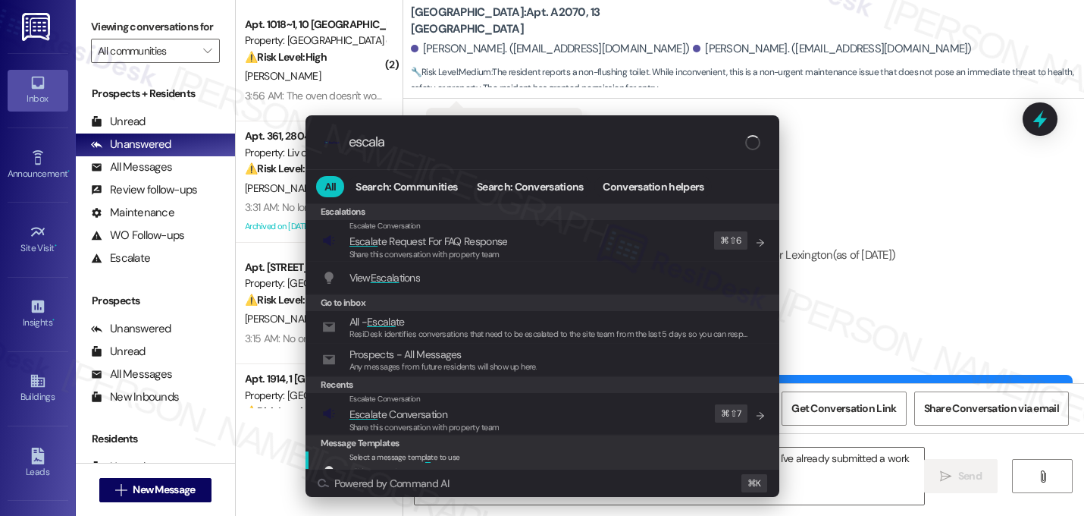
type input "escala"
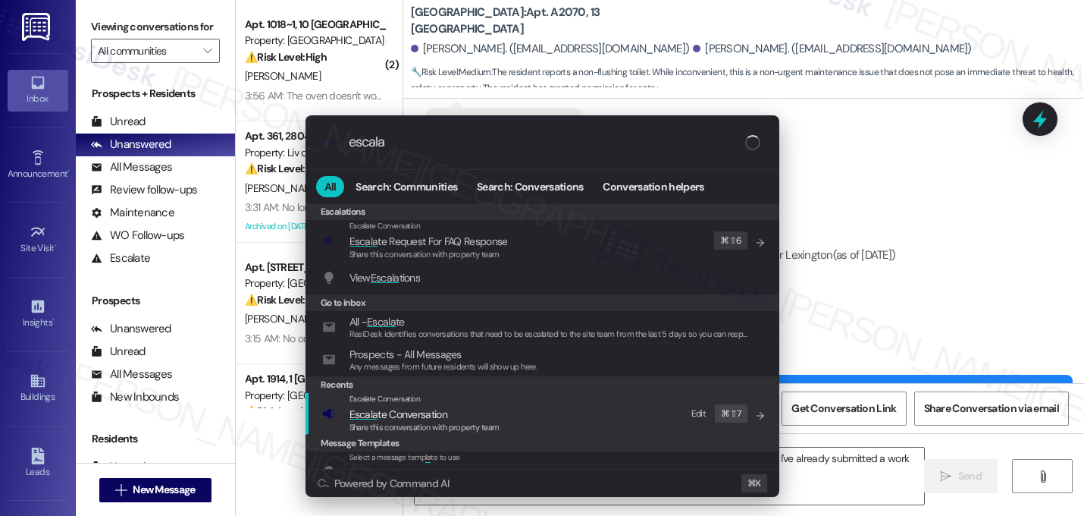
click at [428, 412] on span "Escala te Conversation" at bounding box center [399, 414] width 98 height 14
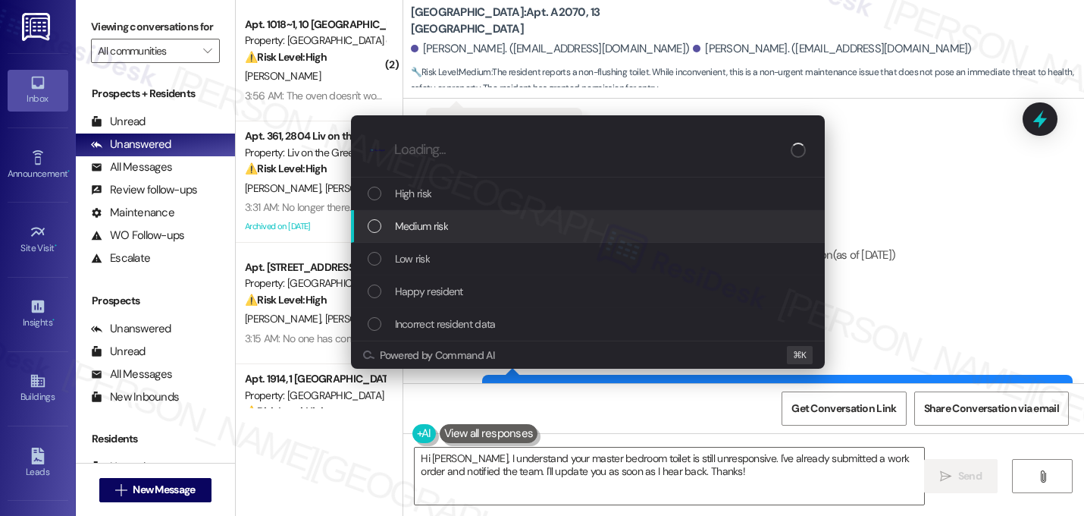
click at [444, 228] on span "Medium risk" at bounding box center [421, 226] width 53 height 17
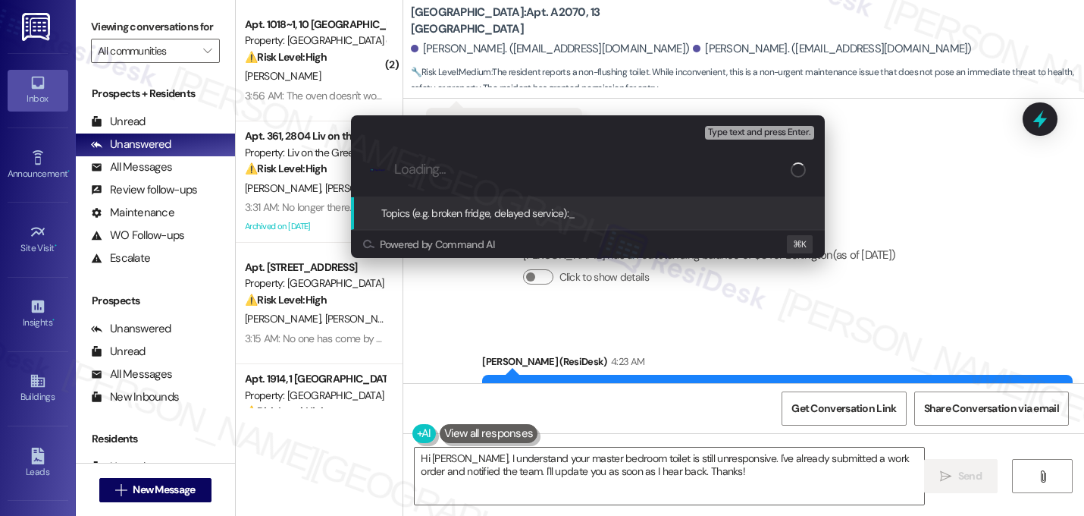
paste input "Work order 1168758 filed by ResiDesk - non-flushing toilet"
type input "Work order 1168758 filed by ResiDesk - non-flushing toilet"
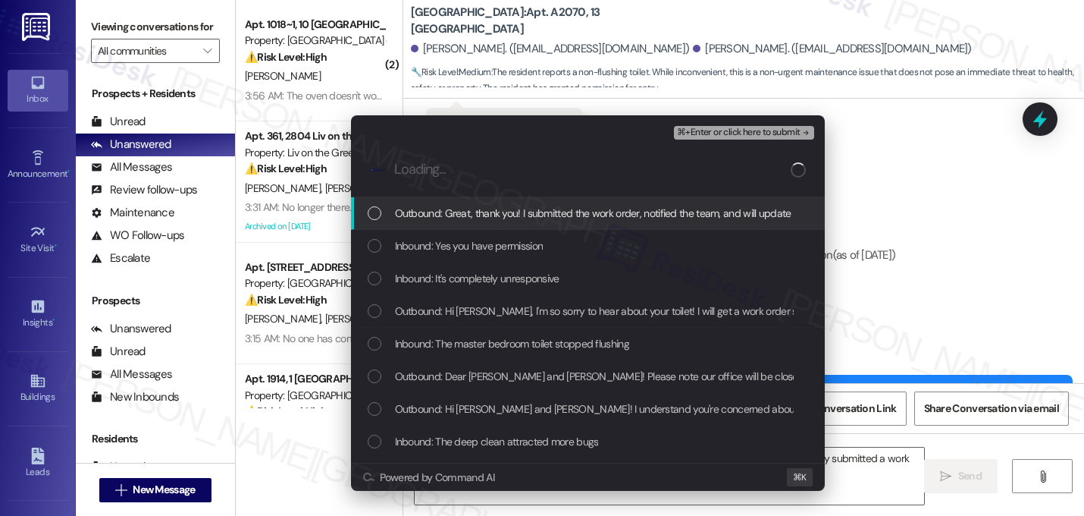
click at [460, 206] on span "Outbound: Great, thank you! I submitted the work order, notified the team, and …" at bounding box center [745, 213] width 700 height 17
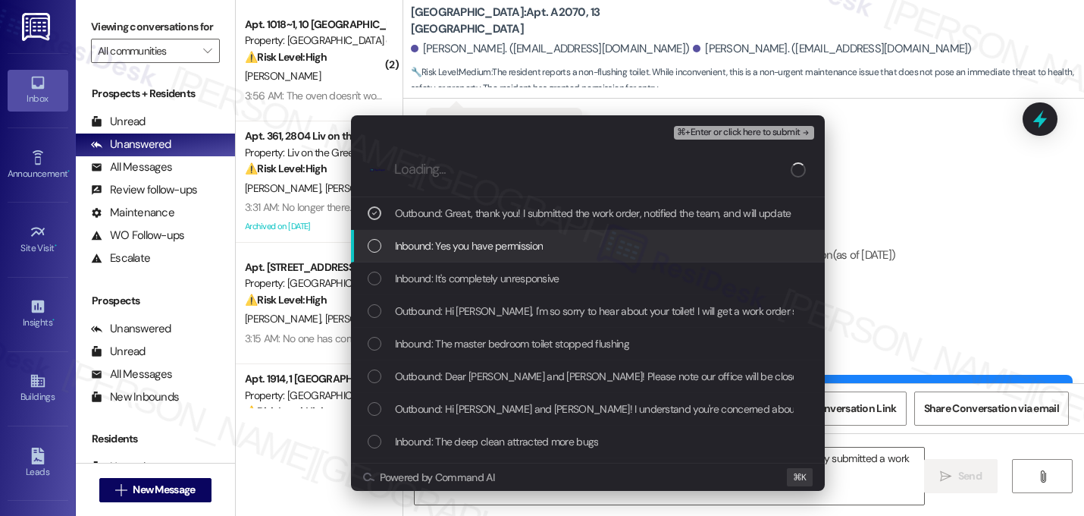
click at [460, 240] on span "Inbound: Yes you have permission" at bounding box center [469, 245] width 149 height 17
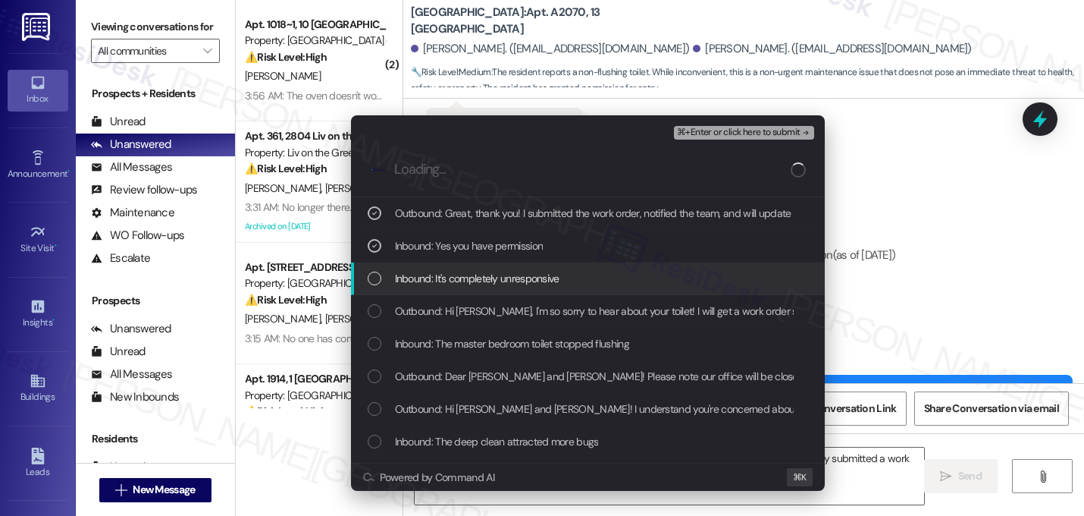
click at [456, 270] on span "Inbound: It's completely unresponsive" at bounding box center [477, 278] width 165 height 17
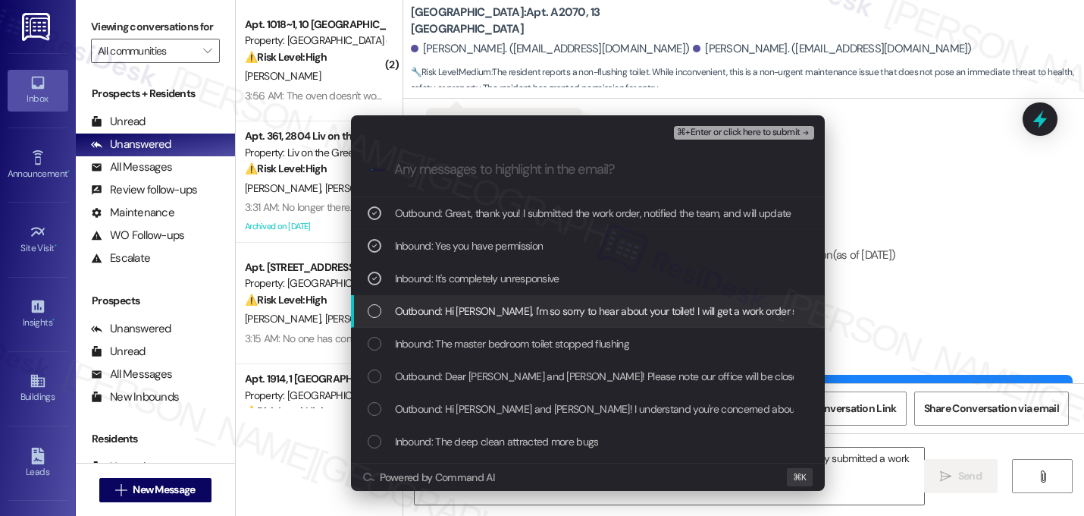
click at [455, 318] on span "Outbound: Hi Bryan, I'm so sorry to hear about your toilet! I will get a work o…" at bounding box center [1083, 311] width 1376 height 17
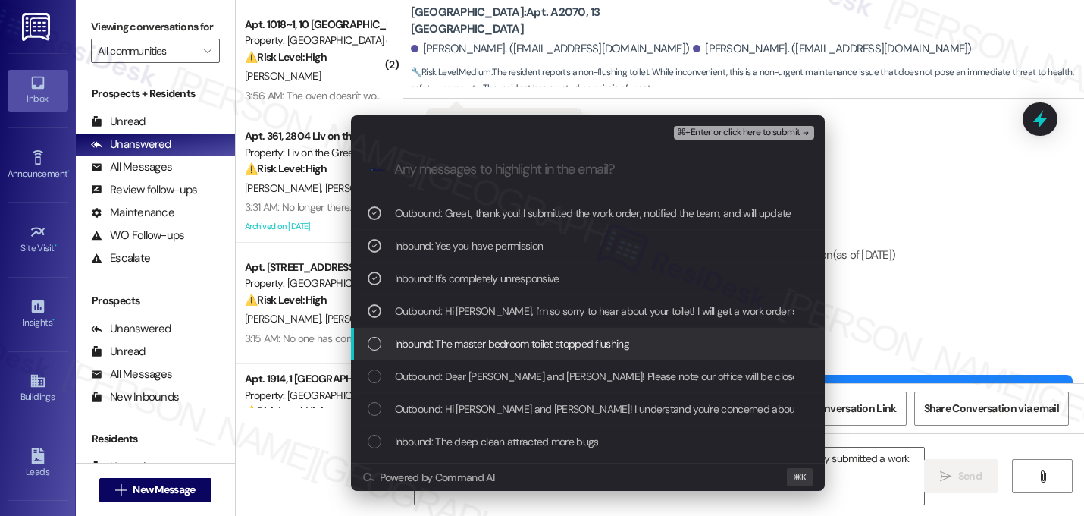
click at [453, 353] on div "Inbound: The master bedroom toilet stopped flushing" at bounding box center [588, 344] width 474 height 33
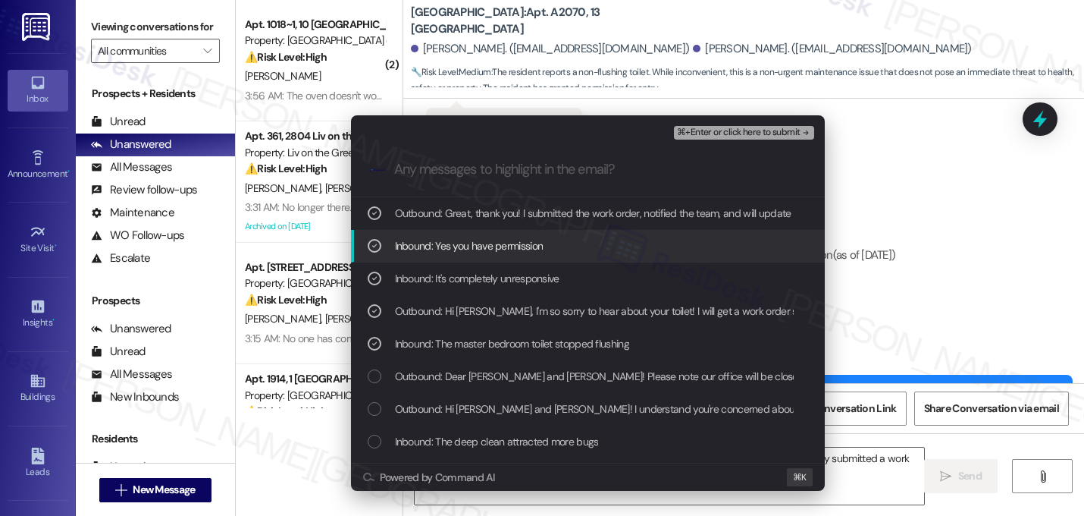
click at [787, 142] on div "⌘+Enter or click here to submit" at bounding box center [745, 133] width 143 height 20
click at [787, 138] on span "⌘+Enter or click here to submit" at bounding box center [738, 132] width 123 height 11
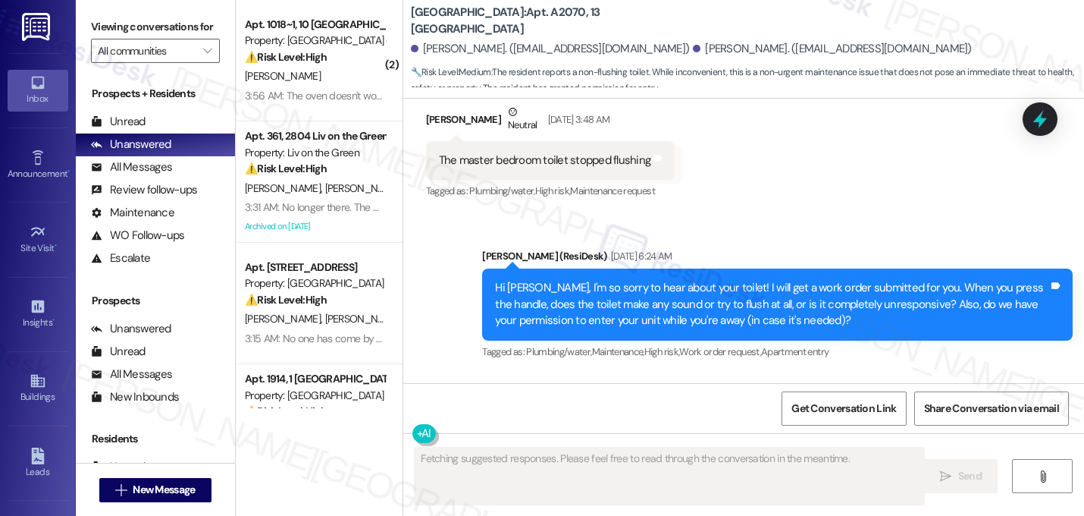
click at [957, 374] on div "Received via SMS Bryan Medina Sep 11, 2025 at 6:31 AM It's completely unrespons…" at bounding box center [743, 491] width 681 height 235
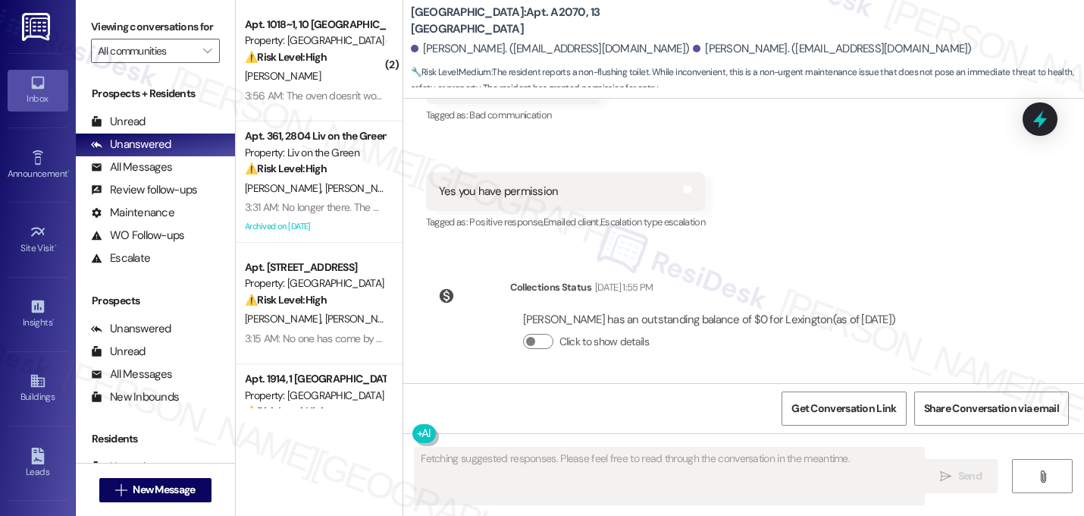
scroll to position [14407, 0]
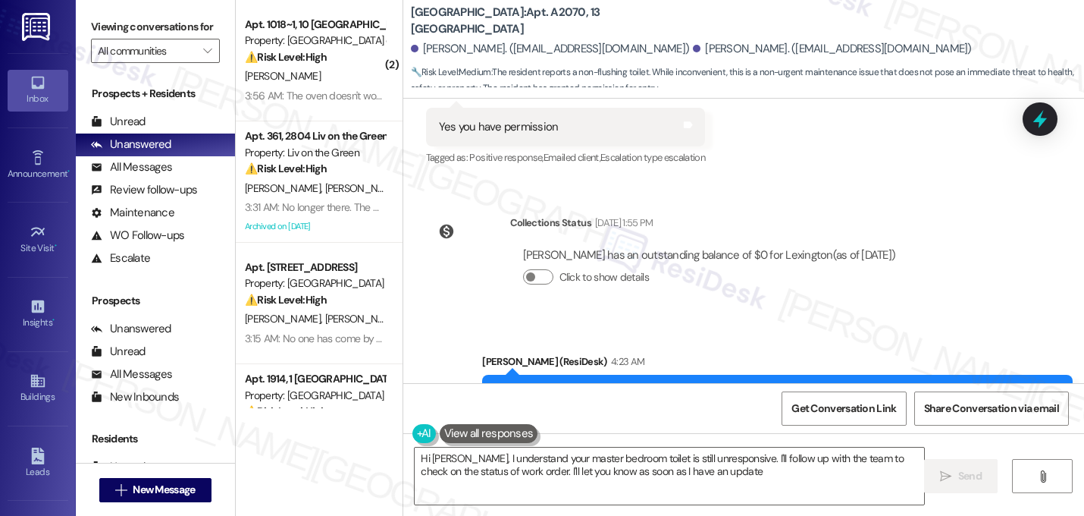
type textarea "Hi Bryan, I understand your master bedroom toilet is still unresponsive. I'll f…"
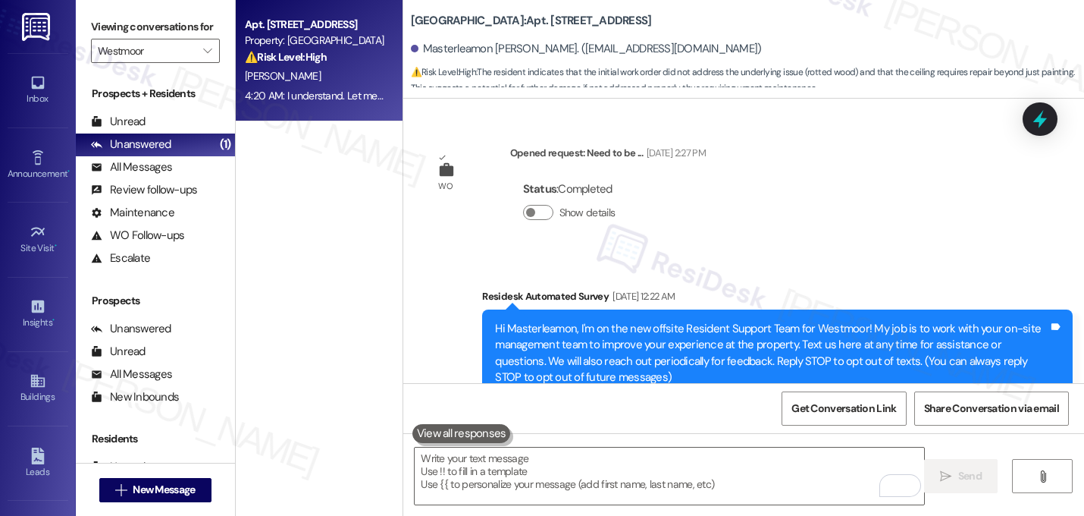
scroll to position [10855, 0]
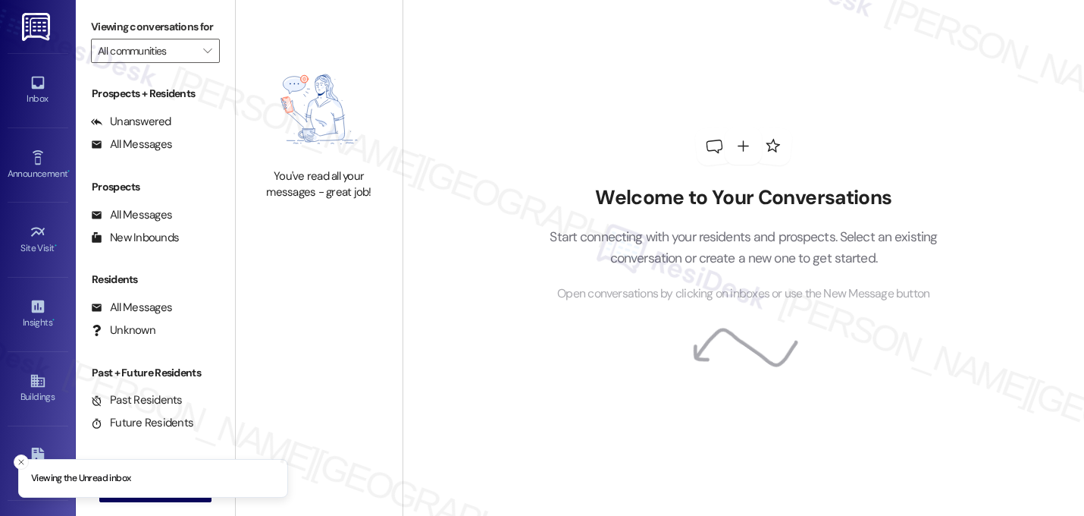
type input "Westmoor"
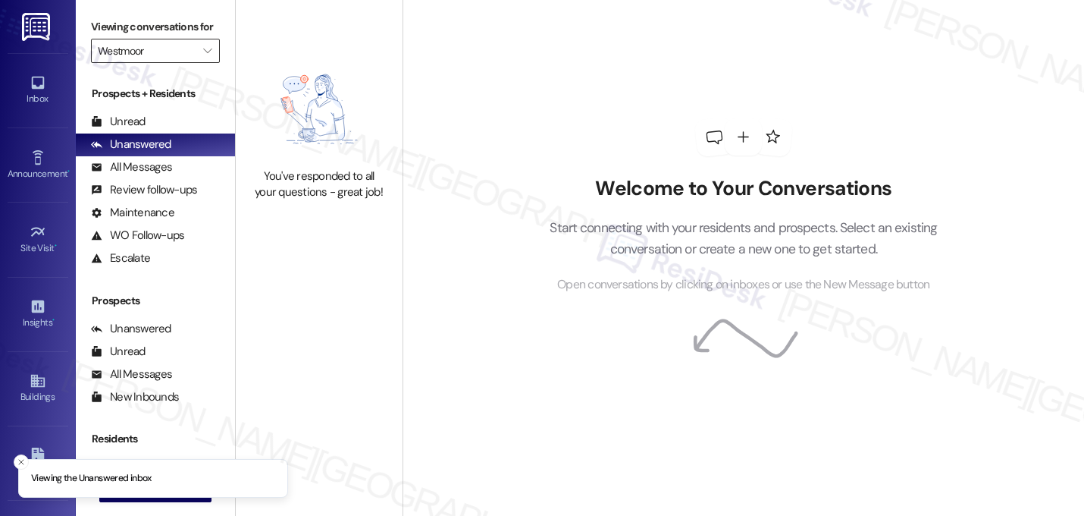
click at [133, 58] on input "Westmoor" at bounding box center [147, 51] width 98 height 24
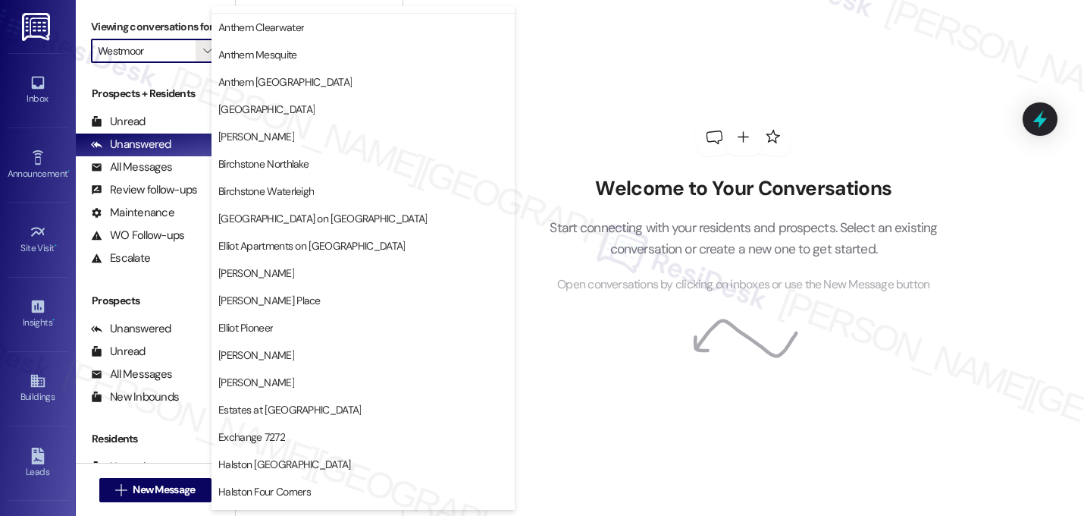
scroll to position [7, 0]
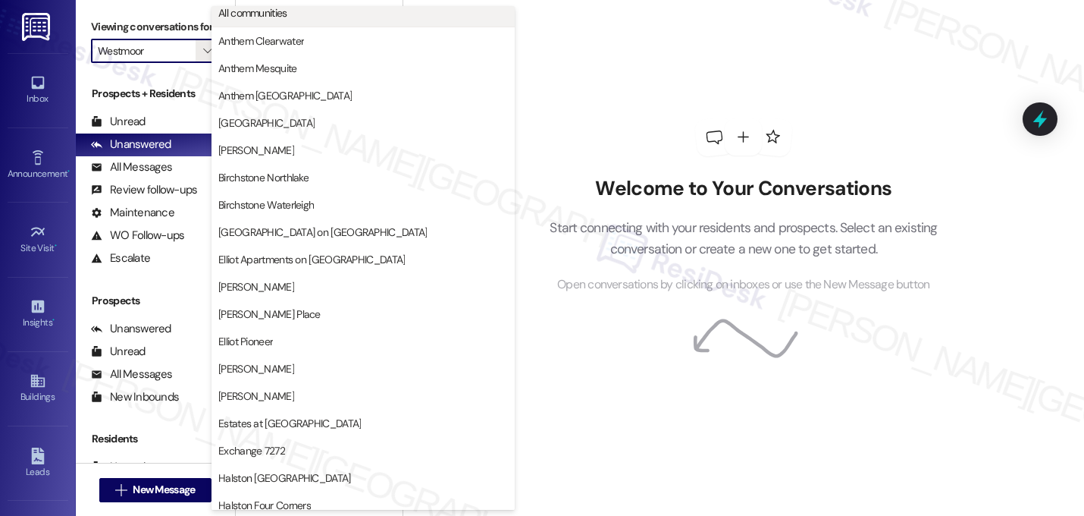
click at [472, 17] on span "All communities" at bounding box center [363, 12] width 290 height 15
